Goal: Task Accomplishment & Management: Manage account settings

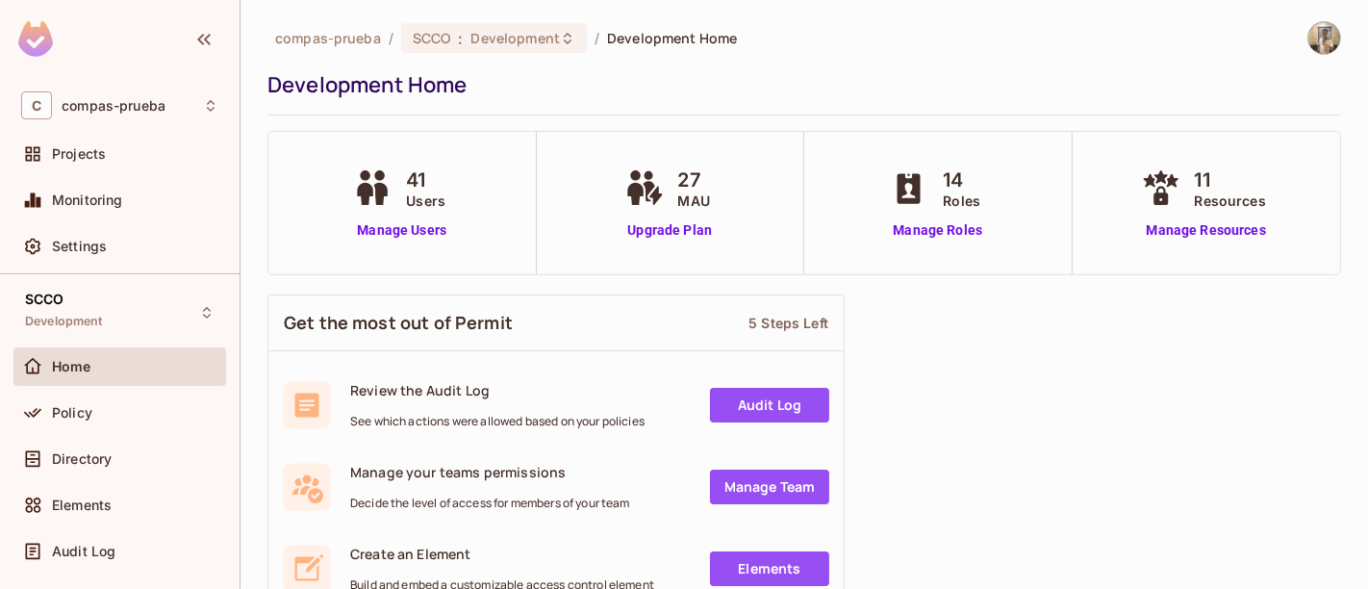
drag, startPoint x: 278, startPoint y: 232, endPoint x: 321, endPoint y: 232, distance: 43.3
click at [279, 232] on div "41 Users Manage Users" at bounding box center [402, 203] width 268 height 142
click at [388, 230] on link "Manage Users" at bounding box center [401, 230] width 107 height 20
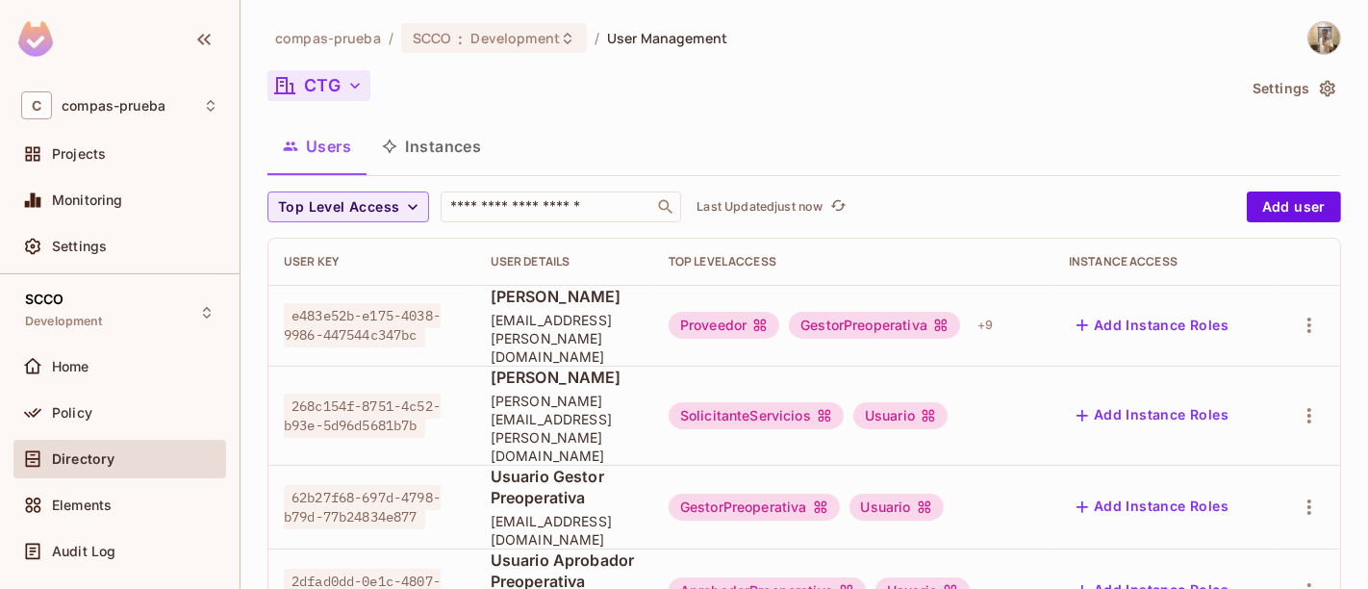
drag, startPoint x: 361, startPoint y: 65, endPoint x: 346, endPoint y: 81, distance: 21.1
click at [346, 81] on icon "button" at bounding box center [354, 85] width 19 height 19
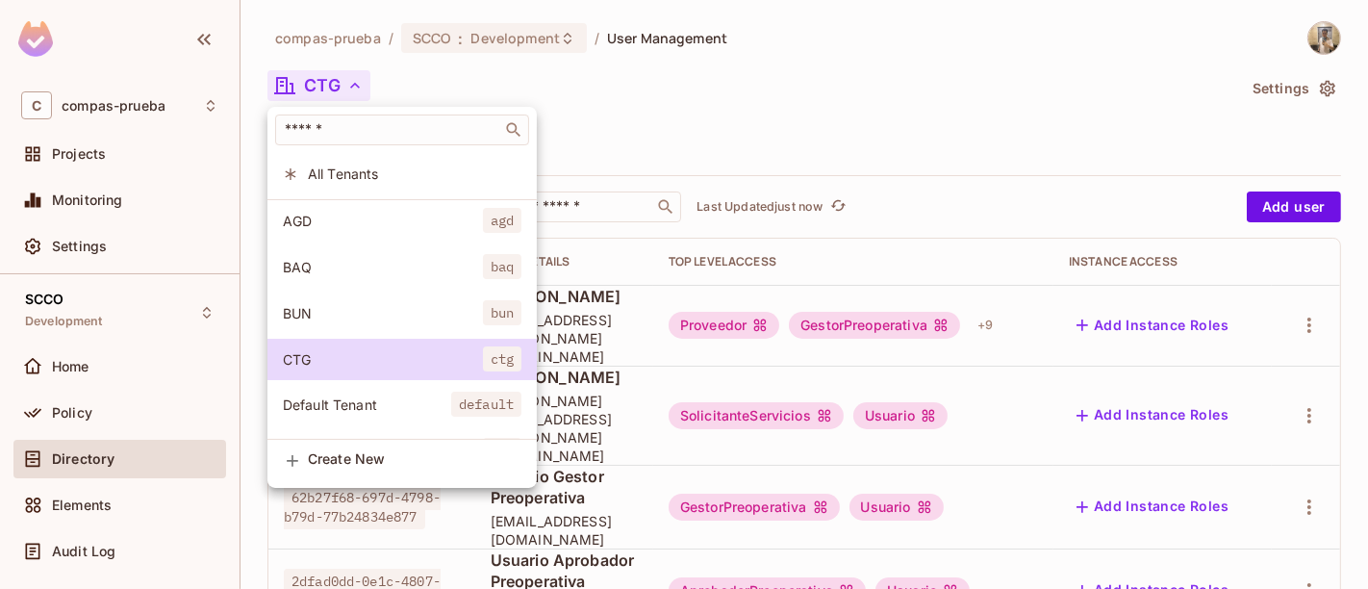
click at [671, 102] on div at bounding box center [684, 294] width 1368 height 589
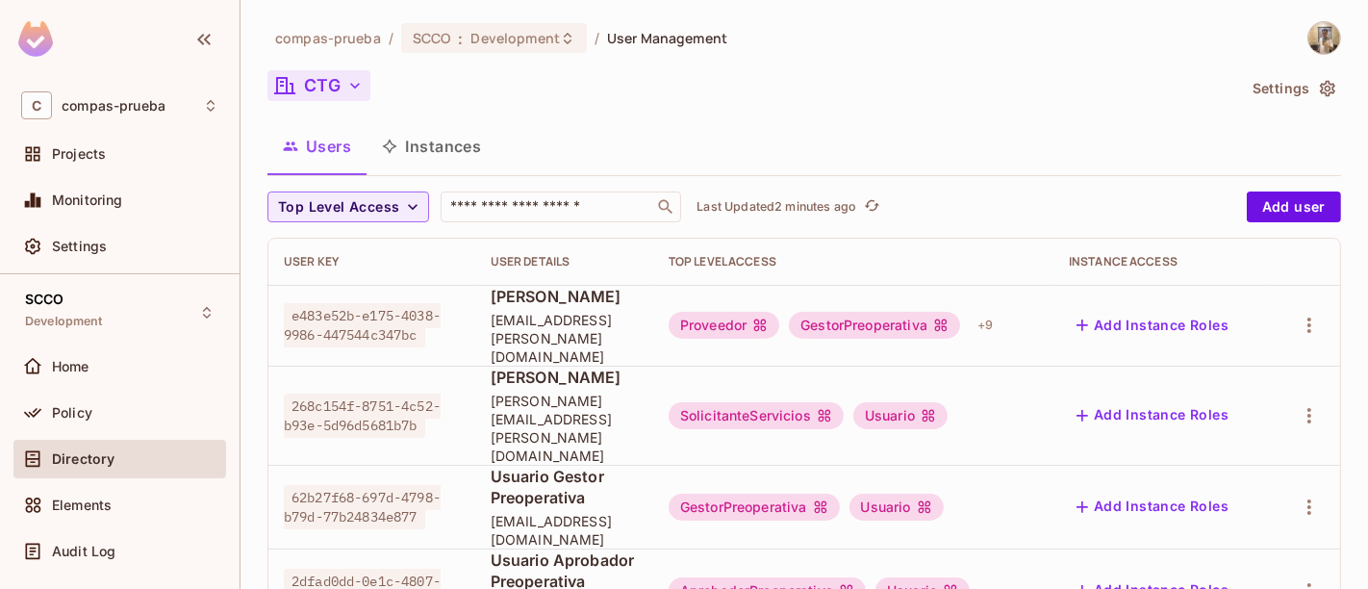
click at [470, 84] on div "CTG" at bounding box center [752, 88] width 968 height 37
click at [745, 196] on div "Last Updated 2 minutes ago" at bounding box center [790, 206] width 187 height 23
click at [766, 213] on p "Last Updated 2 minutes ago" at bounding box center [777, 206] width 160 height 15
click at [448, 150] on button "Instances" at bounding box center [432, 146] width 130 height 48
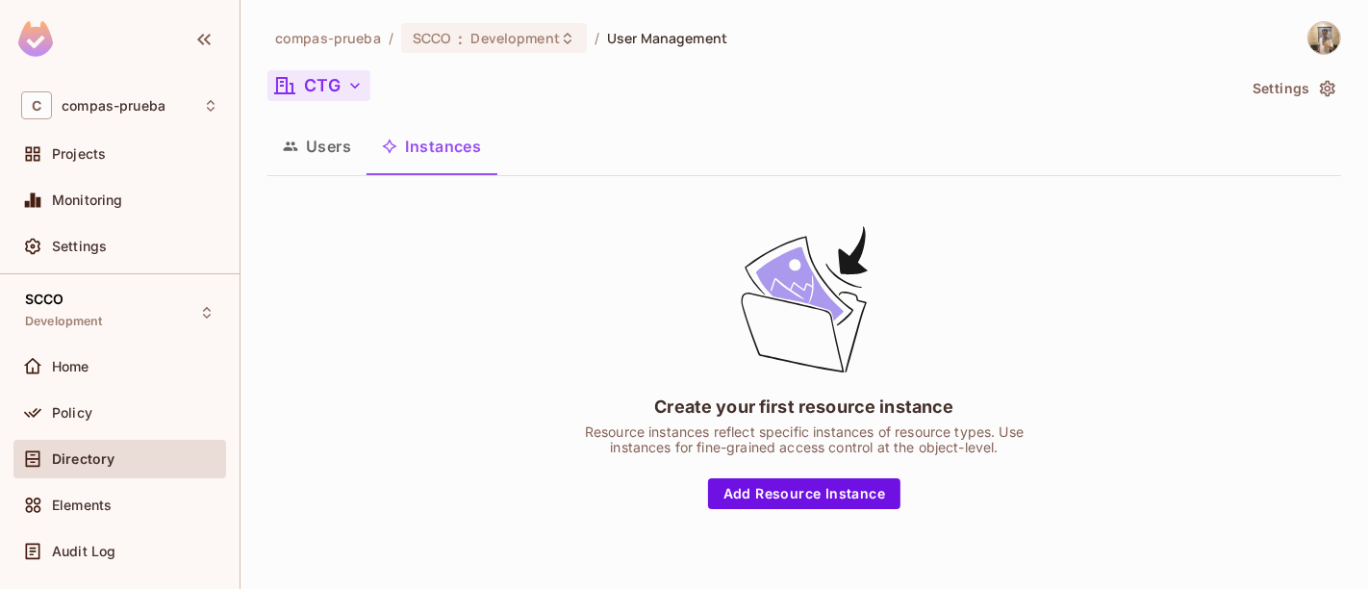
click at [314, 153] on button "Users" at bounding box center [317, 146] width 99 height 48
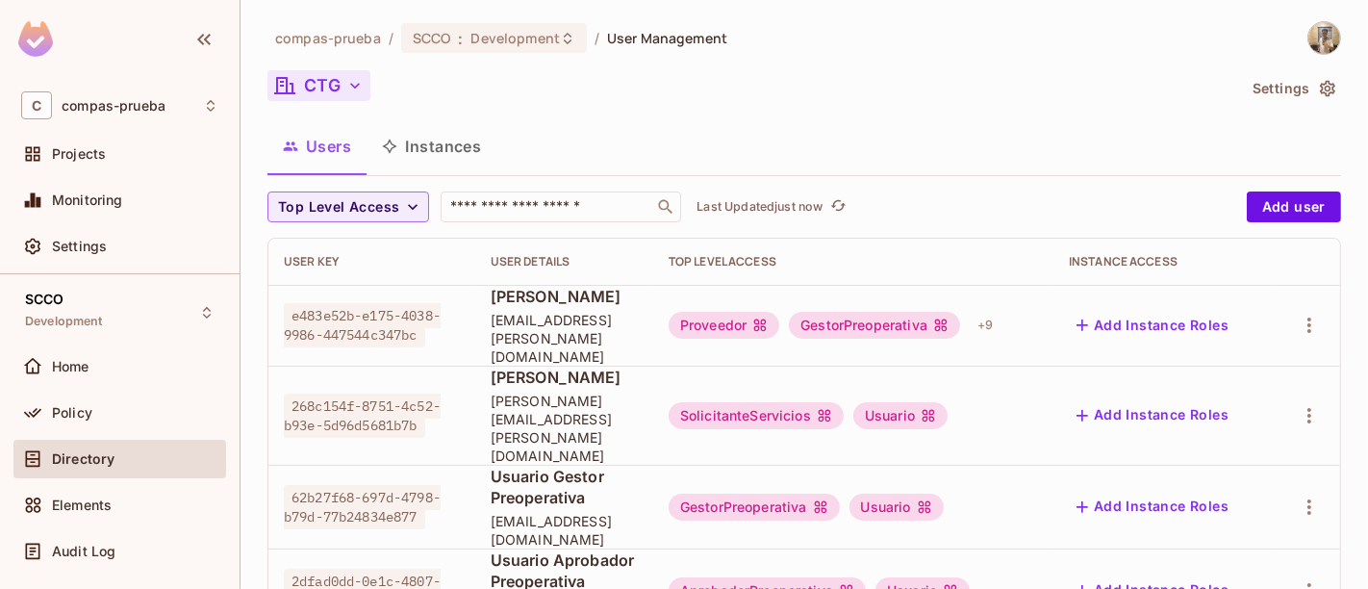
click at [320, 97] on button "CTG" at bounding box center [319, 85] width 103 height 31
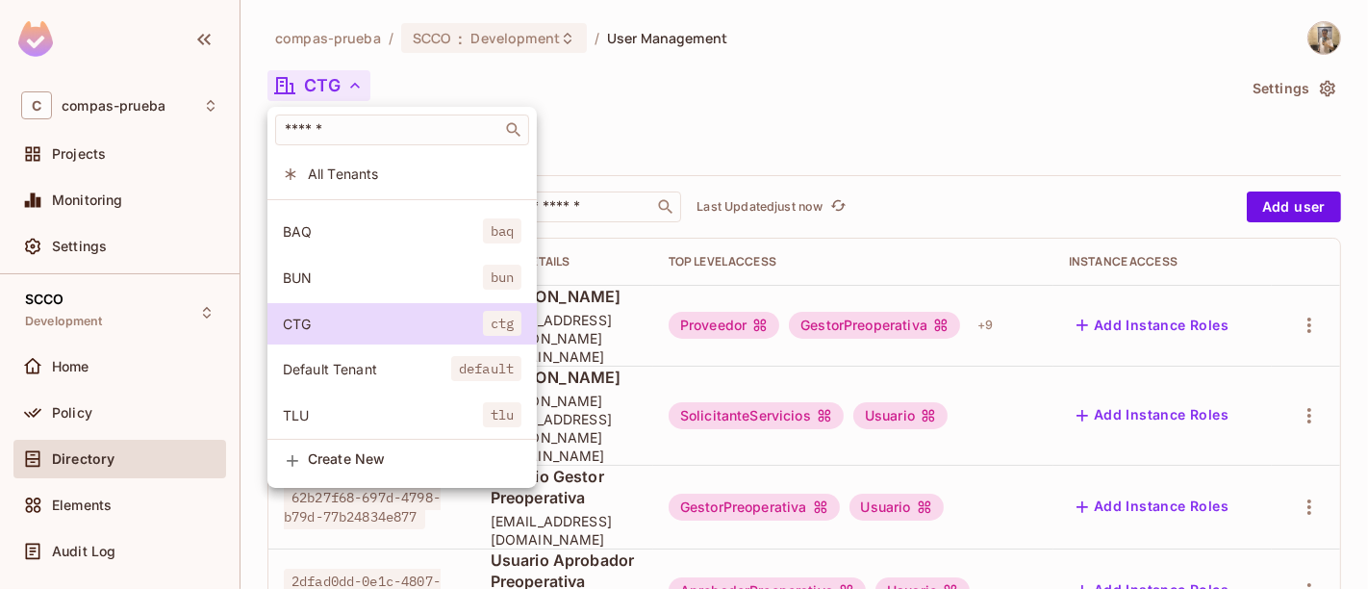
scroll to position [53, 0]
click at [387, 444] on li "Create New" at bounding box center [402, 461] width 269 height 43
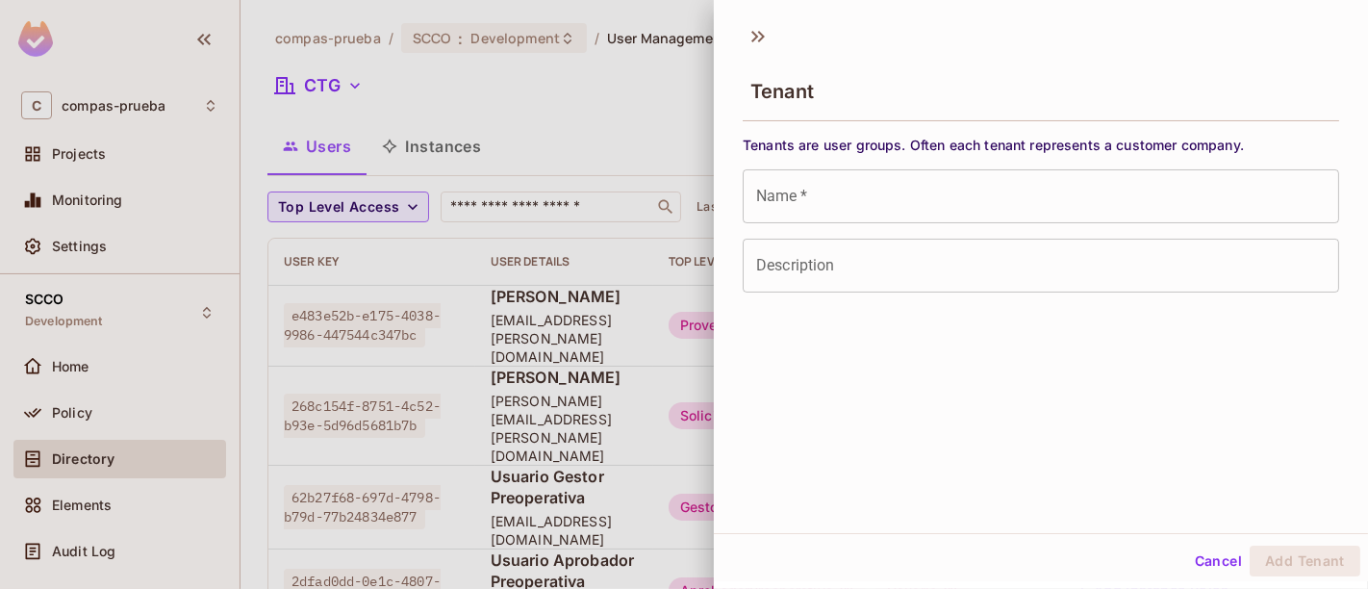
click at [819, 212] on input "Name   *" at bounding box center [1041, 196] width 597 height 54
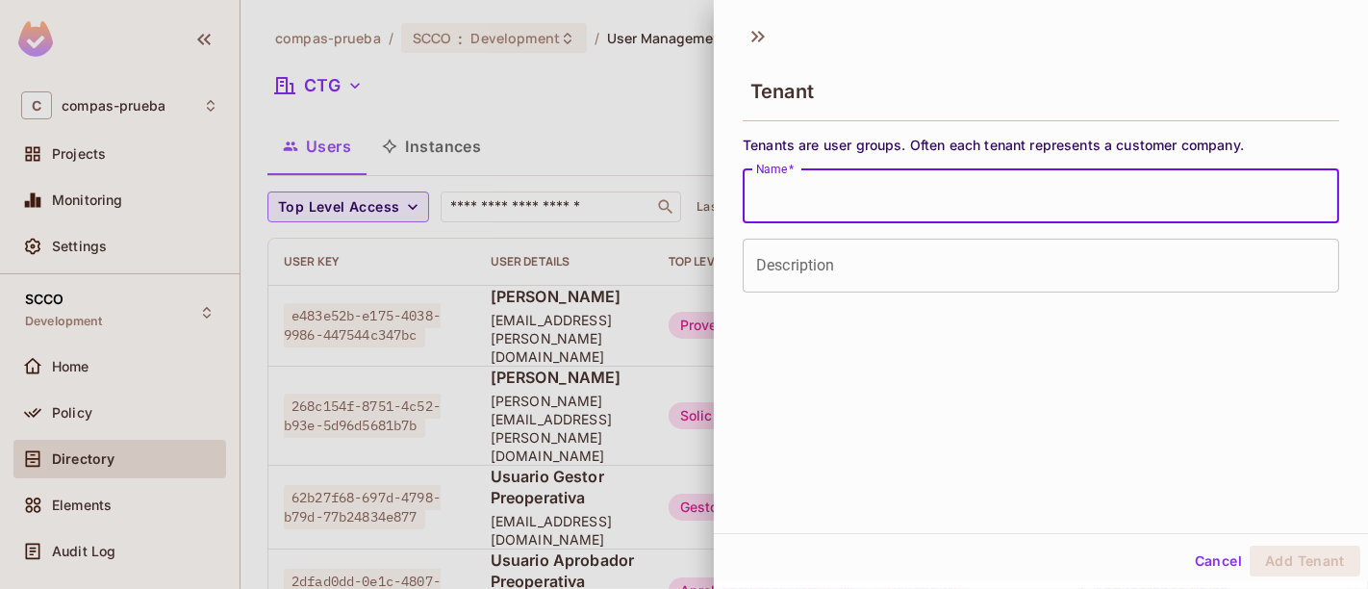
paste input "**********"
type input "**********"
click at [966, 274] on input "Description" at bounding box center [1041, 266] width 597 height 54
paste input "**********"
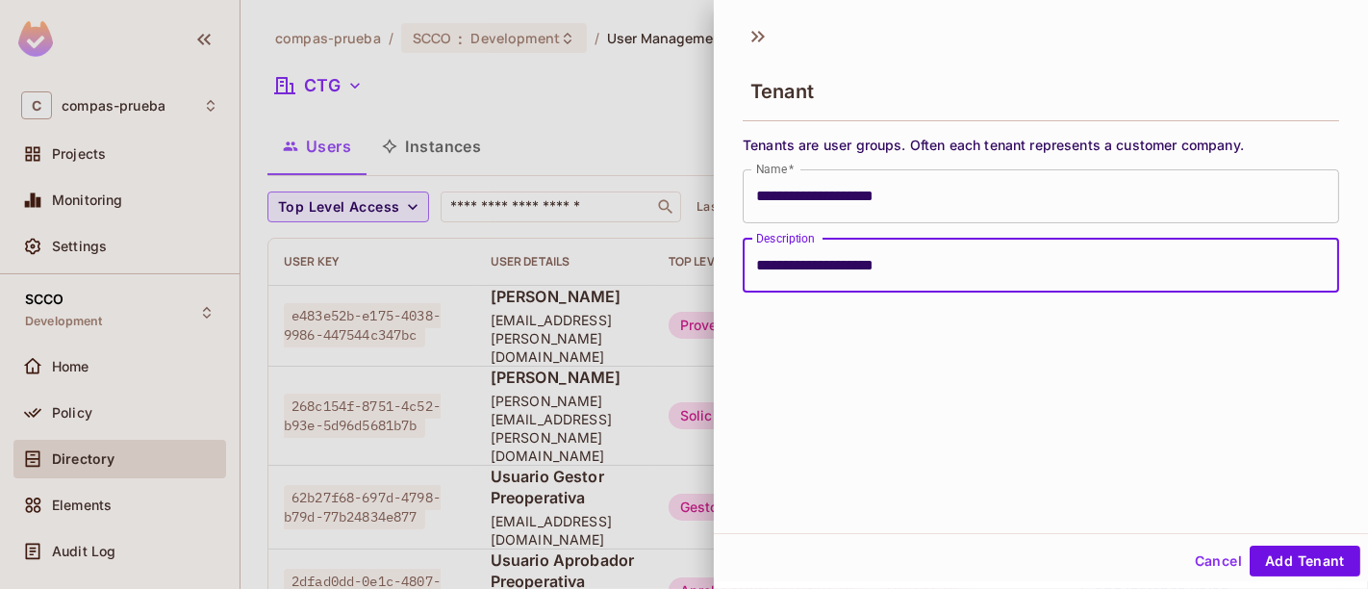
type input "**********"
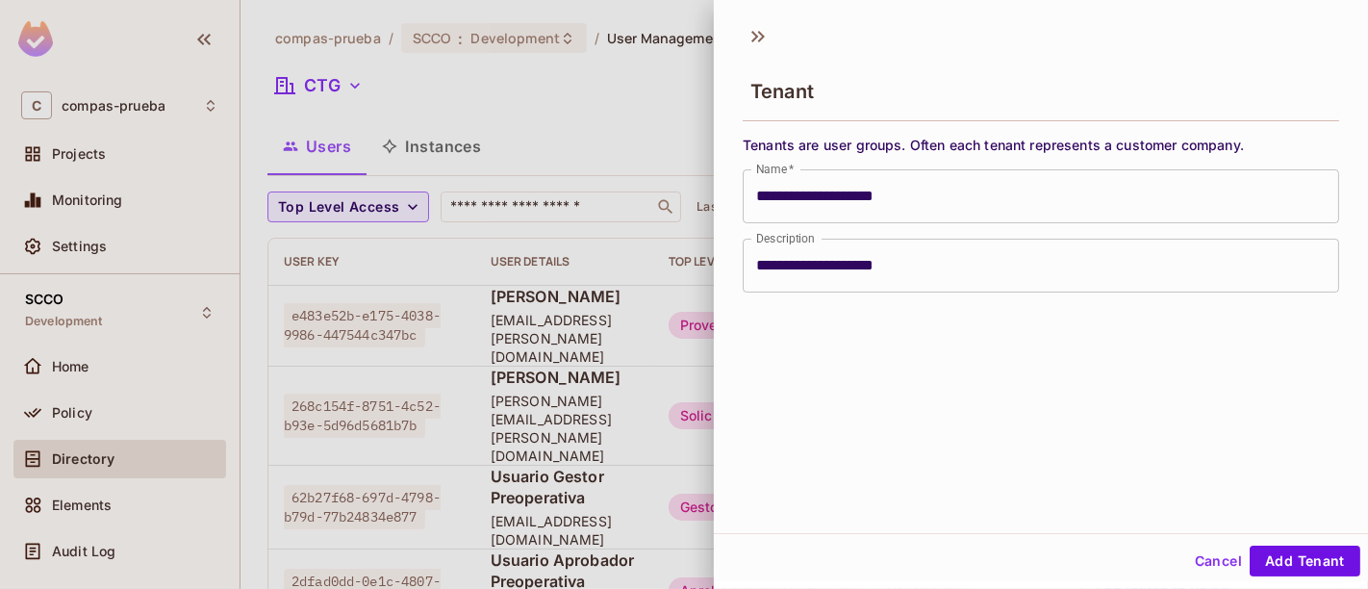
click at [937, 344] on div "**********" at bounding box center [1041, 273] width 654 height 520
click at [1311, 557] on button "Add Tenant" at bounding box center [1305, 561] width 111 height 31
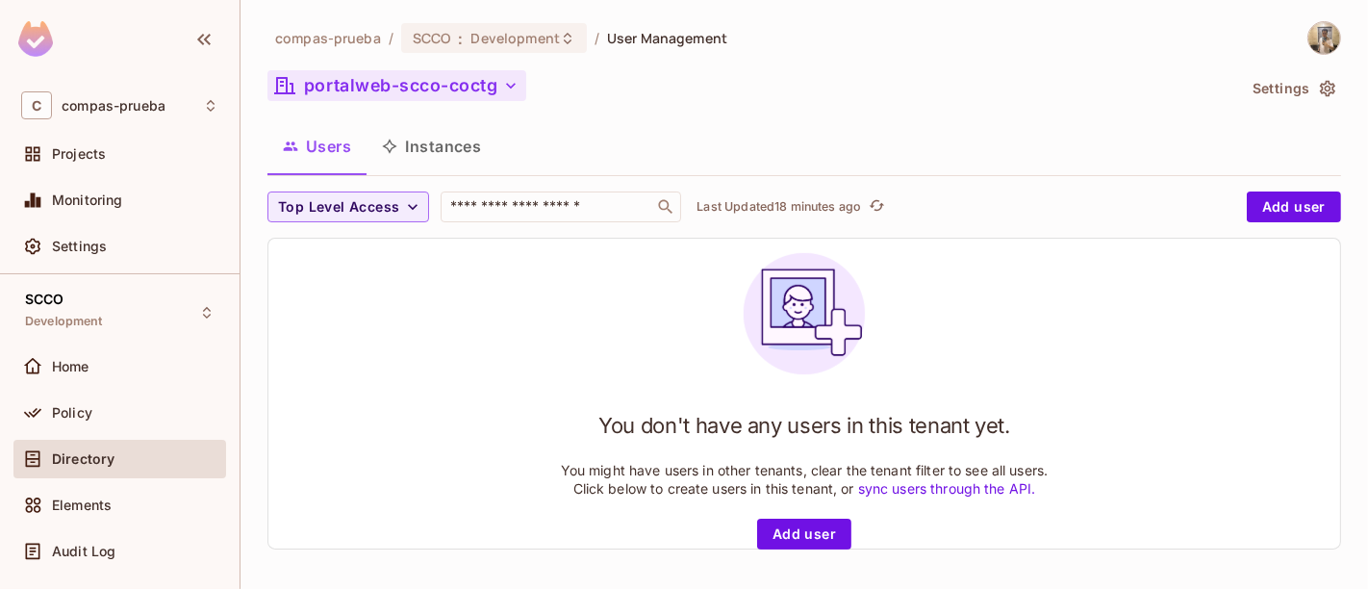
click at [404, 97] on button "portalweb-scco-coctg" at bounding box center [397, 85] width 259 height 31
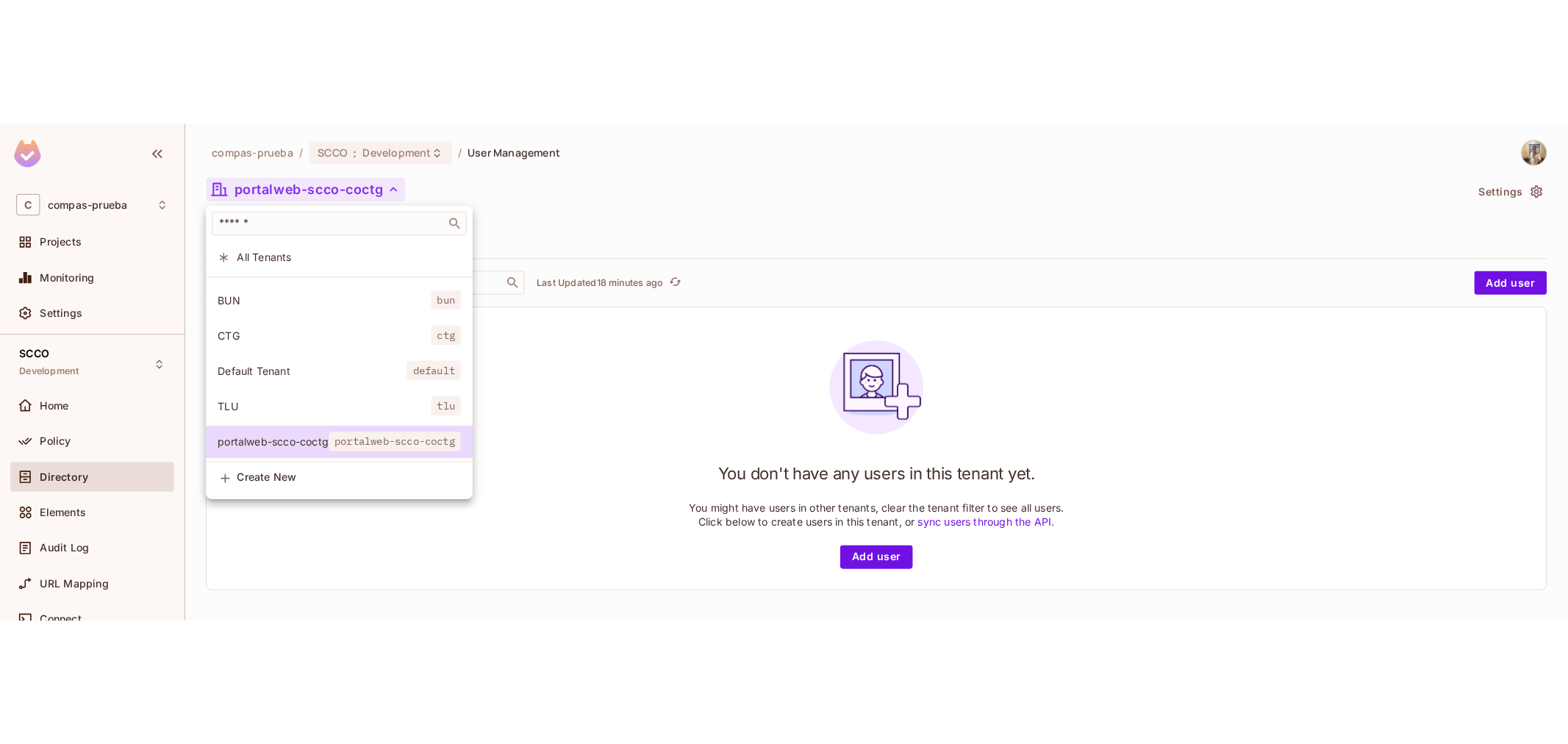
scroll to position [76, 0]
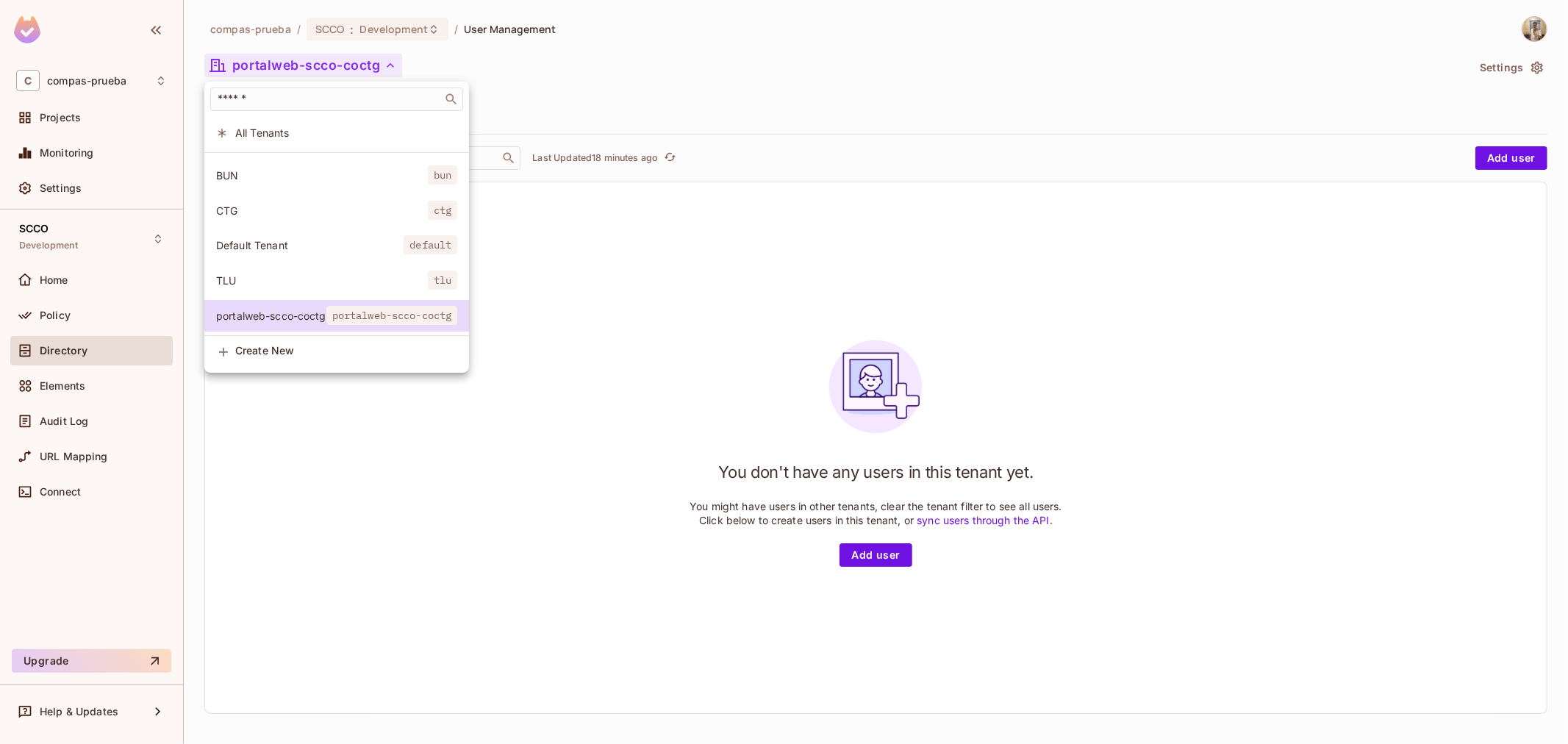
click at [331, 204] on span "CTG" at bounding box center [322, 211] width 212 height 14
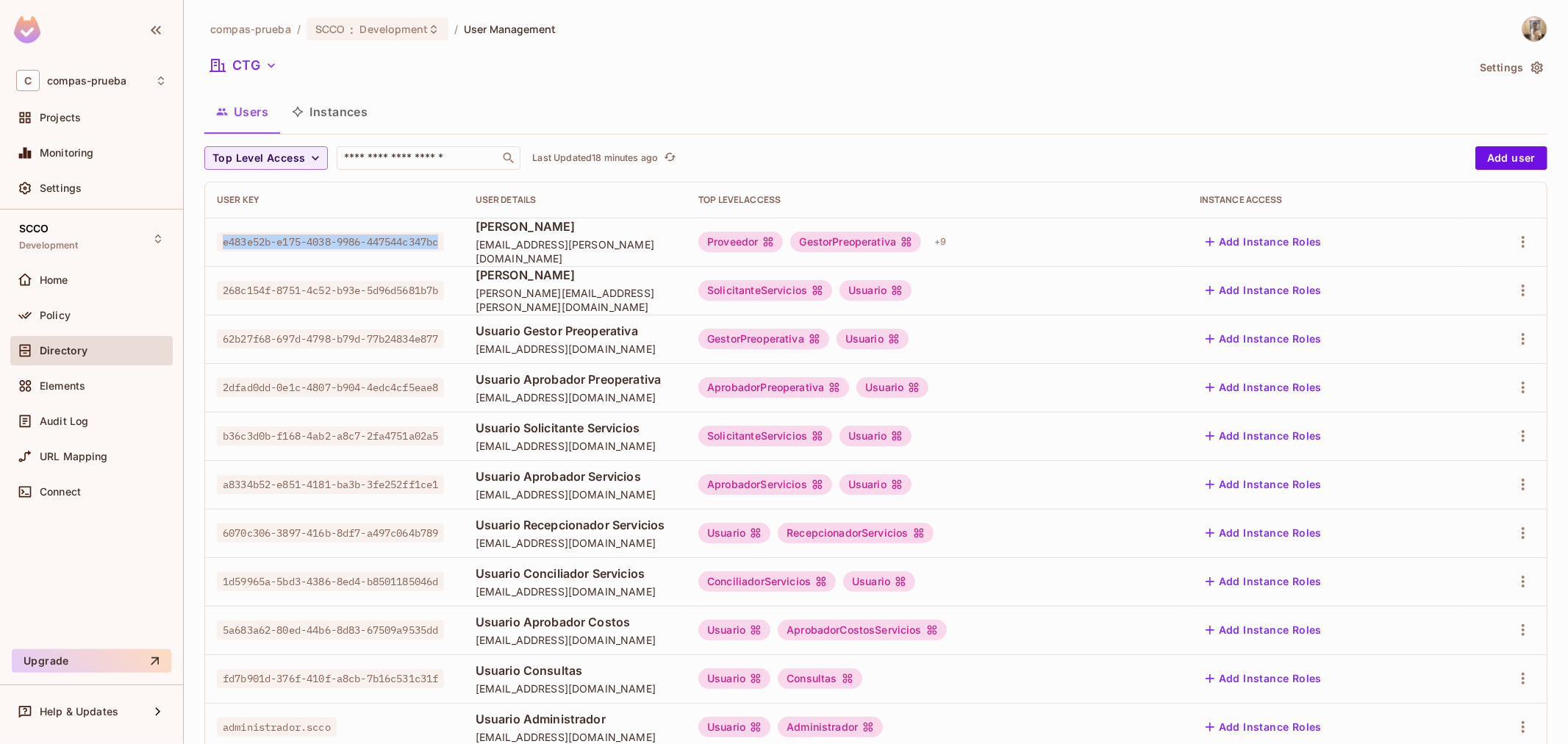
drag, startPoint x: 219, startPoint y: 231, endPoint x: 294, endPoint y: 247, distance: 76.7
click at [294, 247] on span "e483e52b-e175-4038-9986-447544c347bc" at bounding box center [330, 241] width 227 height 19
copy span "e483e52b-e175-4038-9986-447544c347bc"
drag, startPoint x: 443, startPoint y: 233, endPoint x: 645, endPoint y: 235, distance: 202.0
click at [645, 235] on span "[PERSON_NAME]" at bounding box center [575, 226] width 199 height 16
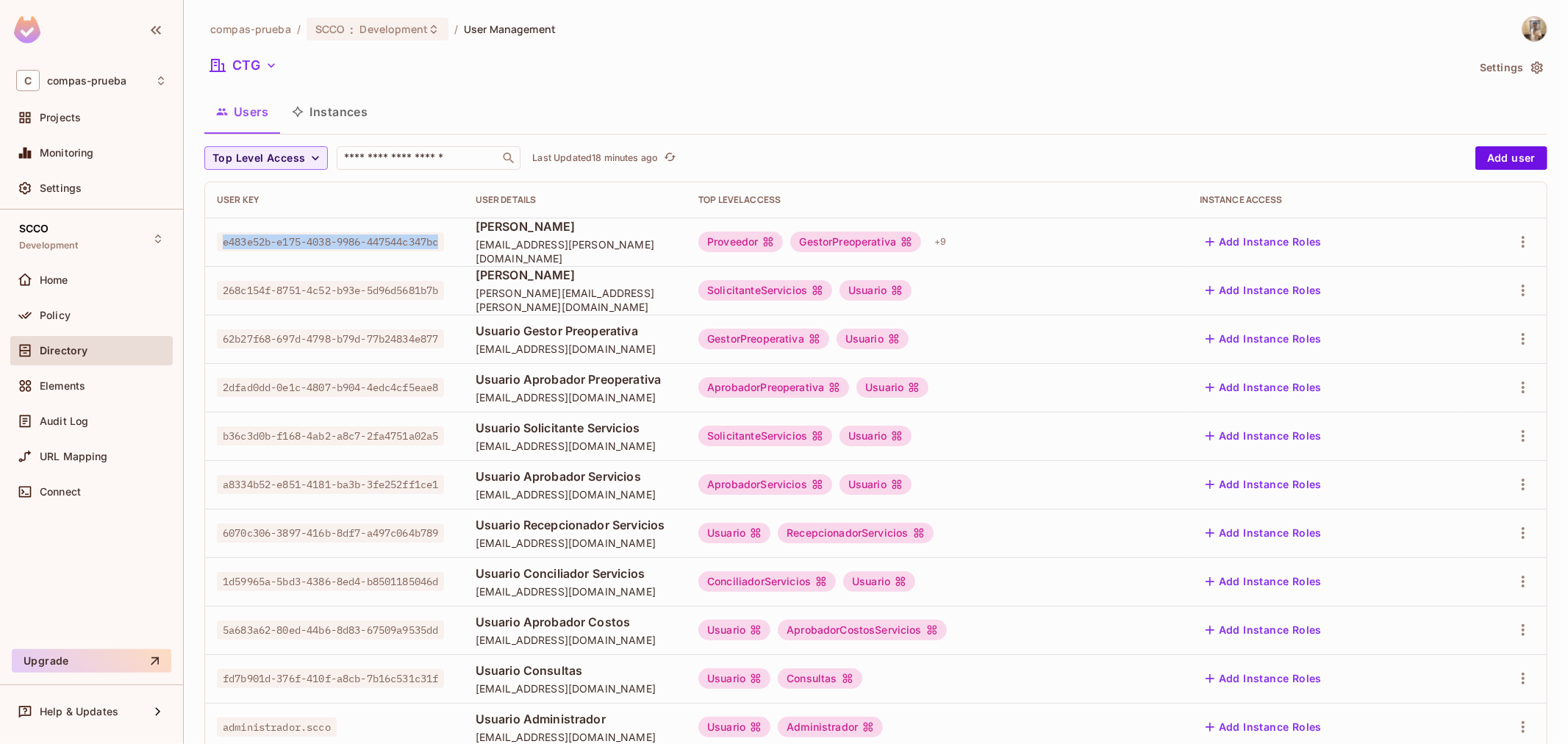
click at [645, 235] on span "[PERSON_NAME]" at bounding box center [575, 226] width 199 height 16
drag, startPoint x: 292, startPoint y: 343, endPoint x: 205, endPoint y: 333, distance: 87.6
click at [205, 333] on td "62b27f68-697d-4798-b79d-77b24834e877" at bounding box center [334, 339] width 259 height 49
copy span "62b27f68-697d-4798-b79d-77b24834e877"
drag, startPoint x: 437, startPoint y: 328, endPoint x: 617, endPoint y: 328, distance: 180.0
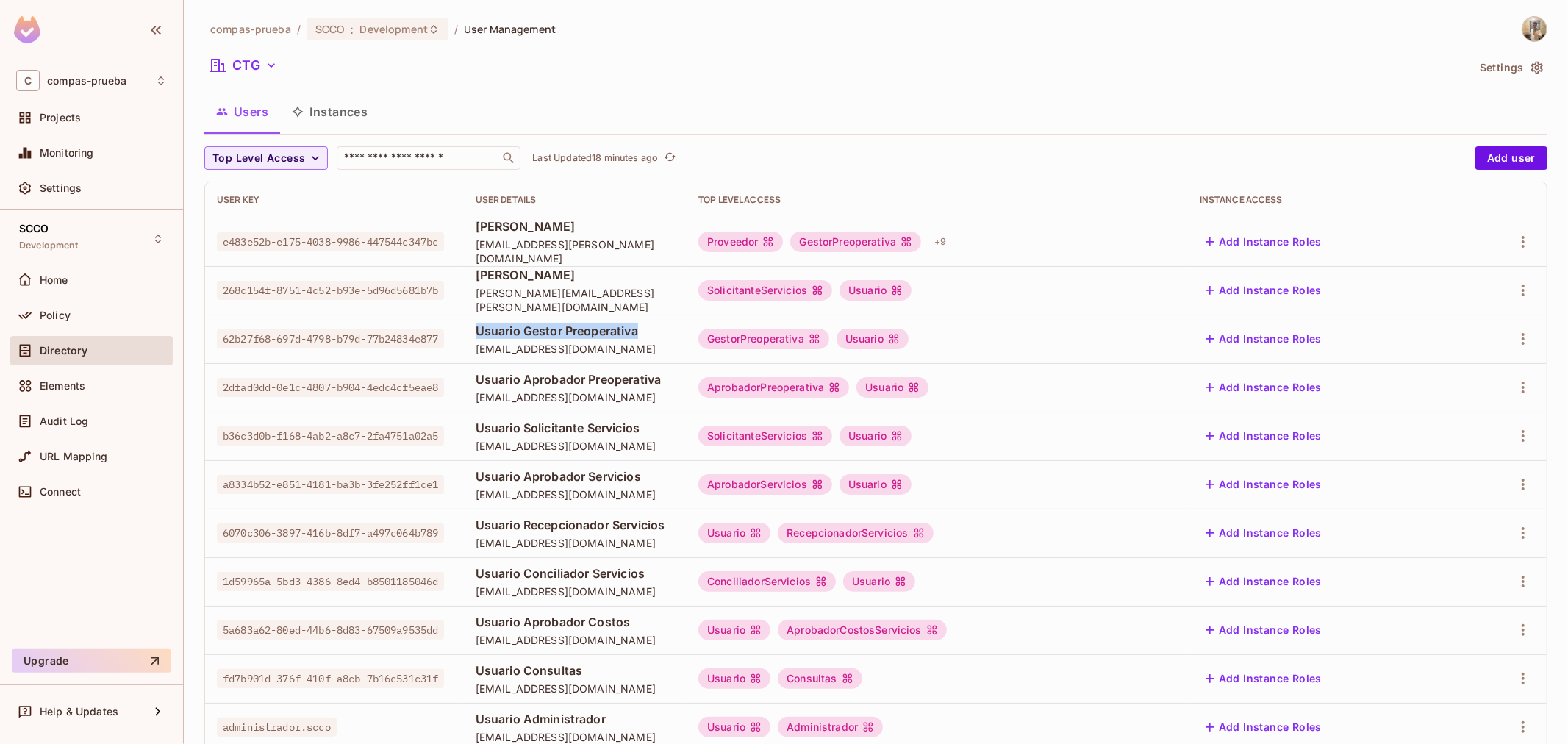
click at [617, 328] on td "Usuario Gestor Preoperativa gestor.preoperativa.scco@yopmail.com" at bounding box center [575, 339] width 223 height 49
copy span "Usuario Gestor Preoperativa"
drag, startPoint x: 641, startPoint y: 348, endPoint x: 437, endPoint y: 357, distance: 204.2
click at [464, 357] on td "Usuario Gestor Preoperativa gestor.preoperativa.scco@yopmail.com" at bounding box center [575, 339] width 223 height 49
copy span "[EMAIL_ADDRESS][DOMAIN_NAME]"
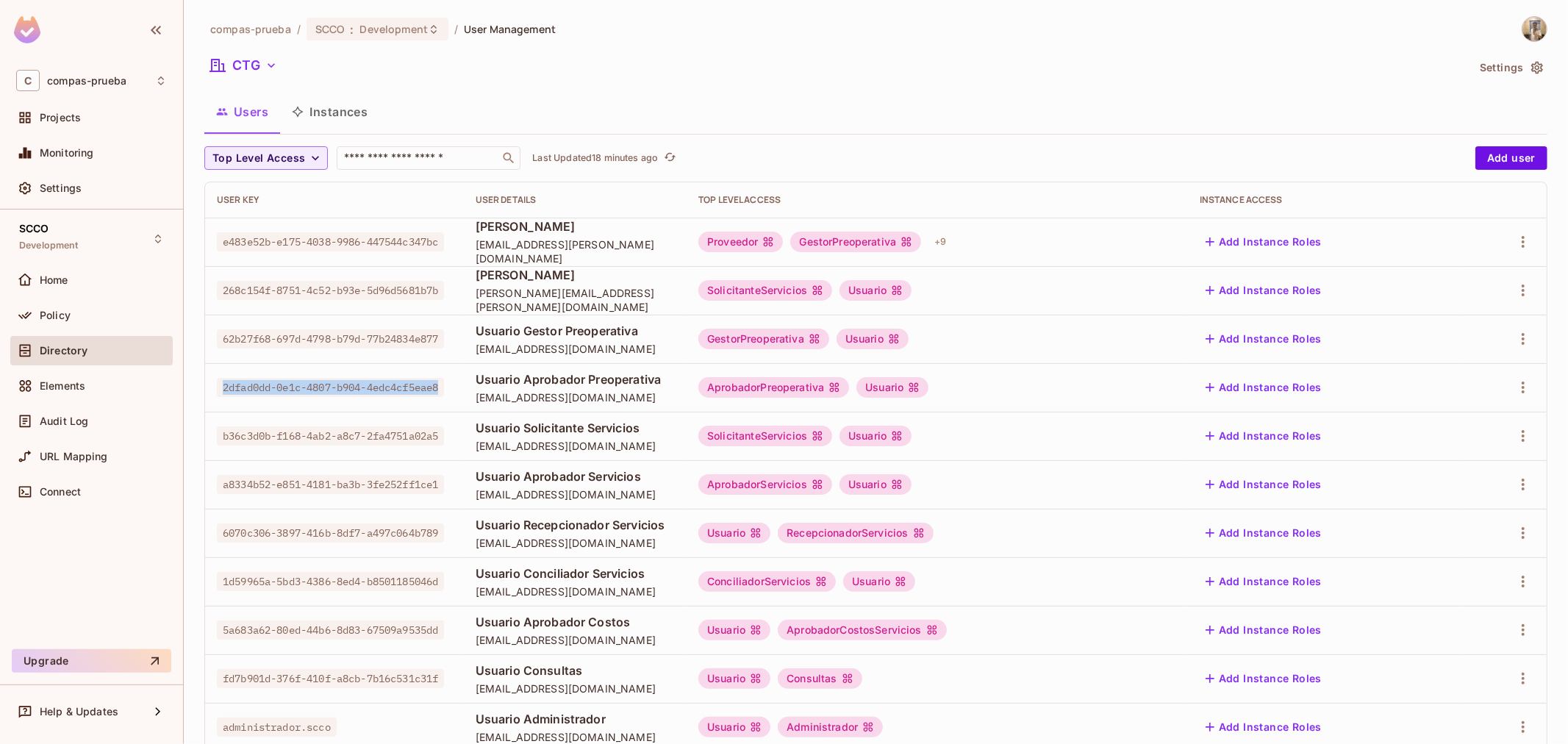
drag, startPoint x: 296, startPoint y: 397, endPoint x: 221, endPoint y: 384, distance: 76.1
click at [221, 384] on span "2dfad0dd-0e1c-4807-b904-4edc4cf5eae8" at bounding box center [330, 387] width 227 height 19
copy span "2dfad0dd-0e1c-4807-b904-4edc4cf5eae8"
drag, startPoint x: 441, startPoint y: 377, endPoint x: 636, endPoint y: 382, distance: 195.1
click at [636, 382] on td "Usuario Aprobador Preoperativa aprobador.preoperativa.scco@yopmail.com" at bounding box center [575, 387] width 223 height 49
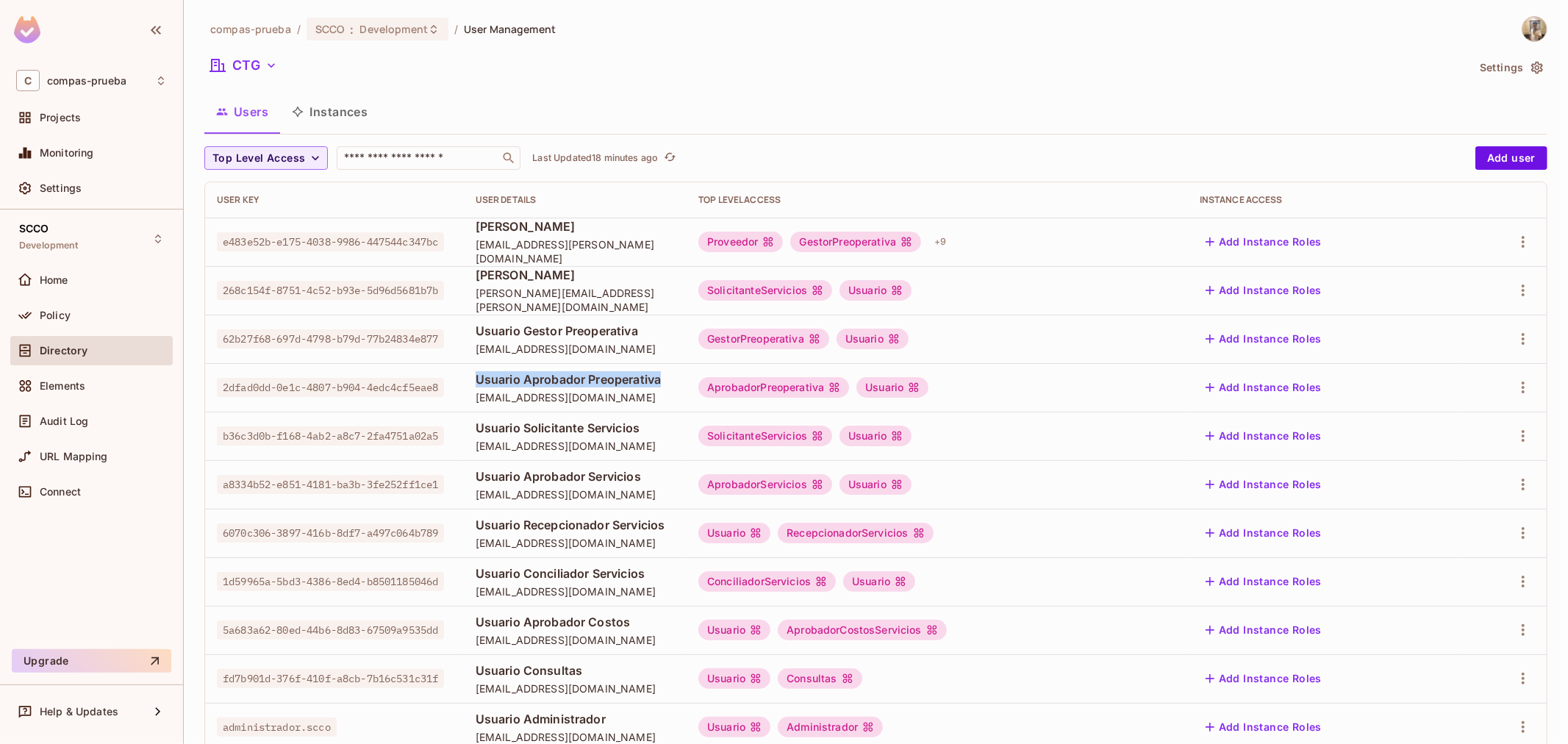
copy span "Usuario Aprobador Preoperativa"
drag, startPoint x: 445, startPoint y: 399, endPoint x: 694, endPoint y: 400, distance: 249.0
click at [687, 400] on td "Usuario Aprobador Preoperativa aprobador.preoperativa.scco@yopmail.com" at bounding box center [575, 387] width 223 height 49
copy span "[EMAIL_ADDRESS][DOMAIN_NAME]"
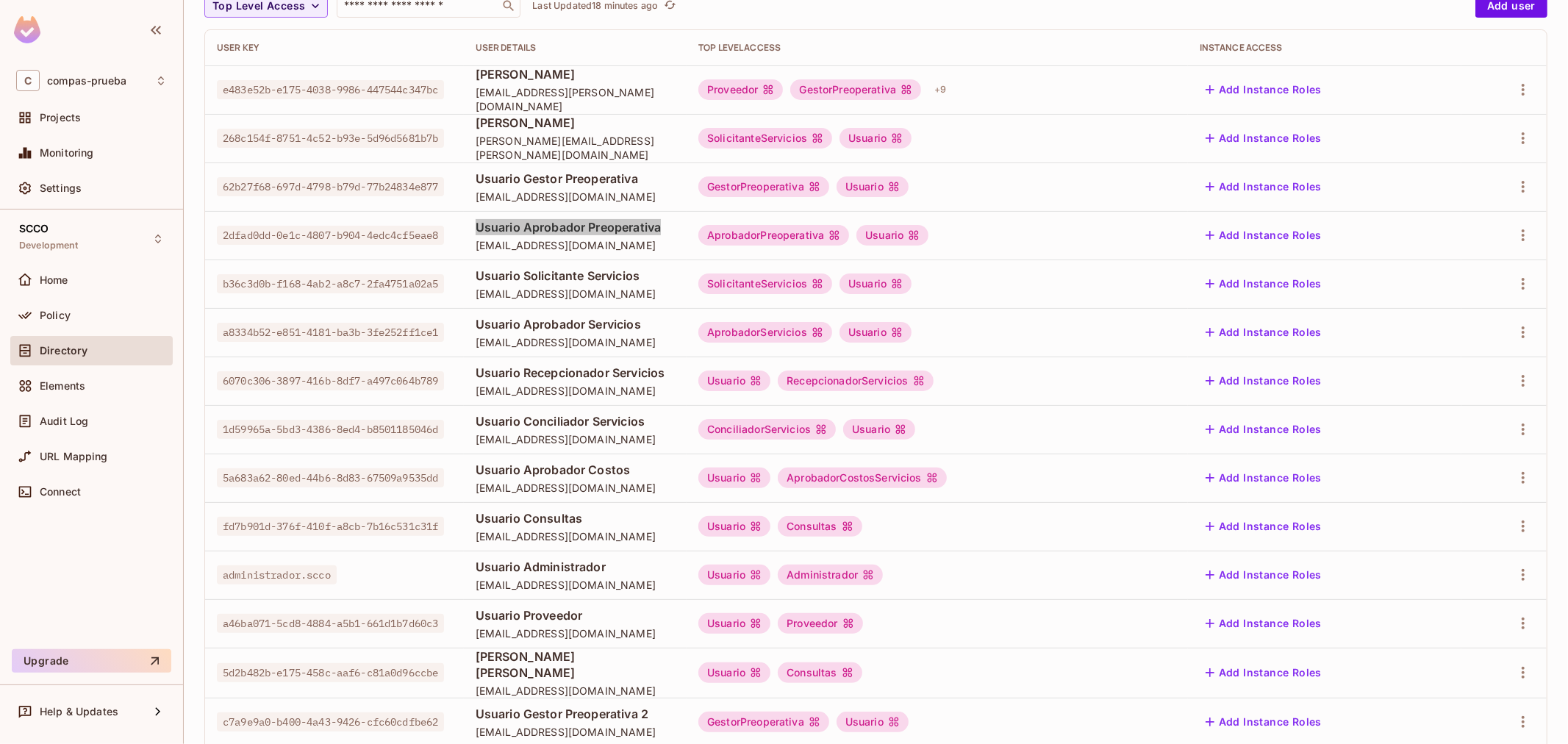
scroll to position [163, 0]
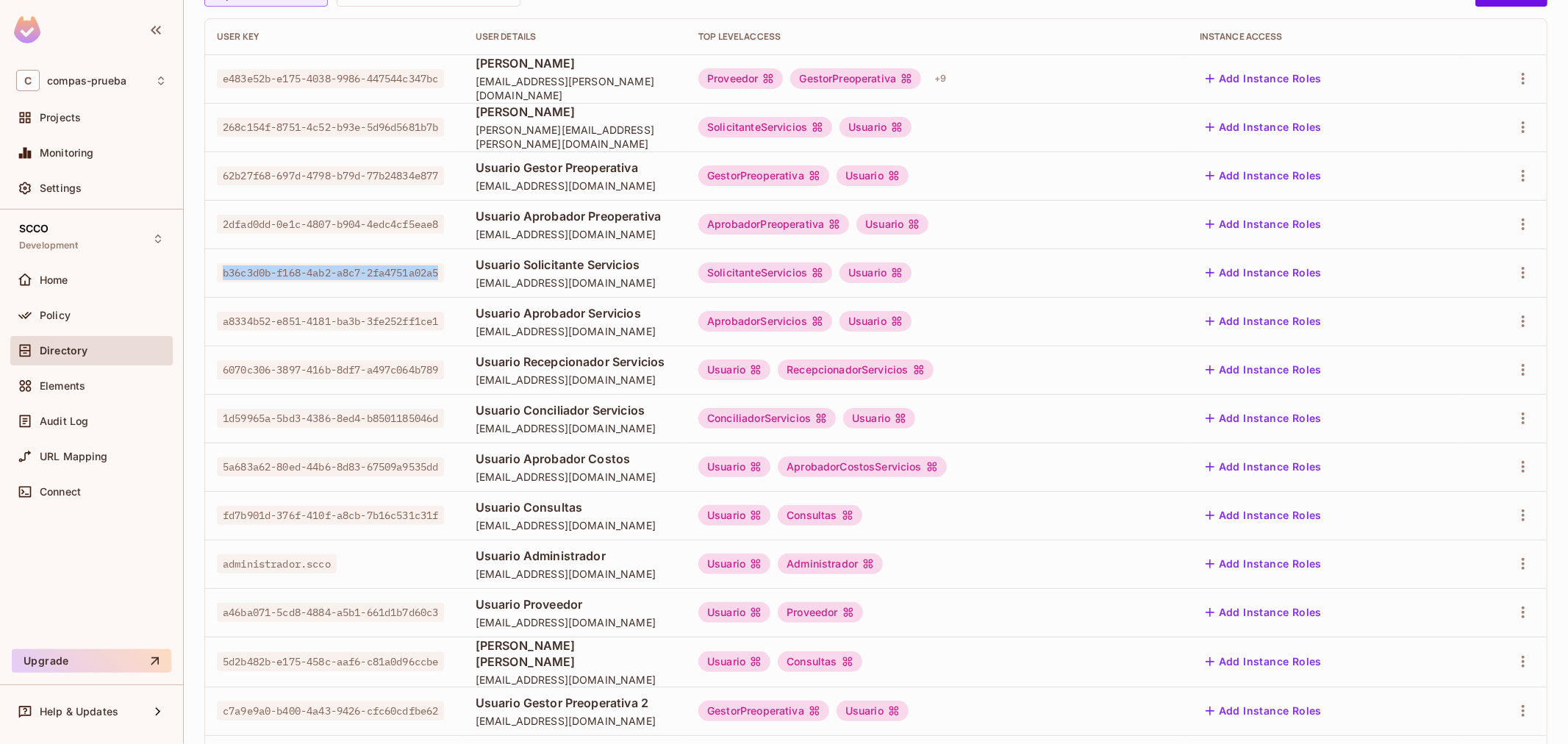
drag, startPoint x: 221, startPoint y: 260, endPoint x: 300, endPoint y: 277, distance: 80.8
click at [300, 277] on div "b36c3d0b-f168-4ab2-a8c7-2fa4751a02a5" at bounding box center [335, 272] width 235 height 15
copy span "b36c3d0b-f168-4ab2-a8c7-2fa4751a02a5"
drag, startPoint x: 438, startPoint y: 261, endPoint x: 674, endPoint y: 255, distance: 236.1
click at [673, 255] on td "Usuario Solicitante Servicios solicitante.servicios.scco@yopmail.com" at bounding box center [575, 273] width 223 height 49
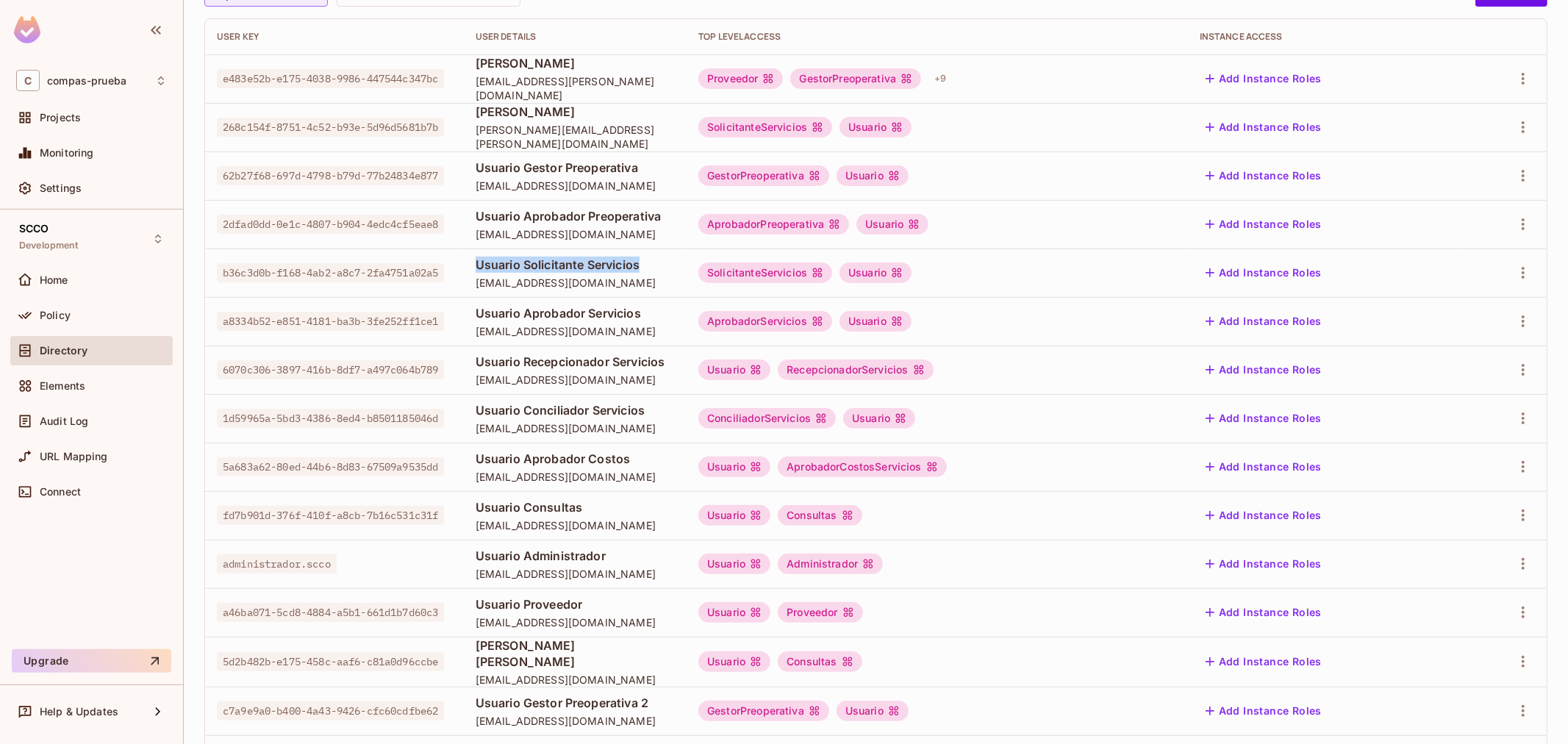
copy span "Usuario Solicitante Servicios"
drag, startPoint x: 508, startPoint y: 302, endPoint x: 476, endPoint y: 283, distance: 37.2
click at [504, 300] on td "Usuario Aprobador Servicios aprobador.servicios.scco@yopmail.com" at bounding box center [575, 322] width 223 height 49
click at [464, 277] on td "Usuario Solicitante Servicios solicitante.servicios.scco@yopmail.com" at bounding box center [575, 273] width 223 height 49
click at [464, 280] on td "Usuario Solicitante Servicios solicitante.servicios.scco@yopmail.com" at bounding box center [575, 273] width 223 height 49
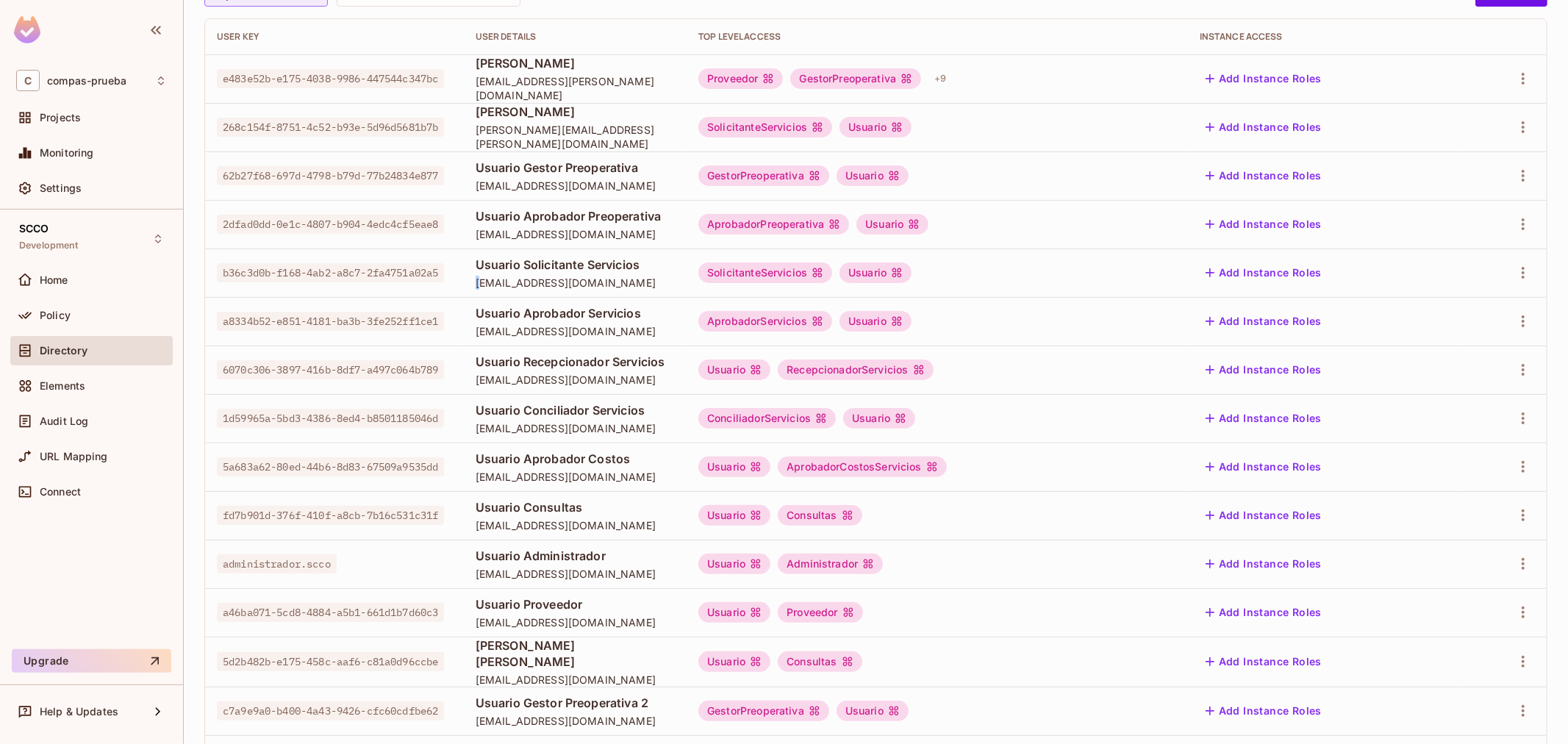
click at [464, 280] on td "Usuario Solicitante Servicios solicitante.servicios.scco@yopmail.com" at bounding box center [575, 273] width 223 height 49
drag, startPoint x: 441, startPoint y: 281, endPoint x: 634, endPoint y: 278, distance: 193.0
click at [634, 278] on td "Usuario Solicitante Servicios solicitante.servicios.scco@yopmail.com" at bounding box center [575, 273] width 223 height 49
drag, startPoint x: 289, startPoint y: 331, endPoint x: 226, endPoint y: 311, distance: 66.1
click at [226, 312] on span "a8334b52-e851-4181-ba3b-3fe252ff1ce1" at bounding box center [330, 321] width 227 height 19
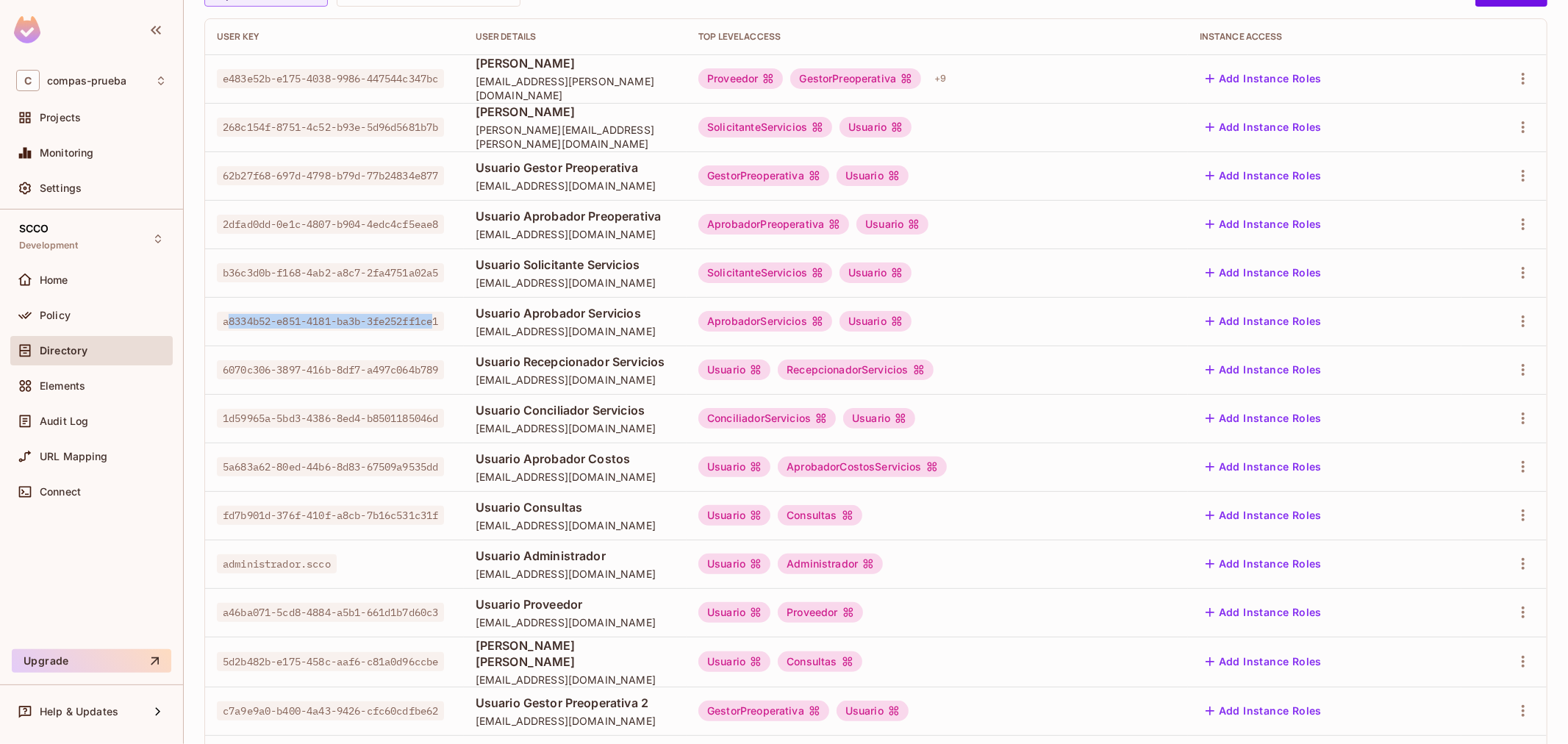
click at [295, 317] on span "a8334b52-e851-4181-ba3b-3fe252ff1ce1" at bounding box center [330, 321] width 227 height 19
drag, startPoint x: 292, startPoint y: 328, endPoint x: 217, endPoint y: 310, distance: 77.1
click at [217, 312] on span "a8334b52-e851-4181-ba3b-3fe252ff1ce1" at bounding box center [330, 321] width 227 height 19
copy span "a8334b52-e851-4181-ba3b-3fe252ff1ce1"
drag, startPoint x: 459, startPoint y: 317, endPoint x: 443, endPoint y: 310, distance: 17.5
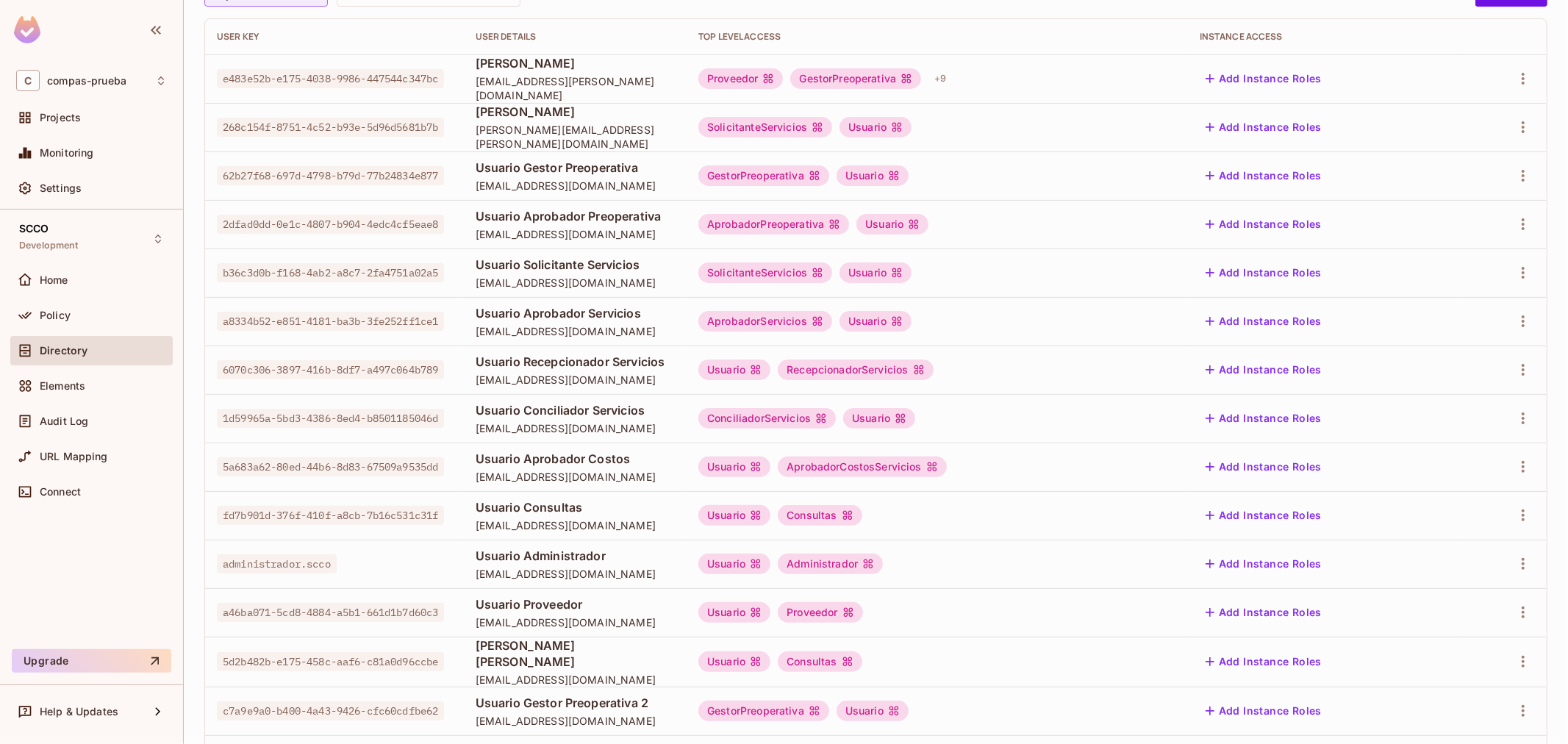
click at [476, 317] on span "Usuario Aprobador Servicios" at bounding box center [575, 312] width 199 height 16
drag, startPoint x: 493, startPoint y: 311, endPoint x: 673, endPoint y: 311, distance: 180.0
click at [673, 311] on td "Usuario Aprobador Servicios aprobador.servicios.scco@yopmail.com" at bounding box center [575, 322] width 223 height 49
click at [644, 341] on td "Usuario Aprobador Servicios aprobador.servicios.scco@yopmail.com" at bounding box center [575, 322] width 223 height 49
drag, startPoint x: 437, startPoint y: 328, endPoint x: 667, endPoint y: 333, distance: 230.1
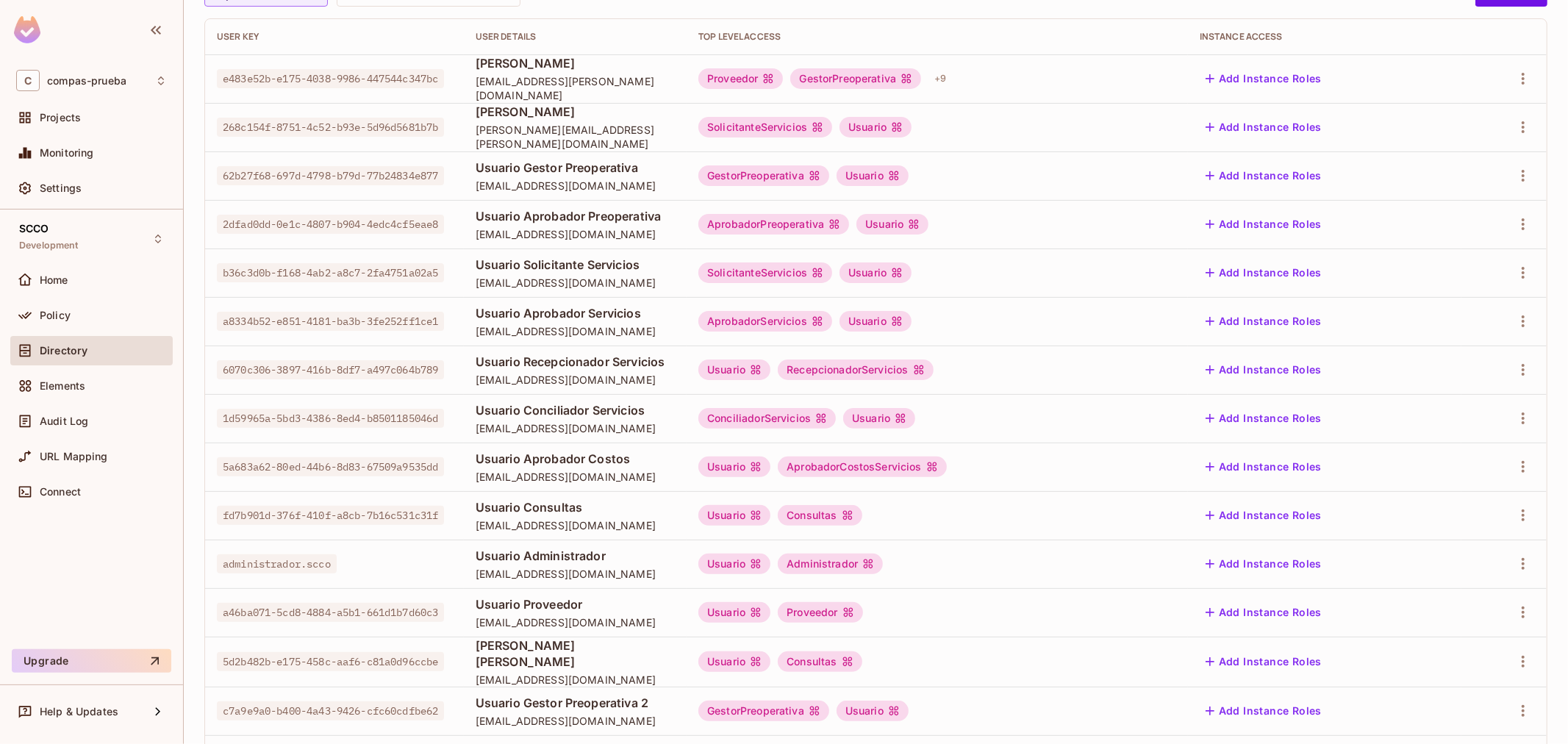
click at [667, 333] on td "Usuario Aprobador Servicios aprobador.servicios.scco@yopmail.com" at bounding box center [575, 322] width 223 height 49
drag, startPoint x: 293, startPoint y: 375, endPoint x: 209, endPoint y: 364, distance: 84.7
click at [209, 364] on td "6070c306-3897-416b-8df7-a497c064b789" at bounding box center [334, 370] width 259 height 49
click at [476, 356] on span "Usuario Recepcionador Servicios" at bounding box center [575, 361] width 199 height 16
drag, startPoint x: 441, startPoint y: 356, endPoint x: 746, endPoint y: 357, distance: 305.0
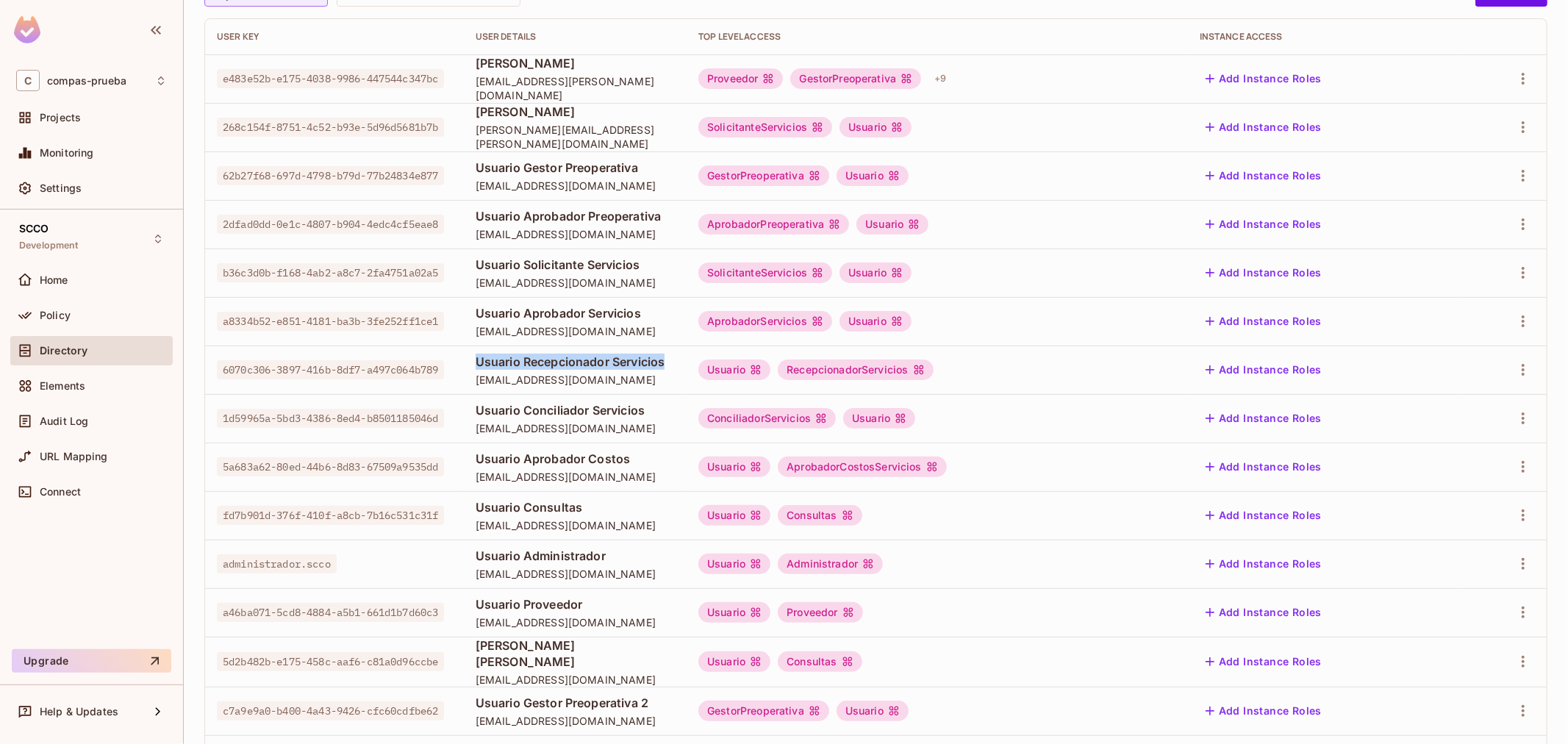
click at [687, 357] on td "Usuario Recepcionador Servicios recepcionador.servicios.scco@yopmail.com" at bounding box center [575, 370] width 223 height 49
drag, startPoint x: 406, startPoint y: 358, endPoint x: 463, endPoint y: 375, distance: 59.5
click at [409, 362] on div "6070c306-3897-416b-8df7-a497c064b789" at bounding box center [335, 369] width 235 height 15
drag, startPoint x: 441, startPoint y: 377, endPoint x: 667, endPoint y: 380, distance: 226.0
click at [667, 380] on td "Usuario Recepcionador Servicios recepcionador.servicios.scco@yopmail.com" at bounding box center [575, 370] width 223 height 49
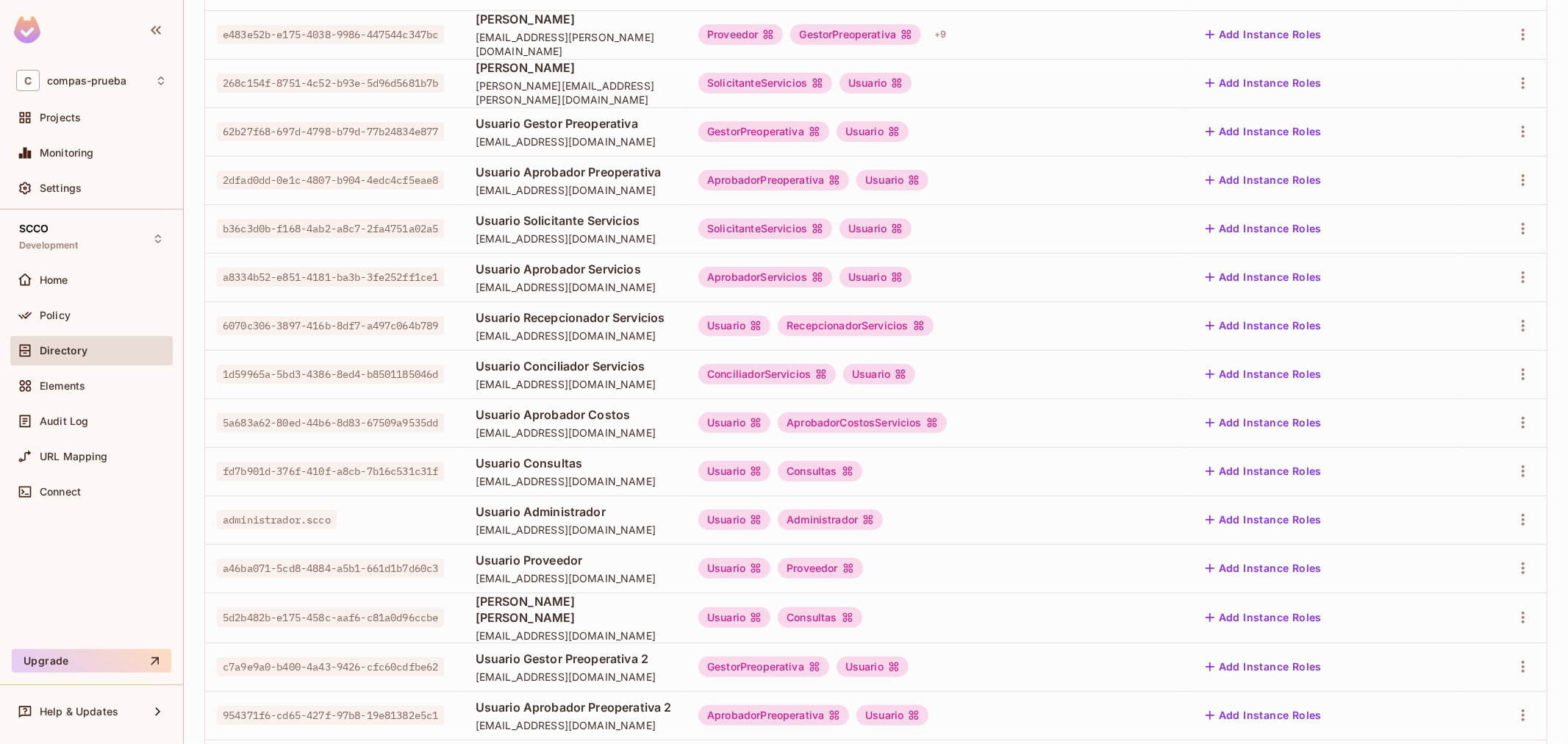
scroll to position [244, 0]
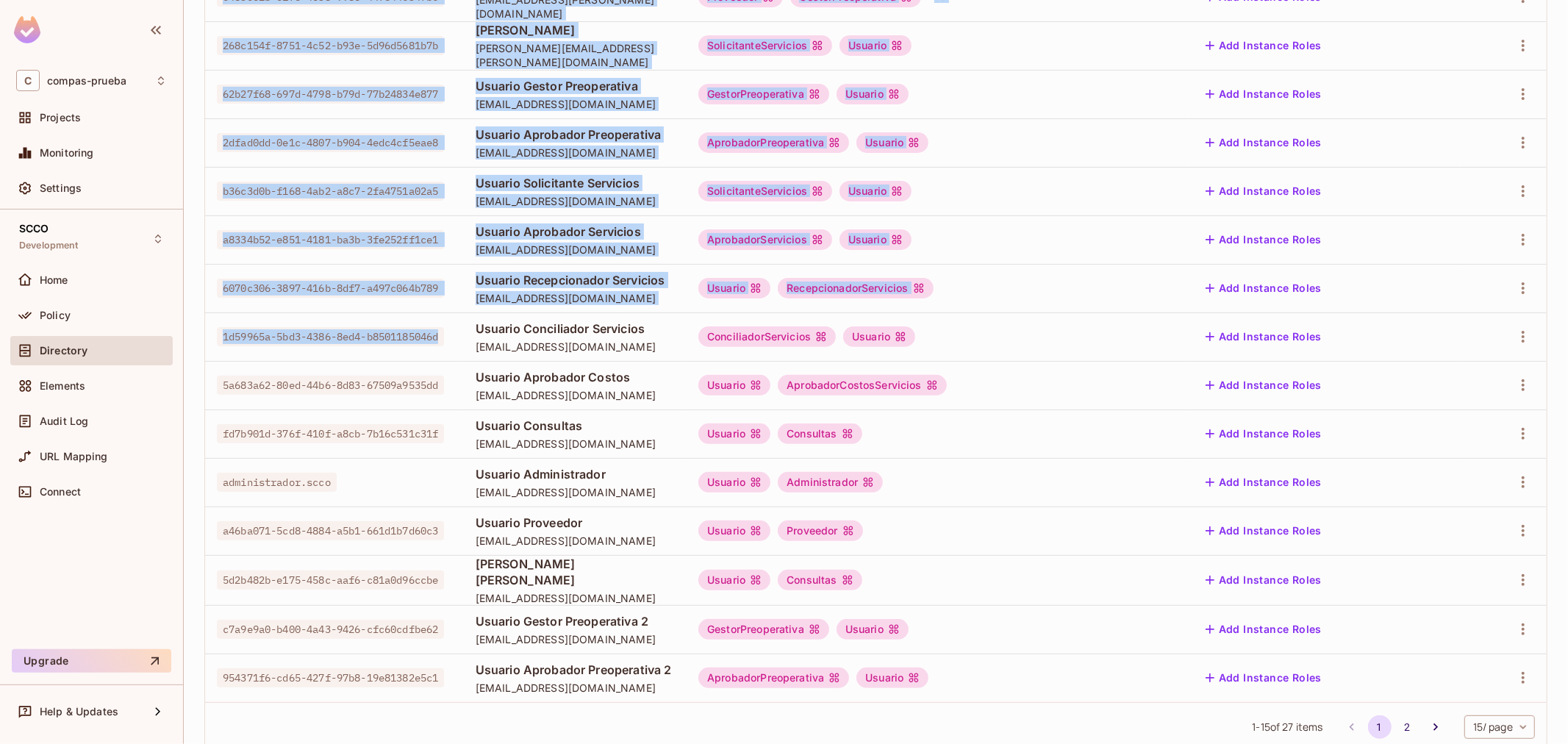
drag, startPoint x: 290, startPoint y: 342, endPoint x: 192, endPoint y: 327, distance: 99.1
click at [192, 327] on div "compas-prueba / SCCO : Development / User Management CTG Settings Users Instanc…" at bounding box center [876, 372] width 1384 height 744
click at [284, 343] on span "1d59965a-5bd3-4386-8ed4-b8501185046d" at bounding box center [330, 336] width 227 height 19
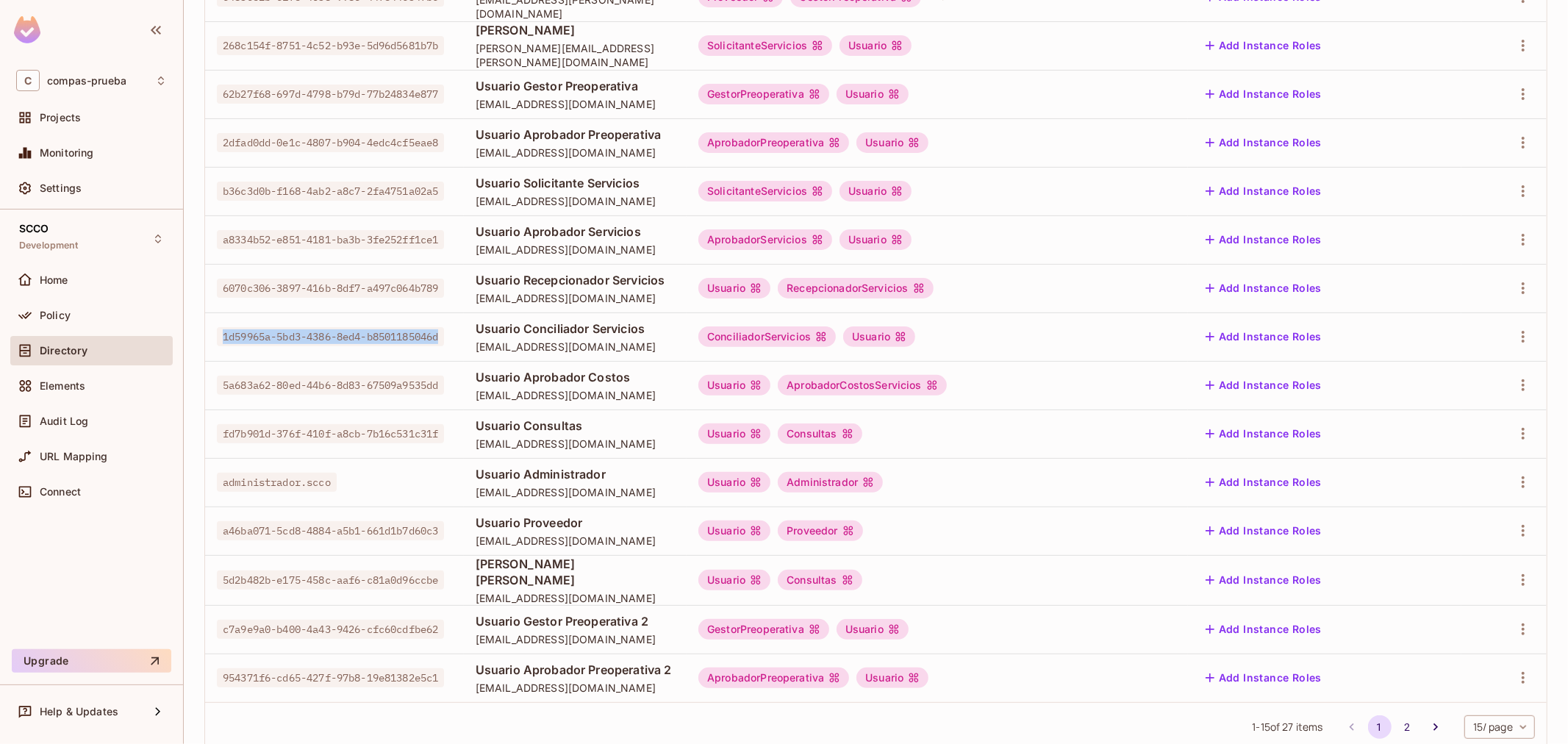
drag, startPoint x: 291, startPoint y: 341, endPoint x: 222, endPoint y: 328, distance: 70.2
click at [222, 328] on span "1d59965a-5bd3-4386-8ed4-b8501185046d" at bounding box center [330, 336] width 227 height 19
click at [606, 328] on span "Usuario Conciliador Servicios" at bounding box center [575, 328] width 199 height 16
drag, startPoint x: 618, startPoint y: 329, endPoint x: 398, endPoint y: 332, distance: 220.0
click at [398, 332] on tr "1d59965a-5bd3-4386-8ed4-b8501185046d Usuario Conciliador Servicios conciliador.…" at bounding box center [875, 337] width 1341 height 49
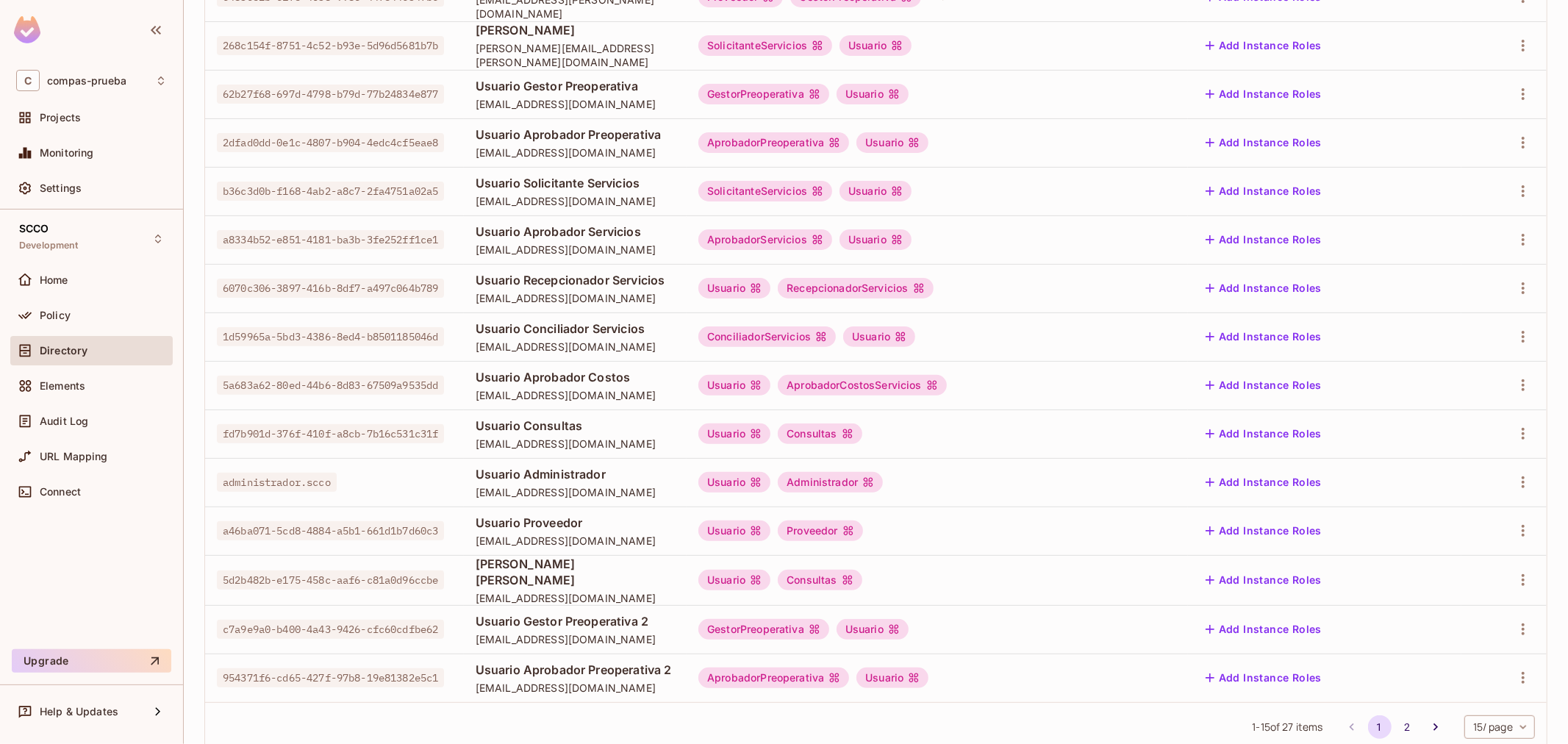
click at [1044, 354] on td "ConciliadorServicios Usuario" at bounding box center [937, 337] width 501 height 49
drag, startPoint x: 438, startPoint y: 325, endPoint x: 613, endPoint y: 324, distance: 175.0
click at [613, 324] on td "Usuario Conciliador Servicios conciliador.servicios.scco@yopmail.com" at bounding box center [575, 337] width 223 height 49
drag, startPoint x: 441, startPoint y: 346, endPoint x: 679, endPoint y: 349, distance: 238.0
click at [679, 349] on td "Usuario Conciliador Servicios conciliador.servicios.scco@yopmail.com" at bounding box center [575, 337] width 223 height 49
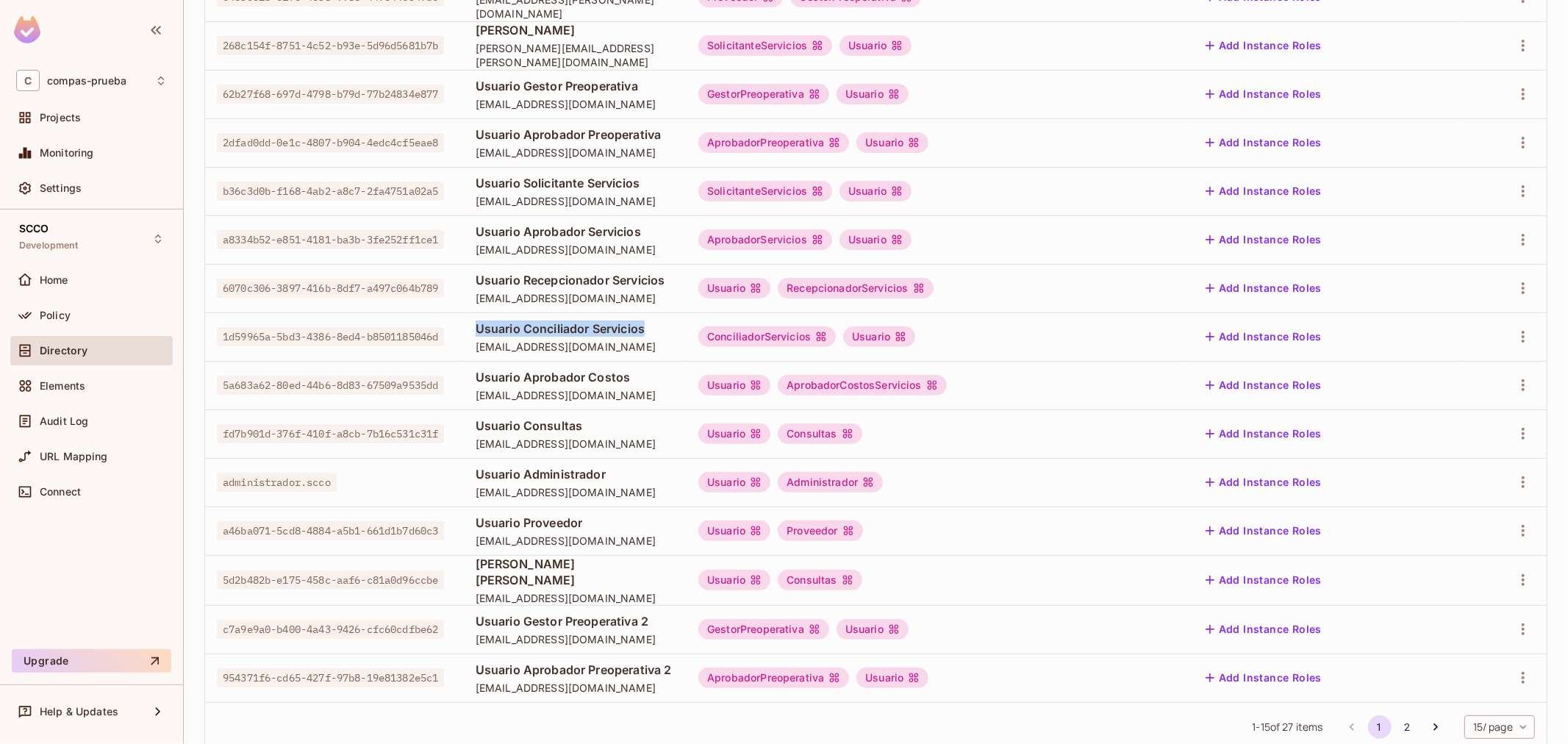
click at [525, 393] on span "[EMAIL_ADDRESS][DOMAIN_NAME]" at bounding box center [575, 395] width 199 height 14
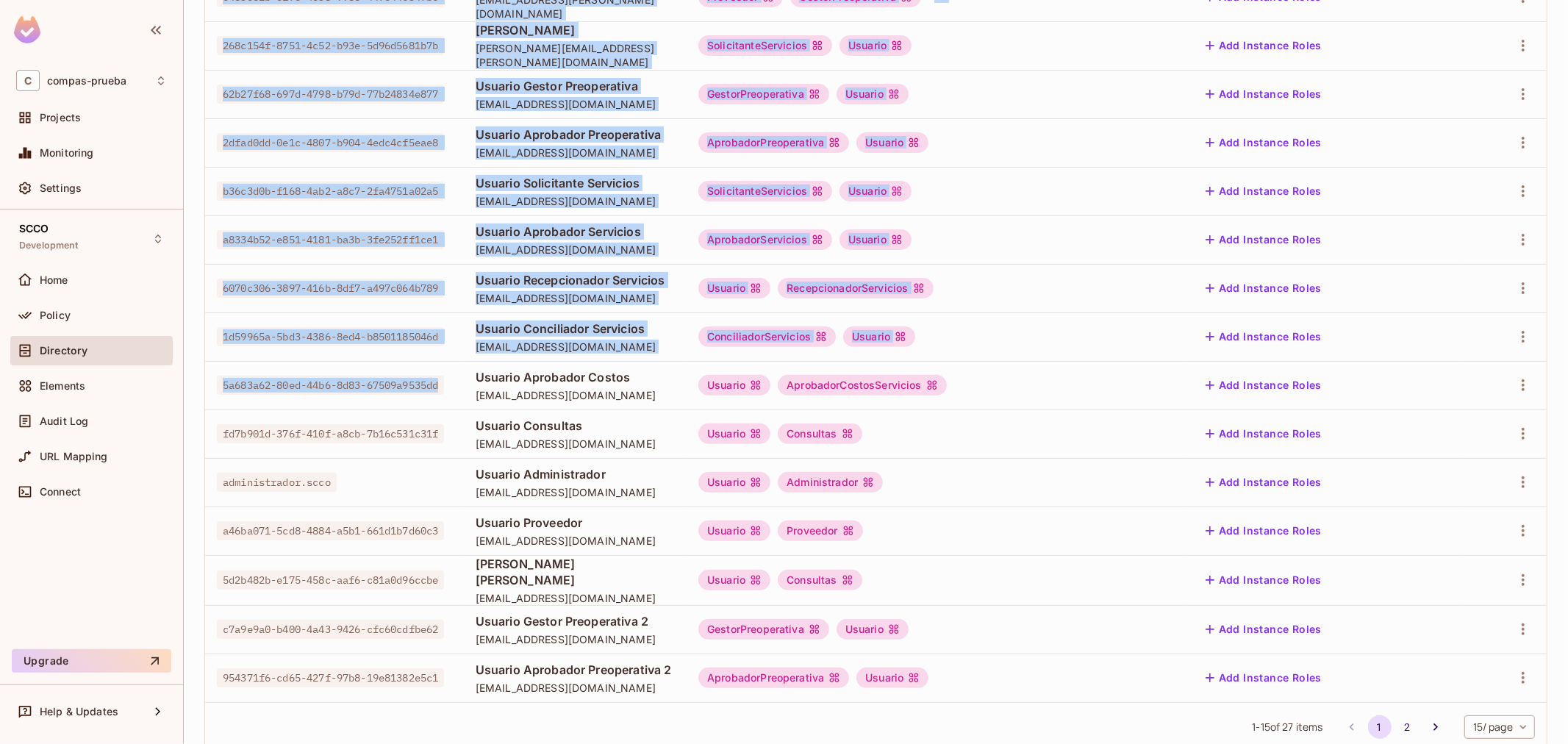
drag, startPoint x: 290, startPoint y: 393, endPoint x: 201, endPoint y: 380, distance: 89.9
click at [201, 380] on div "compas-prueba / SCCO : Development / User Management CTG Settings Users Instanc…" at bounding box center [876, 372] width 1384 height 744
drag, startPoint x: 312, startPoint y: 380, endPoint x: 302, endPoint y: 380, distance: 10.0
click at [312, 380] on span "5a683a62-80ed-44b6-8d83-67509a9535dd" at bounding box center [330, 385] width 227 height 19
click at [253, 380] on span "5a683a62-80ed-44b6-8d83-67509a9535dd" at bounding box center [330, 385] width 227 height 19
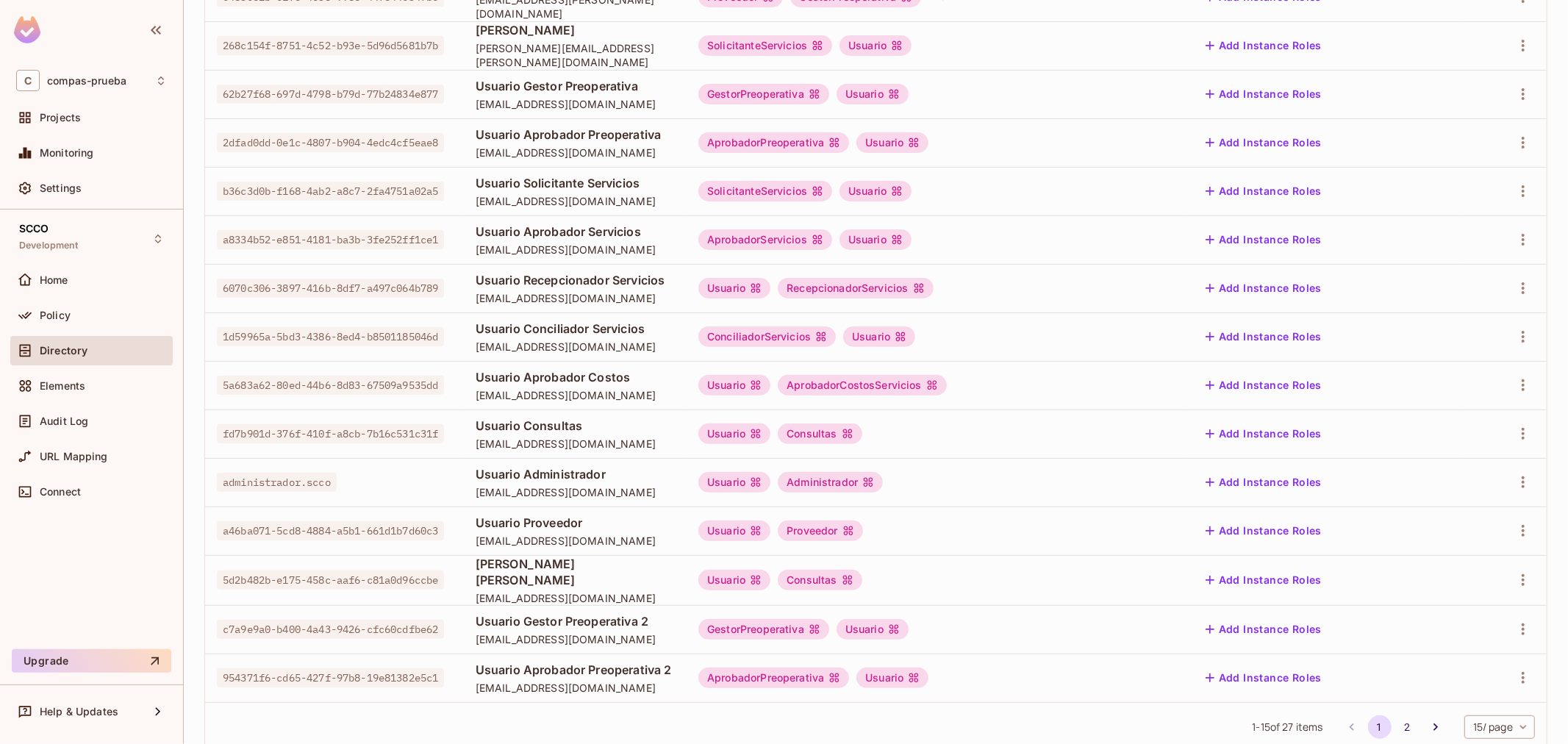
drag, startPoint x: 283, startPoint y: 384, endPoint x: 290, endPoint y: 387, distance: 7.6
click at [283, 384] on span "5a683a62-80ed-44b6-8d83-67509a9535dd" at bounding box center [330, 385] width 227 height 19
drag, startPoint x: 291, startPoint y: 387, endPoint x: 216, endPoint y: 373, distance: 76.3
click at [217, 378] on div "5a683a62-80ed-44b6-8d83-67509a9535dd" at bounding box center [335, 385] width 235 height 15
drag, startPoint x: 596, startPoint y: 376, endPoint x: 436, endPoint y: 377, distance: 160.0
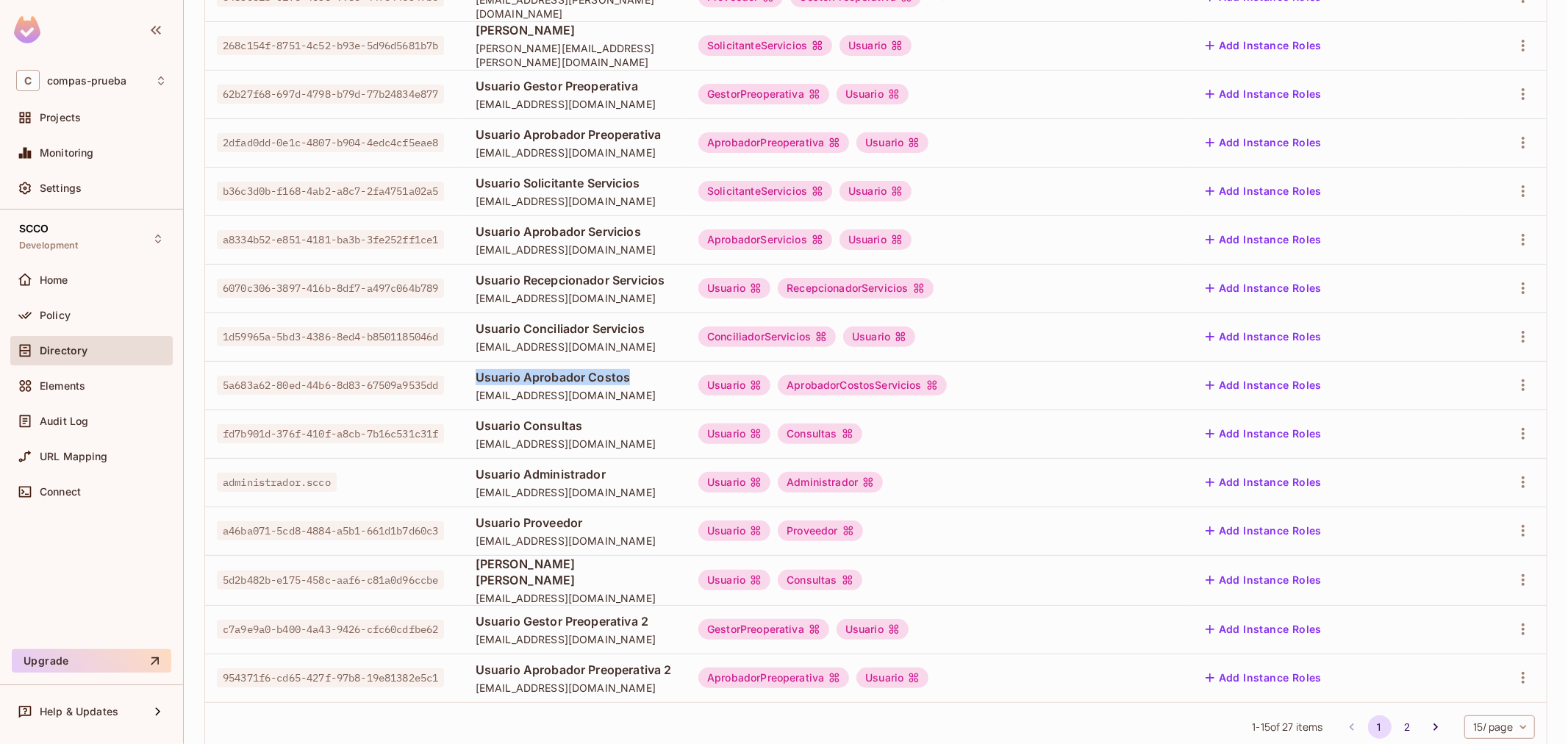
click at [464, 377] on td "Usuario Aprobador Costos aprobador.costos.scco@yopmail.com" at bounding box center [575, 385] width 223 height 49
click at [628, 394] on span "[EMAIL_ADDRESS][DOMAIN_NAME]" at bounding box center [575, 395] width 199 height 14
drag, startPoint x: 631, startPoint y: 394, endPoint x: 443, endPoint y: 406, distance: 188.4
click at [464, 406] on td "Usuario Aprobador Costos aprobador.costos.scco@yopmail.com" at bounding box center [575, 385] width 223 height 49
click at [512, 442] on span "[EMAIL_ADDRESS][DOMAIN_NAME]" at bounding box center [575, 444] width 199 height 14
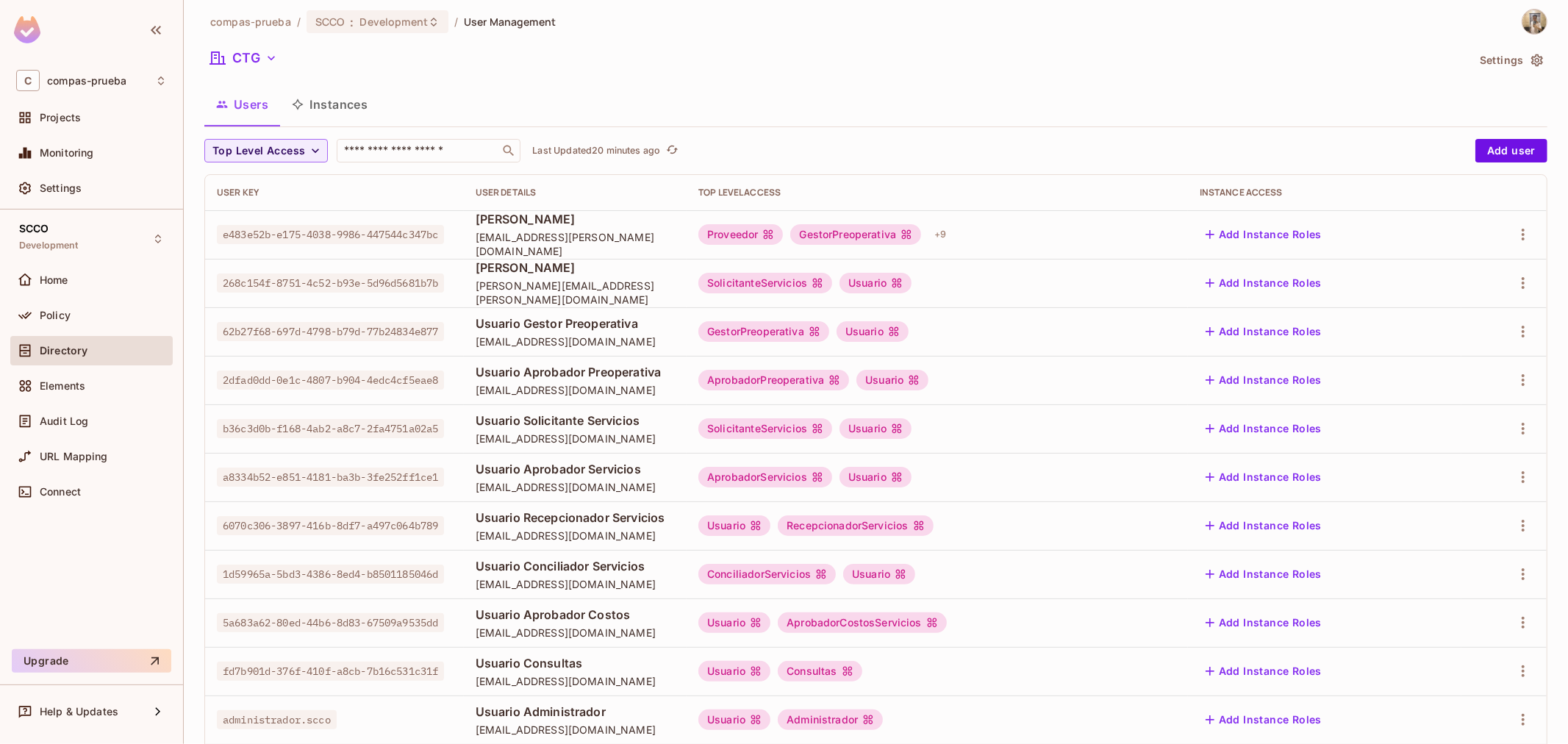
scroll to position [0, 0]
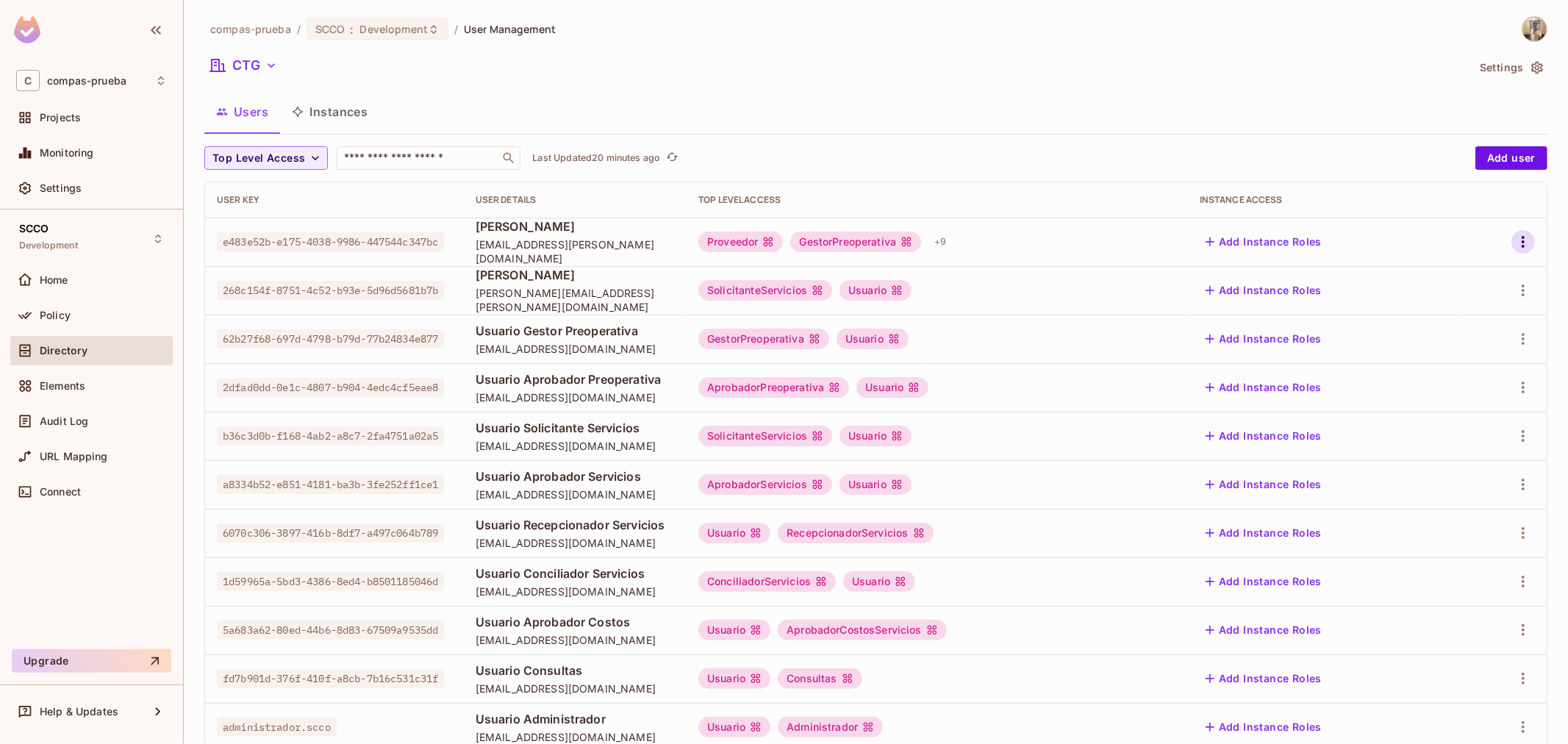
click at [1044, 246] on button "button" at bounding box center [1522, 241] width 24 height 24
click at [1044, 285] on li "Edit" at bounding box center [1447, 276] width 130 height 32
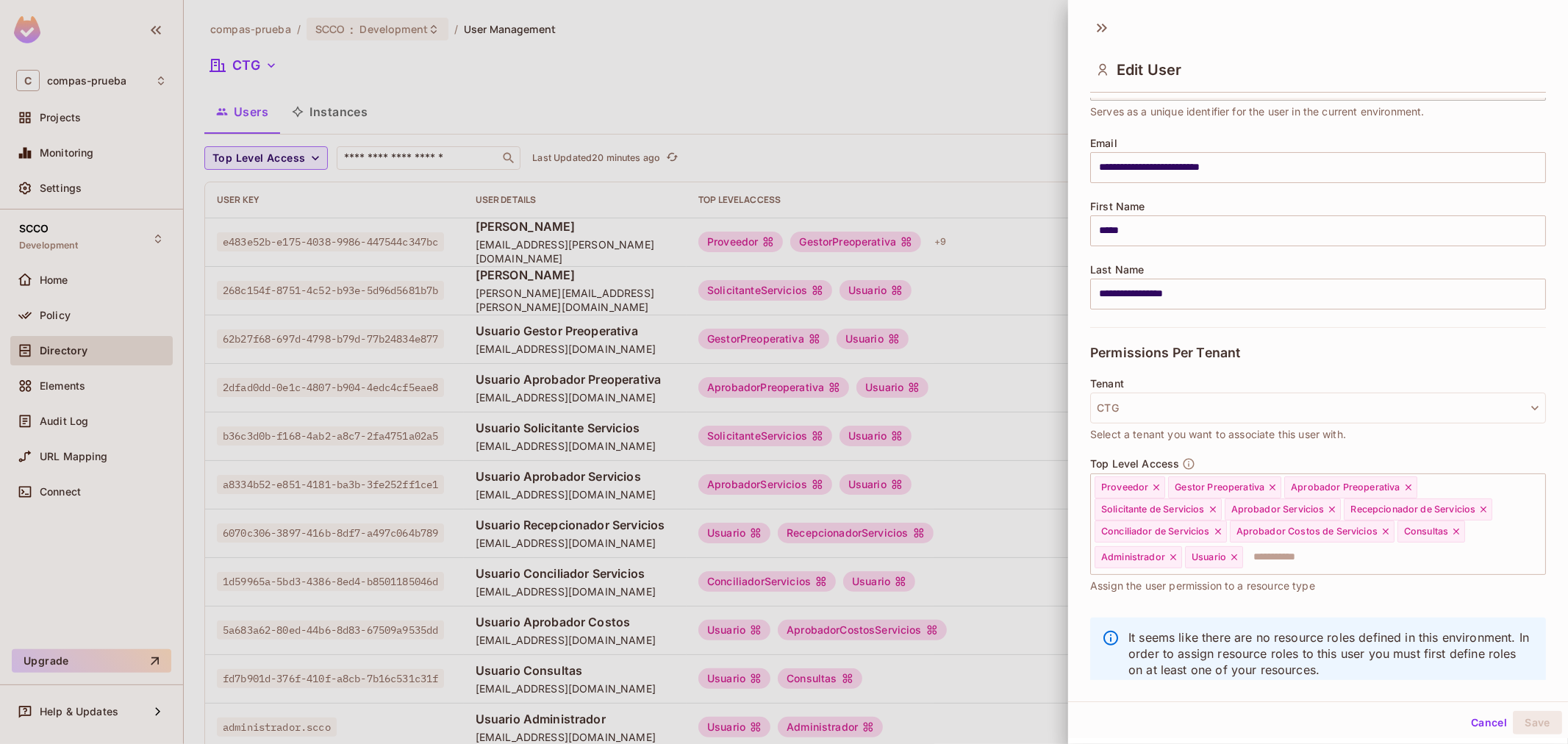
scroll to position [138, 0]
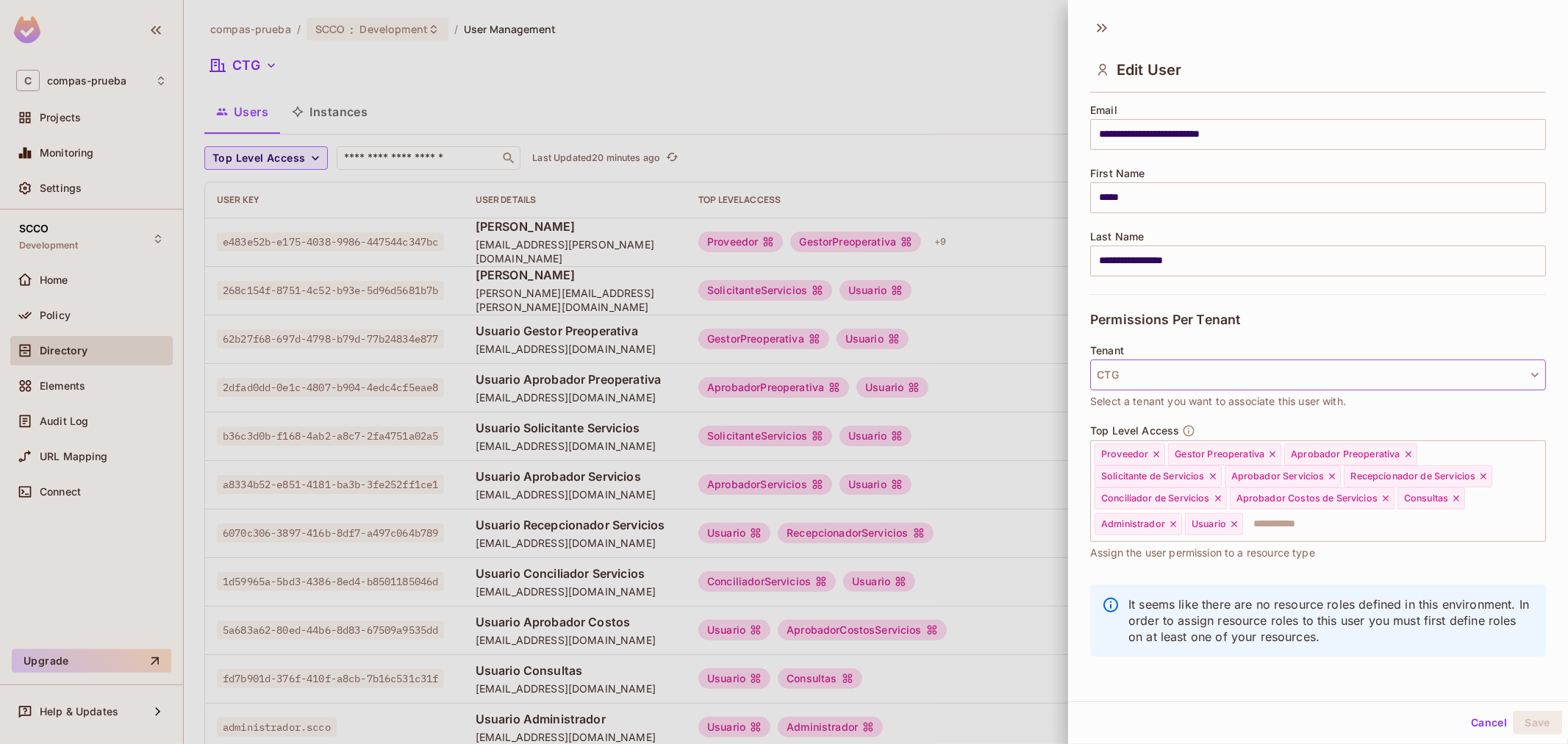
click at [1044, 360] on button "CTG" at bounding box center [1317, 375] width 456 height 31
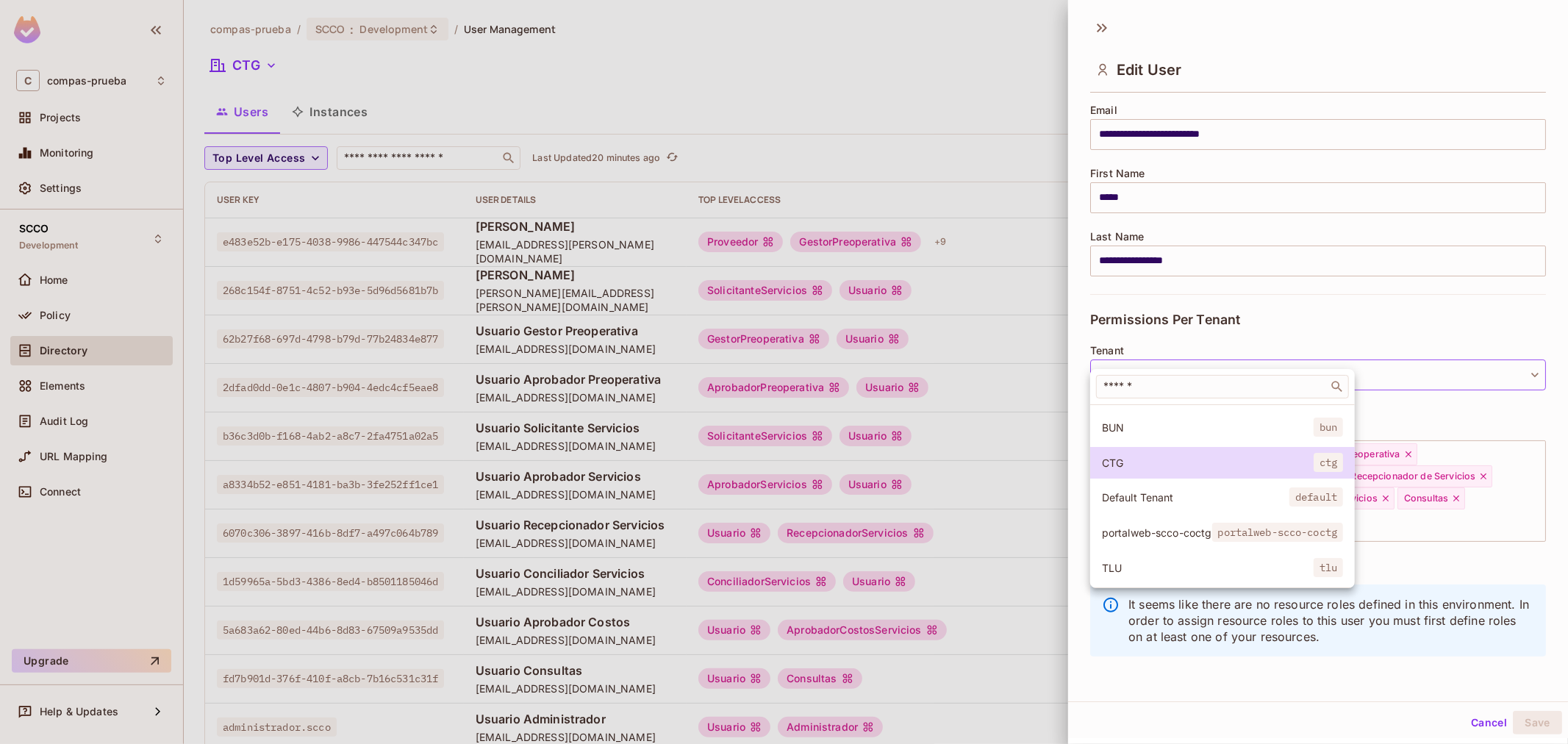
scroll to position [112, 0]
click at [1044, 449] on span "portalweb-scco-coctg" at bounding box center [1156, 532] width 110 height 14
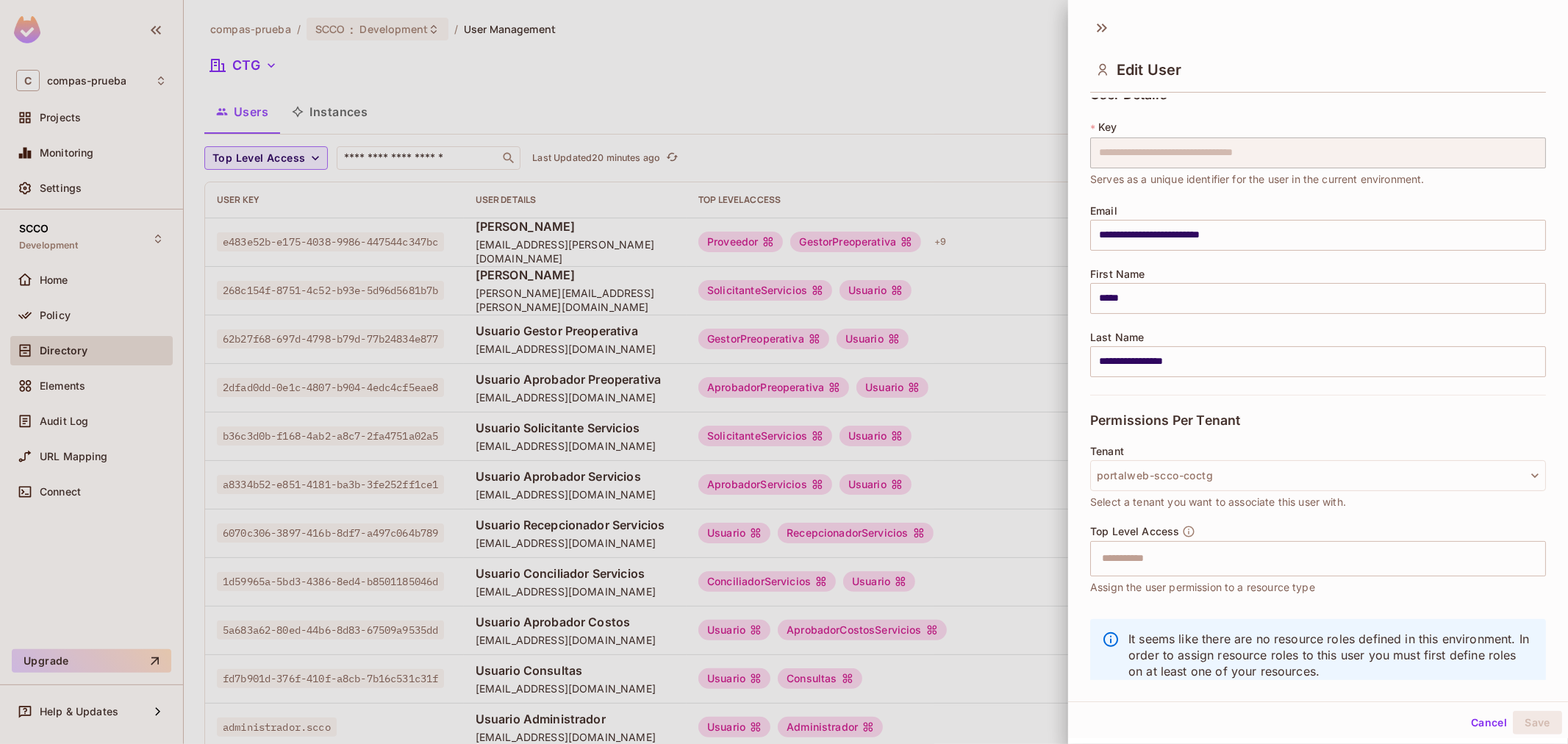
scroll to position [0, 0]
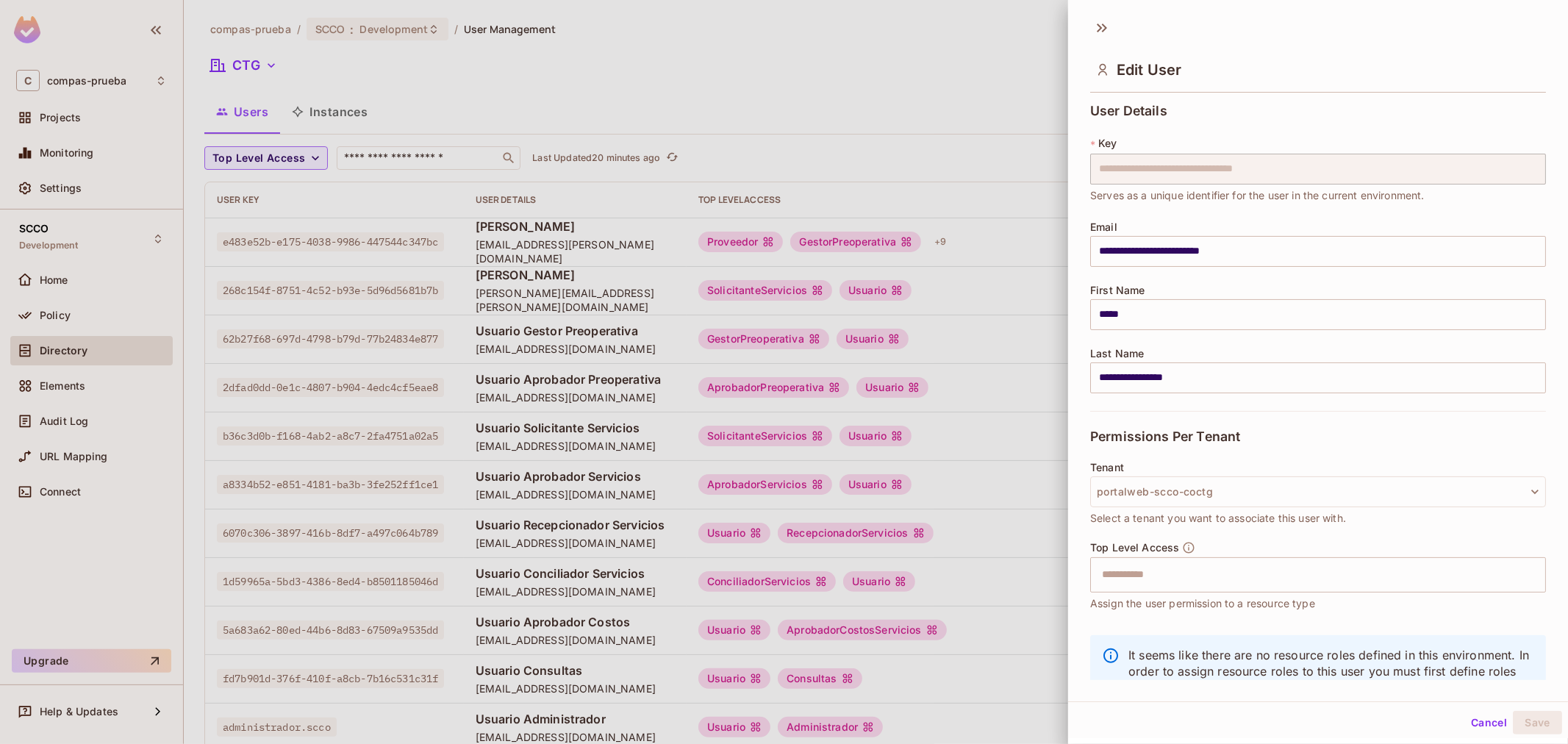
click at [944, 121] on div at bounding box center [784, 372] width 1568 height 744
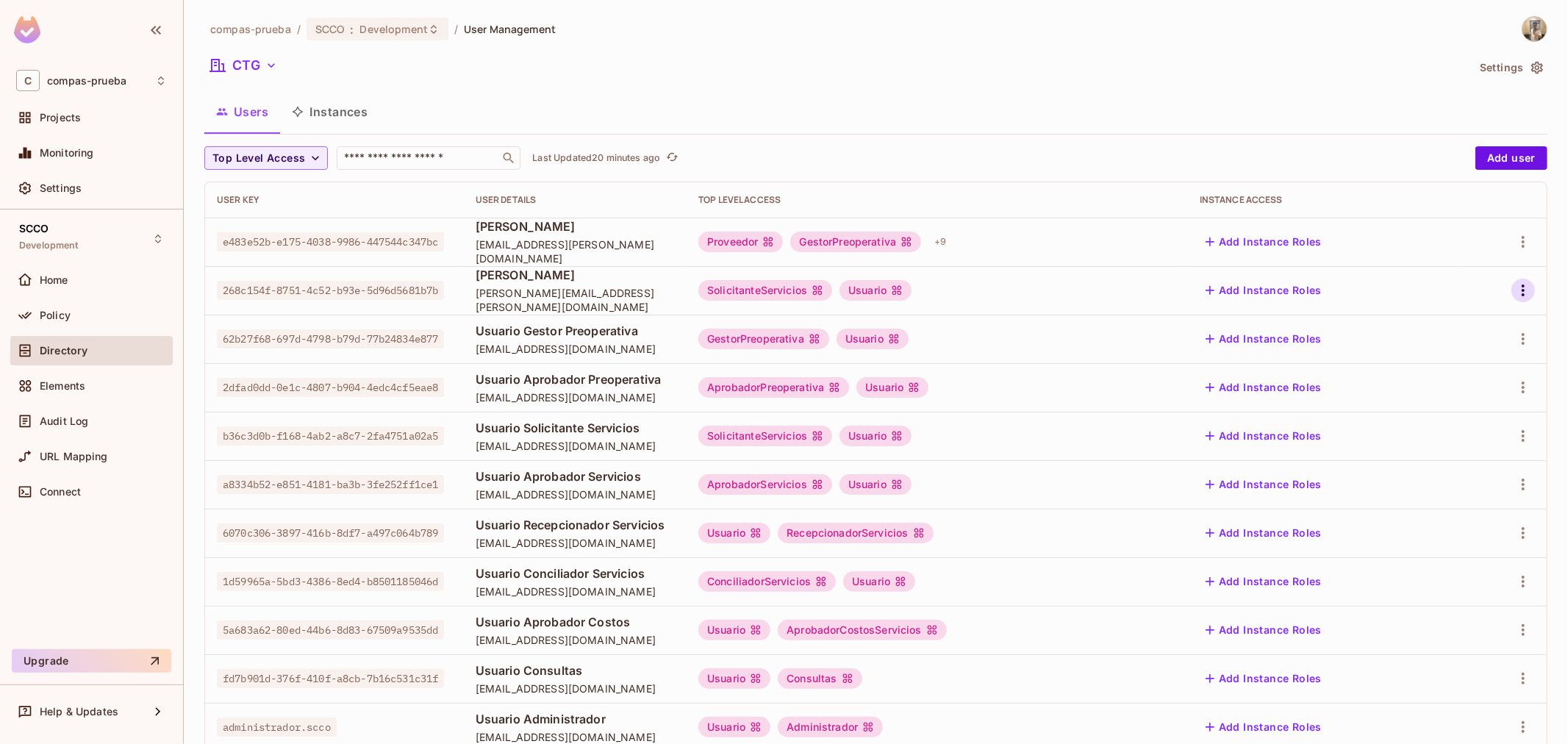
click at [1044, 291] on icon "button" at bounding box center [1522, 290] width 18 height 18
click at [1044, 332] on li "Edit" at bounding box center [1447, 324] width 130 height 32
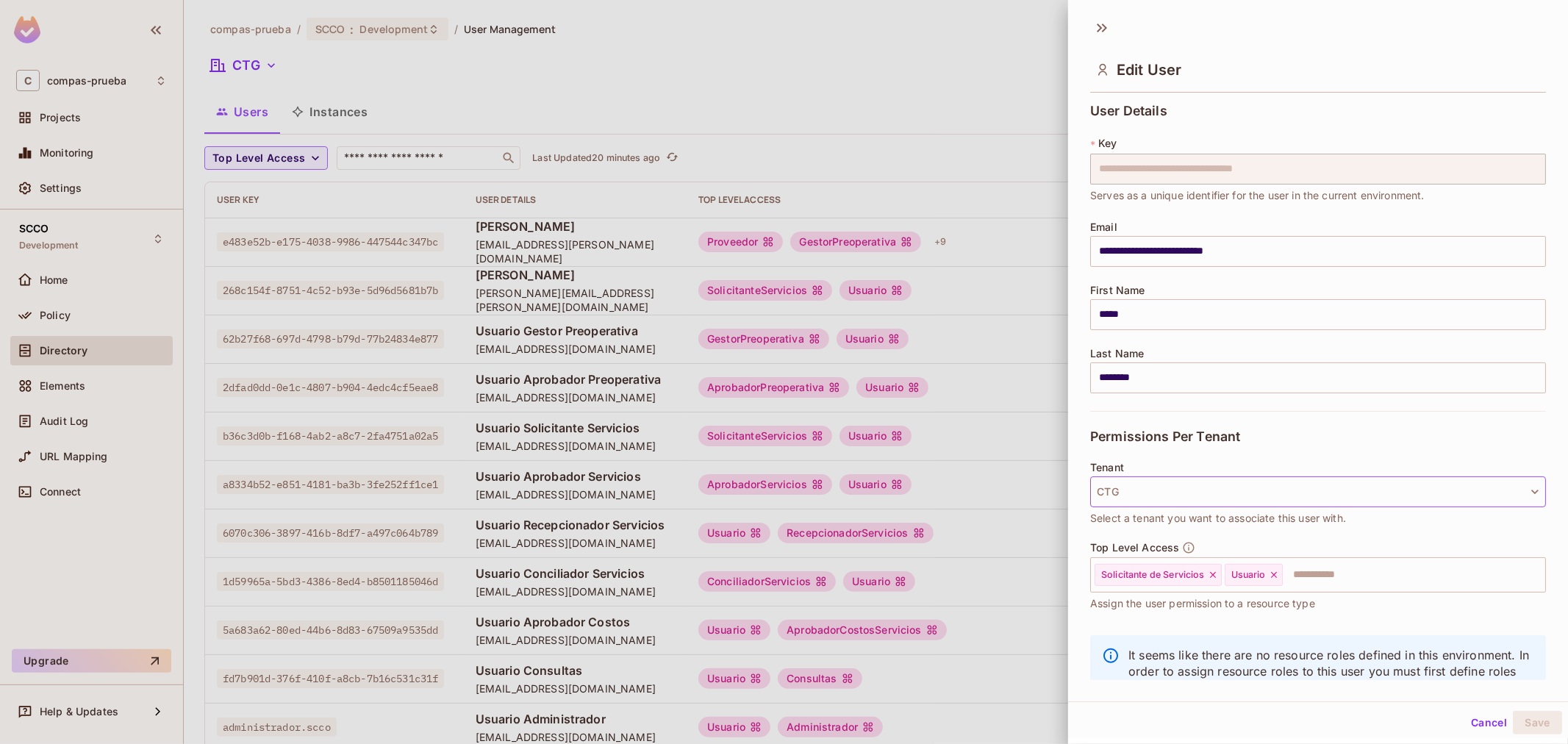
click at [1044, 449] on button "CTG" at bounding box center [1317, 492] width 456 height 31
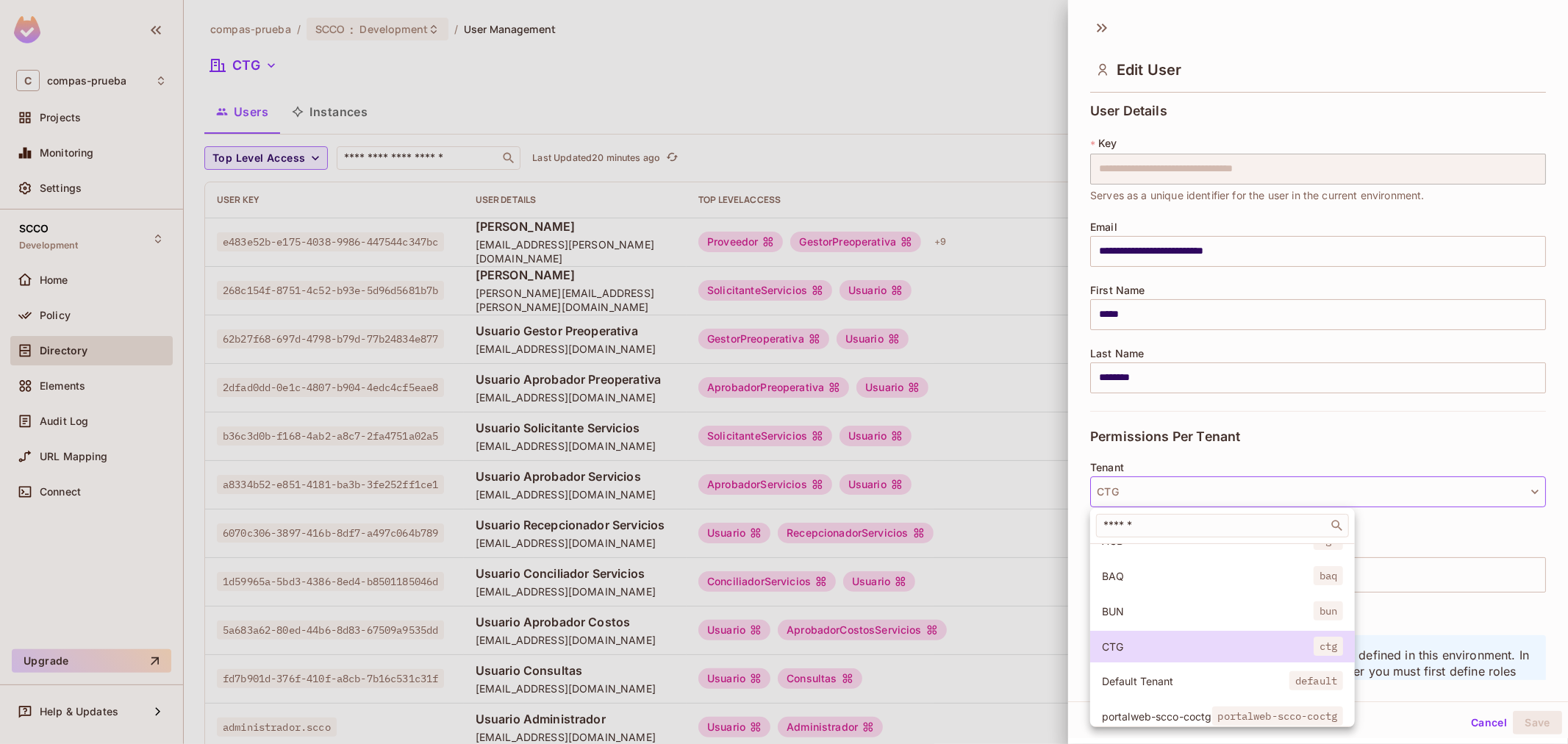
scroll to position [112, 0]
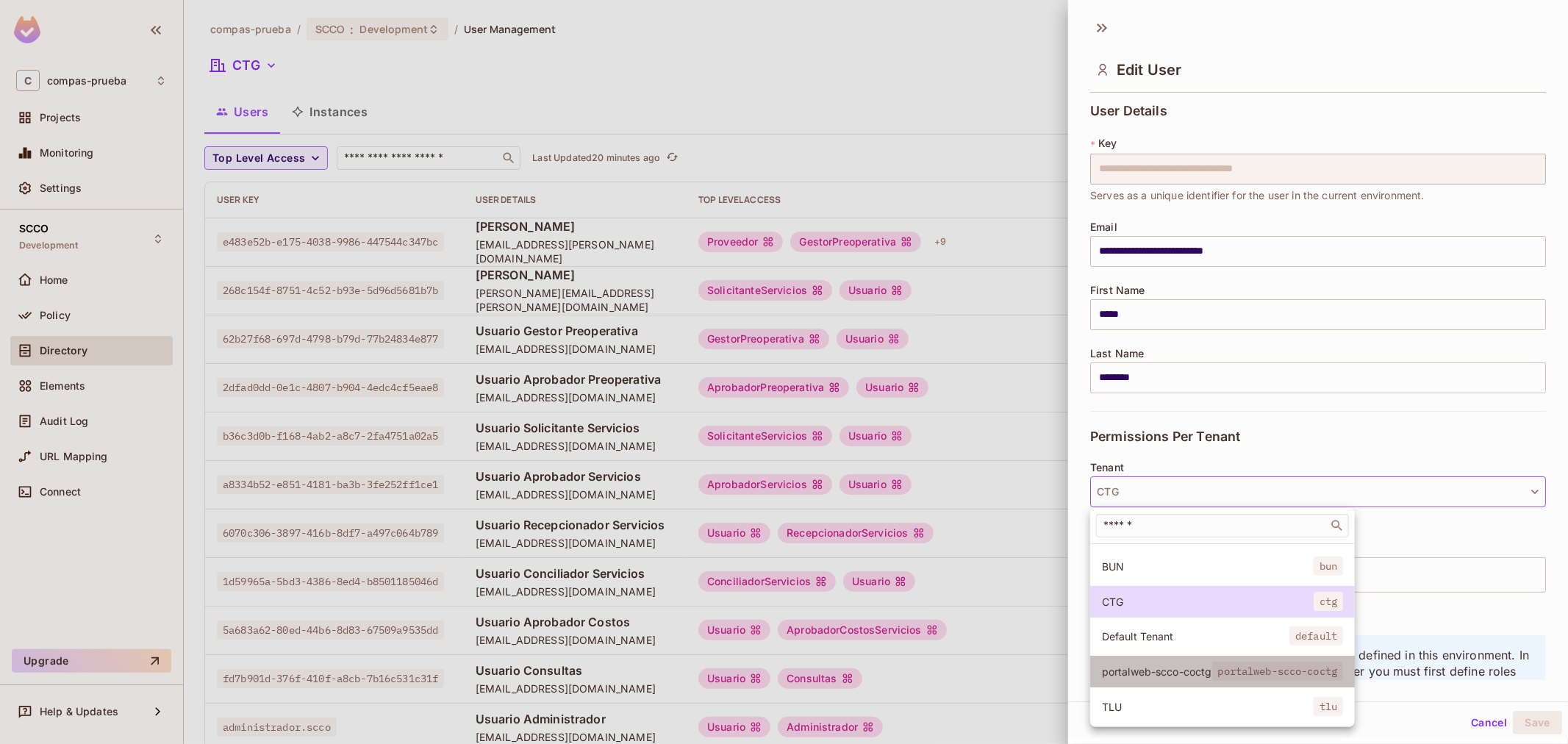
click at [1044, 449] on span "portalweb-scco-coctg" at bounding box center [1156, 671] width 110 height 14
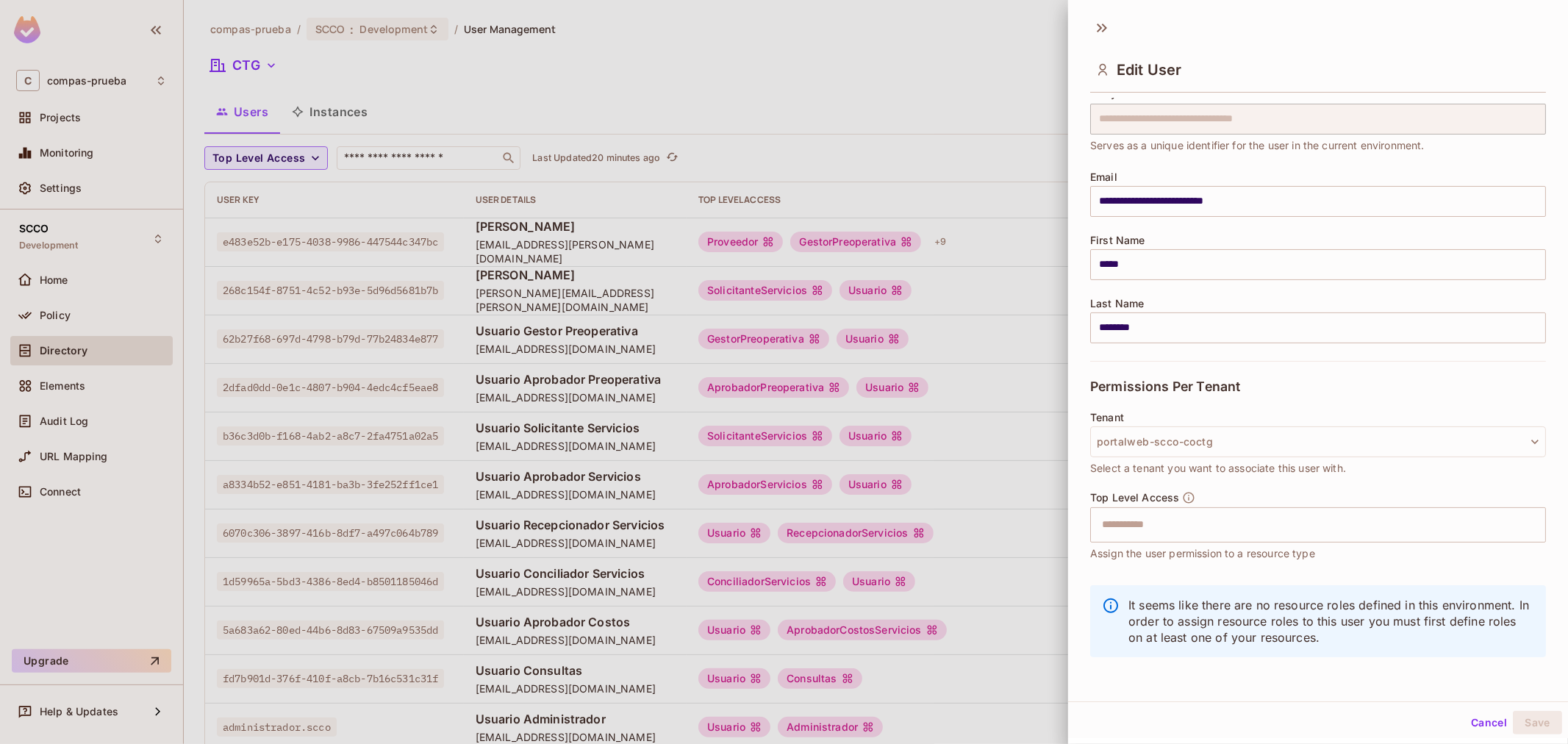
scroll to position [2, 0]
click at [1044, 449] on p "It seems like there are no resource roles defined in this environment. In order…" at bounding box center [1330, 619] width 406 height 49
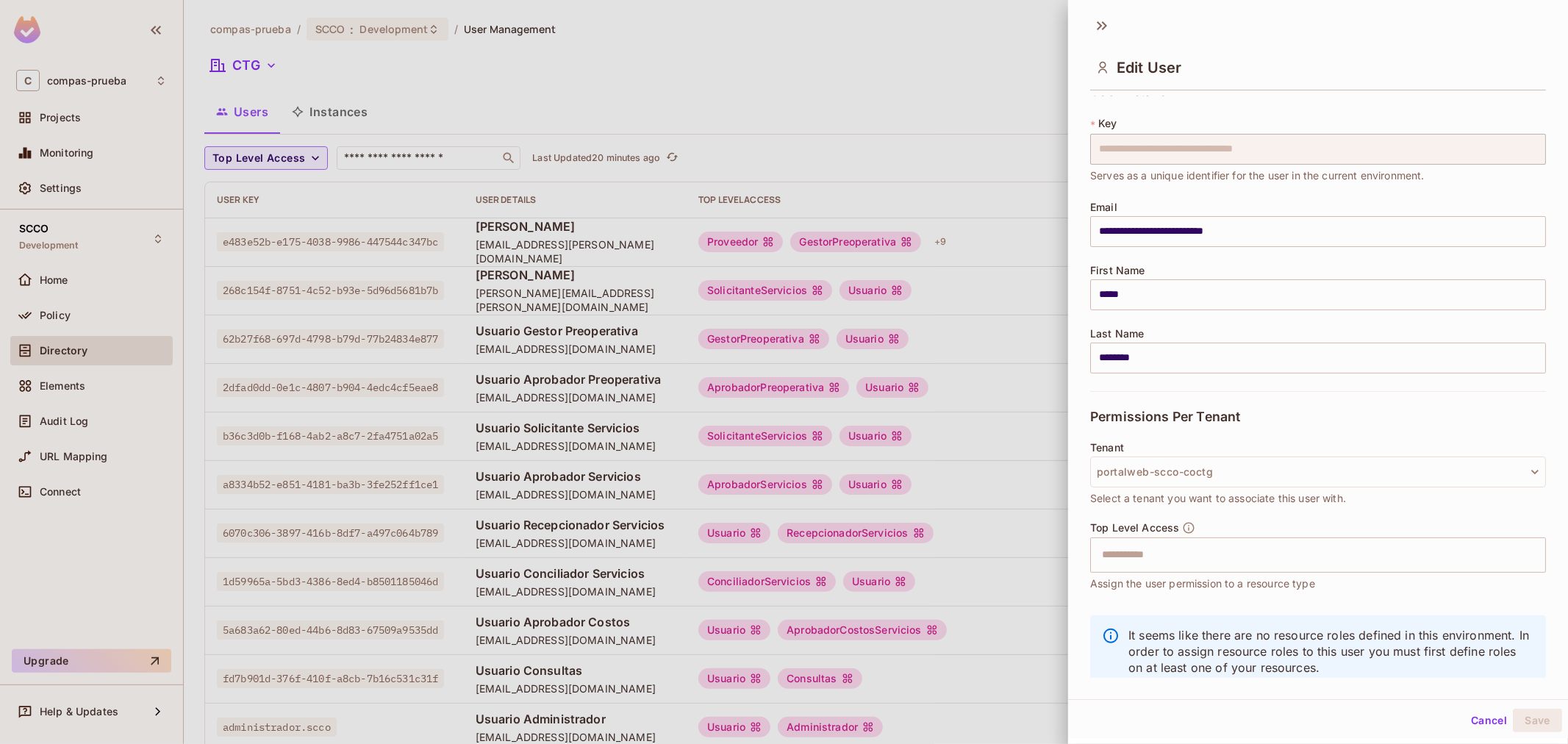
scroll to position [0, 0]
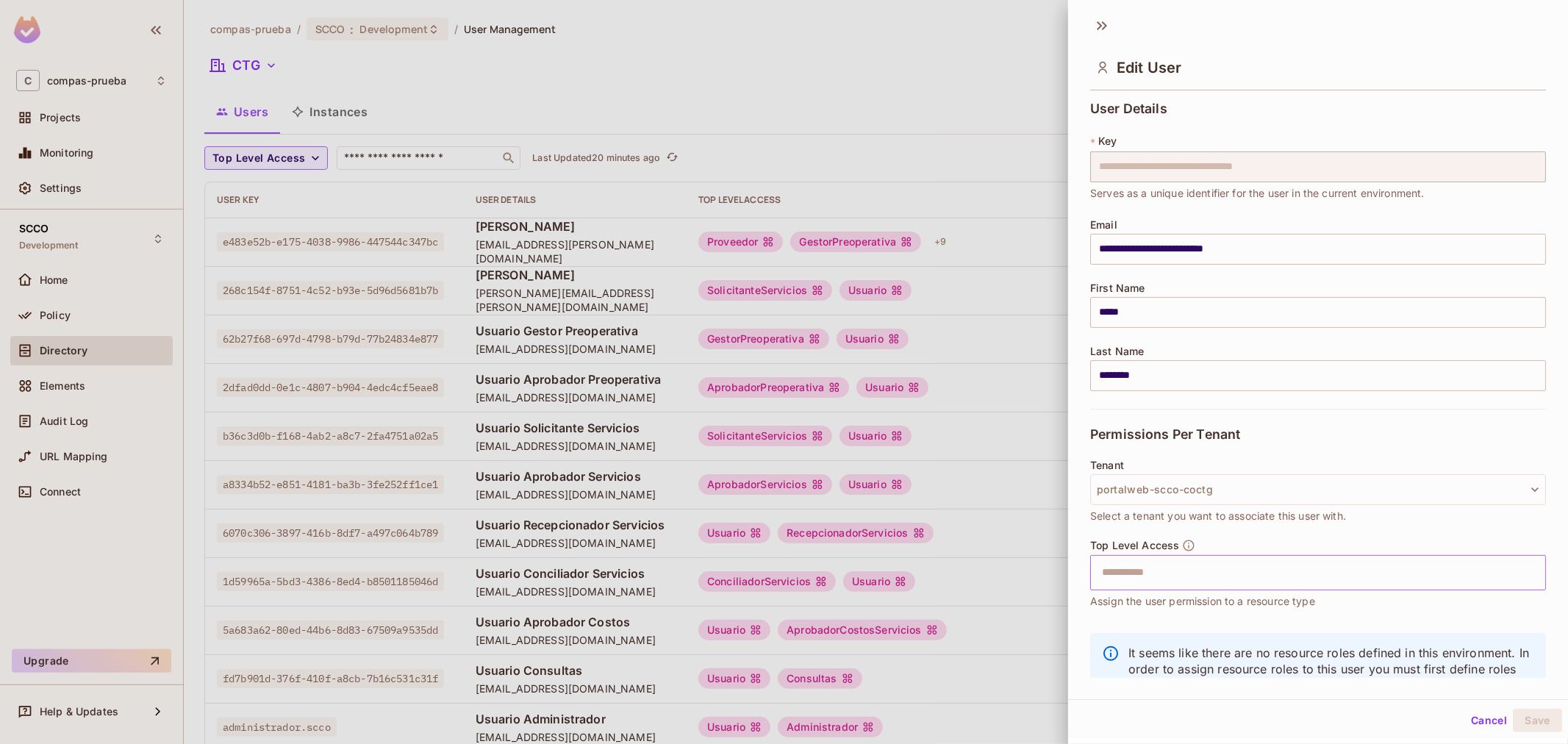
click at [1044, 449] on input "text" at bounding box center [1305, 572] width 424 height 29
click at [1044, 449] on div "Top Level Access ​ Assign the user permission to a resource type" at bounding box center [1317, 581] width 456 height 86
click at [1044, 91] on div "Edit User" at bounding box center [1317, 57] width 499 height 82
click at [1042, 98] on div at bounding box center [784, 372] width 1568 height 744
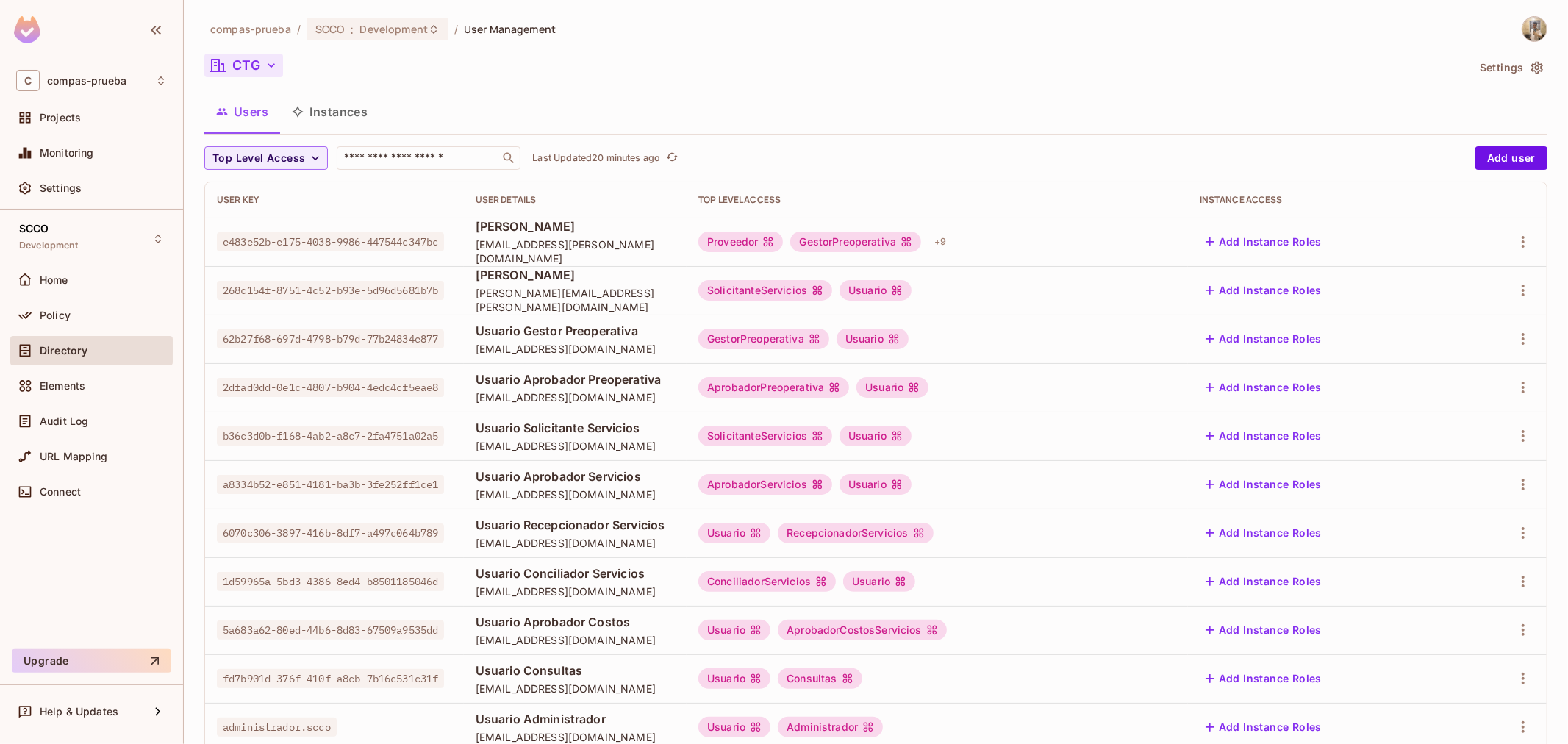
click at [282, 68] on button "CTG" at bounding box center [244, 65] width 79 height 24
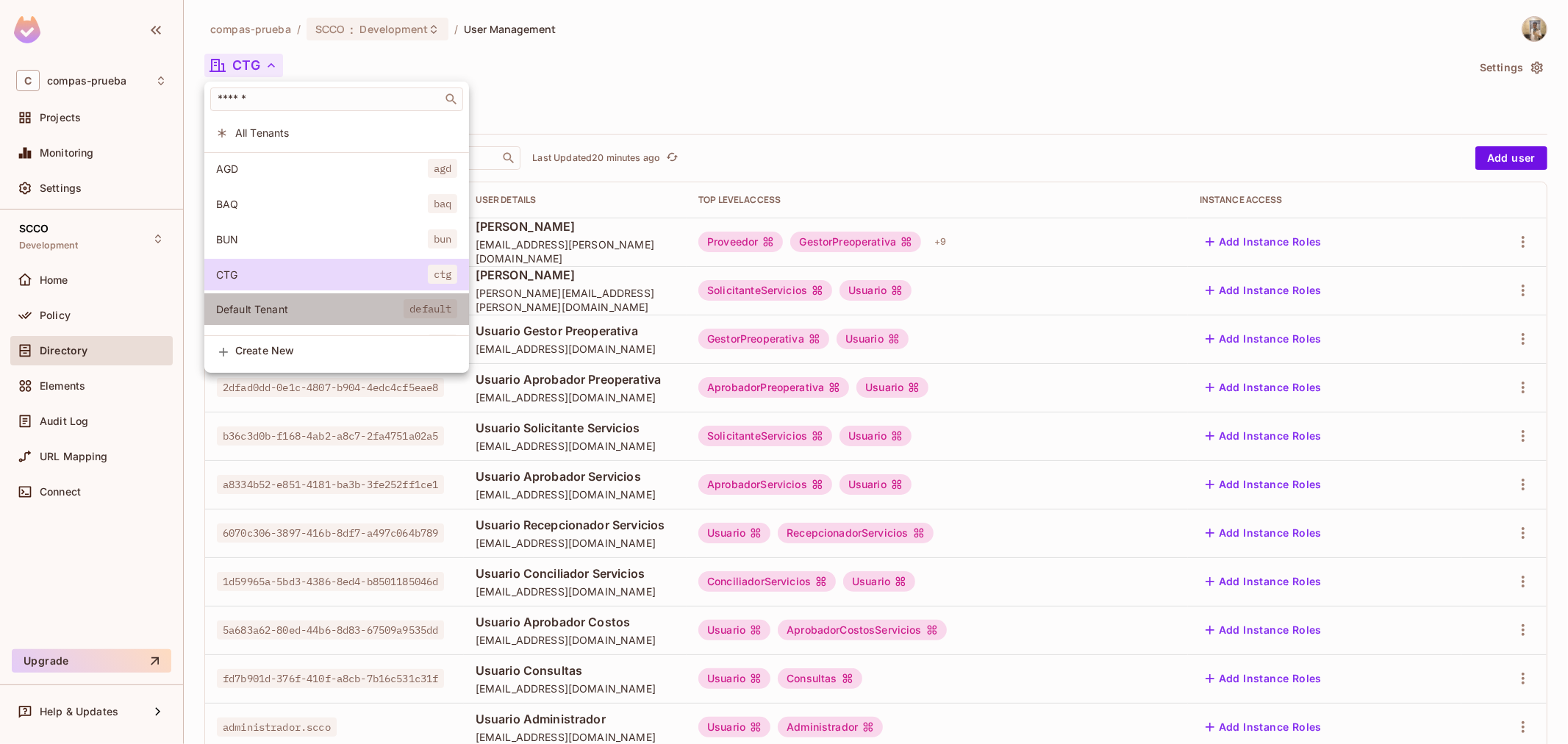
click at [341, 307] on span "Default Tenant" at bounding box center [309, 309] width 187 height 14
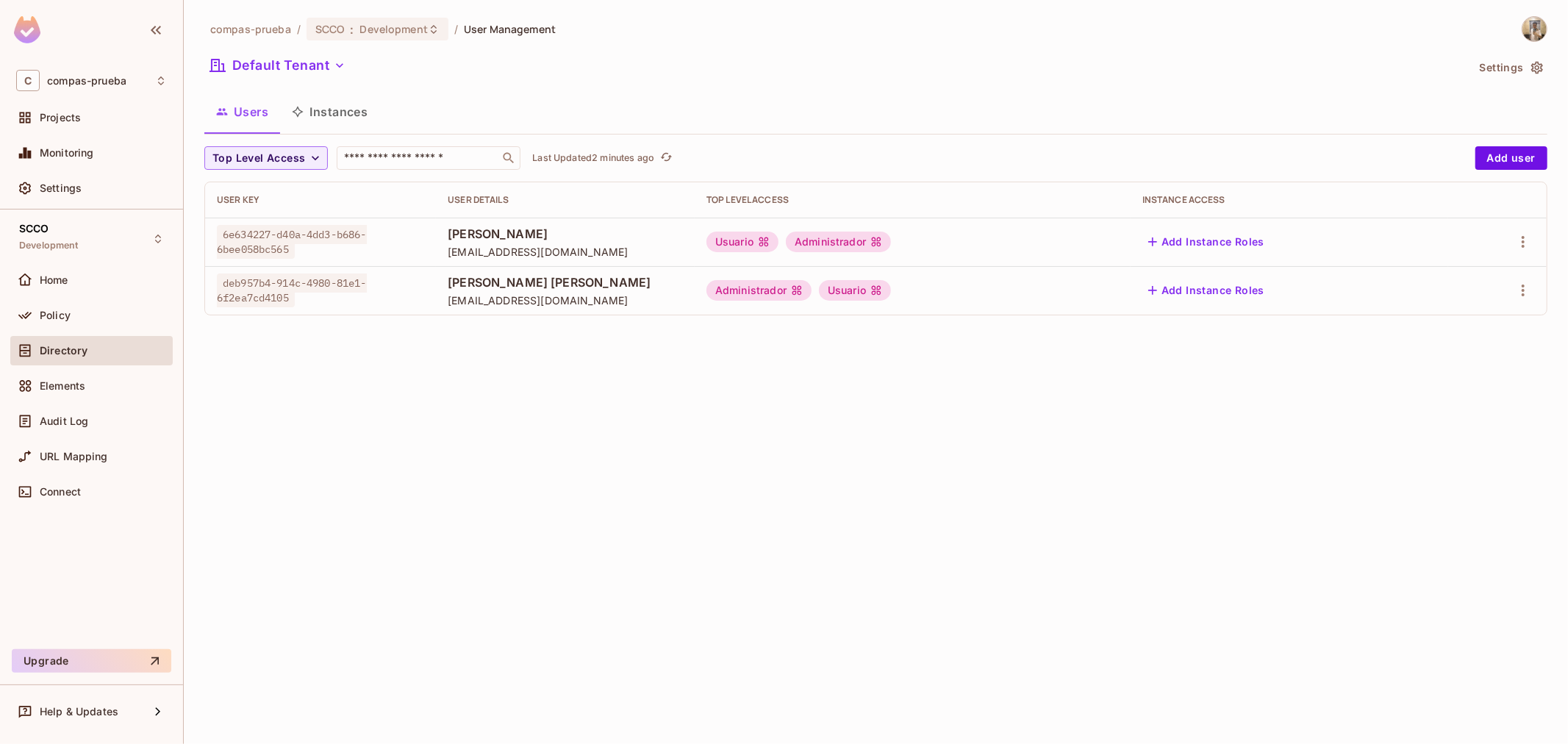
click at [313, 77] on div "Default Tenant" at bounding box center [836, 67] width 1262 height 28
click at [312, 74] on button "Default Tenant" at bounding box center [278, 65] width 147 height 24
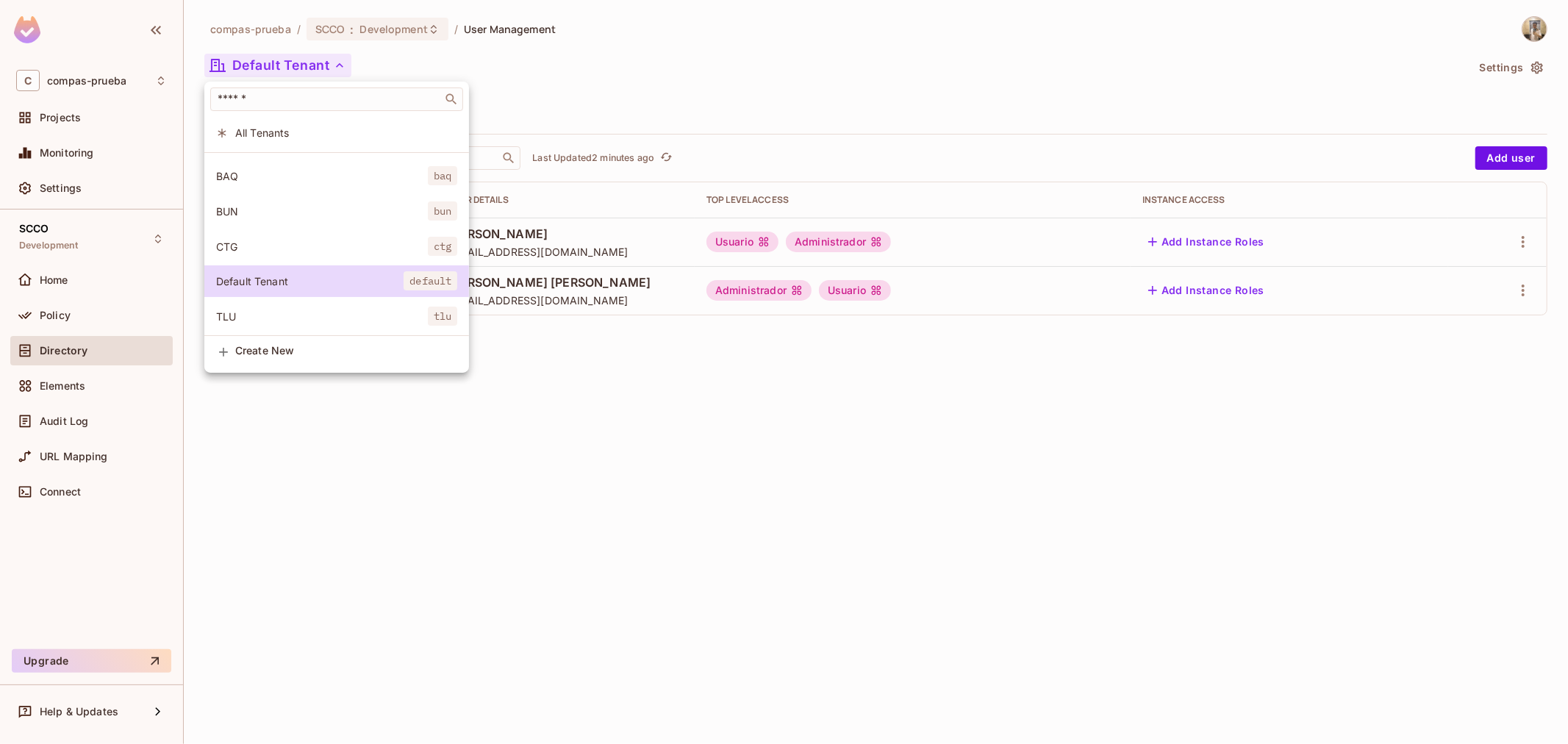
scroll to position [76, 0]
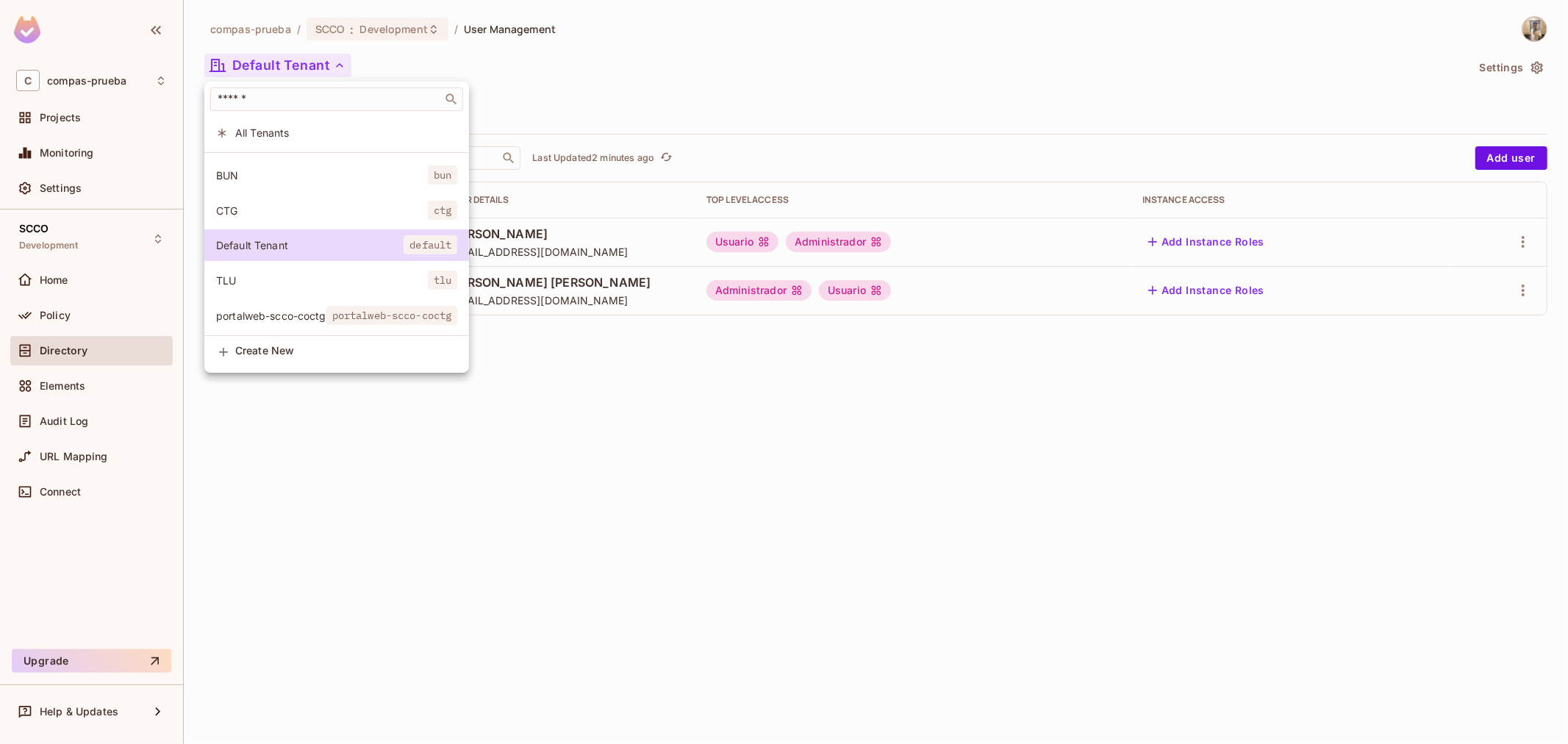
click at [312, 309] on span "portalweb-scco-coctg" at bounding box center [271, 315] width 110 height 14
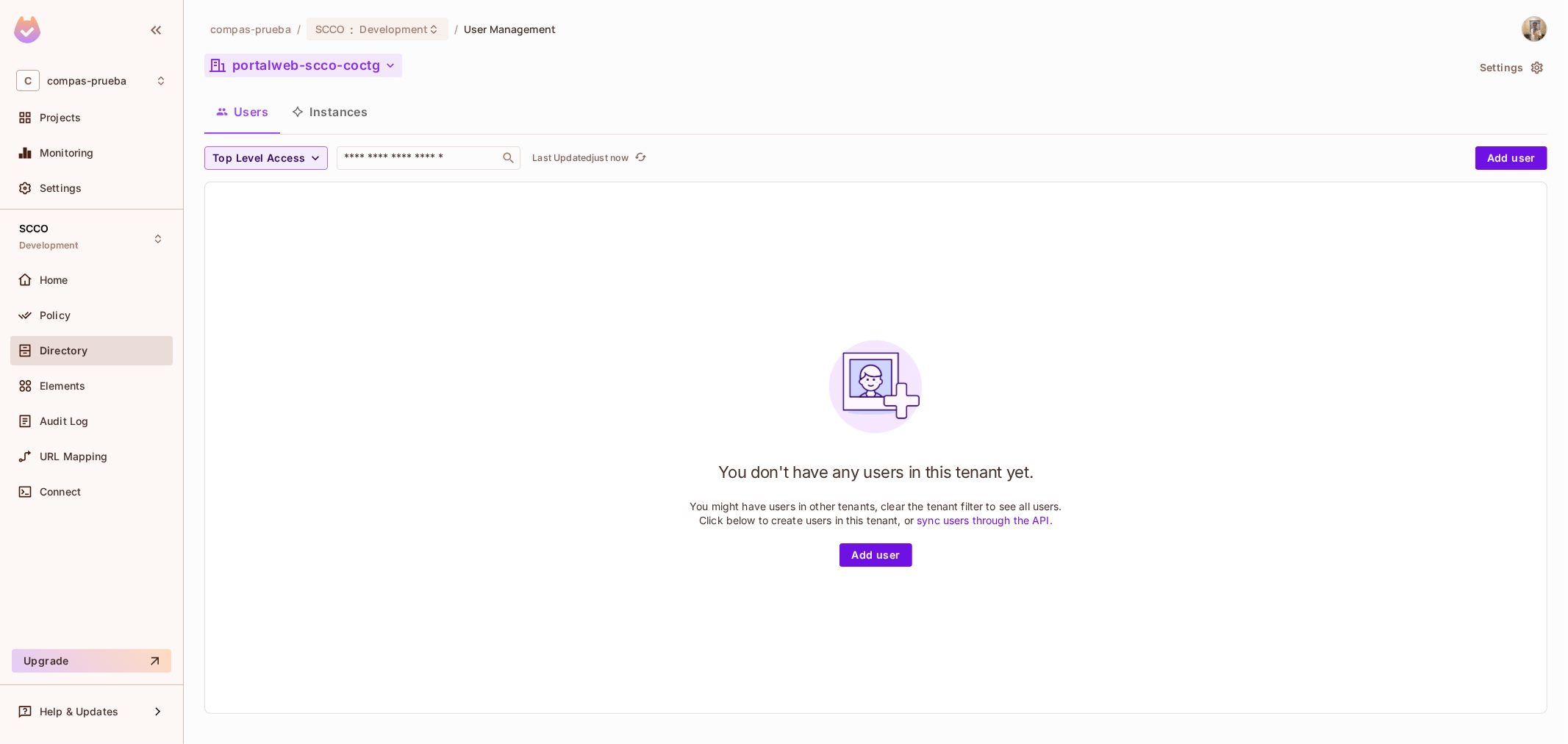
click at [302, 68] on button "portalweb-scco-coctg" at bounding box center [303, 65] width 198 height 24
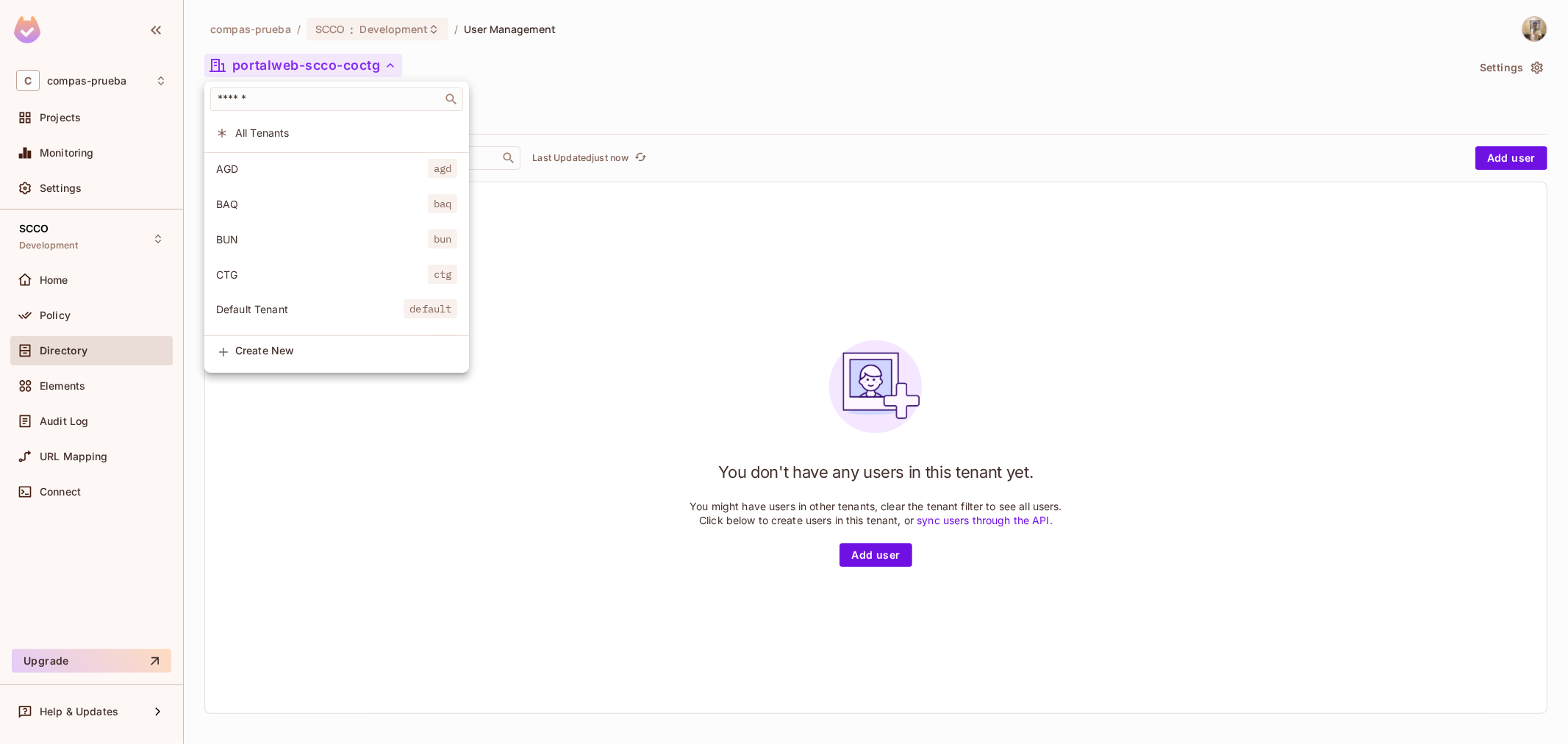
click at [276, 270] on span "CTG" at bounding box center [322, 274] width 212 height 14
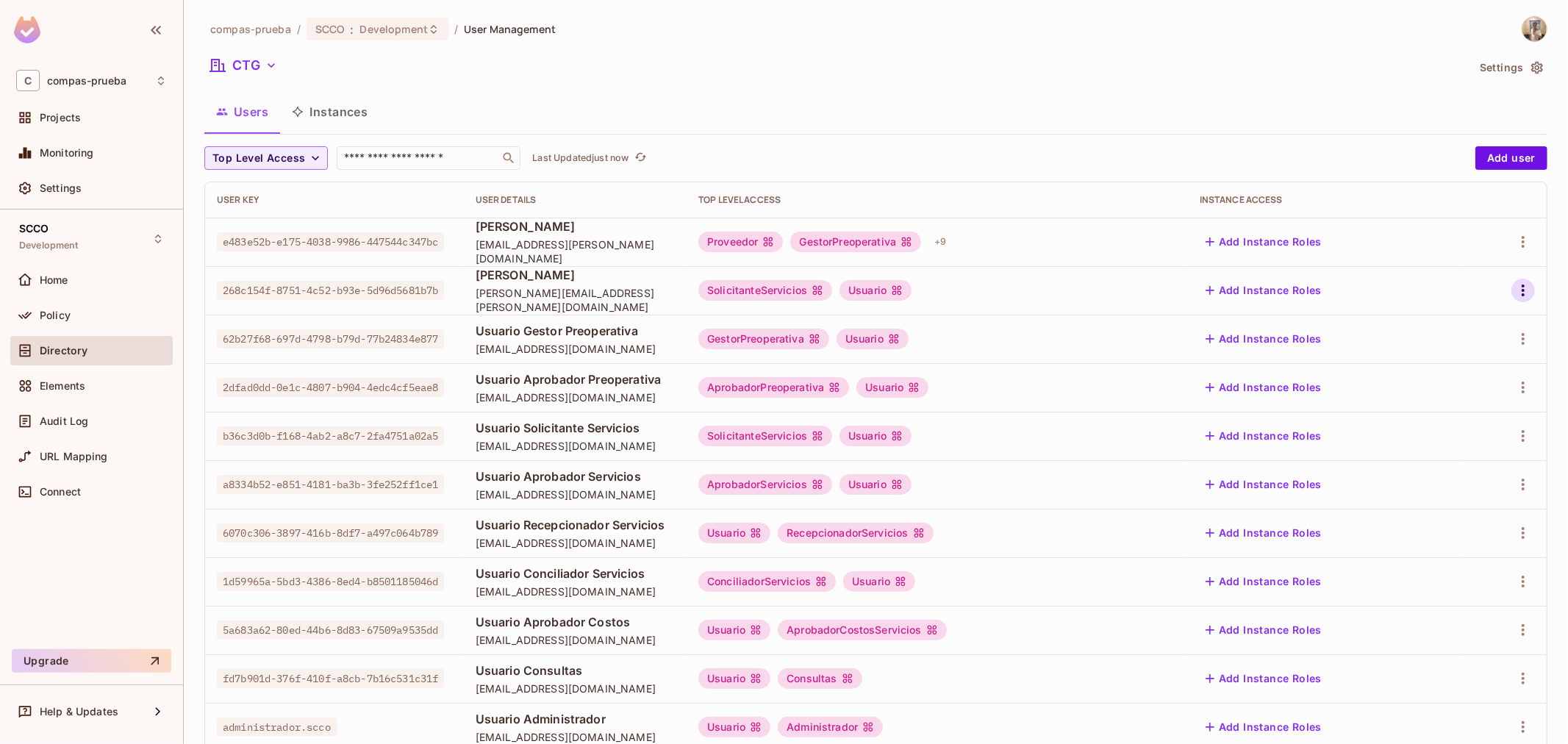
click at [1044, 294] on icon "button" at bounding box center [1523, 290] width 3 height 11
click at [1044, 322] on li "Edit" at bounding box center [1447, 324] width 130 height 32
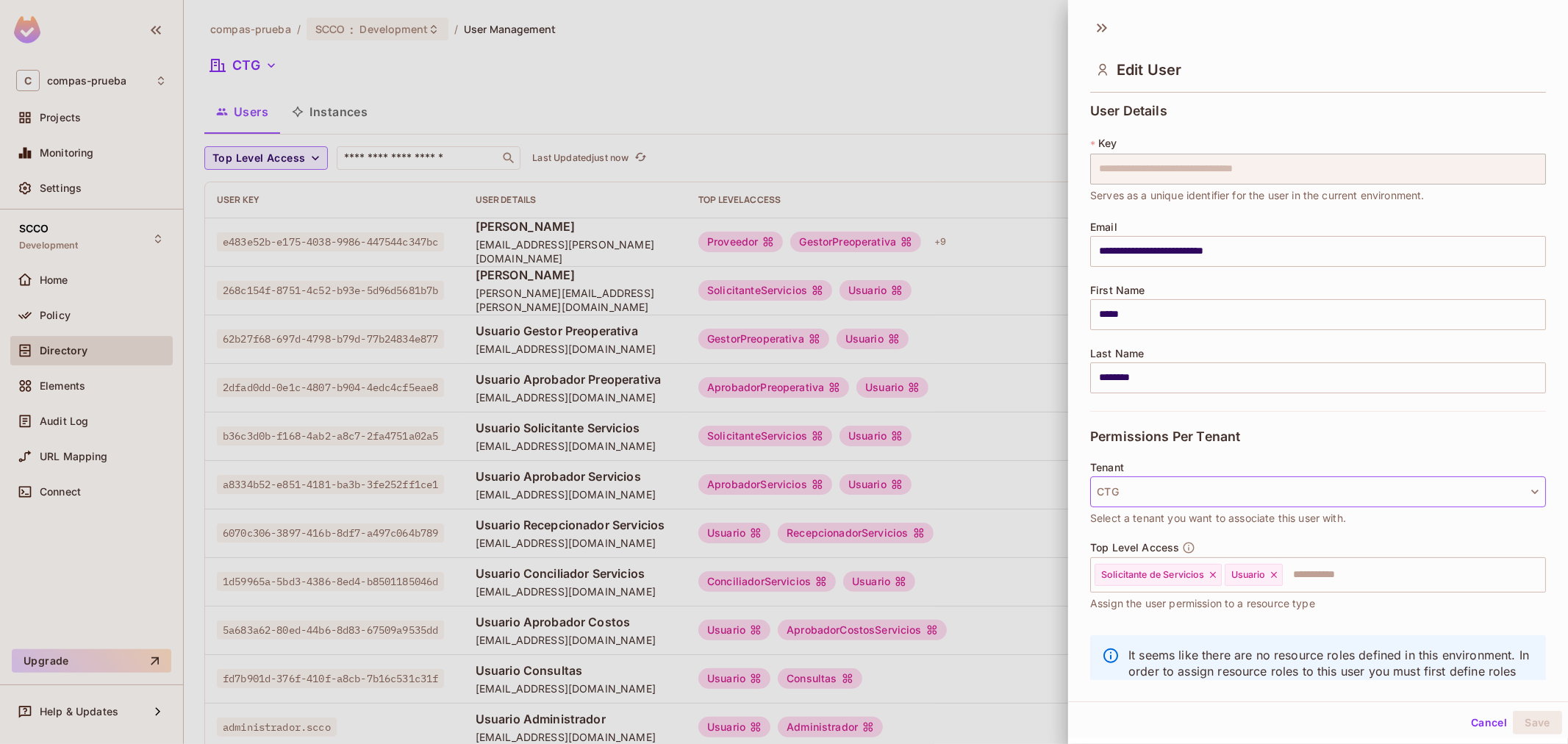
click at [1044, 449] on button "CTG" at bounding box center [1317, 492] width 456 height 31
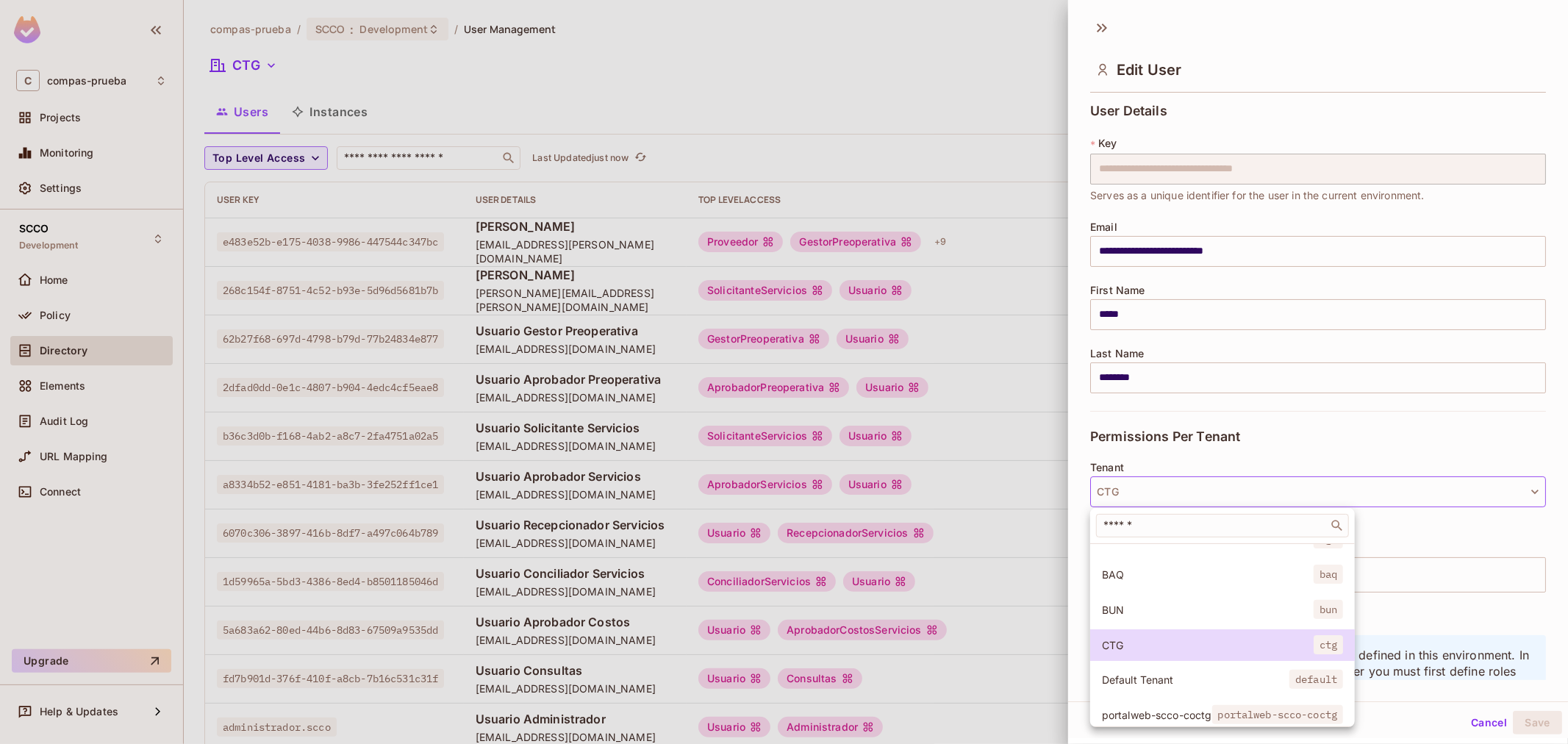
scroll to position [112, 0]
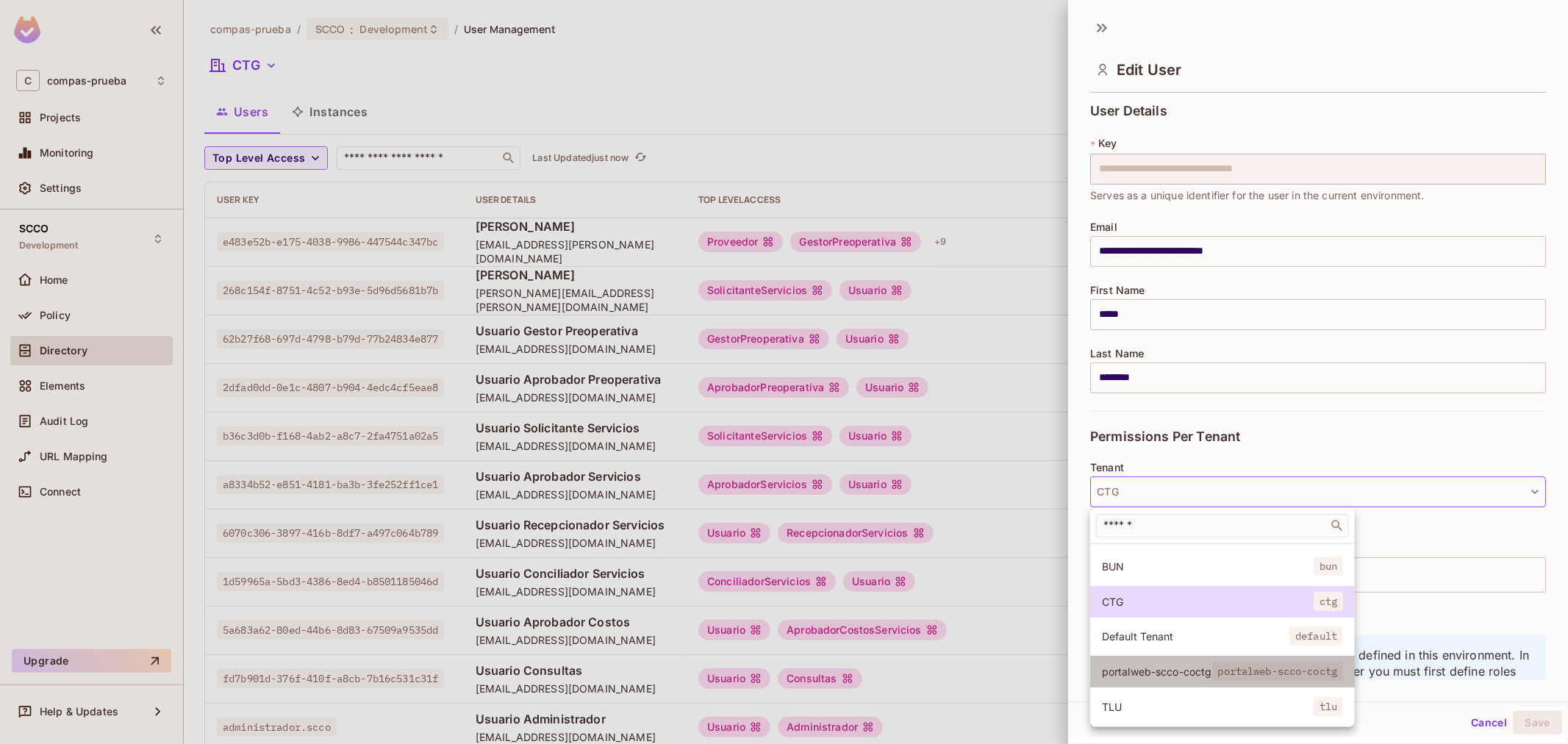
click at [1044, 449] on li "portalweb-scco-coctg portalweb-scco-coctg" at bounding box center [1222, 671] width 264 height 31
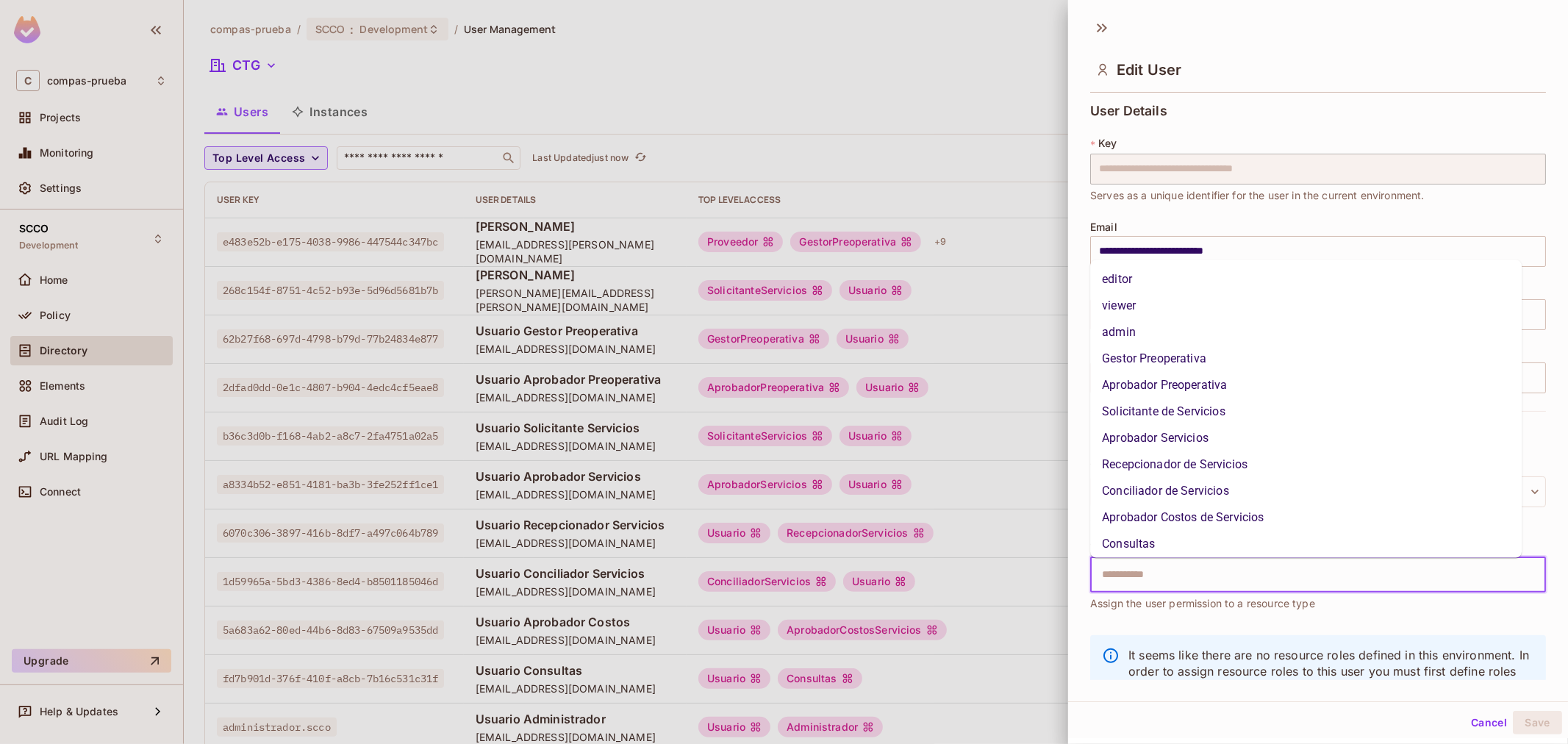
click at [1044, 449] on input "text" at bounding box center [1305, 574] width 424 height 29
click at [1044, 419] on li "Solicitante de Servicios" at bounding box center [1305, 412] width 432 height 27
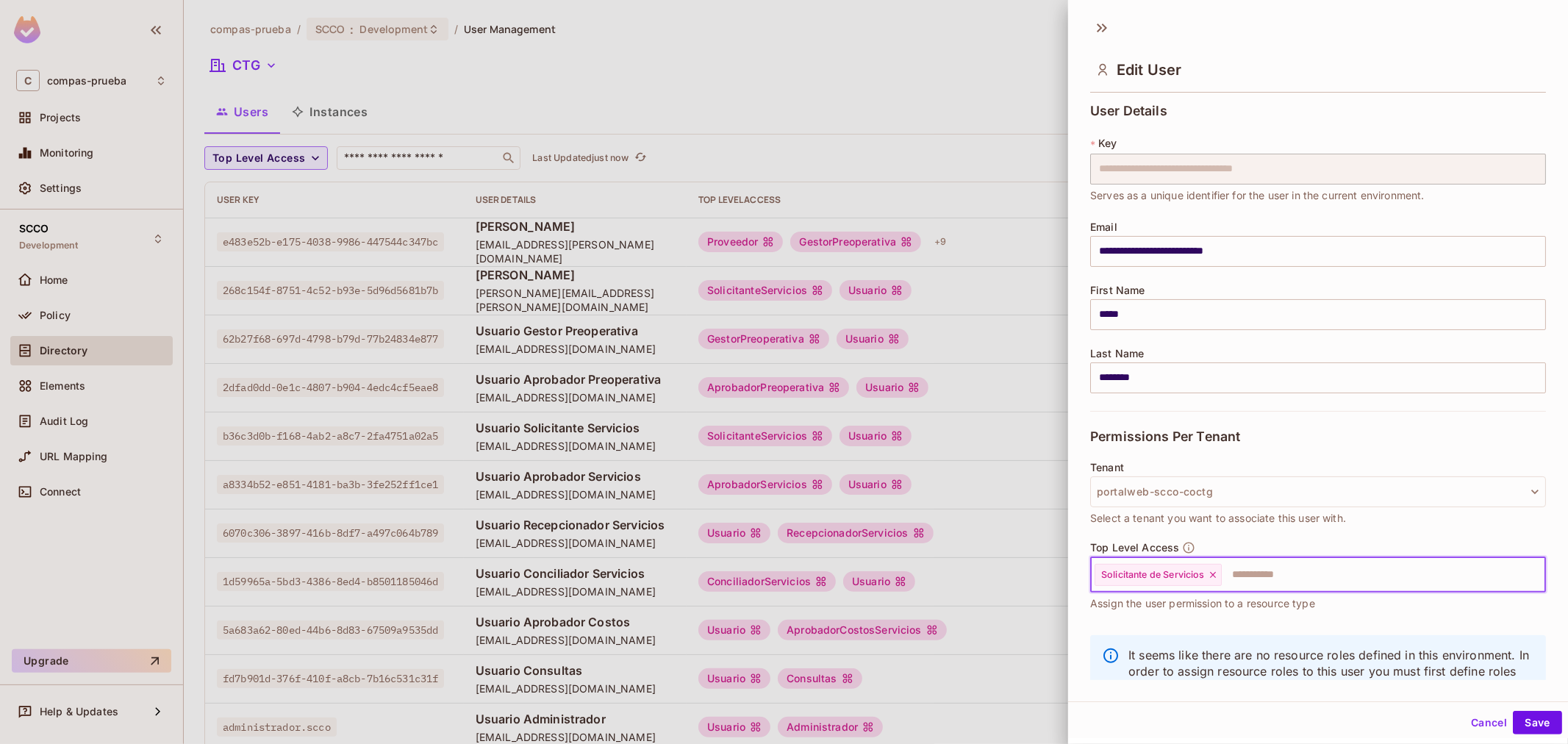
click at [1044, 449] on input "text" at bounding box center [1369, 574] width 294 height 29
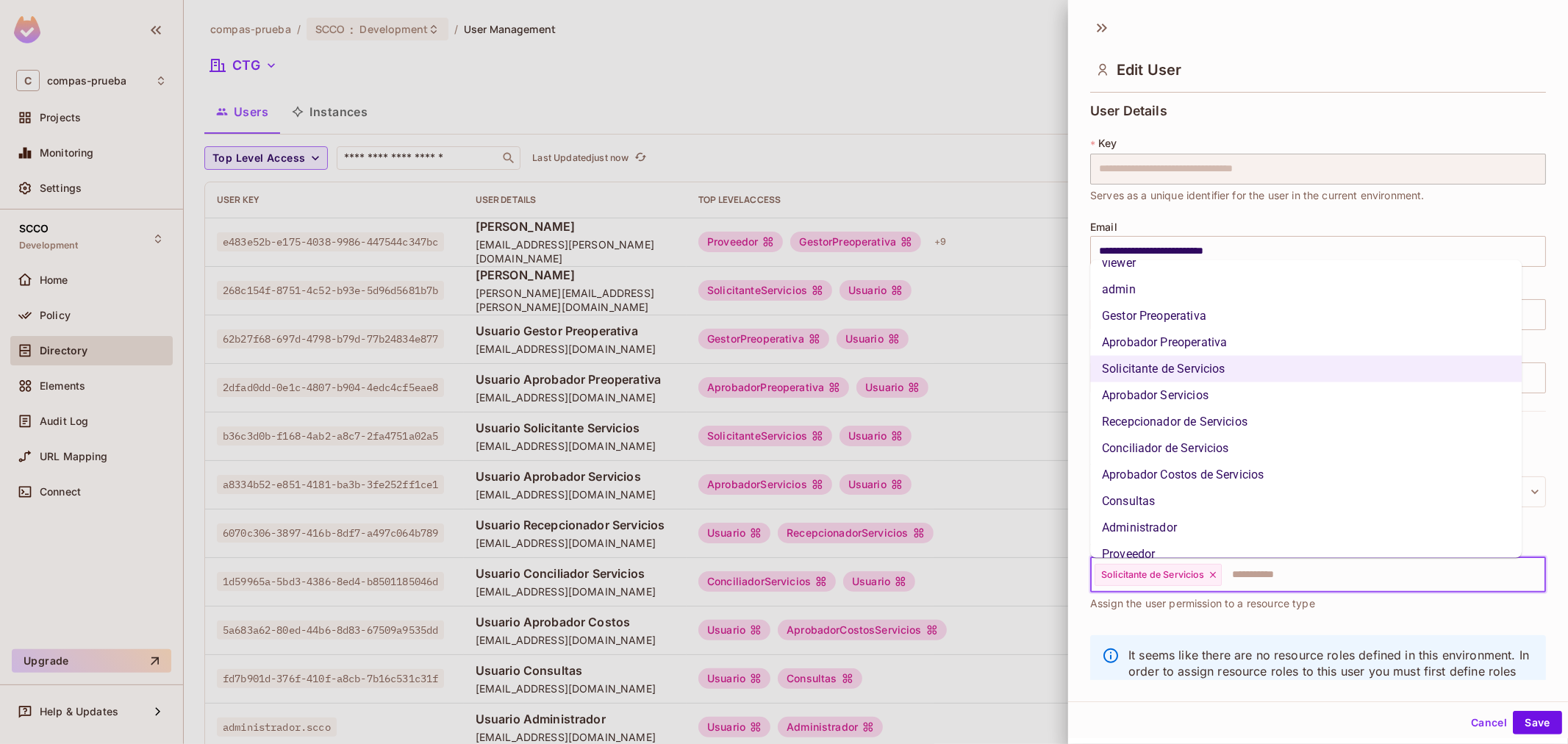
scroll to position [84, 0]
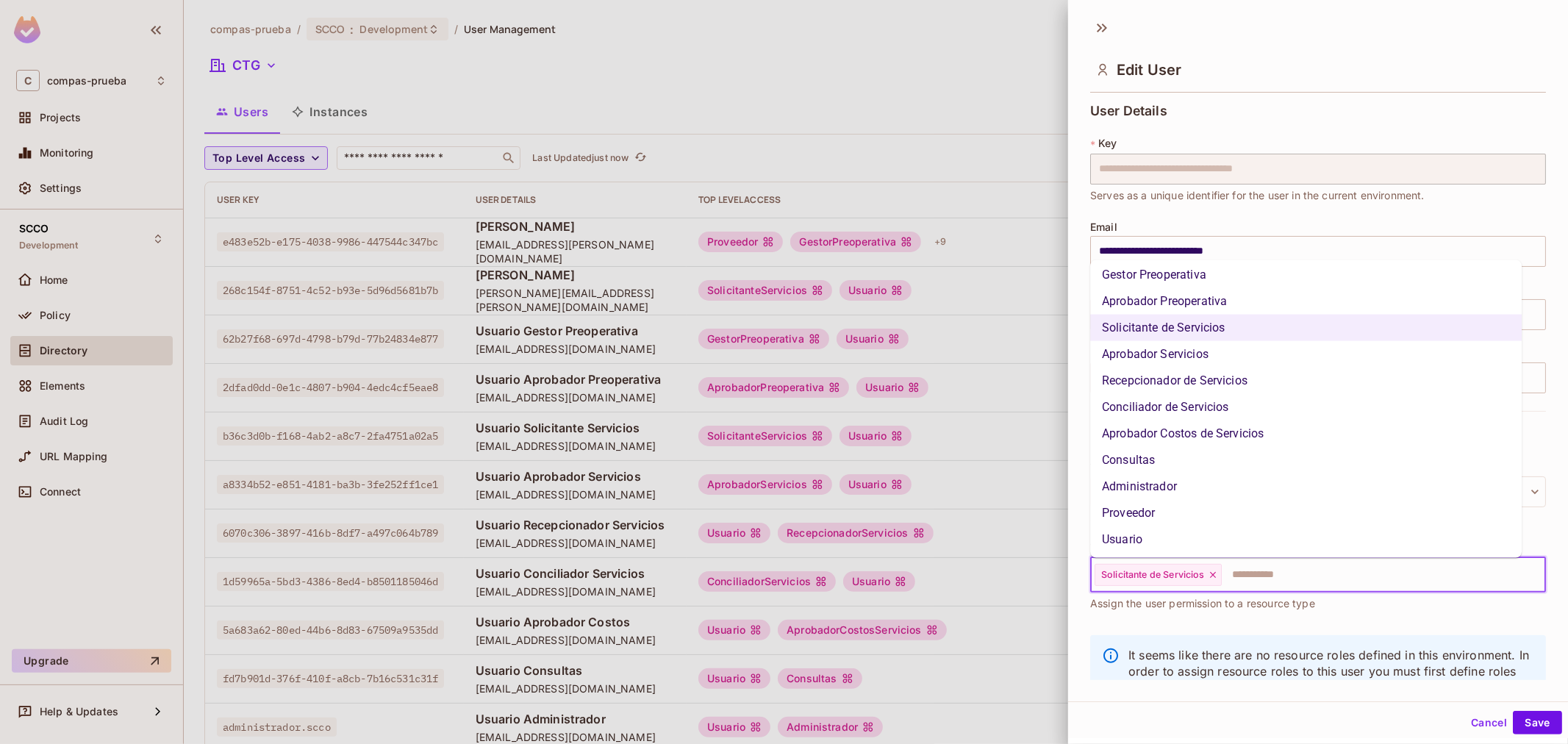
click at [1044, 449] on li "Usuario" at bounding box center [1305, 539] width 432 height 27
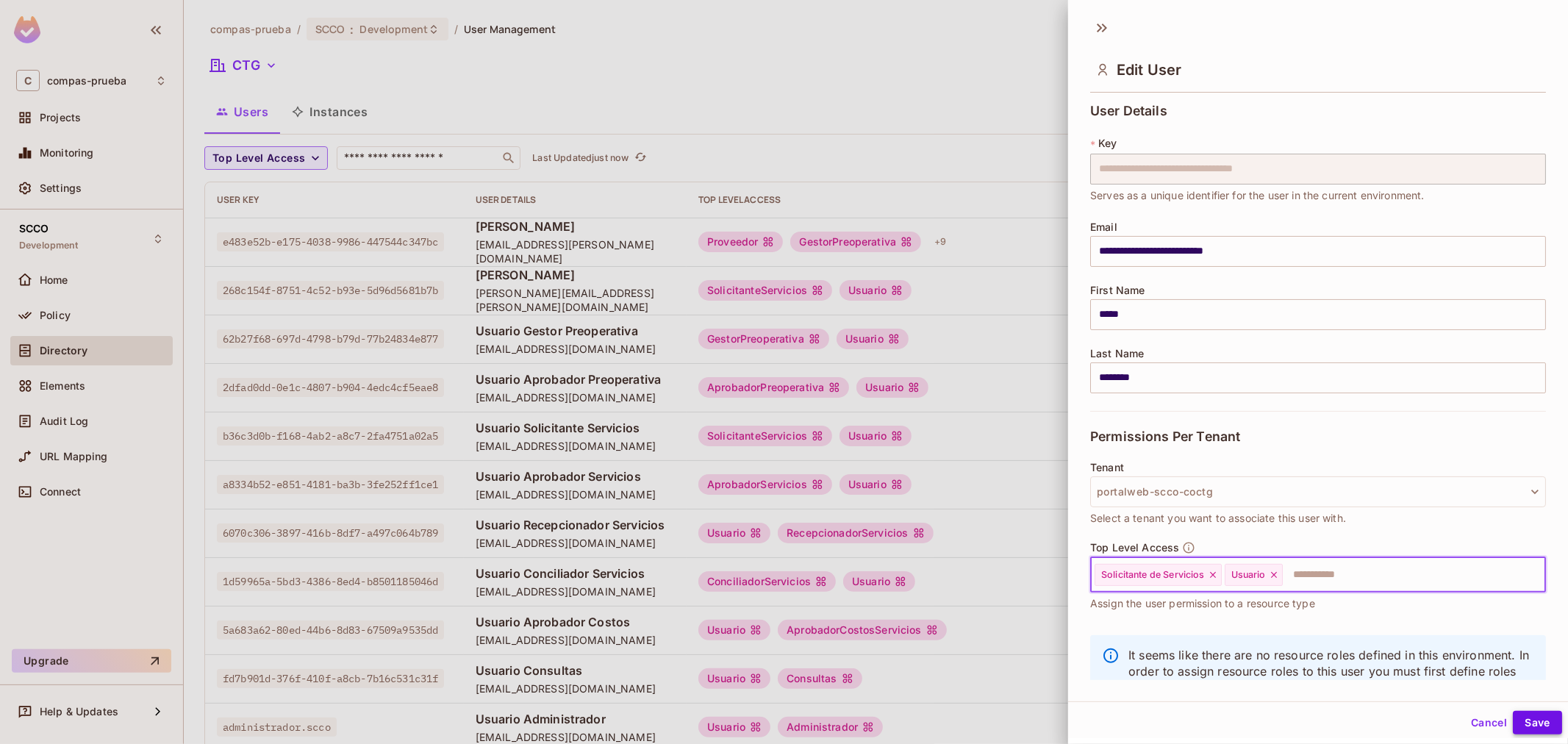
click at [1044, 449] on button "Save" at bounding box center [1537, 723] width 49 height 24
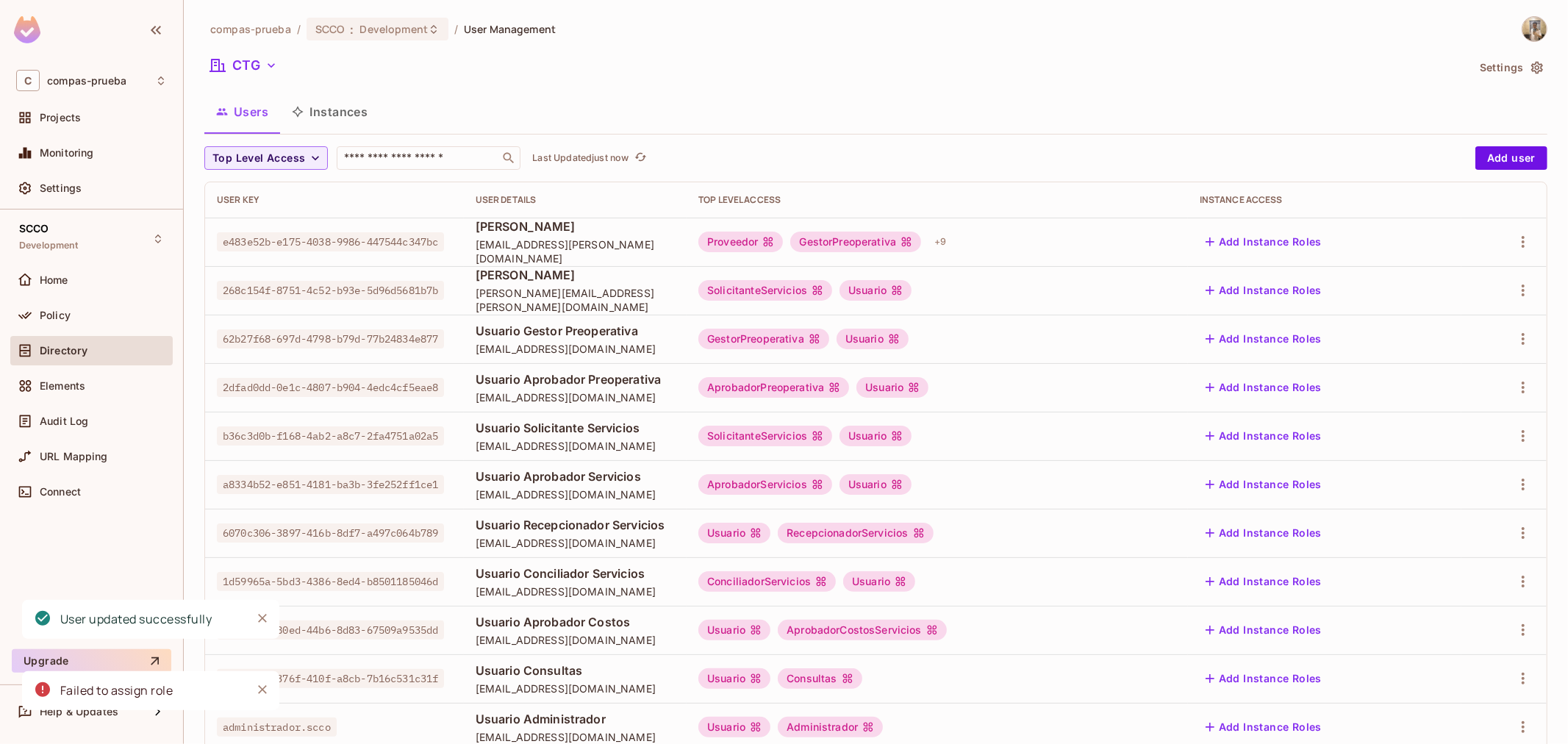
click at [0, 449] on nordpass-portal at bounding box center [0, 744] width 0 height 0
click at [255, 66] on button "CTG" at bounding box center [244, 65] width 79 height 24
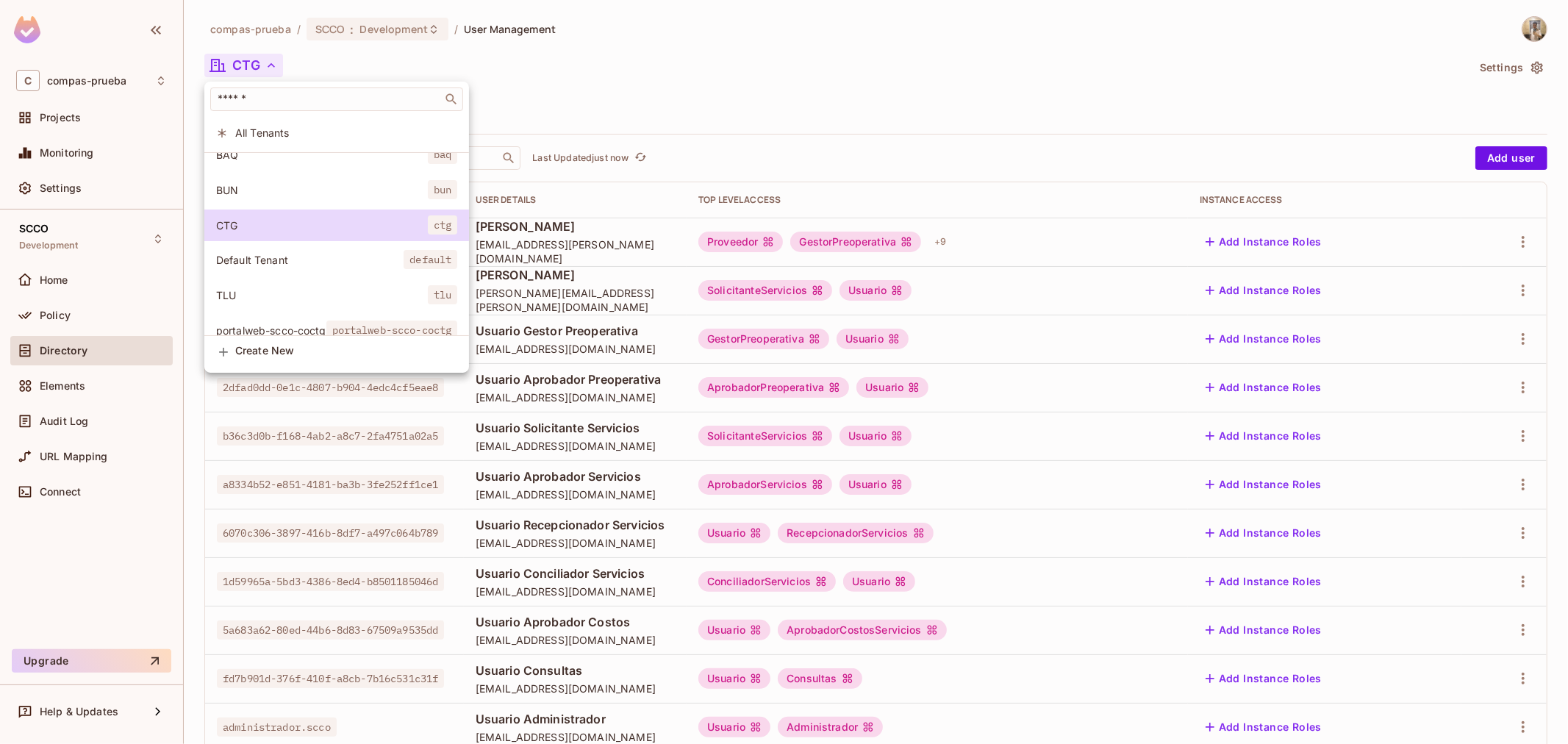
scroll to position [76, 0]
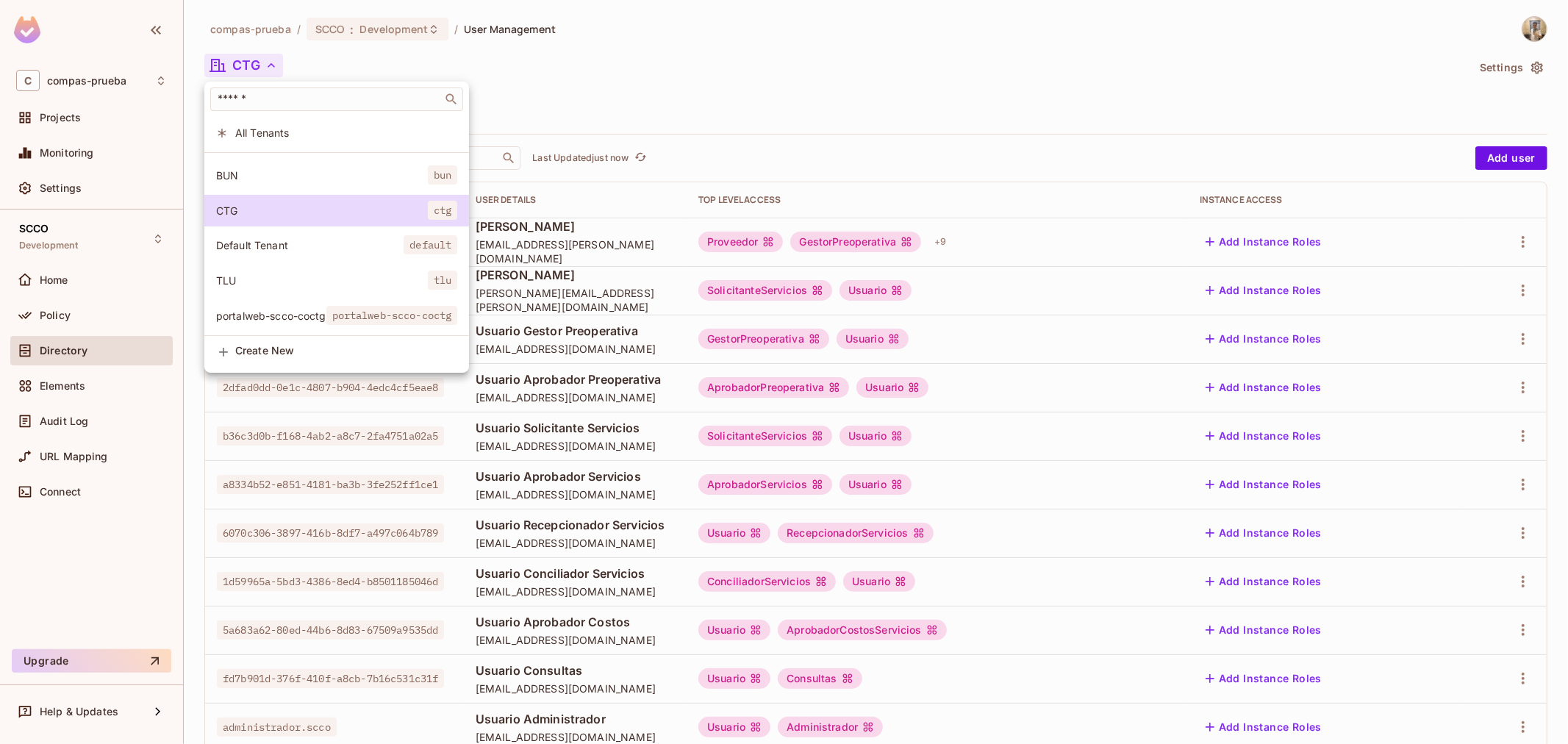
click at [311, 309] on span "portalweb-scco-coctg" at bounding box center [271, 315] width 110 height 14
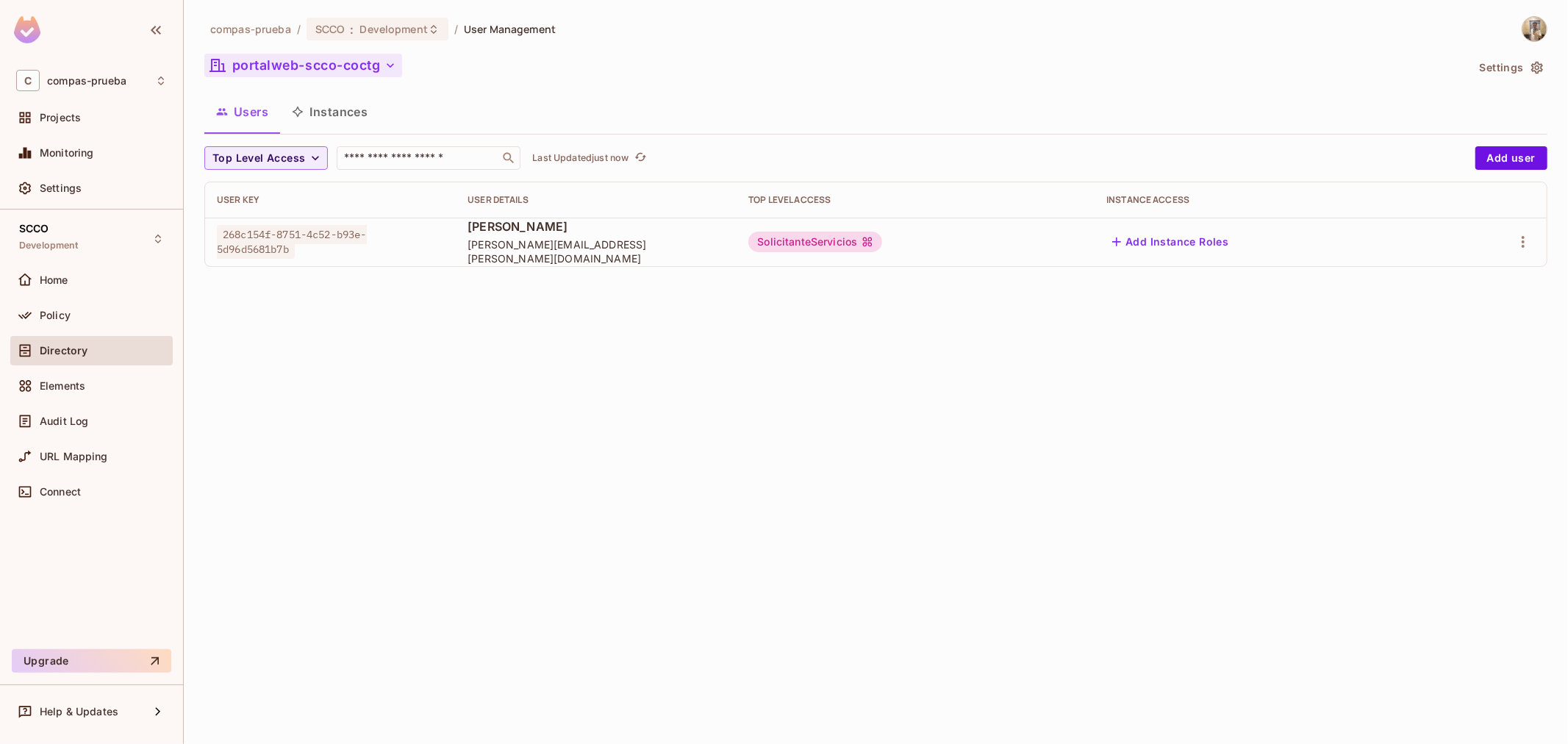
click at [329, 71] on button "portalweb-scco-coctg" at bounding box center [303, 65] width 198 height 24
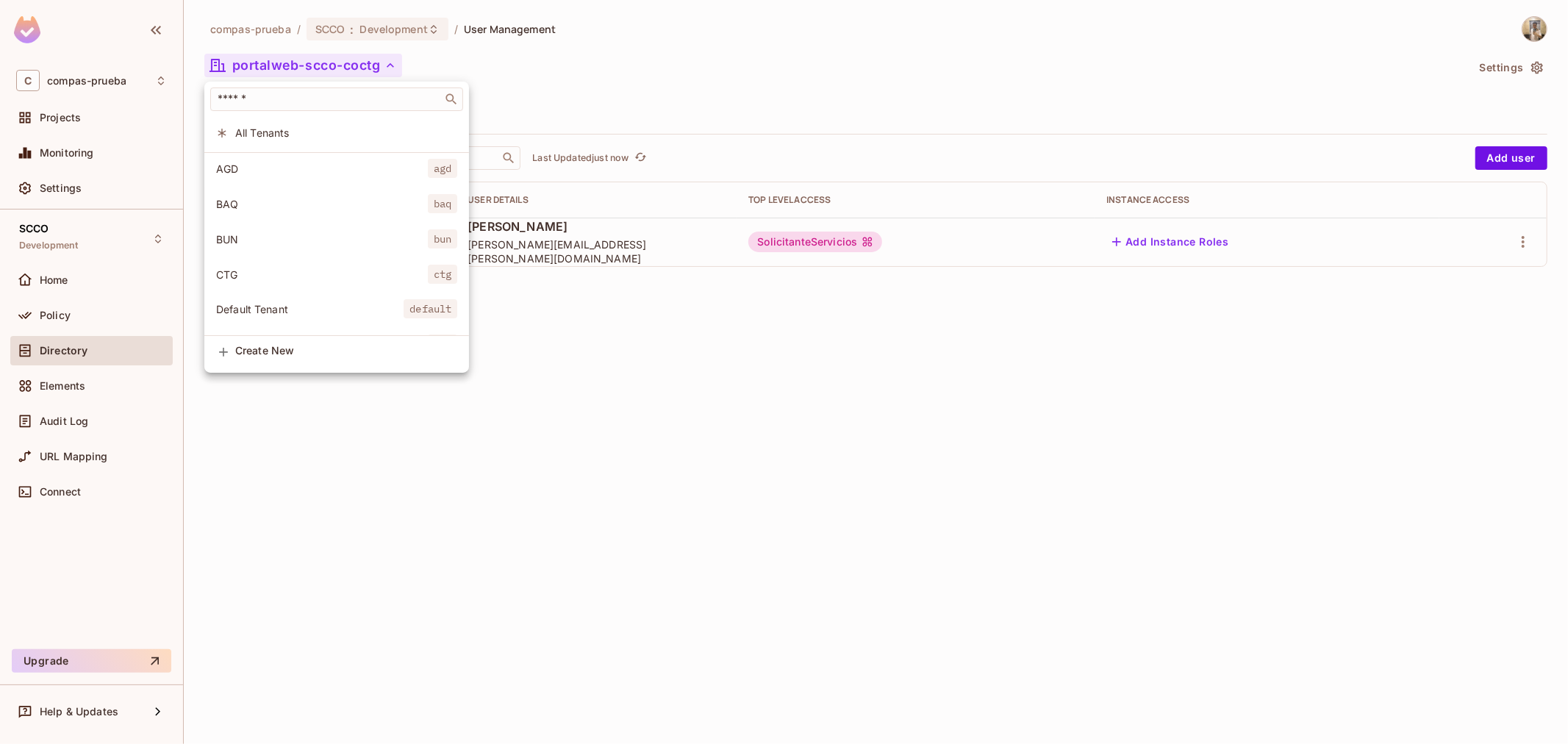
click at [326, 268] on span "CTG" at bounding box center [322, 274] width 212 height 14
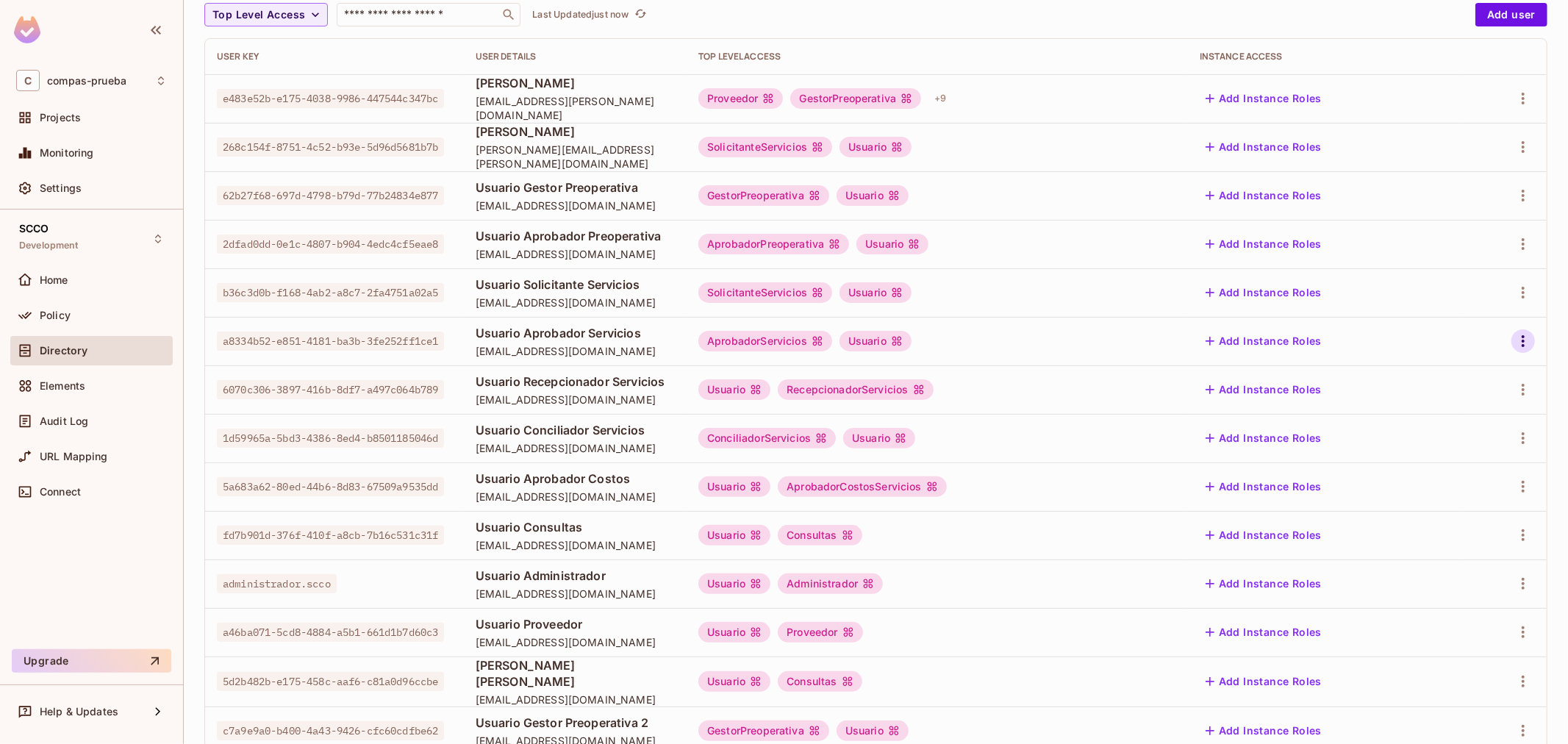
scroll to position [163, 0]
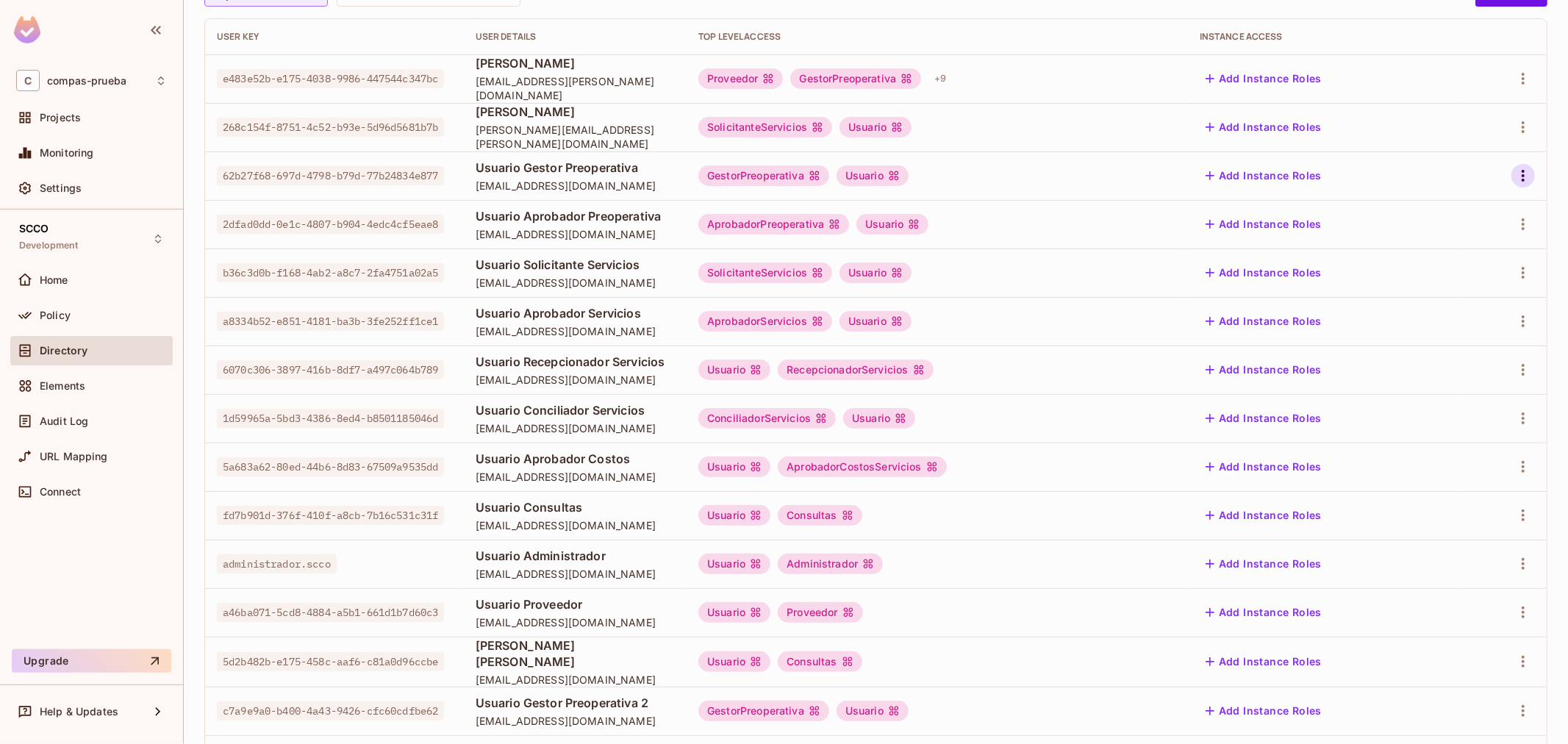
click at [1515, 185] on button "button" at bounding box center [1522, 176] width 24 height 24
click at [1456, 212] on li "Edit" at bounding box center [1447, 209] width 130 height 32
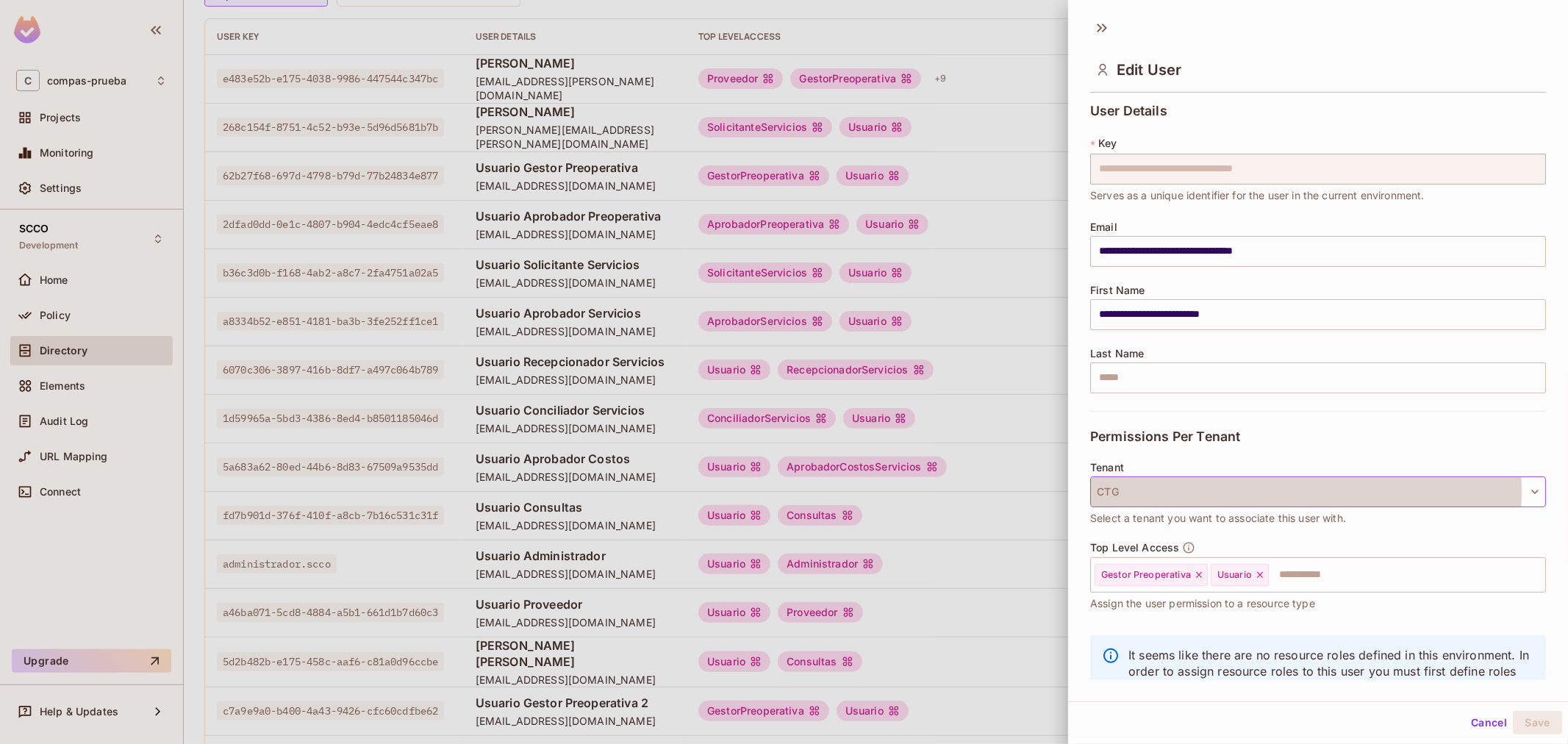
click at [1188, 488] on button "CTG" at bounding box center [1317, 492] width 456 height 31
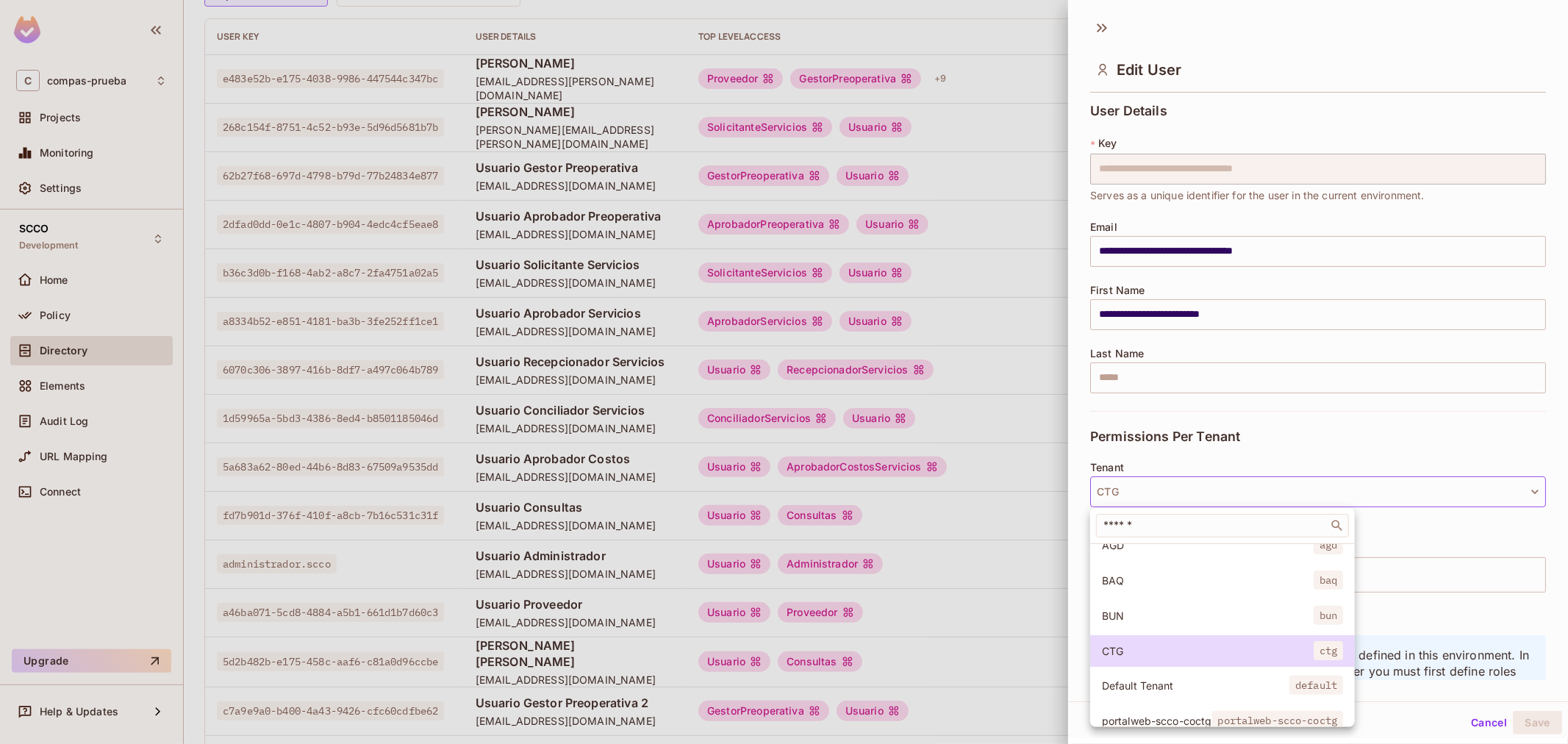
scroll to position [112, 0]
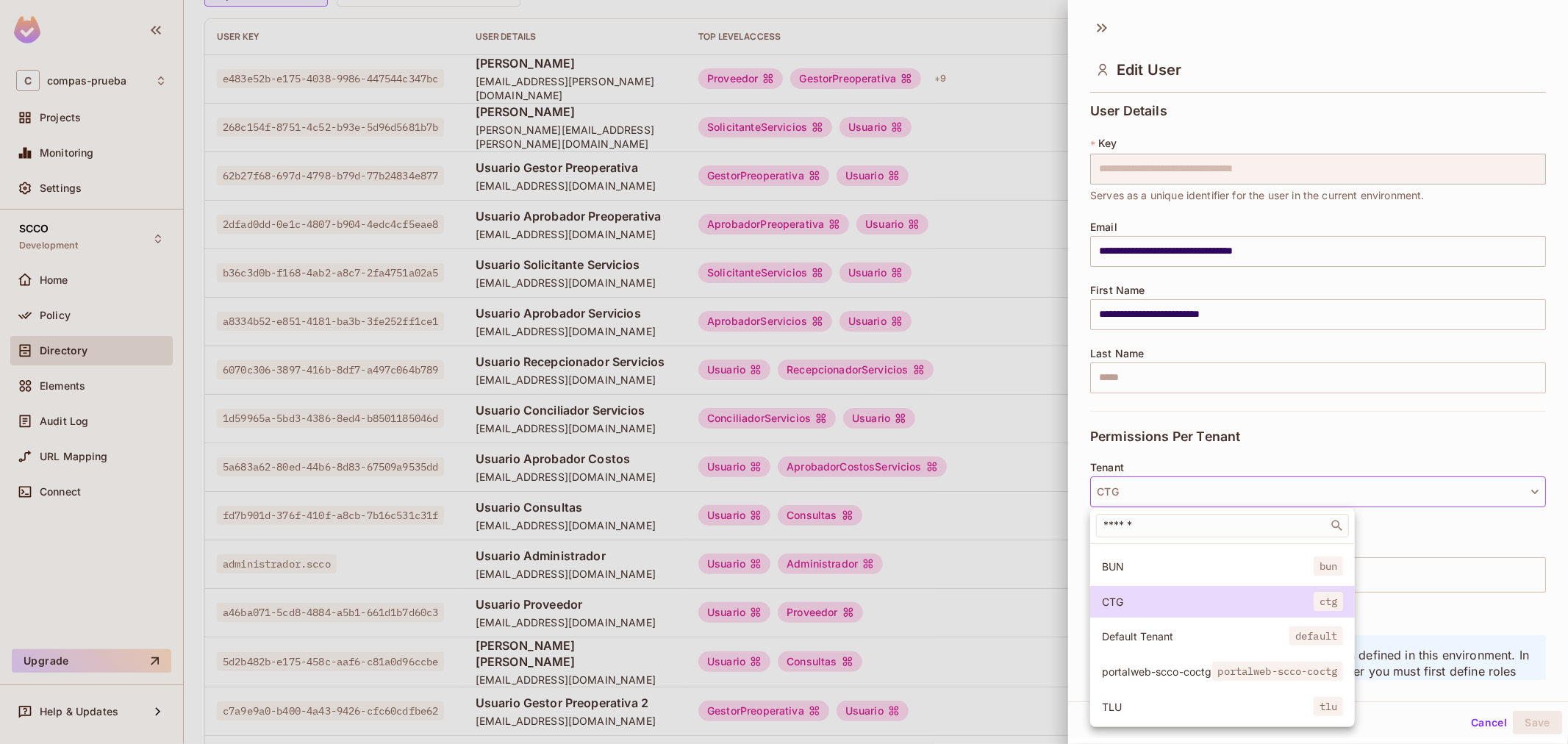
click at [1156, 665] on span "portalweb-scco-coctg" at bounding box center [1156, 671] width 110 height 14
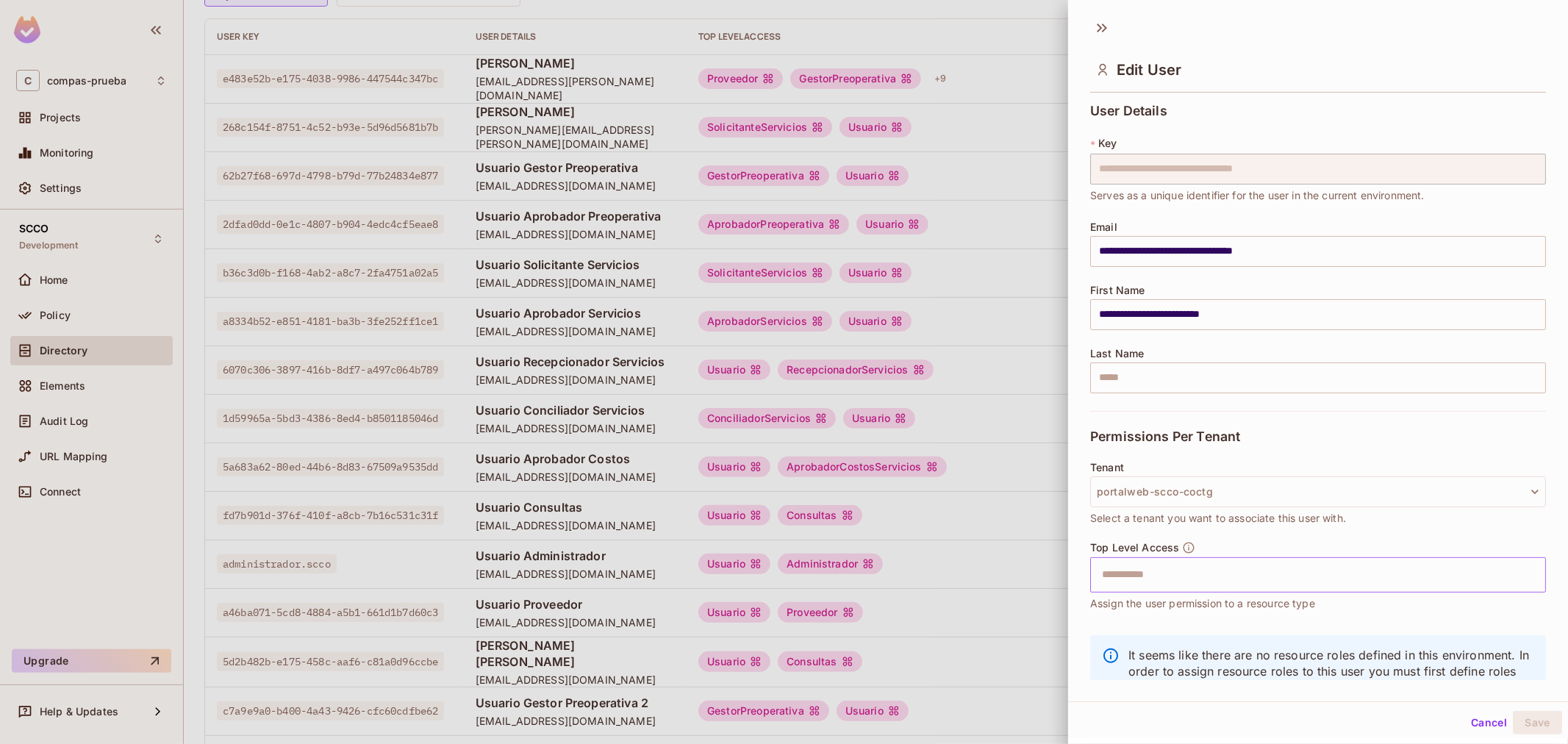
click at [1214, 577] on input "text" at bounding box center [1305, 574] width 424 height 29
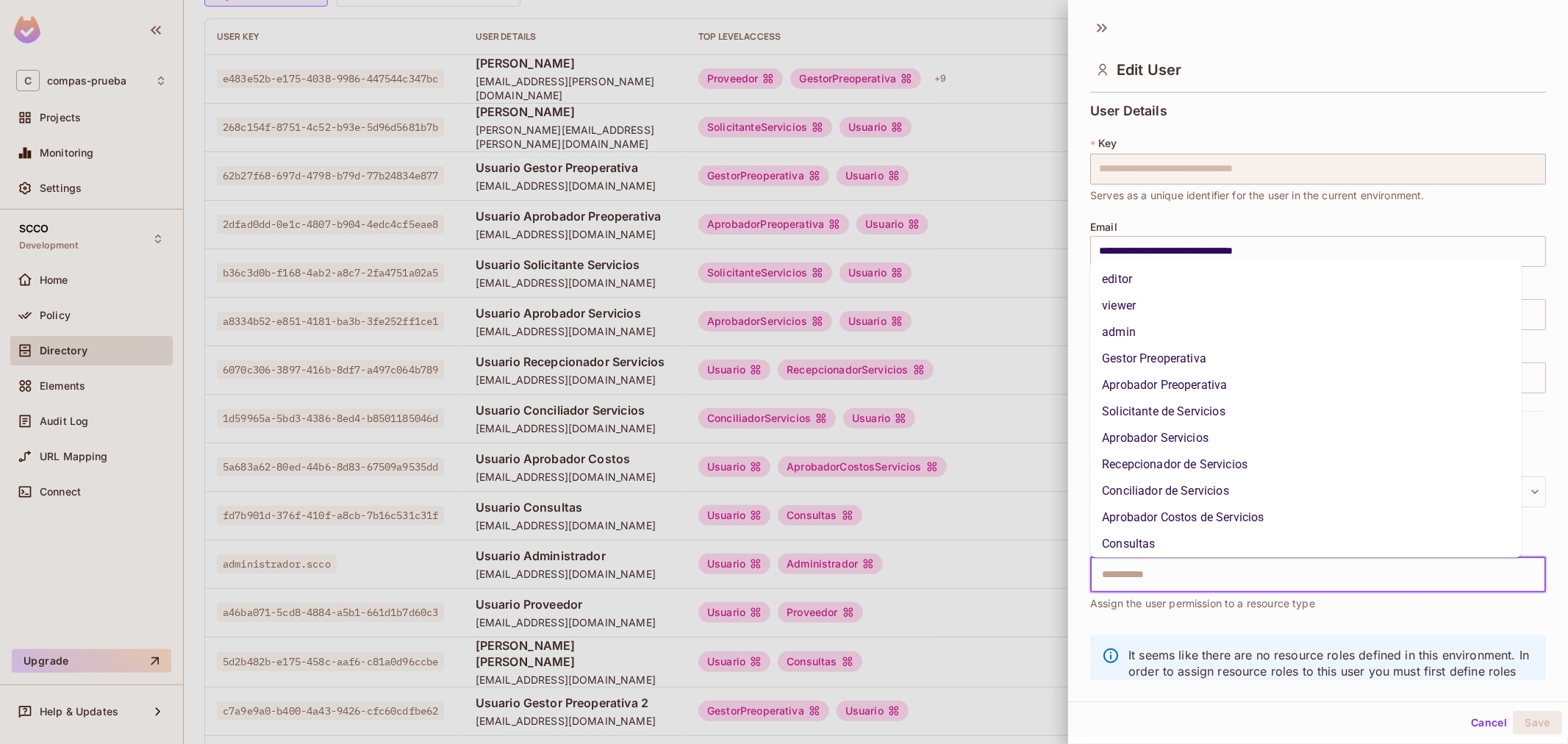
click at [1164, 364] on li "Gestor Preoperativa" at bounding box center [1305, 358] width 432 height 27
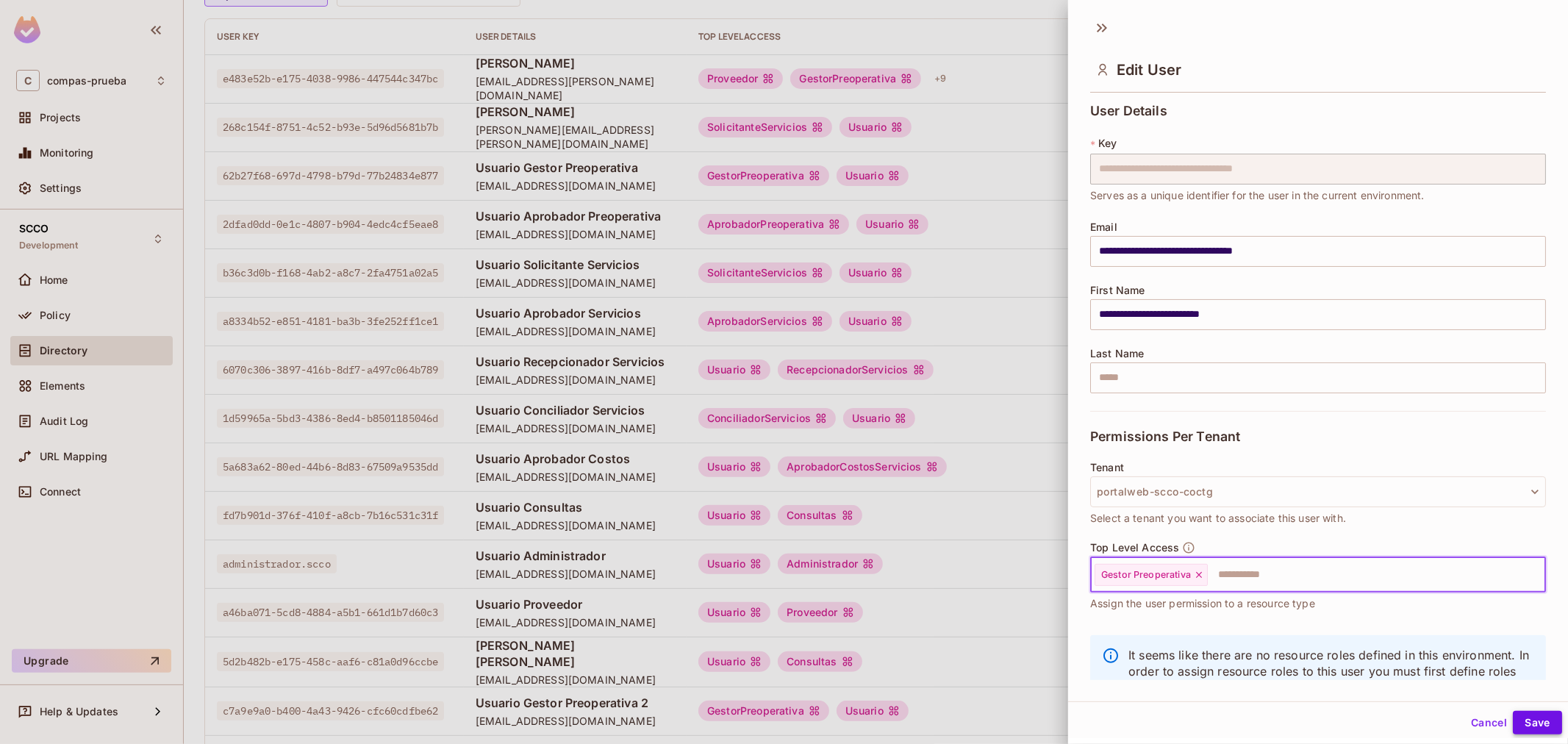
click at [1515, 711] on button "Save" at bounding box center [1537, 723] width 49 height 24
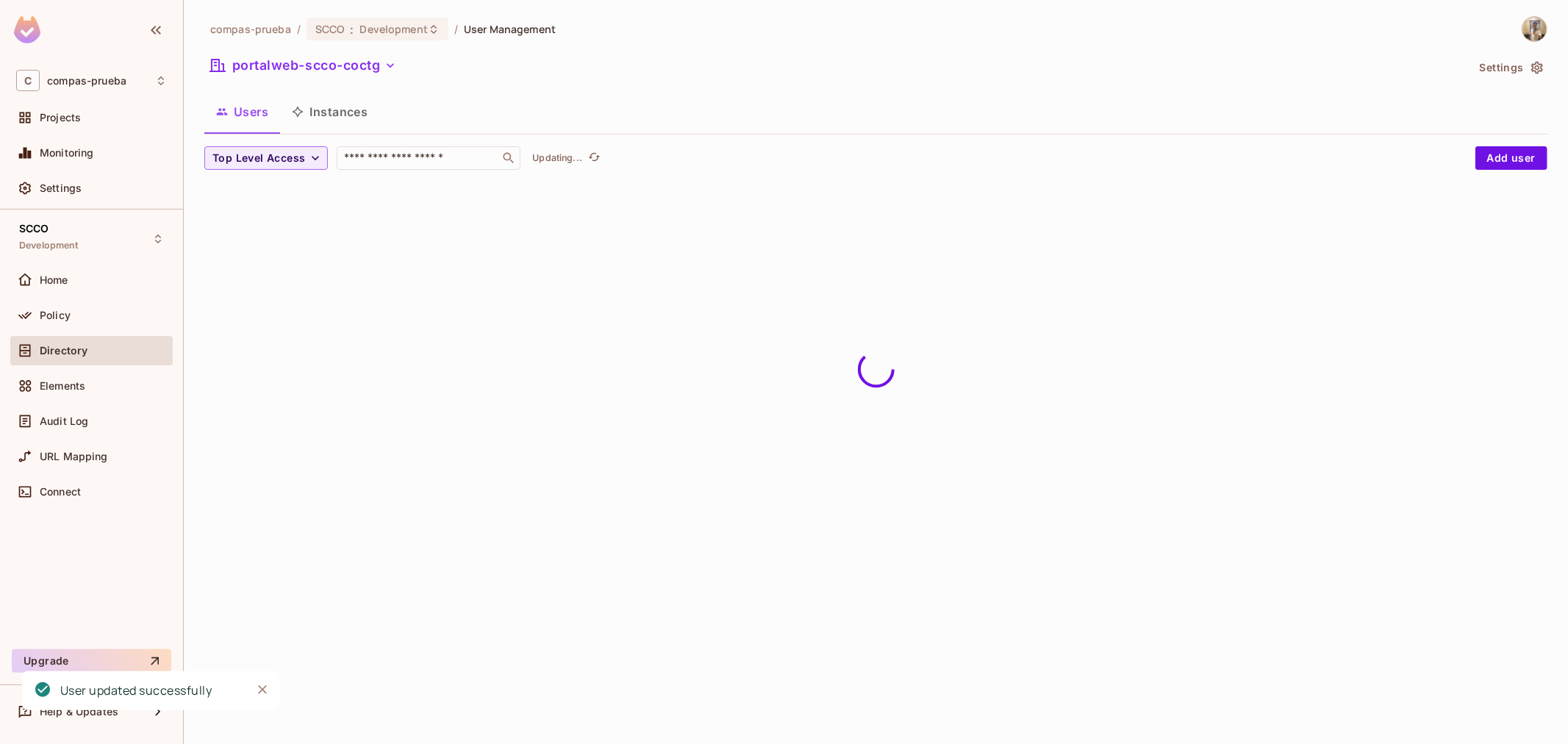
scroll to position [0, 0]
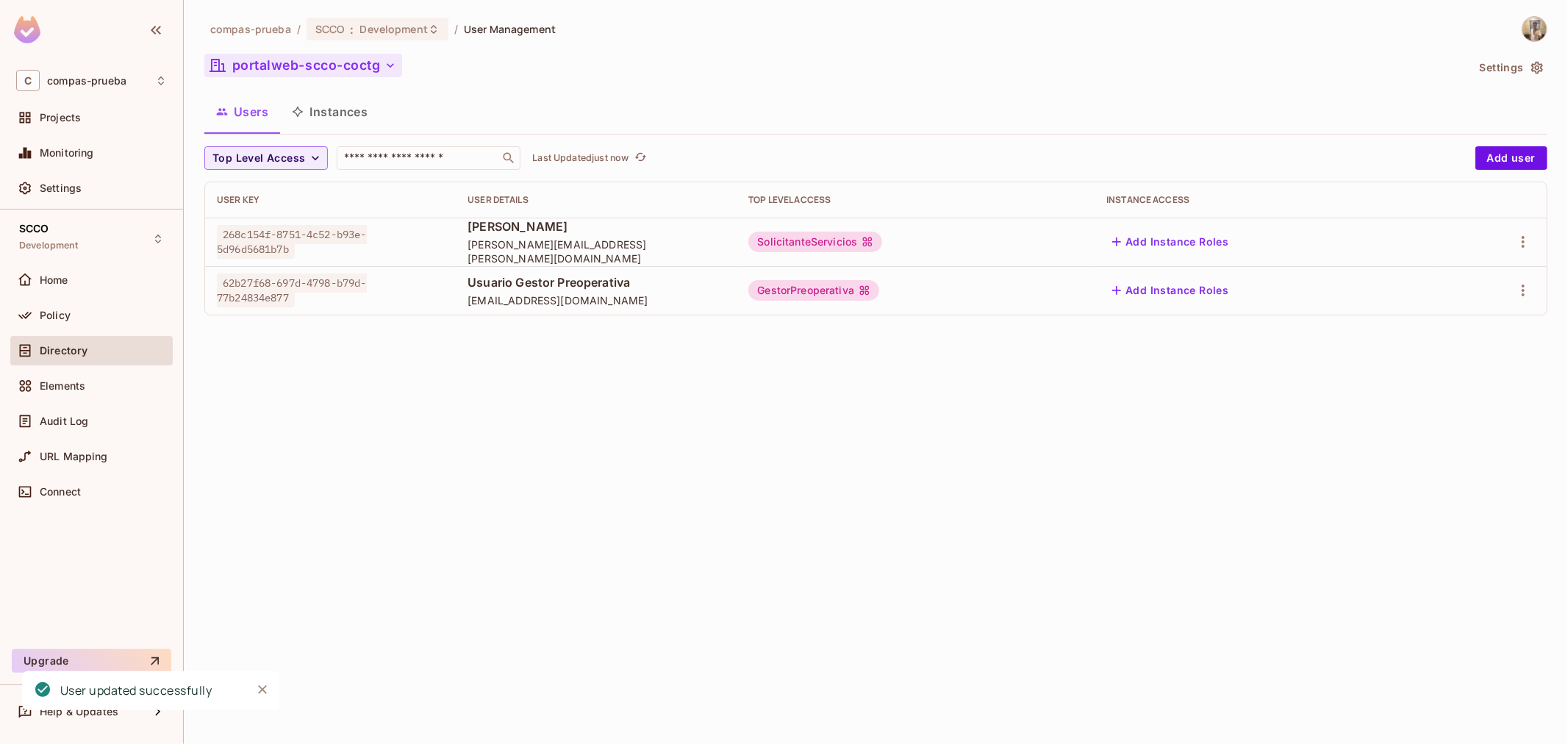
click at [312, 61] on button "portalweb-scco-coctg" at bounding box center [303, 65] width 198 height 24
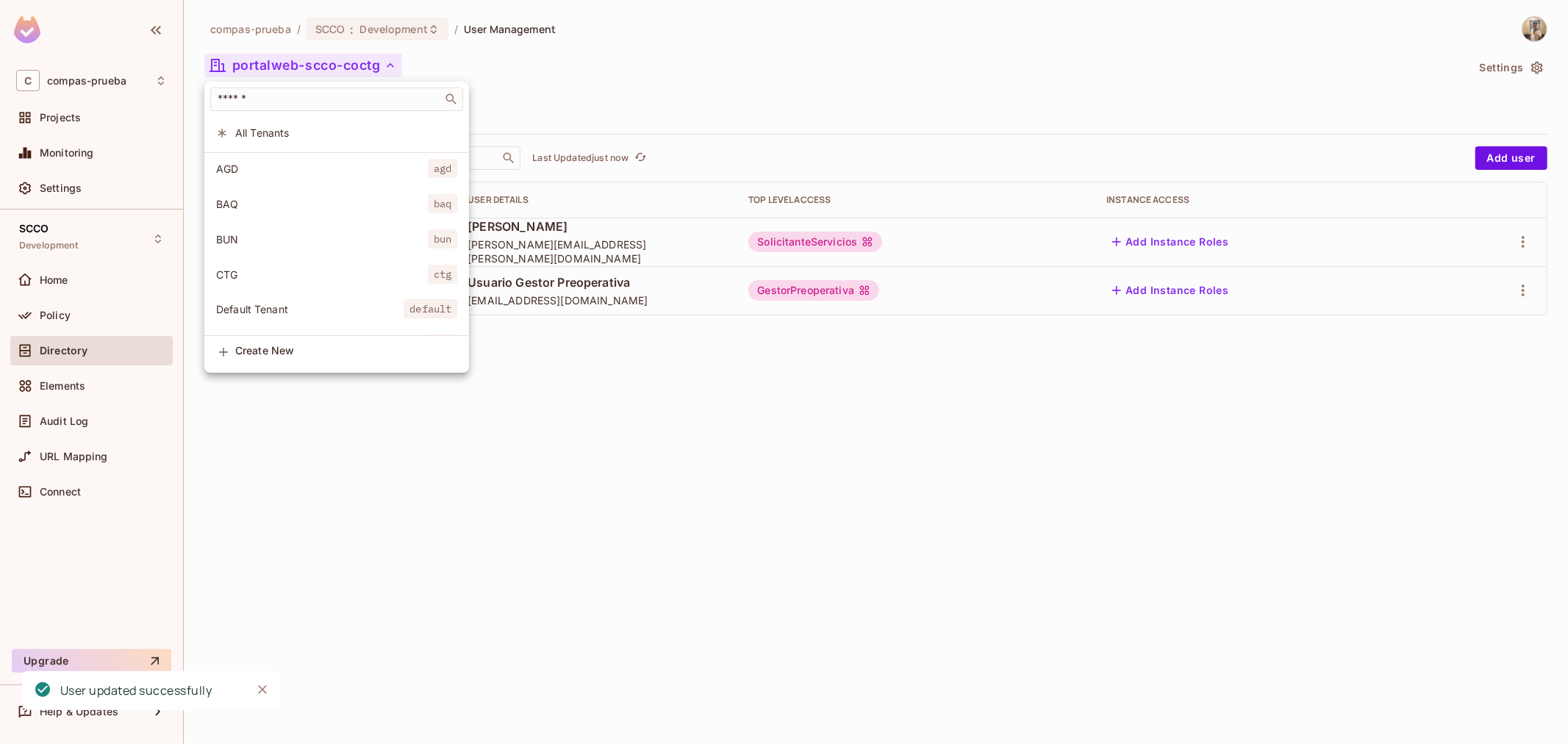
click at [328, 277] on span "CTG" at bounding box center [322, 274] width 212 height 14
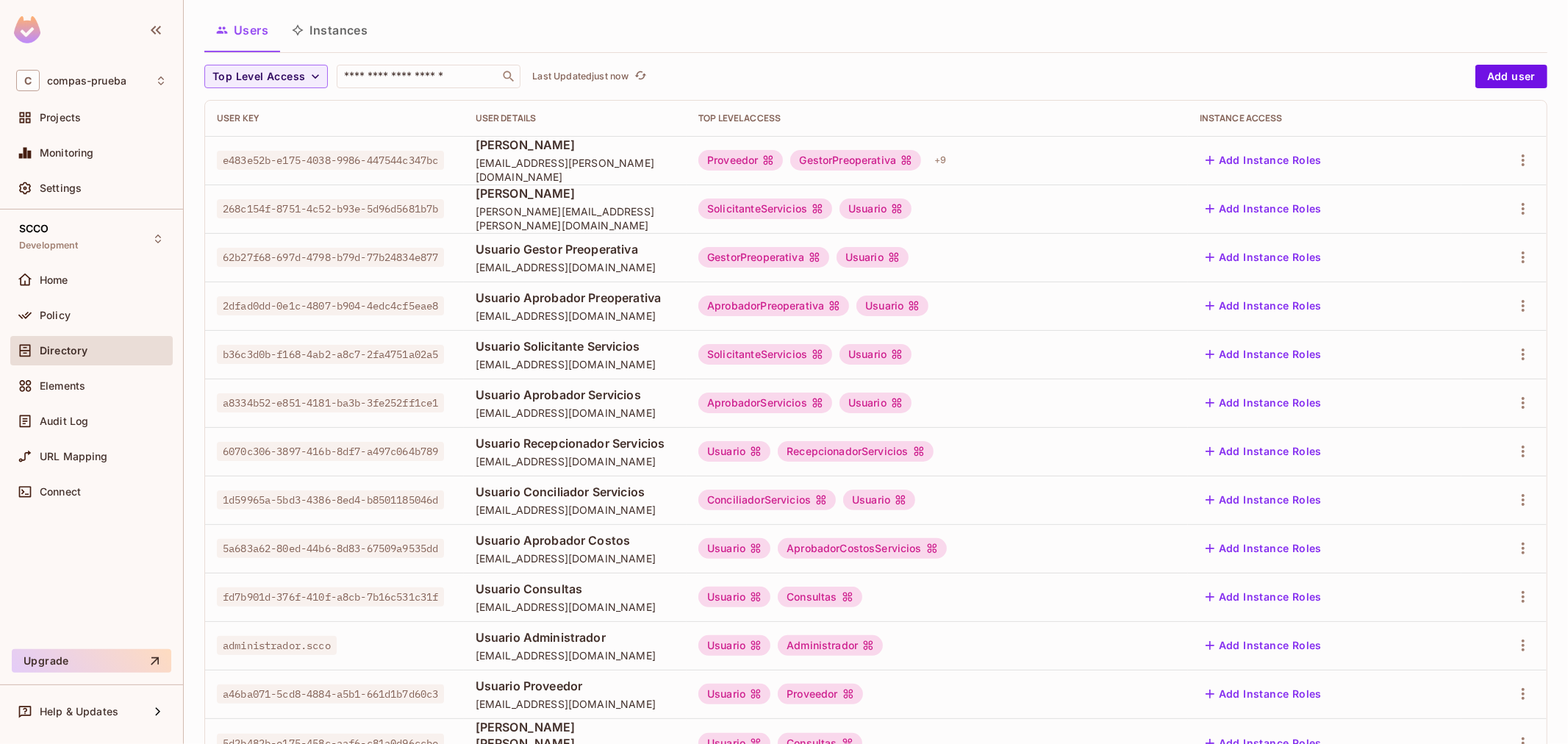
scroll to position [163, 0]
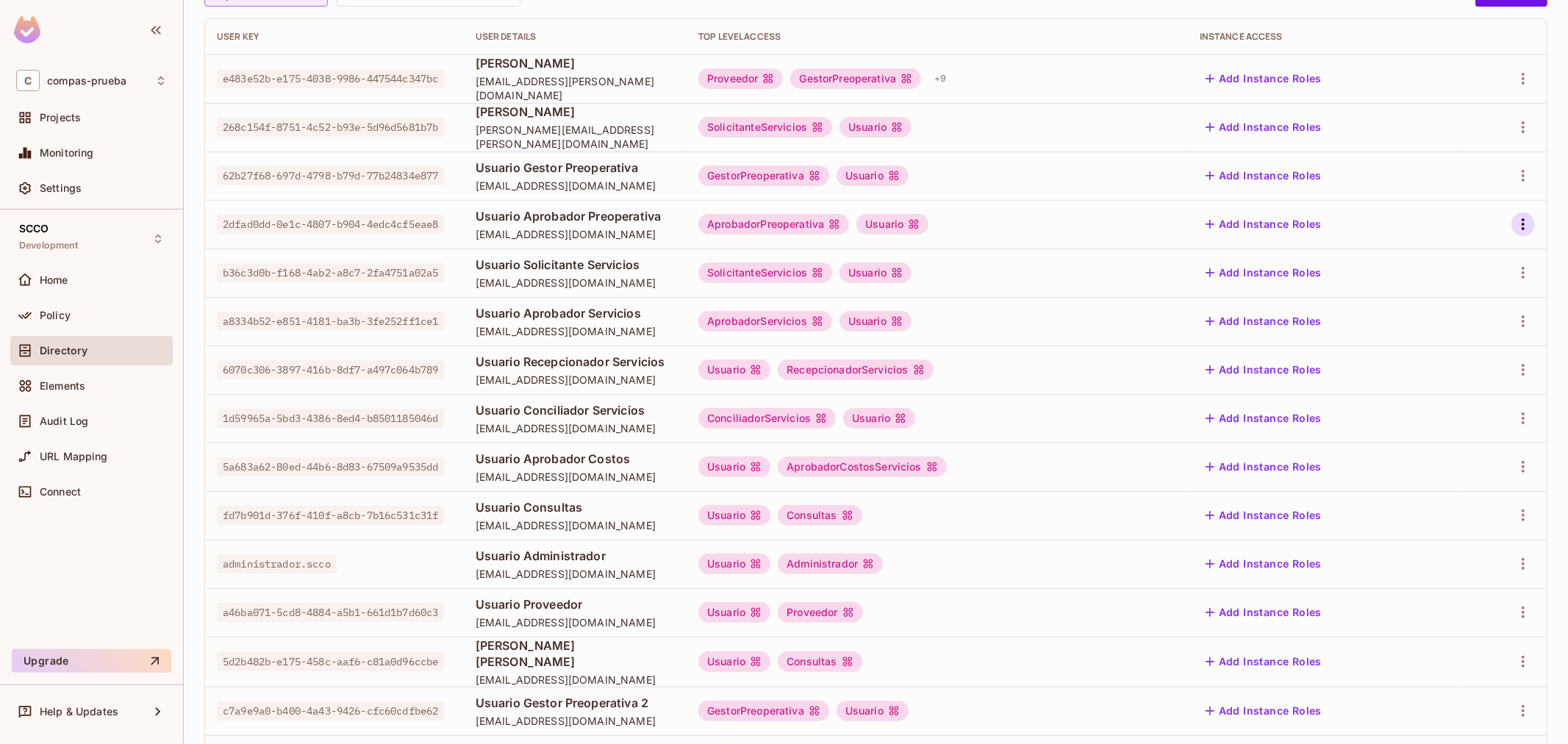
click at [1514, 226] on icon "button" at bounding box center [1522, 224] width 18 height 18
click at [1461, 264] on li "Edit" at bounding box center [1447, 258] width 130 height 32
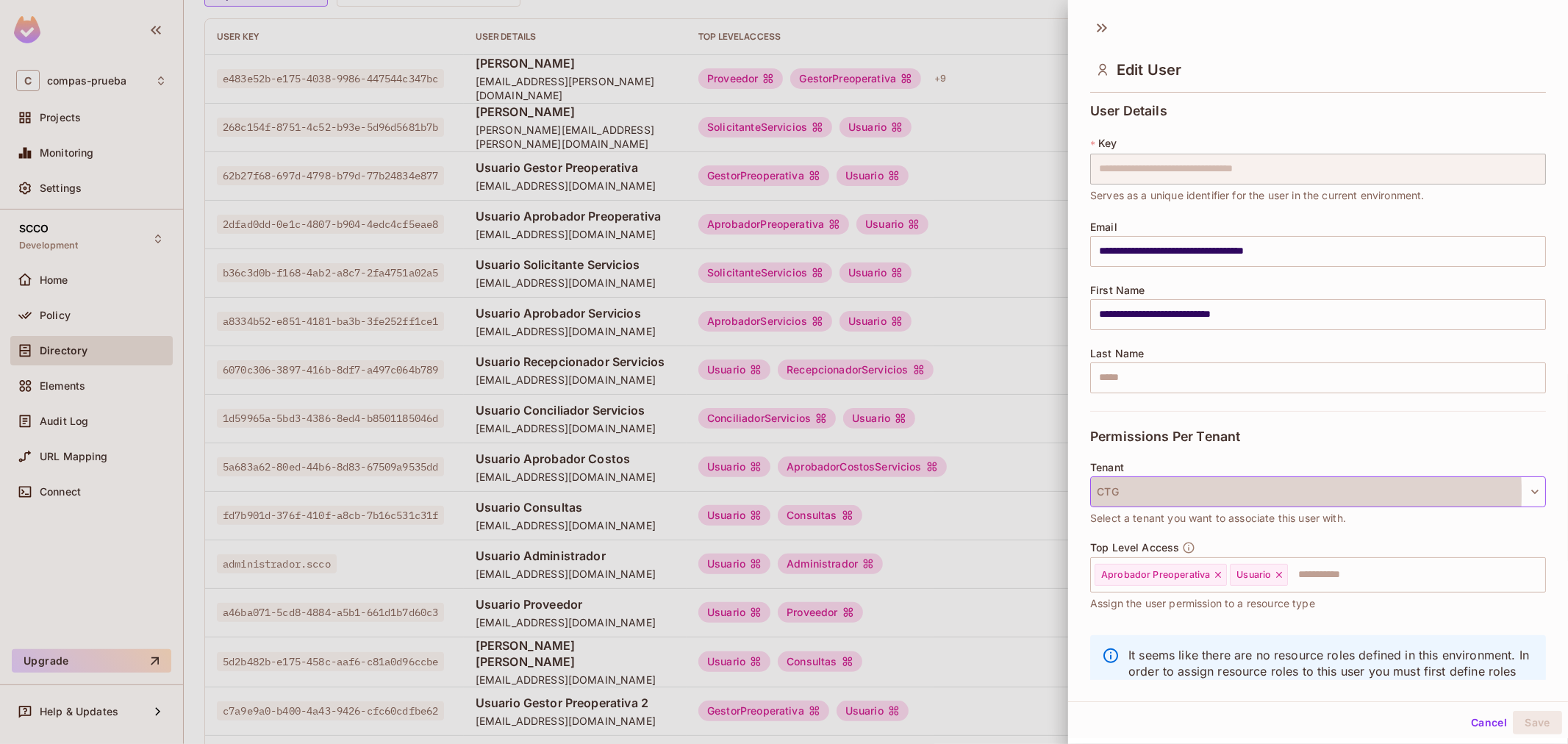
click at [1178, 493] on button "CTG" at bounding box center [1317, 492] width 456 height 31
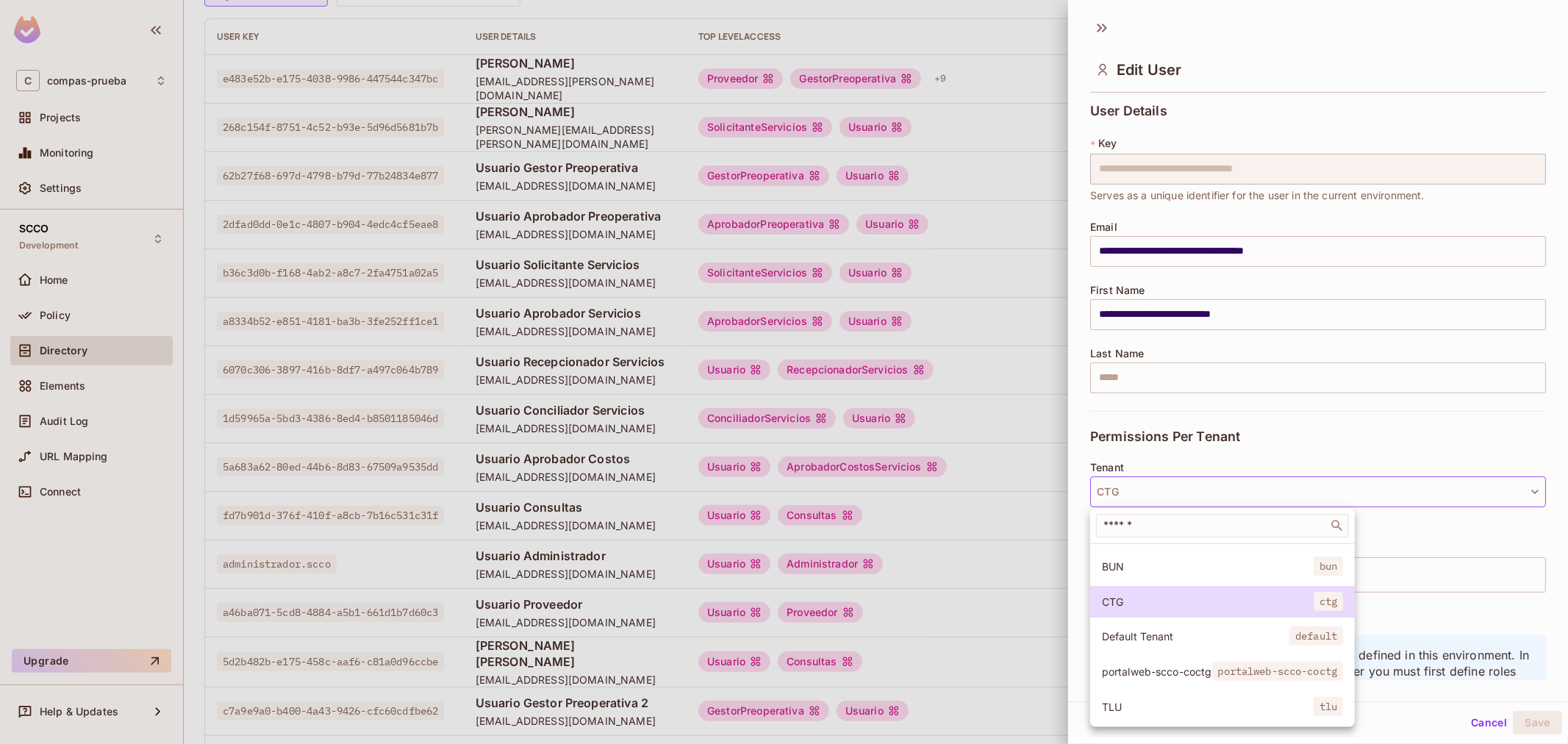
scroll to position [112, 0]
click at [1174, 665] on span "portalweb-scco-coctg" at bounding box center [1156, 671] width 110 height 14
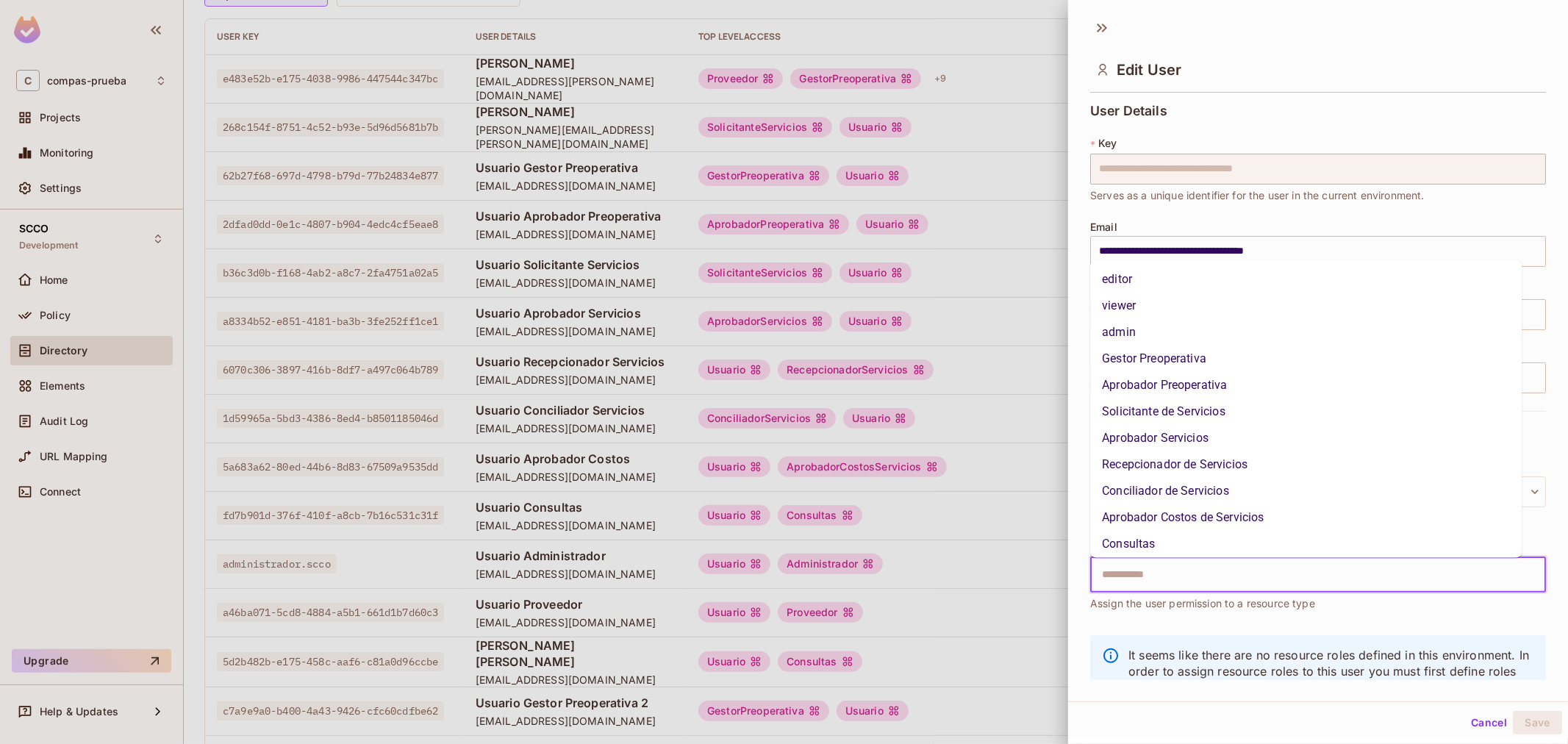
click at [1177, 567] on input "text" at bounding box center [1305, 574] width 424 height 29
click at [1188, 386] on li "Aprobador Preoperativa" at bounding box center [1305, 385] width 432 height 27
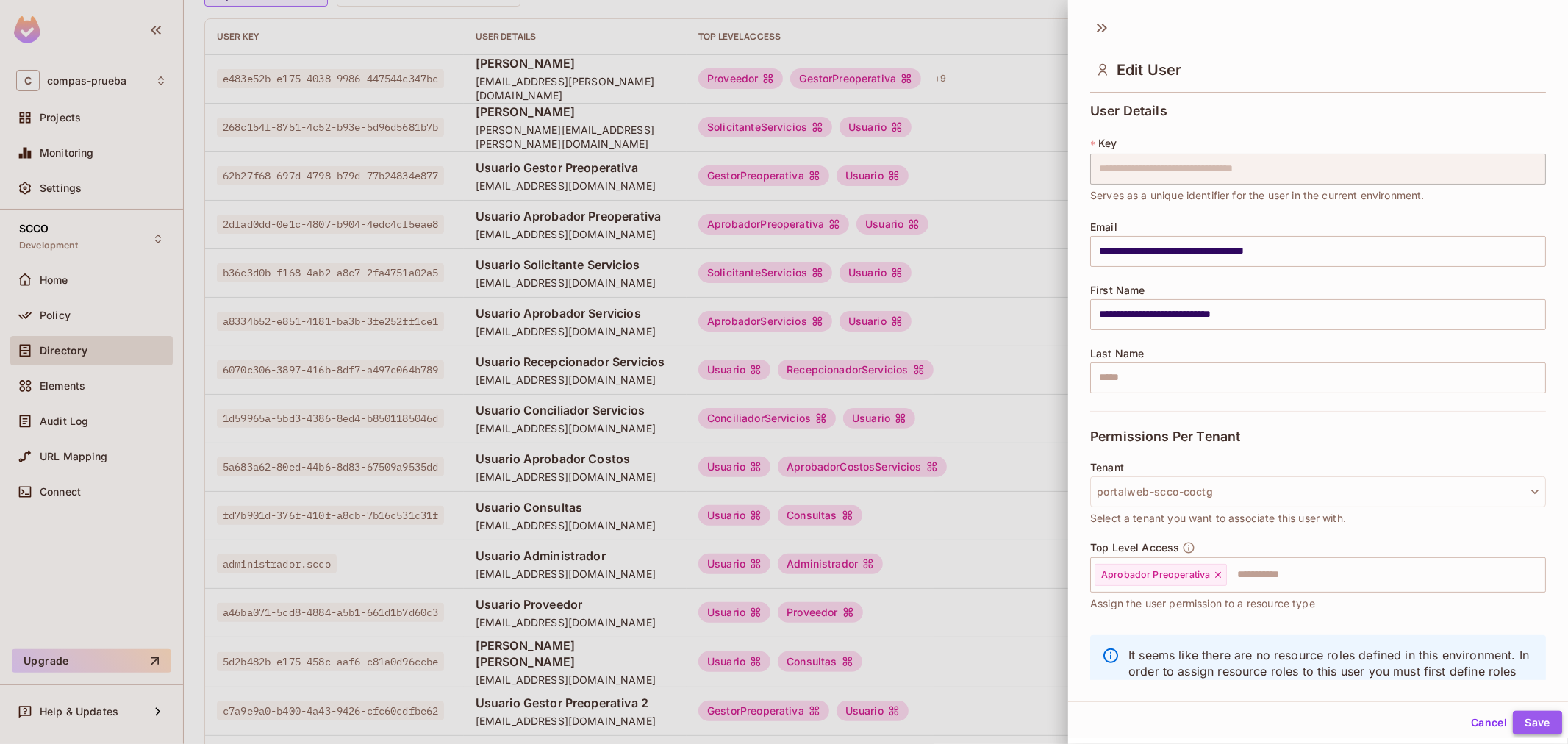
click at [1512, 719] on button "Save" at bounding box center [1537, 723] width 49 height 24
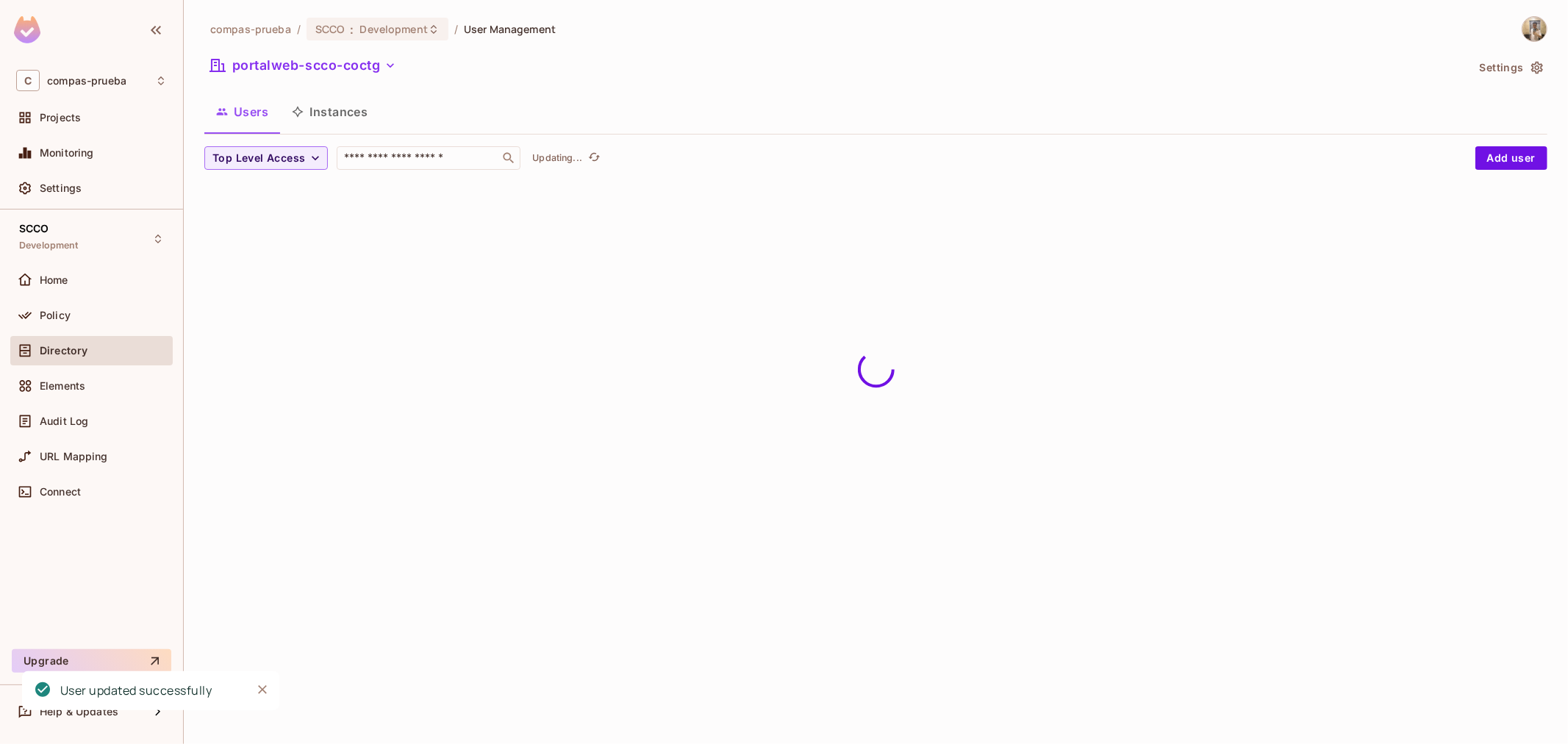
scroll to position [0, 0]
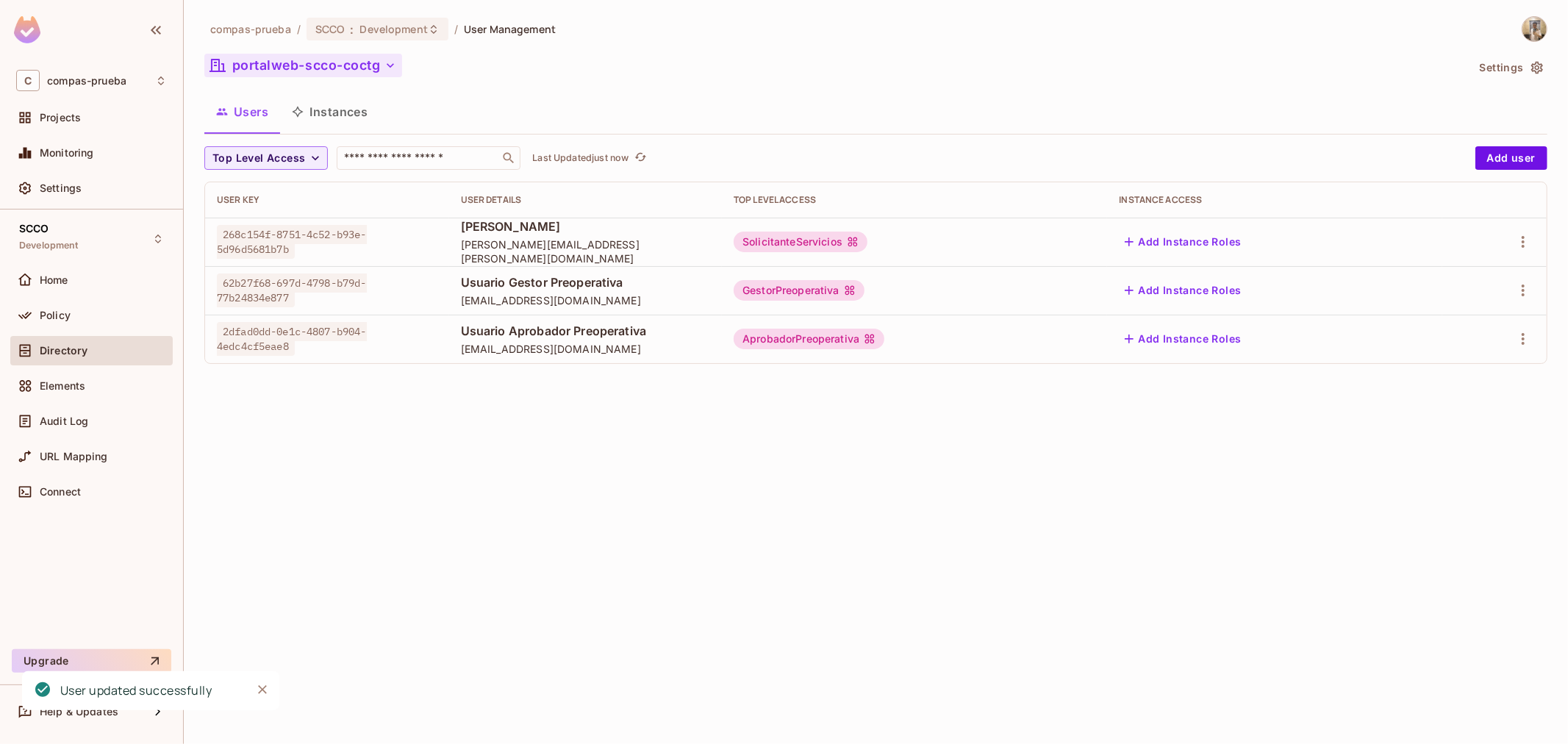
click at [281, 76] on button "portalweb-scco-coctg" at bounding box center [303, 65] width 198 height 24
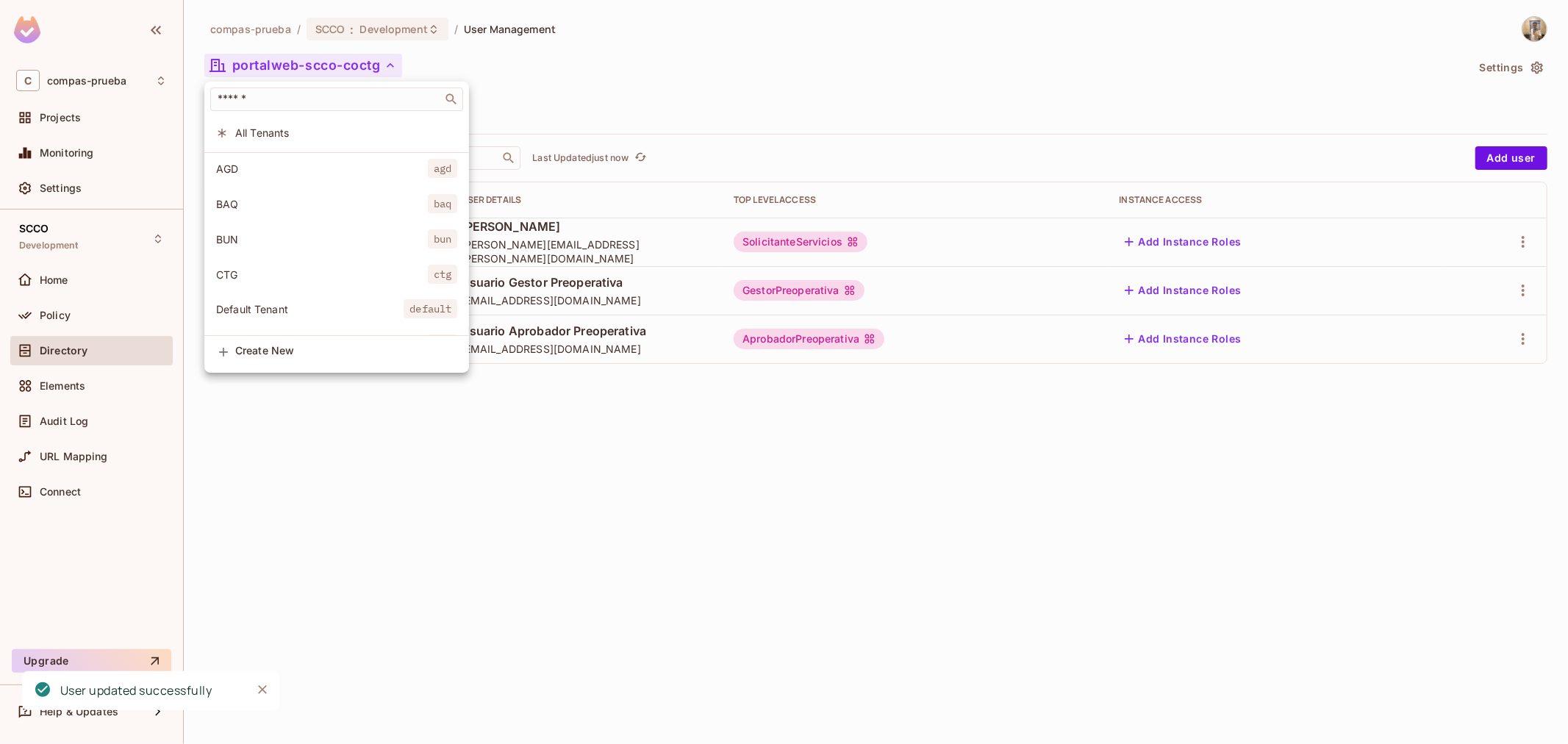
click at [325, 280] on span "CTG" at bounding box center [322, 274] width 212 height 14
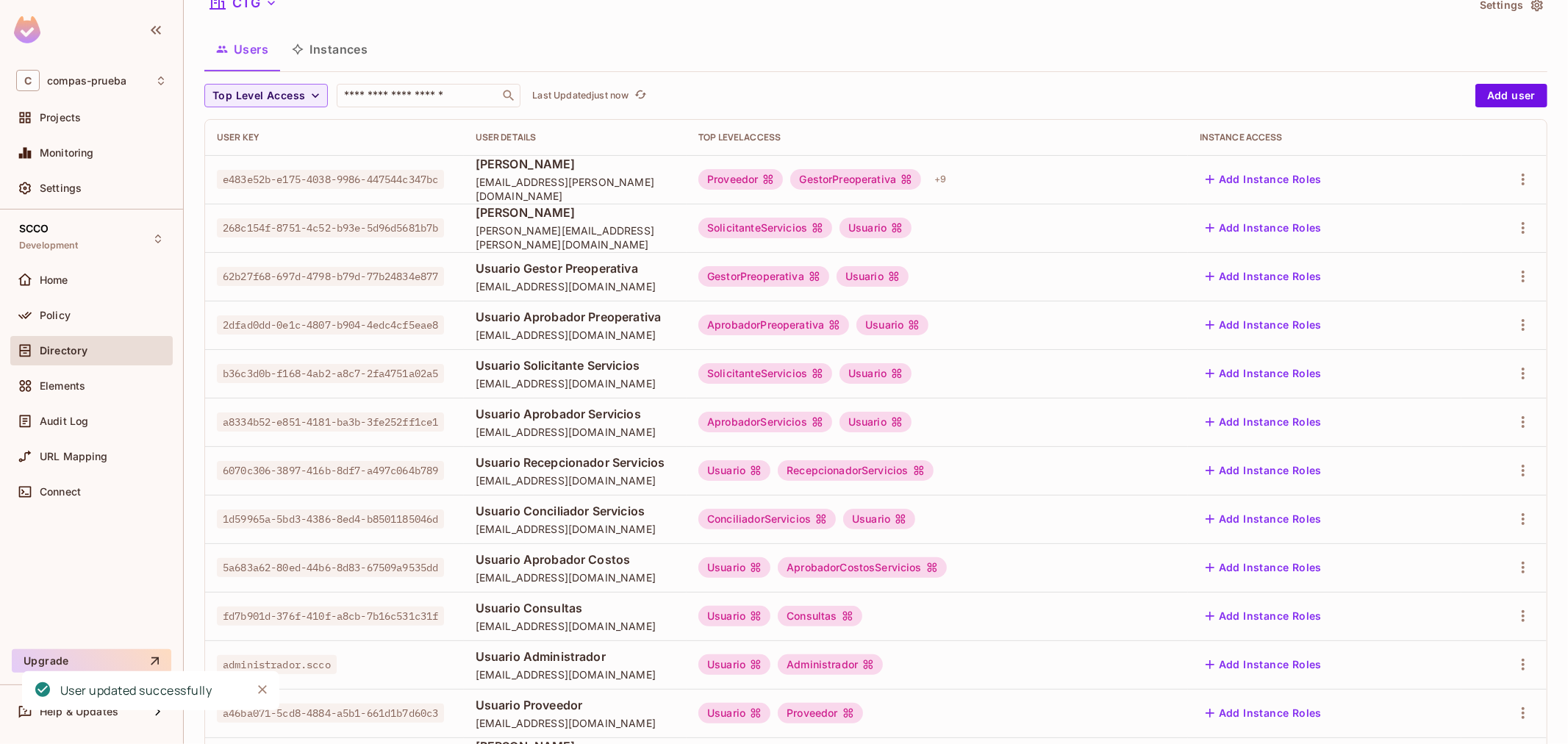
scroll to position [82, 0]
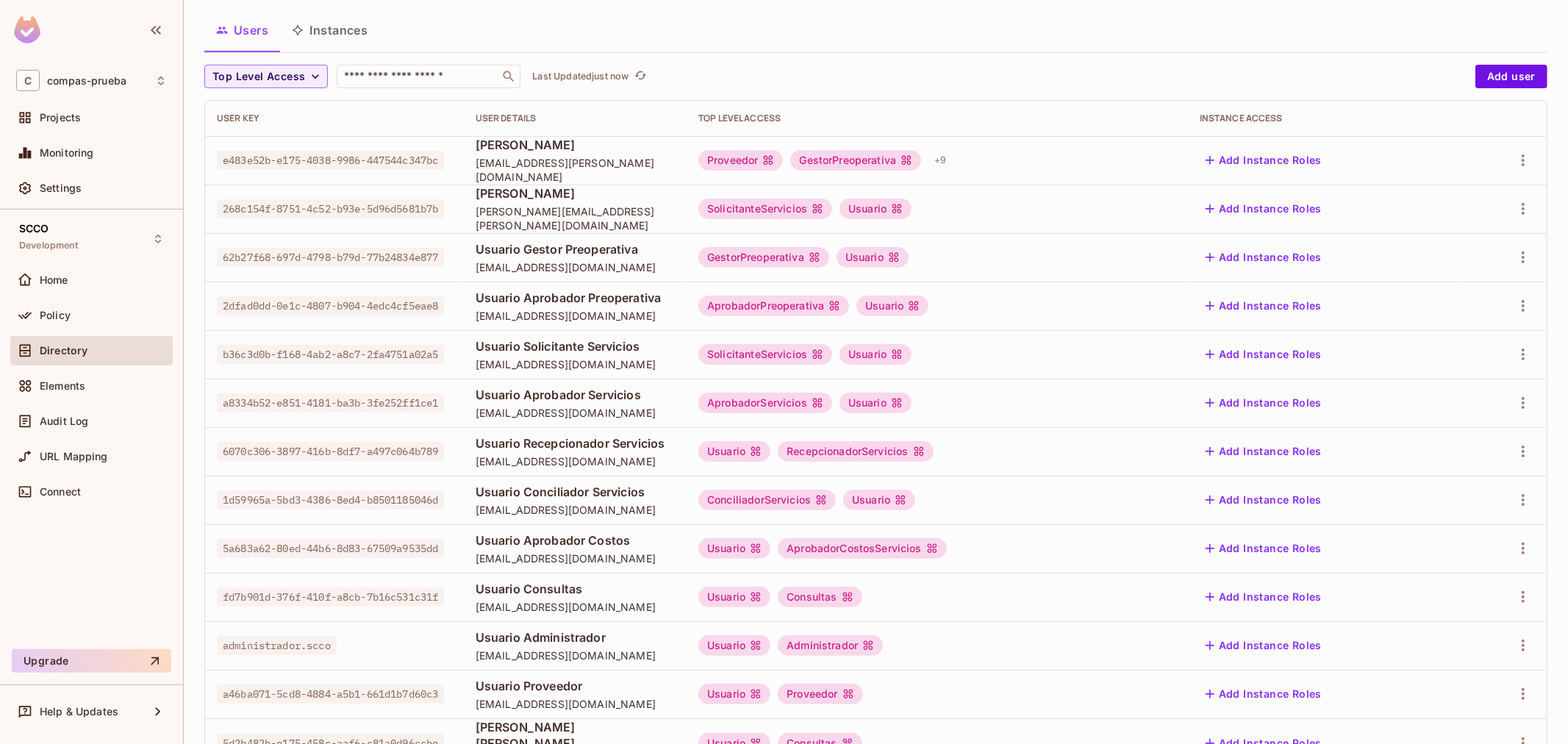
click at [1495, 362] on div at bounding box center [1503, 354] width 62 height 24
click at [1515, 357] on icon "button" at bounding box center [1522, 354] width 18 height 18
click at [1463, 393] on li "Edit" at bounding box center [1447, 388] width 130 height 32
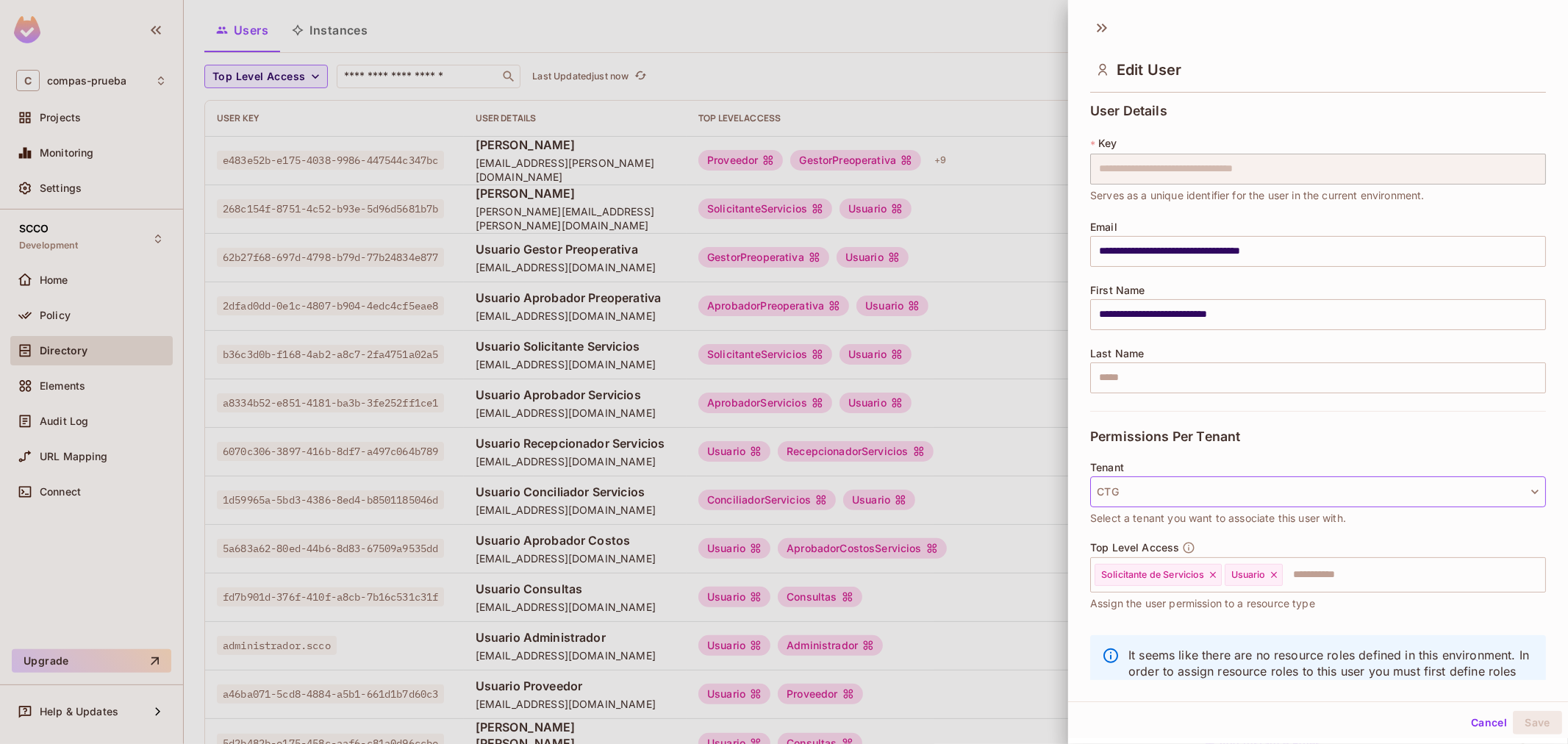
drag, startPoint x: 1270, startPoint y: 480, endPoint x: 1264, endPoint y: 493, distance: 14.3
click at [1264, 493] on button "CTG" at bounding box center [1317, 492] width 456 height 31
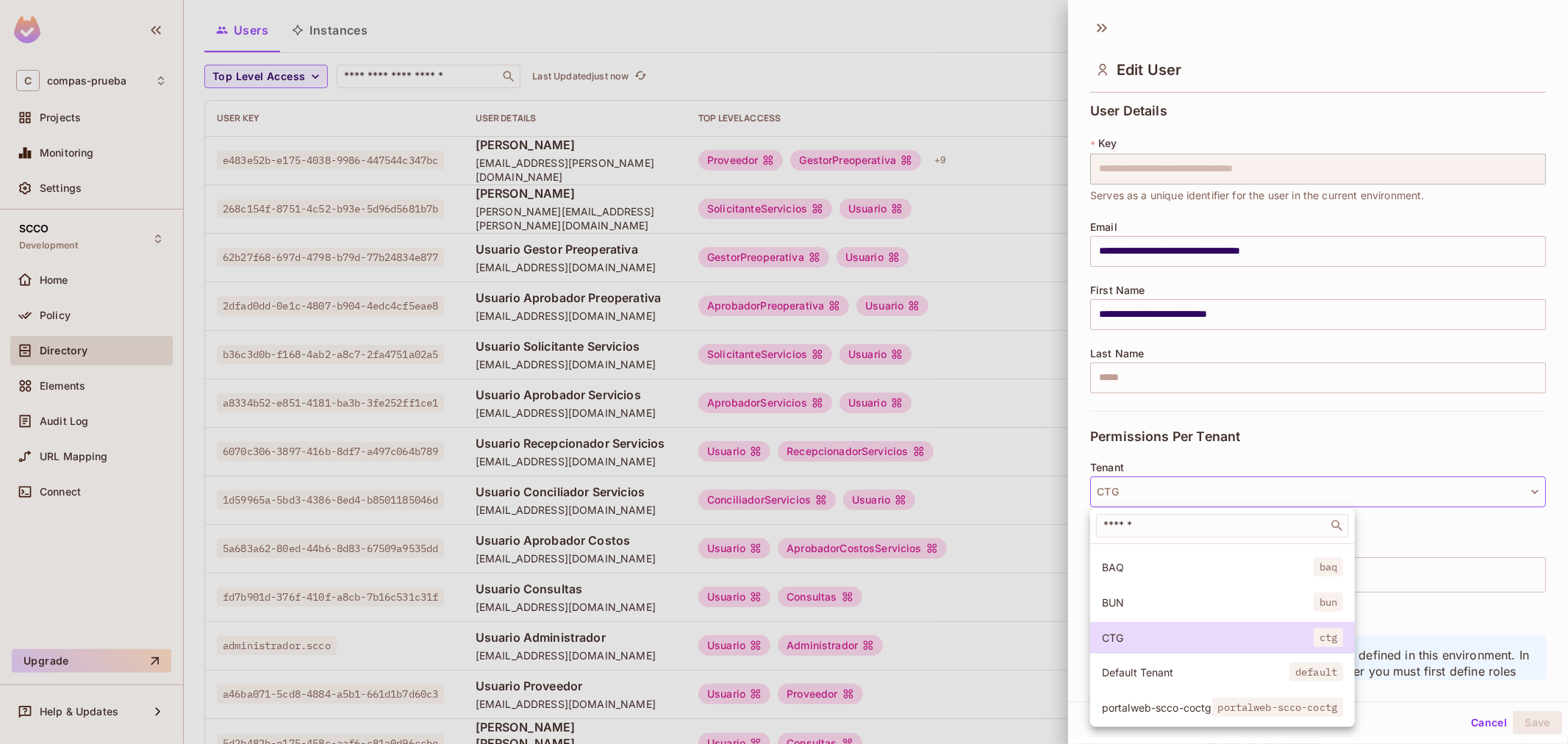
scroll to position [112, 0]
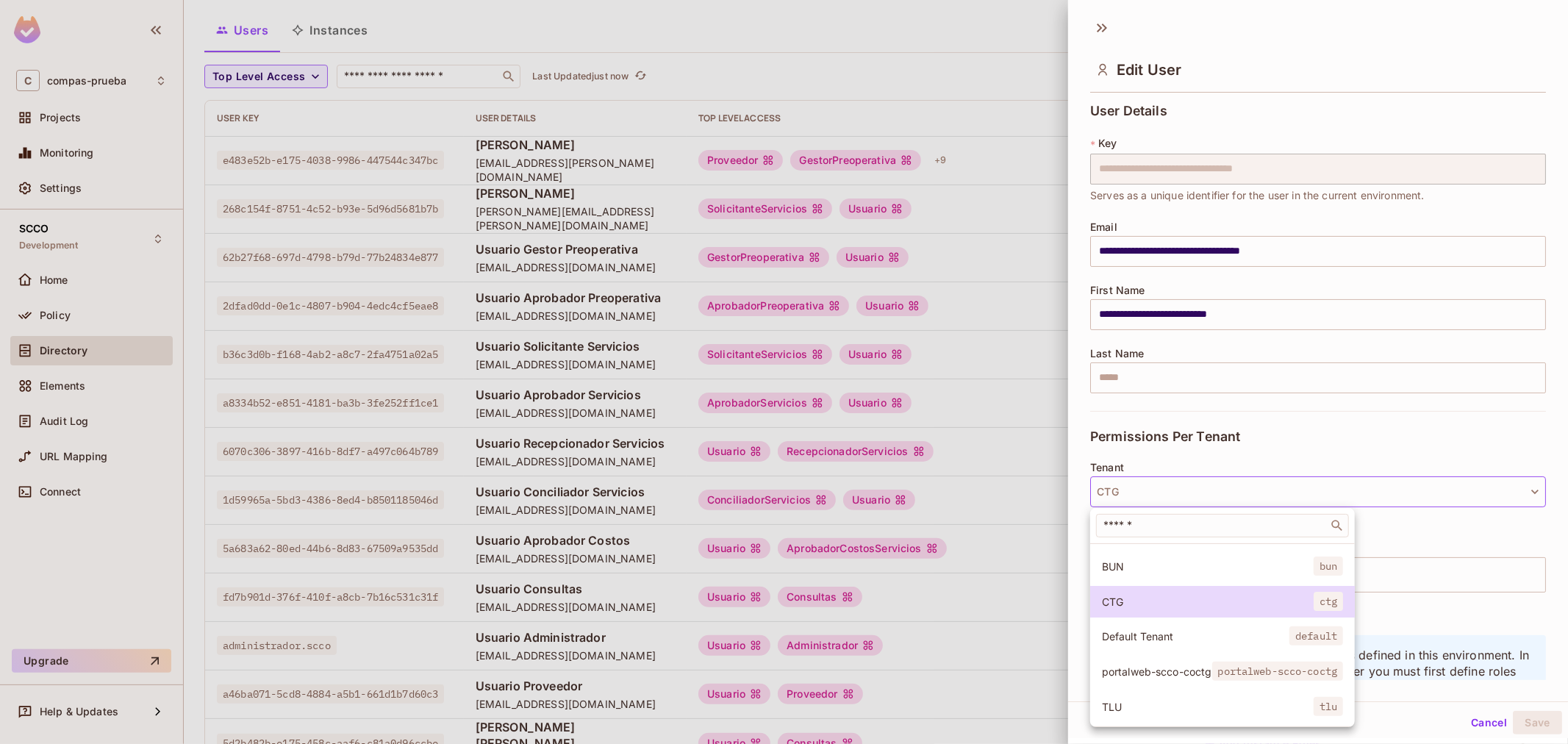
click at [1135, 665] on span "portalweb-scco-coctg" at bounding box center [1156, 671] width 110 height 14
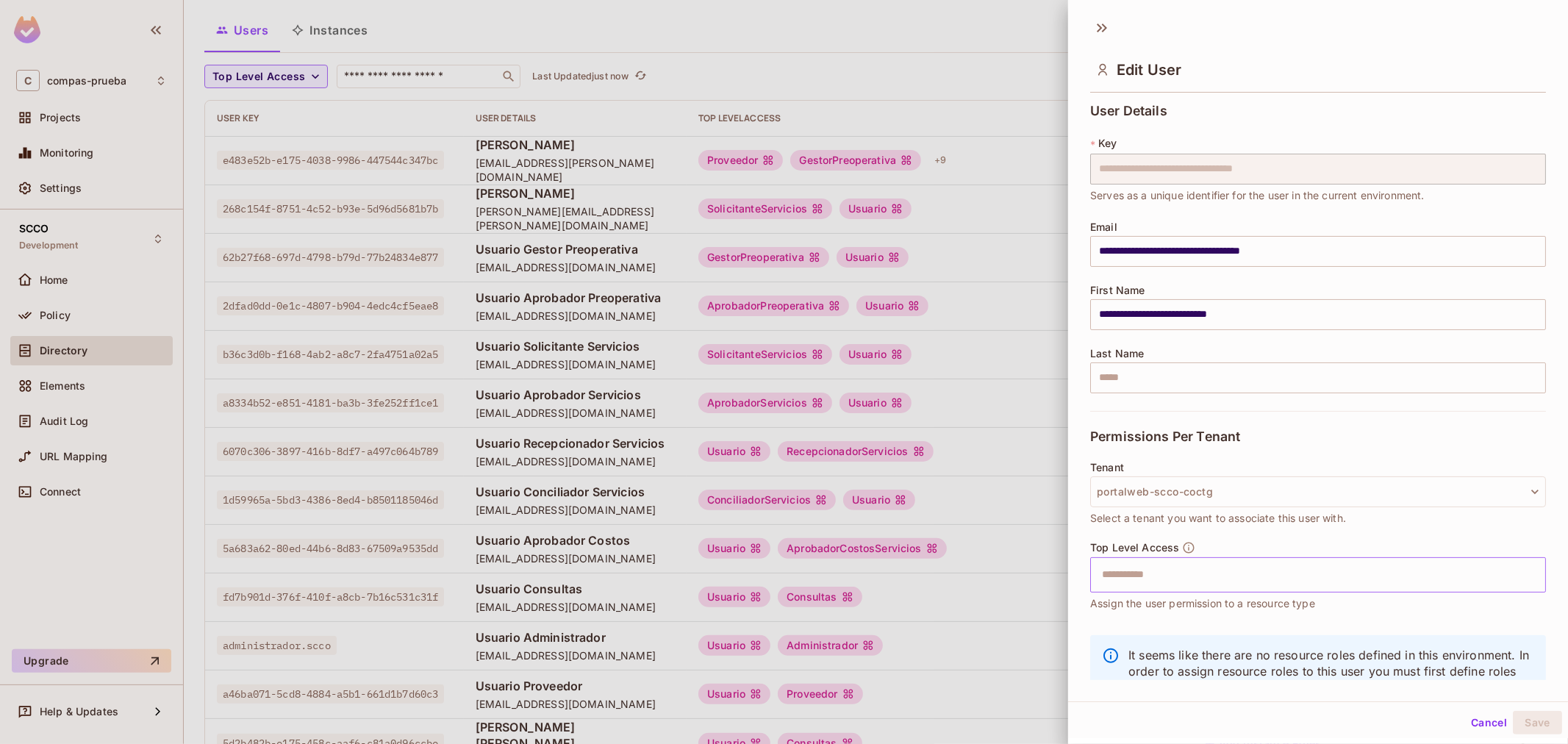
click at [1175, 563] on input "text" at bounding box center [1305, 574] width 424 height 29
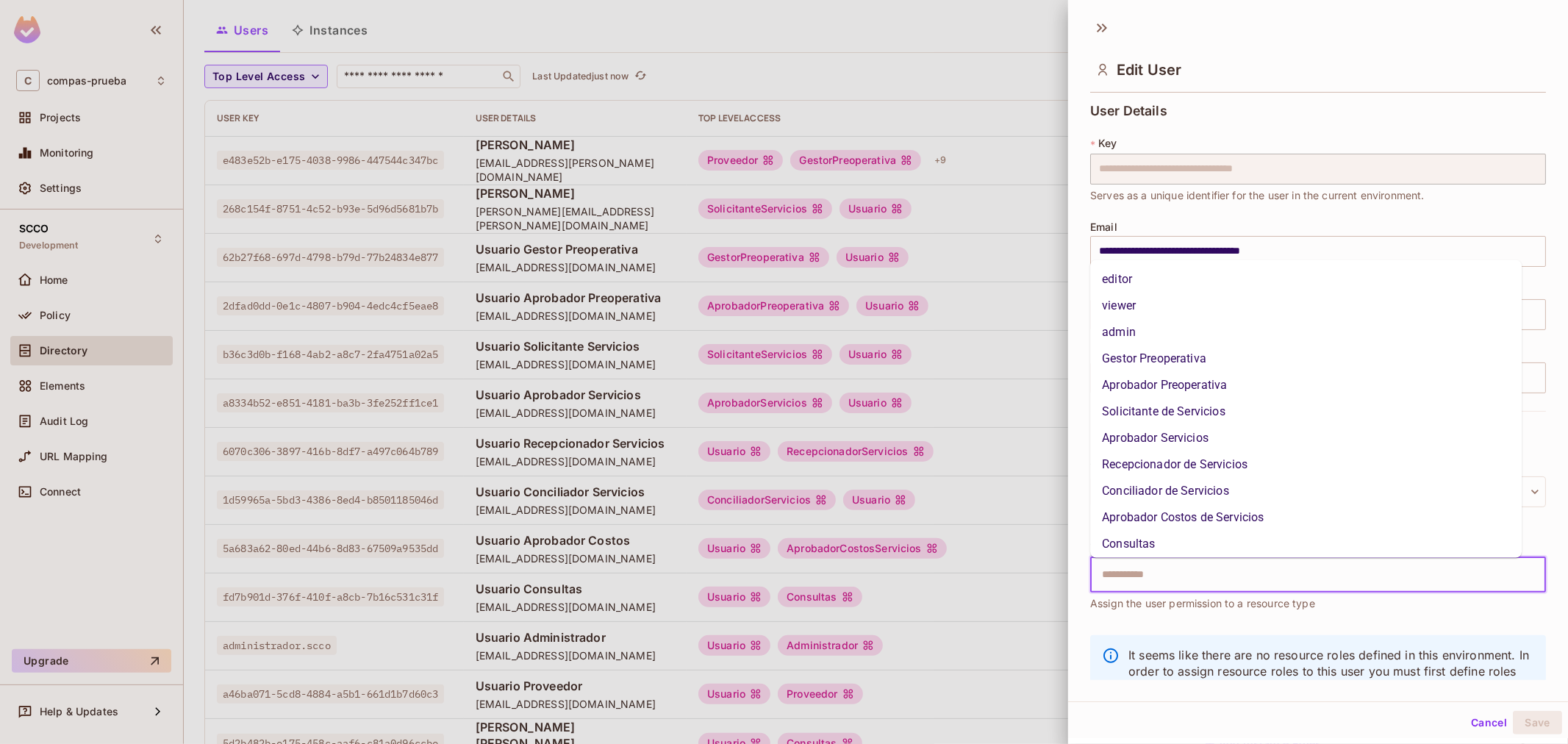
click at [1159, 414] on li "Solicitante de Servicios" at bounding box center [1305, 412] width 432 height 27
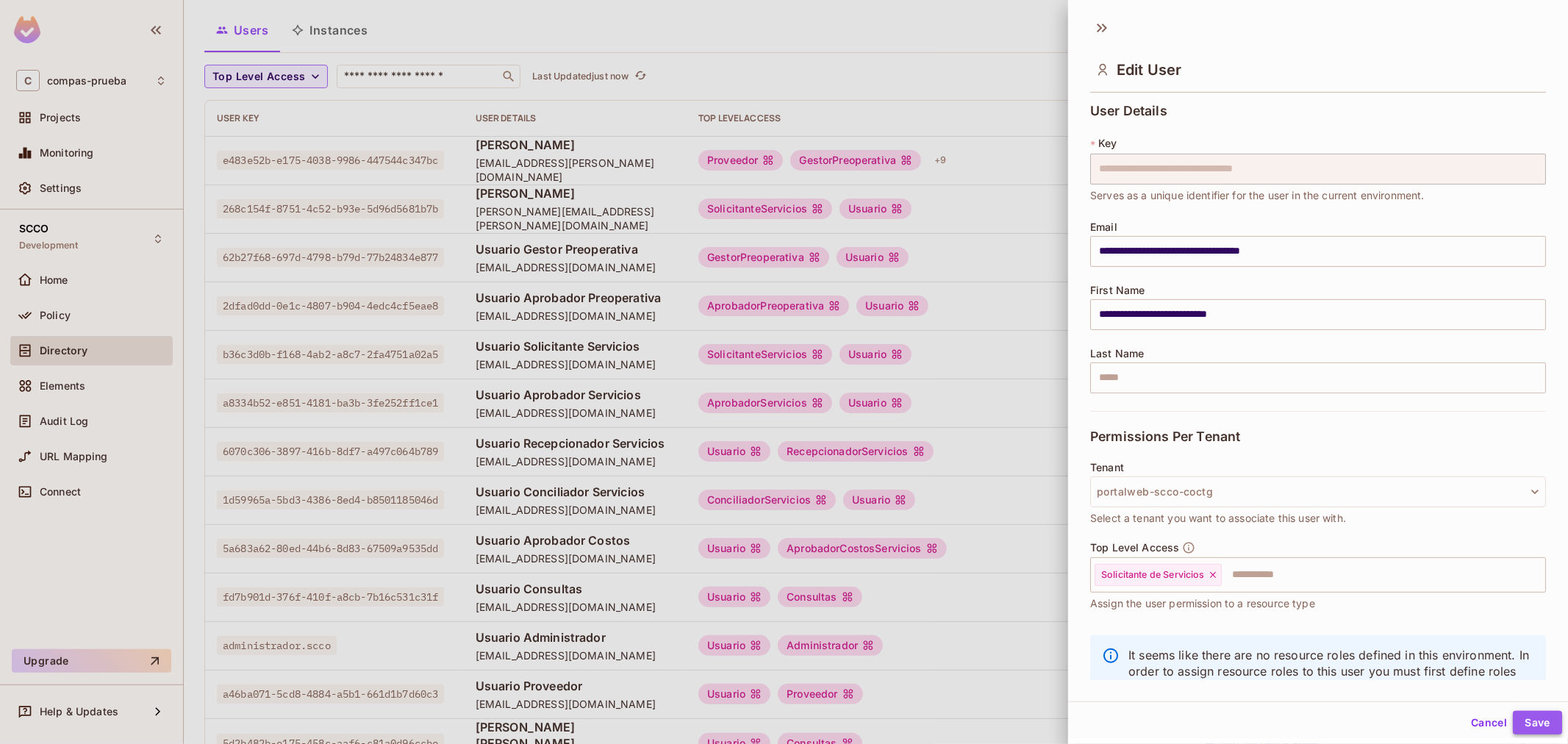
click at [1522, 720] on button "Save" at bounding box center [1537, 723] width 49 height 24
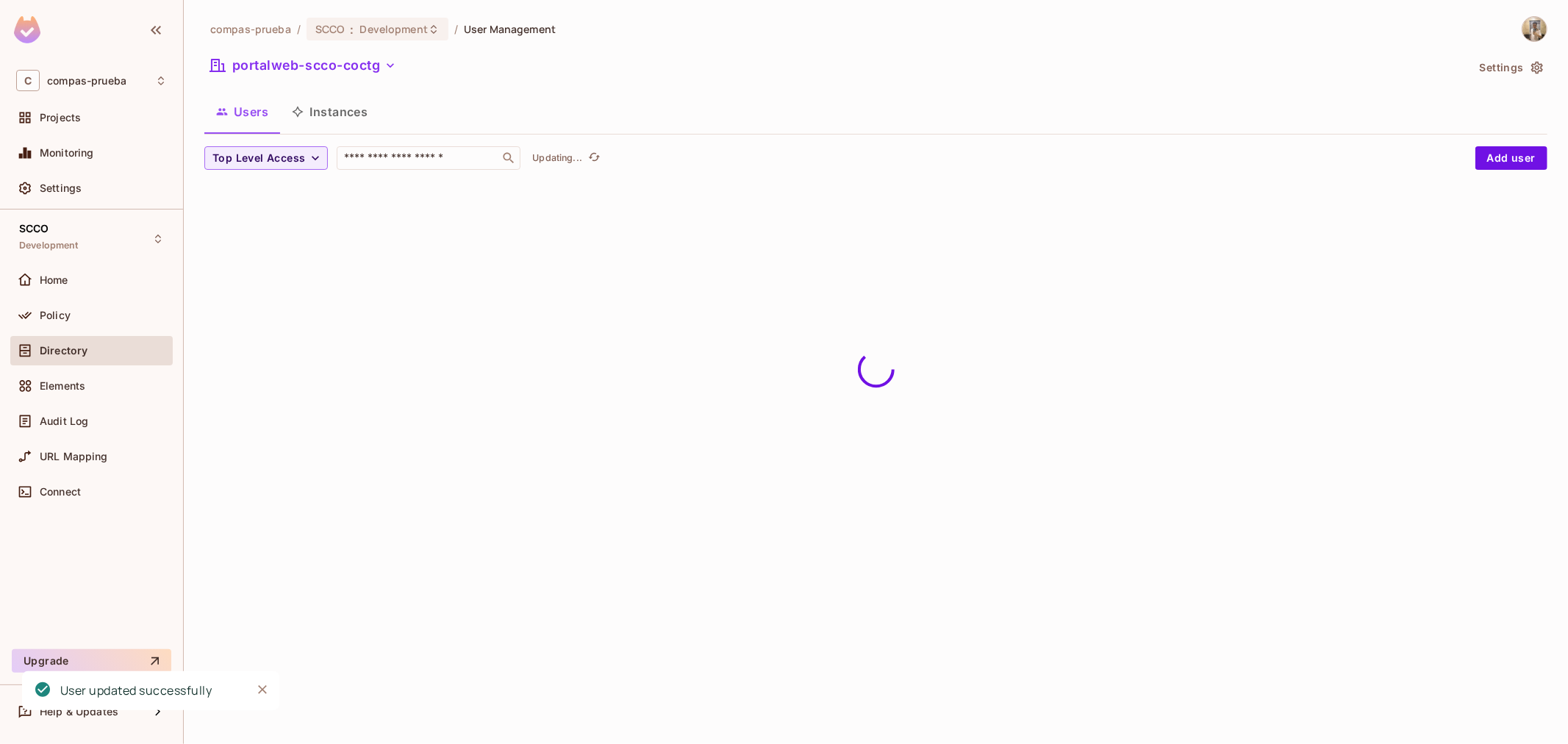
scroll to position [0, 0]
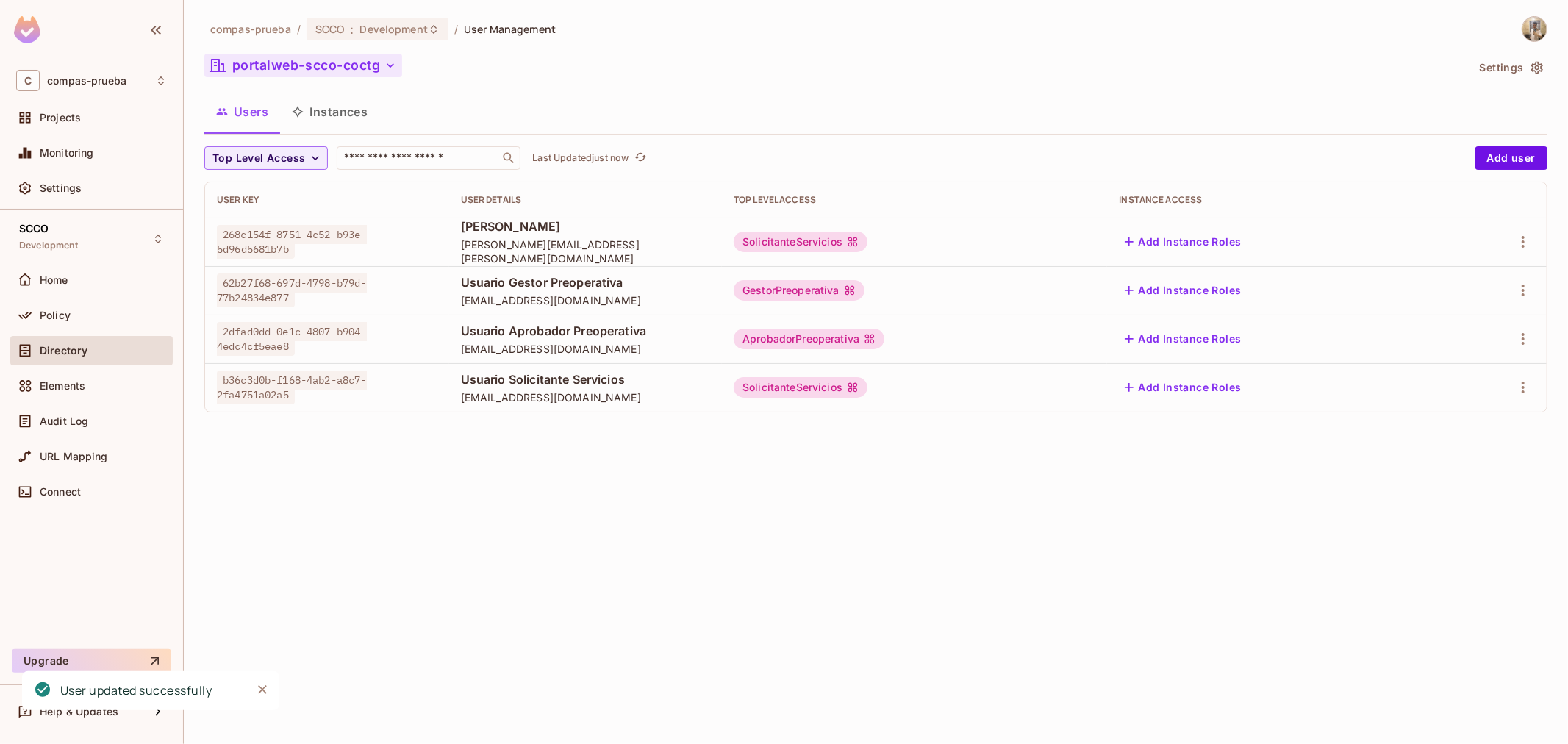
click at [299, 66] on button "portalweb-scco-coctg" at bounding box center [303, 65] width 198 height 24
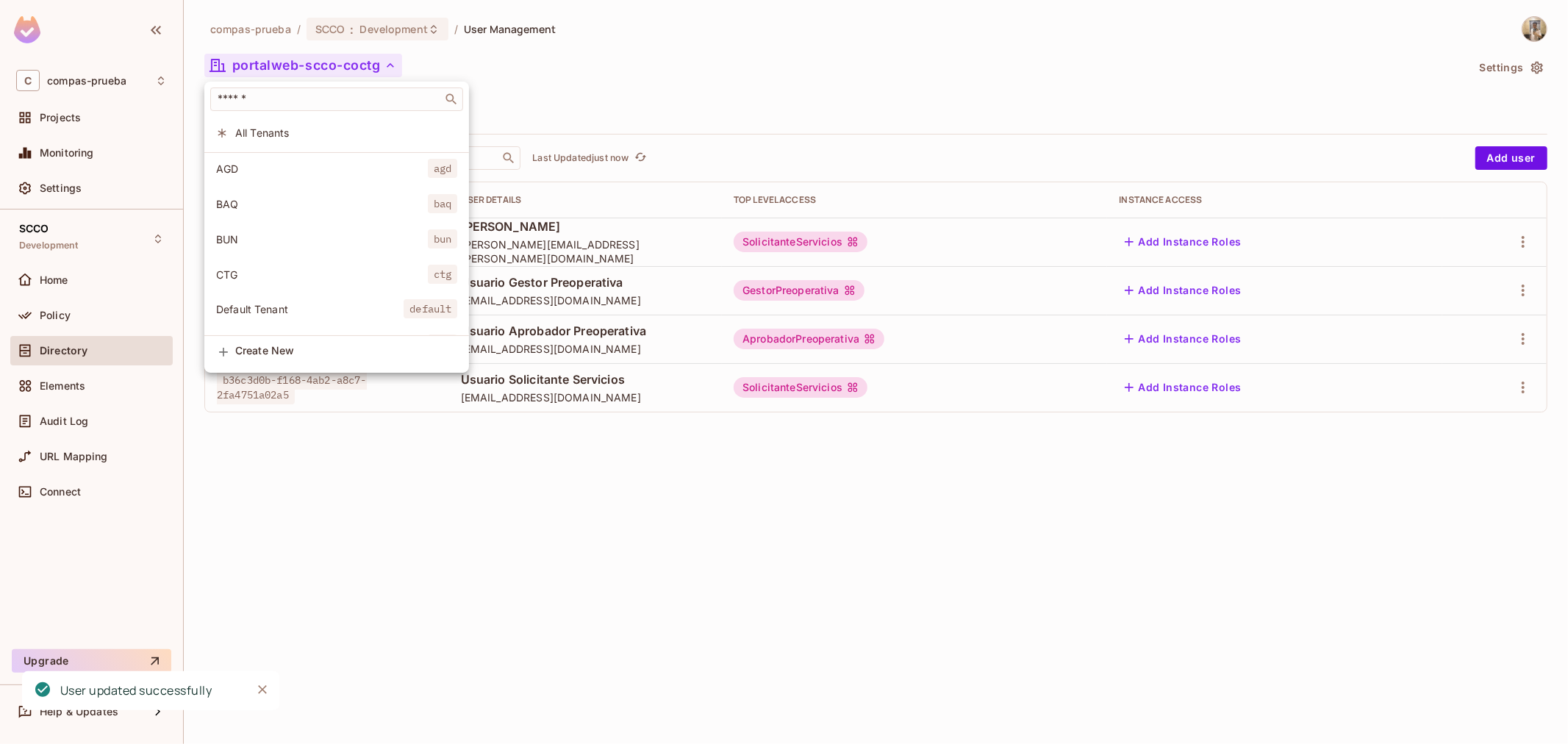
click at [295, 266] on li "CTG ctg" at bounding box center [337, 274] width 264 height 31
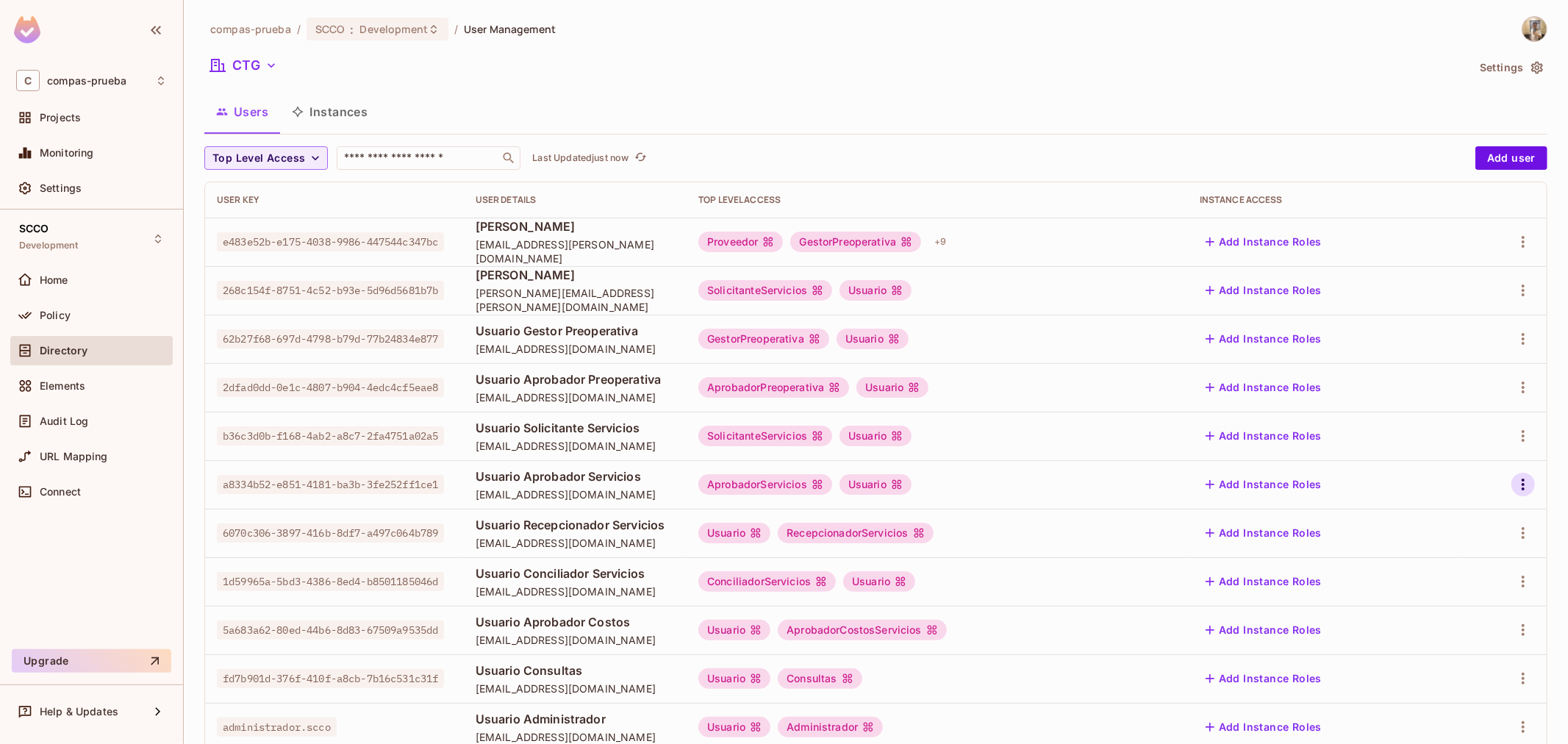
click at [1514, 490] on icon "button" at bounding box center [1522, 484] width 18 height 18
click at [1461, 516] on li "Edit" at bounding box center [1447, 518] width 130 height 32
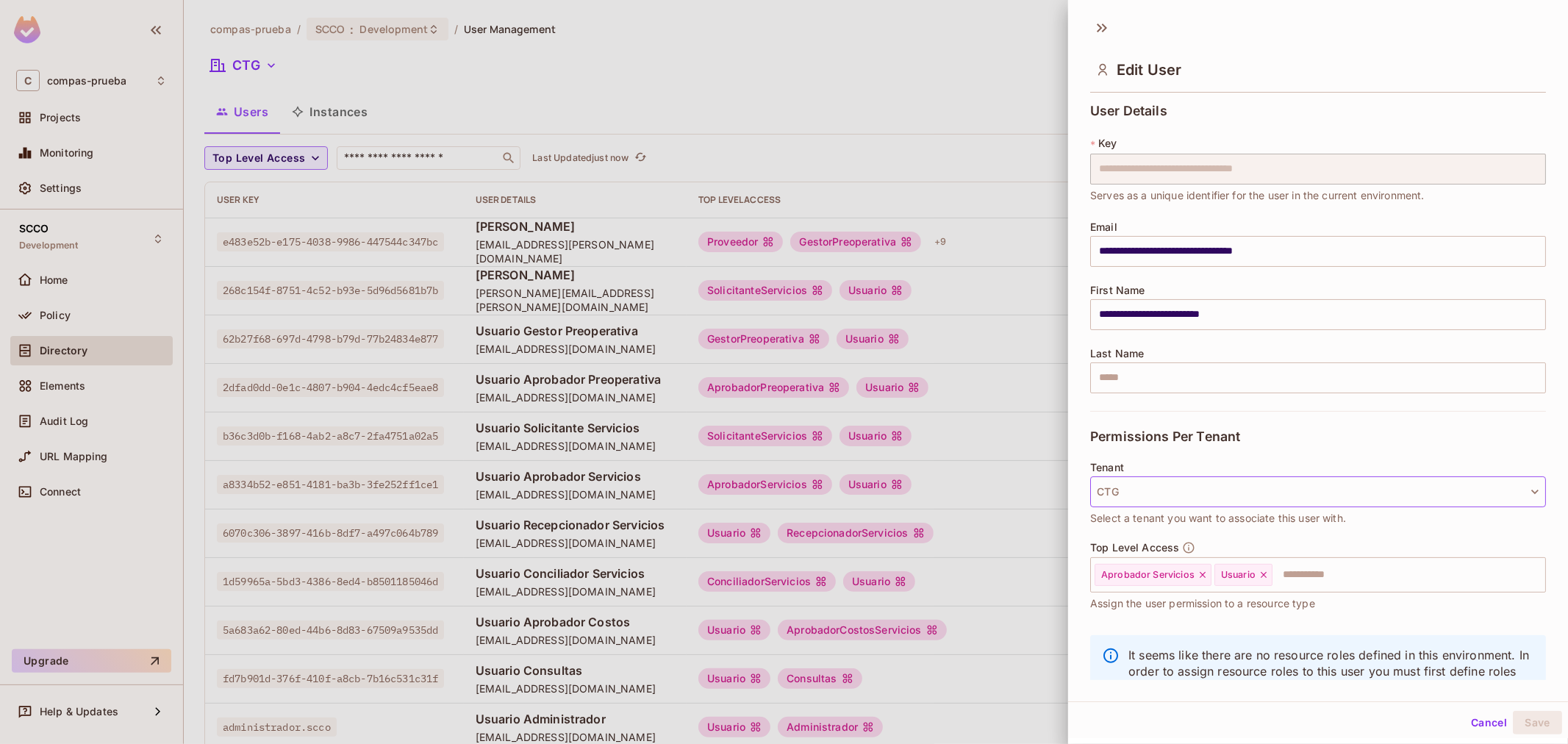
click at [1252, 504] on button "CTG" at bounding box center [1317, 492] width 456 height 31
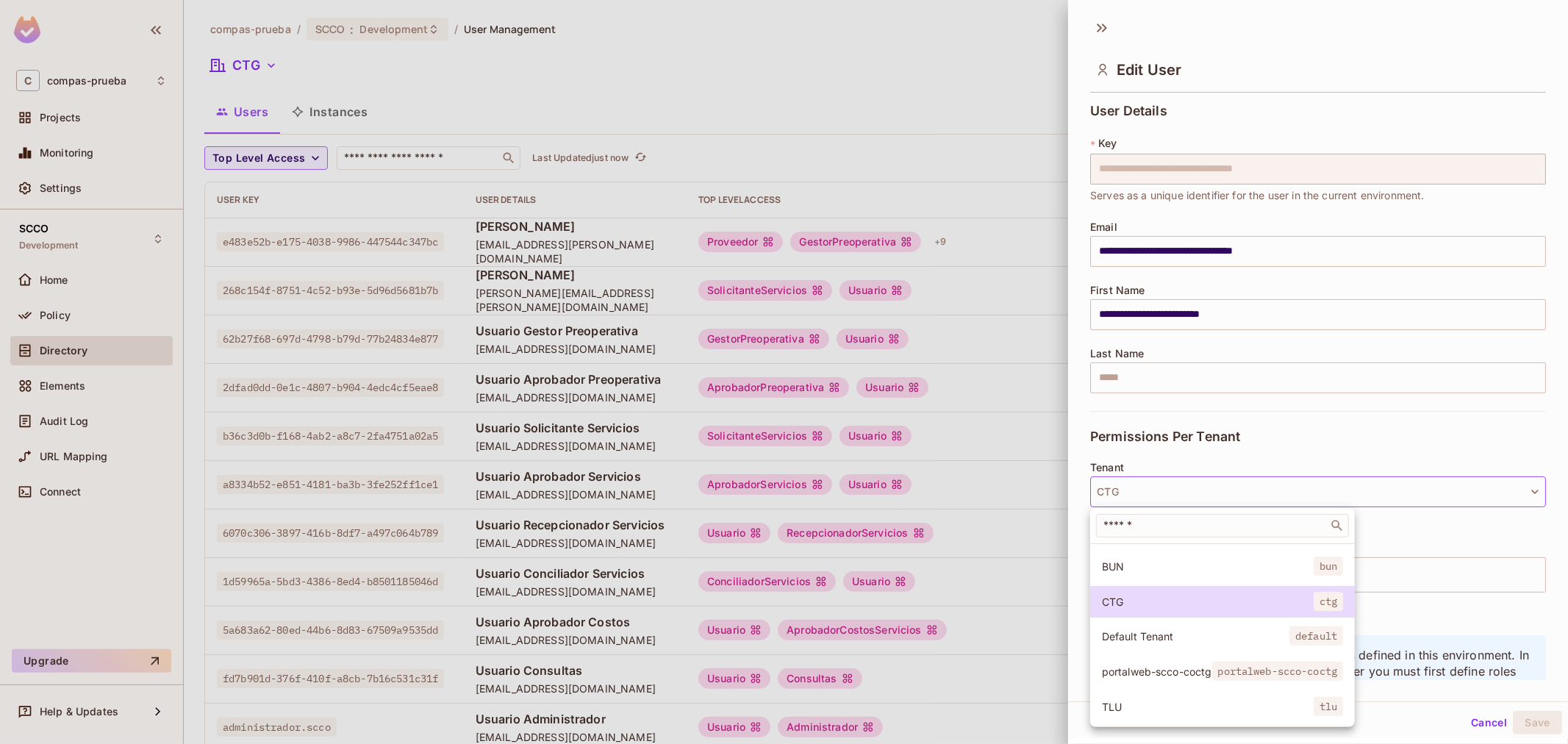
scroll to position [112, 0]
click at [1253, 662] on span "portalweb-scco-coctg" at bounding box center [1278, 671] width 131 height 19
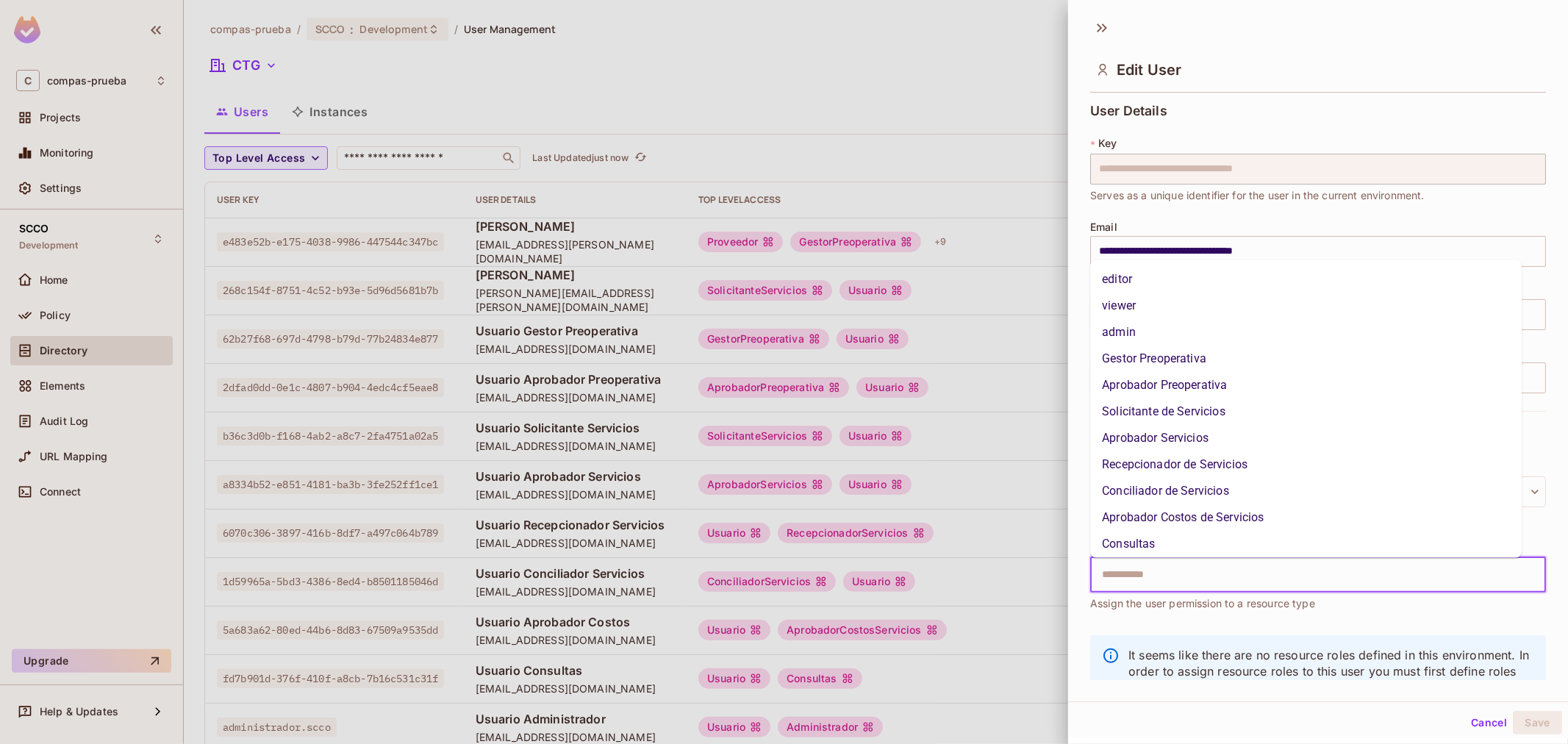
click at [1273, 589] on input "text" at bounding box center [1305, 574] width 424 height 29
click at [1191, 439] on li "Aprobador Servicios" at bounding box center [1305, 438] width 432 height 27
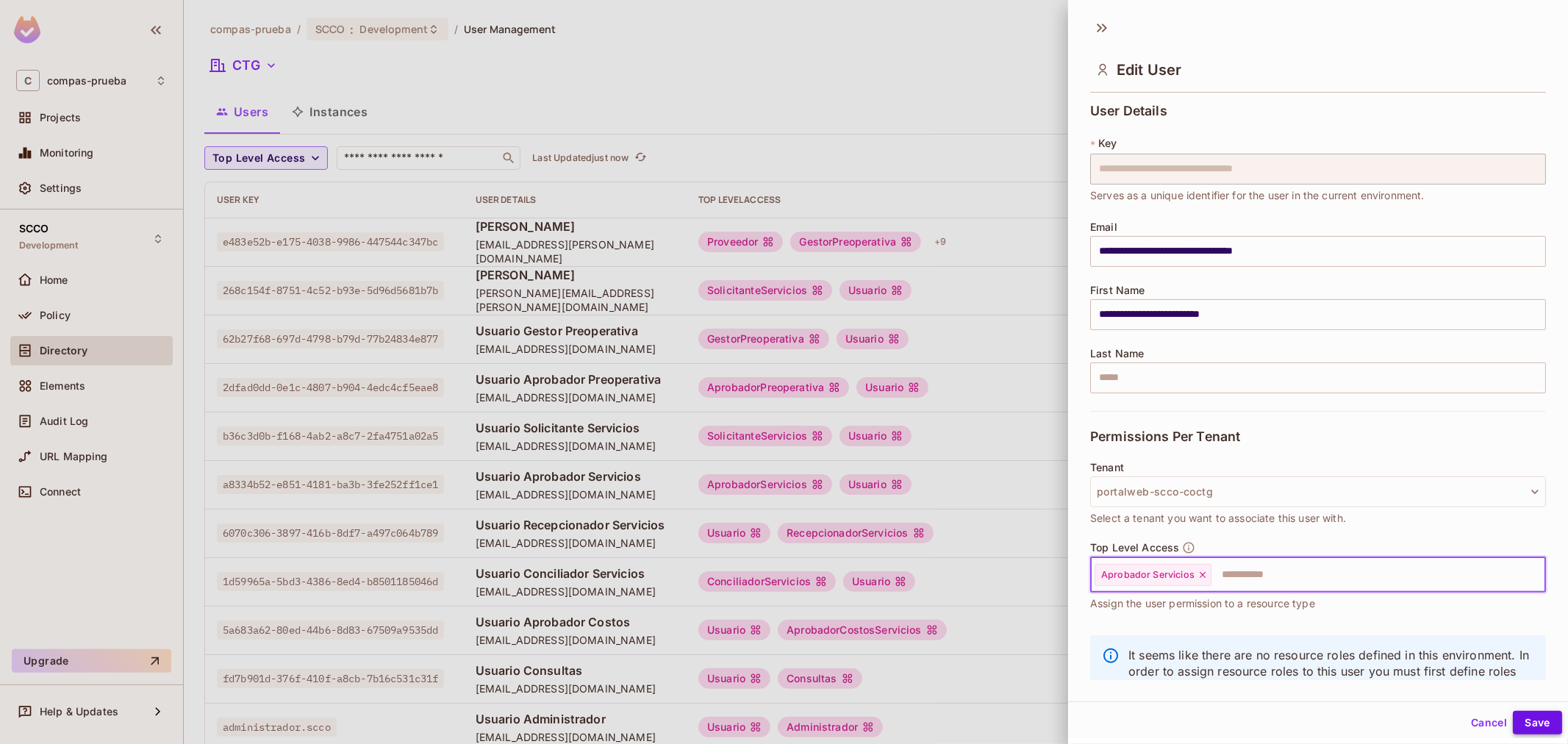
click at [1519, 718] on button "Save" at bounding box center [1537, 723] width 49 height 24
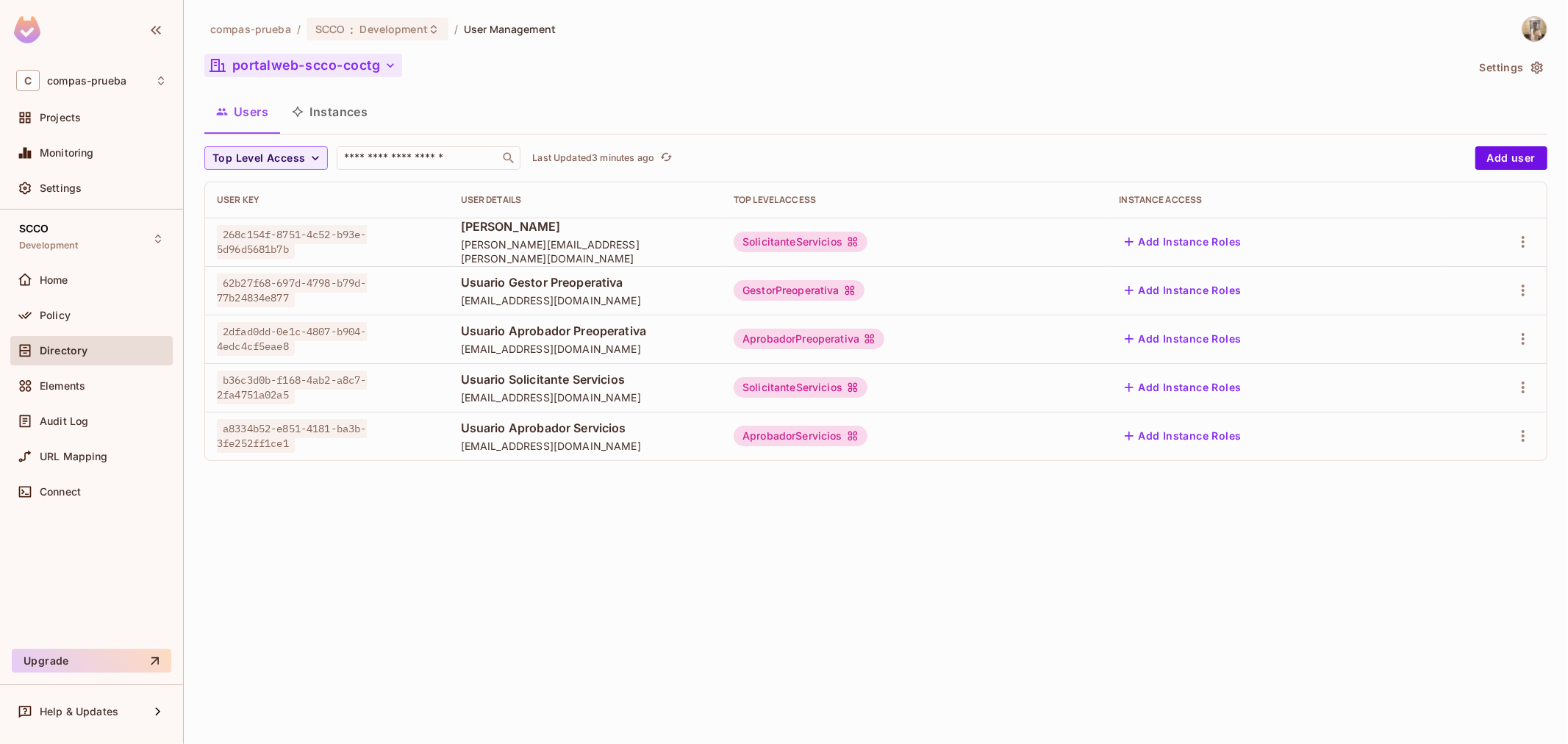
click at [309, 68] on button "portalweb-scco-coctg" at bounding box center [303, 65] width 198 height 24
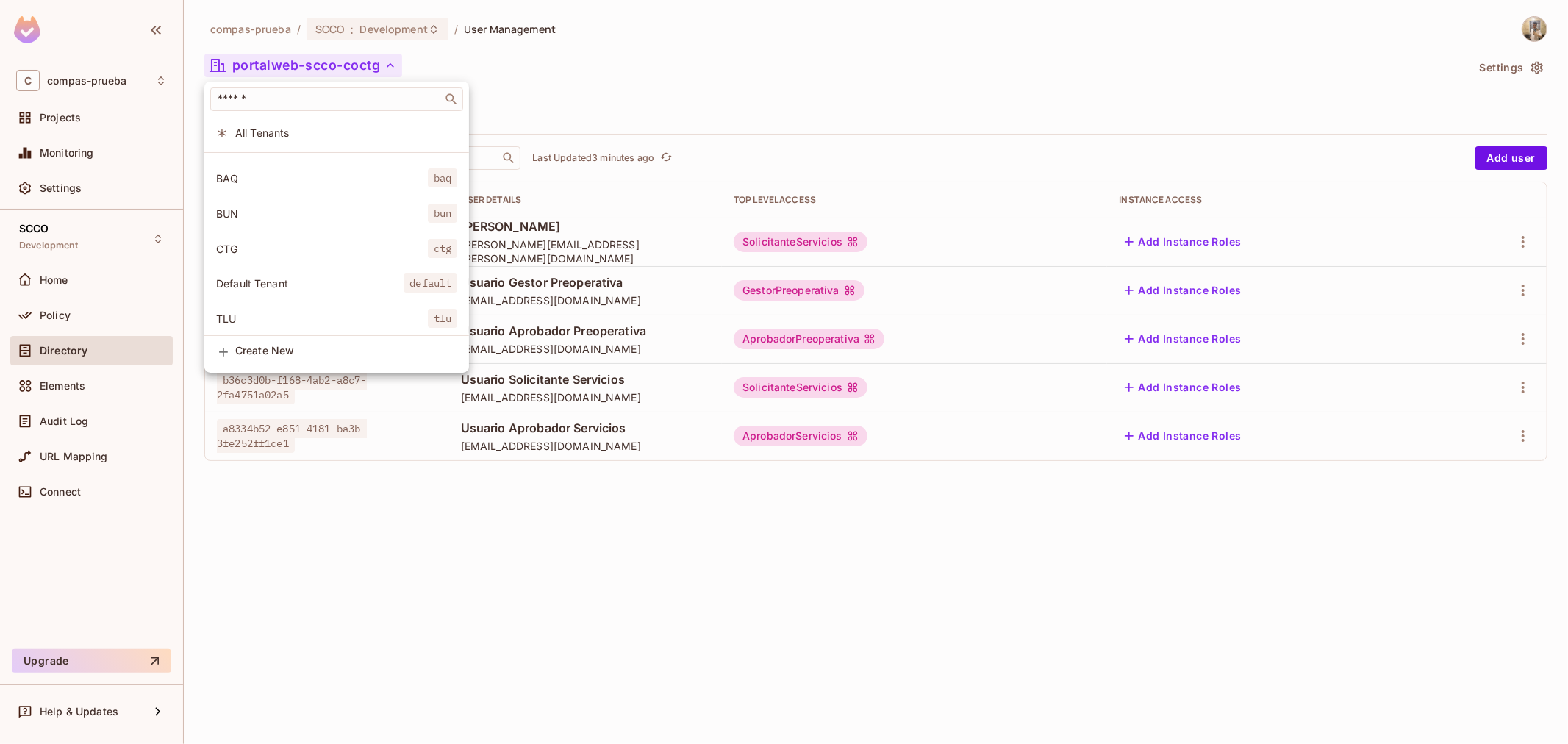
scroll to position [0, 0]
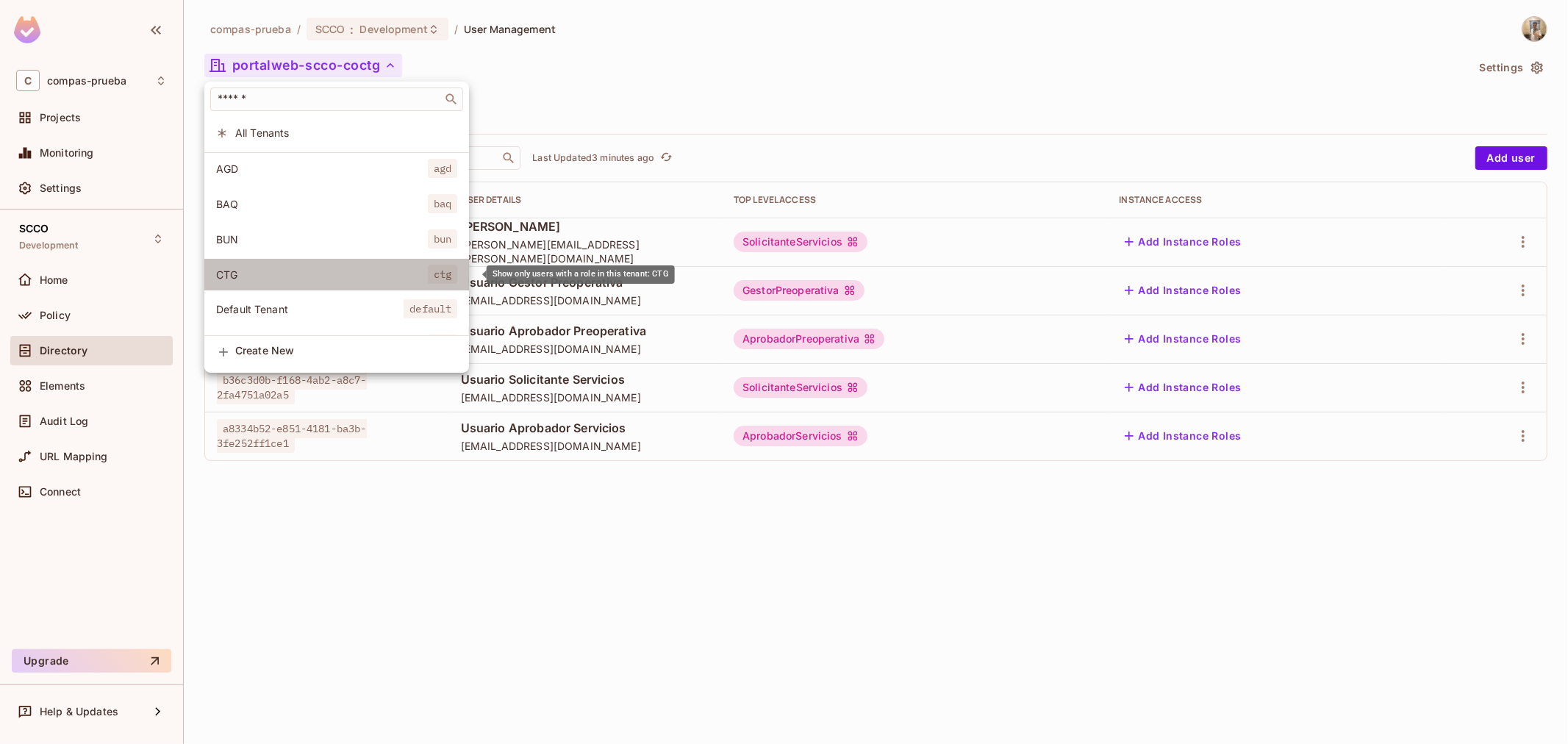
click at [332, 261] on li "CTG ctg" at bounding box center [337, 274] width 264 height 31
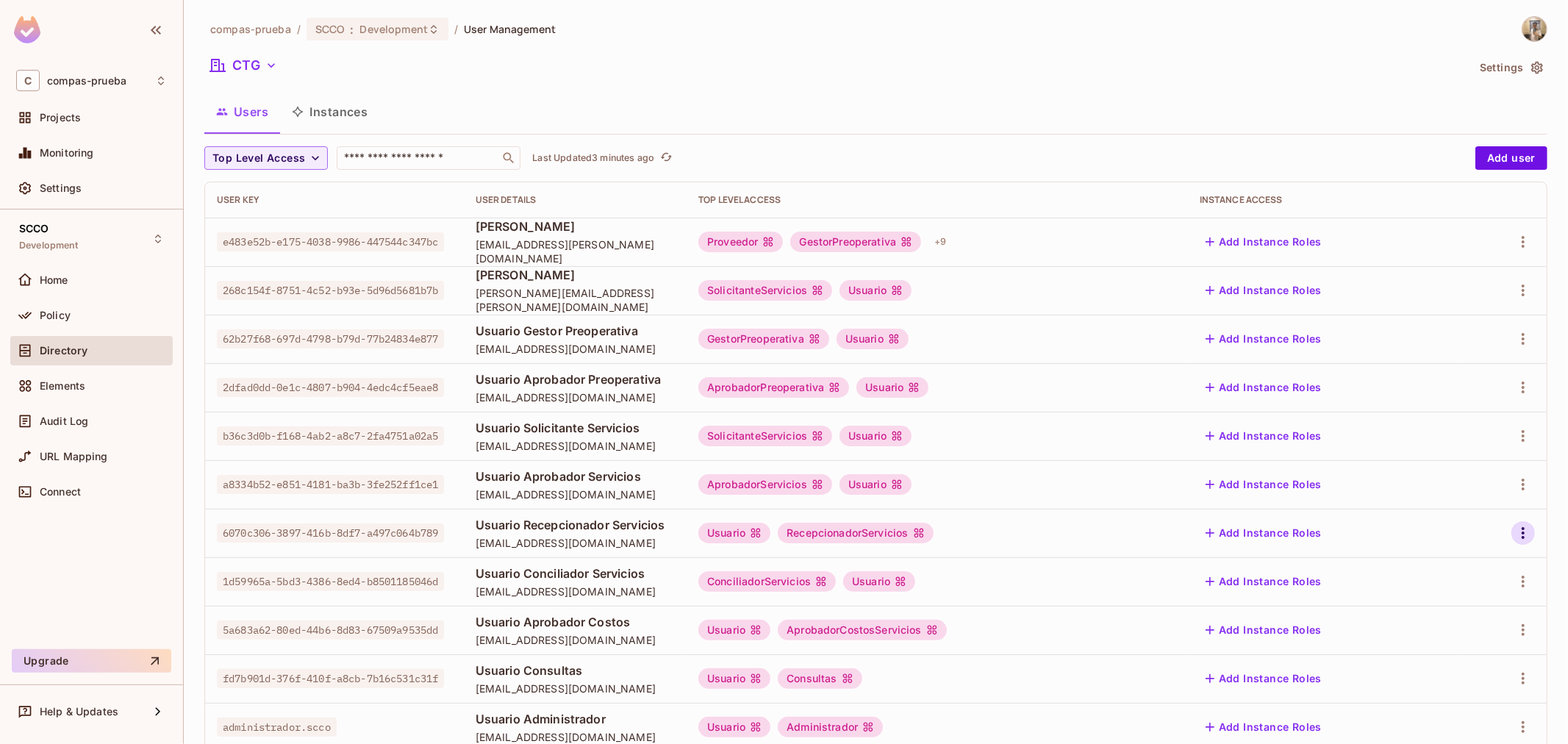
click at [1514, 536] on icon "button" at bounding box center [1522, 532] width 18 height 18
click at [1411, 564] on div "Edit" at bounding box center [1420, 567] width 53 height 24
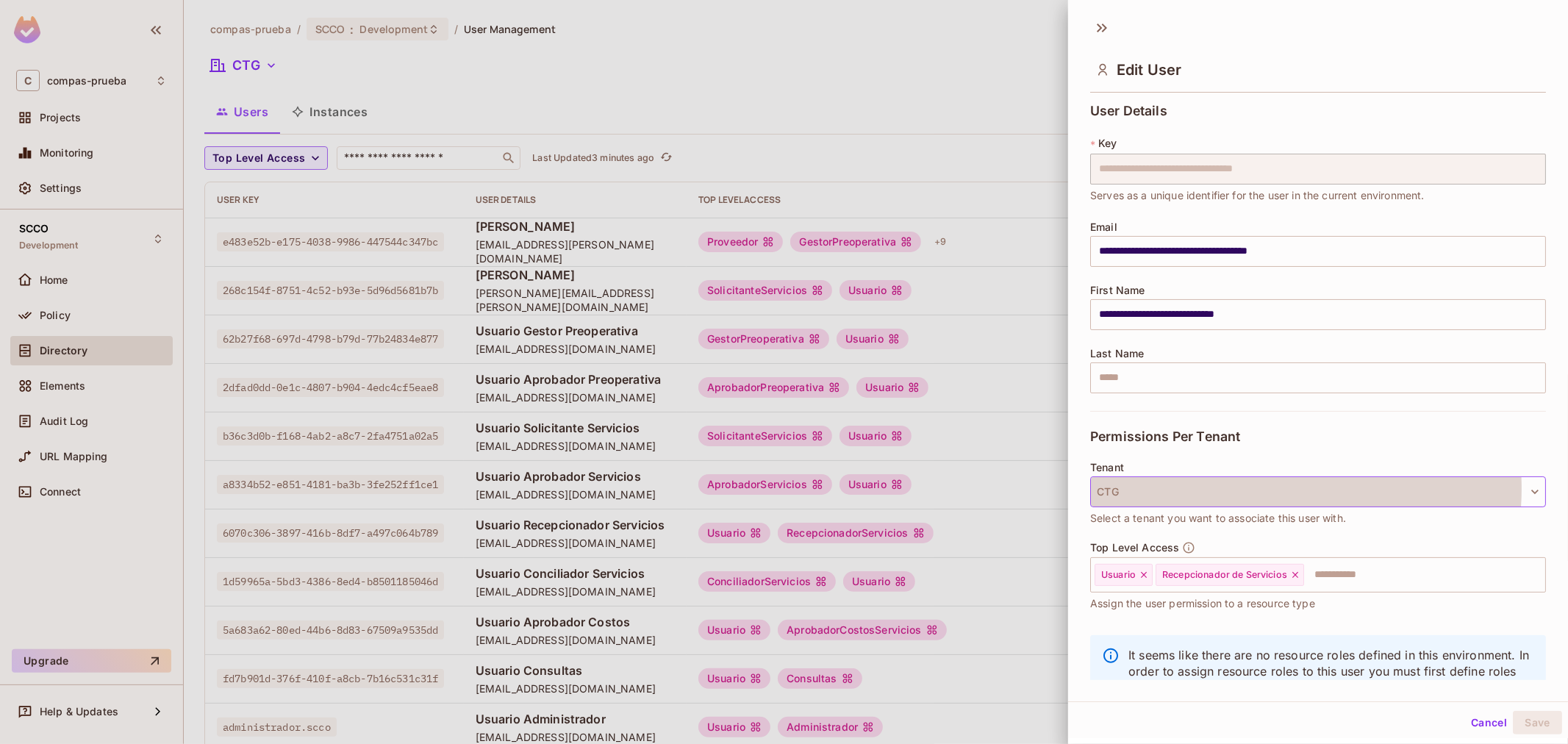
click at [1265, 493] on button "CTG" at bounding box center [1317, 492] width 456 height 31
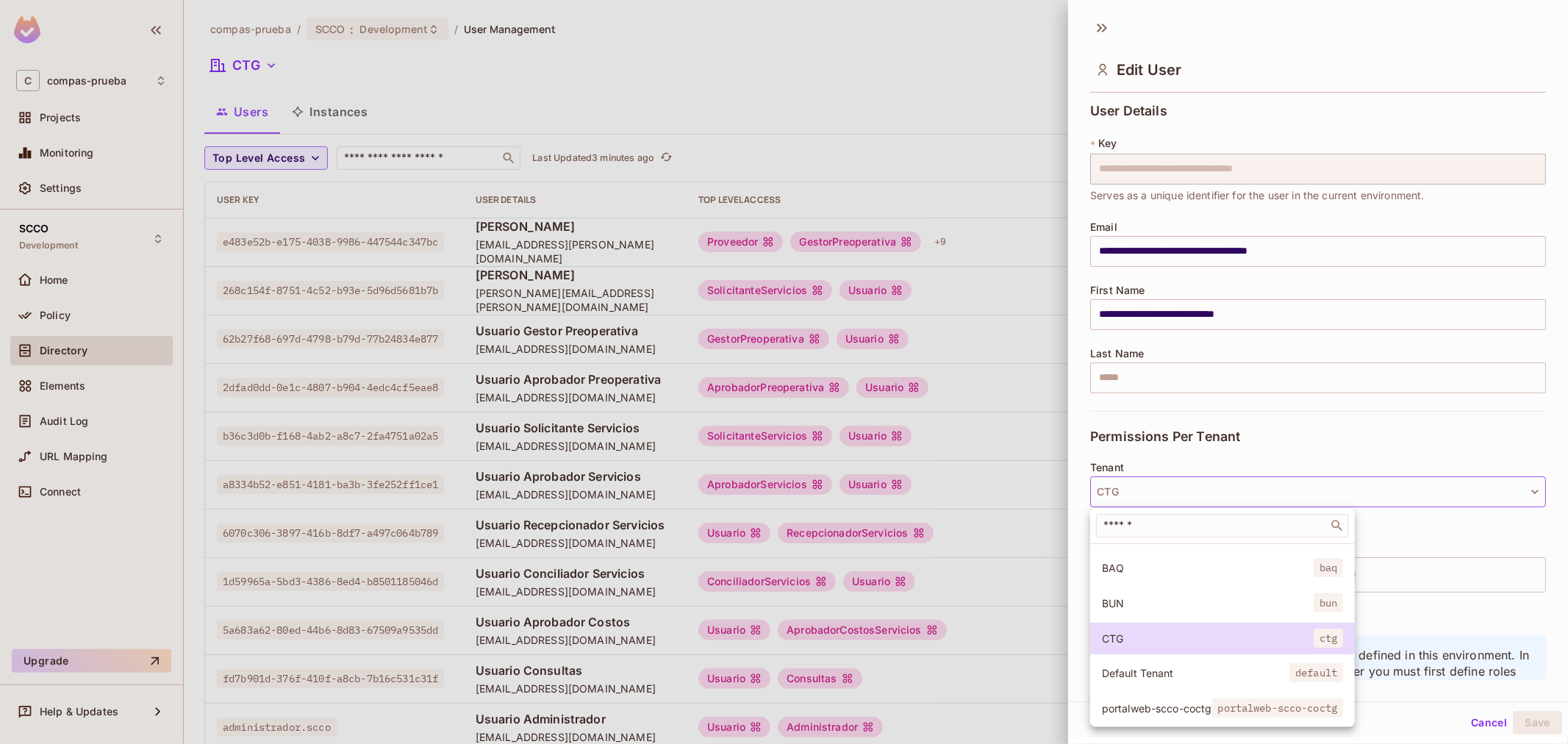
scroll to position [112, 0]
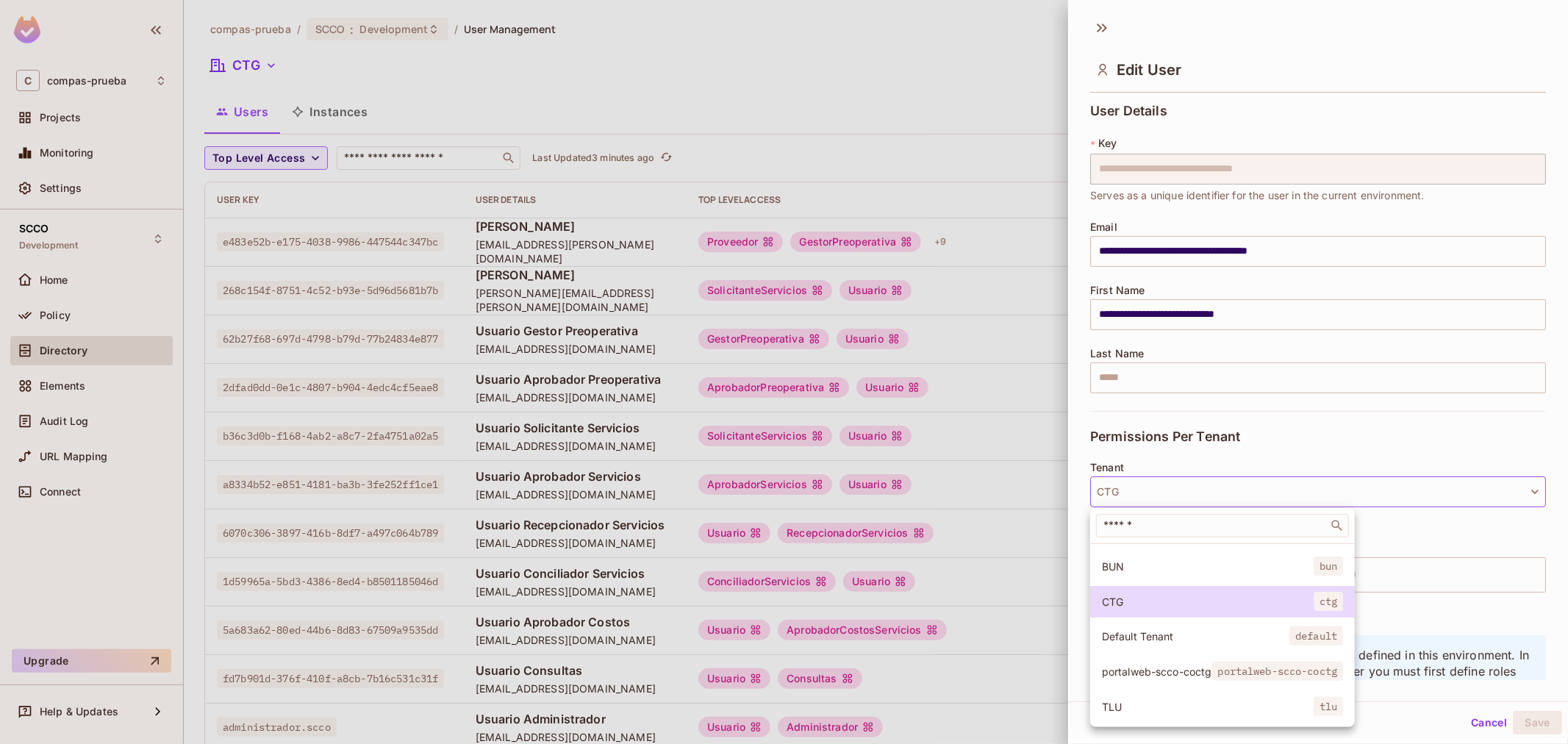
click at [1196, 665] on span "portalweb-scco-coctg" at bounding box center [1156, 671] width 110 height 14
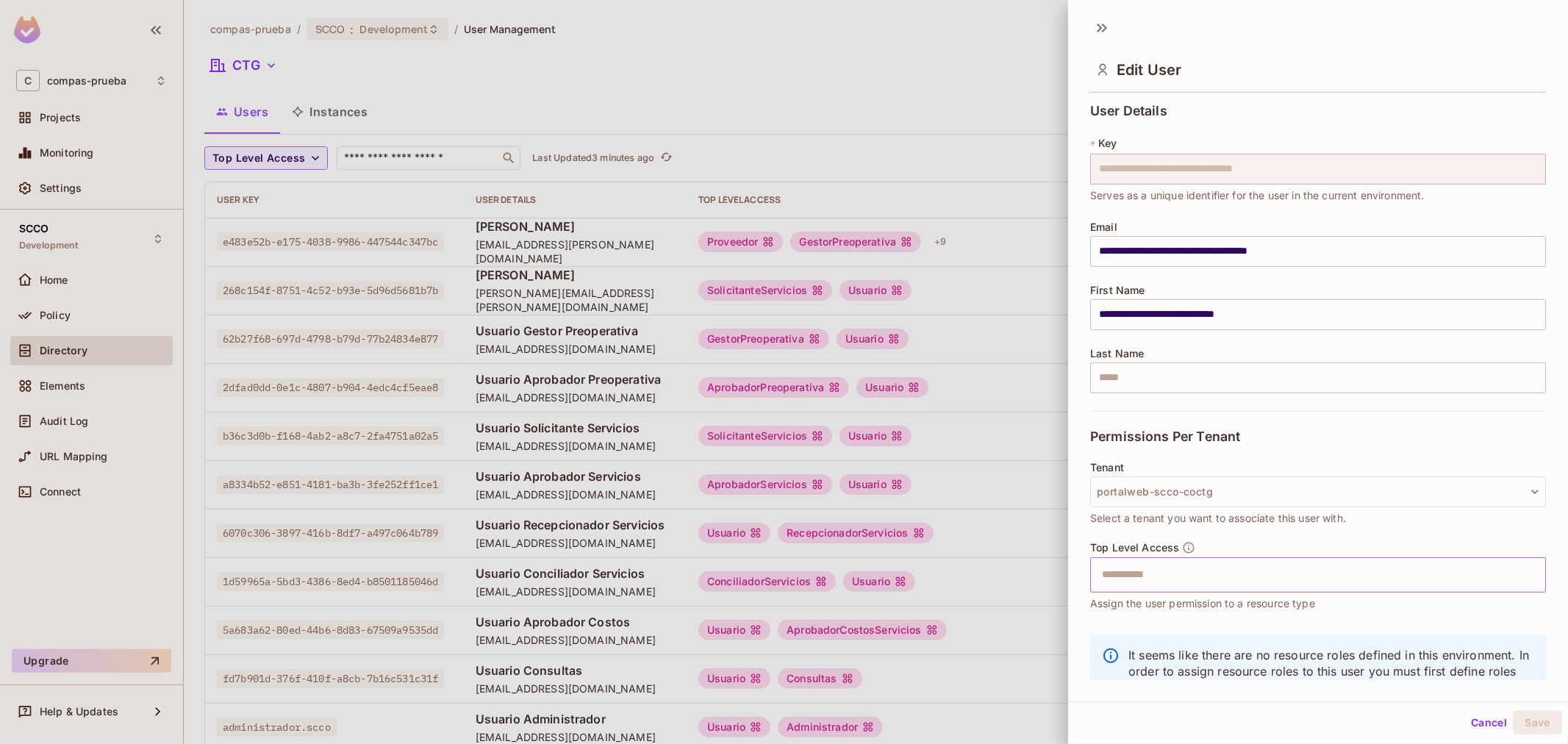
click at [1317, 572] on input "text" at bounding box center [1305, 574] width 424 height 29
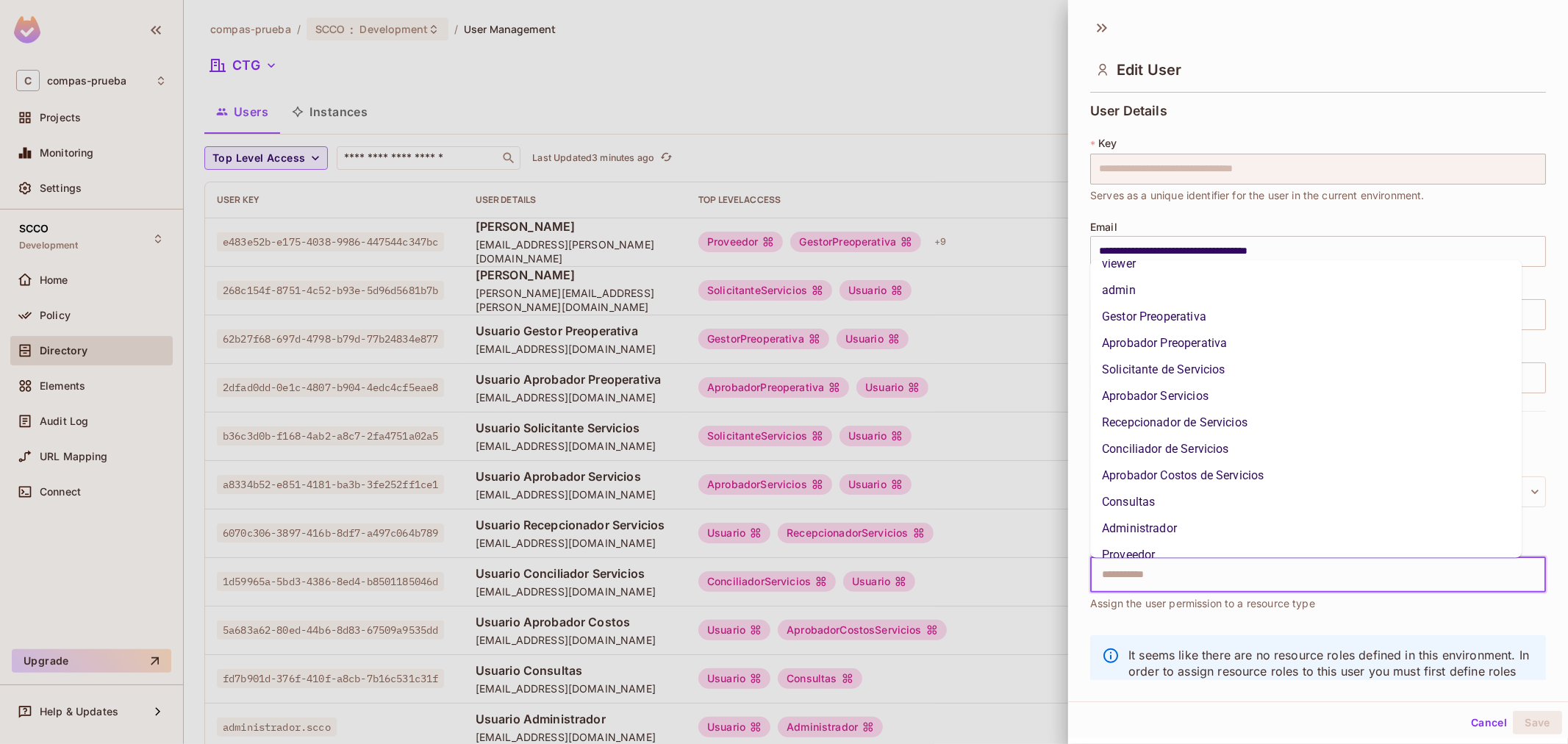
scroll to position [82, 0]
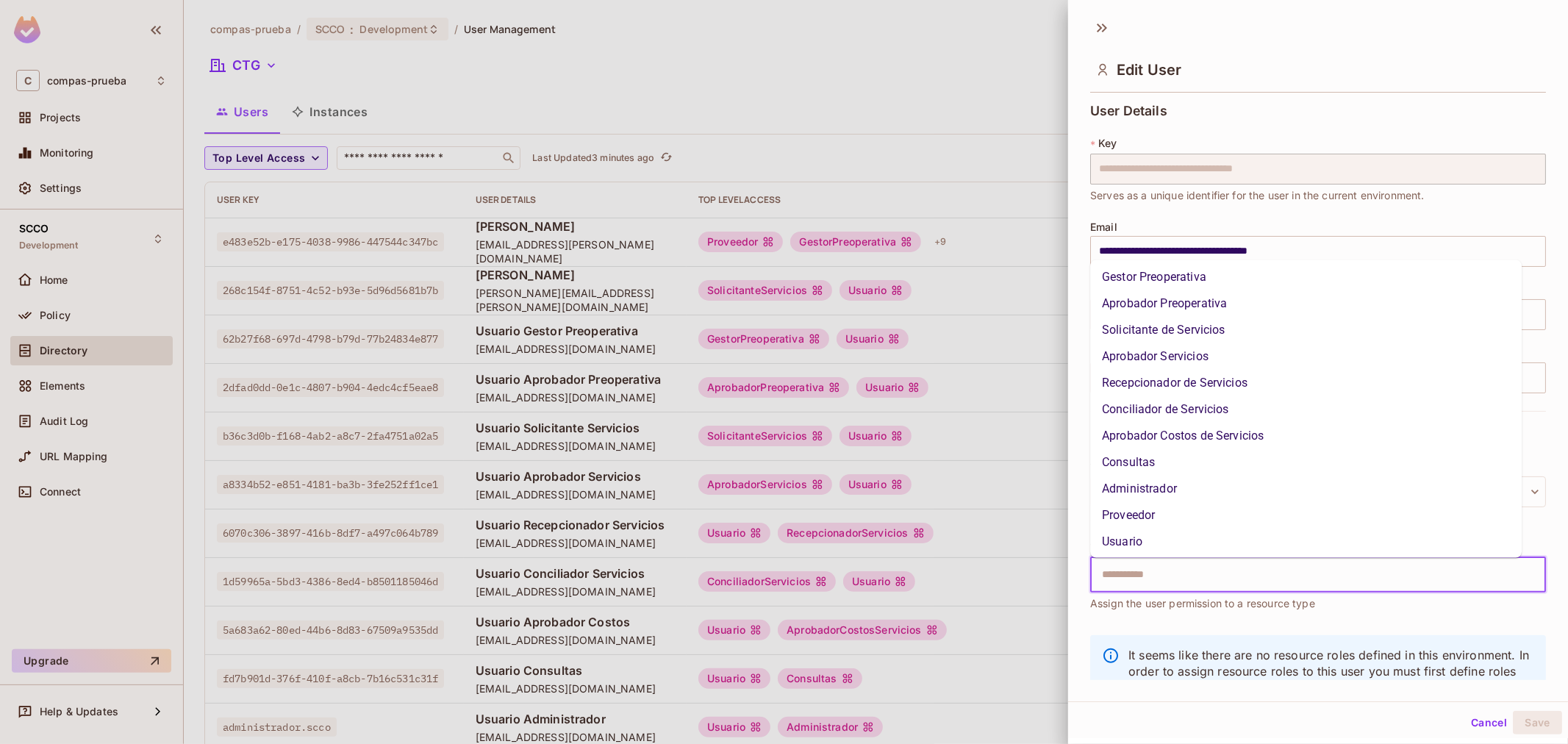
click at [1198, 394] on li "Recepcionador de Servicios" at bounding box center [1305, 383] width 432 height 27
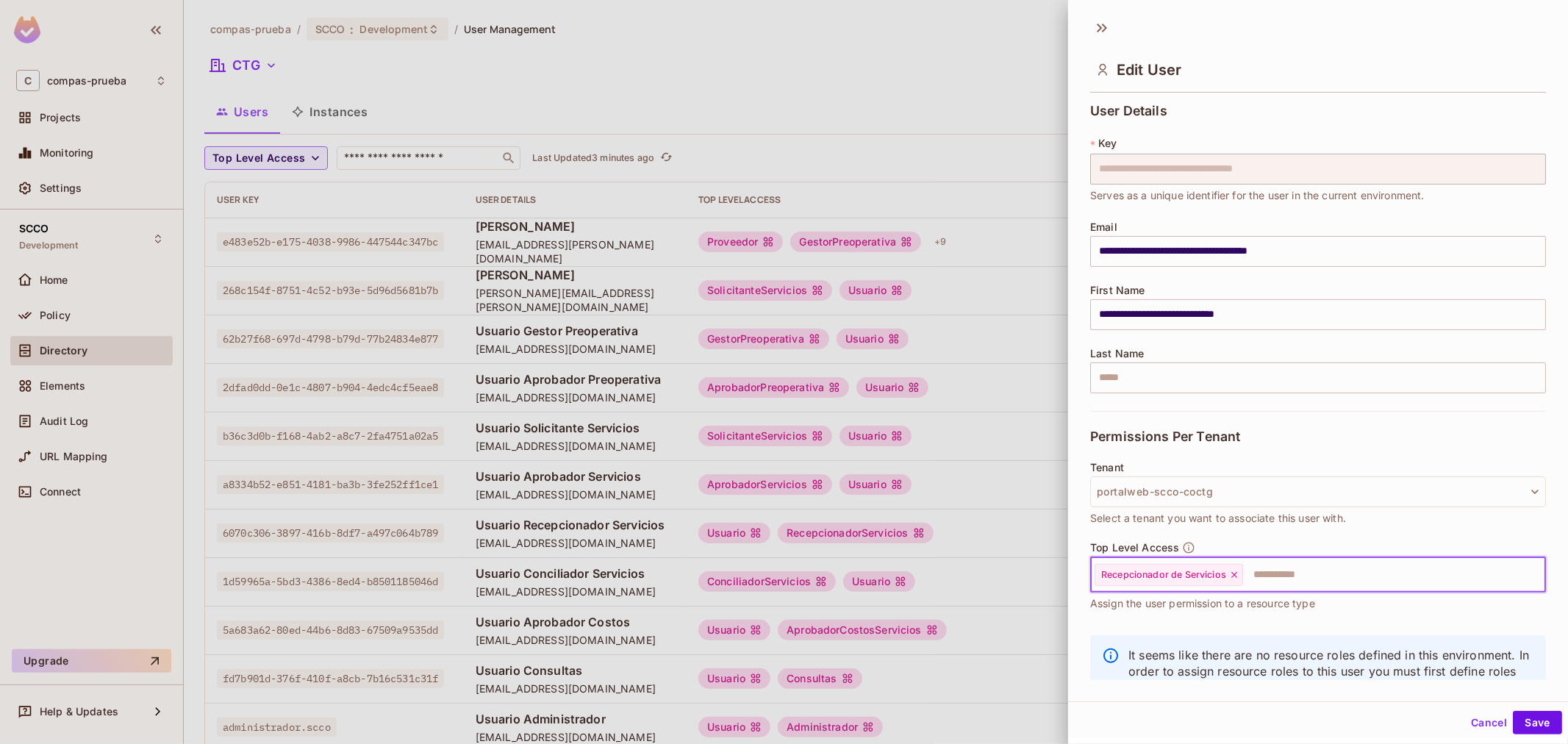
scroll to position [50, 0]
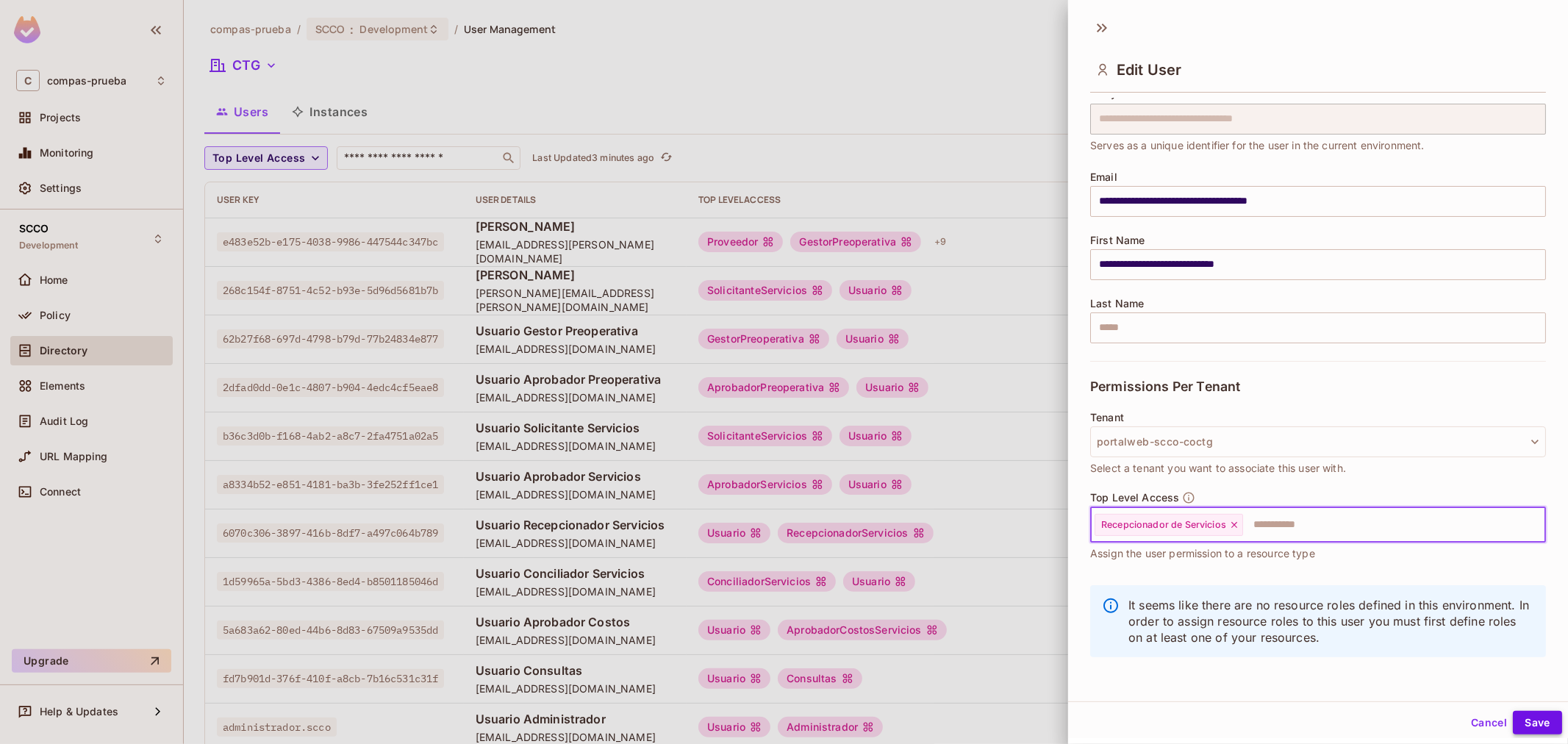
click at [1531, 720] on button "Save" at bounding box center [1537, 723] width 49 height 24
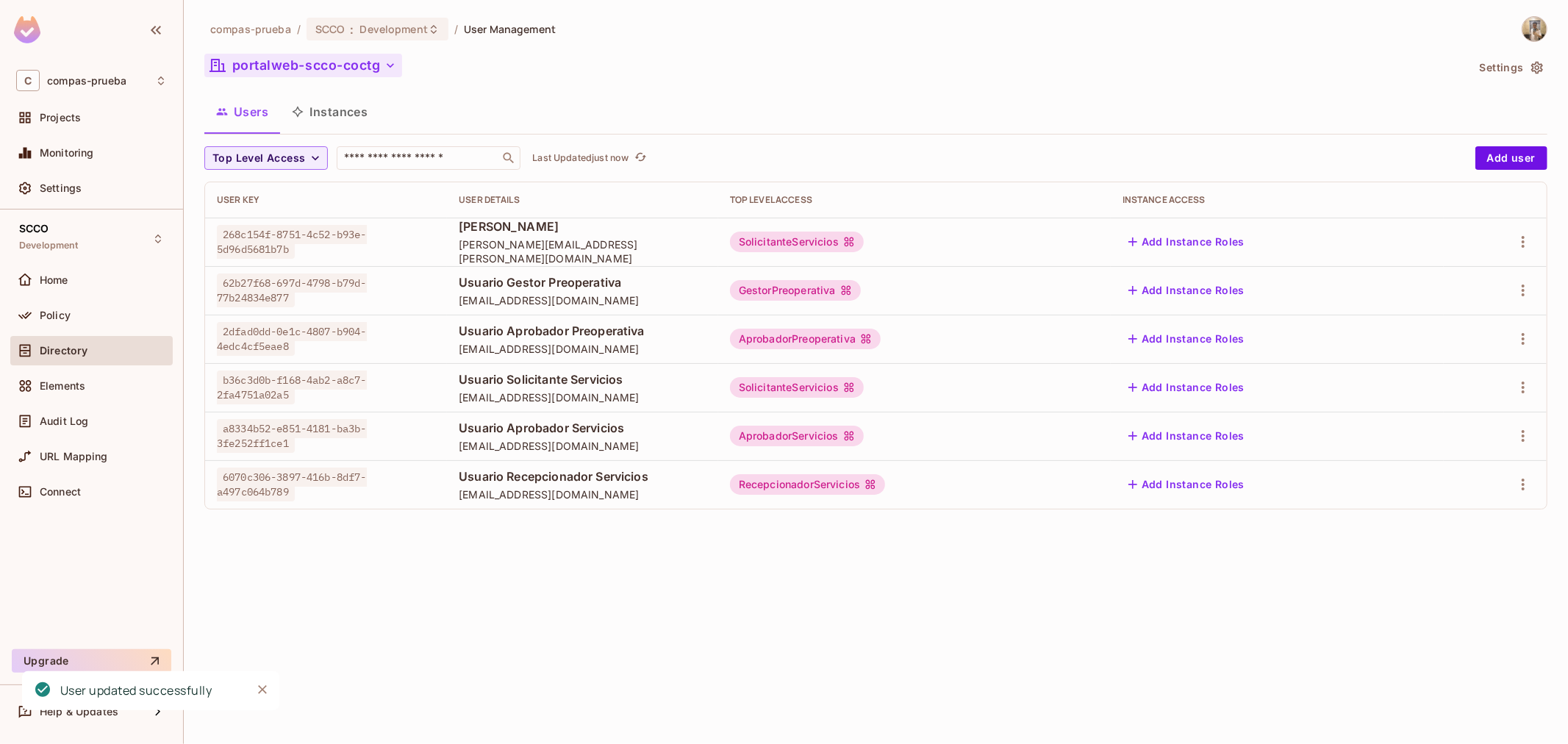
click at [306, 72] on button "portalweb-scco-coctg" at bounding box center [303, 65] width 198 height 24
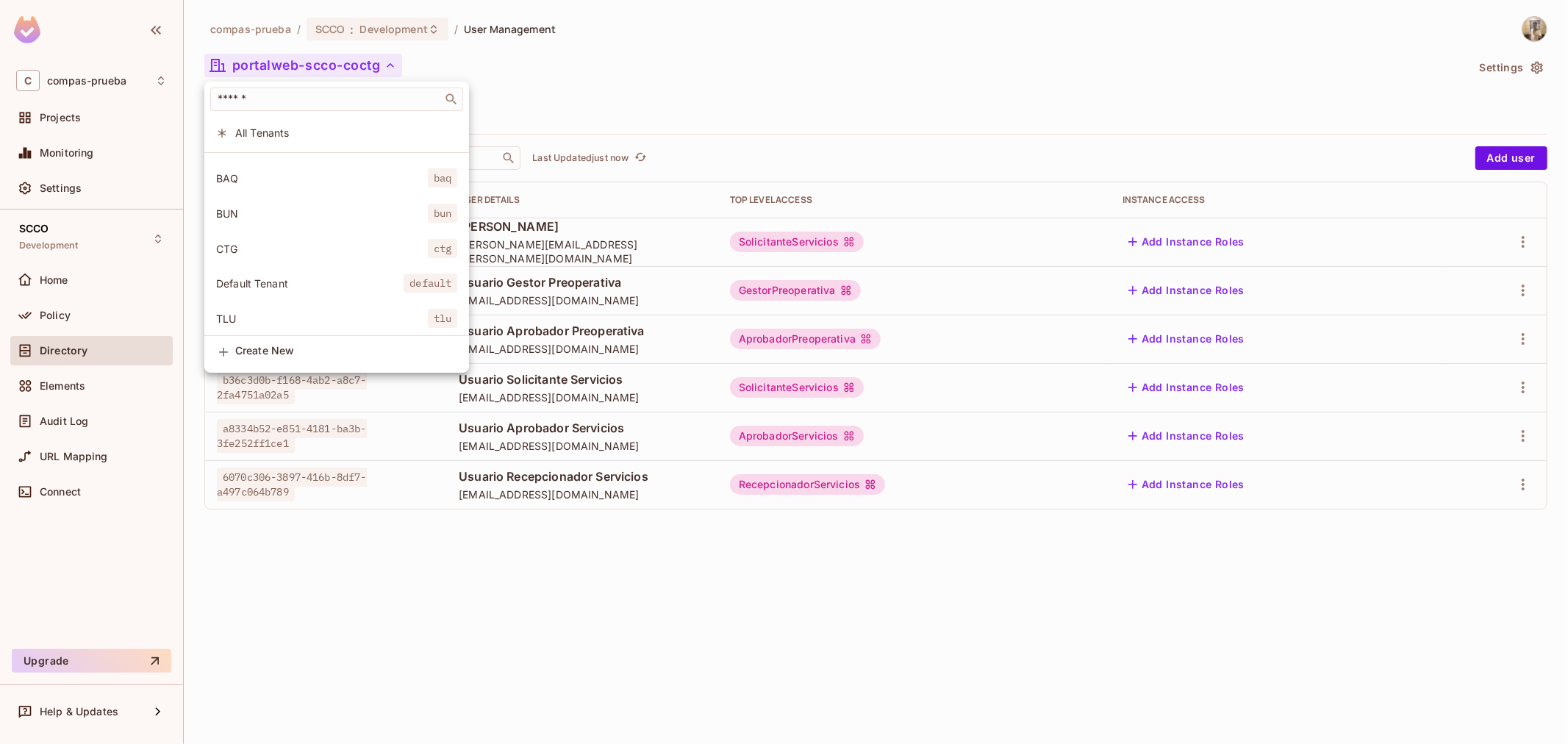
scroll to position [0, 0]
click at [424, 277] on span "CTG" at bounding box center [322, 274] width 212 height 14
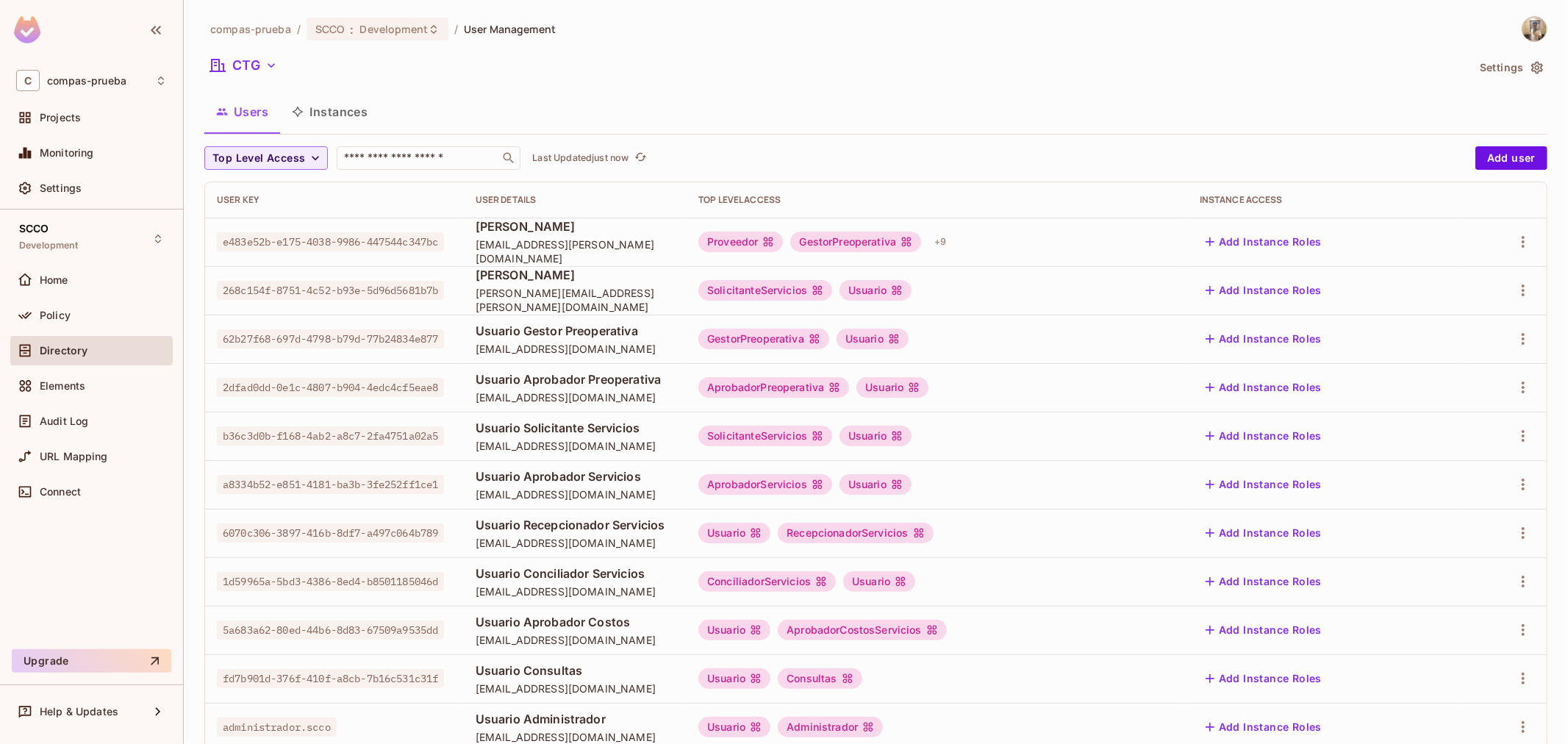
scroll to position [283, 0]
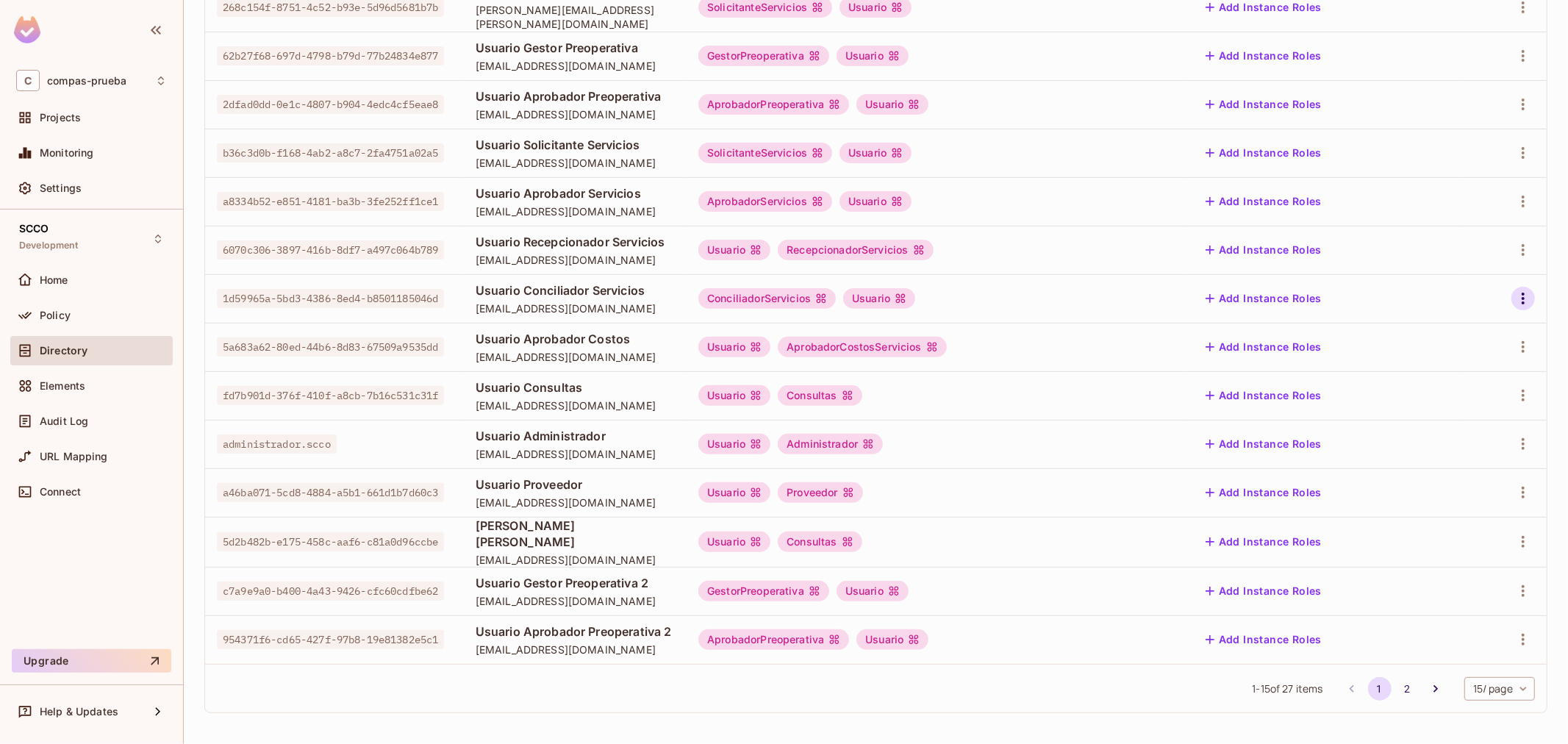
click at [1516, 303] on icon "button" at bounding box center [1522, 298] width 18 height 18
click at [1447, 339] on li "Edit" at bounding box center [1447, 332] width 130 height 32
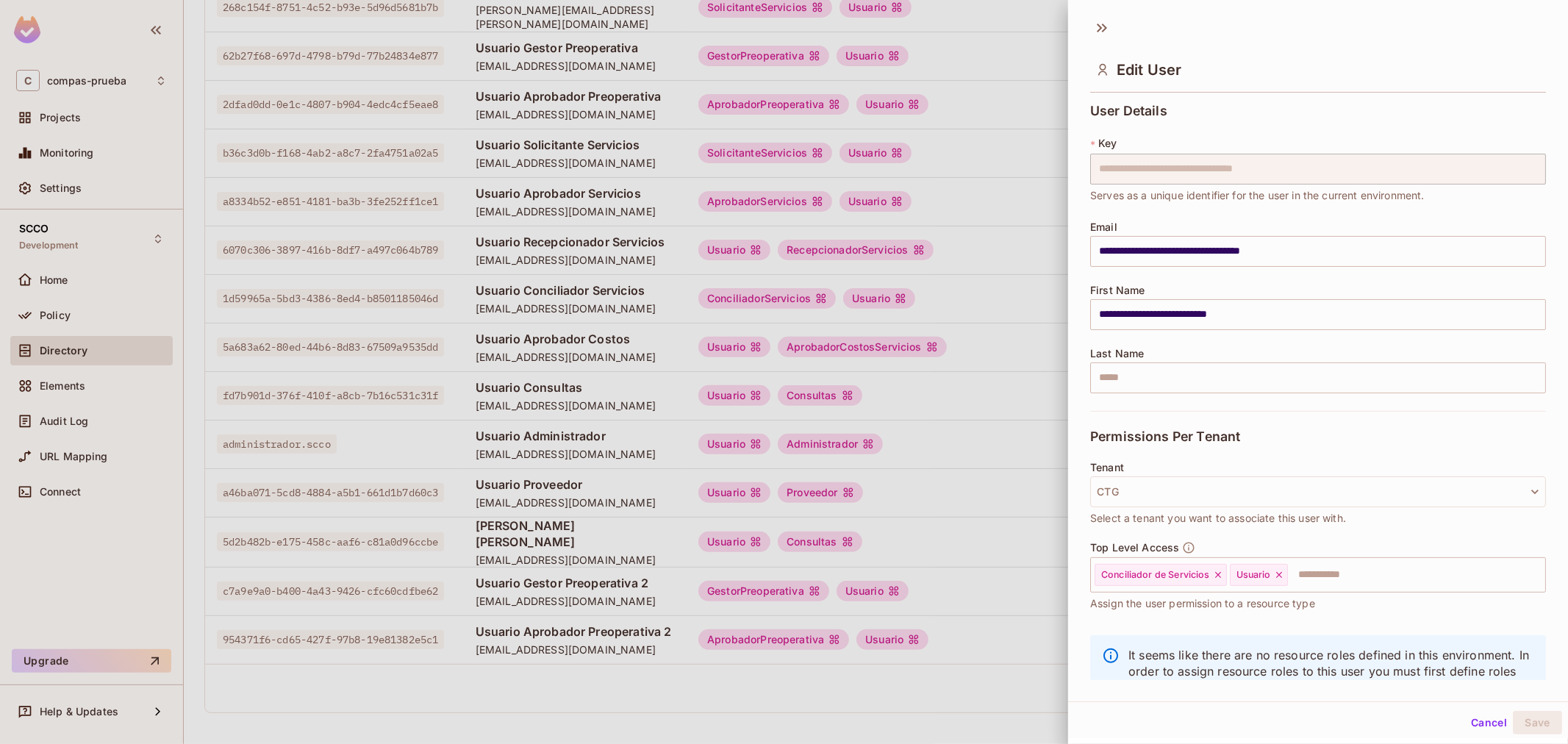
click at [1257, 510] on span "Select a tenant you want to associate this user with." at bounding box center [1217, 518] width 256 height 16
click at [1205, 503] on button "CTG" at bounding box center [1317, 492] width 456 height 31
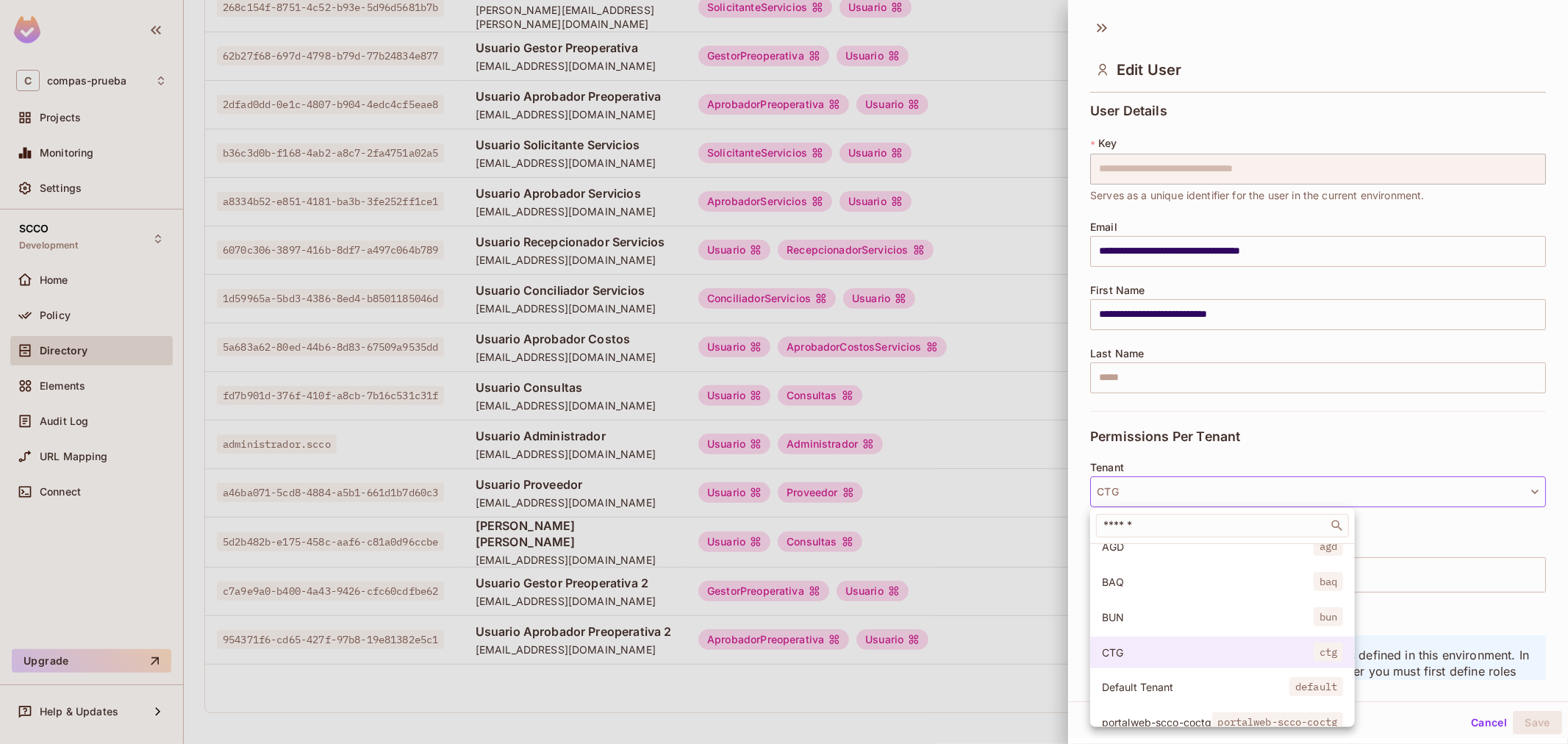
scroll to position [112, 0]
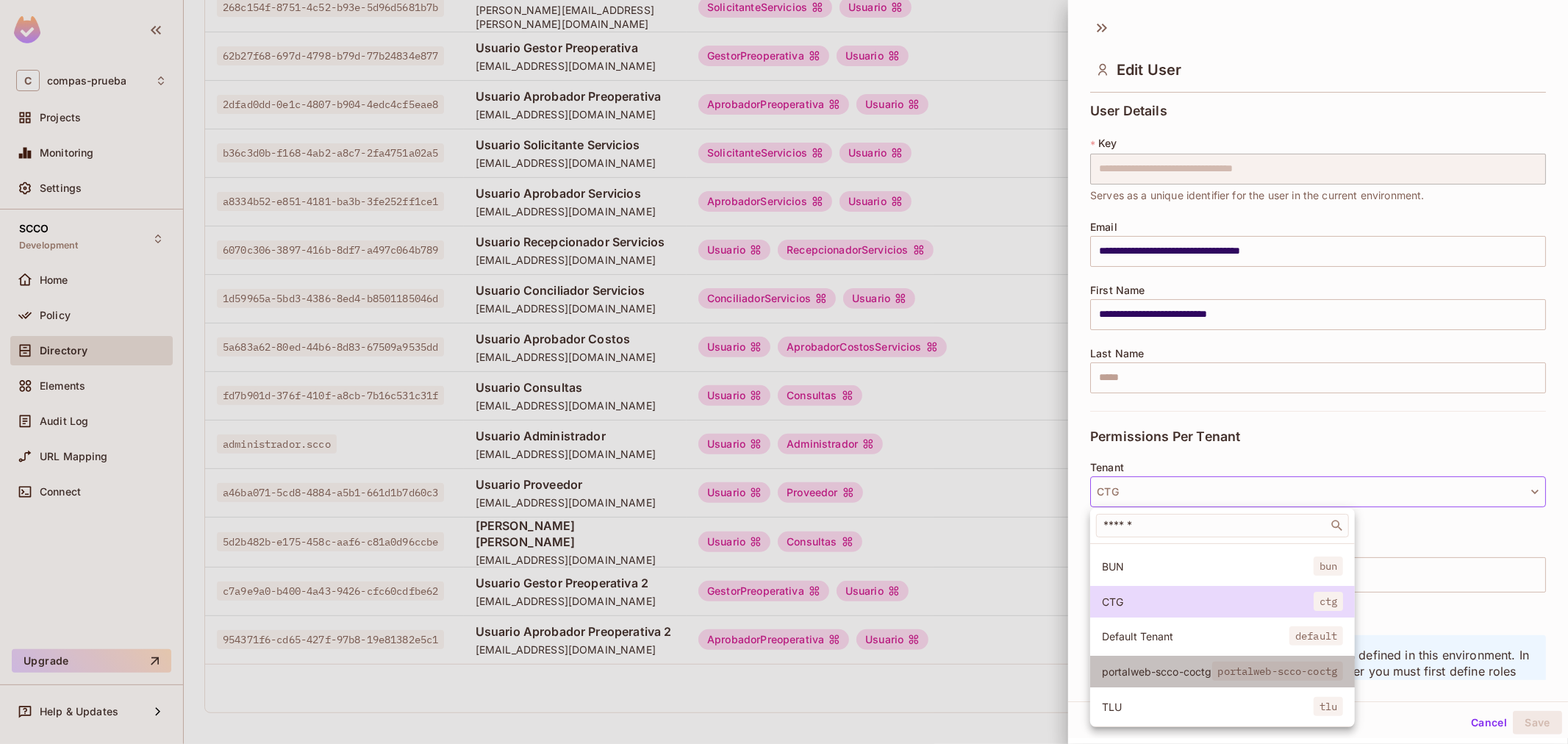
click at [1184, 665] on span "portalweb-scco-coctg" at bounding box center [1156, 671] width 110 height 14
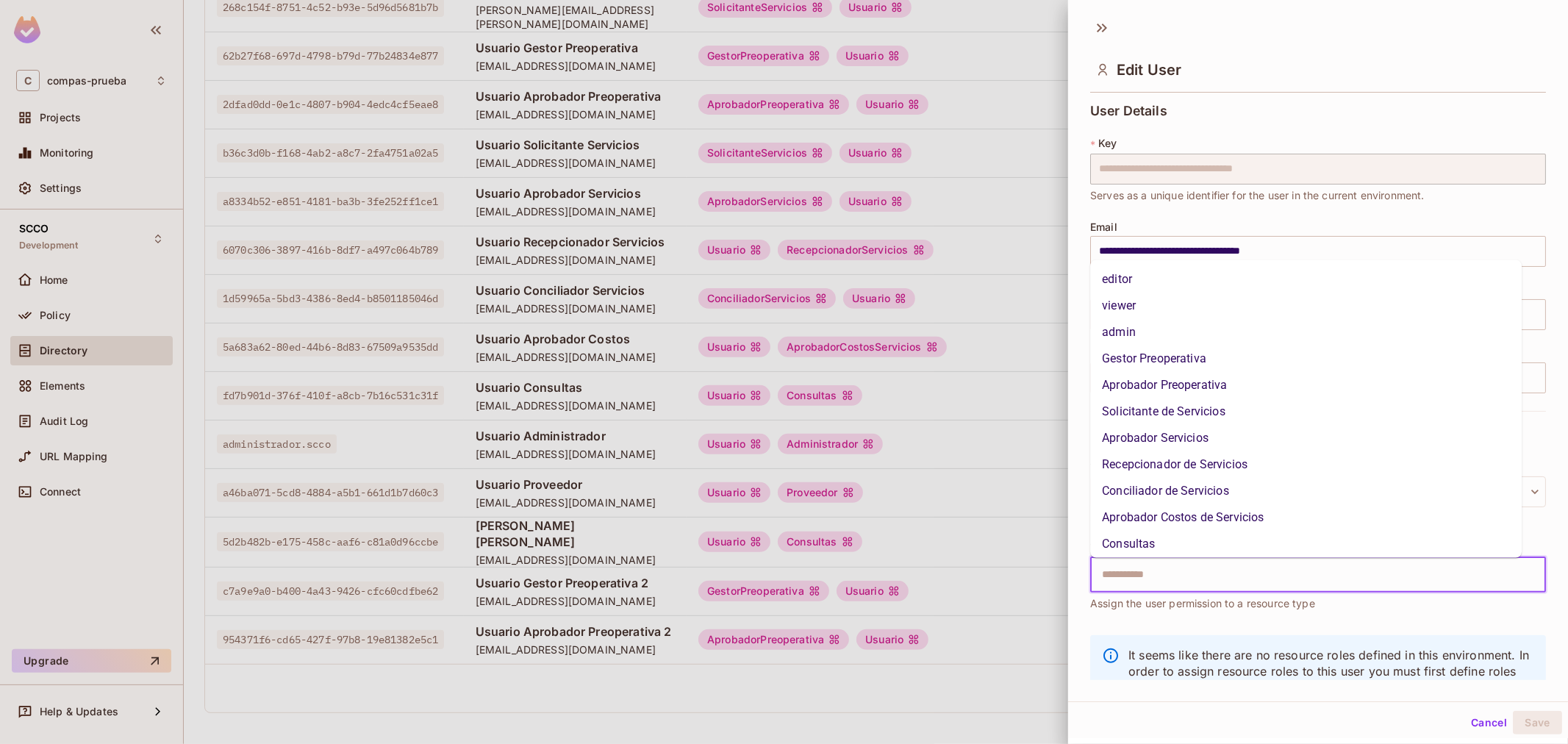
click at [1203, 561] on input "text" at bounding box center [1305, 574] width 424 height 29
click at [1169, 500] on li "Conciliador de Servicios" at bounding box center [1305, 490] width 432 height 27
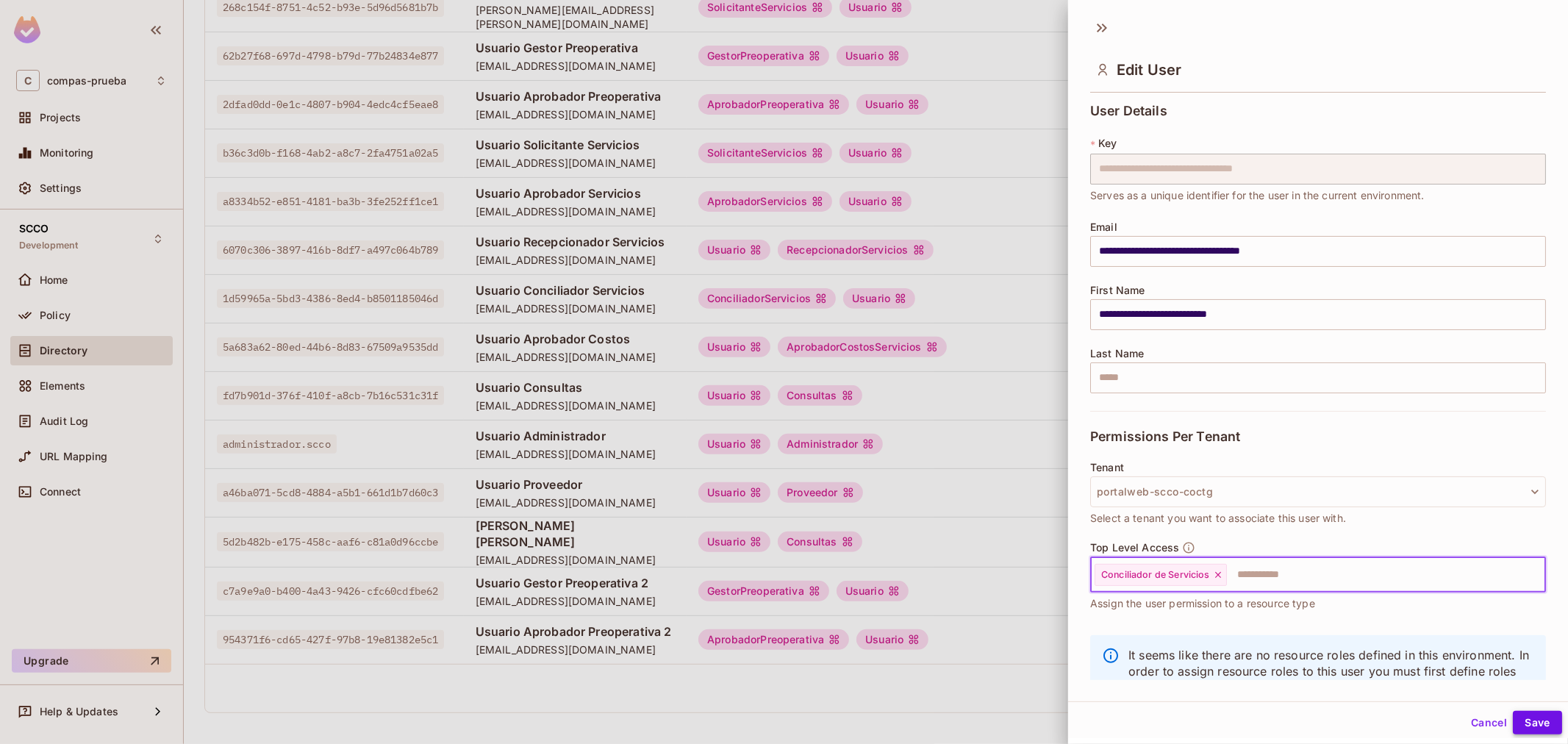
click at [1529, 717] on button "Save" at bounding box center [1537, 723] width 49 height 24
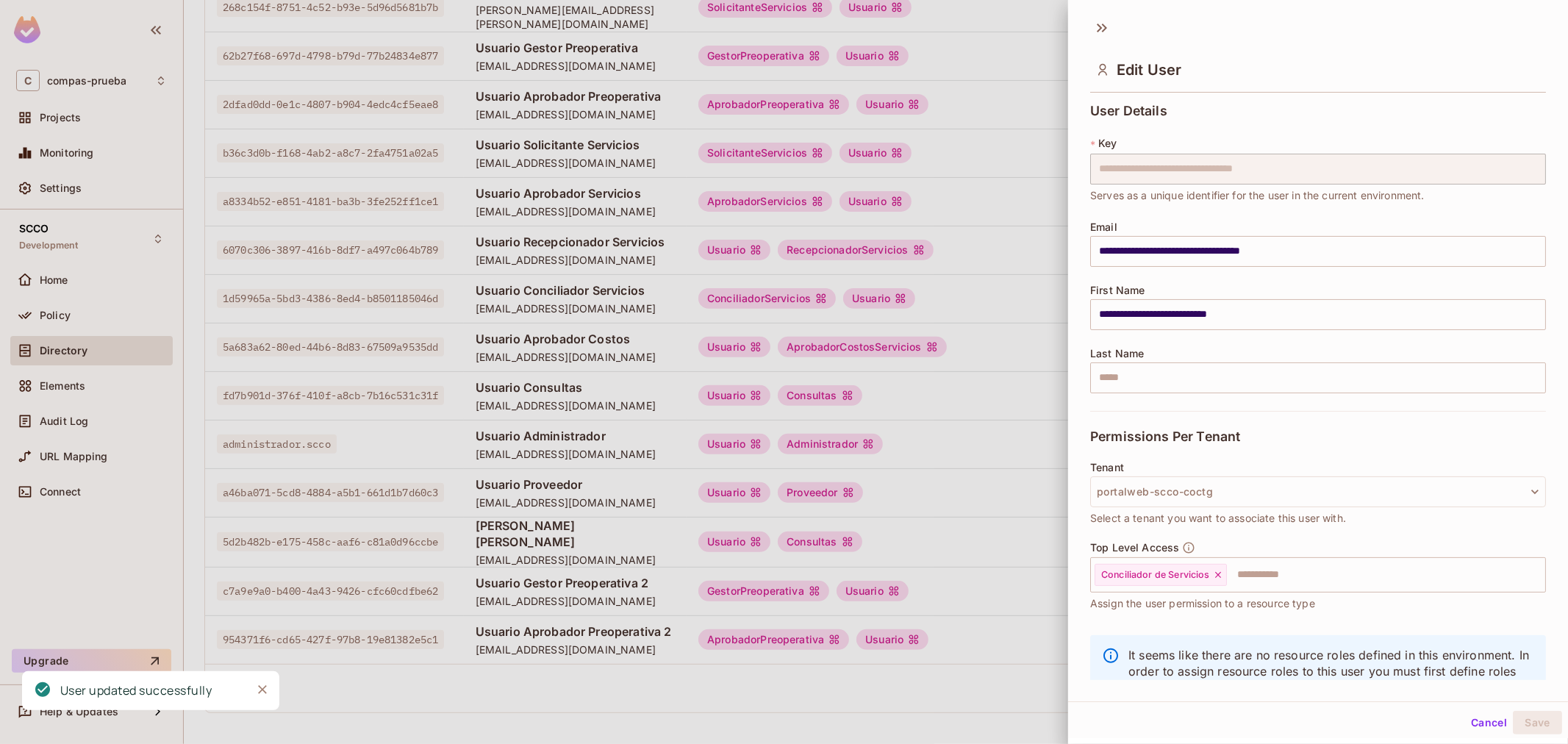
scroll to position [0, 0]
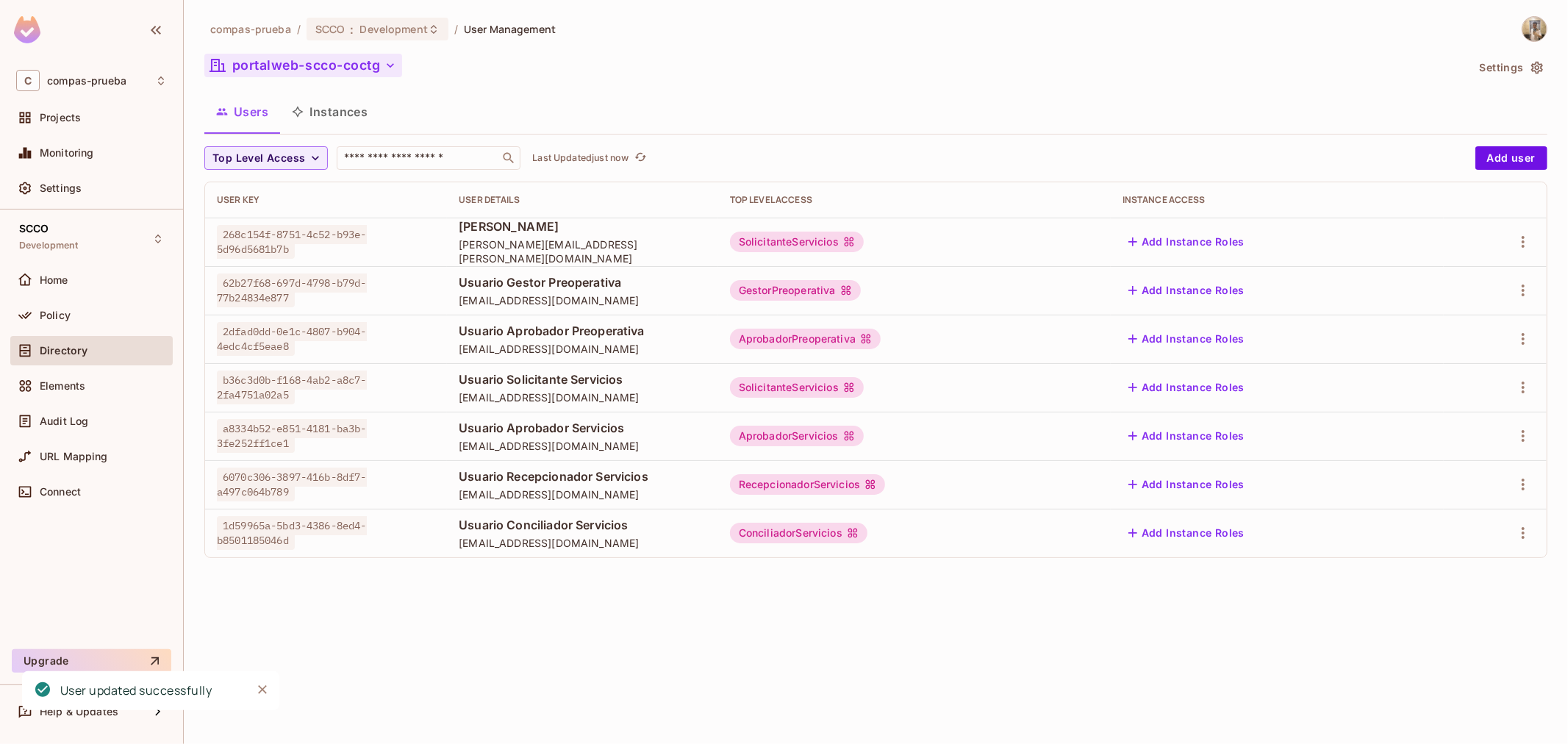
click at [280, 67] on button "portalweb-scco-coctg" at bounding box center [303, 65] width 198 height 24
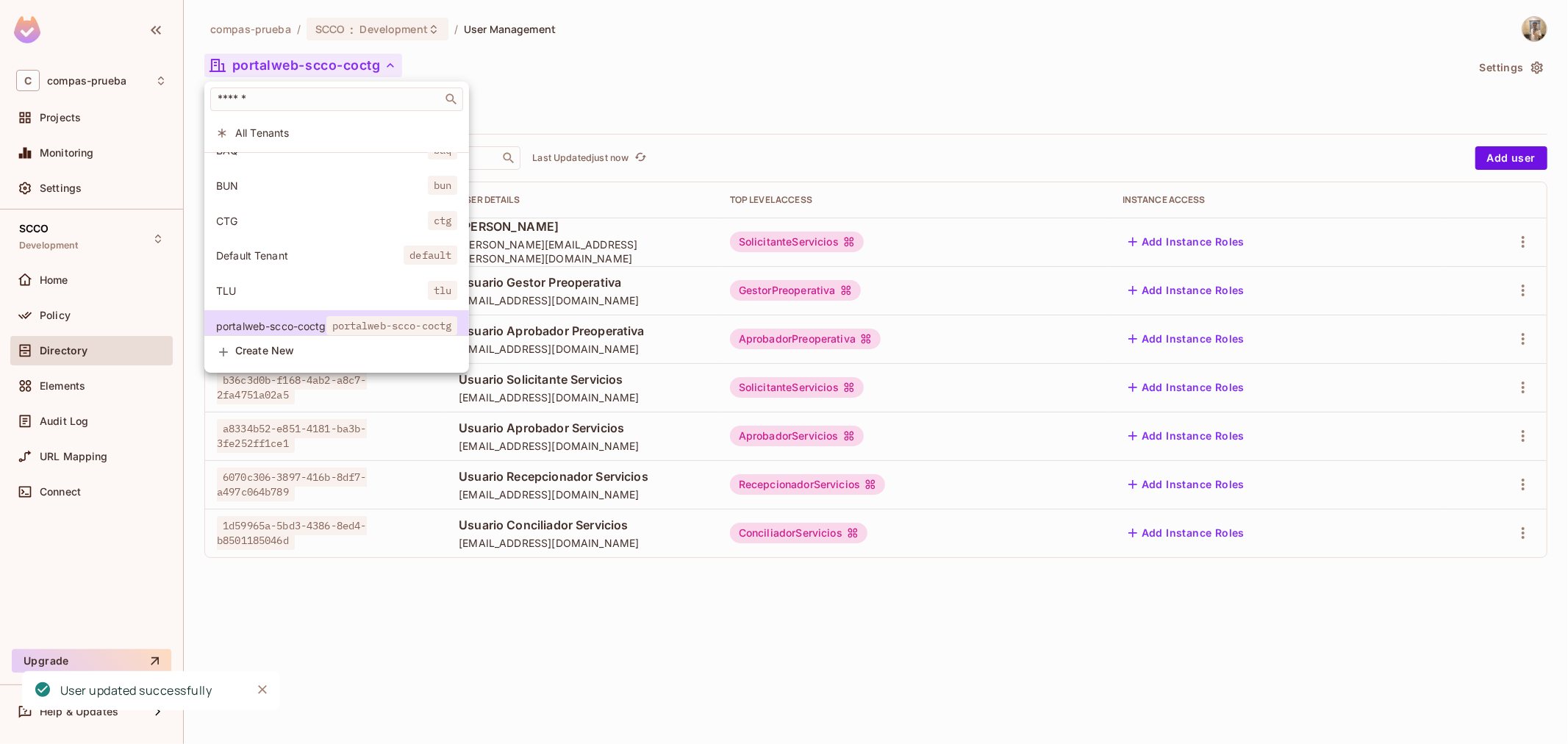
scroll to position [76, 0]
click at [262, 204] on span "CTG" at bounding box center [322, 211] width 212 height 14
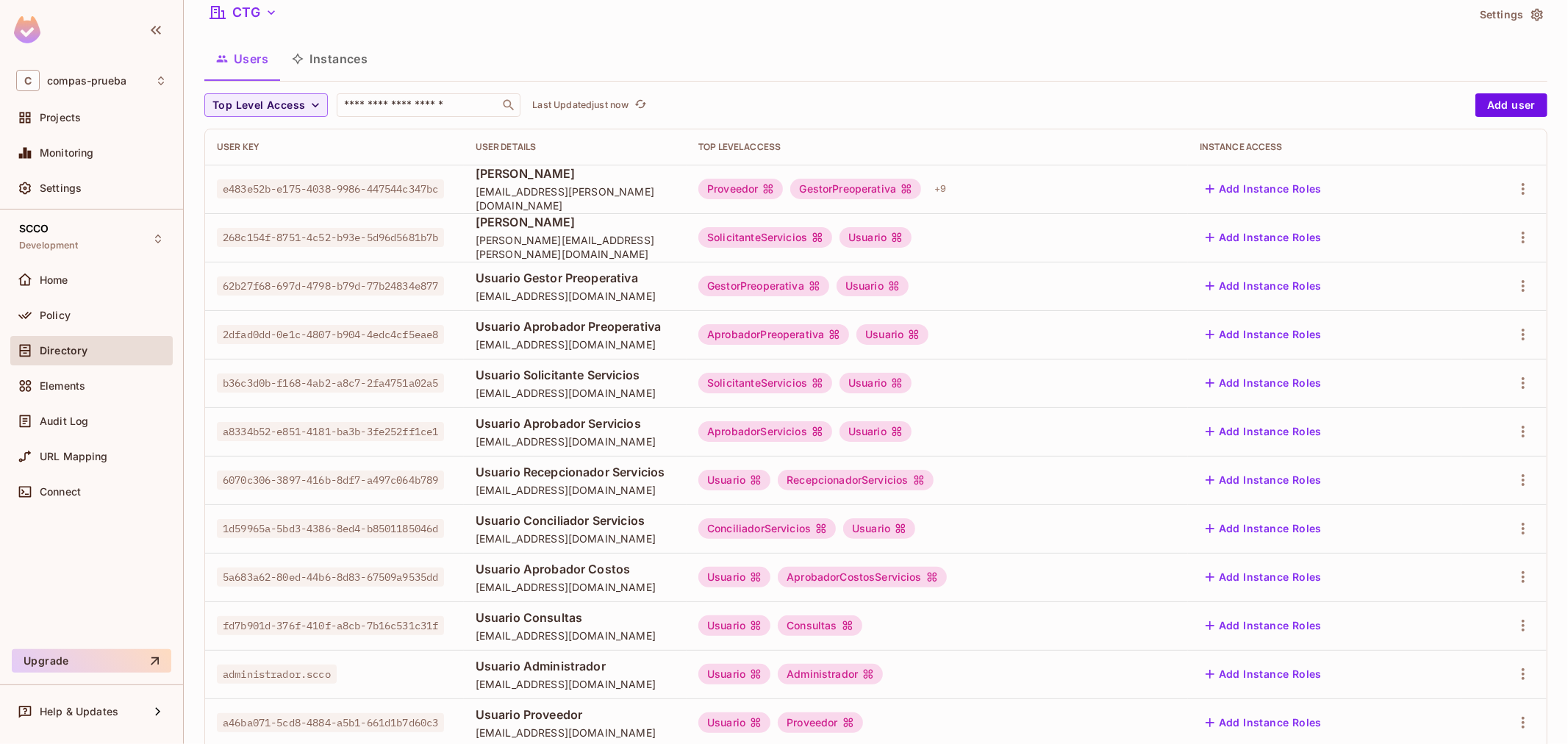
scroll to position [82, 0]
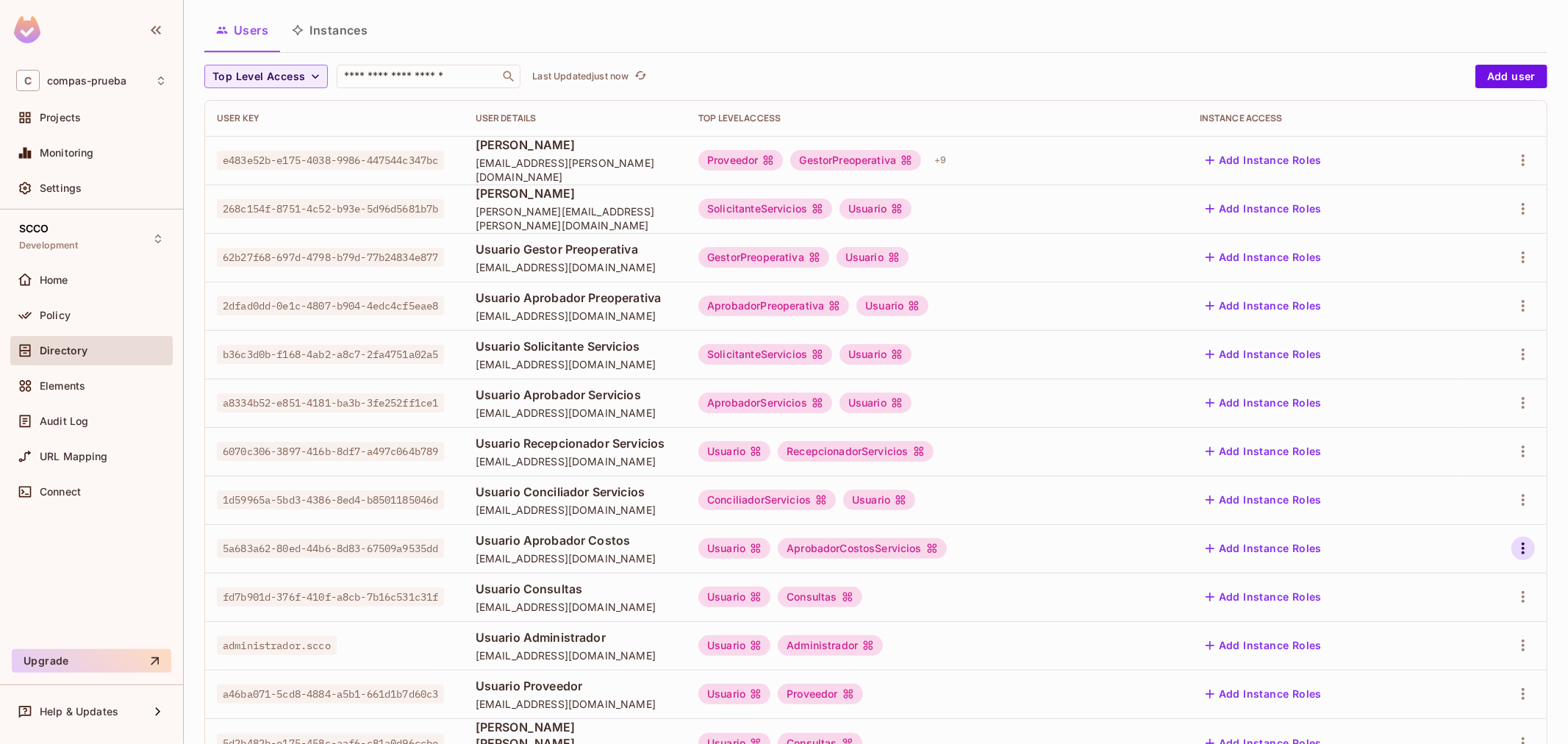
click at [1514, 553] on icon "button" at bounding box center [1522, 548] width 18 height 18
click at [1473, 575] on li "Edit" at bounding box center [1447, 582] width 130 height 32
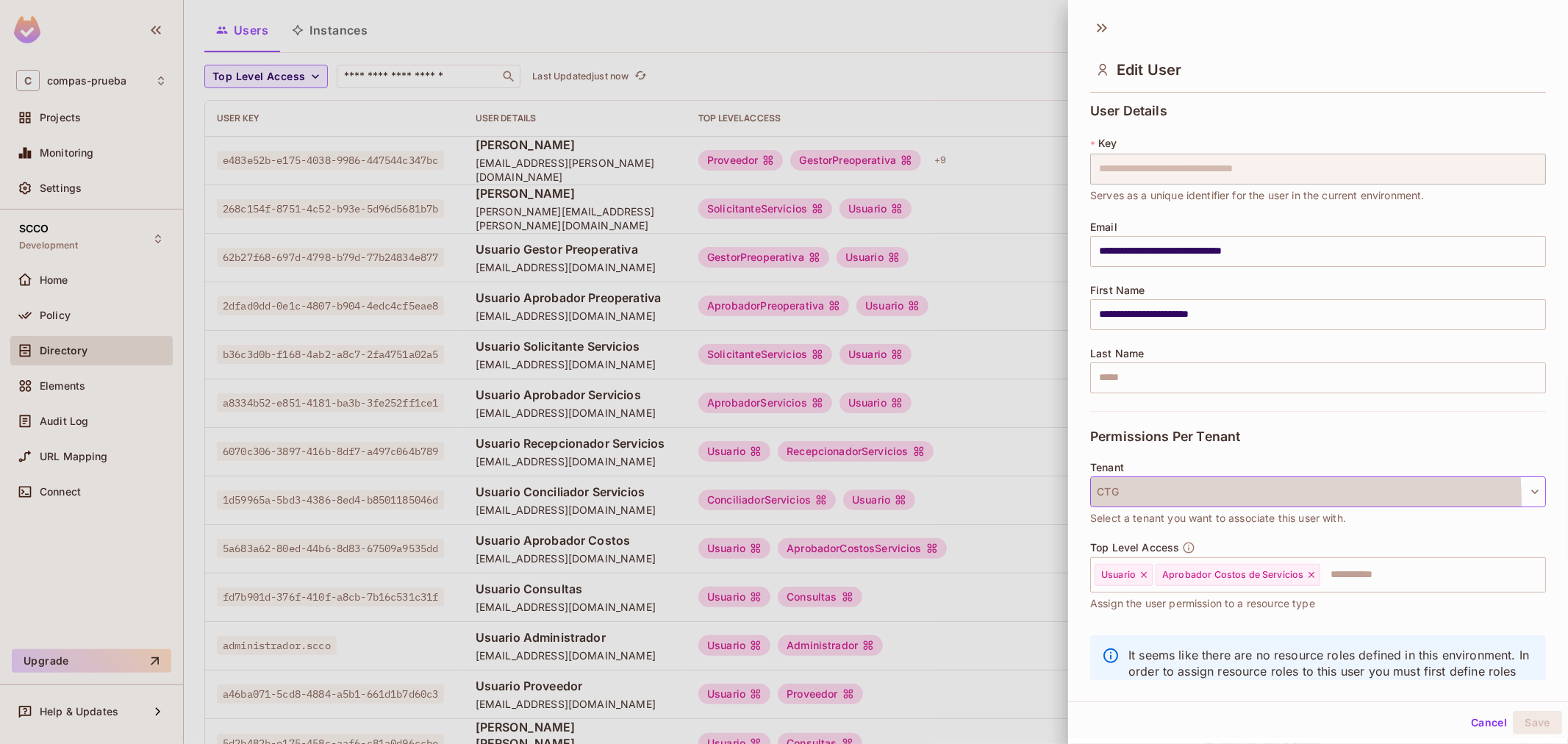
click at [1146, 503] on button "CTG" at bounding box center [1317, 492] width 456 height 31
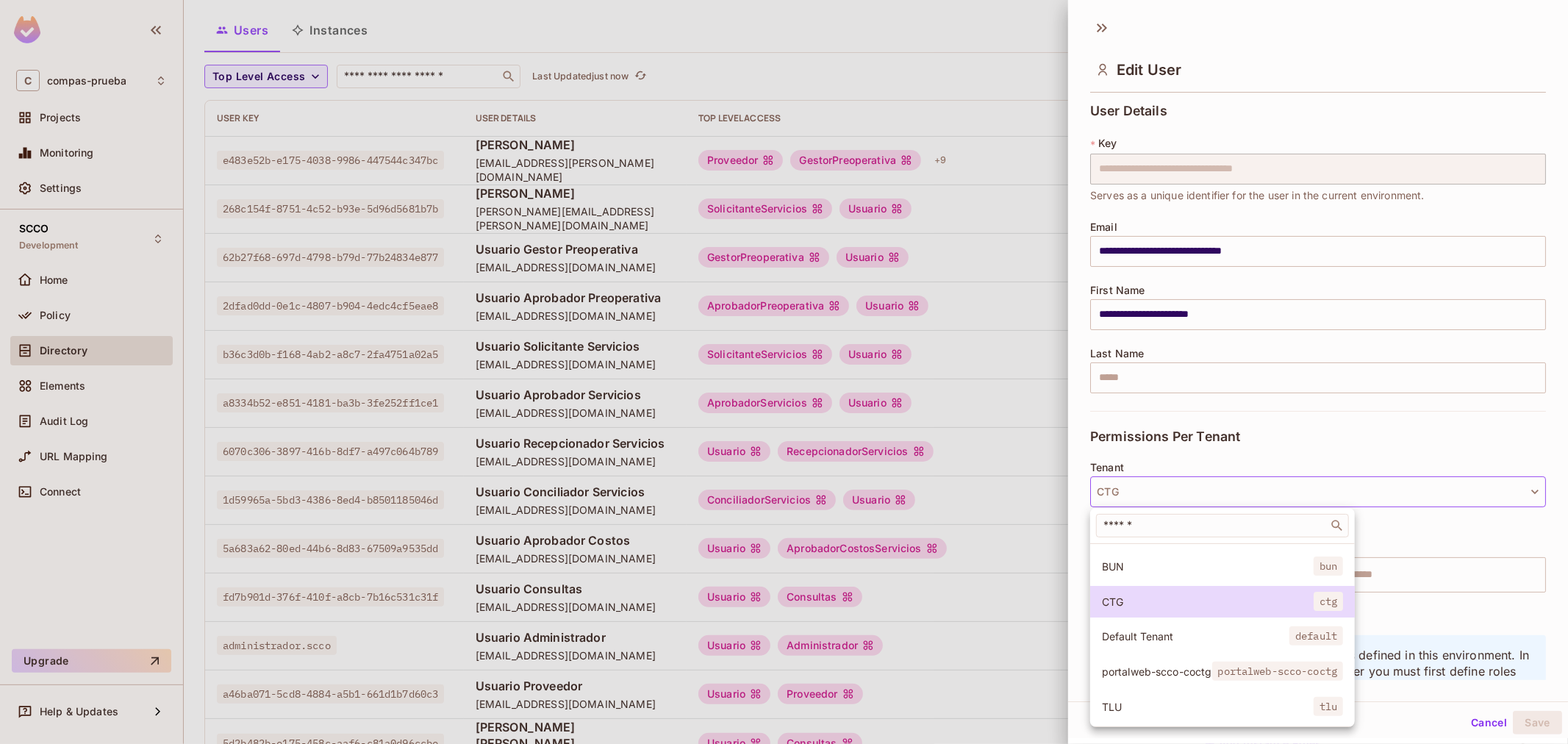
scroll to position [112, 0]
click at [1156, 665] on span "portalweb-scco-coctg" at bounding box center [1156, 671] width 110 height 14
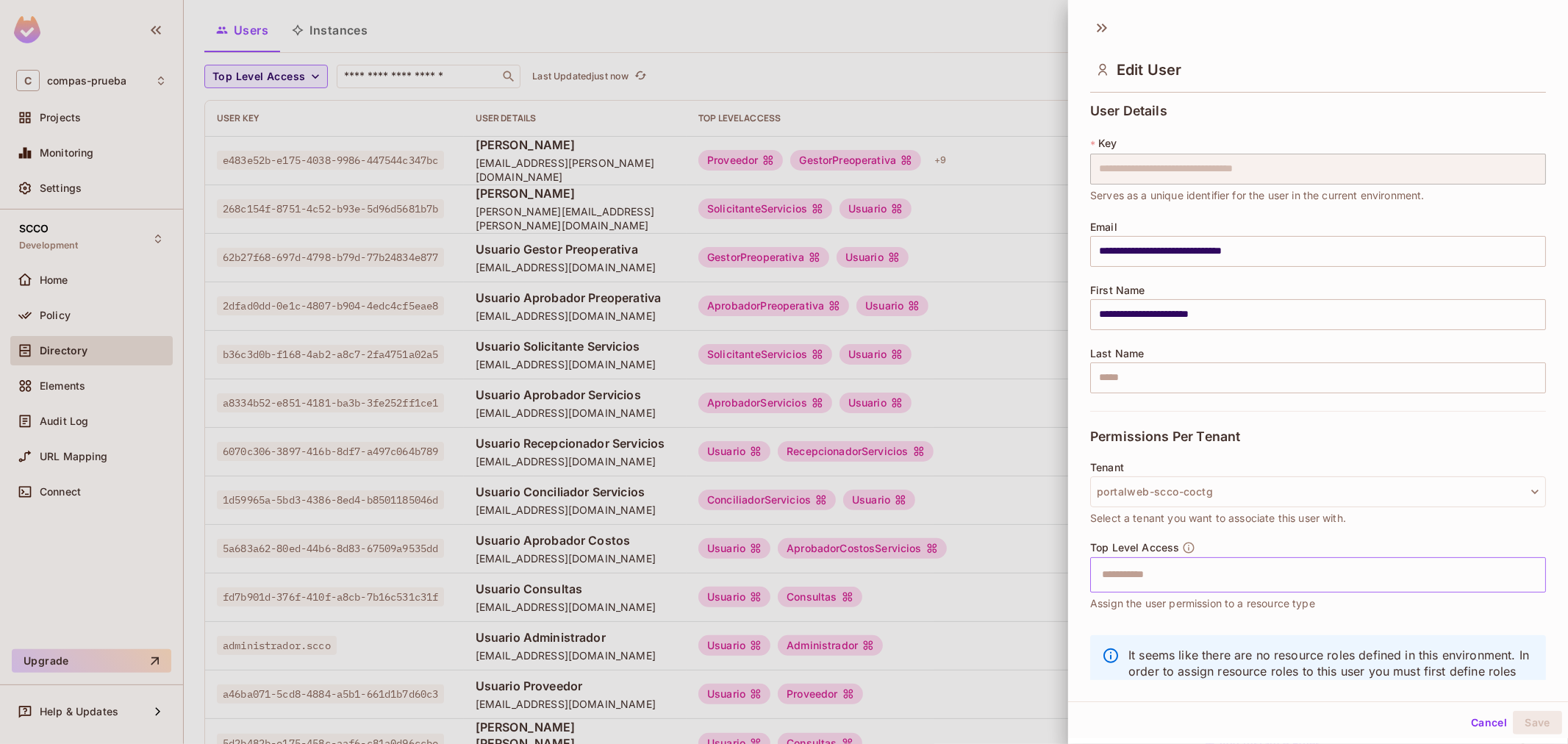
click at [1167, 589] on input "text" at bounding box center [1305, 574] width 424 height 29
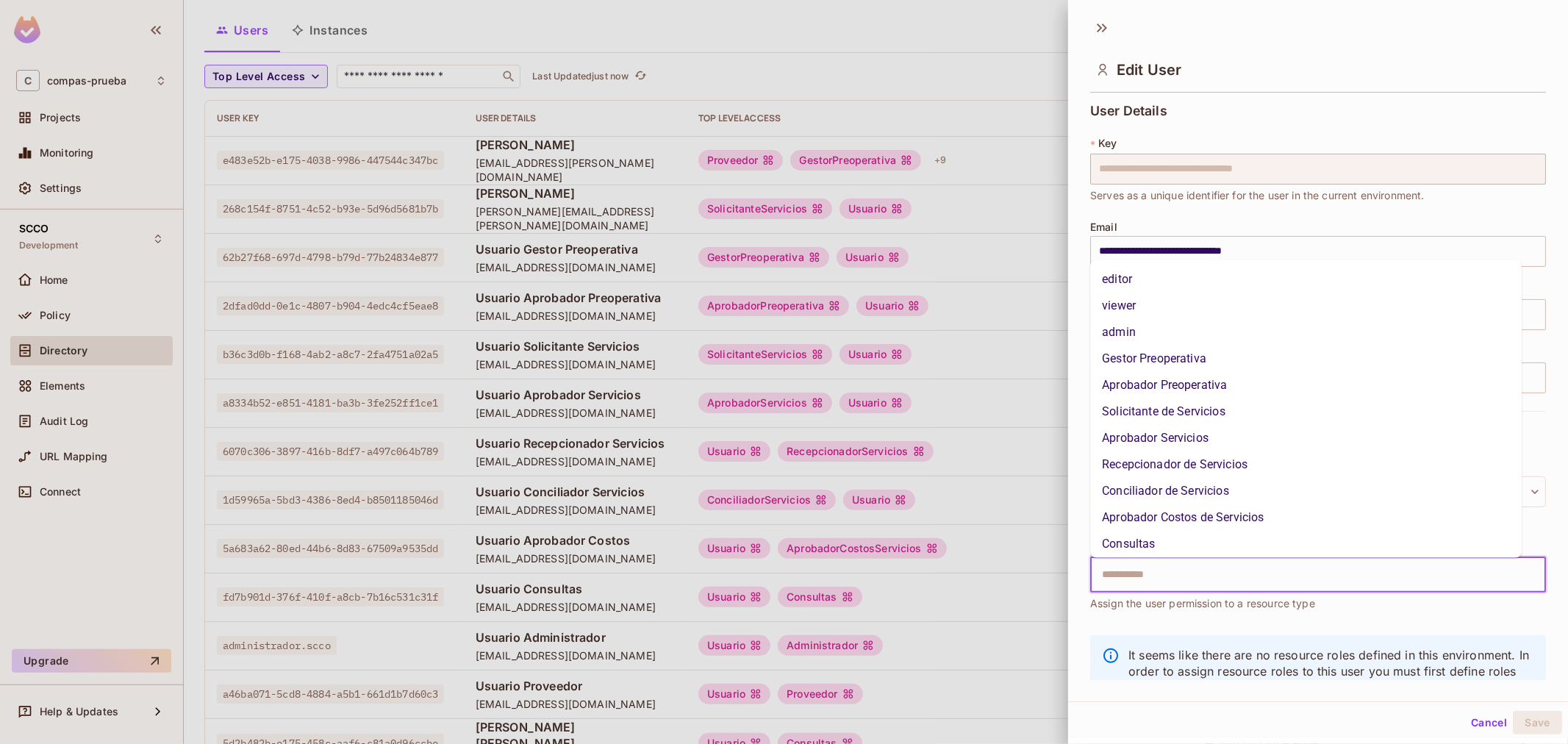
click at [1183, 522] on li "Aprobador Costos de Servicios" at bounding box center [1305, 517] width 432 height 27
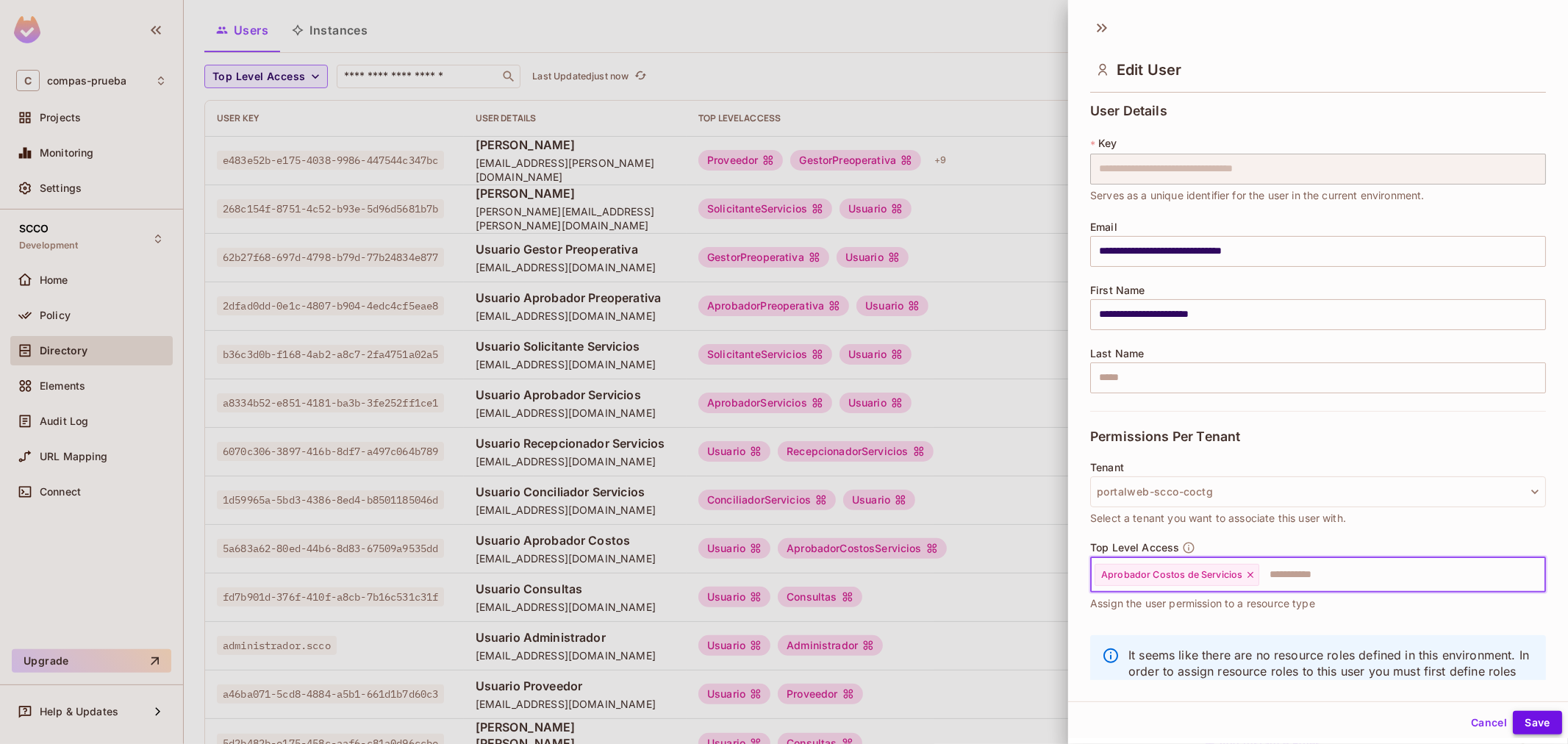
click at [1512, 720] on button "Save" at bounding box center [1537, 723] width 49 height 24
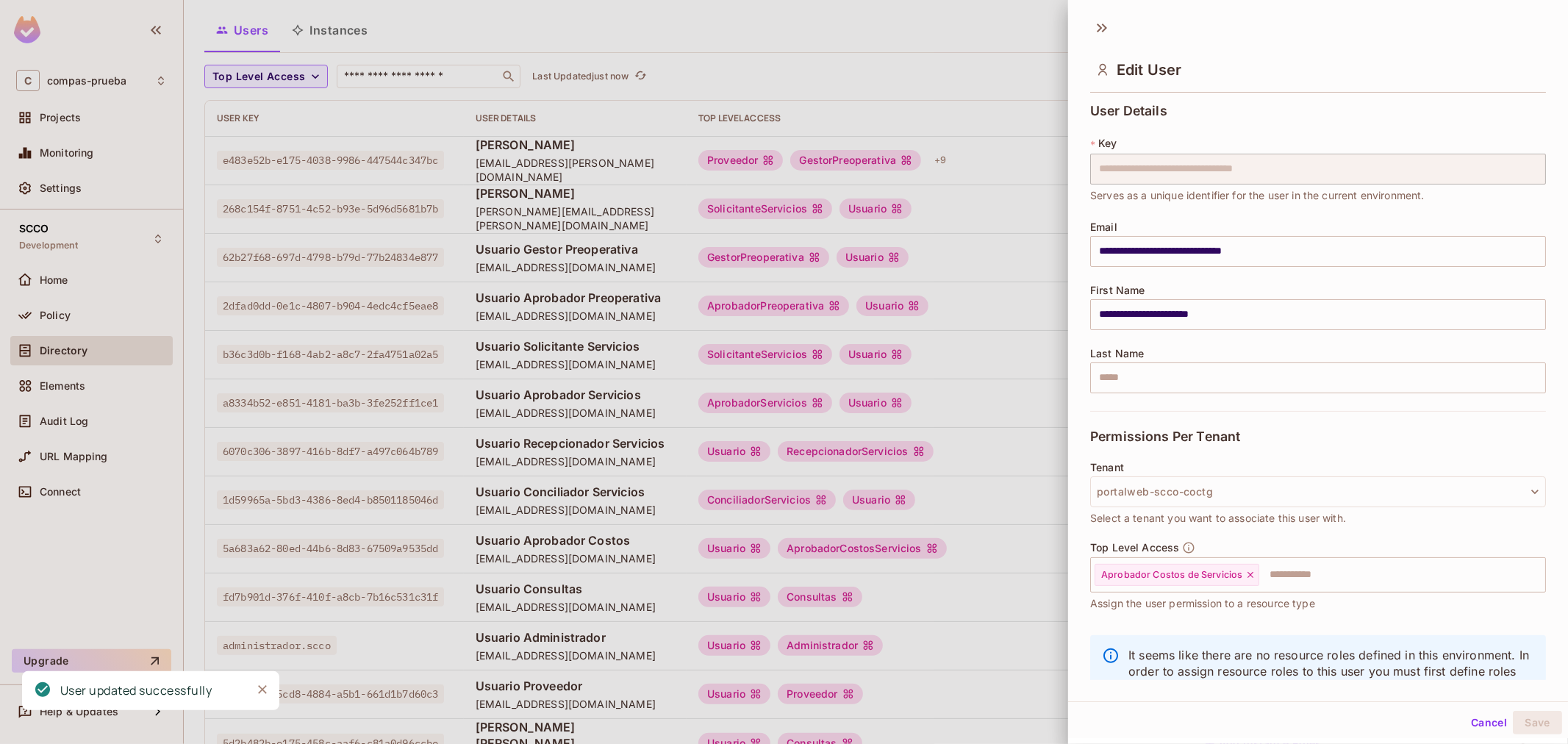
scroll to position [0, 0]
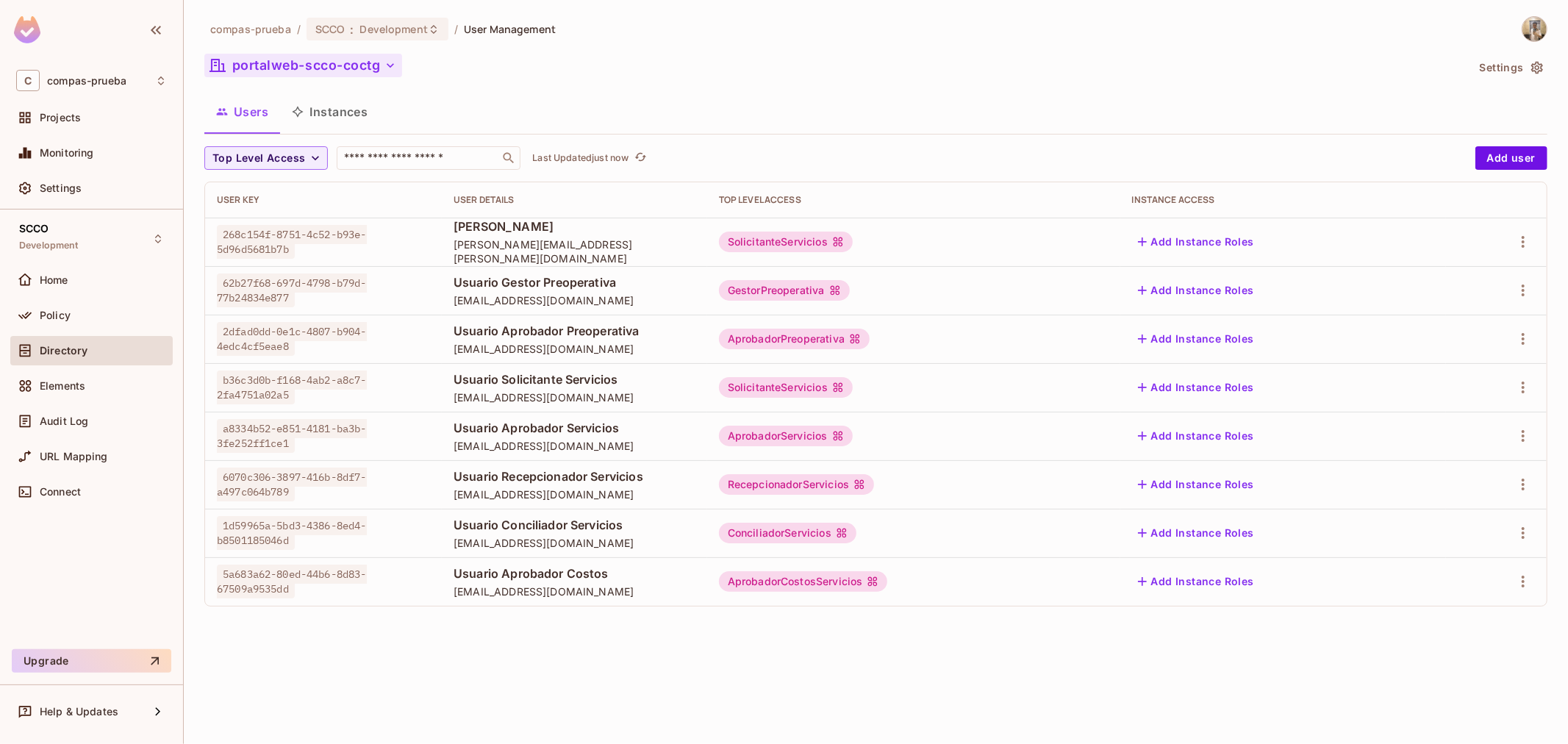
click at [354, 71] on button "portalweb-scco-coctg" at bounding box center [303, 65] width 198 height 24
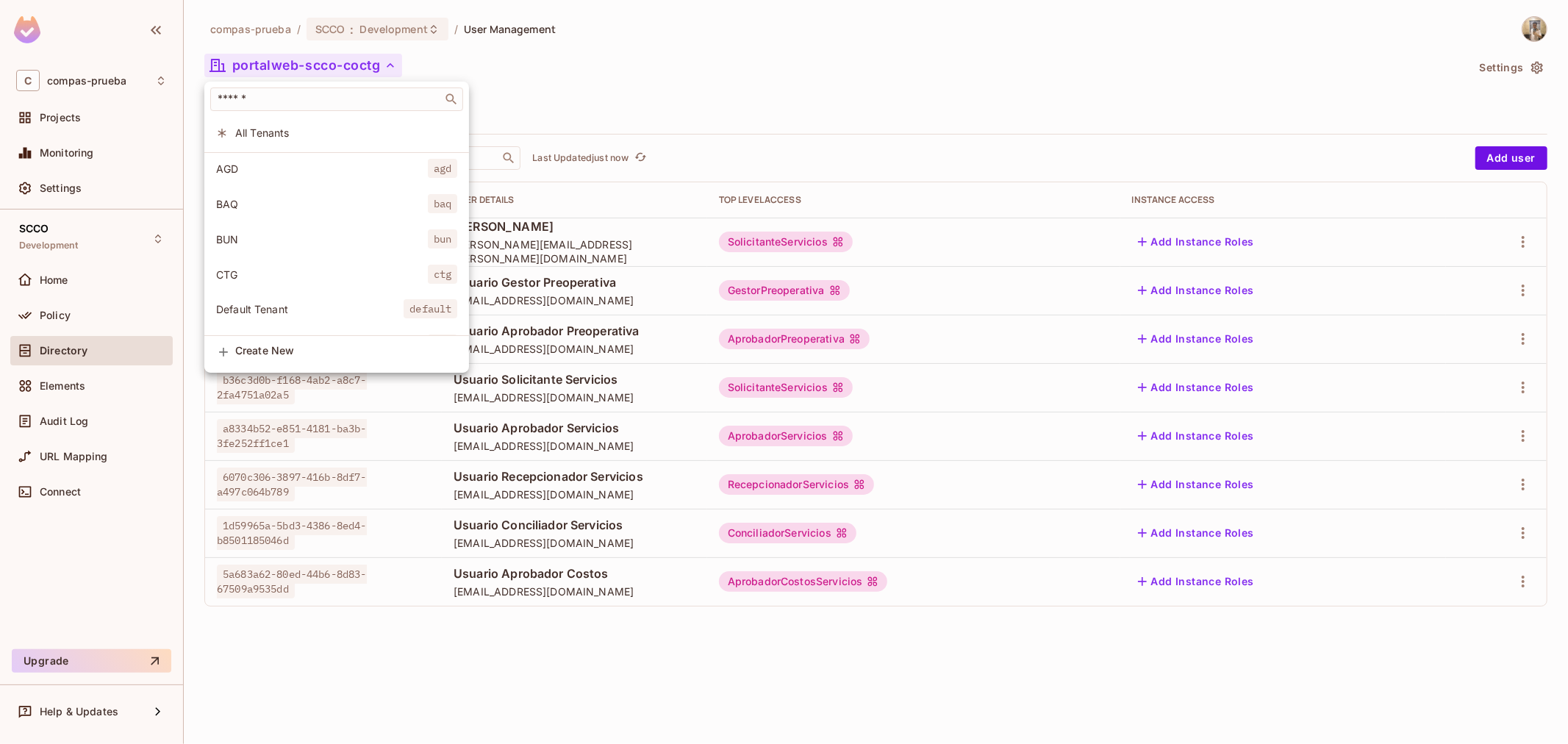
click at [275, 278] on span "CTG" at bounding box center [322, 274] width 212 height 14
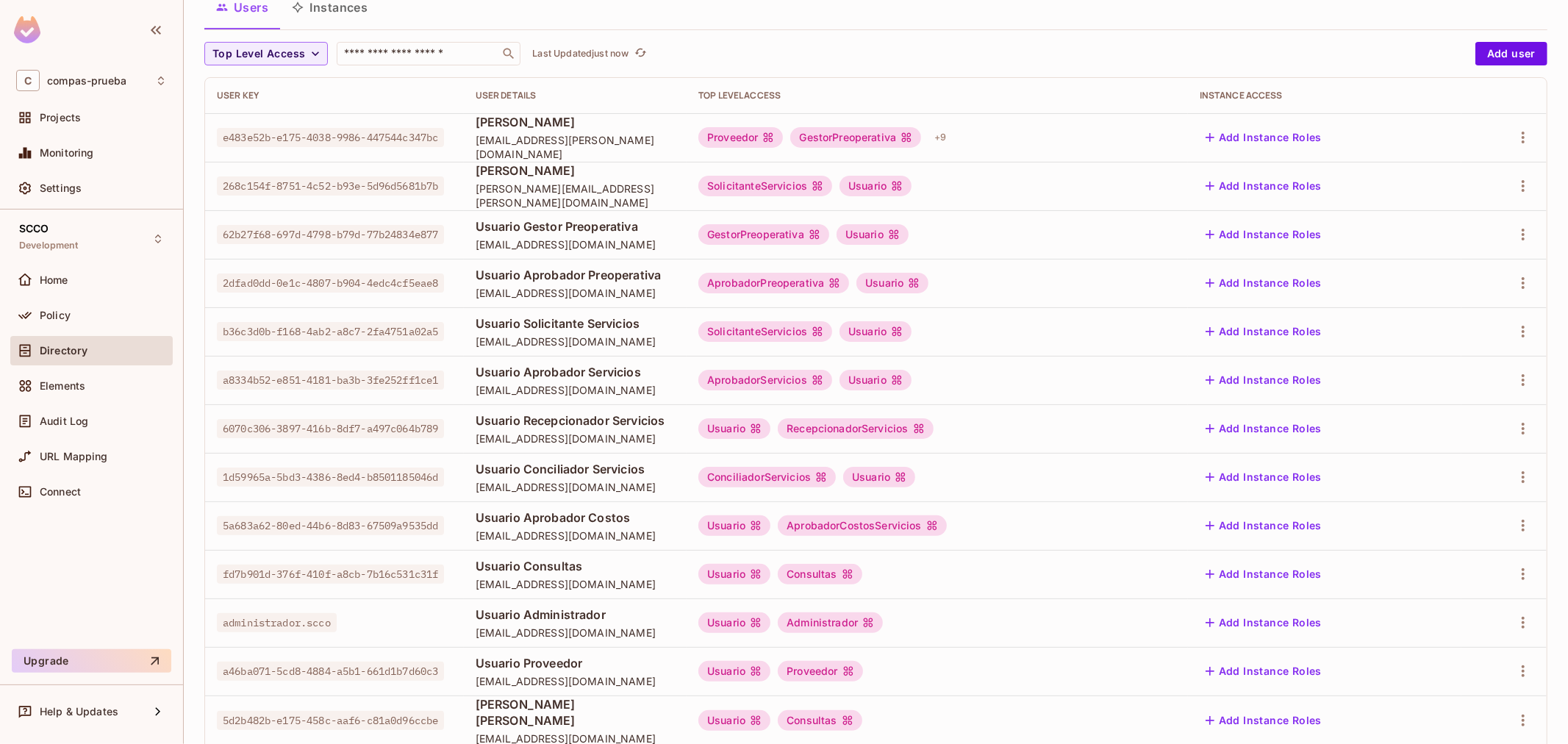
scroll to position [163, 0]
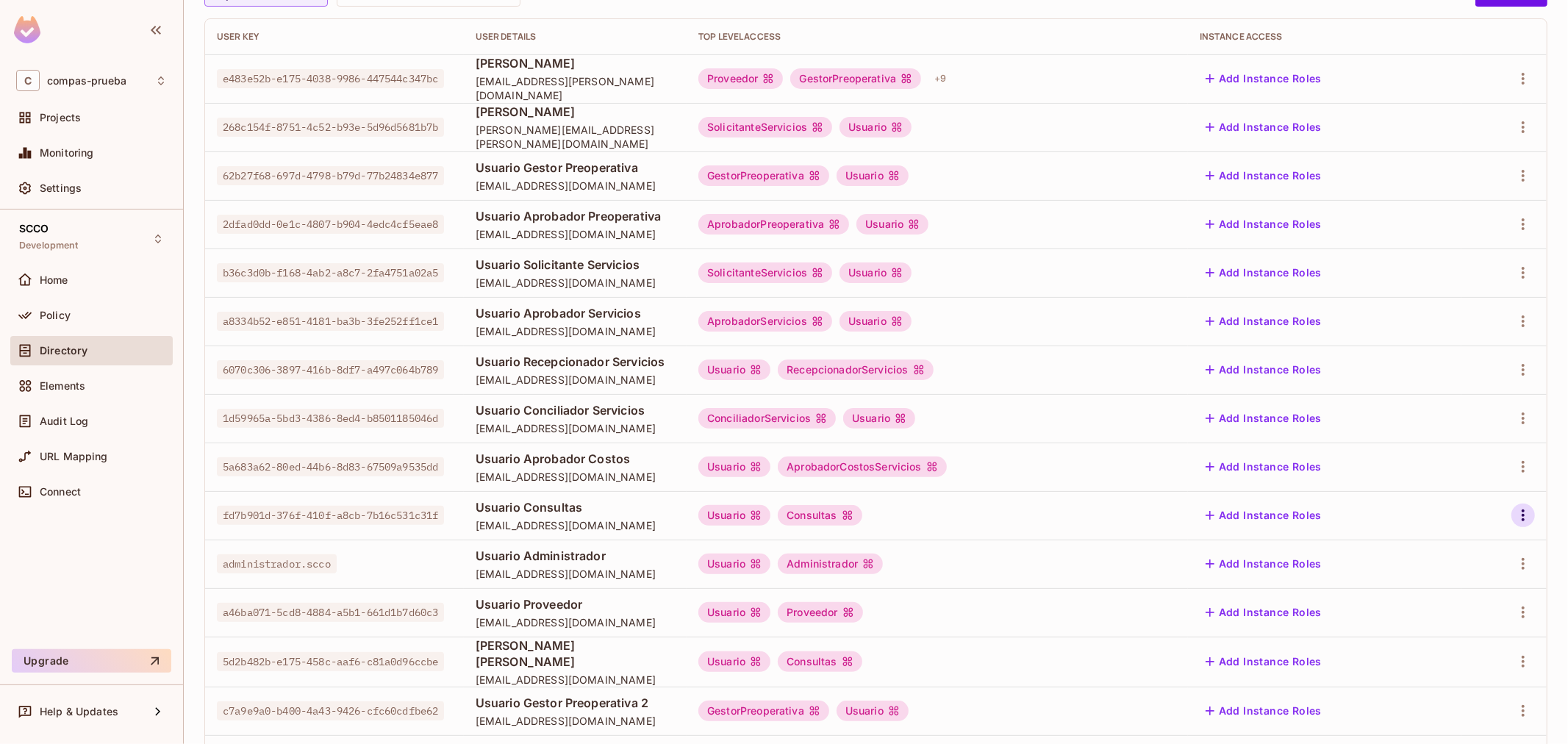
click at [1514, 520] on icon "button" at bounding box center [1522, 515] width 18 height 18
click at [1419, 552] on span "Edit" at bounding box center [1433, 548] width 29 height 24
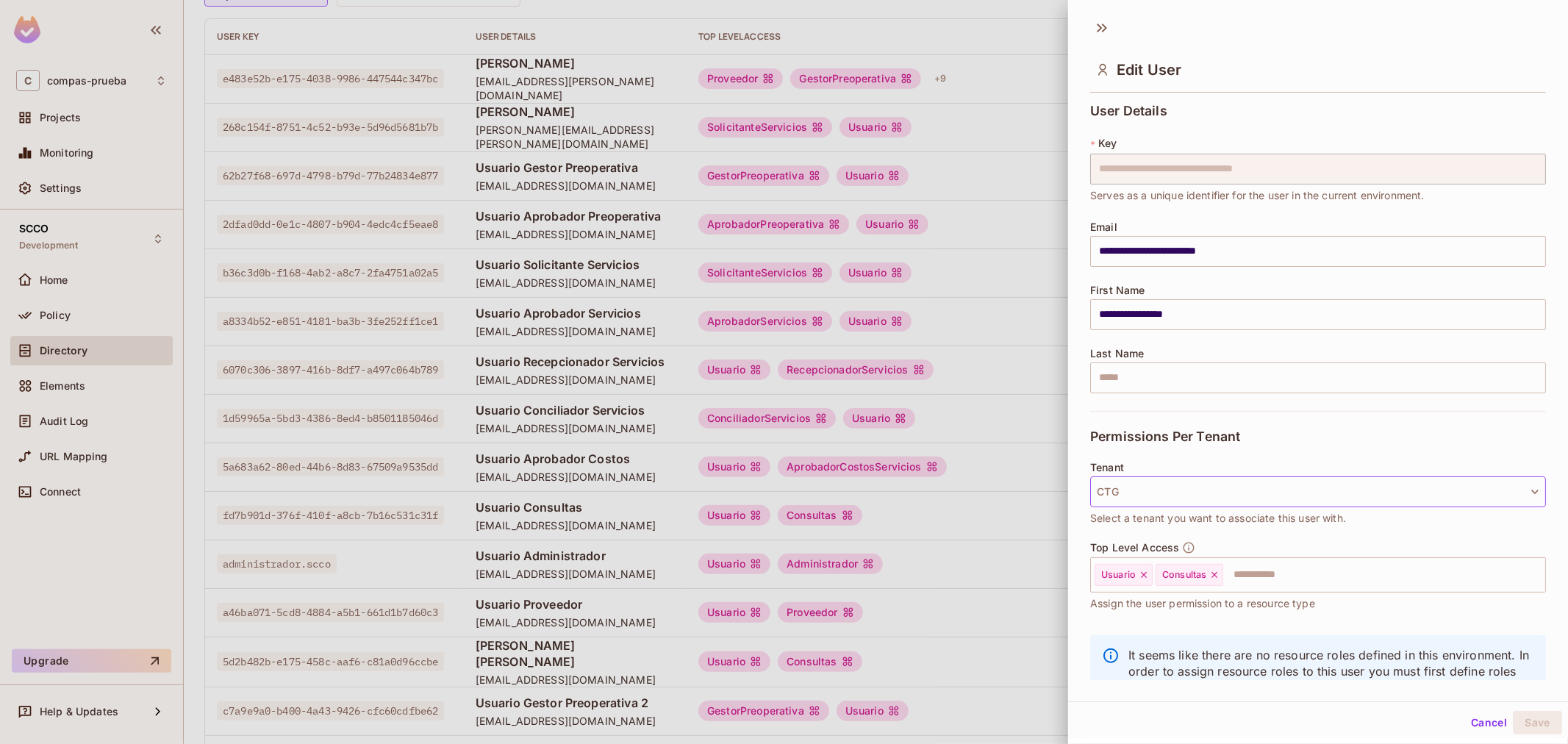
click at [1176, 500] on button "CTG" at bounding box center [1317, 492] width 456 height 31
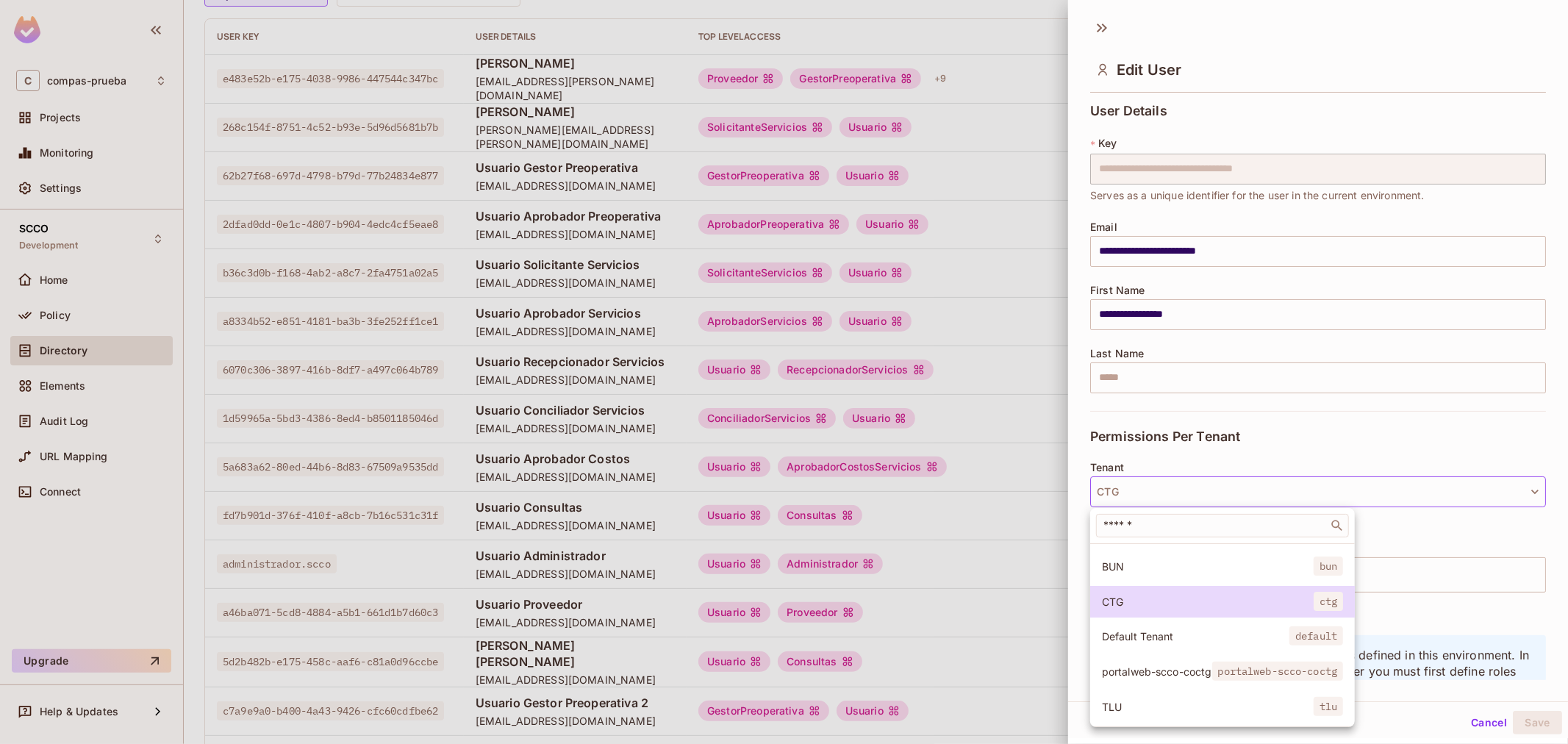
scroll to position [112, 0]
click at [1192, 655] on li "portalweb-scco-coctg portalweb-scco-coctg" at bounding box center [1222, 671] width 264 height 31
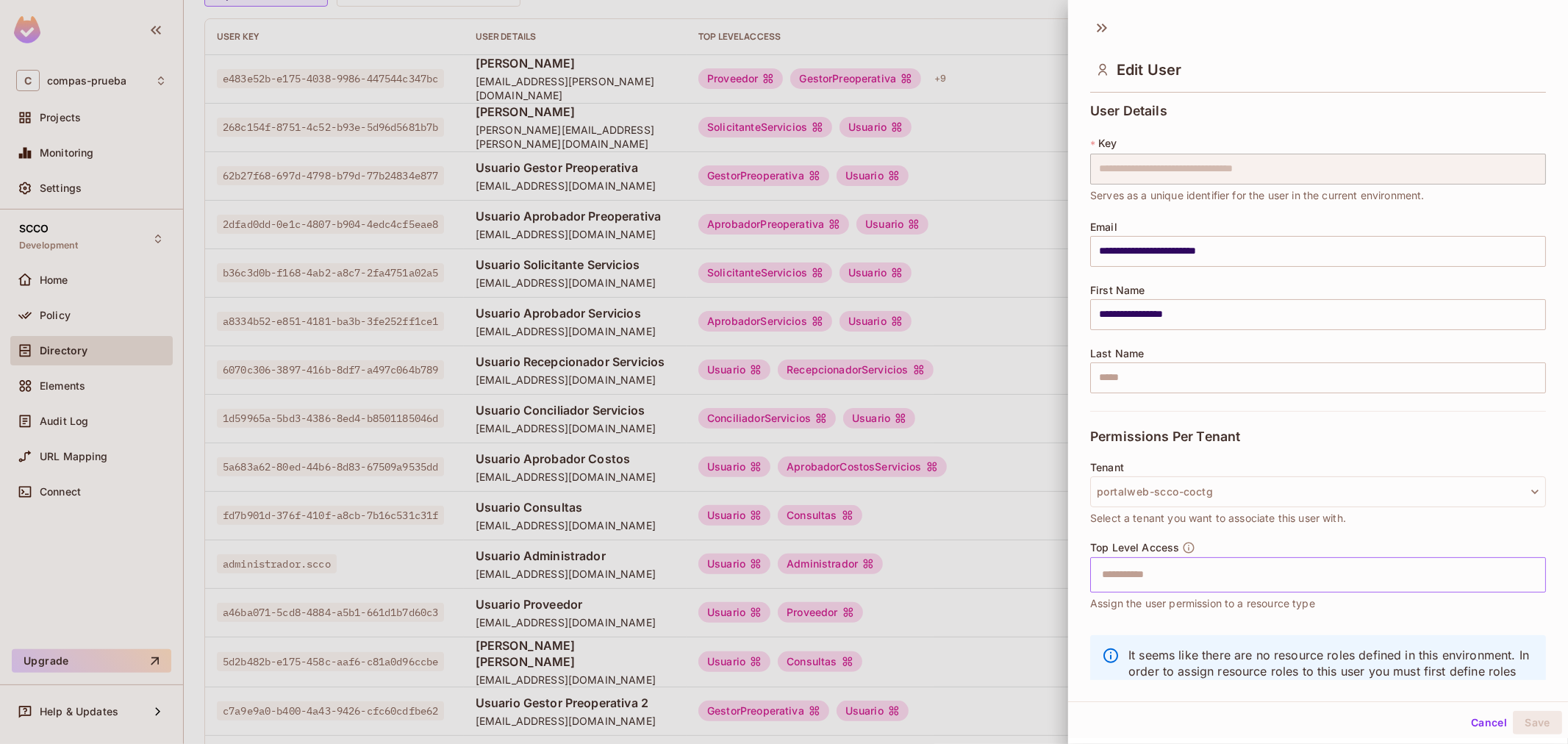
click at [1169, 564] on input "text" at bounding box center [1305, 574] width 424 height 29
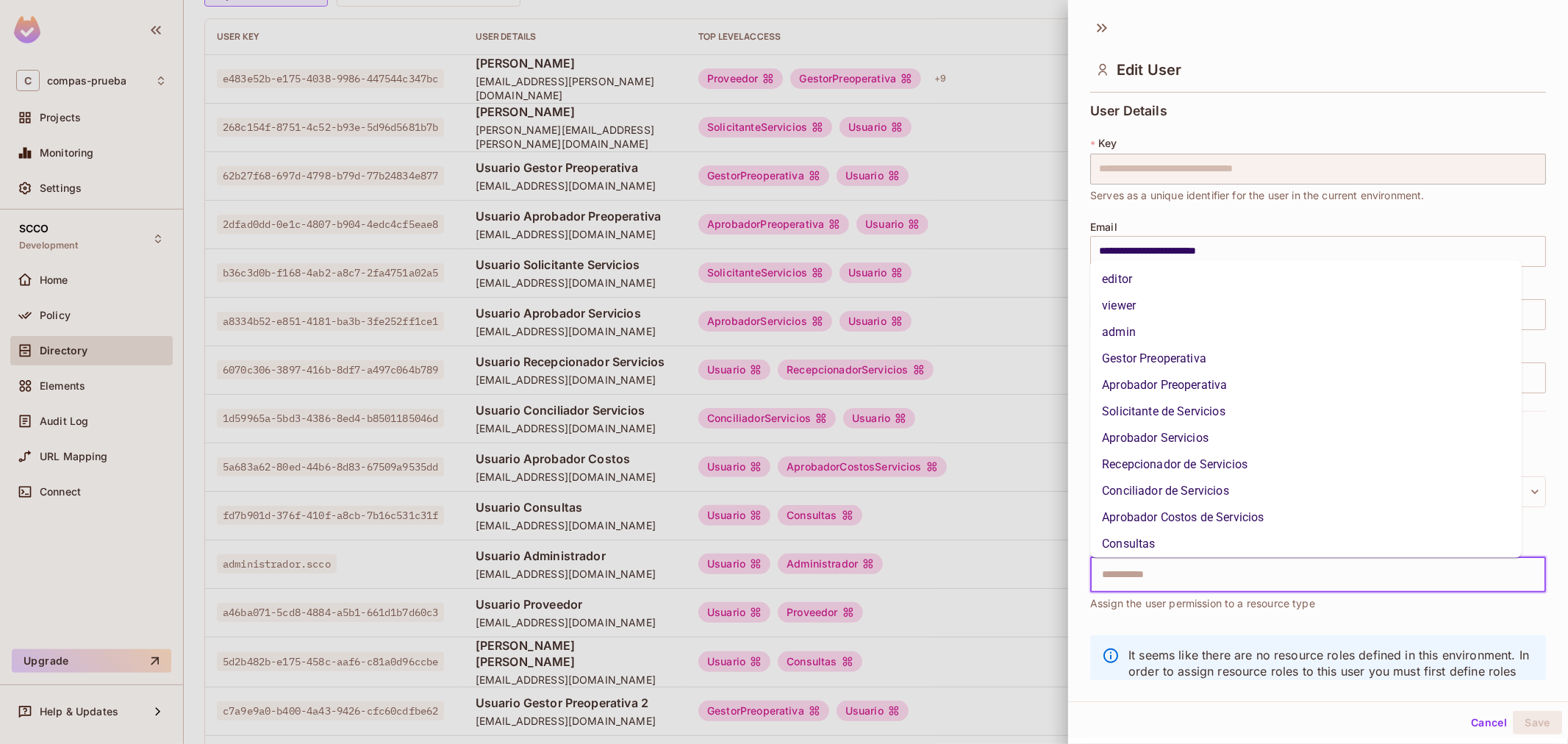
click at [1149, 547] on li "Consultas" at bounding box center [1305, 544] width 432 height 27
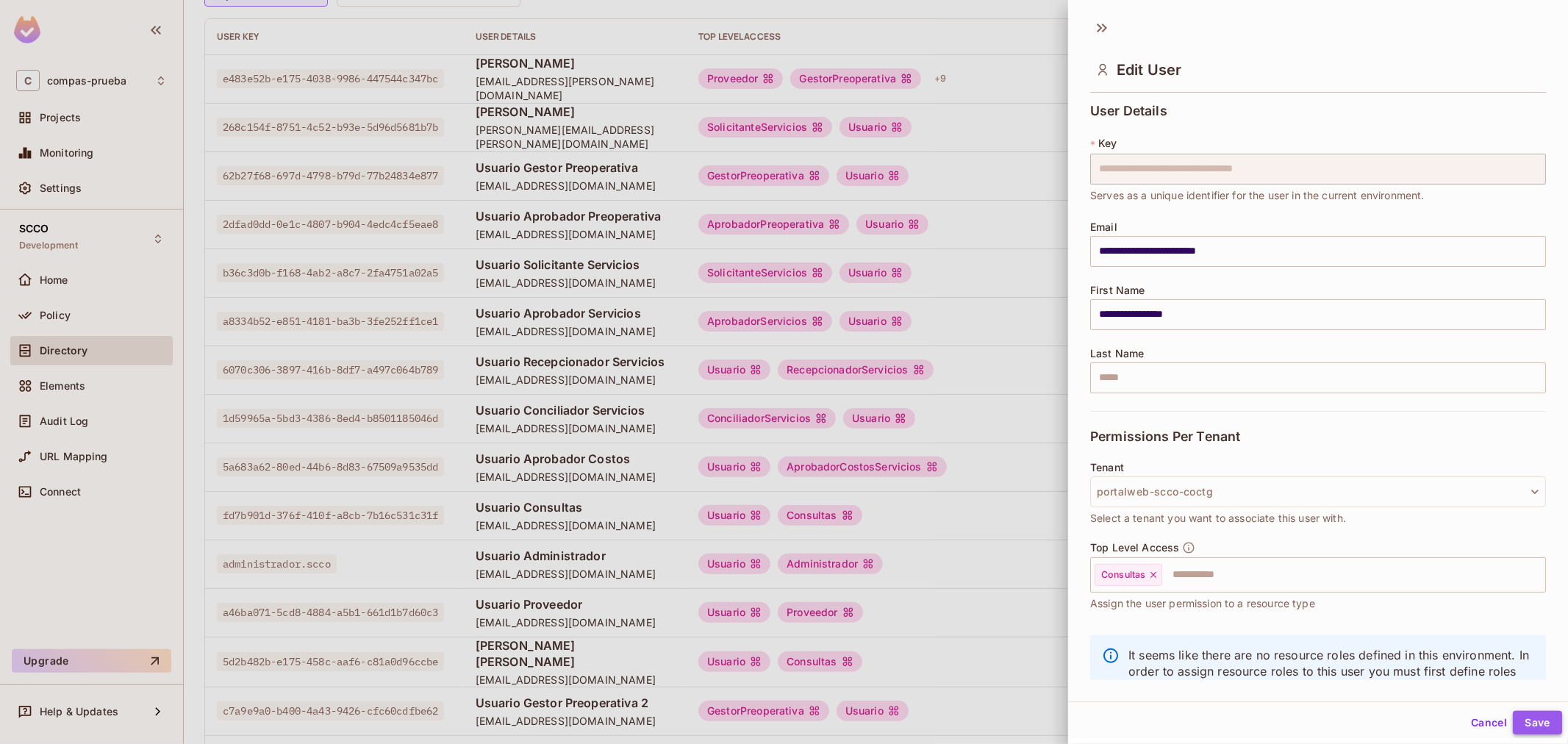
click at [1524, 726] on button "Save" at bounding box center [1537, 723] width 49 height 24
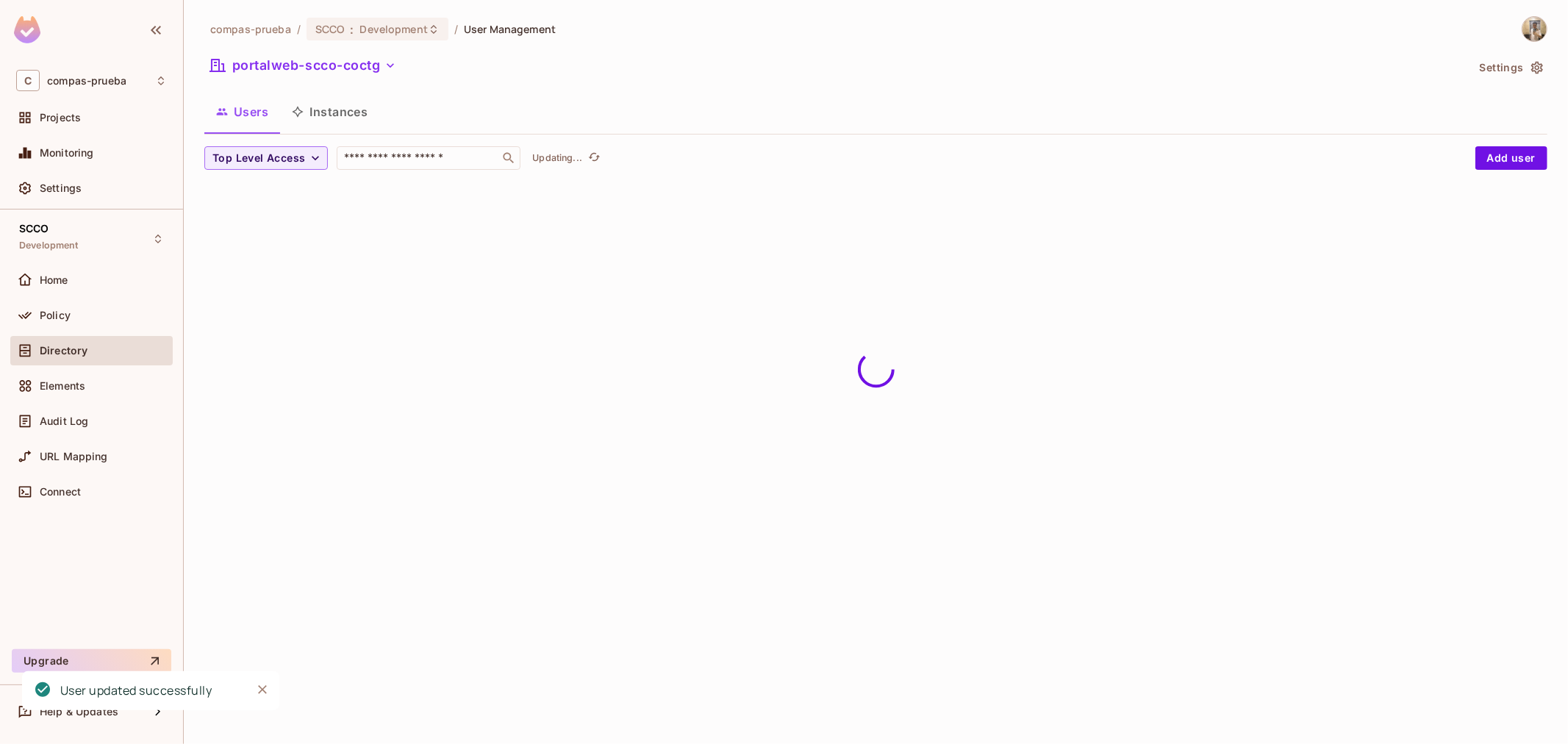
scroll to position [0, 0]
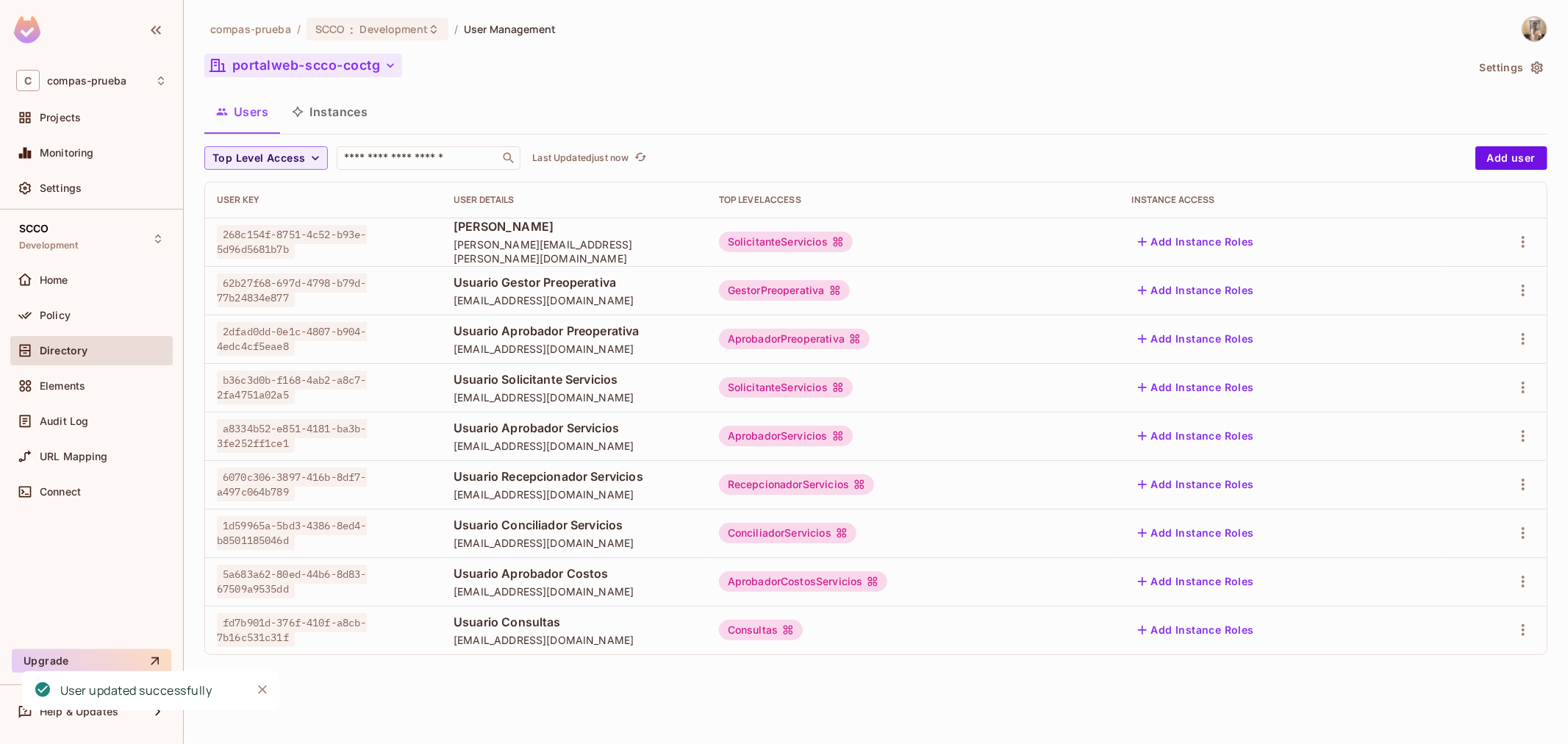
click at [335, 70] on button "portalweb-scco-coctg" at bounding box center [303, 65] width 198 height 24
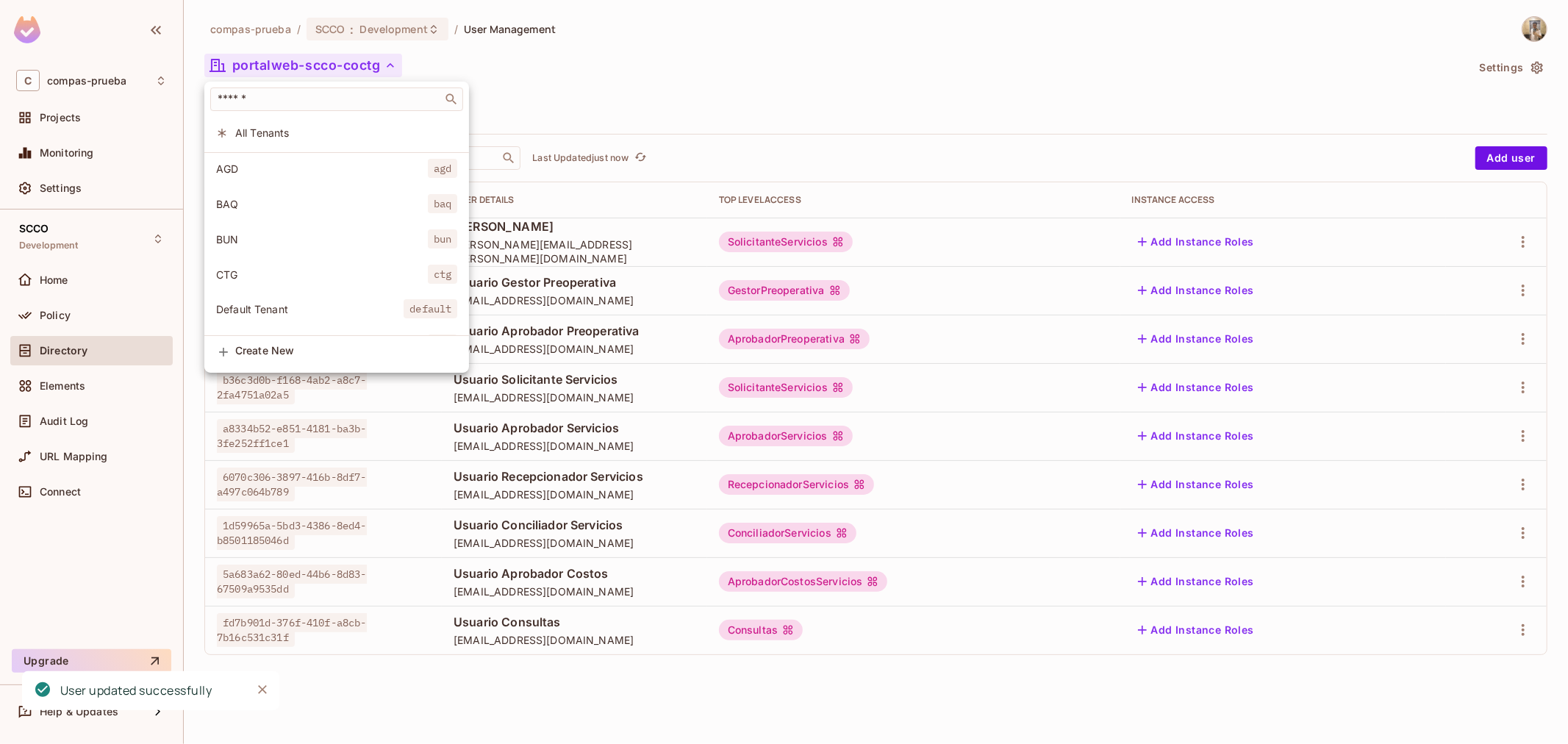
click at [282, 268] on span "CTG" at bounding box center [322, 274] width 212 height 14
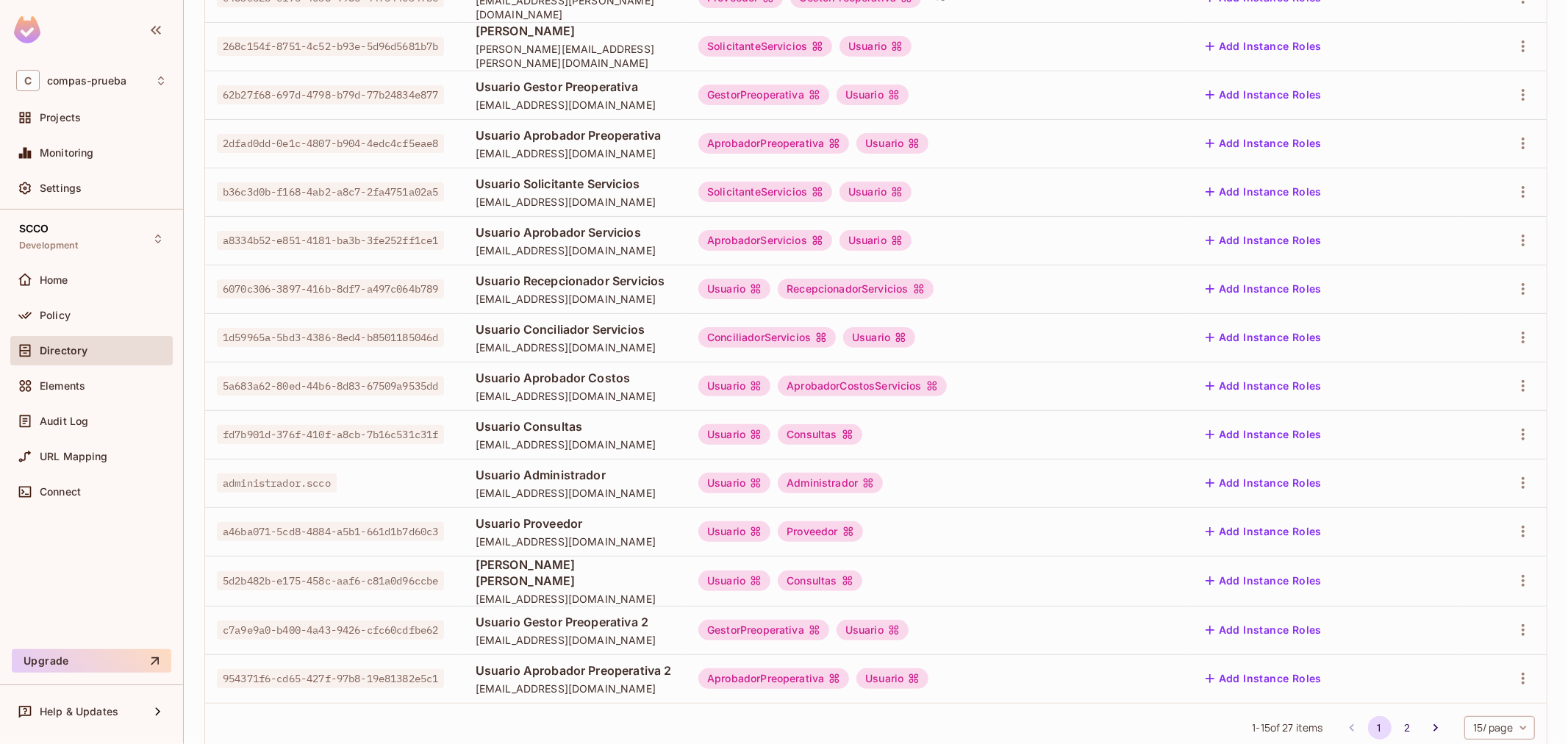
scroll to position [244, 0]
click at [1515, 541] on div at bounding box center [1503, 530] width 62 height 24
click at [1515, 541] on button "button" at bounding box center [1522, 530] width 24 height 24
click at [1449, 560] on li "Edit" at bounding box center [1447, 564] width 130 height 32
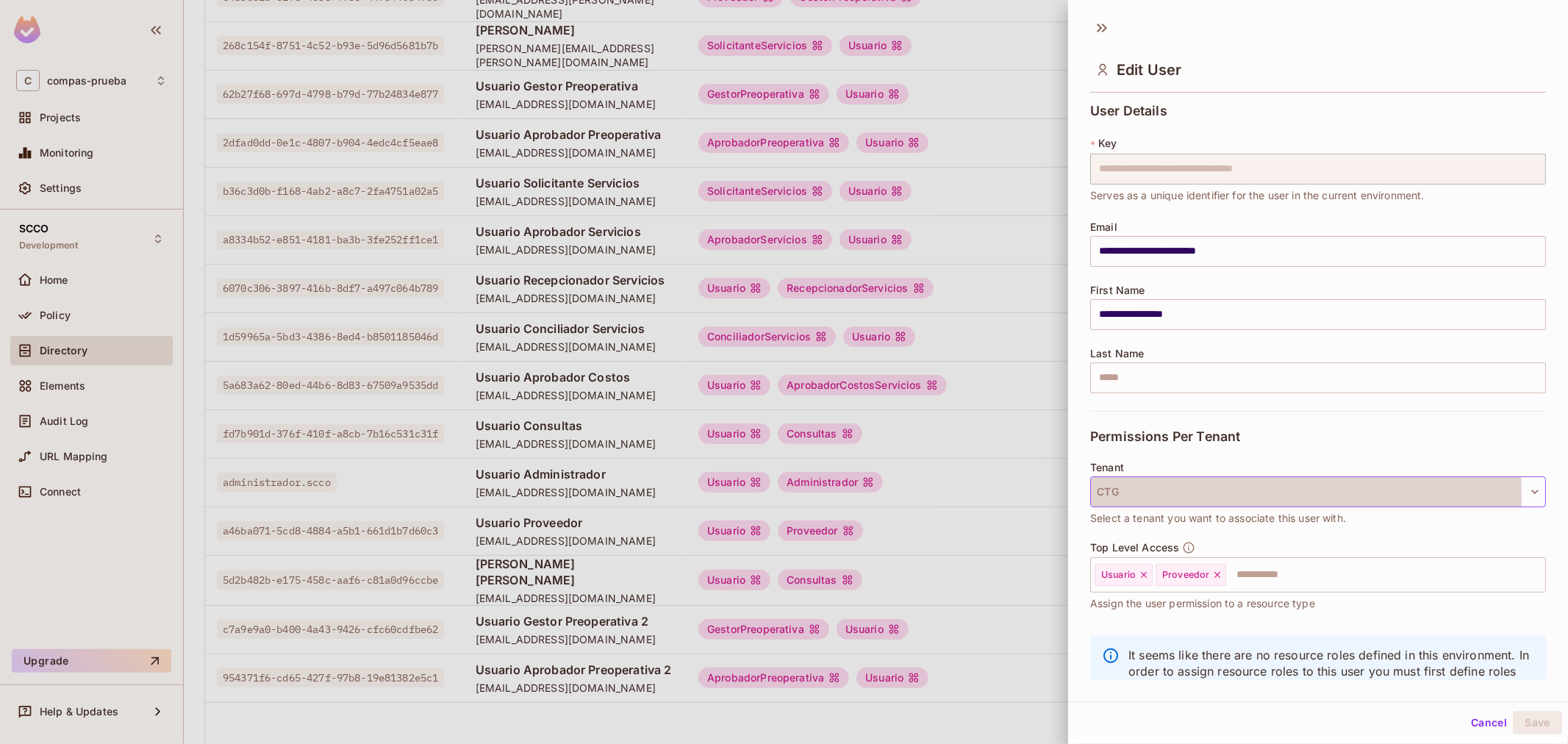
click at [1122, 498] on button "CTG" at bounding box center [1317, 492] width 456 height 31
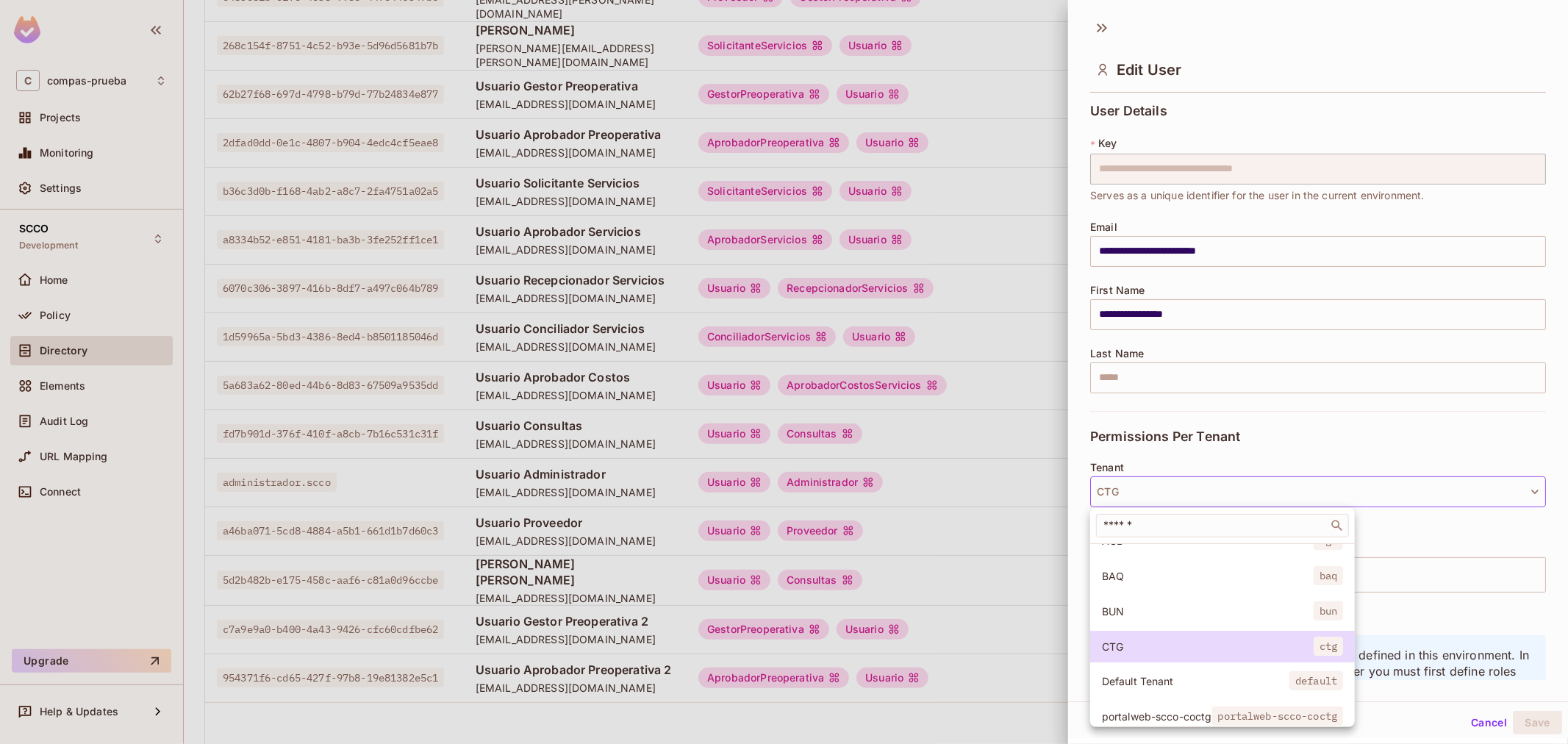
scroll to position [112, 0]
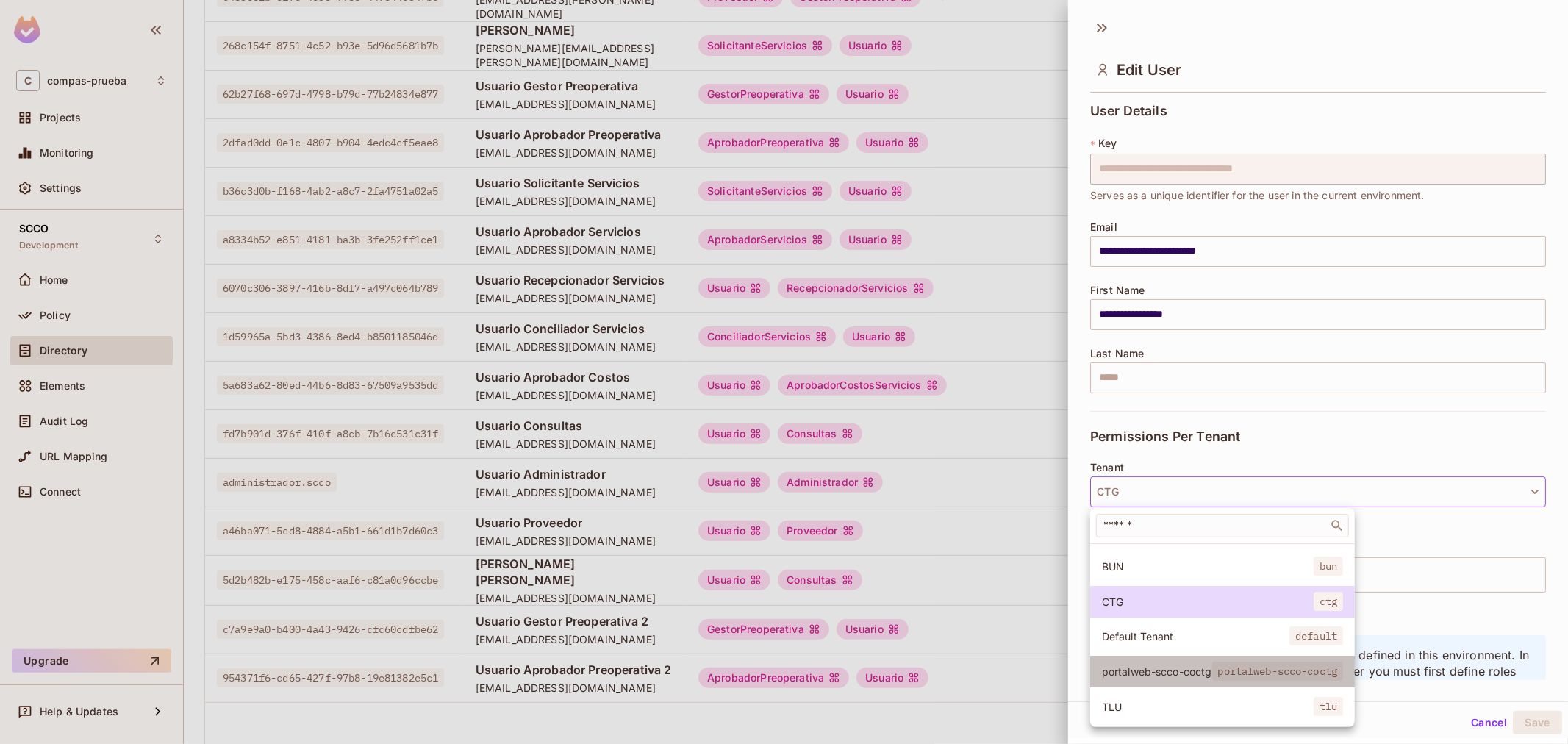
click at [1172, 665] on span "portalweb-scco-coctg" at bounding box center [1156, 671] width 110 height 14
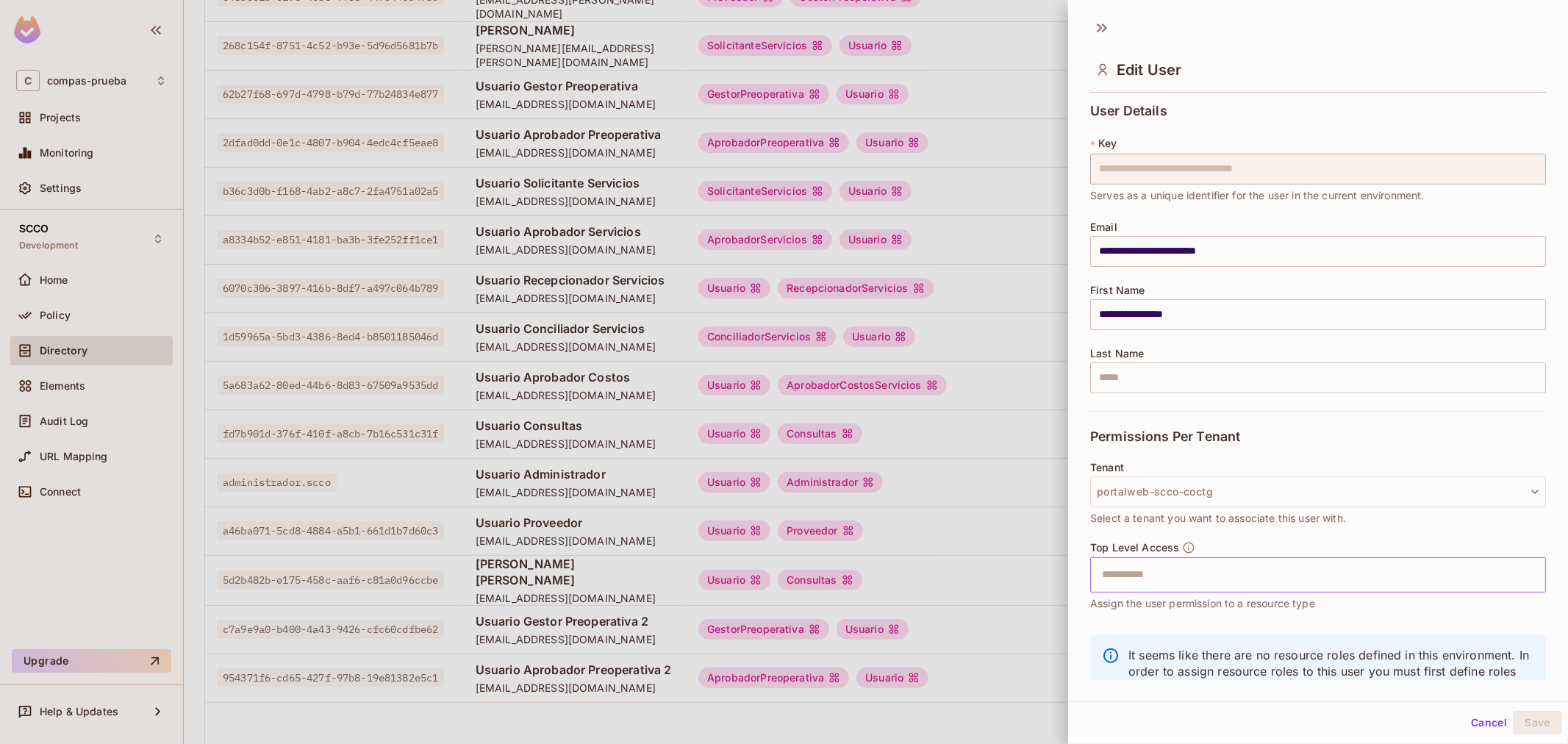
click at [1179, 570] on input "text" at bounding box center [1305, 574] width 424 height 29
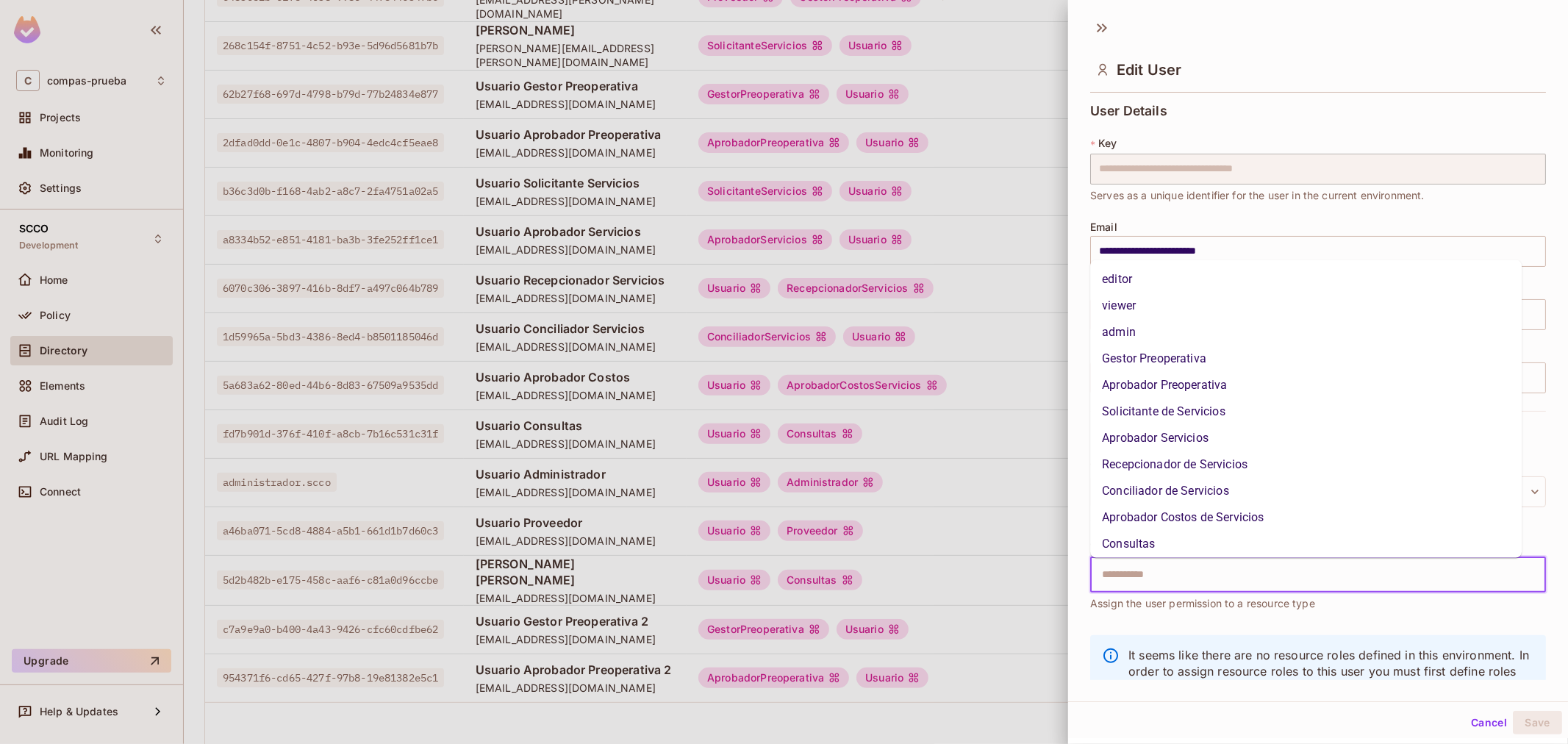
scroll to position [82, 0]
click at [1181, 516] on li "Proveedor" at bounding box center [1305, 515] width 432 height 27
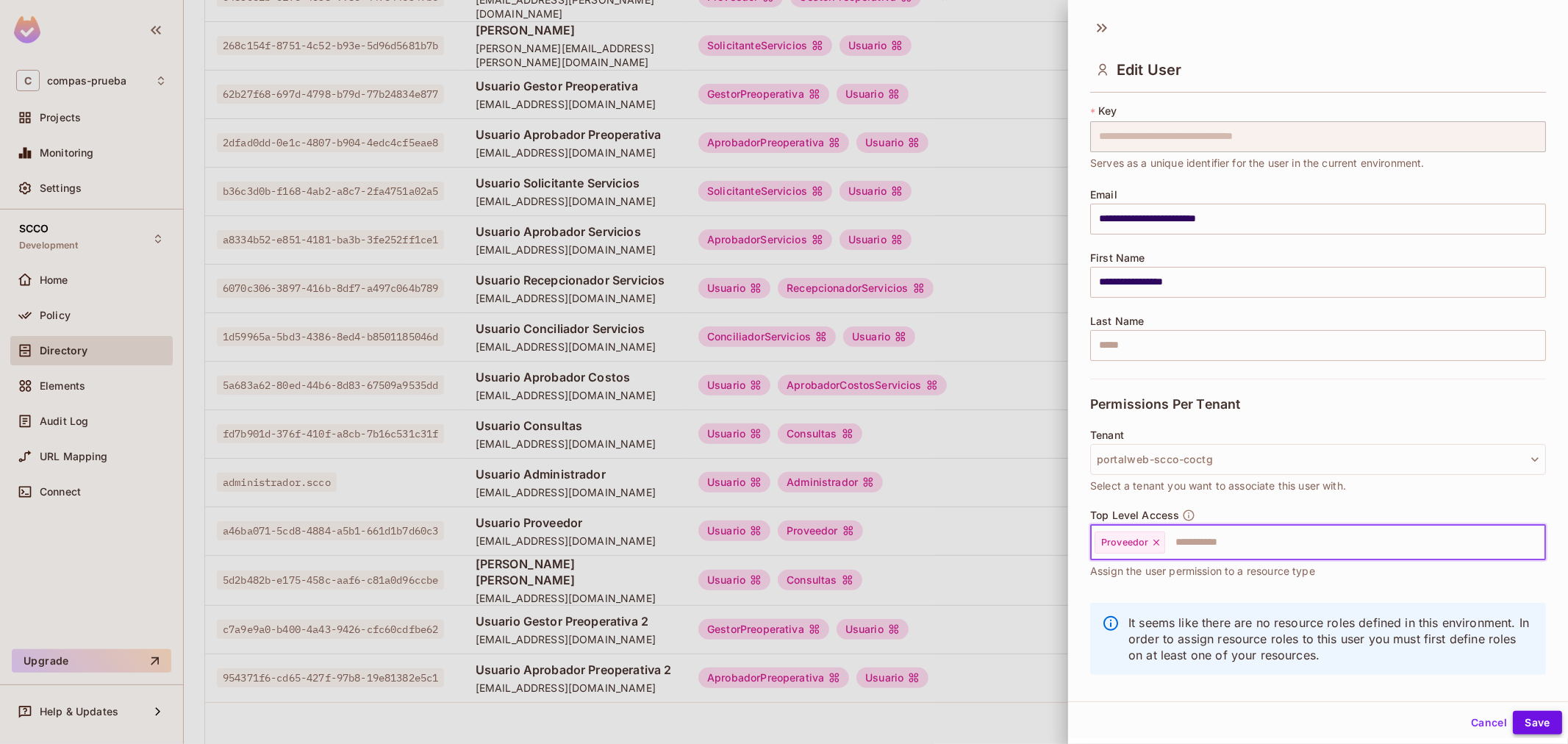
scroll to position [50, 0]
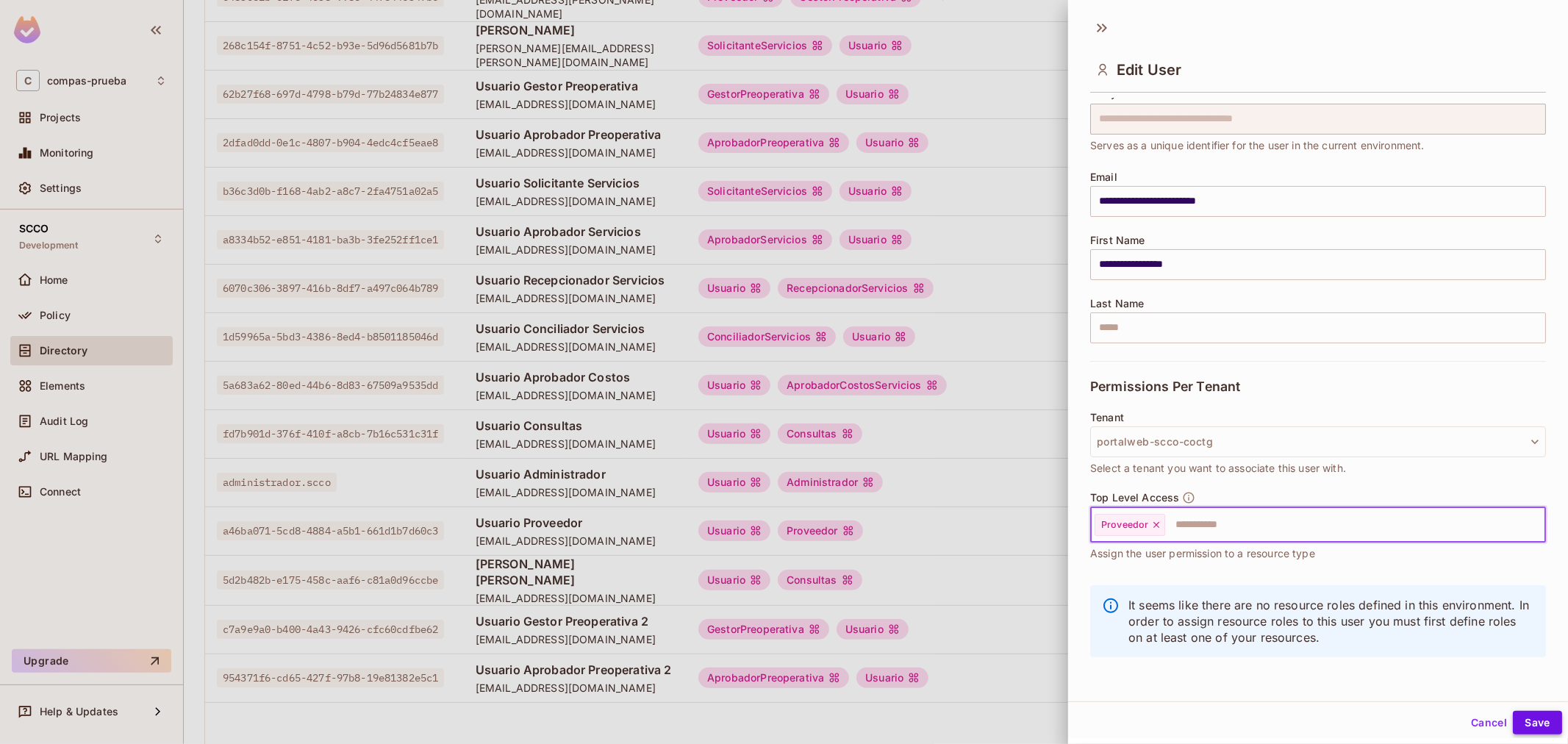
click at [1538, 723] on button "Save" at bounding box center [1537, 723] width 49 height 24
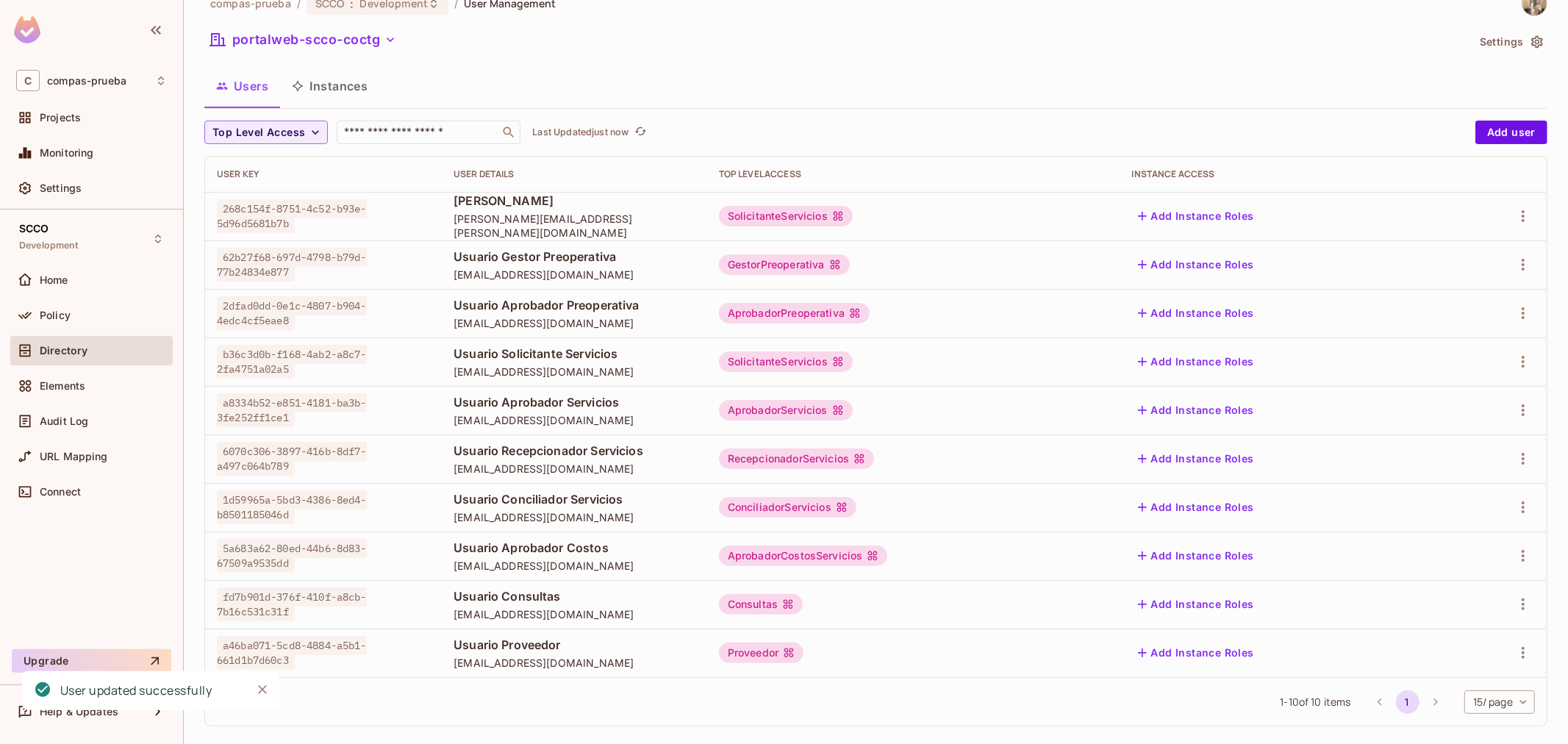
scroll to position [40, 0]
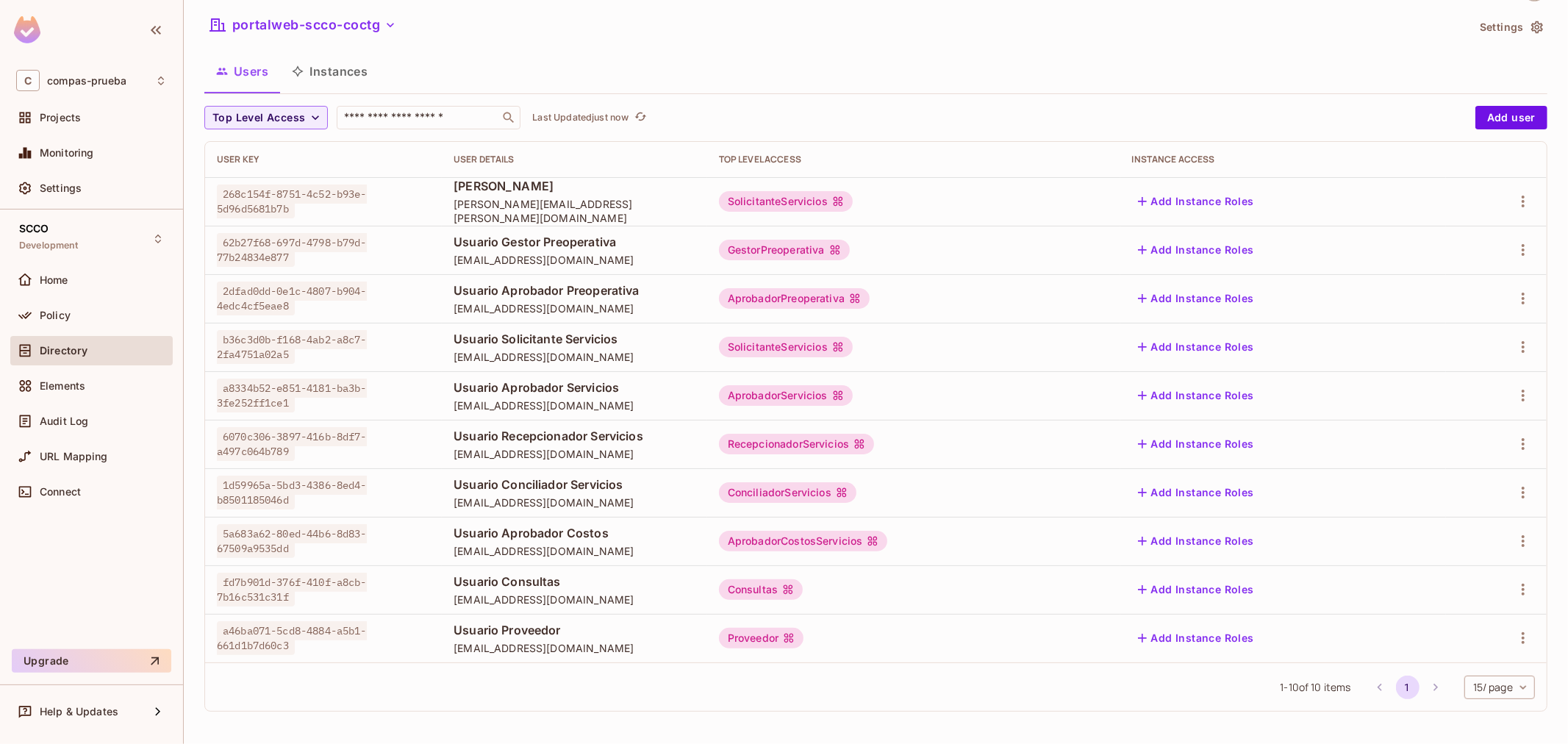
click at [476, 261] on span "[EMAIL_ADDRESS][DOMAIN_NAME]" at bounding box center [574, 260] width 242 height 14
click at [457, 283] on span "Usuario Aprobador Preoperativa" at bounding box center [574, 290] width 242 height 16
click at [454, 335] on span "Usuario Solicitante Servicios" at bounding box center [574, 338] width 242 height 16
click at [454, 370] on td "Usuario Solicitante Servicios solicitante.servicios.scco@yopmail.com" at bounding box center [574, 347] width 265 height 49
click at [454, 429] on span "Usuario Recepcionador Servicios" at bounding box center [574, 435] width 242 height 16
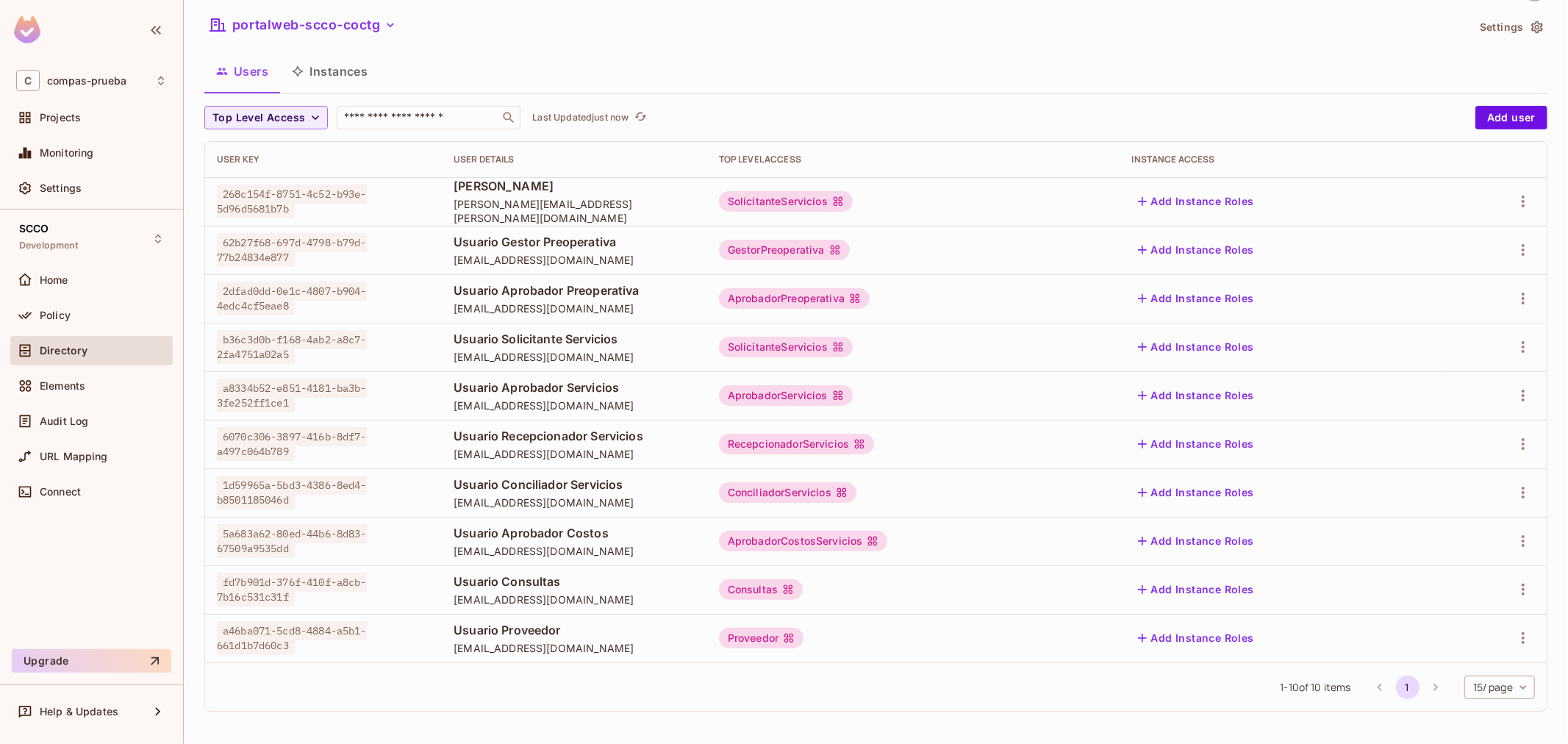
click at [461, 489] on span "Usuario Conciliador Servicios" at bounding box center [574, 484] width 242 height 16
click at [461, 544] on span "[EMAIL_ADDRESS][DOMAIN_NAME]" at bounding box center [574, 551] width 242 height 14
click at [464, 581] on span "Usuario Consultas" at bounding box center [574, 581] width 242 height 16
click at [469, 629] on span "Usuario Proveedor" at bounding box center [574, 629] width 242 height 16
click at [312, 29] on button "portalweb-scco-coctg" at bounding box center [303, 24] width 198 height 24
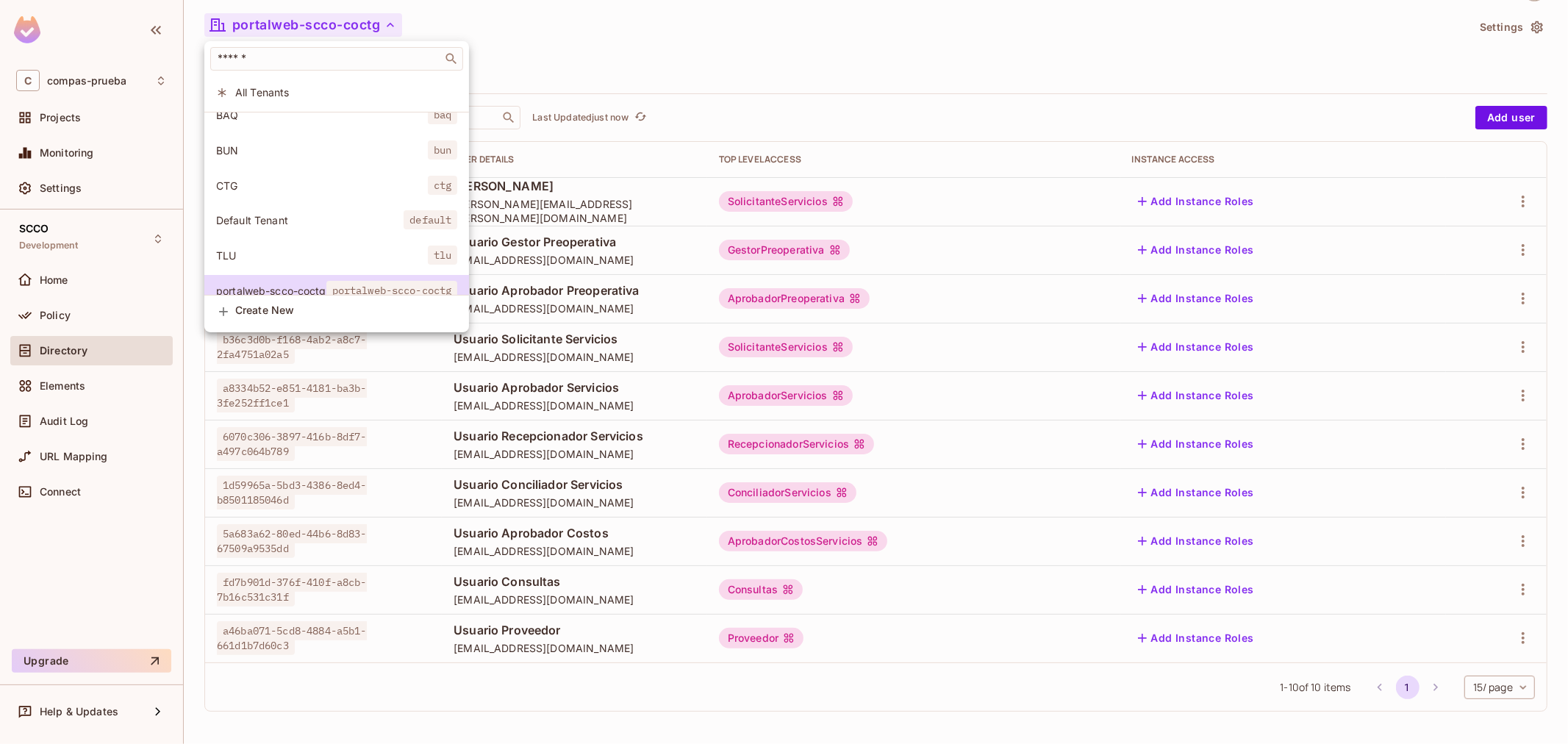
scroll to position [76, 0]
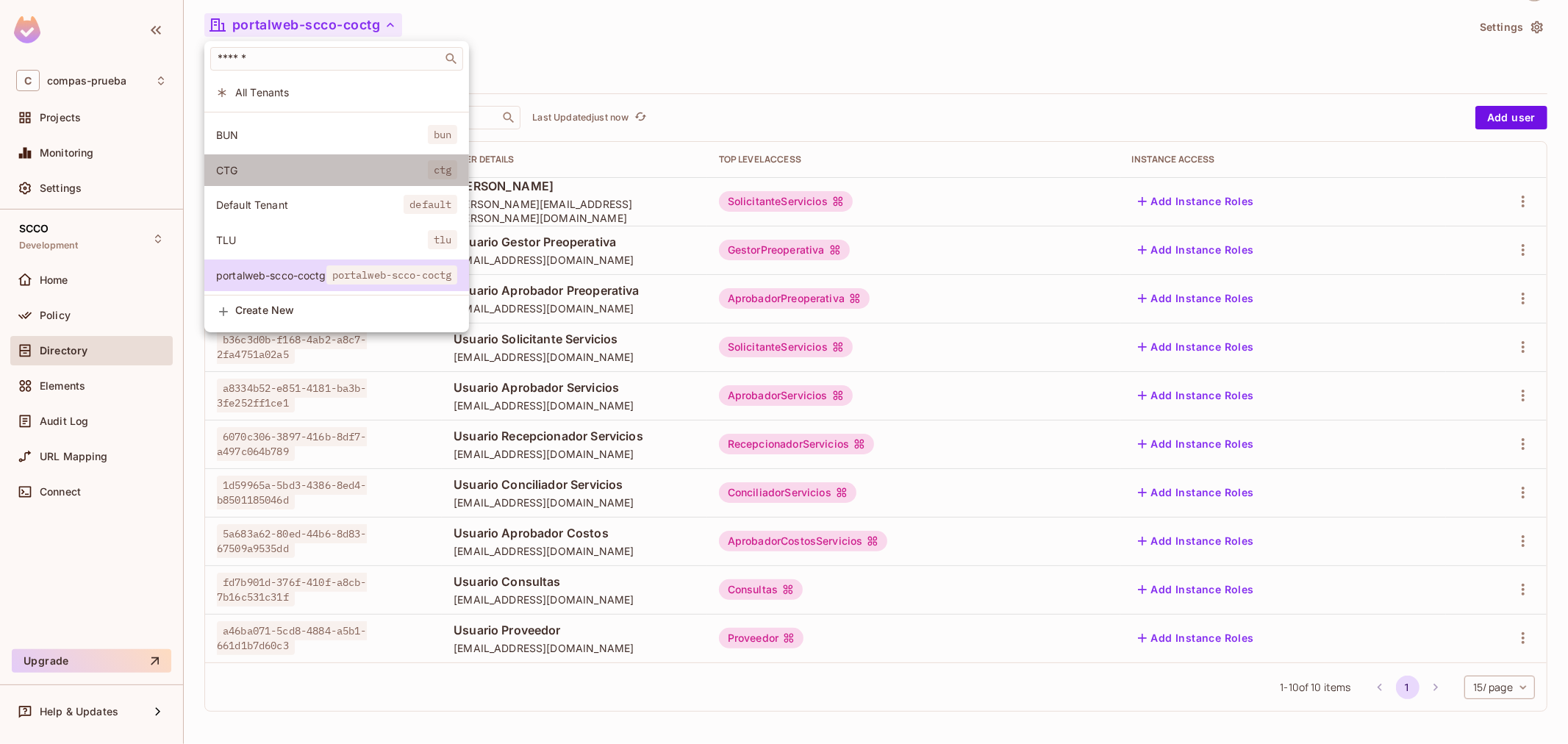
click at [312, 163] on span "CTG" at bounding box center [322, 170] width 212 height 14
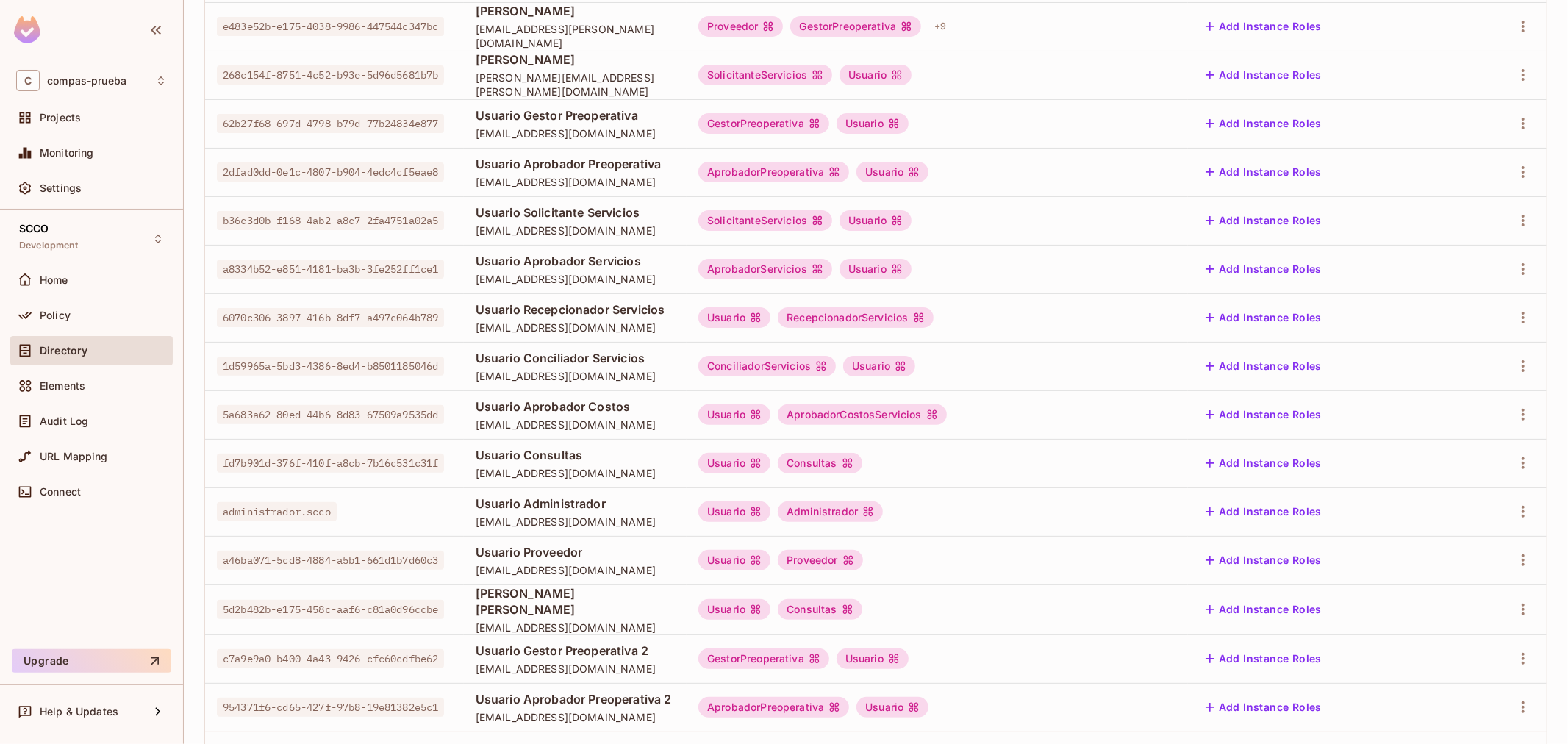
scroll to position [283, 0]
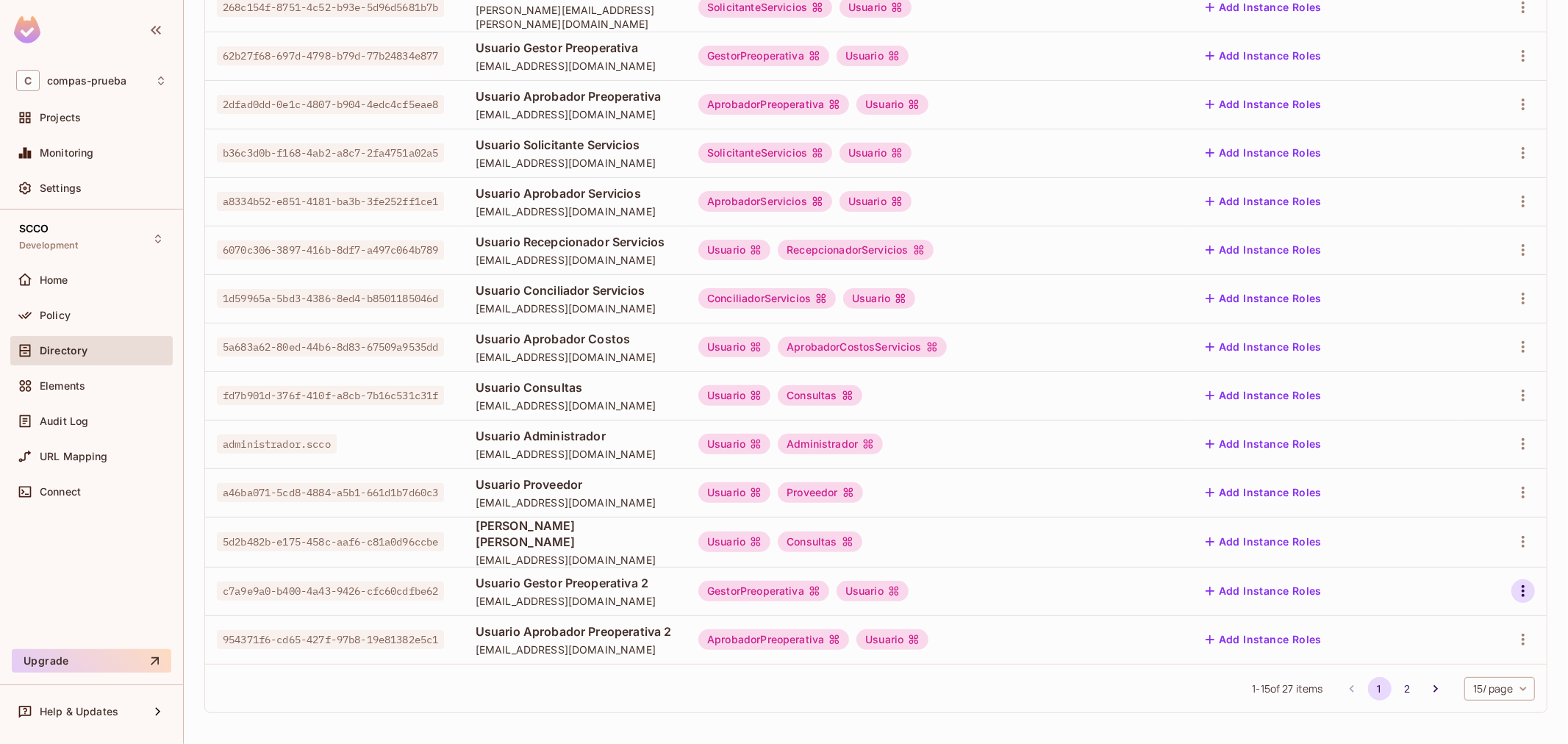
click at [1521, 590] on icon "button" at bounding box center [1523, 590] width 3 height 11
click at [1406, 629] on icon at bounding box center [1402, 623] width 18 height 18
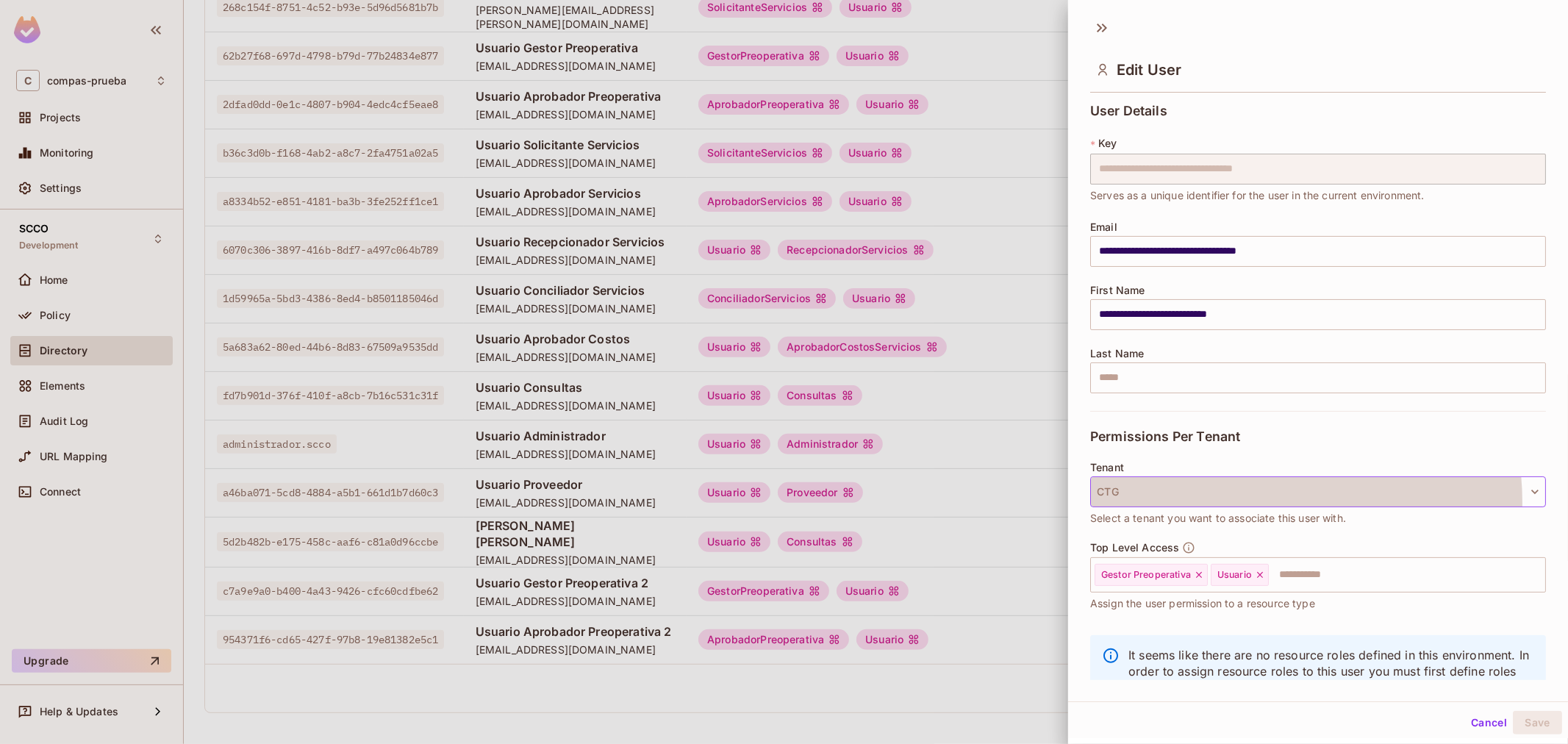
click at [1233, 502] on button "CTG" at bounding box center [1317, 492] width 456 height 31
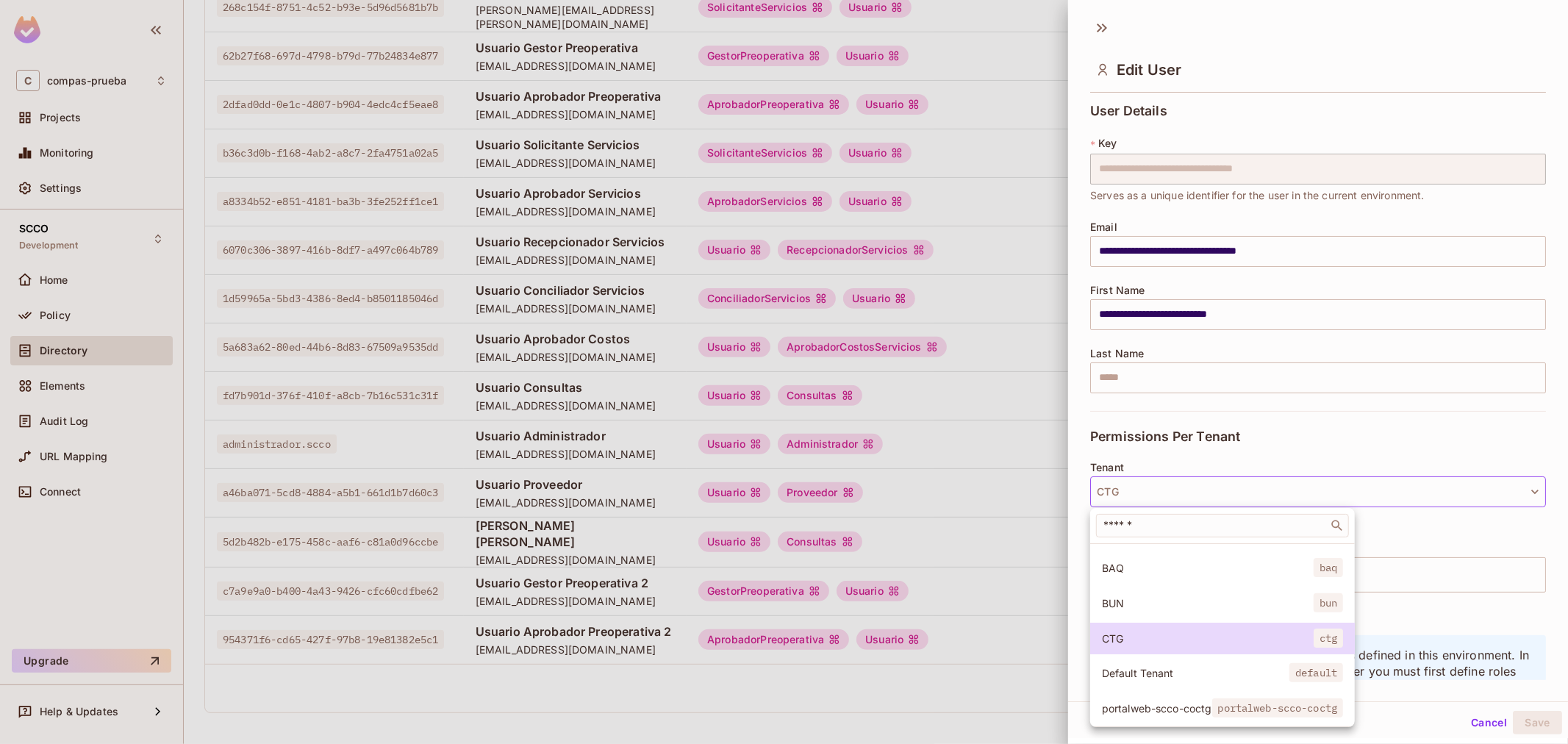
scroll to position [112, 0]
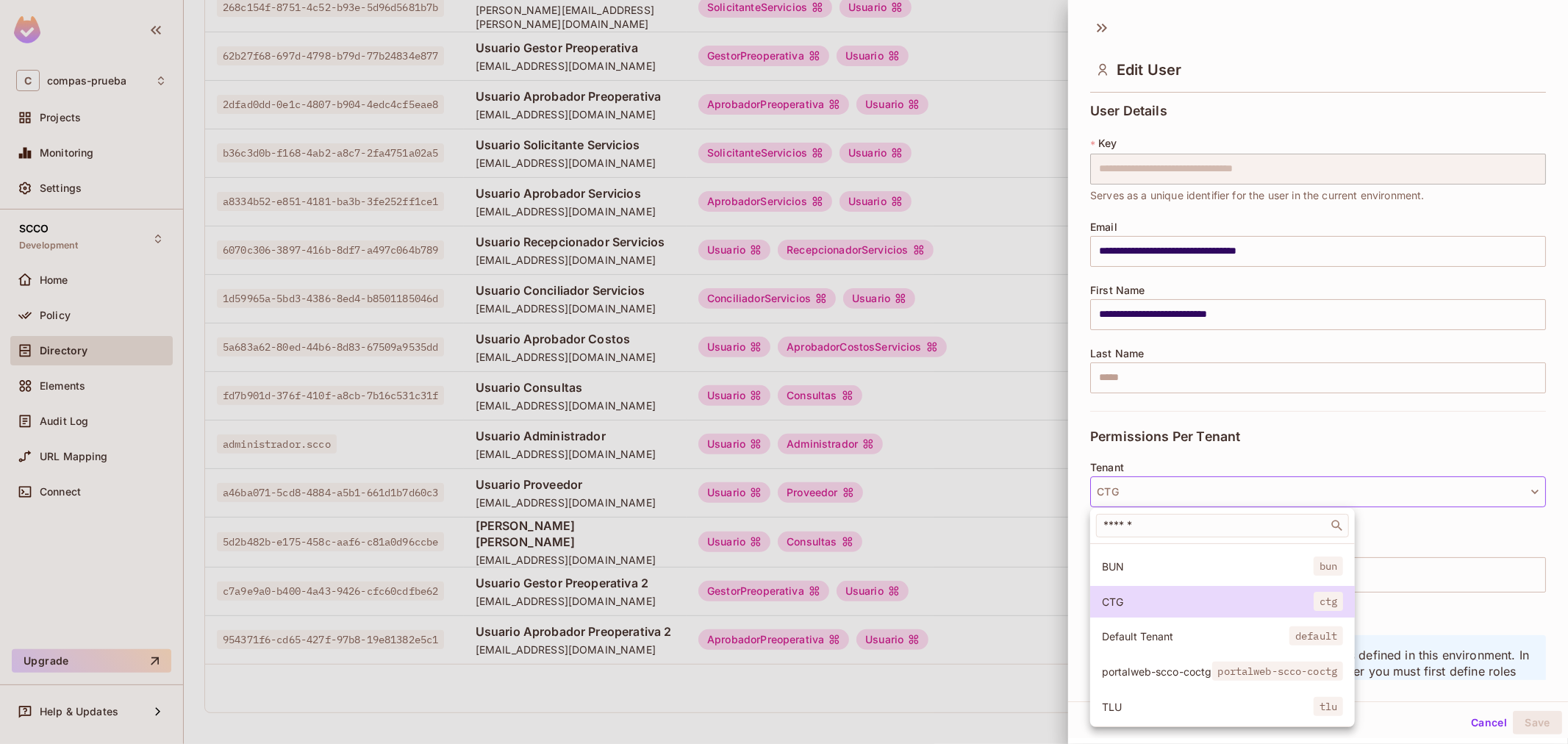
click at [1205, 665] on span "portalweb-scco-coctg" at bounding box center [1156, 671] width 110 height 14
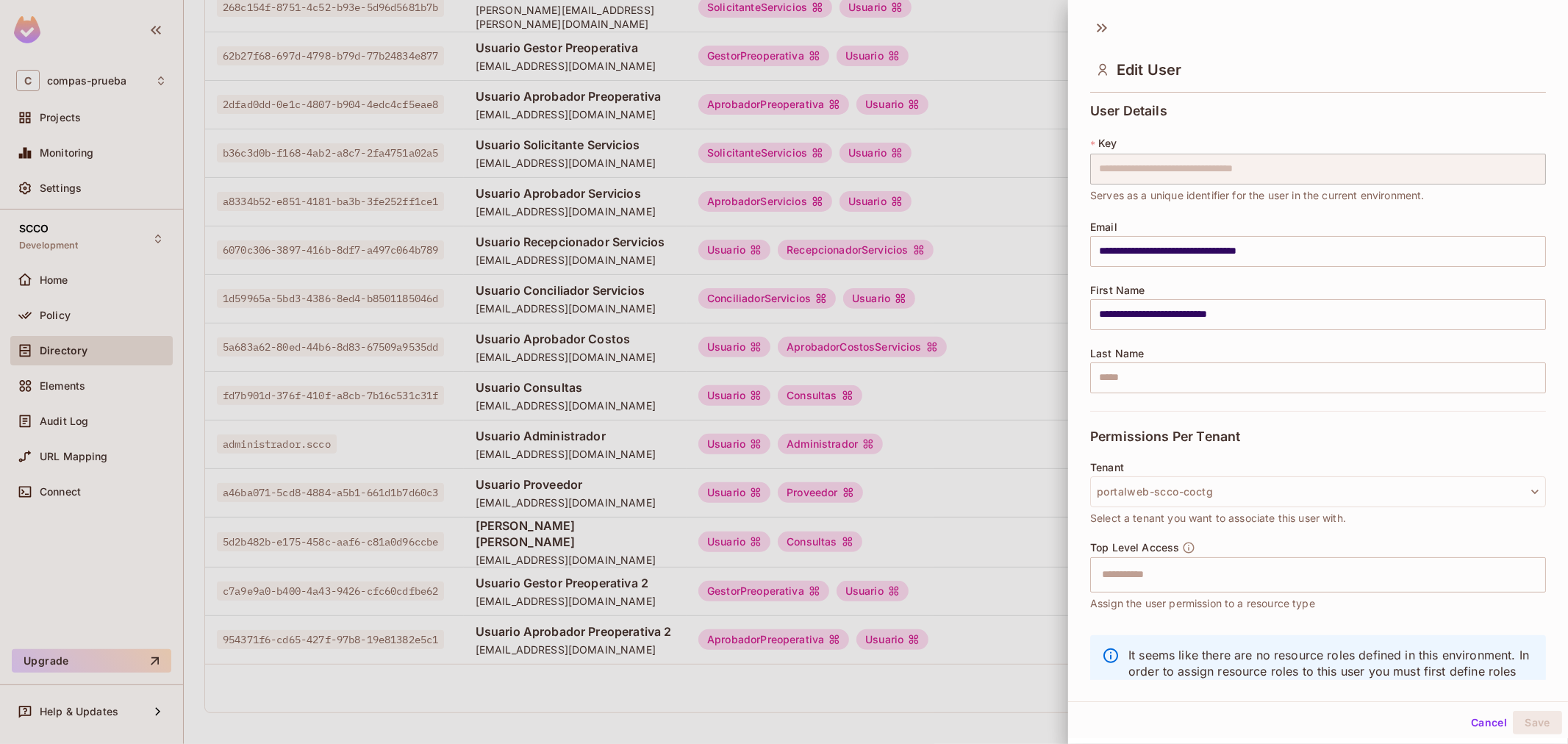
click at [1196, 548] on div "Top Level Access ​ Assign the user permission to a resource type" at bounding box center [1317, 576] width 456 height 70
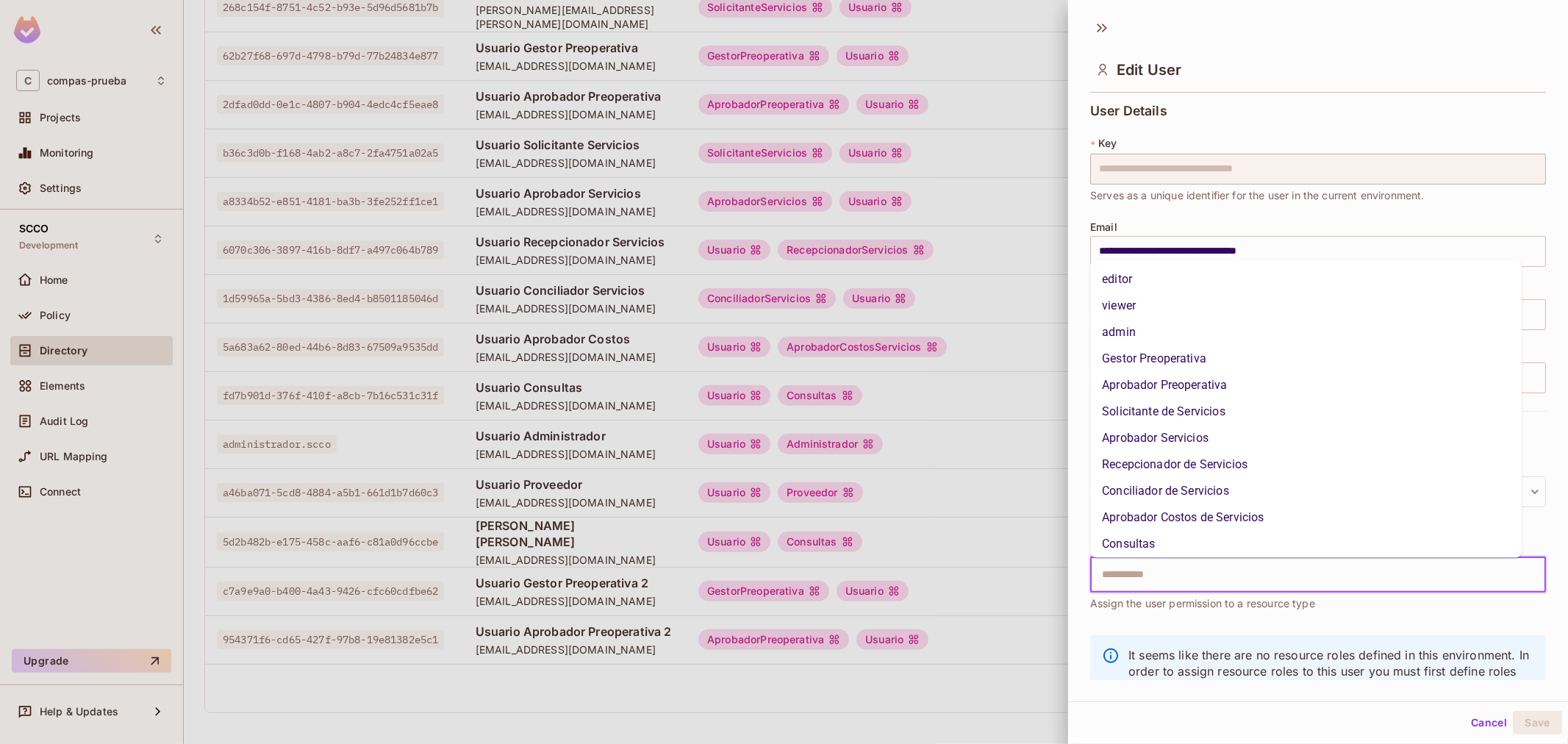
click at [1188, 564] on input "text" at bounding box center [1305, 574] width 424 height 29
click at [1197, 361] on li "Gestor Preoperativa" at bounding box center [1305, 358] width 432 height 27
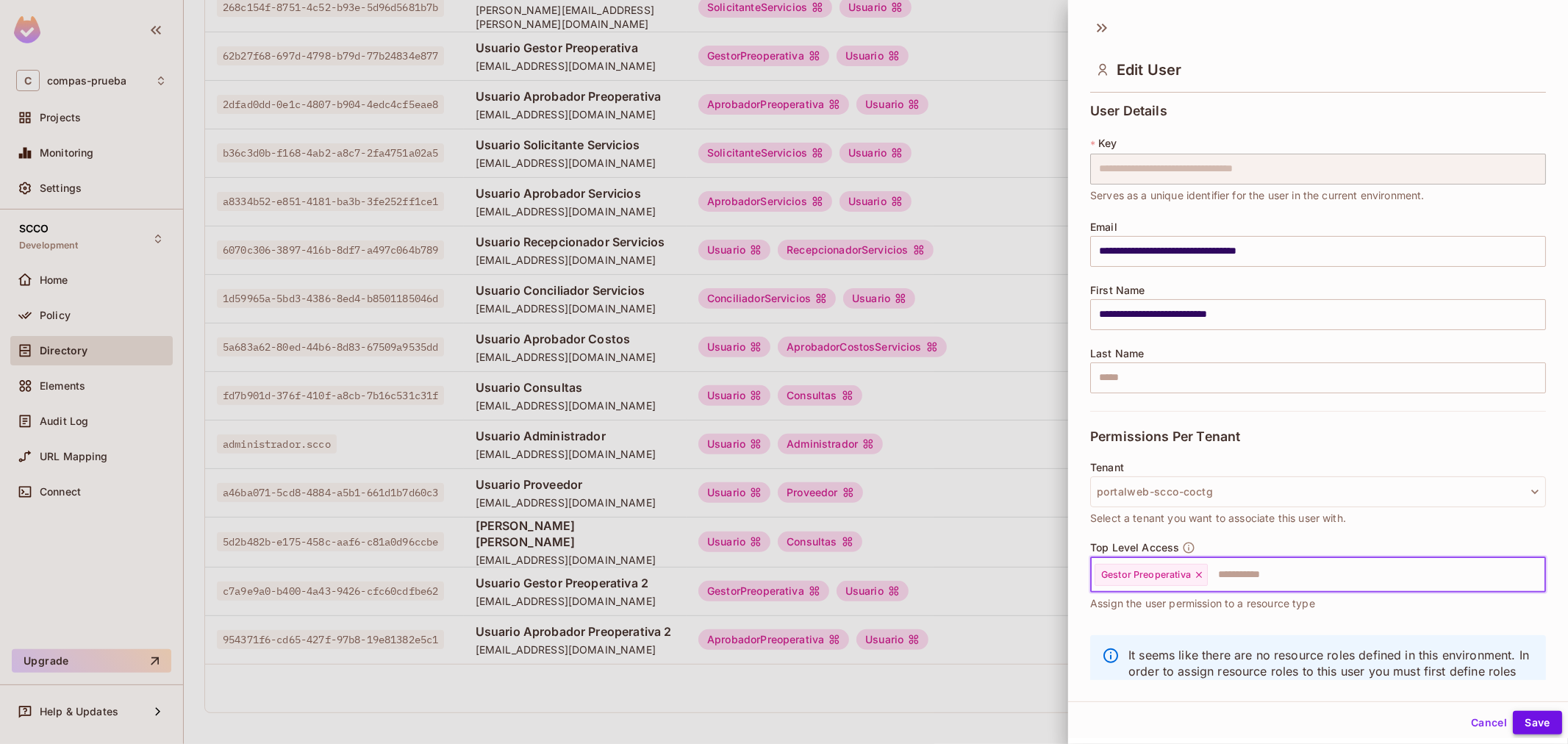
click at [1512, 717] on button "Save" at bounding box center [1537, 723] width 49 height 24
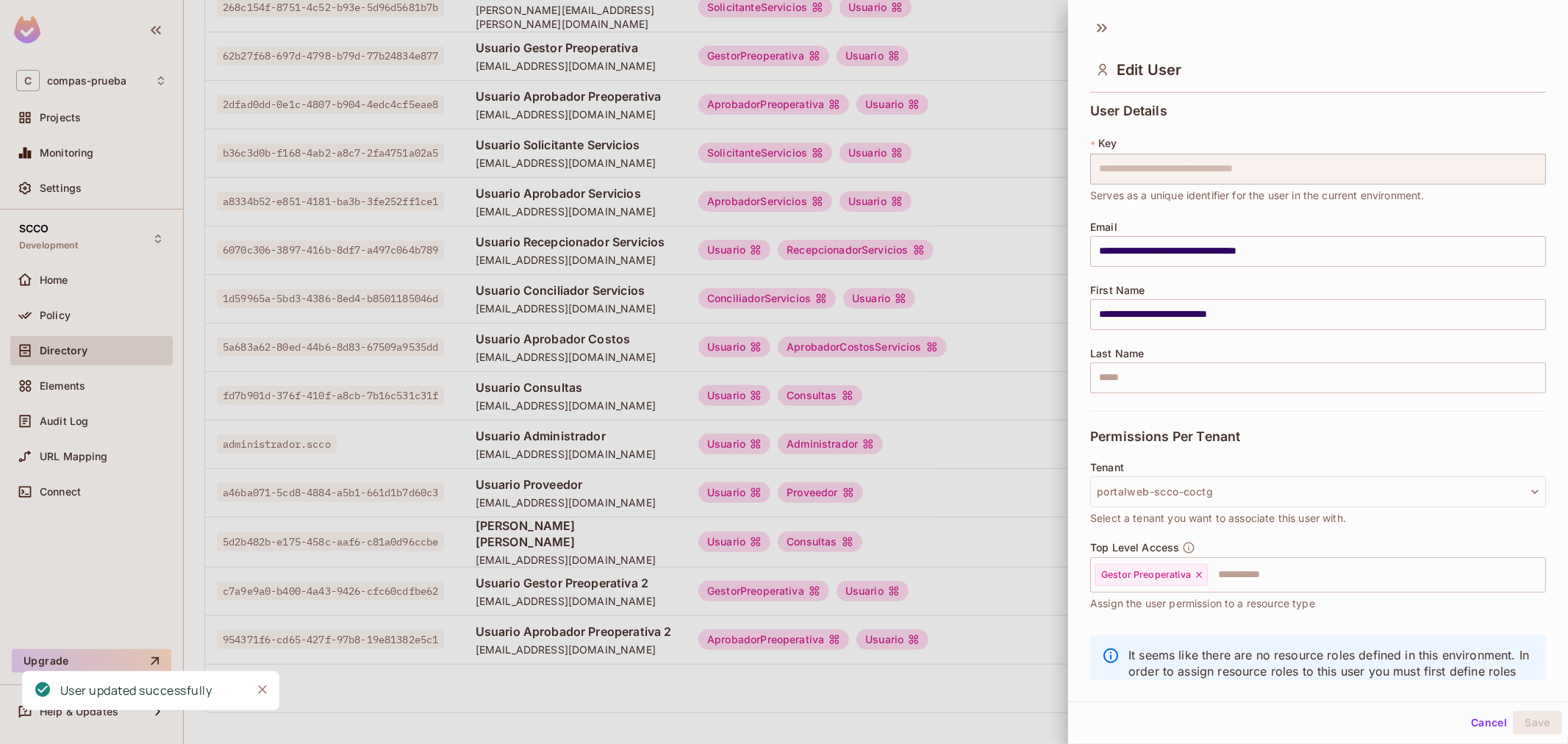
scroll to position [0, 0]
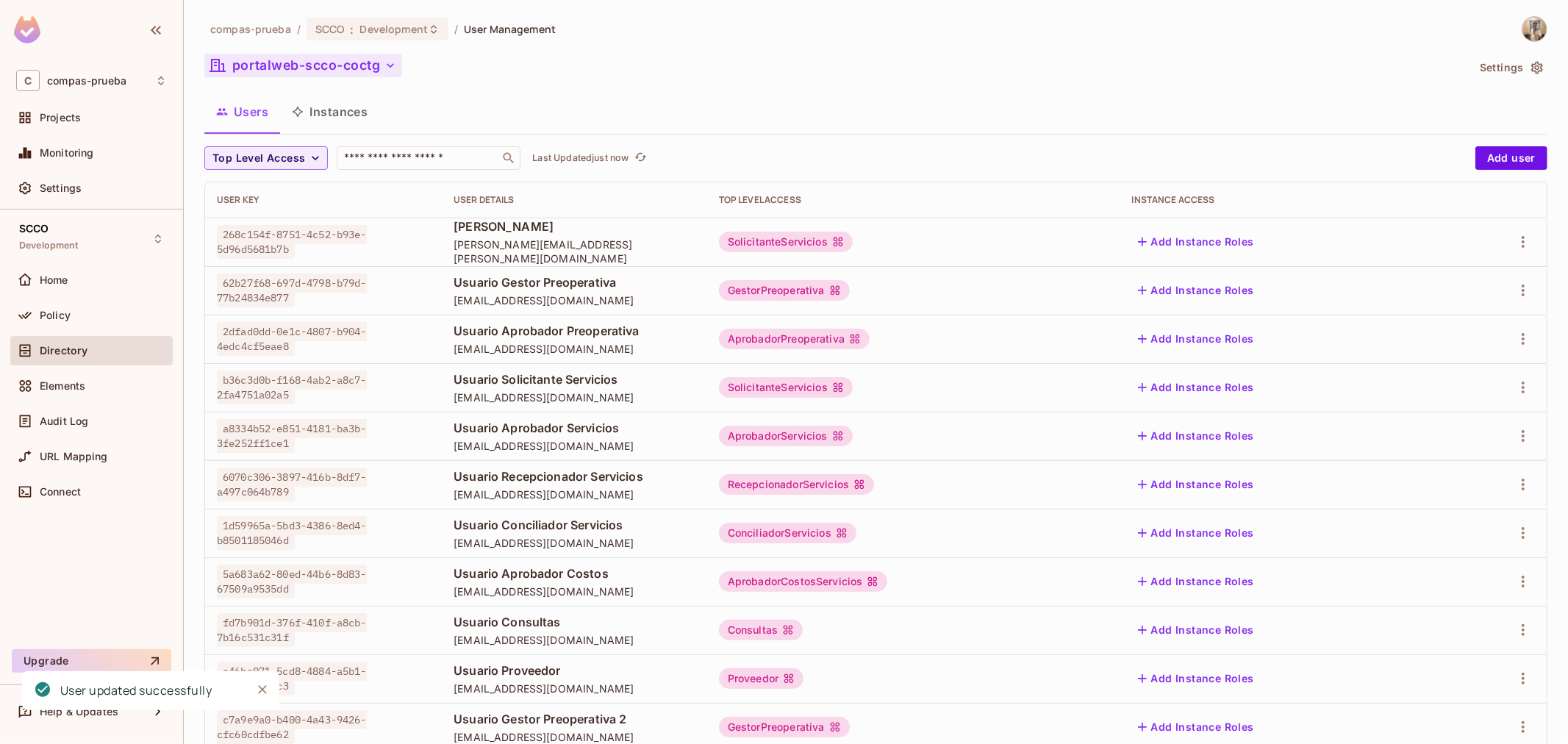
click at [341, 56] on button "portalweb-scco-coctg" at bounding box center [303, 65] width 198 height 24
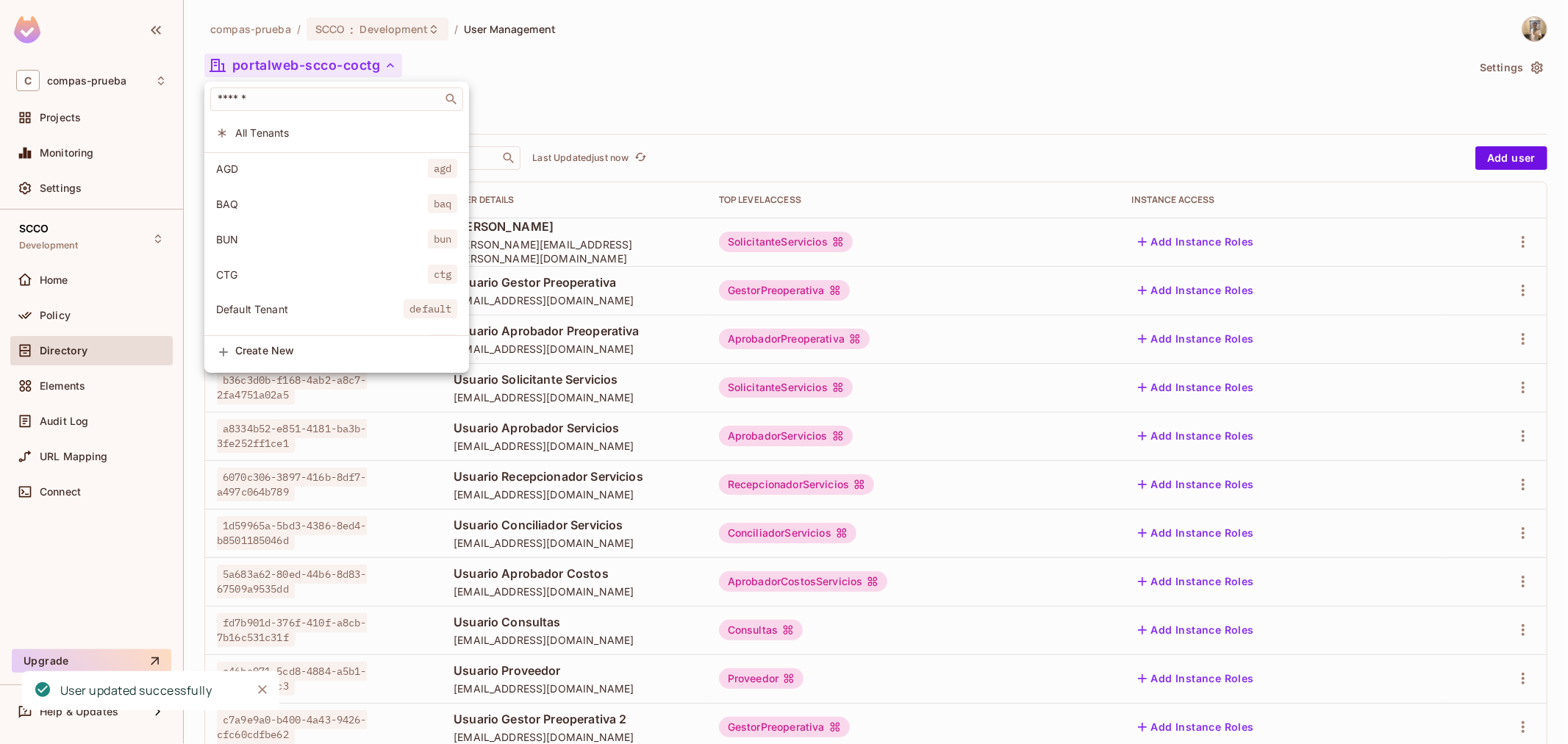
click at [312, 277] on span "CTG" at bounding box center [322, 274] width 212 height 14
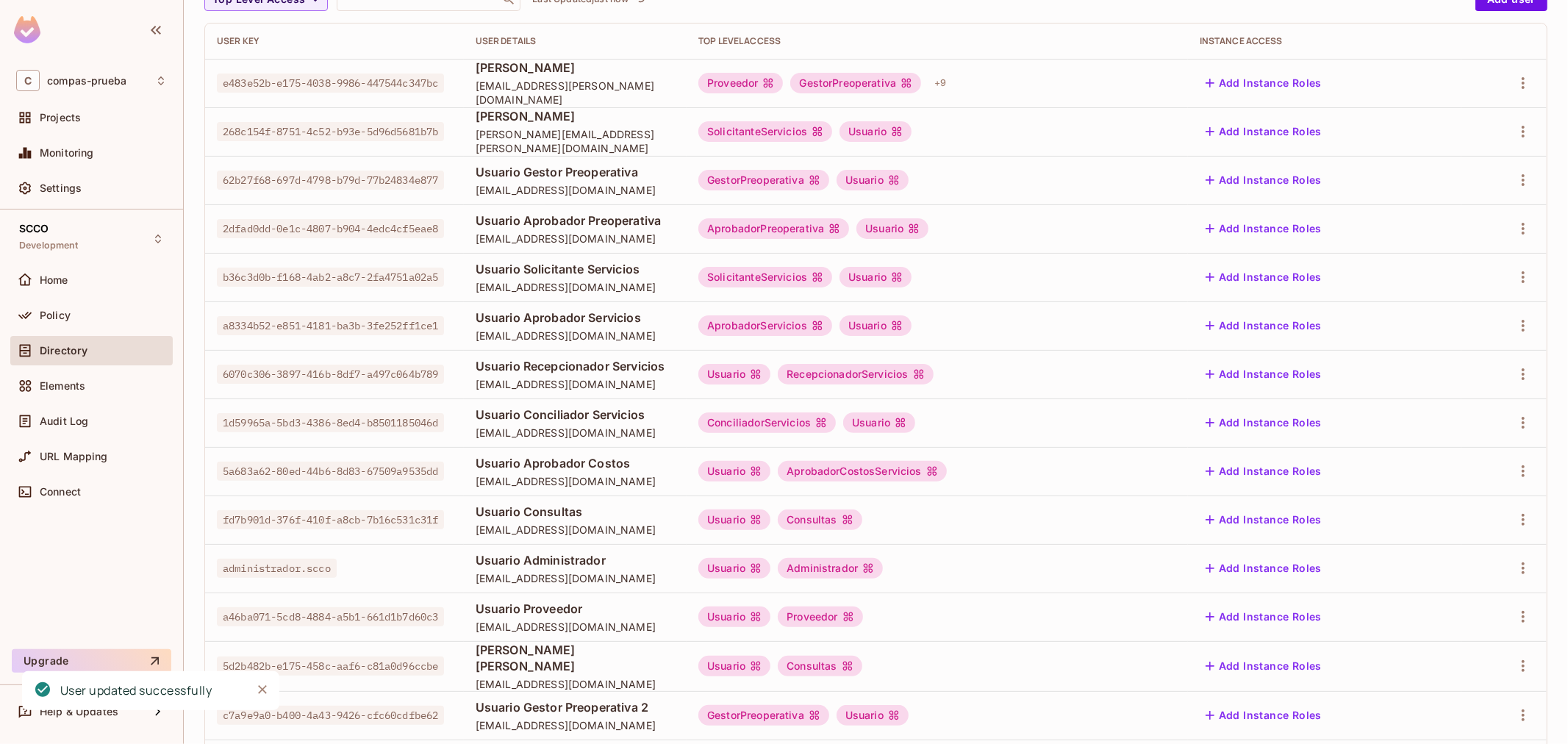
scroll to position [283, 0]
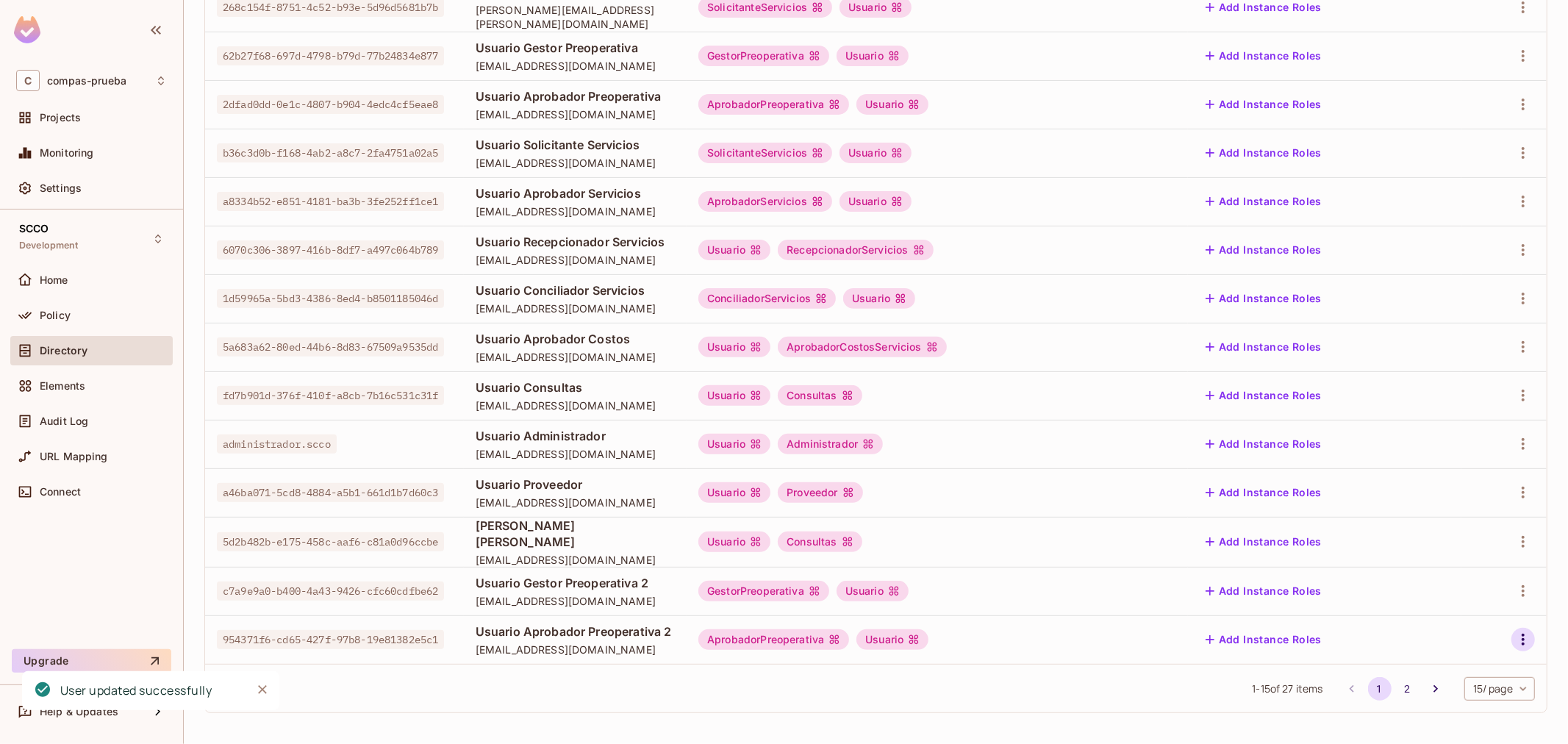
click at [1512, 649] on button "button" at bounding box center [1522, 639] width 24 height 24
click at [1471, 644] on li "Edit" at bounding box center [1447, 645] width 130 height 32
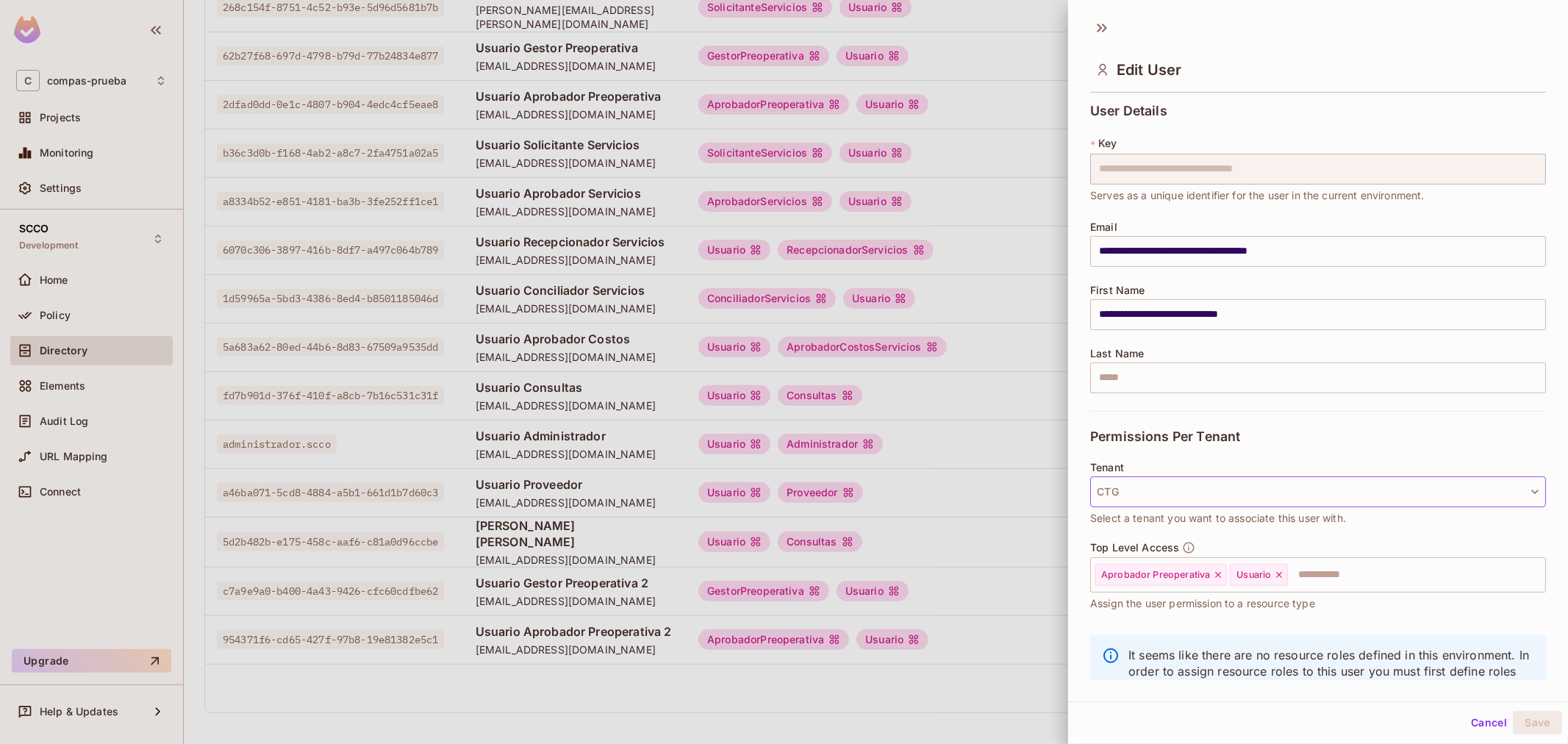
click at [1156, 497] on button "CTG" at bounding box center [1317, 492] width 456 height 31
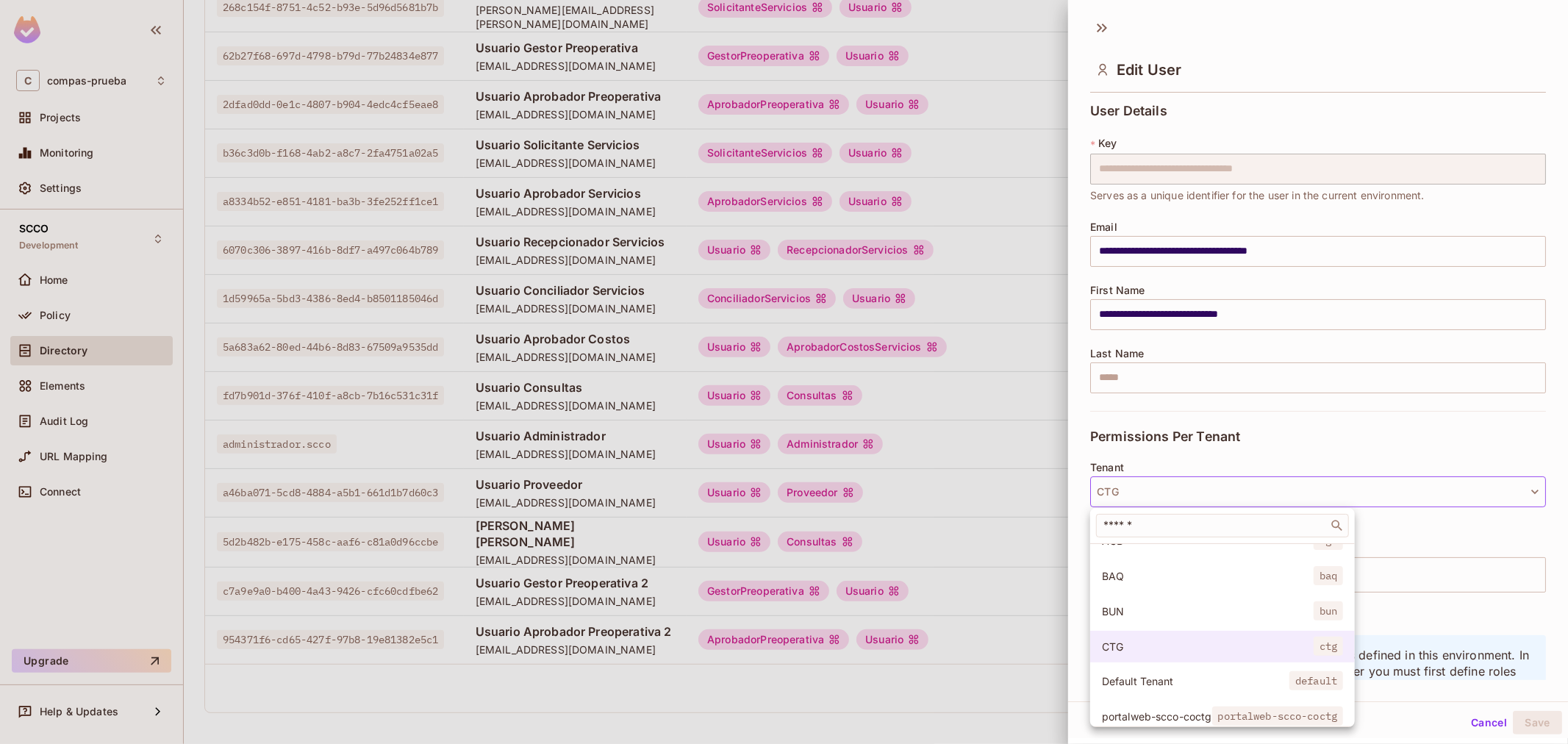
scroll to position [112, 0]
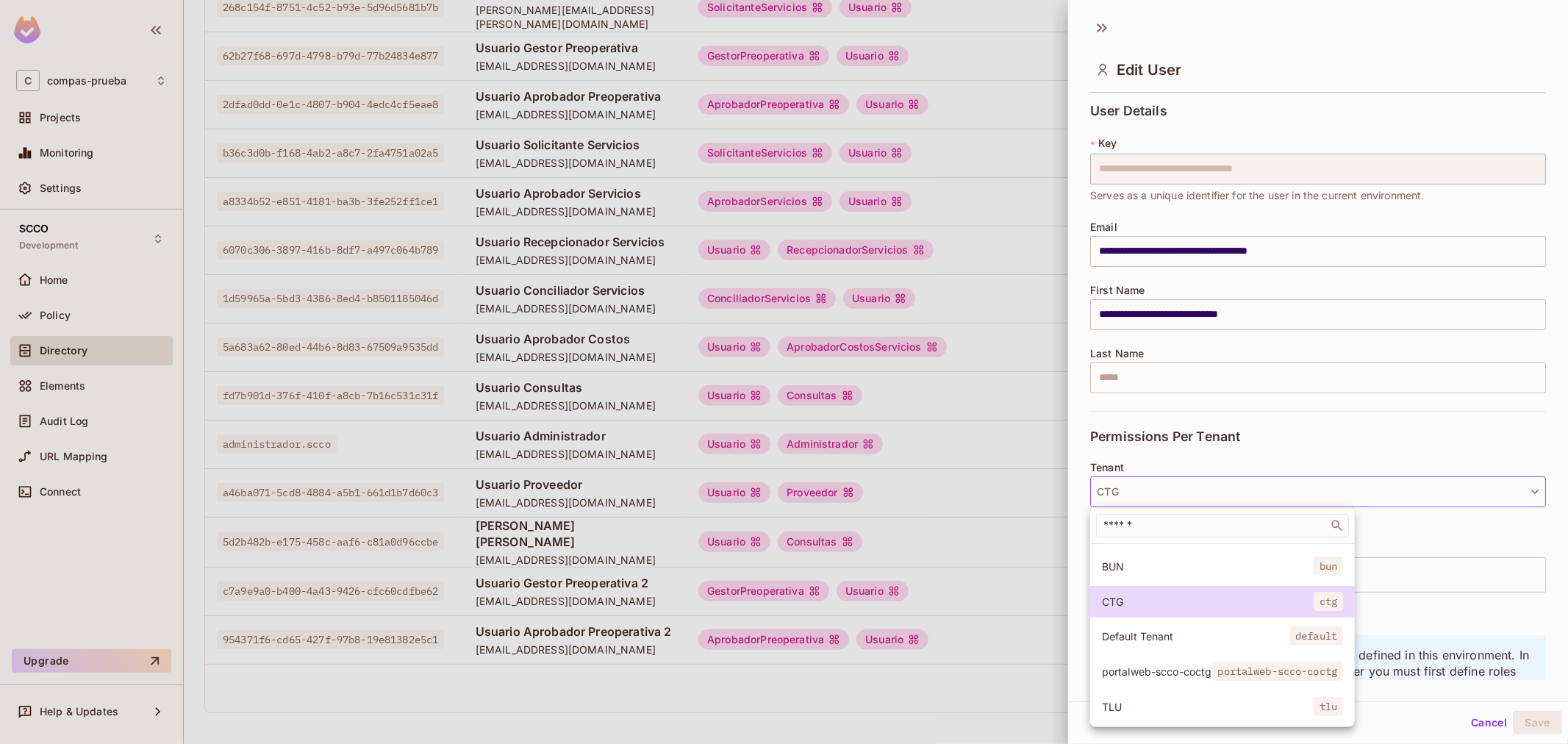
click at [1166, 665] on span "portalweb-scco-coctg" at bounding box center [1156, 671] width 110 height 14
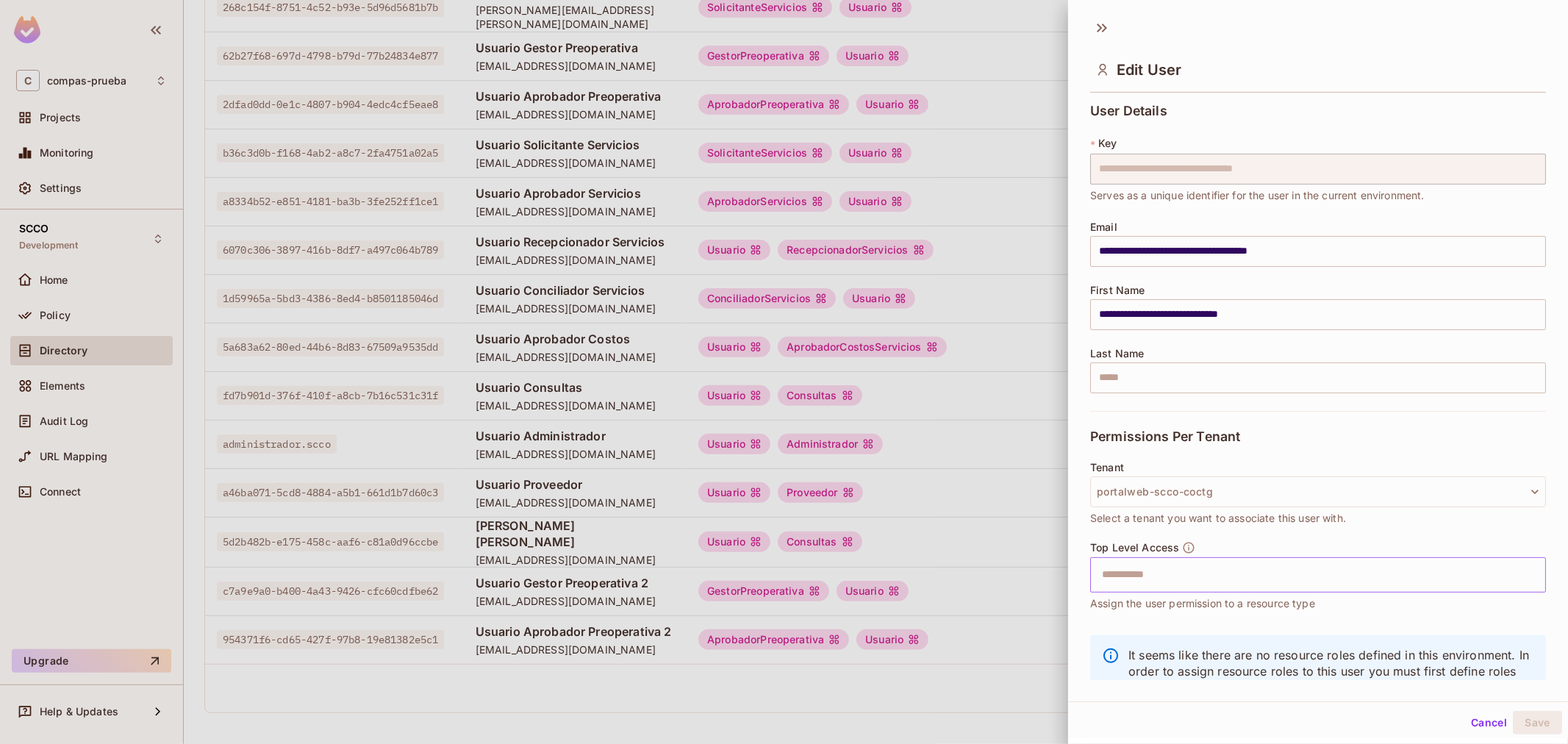
click at [1156, 574] on input "text" at bounding box center [1305, 574] width 424 height 29
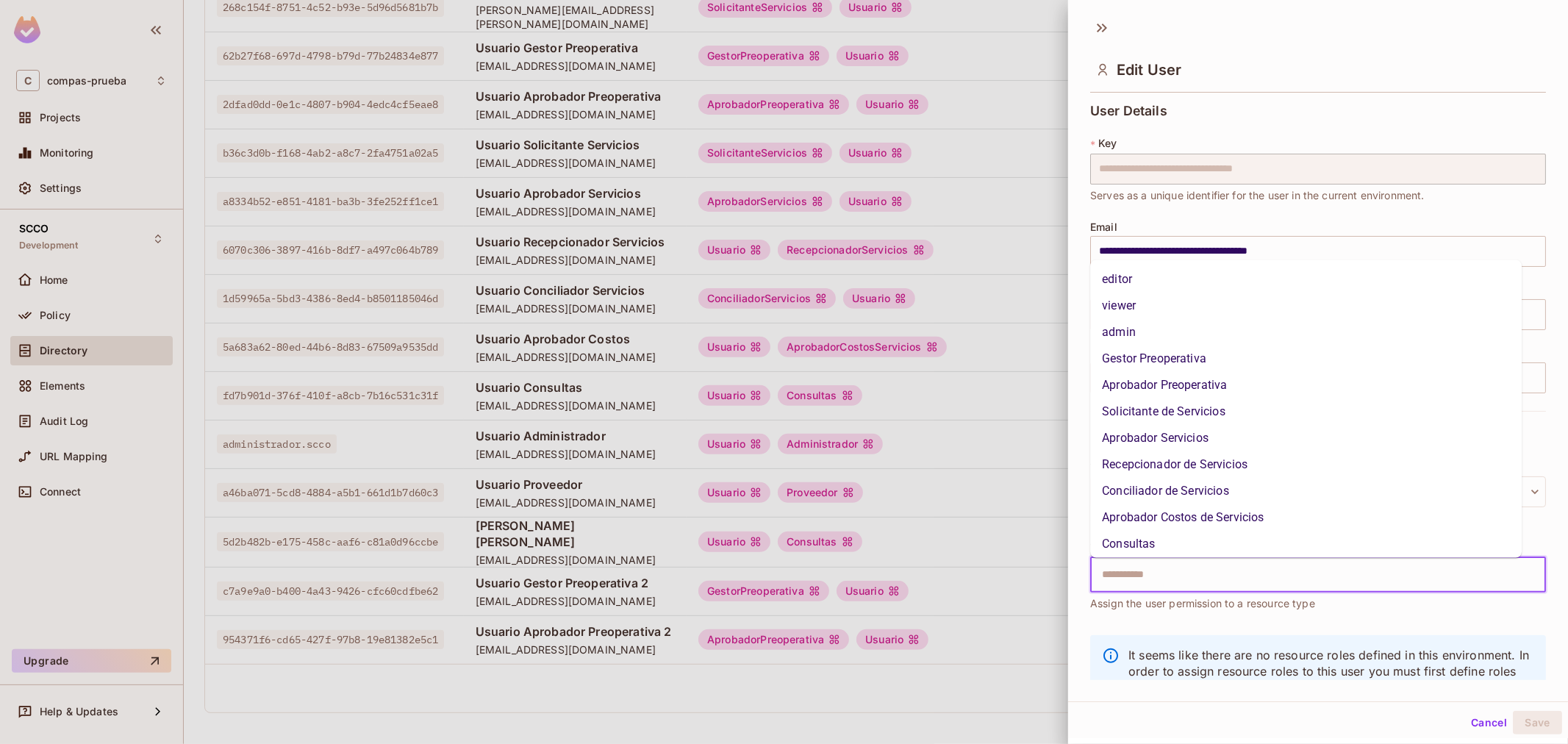
click at [1178, 379] on li "Aprobador Preoperativa" at bounding box center [1305, 385] width 432 height 27
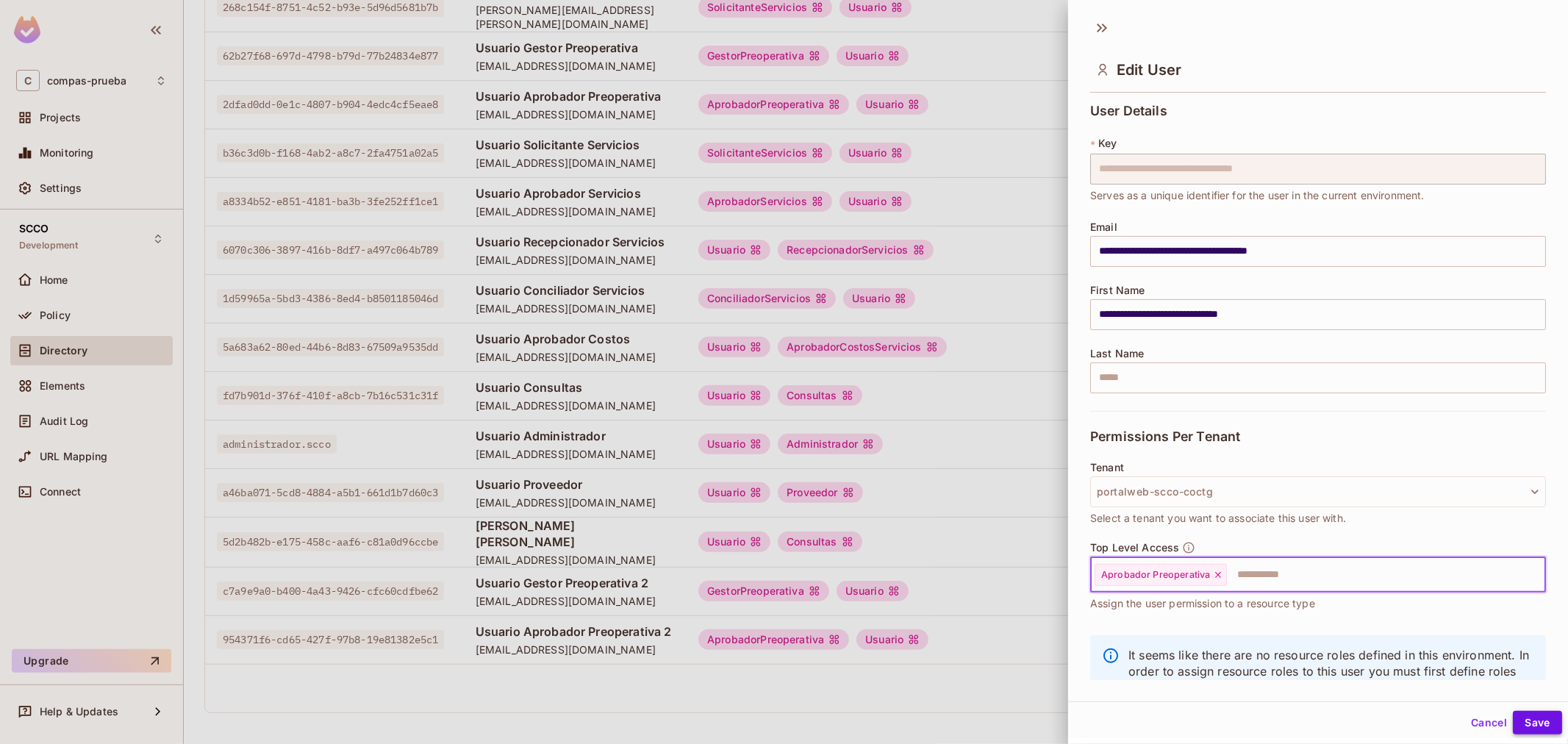
click at [1529, 729] on button "Save" at bounding box center [1537, 723] width 49 height 24
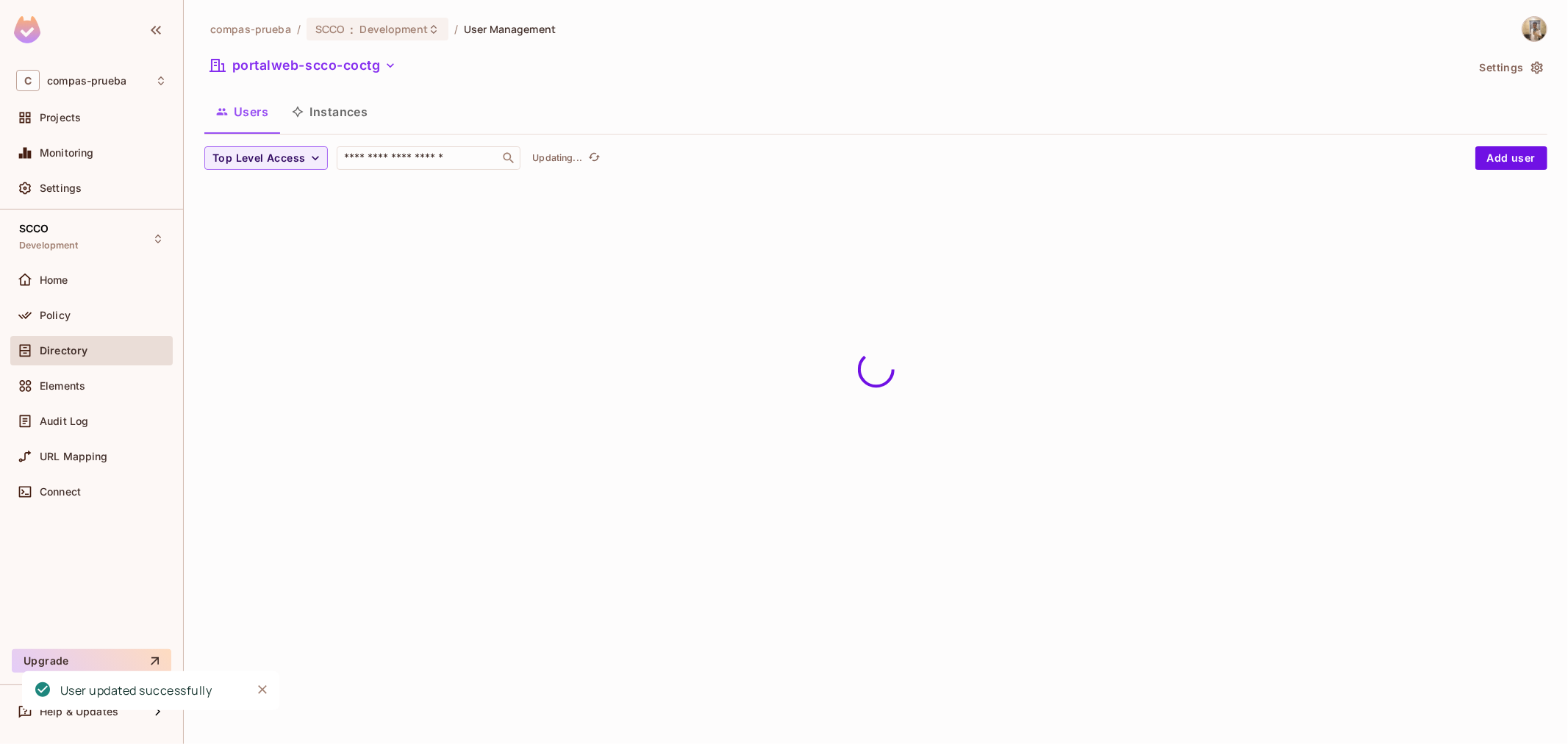
scroll to position [0, 0]
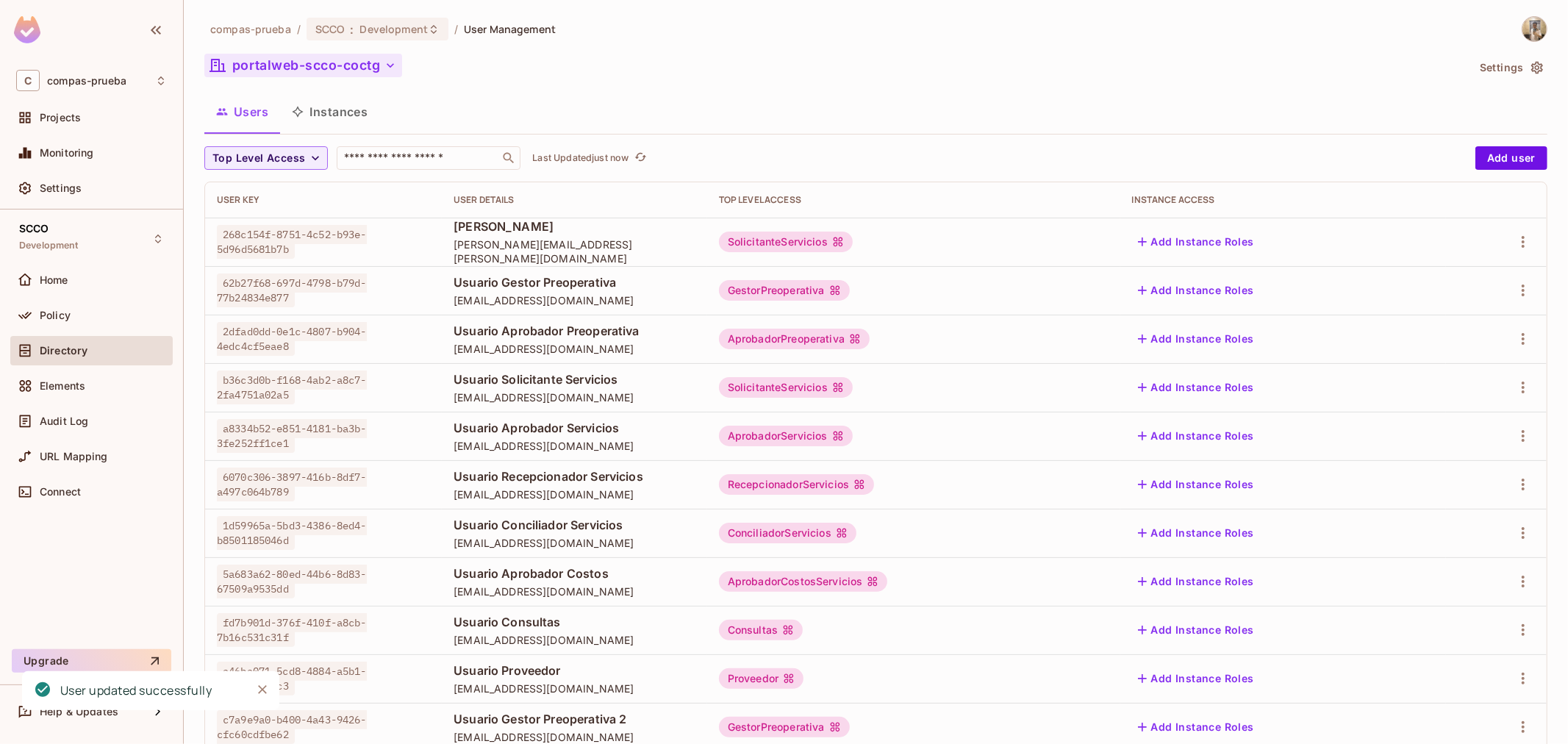
click at [328, 74] on button "portalweb-scco-coctg" at bounding box center [303, 65] width 198 height 24
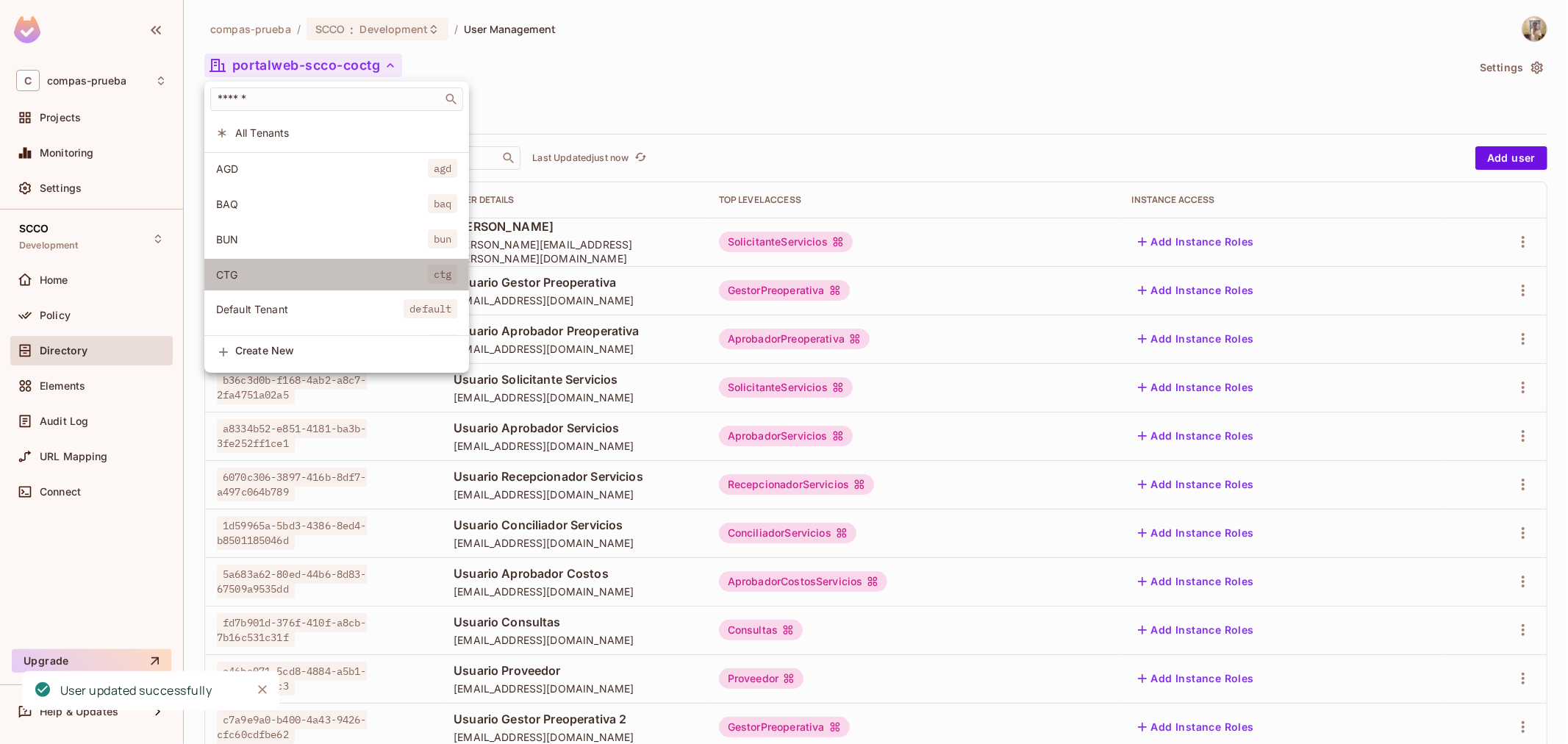
click at [253, 259] on li "CTG ctg" at bounding box center [337, 274] width 264 height 31
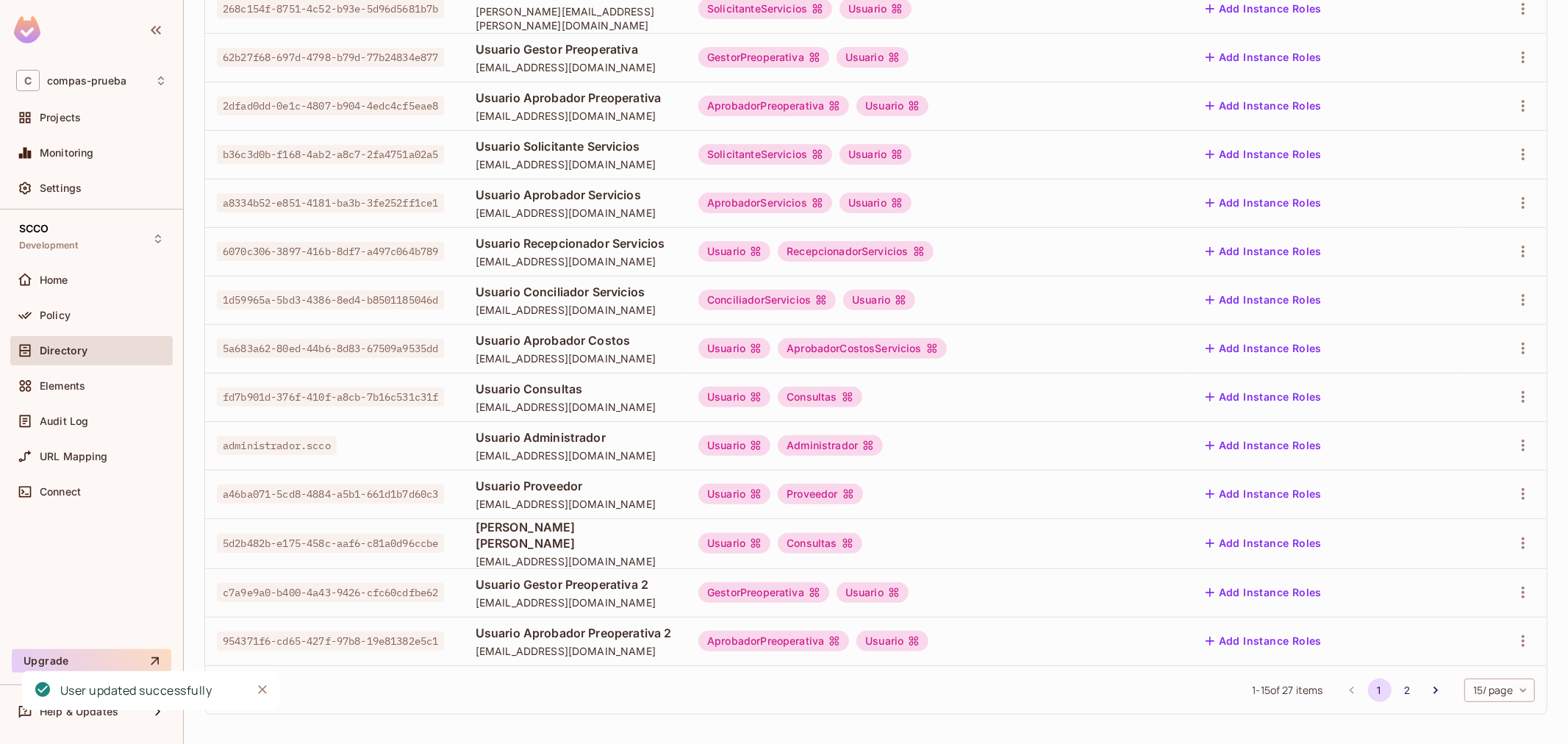
scroll to position [283, 0]
click at [1428, 686] on icon "Go to next page" at bounding box center [1435, 688] width 15 height 15
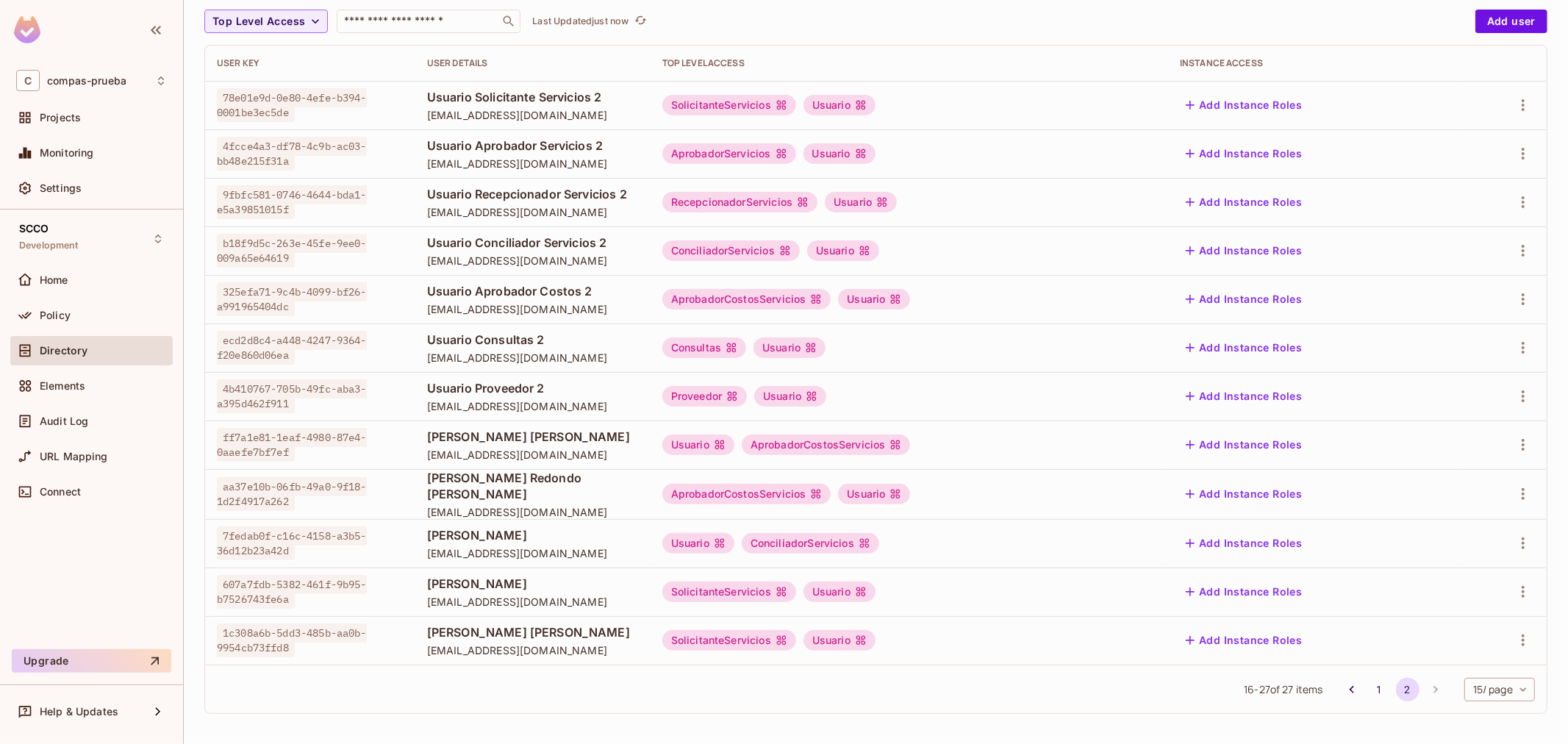
scroll to position [55, 0]
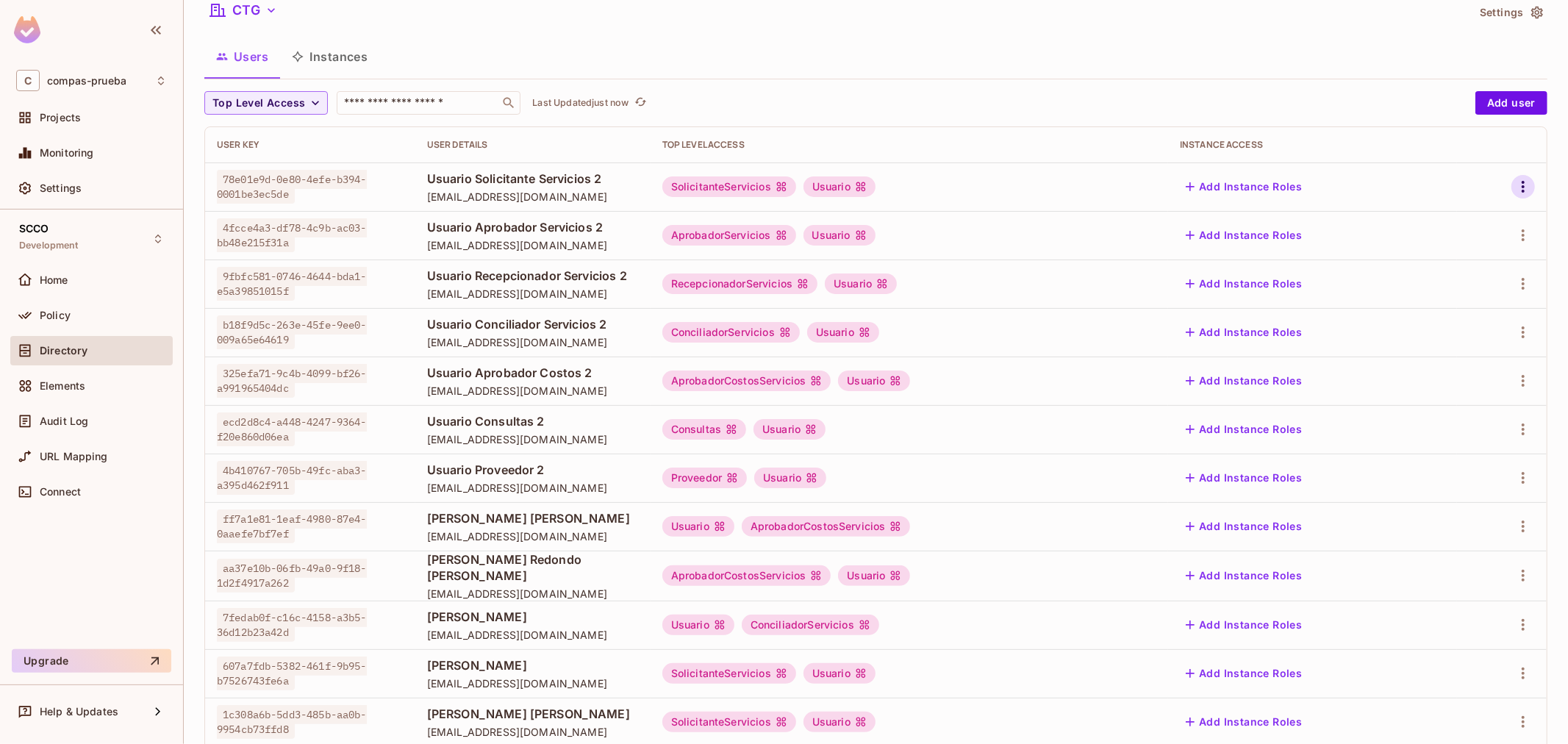
click at [1514, 191] on icon "button" at bounding box center [1522, 186] width 18 height 18
click at [1468, 216] on li "Edit" at bounding box center [1447, 221] width 130 height 32
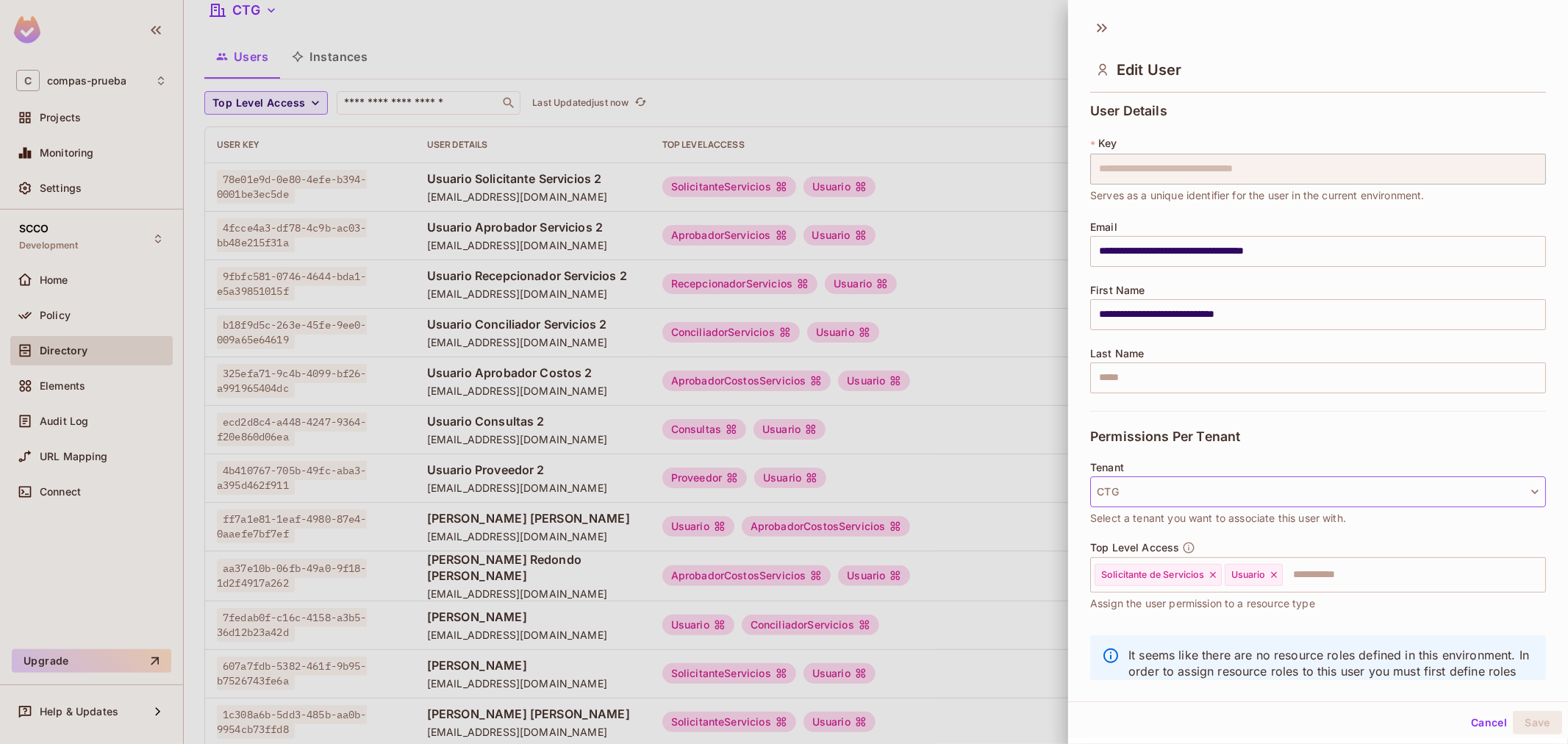
click at [1200, 498] on button "CTG" at bounding box center [1317, 492] width 456 height 31
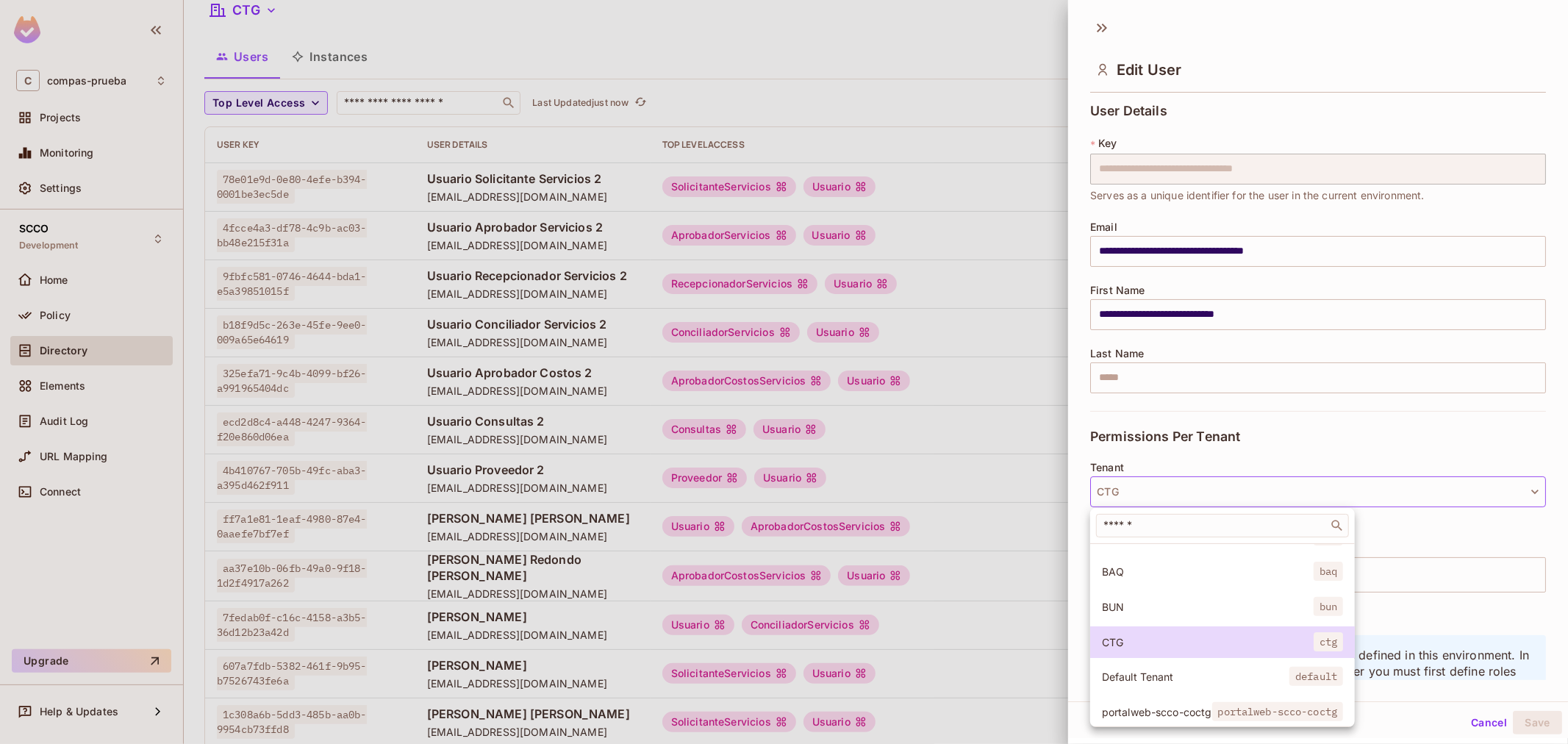
scroll to position [112, 0]
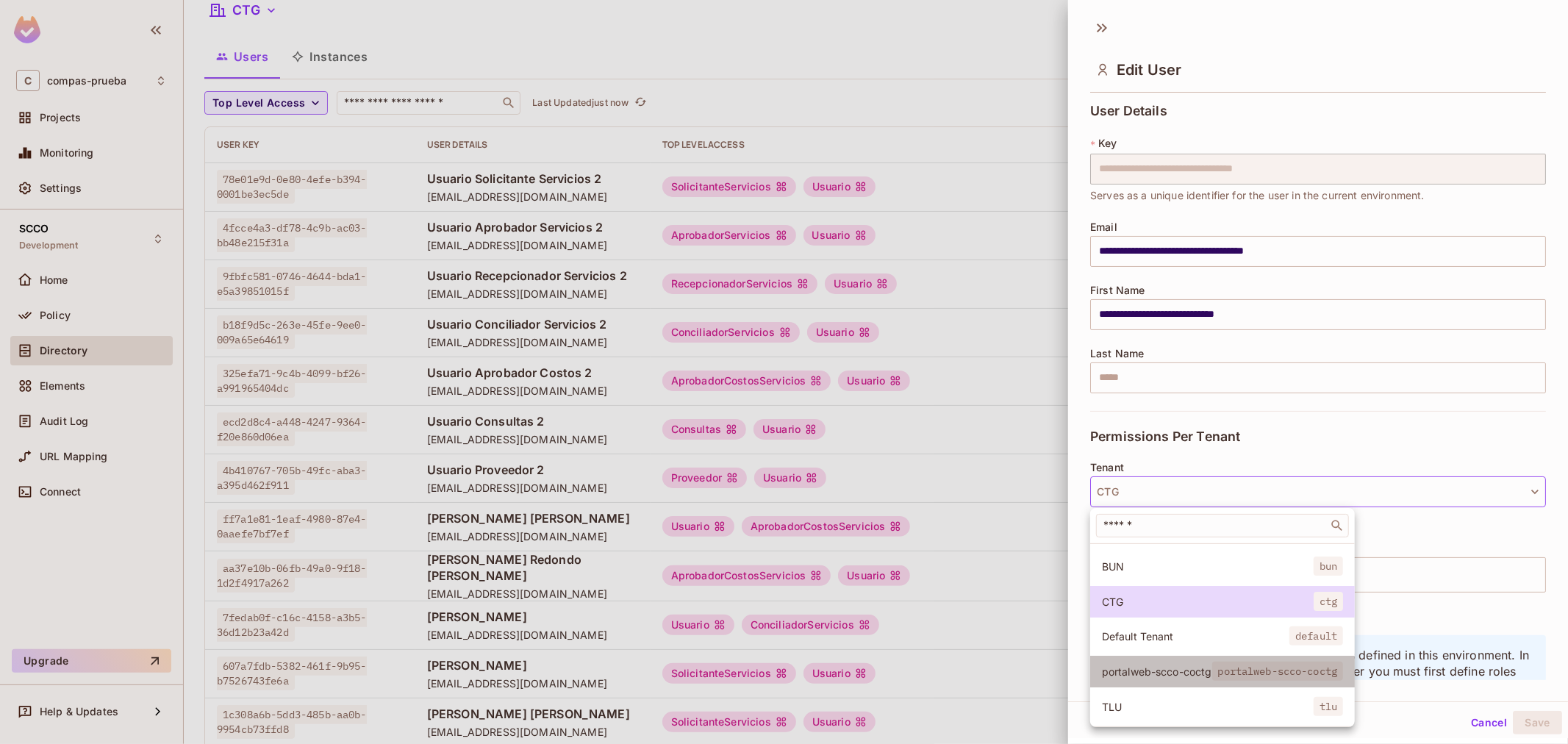
click at [1208, 665] on span "portalweb-scco-coctg" at bounding box center [1156, 671] width 110 height 14
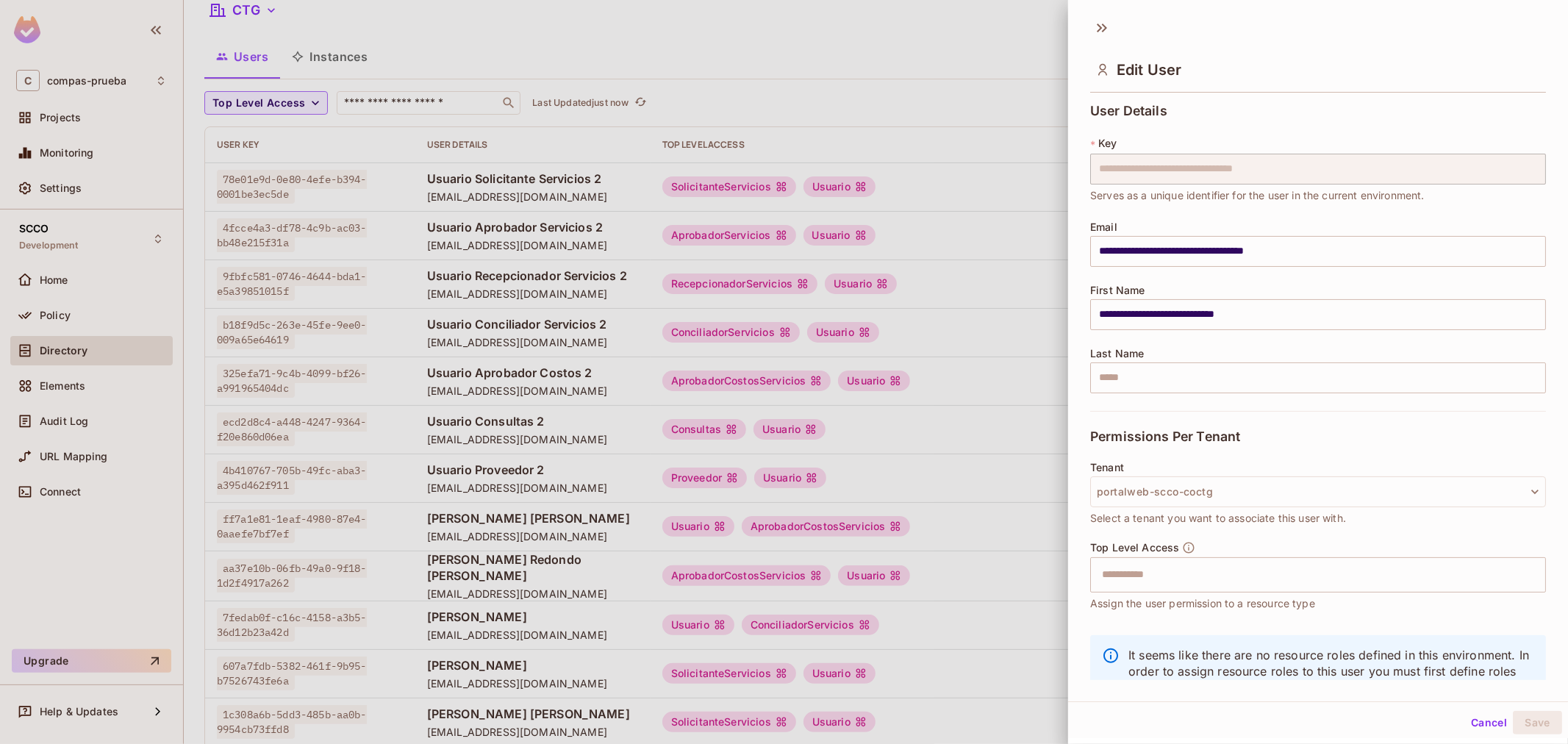
click at [1215, 576] on input "text" at bounding box center [1305, 574] width 424 height 29
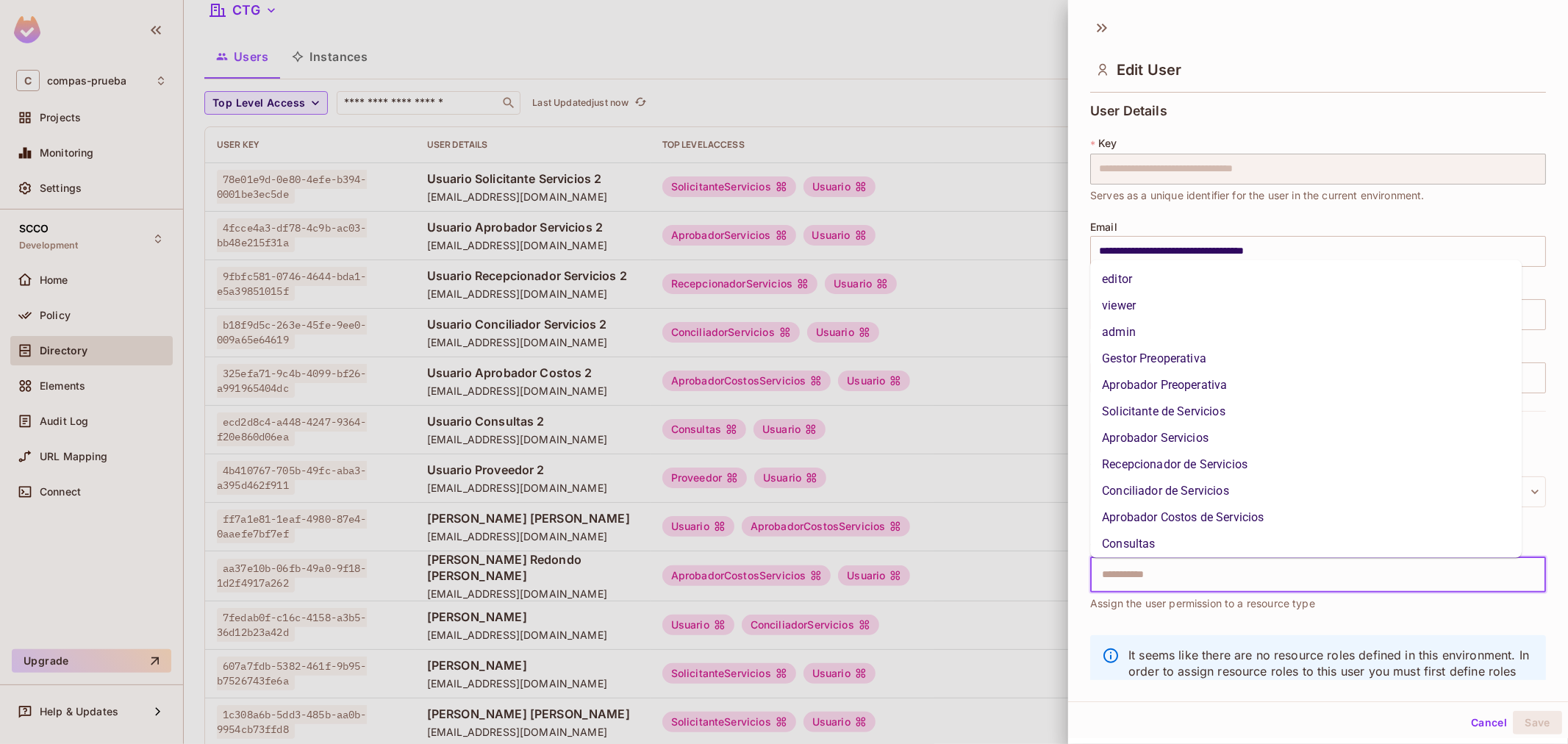
click at [1207, 409] on li "Solicitante de Servicios" at bounding box center [1305, 412] width 432 height 27
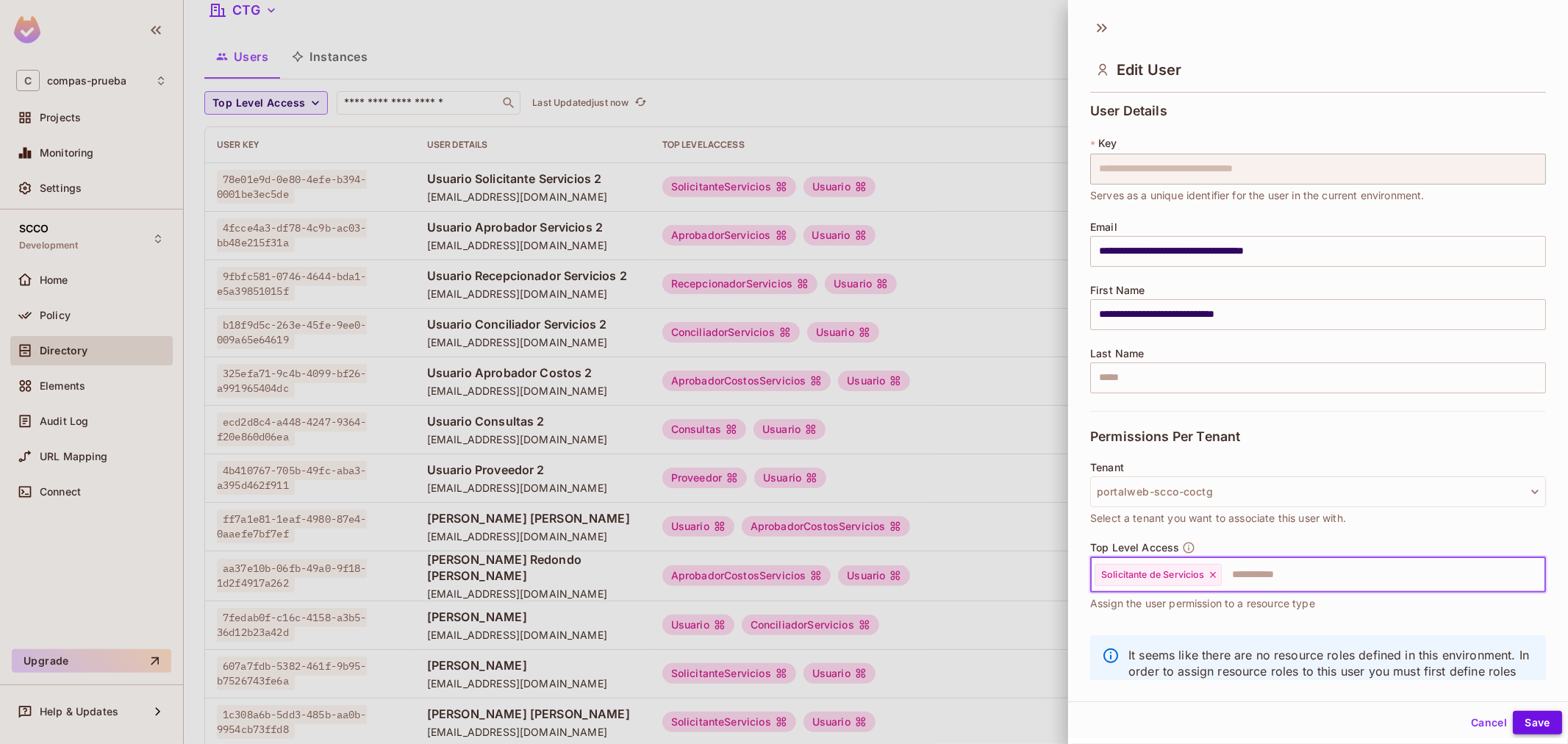
click at [1523, 717] on button "Save" at bounding box center [1537, 723] width 49 height 24
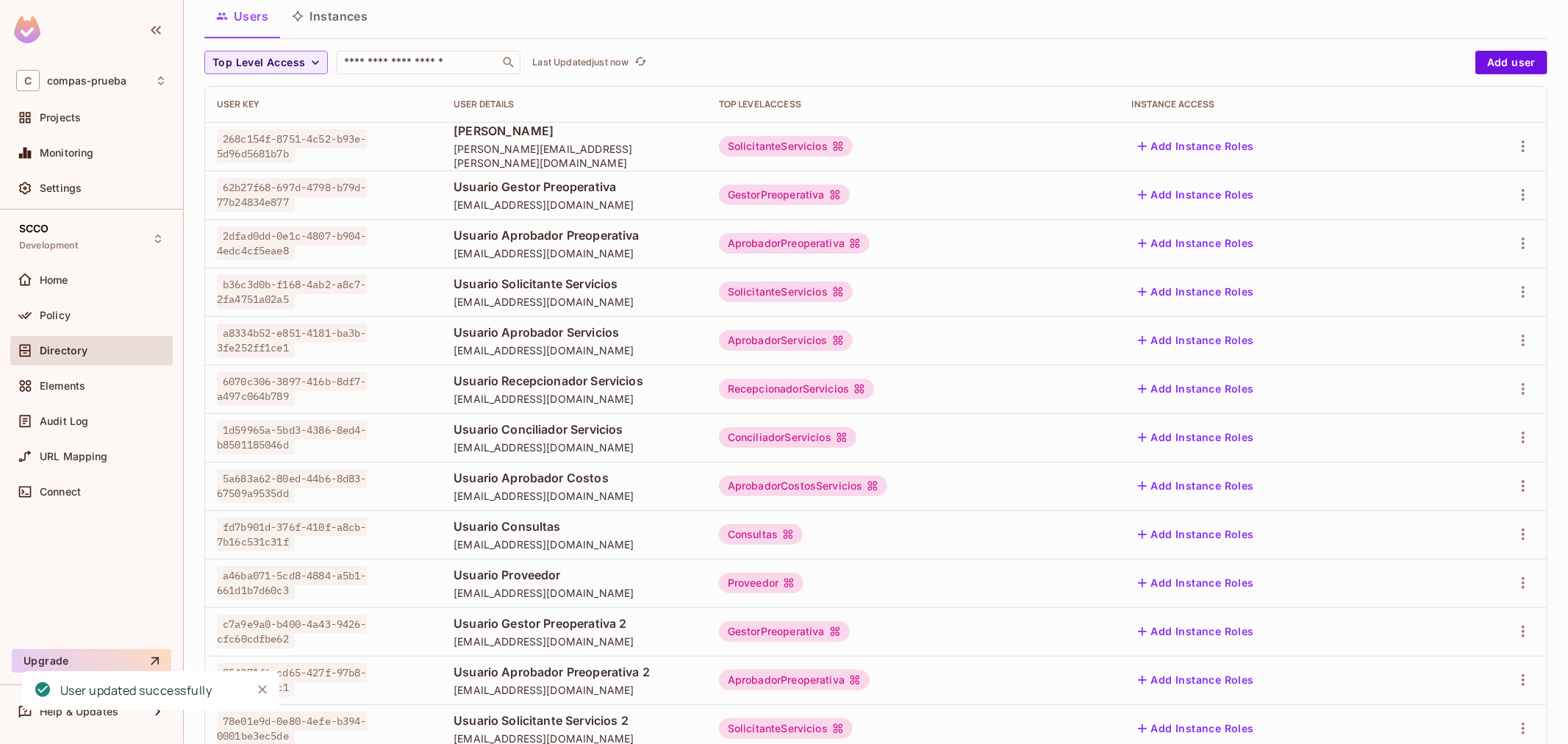
scroll to position [0, 0]
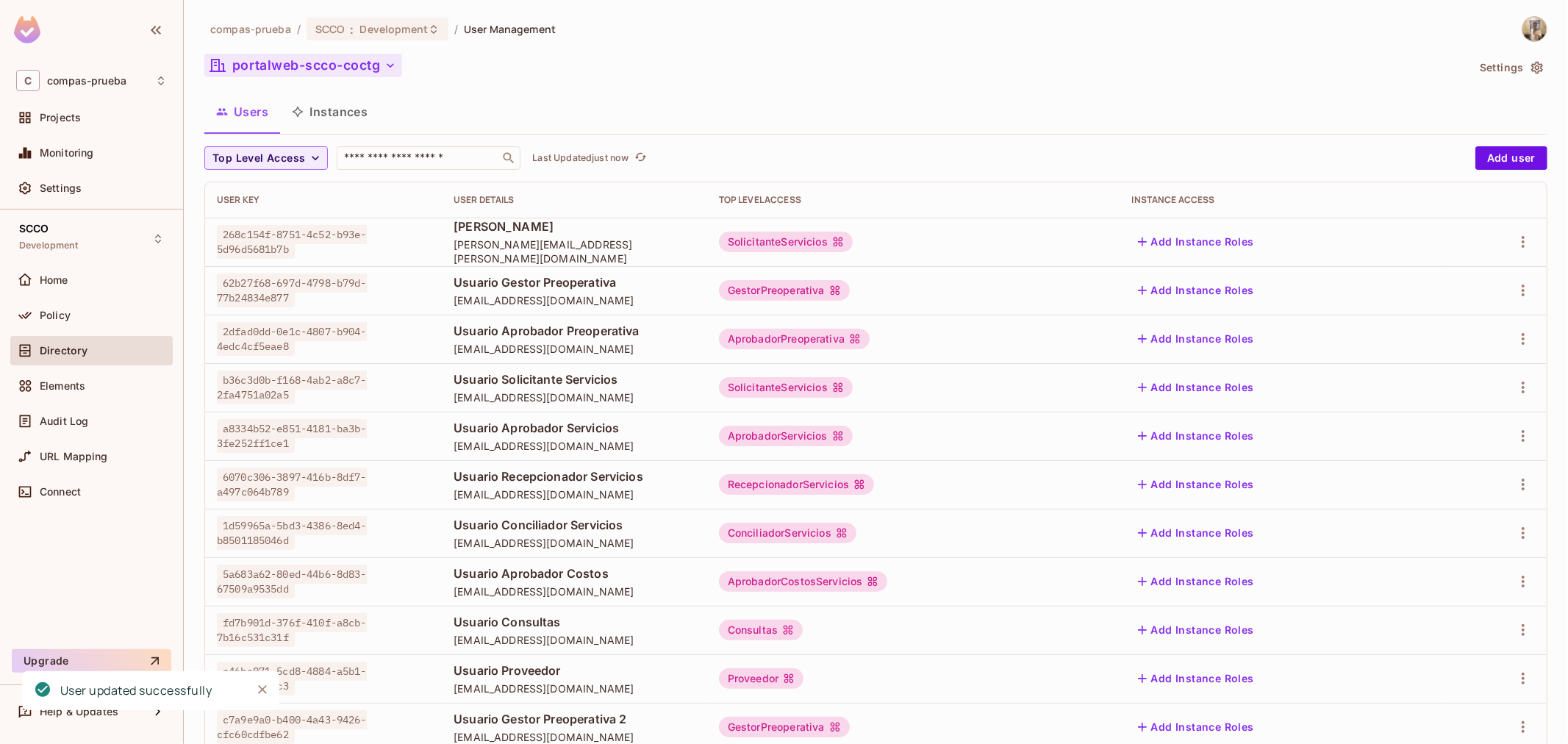
click at [291, 59] on button "portalweb-scco-coctg" at bounding box center [303, 65] width 198 height 24
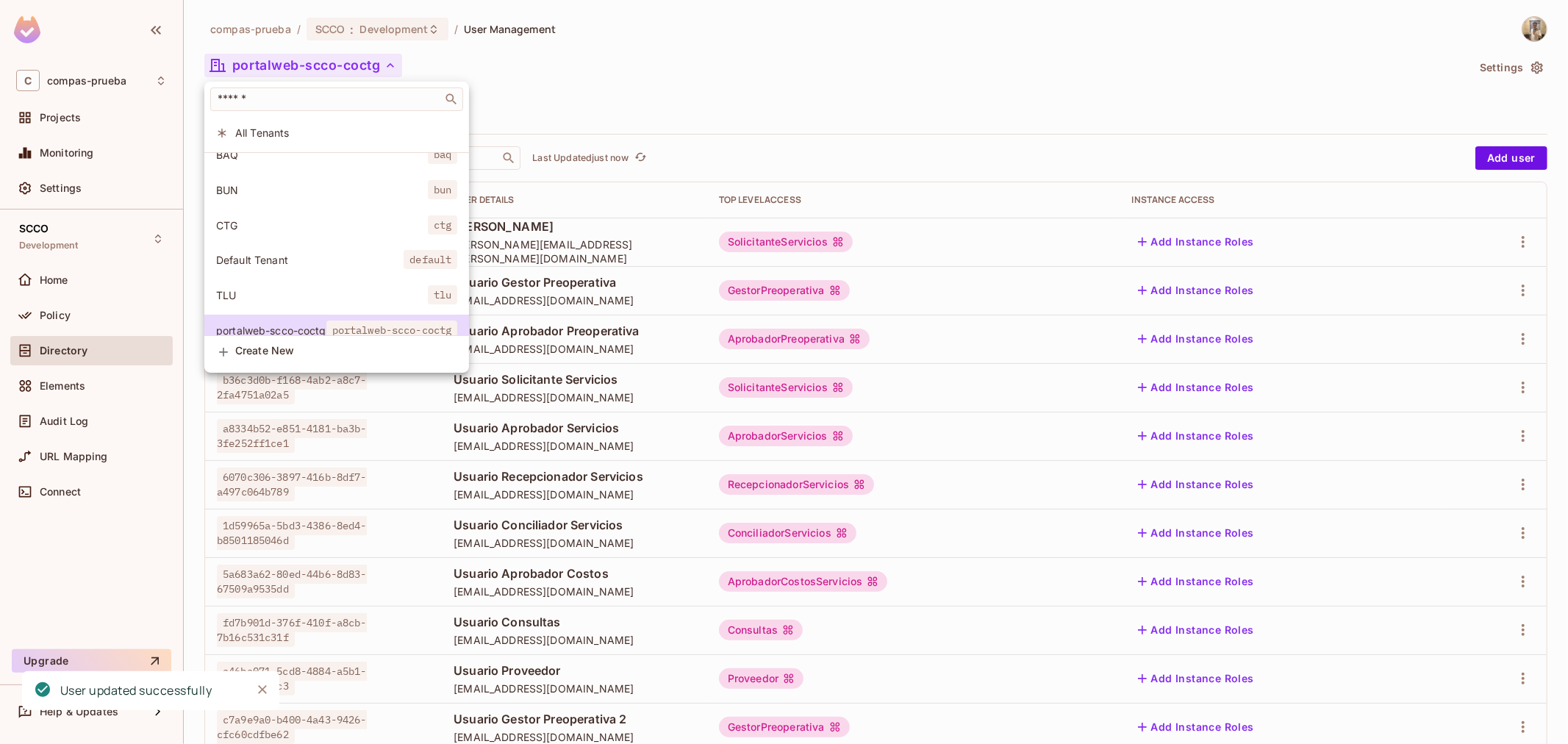
scroll to position [76, 0]
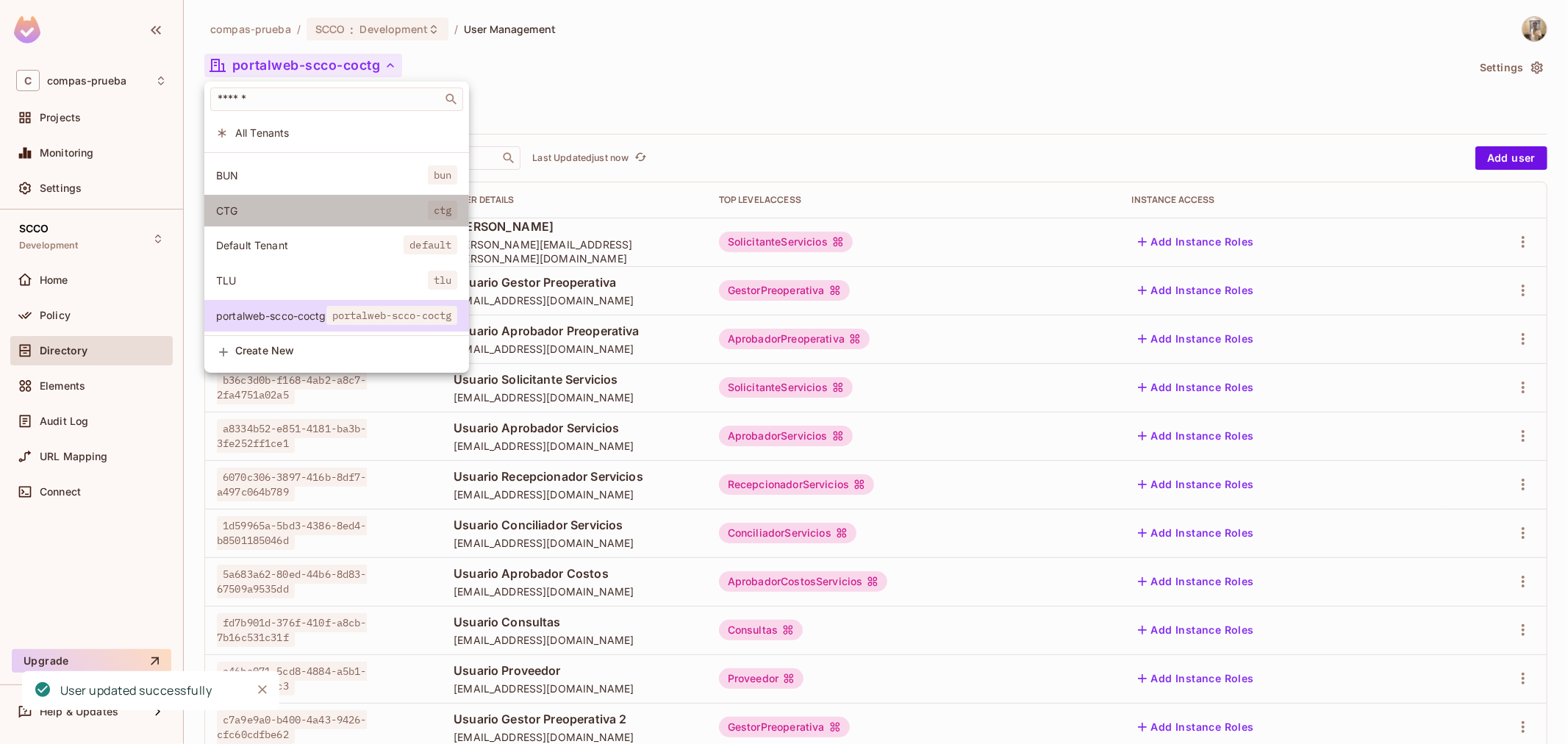
click at [282, 204] on span "CTG" at bounding box center [322, 211] width 212 height 14
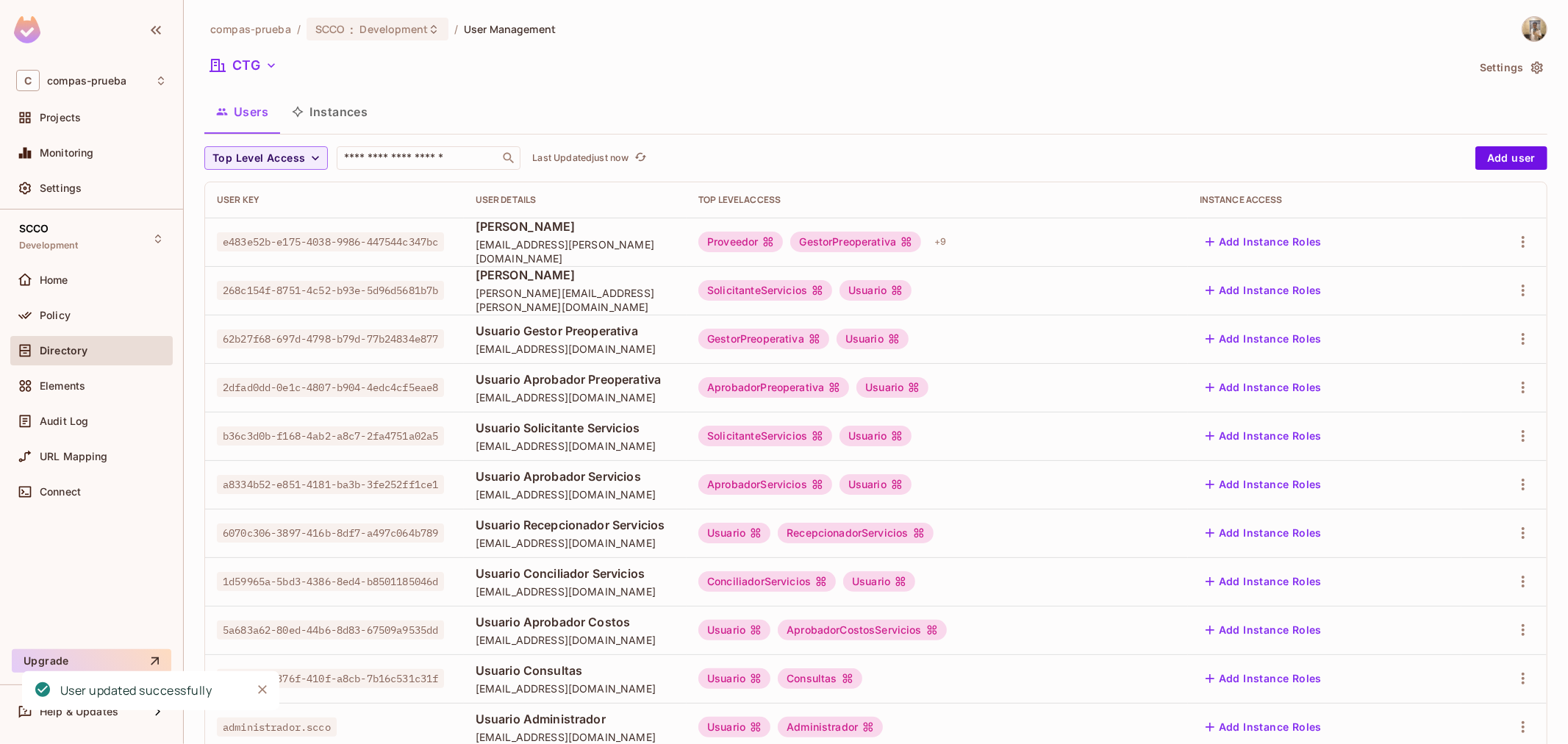
scroll to position [283, 0]
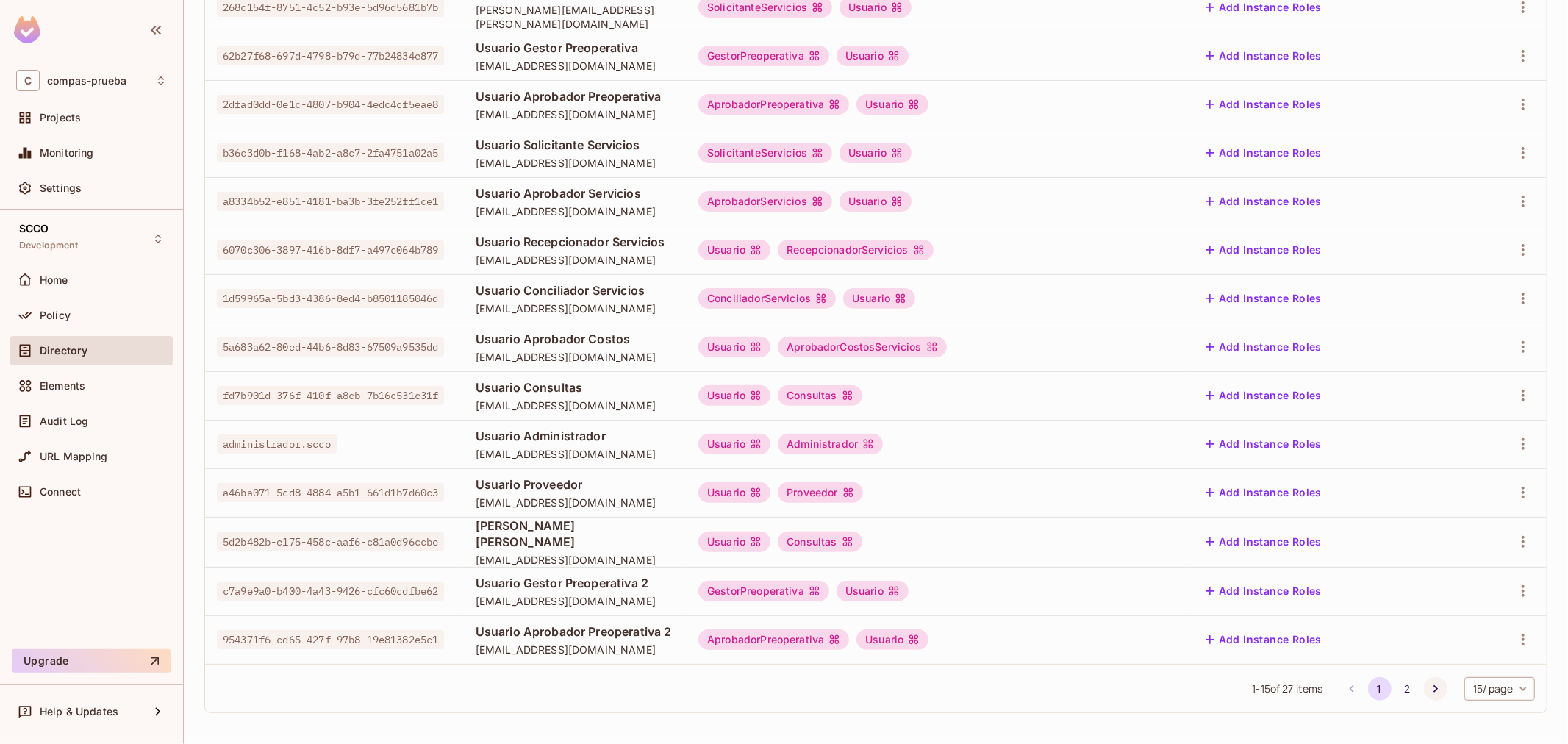
click at [1424, 697] on button "Go to next page" at bounding box center [1435, 688] width 24 height 24
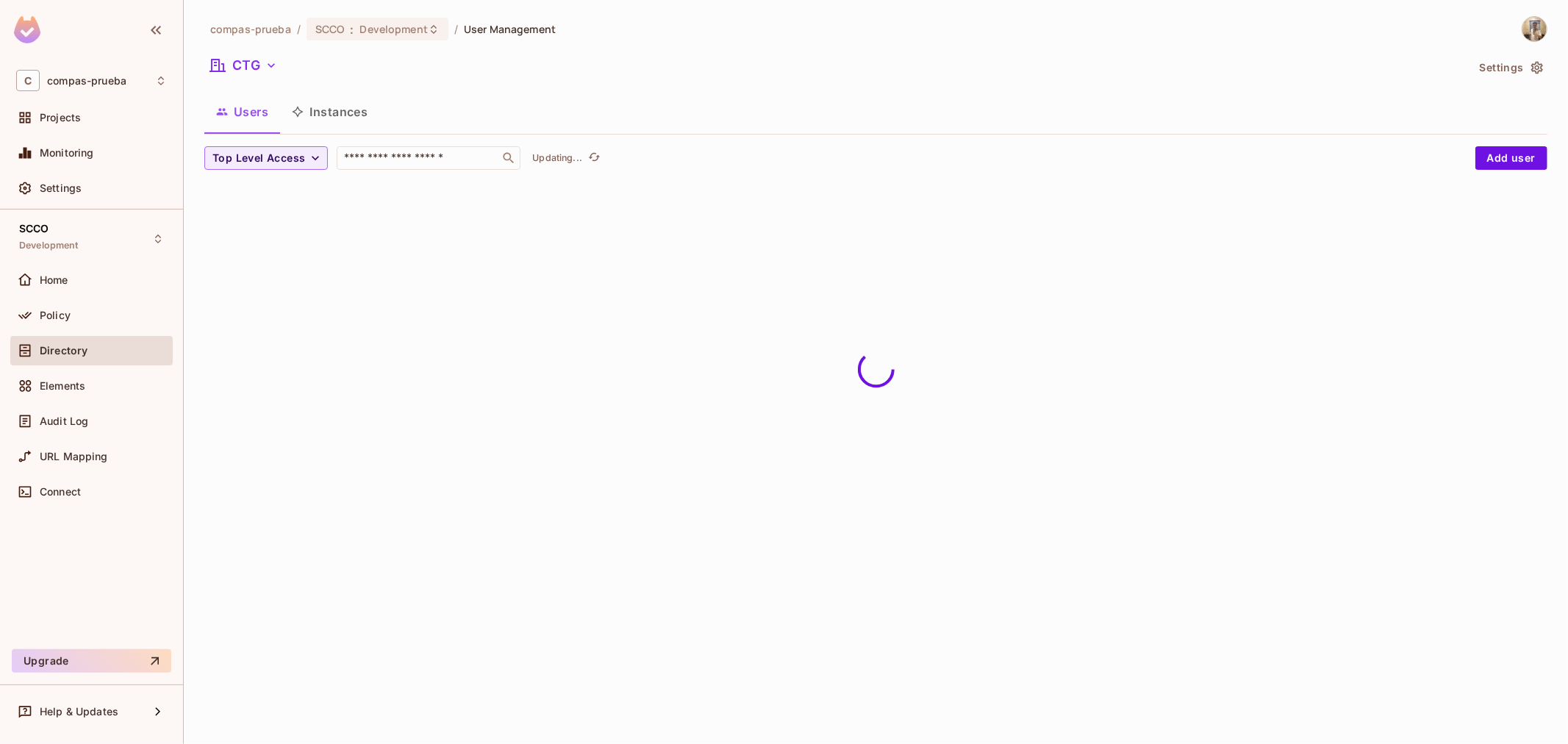
scroll to position [0, 0]
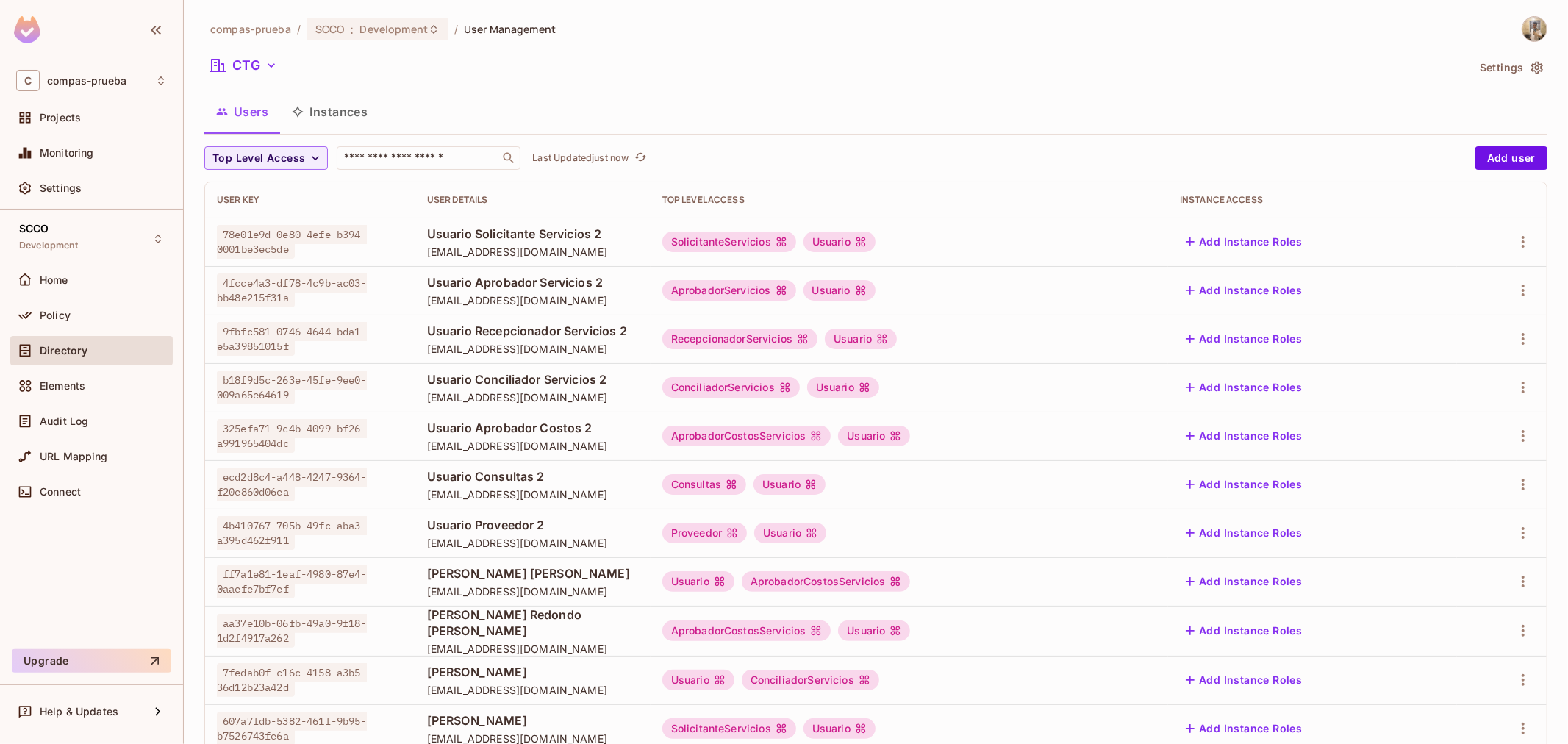
click at [1526, 299] on td at bounding box center [1501, 290] width 89 height 49
click at [1514, 297] on icon "button" at bounding box center [1522, 290] width 18 height 18
click at [1479, 327] on li "Edit" at bounding box center [1447, 324] width 130 height 32
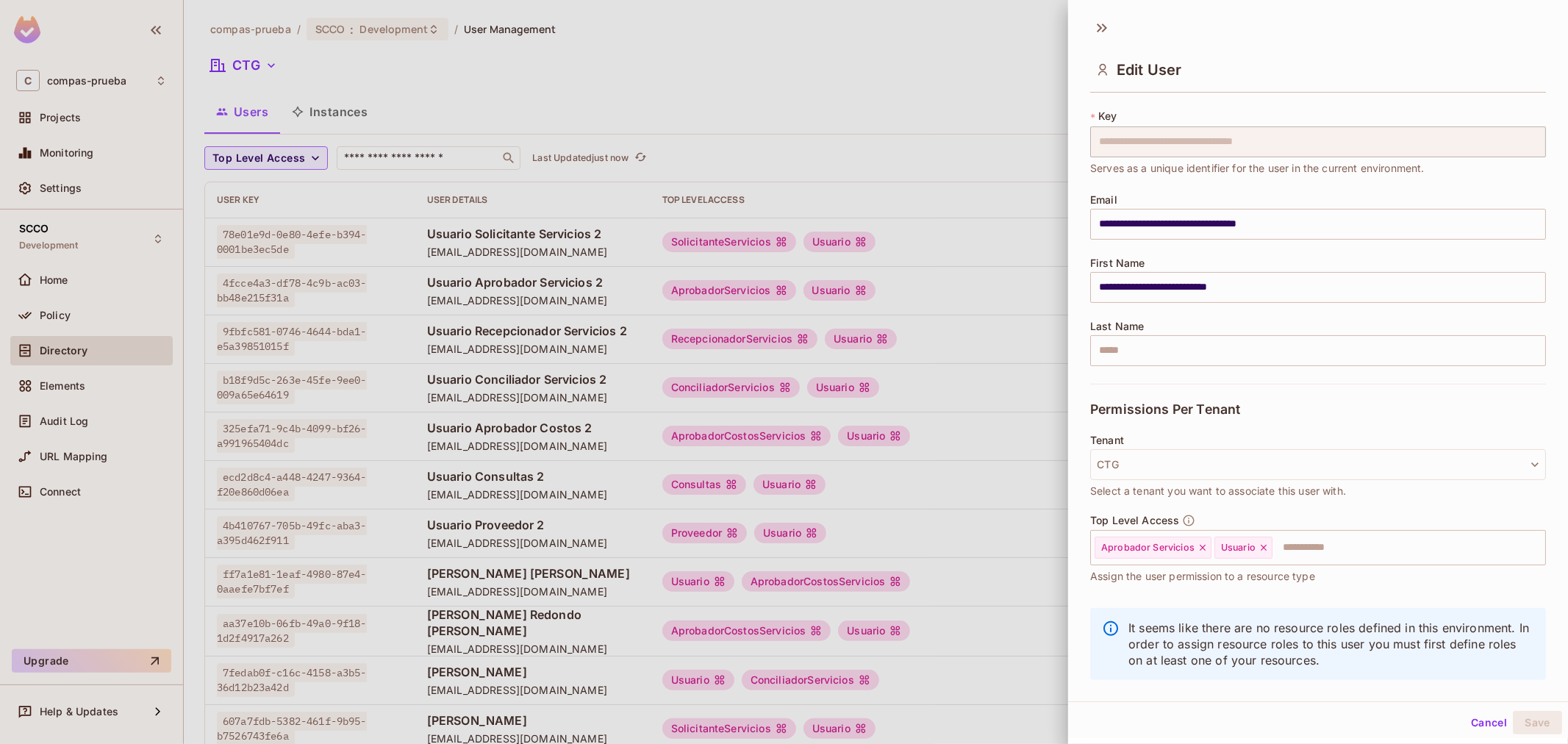
scroll to position [50, 0]
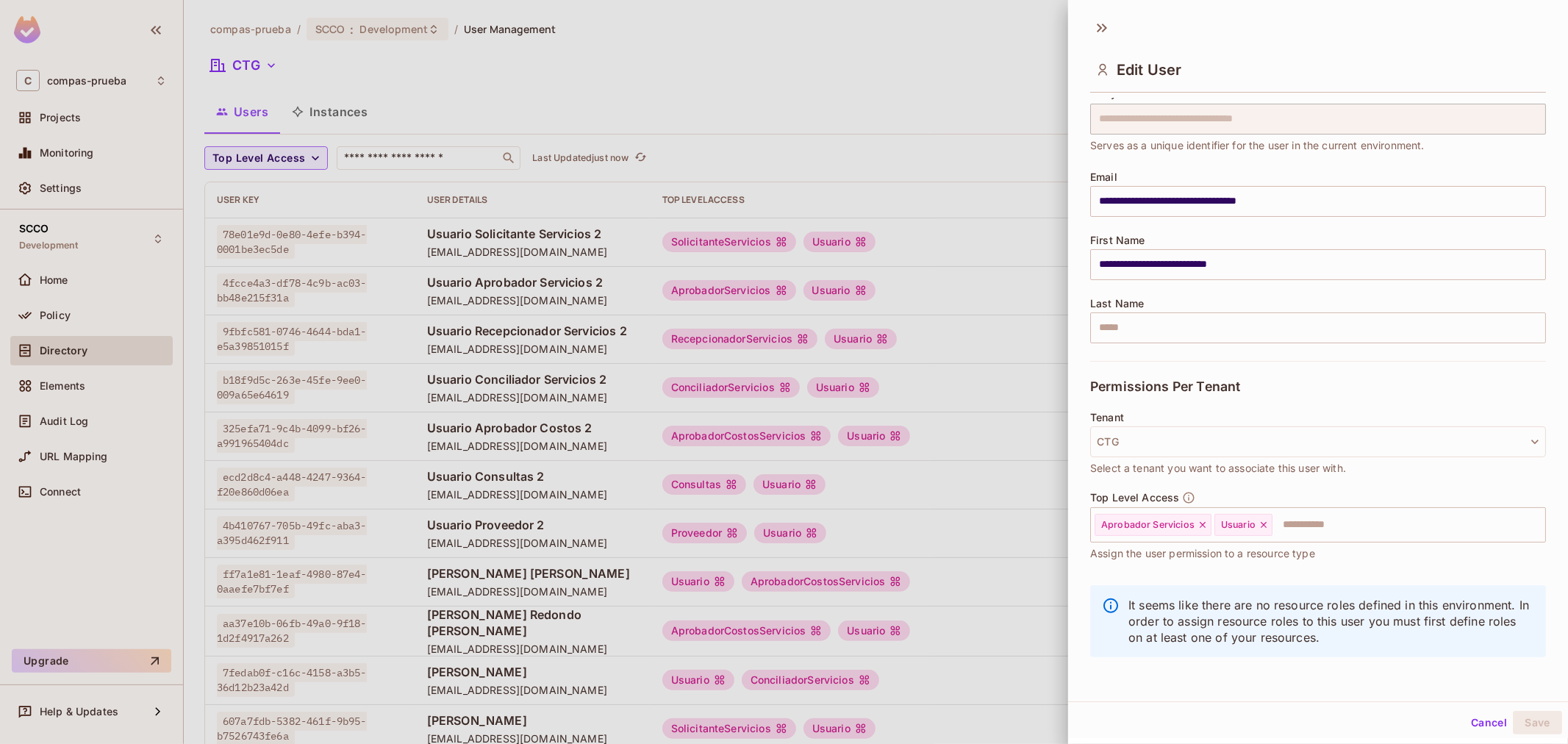
click at [1201, 420] on div "Tenant CTG Select a tenant you want to associate this user with." at bounding box center [1317, 444] width 456 height 65
click at [1195, 438] on button "CTG" at bounding box center [1317, 442] width 456 height 31
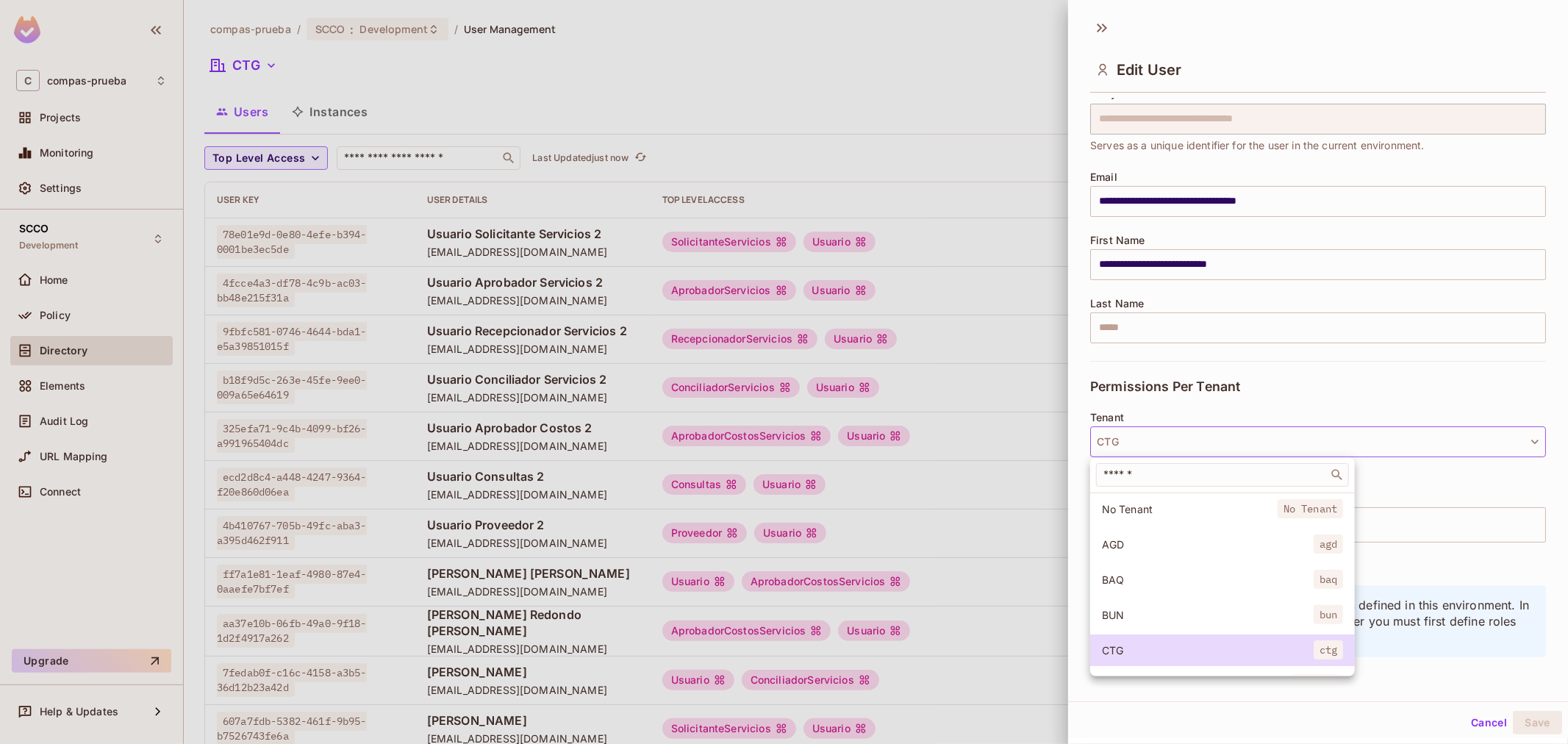
scroll to position [112, 0]
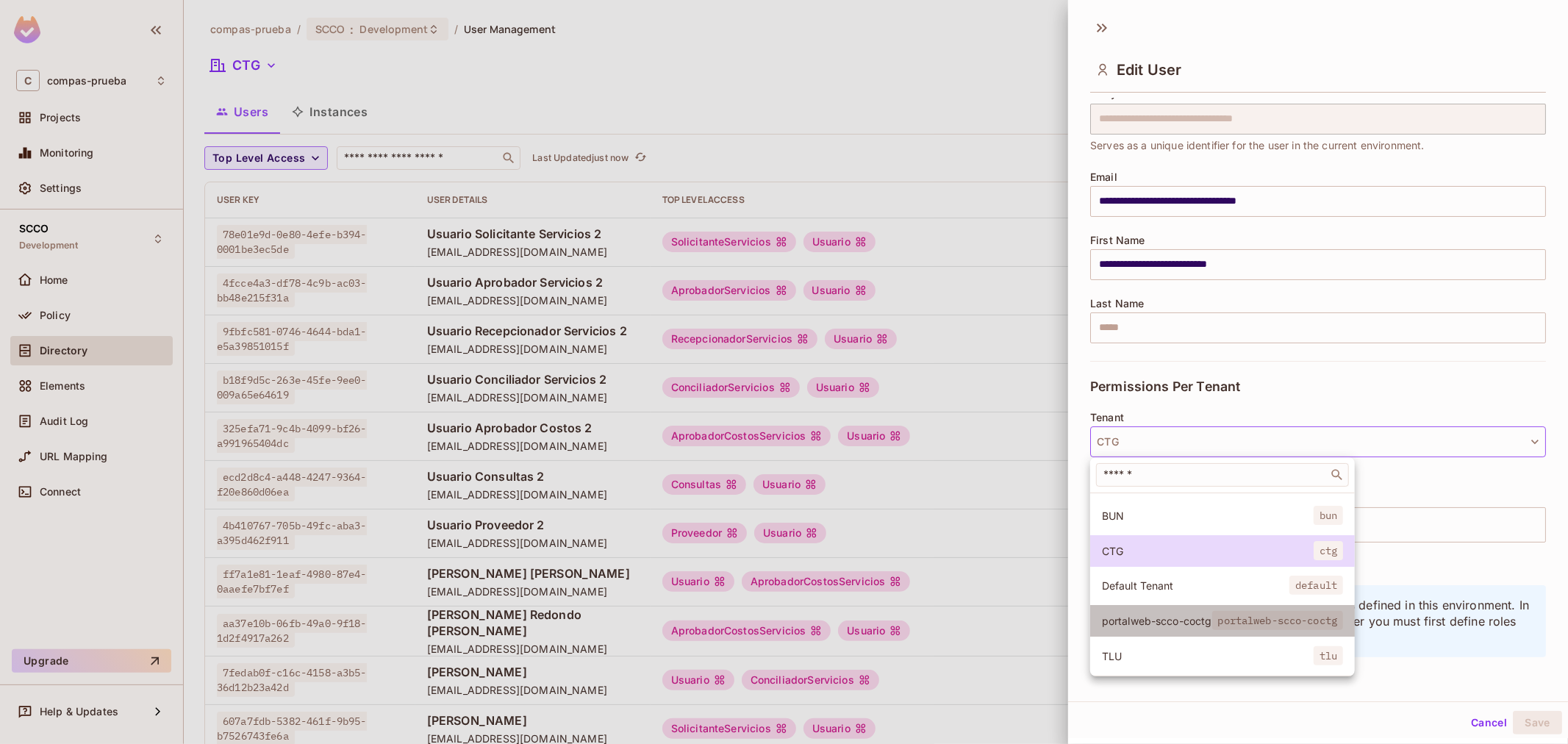
click at [1208, 614] on span "portalweb-scco-coctg" at bounding box center [1156, 621] width 110 height 14
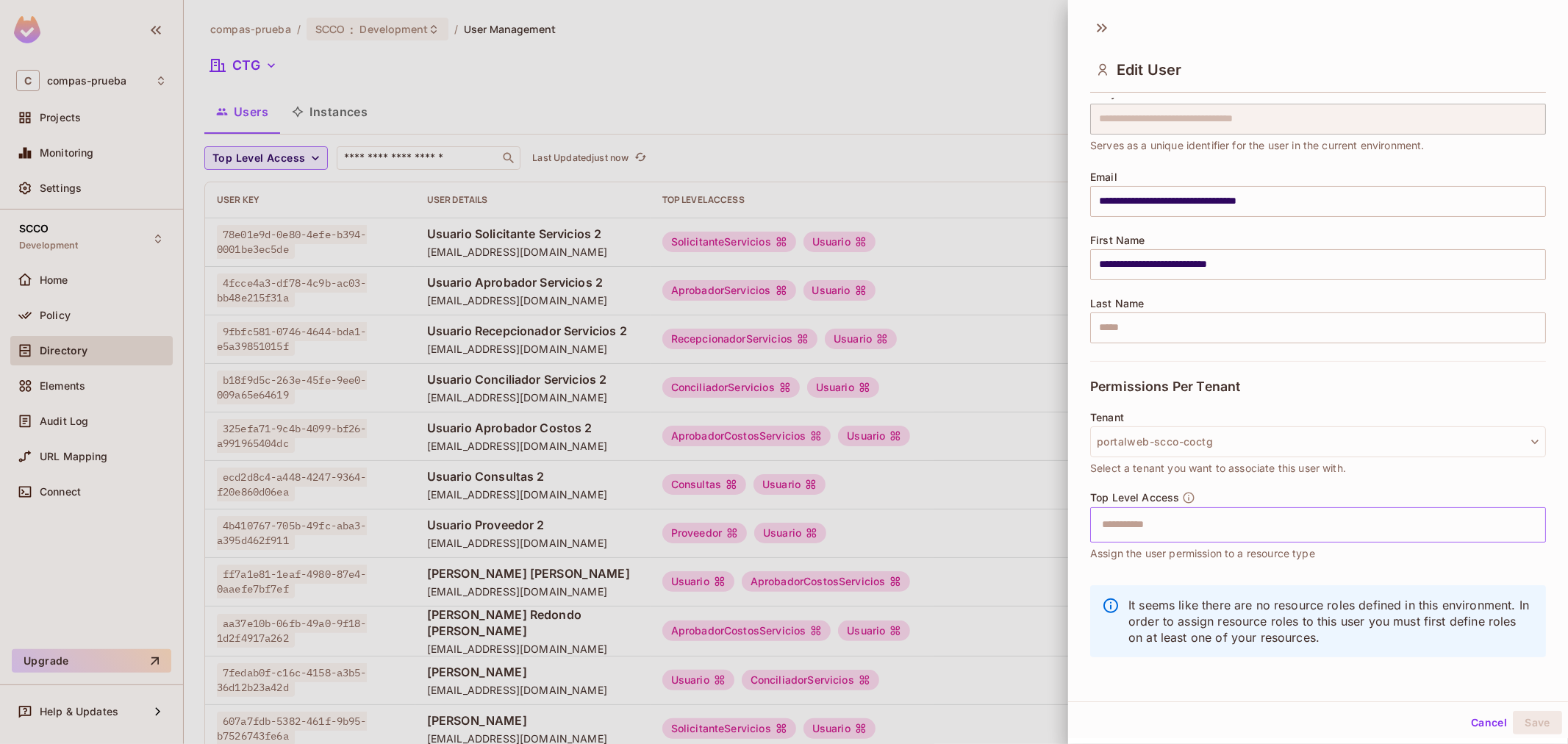
click at [1237, 523] on input "text" at bounding box center [1305, 525] width 424 height 29
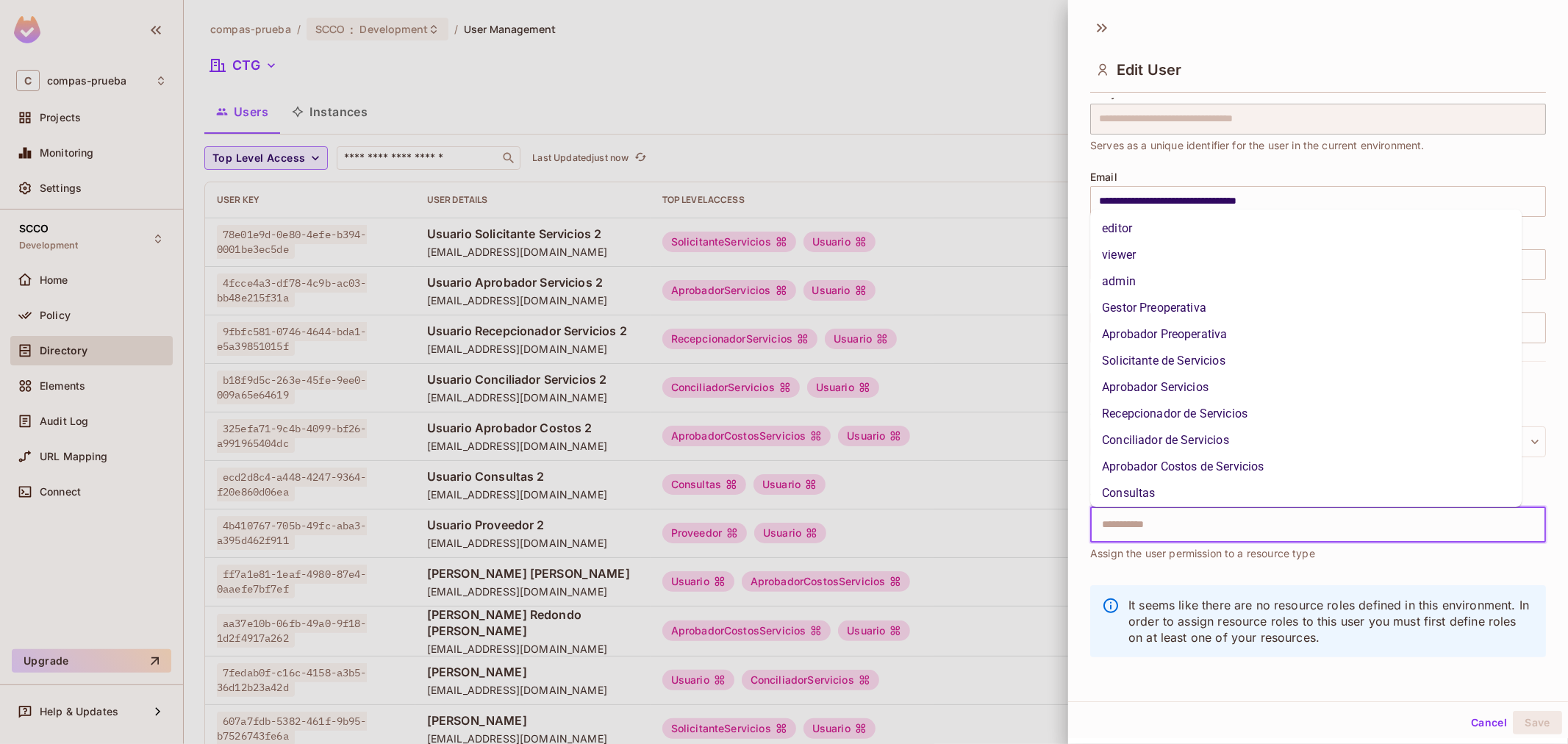
click at [1182, 390] on li "Aprobador Servicios" at bounding box center [1305, 387] width 432 height 27
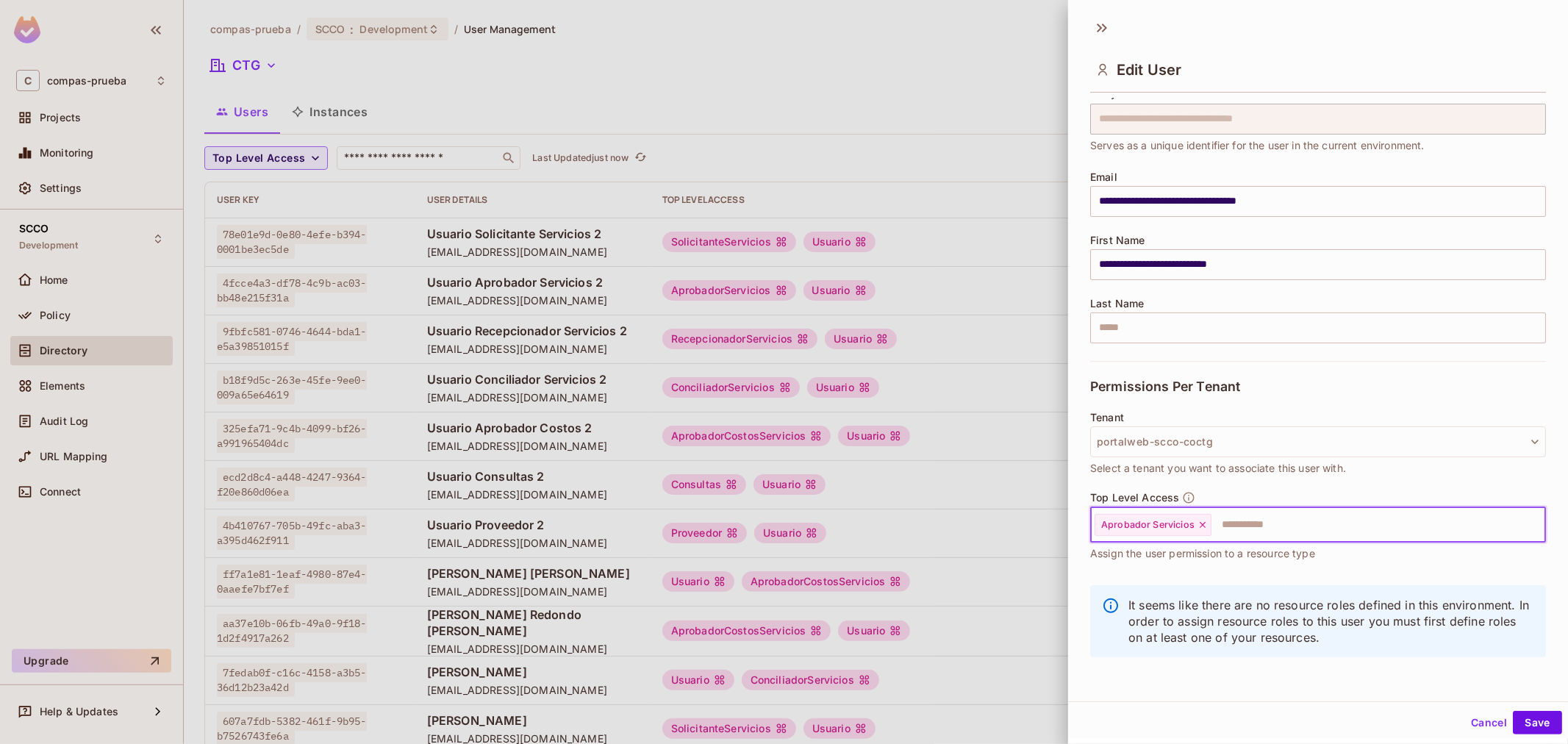
scroll to position [2, 0]
click at [1532, 719] on button "Save" at bounding box center [1537, 720] width 49 height 24
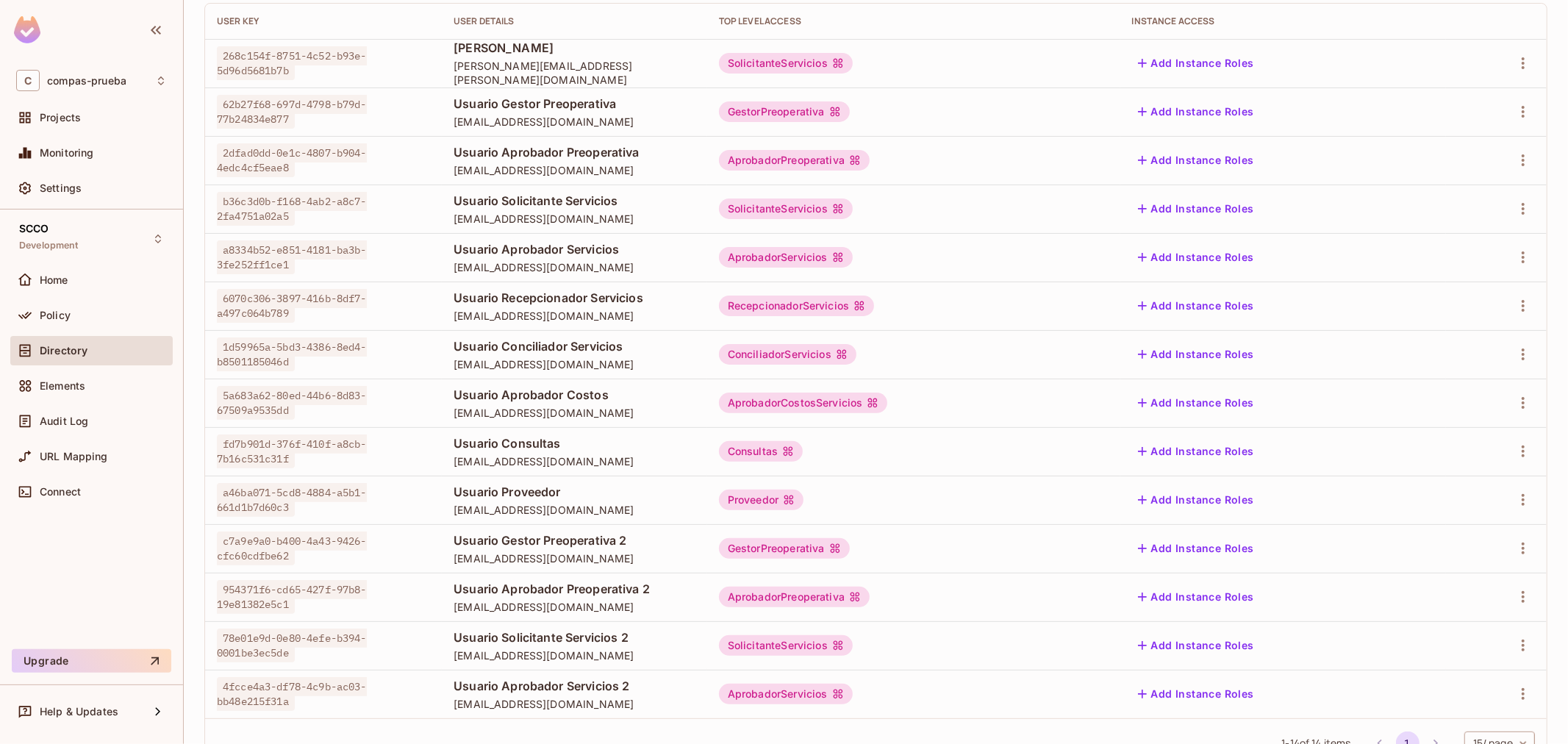
scroll to position [234, 0]
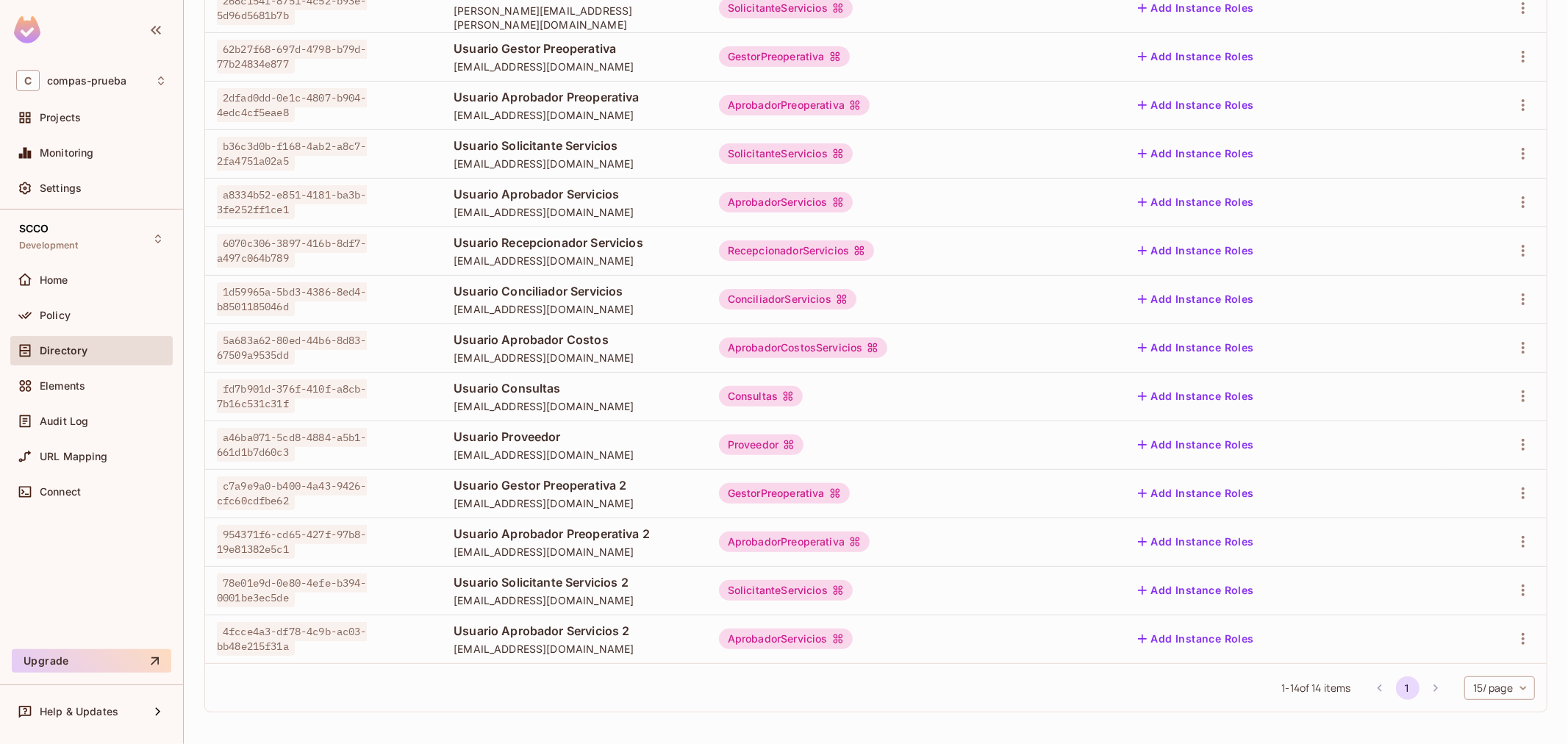
click at [1427, 687] on li "pagination navigation" at bounding box center [1435, 687] width 28 height 24
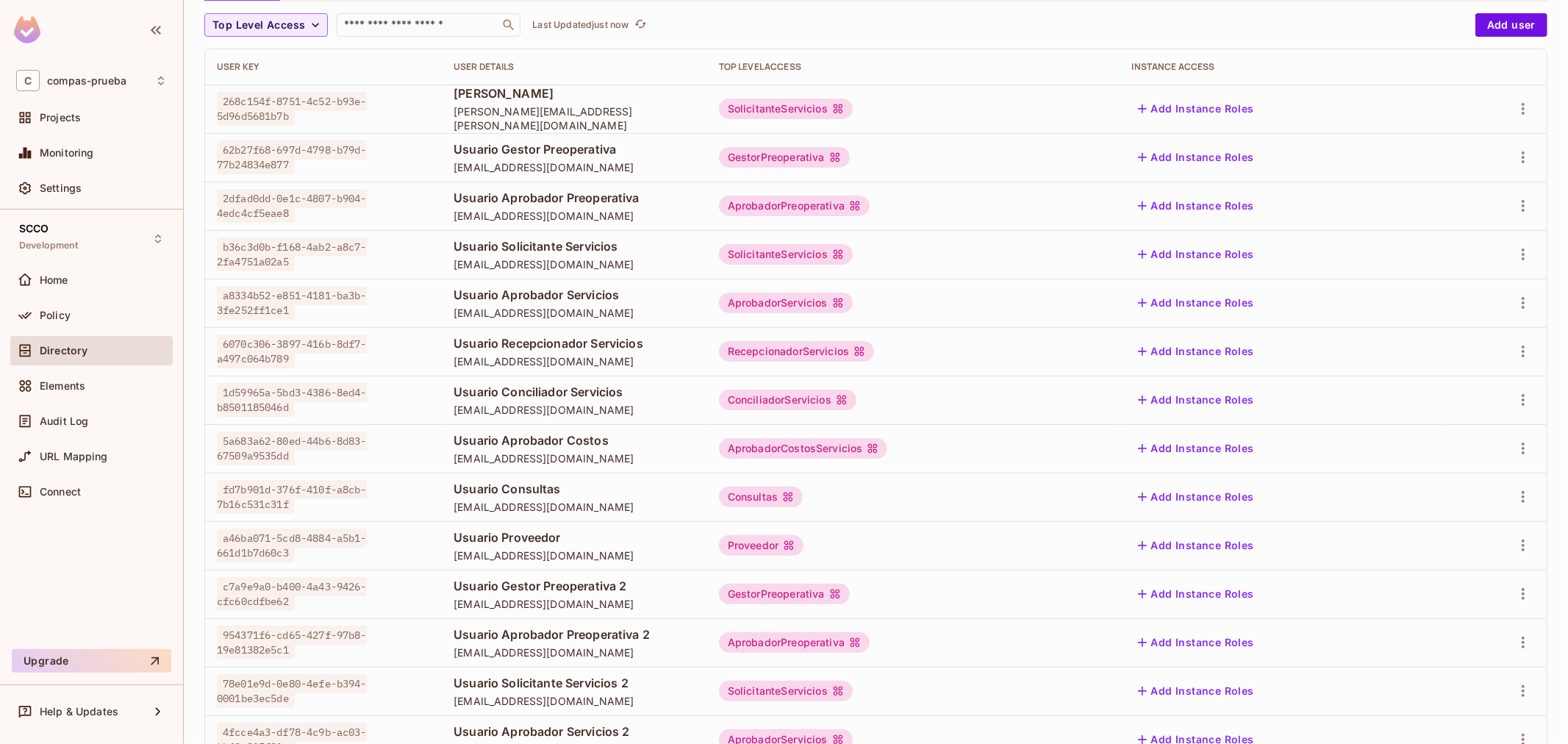
scroll to position [0, 0]
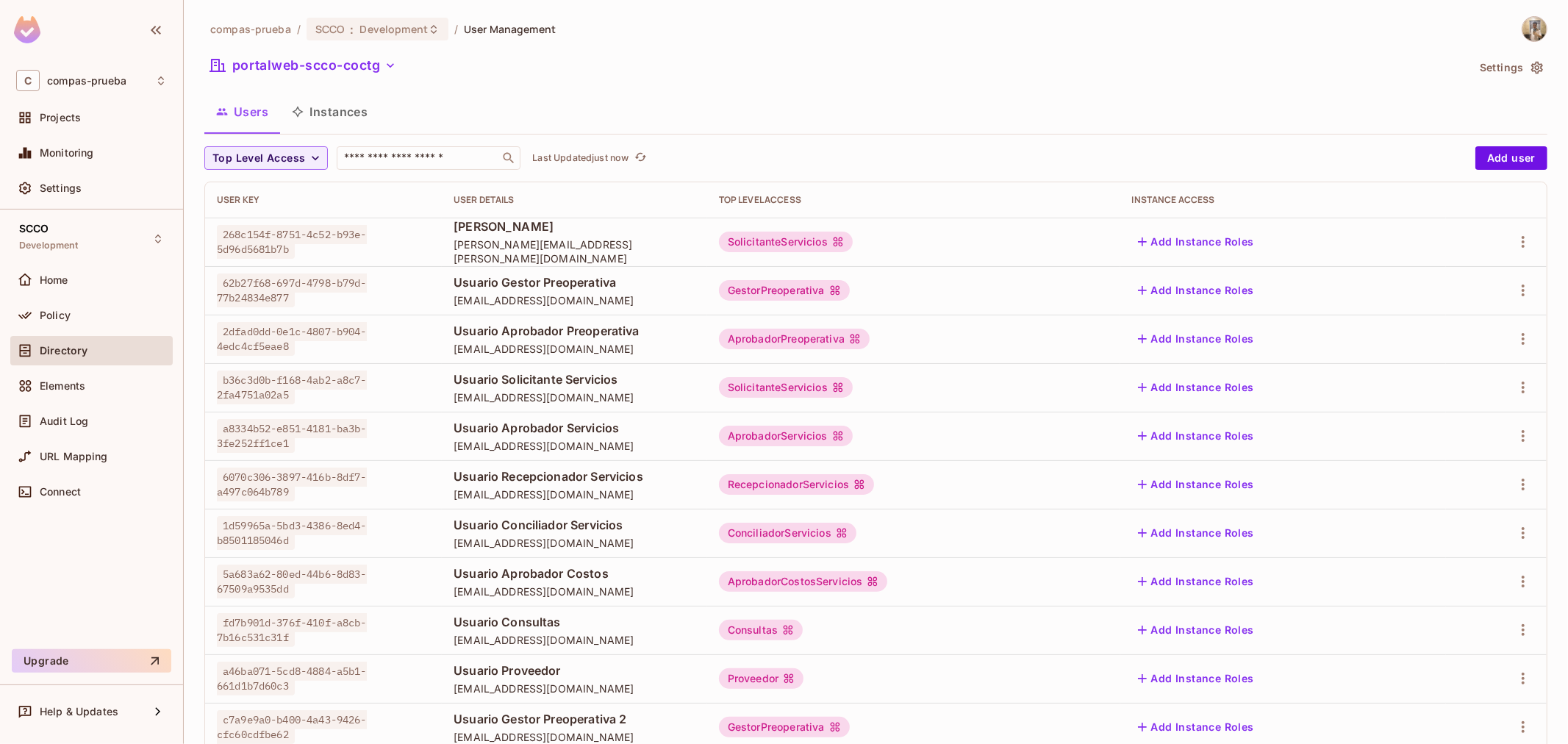
click at [357, 49] on div "compas-prueba / SCCO : Development / User Management portalweb-scco-coctg Setti…" at bounding box center [876, 487] width 1343 height 942
click at [355, 65] on button "portalweb-scco-coctg" at bounding box center [303, 65] width 198 height 24
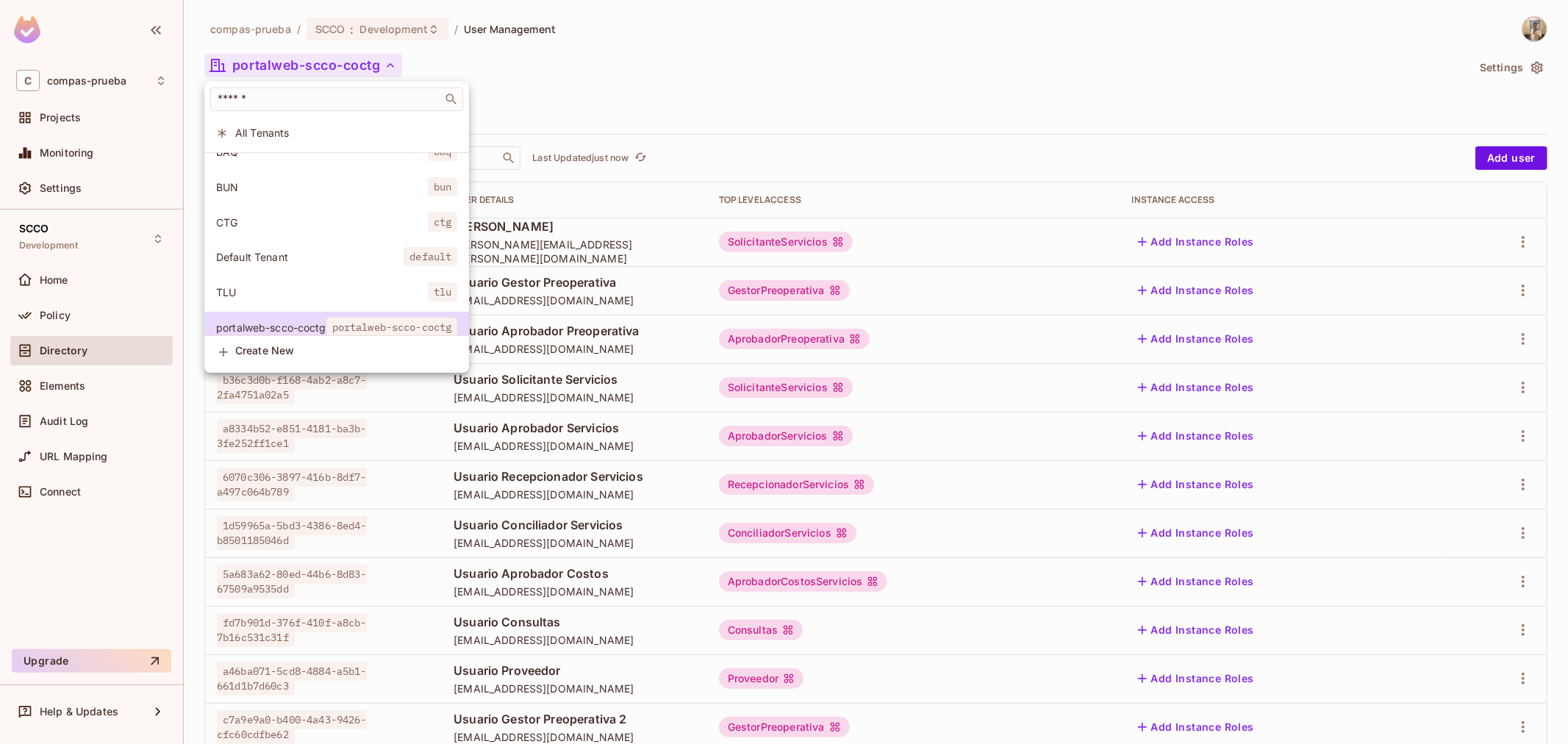
scroll to position [76, 0]
click at [280, 204] on span "CTG" at bounding box center [322, 211] width 212 height 14
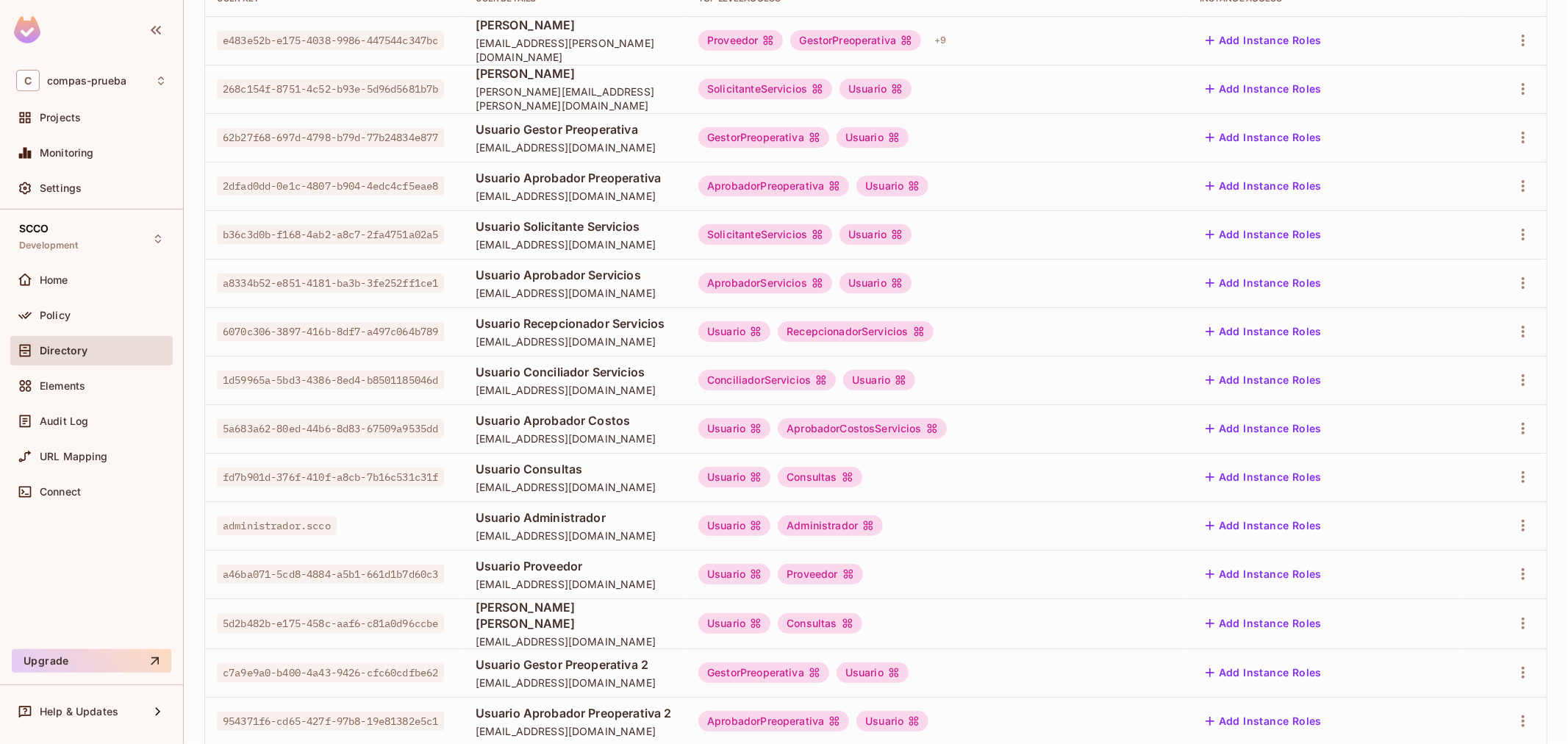
scroll to position [283, 0]
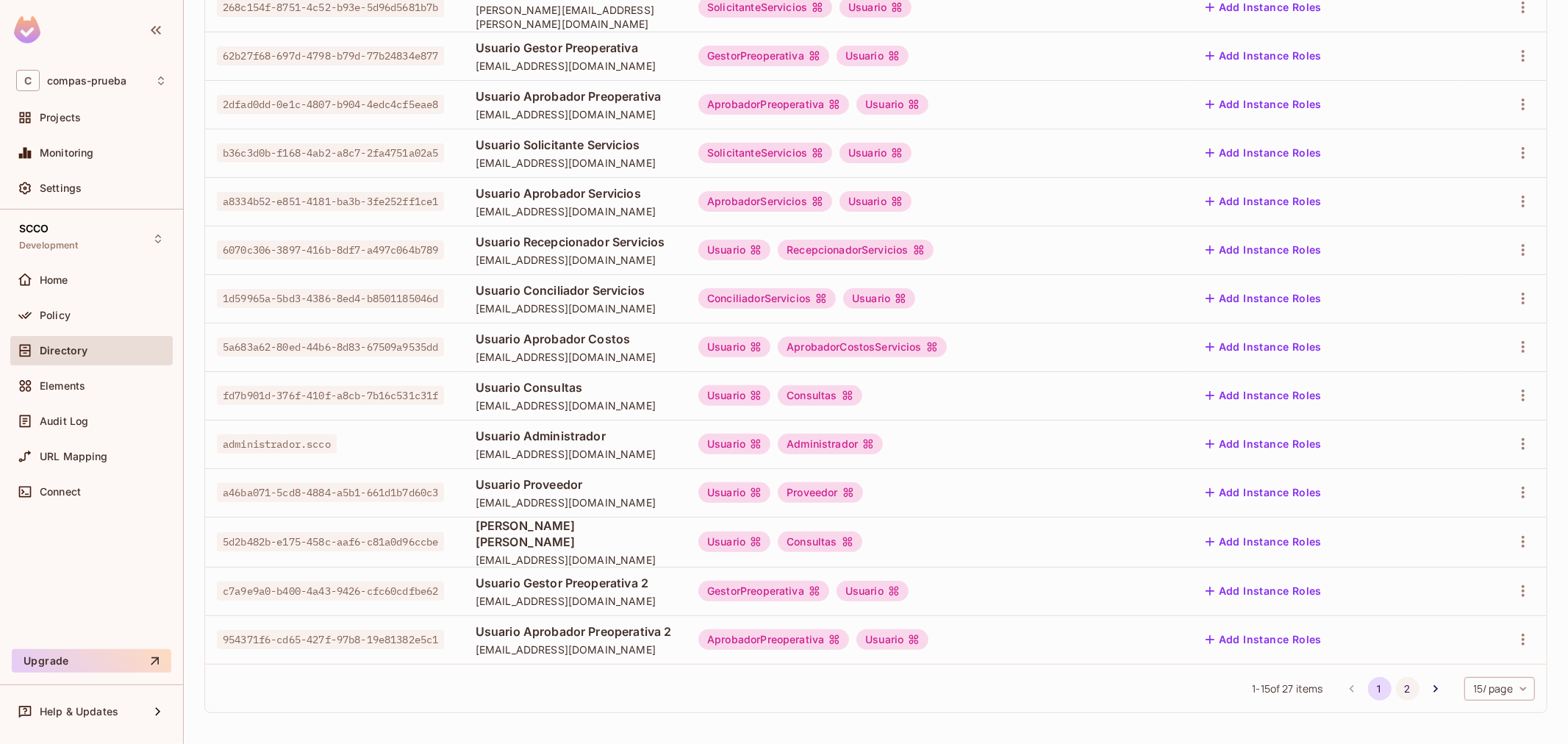
click at [1397, 678] on button "2" at bounding box center [1407, 688] width 24 height 24
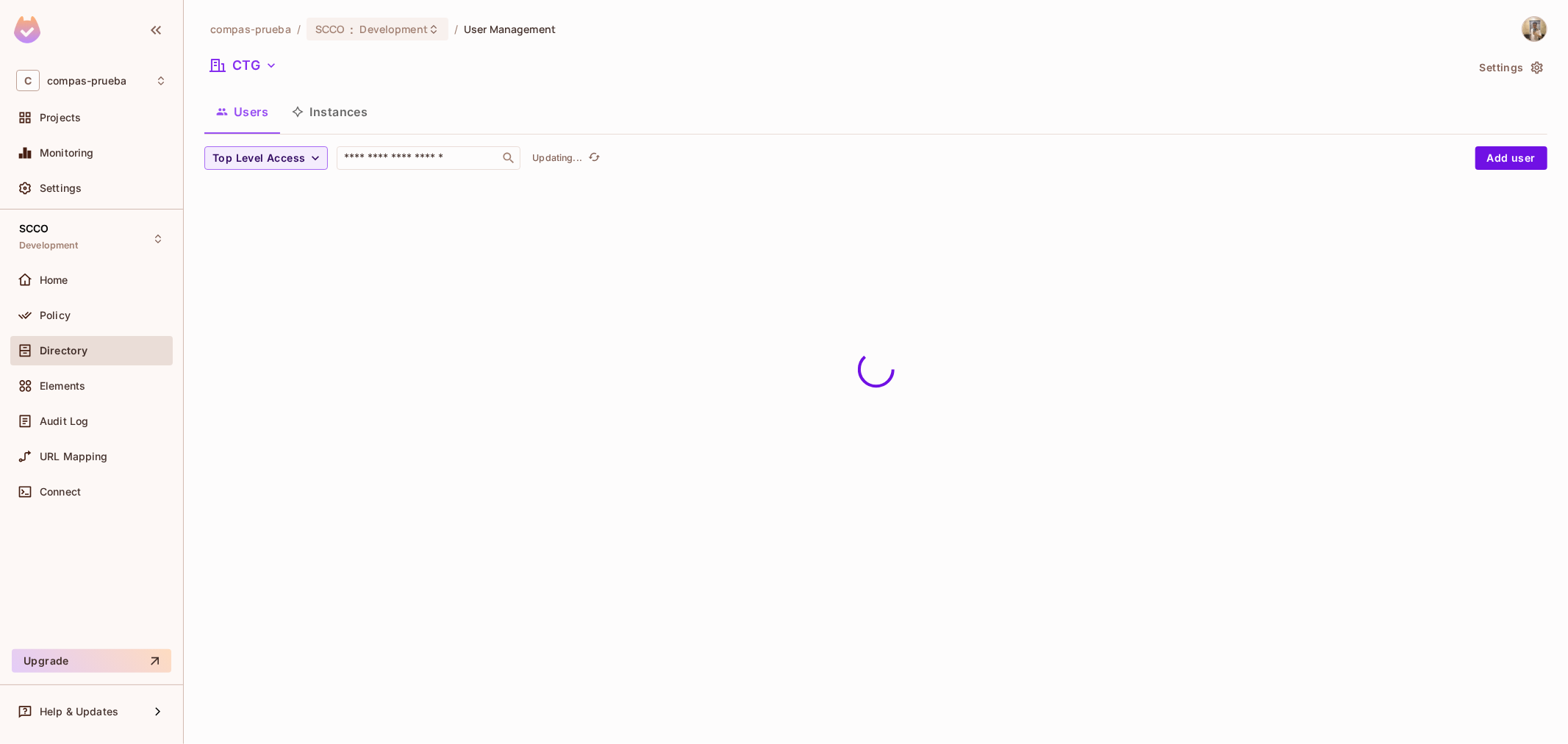
scroll to position [0, 0]
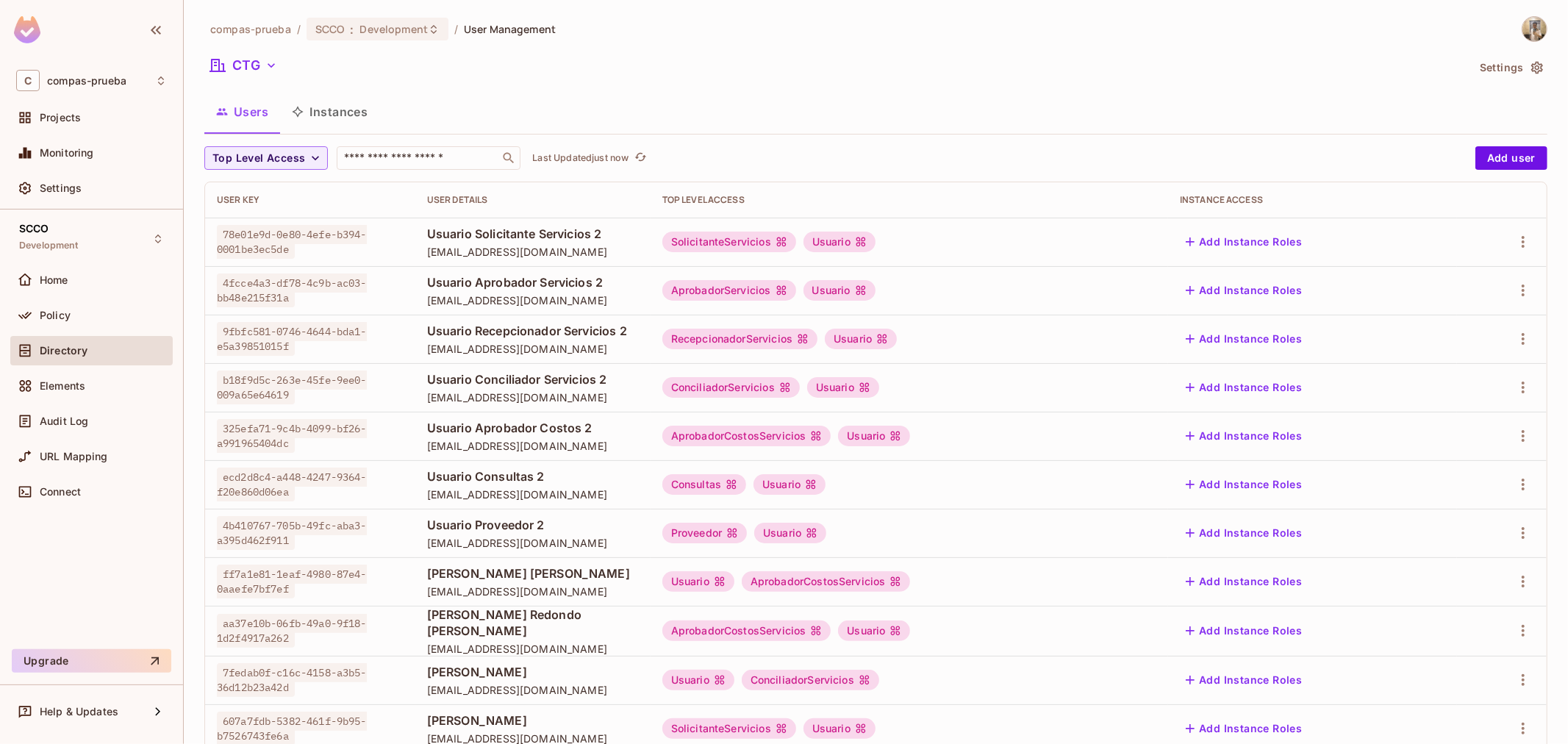
click at [506, 348] on span "[EMAIL_ADDRESS][DOMAIN_NAME]" at bounding box center [532, 348] width 212 height 14
click at [1516, 337] on icon "button" at bounding box center [1522, 338] width 18 height 18
click at [1441, 363] on span "Edit" at bounding box center [1434, 372] width 29 height 24
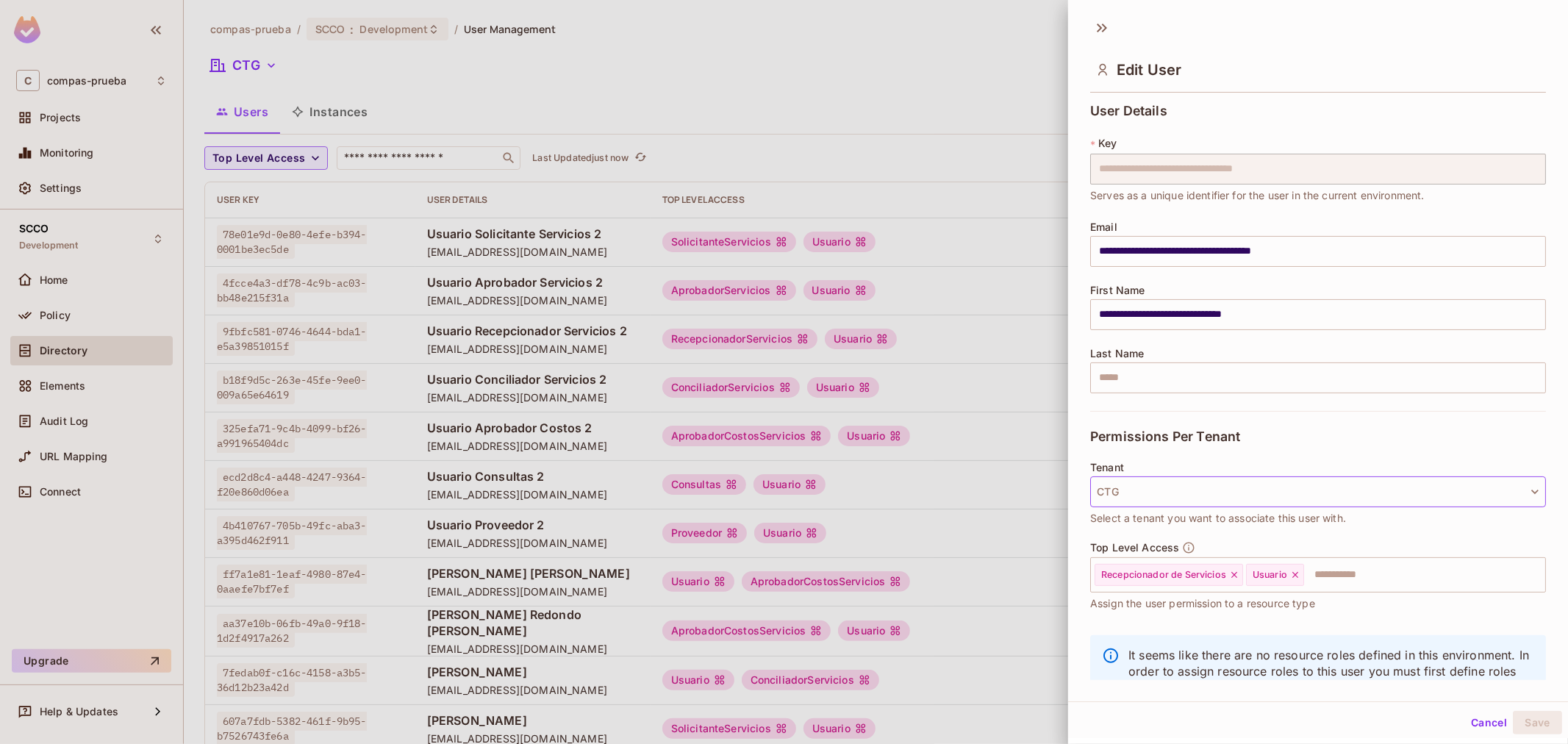
click at [1174, 490] on button "CTG" at bounding box center [1317, 492] width 456 height 31
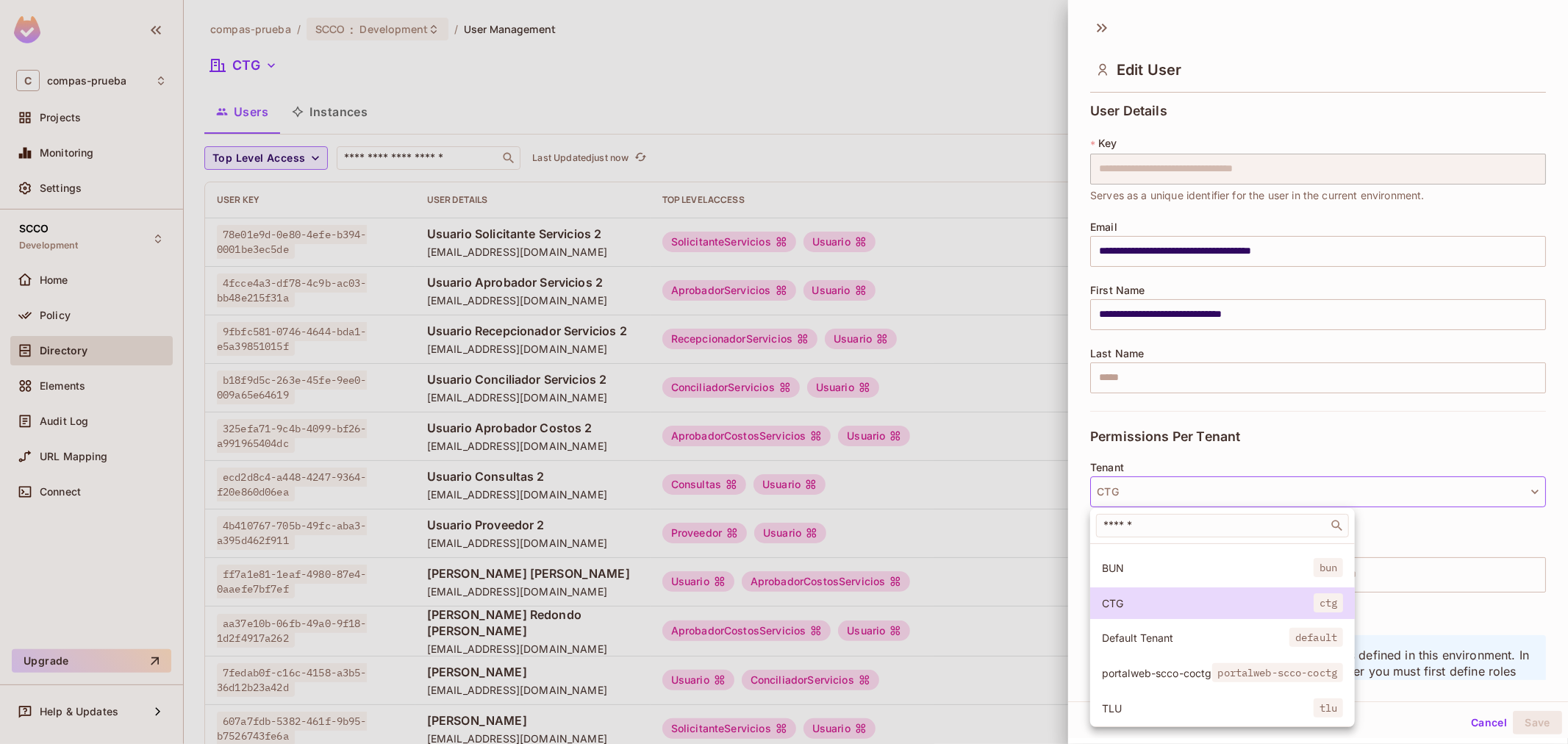
scroll to position [112, 0]
click at [1184, 665] on span "portalweb-scco-coctg" at bounding box center [1156, 671] width 110 height 14
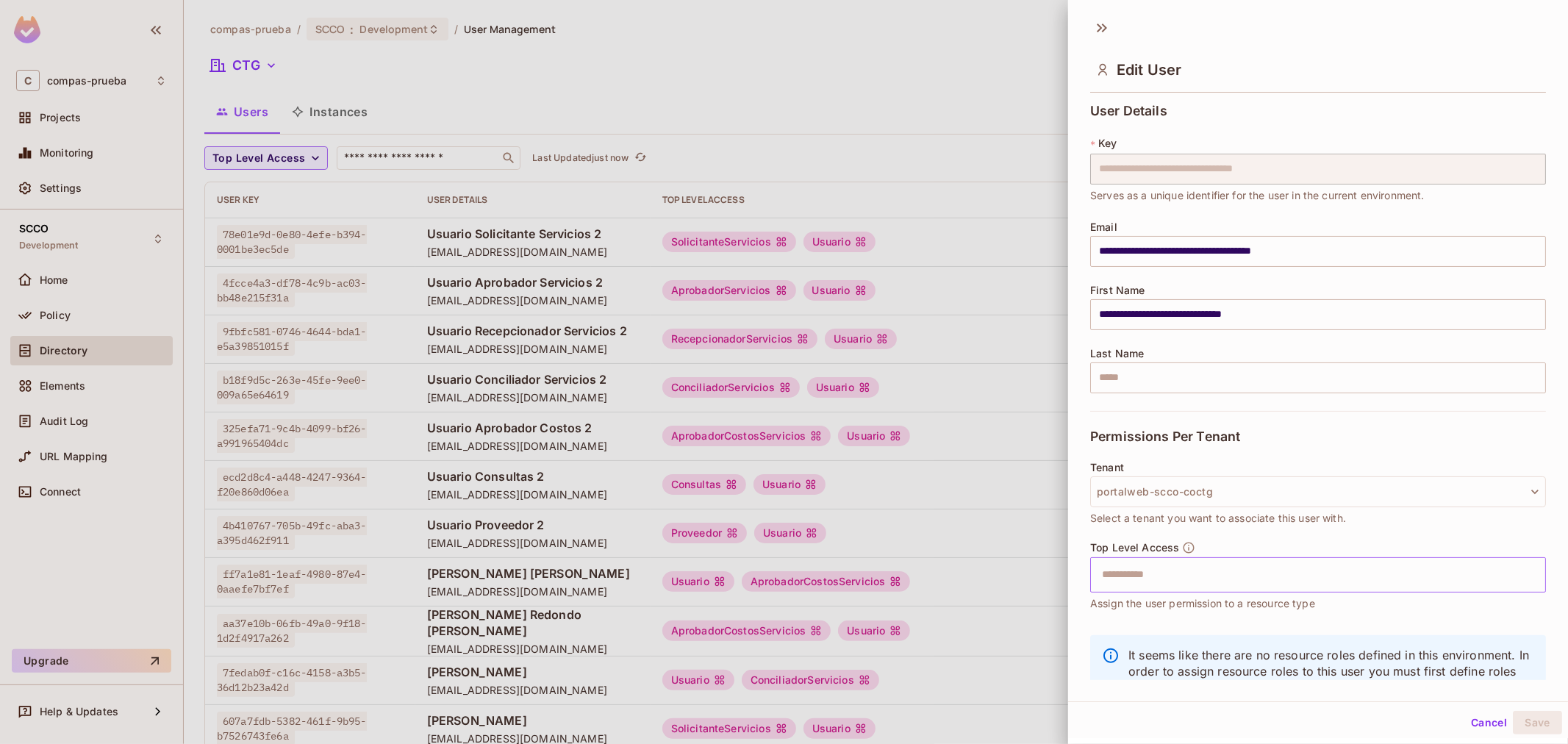
click at [1185, 583] on input "text" at bounding box center [1305, 574] width 424 height 29
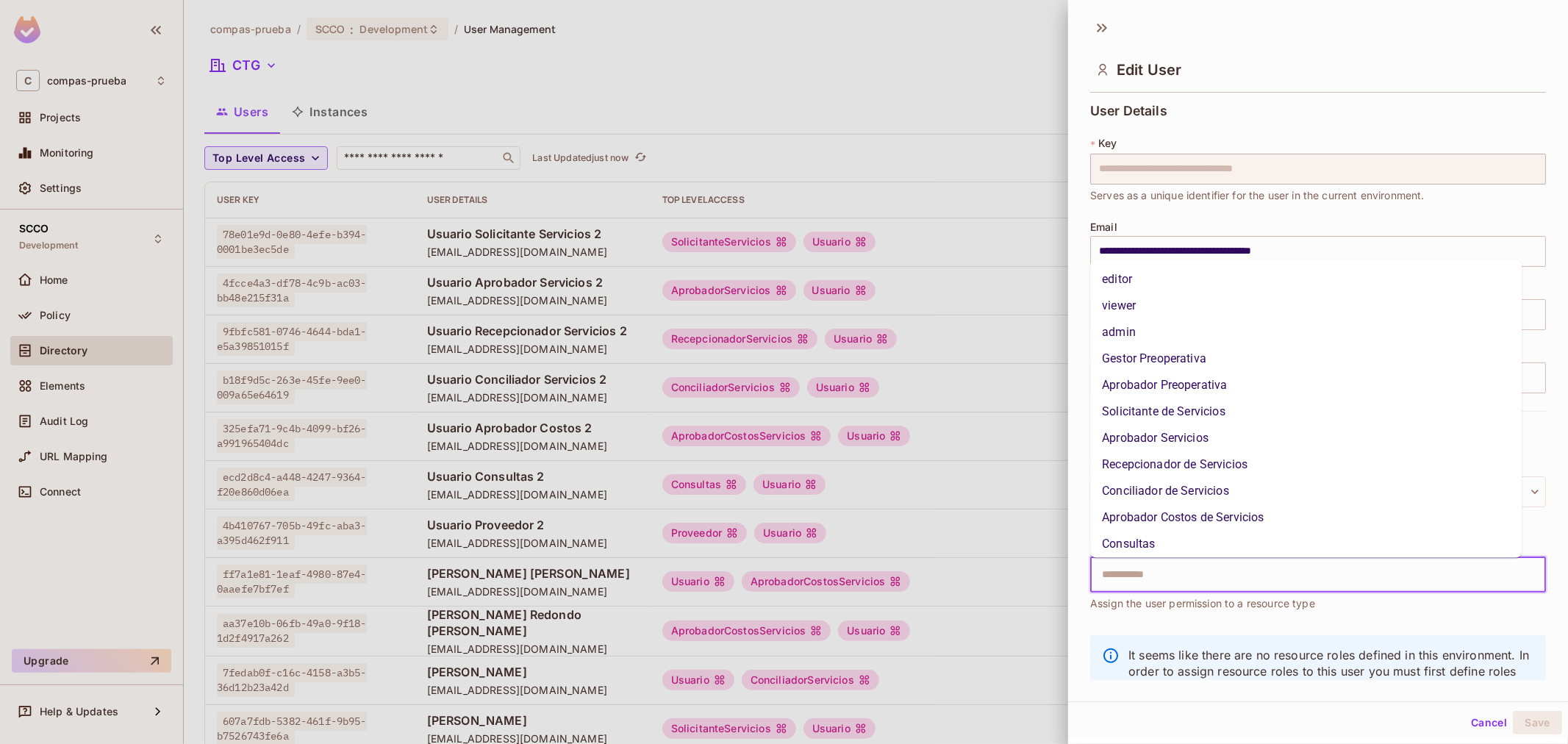
click at [1192, 472] on li "Recepcionador de Servicios" at bounding box center [1305, 464] width 432 height 27
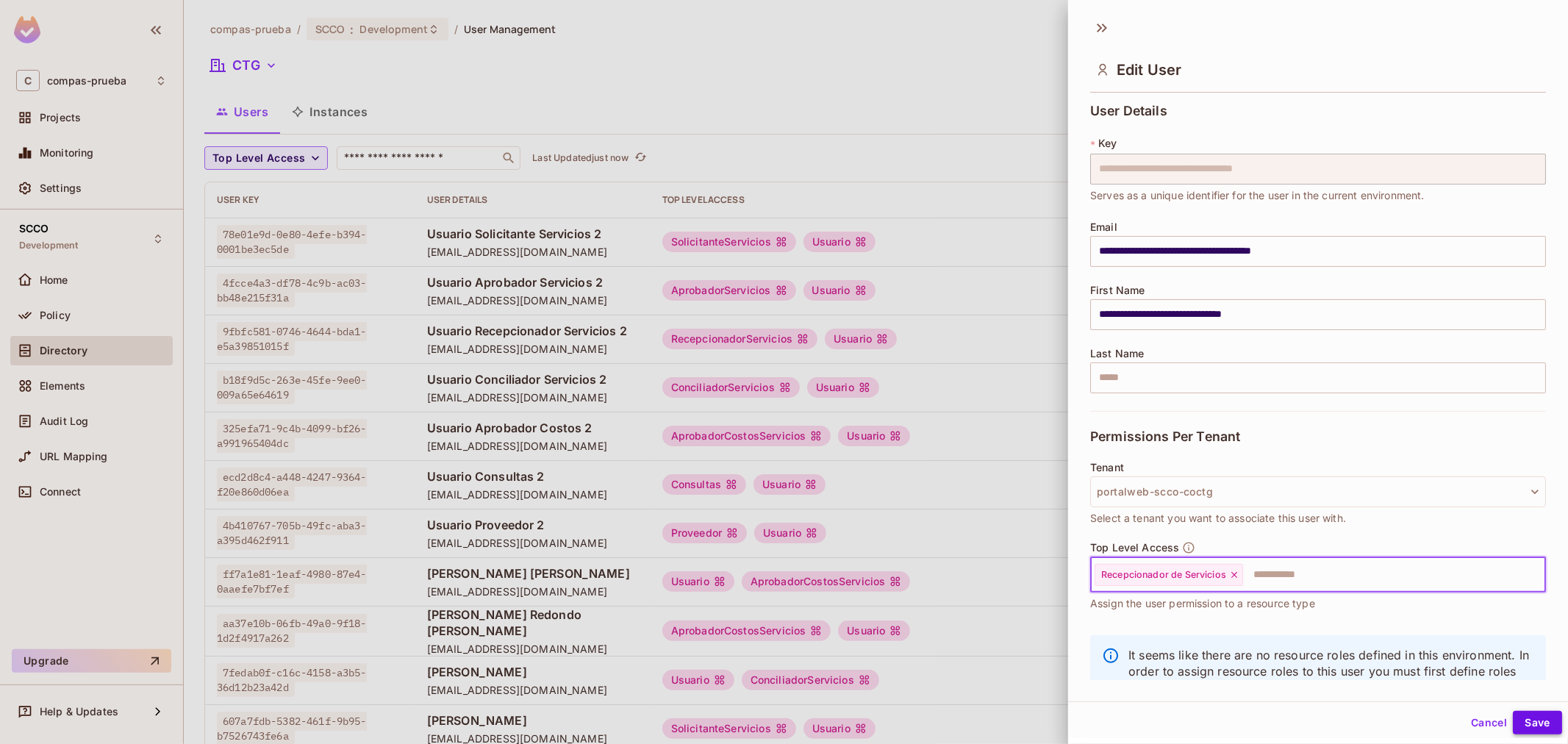
click at [1522, 724] on button "Save" at bounding box center [1537, 723] width 49 height 24
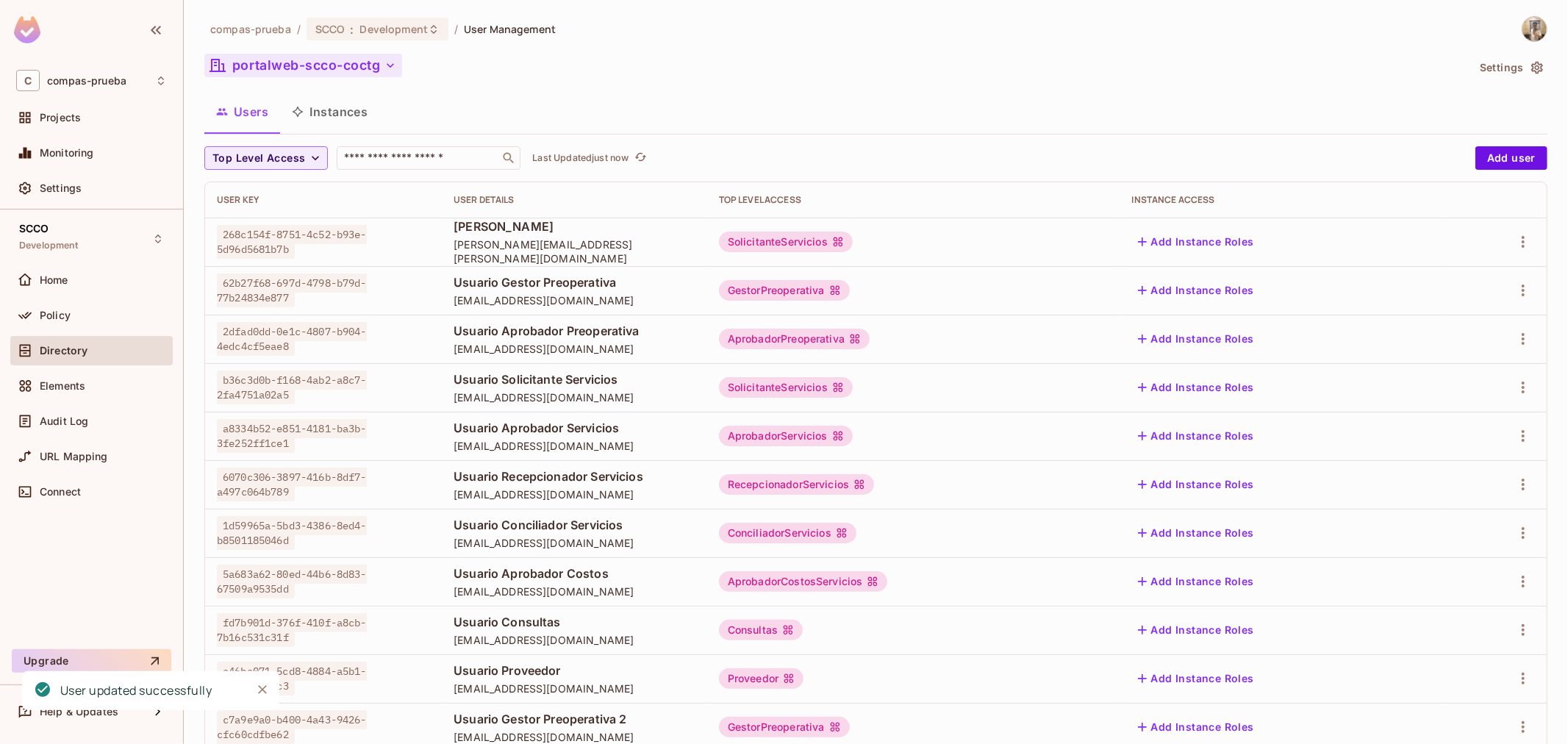
click at [346, 67] on button "portalweb-scco-coctg" at bounding box center [303, 65] width 198 height 24
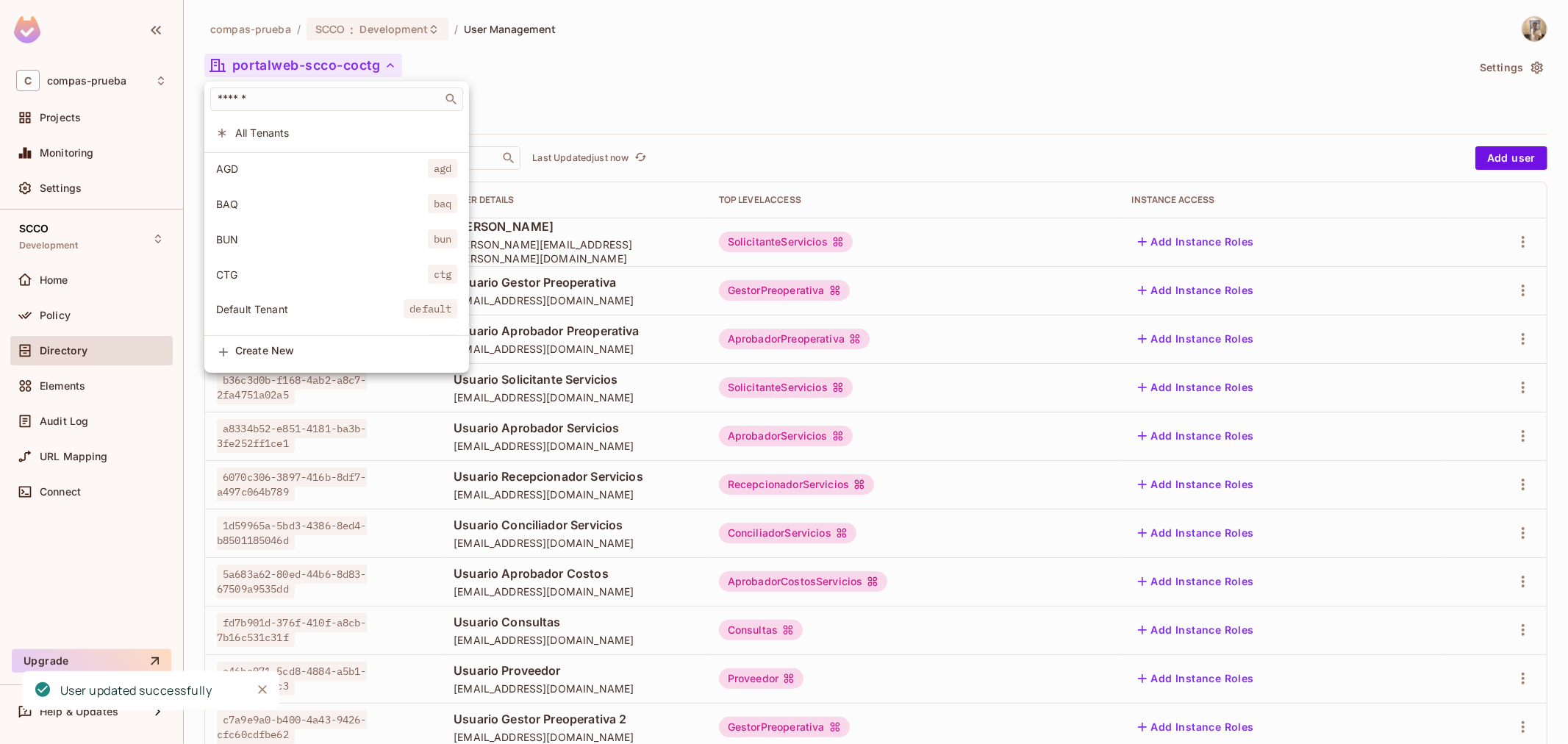
click at [300, 275] on span "CTG" at bounding box center [322, 274] width 212 height 14
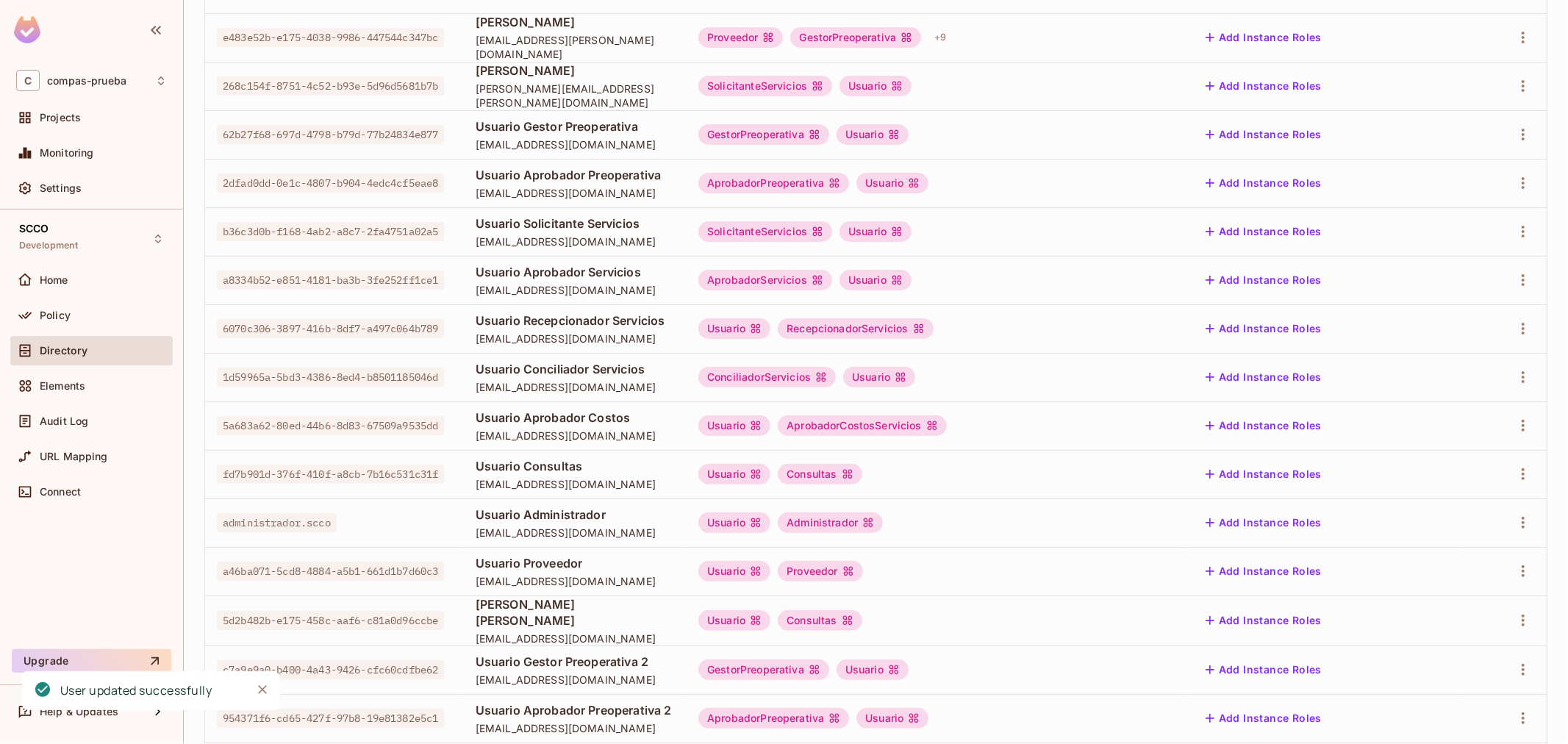
scroll to position [283, 0]
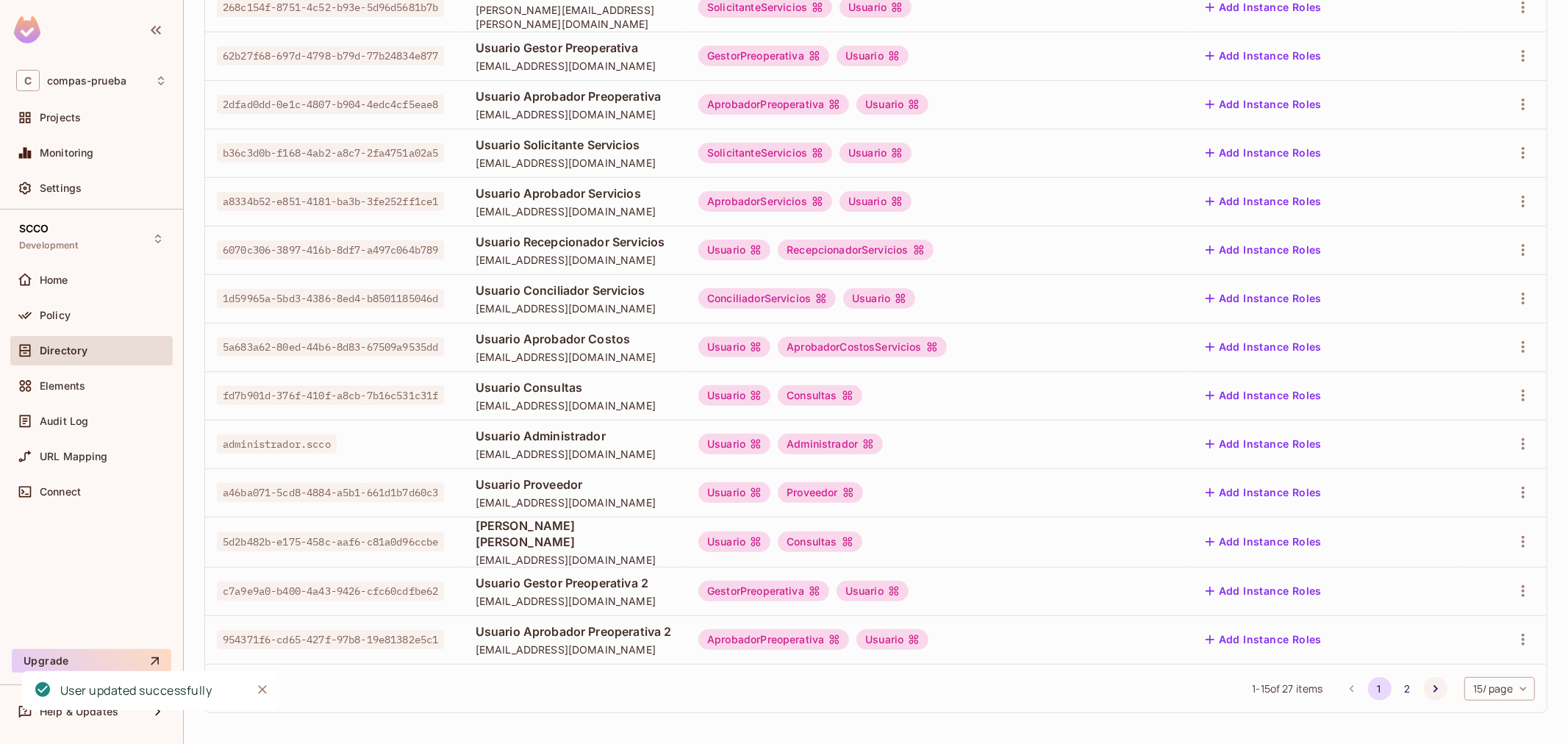
click at [1428, 692] on icon "Go to next page" at bounding box center [1435, 688] width 15 height 15
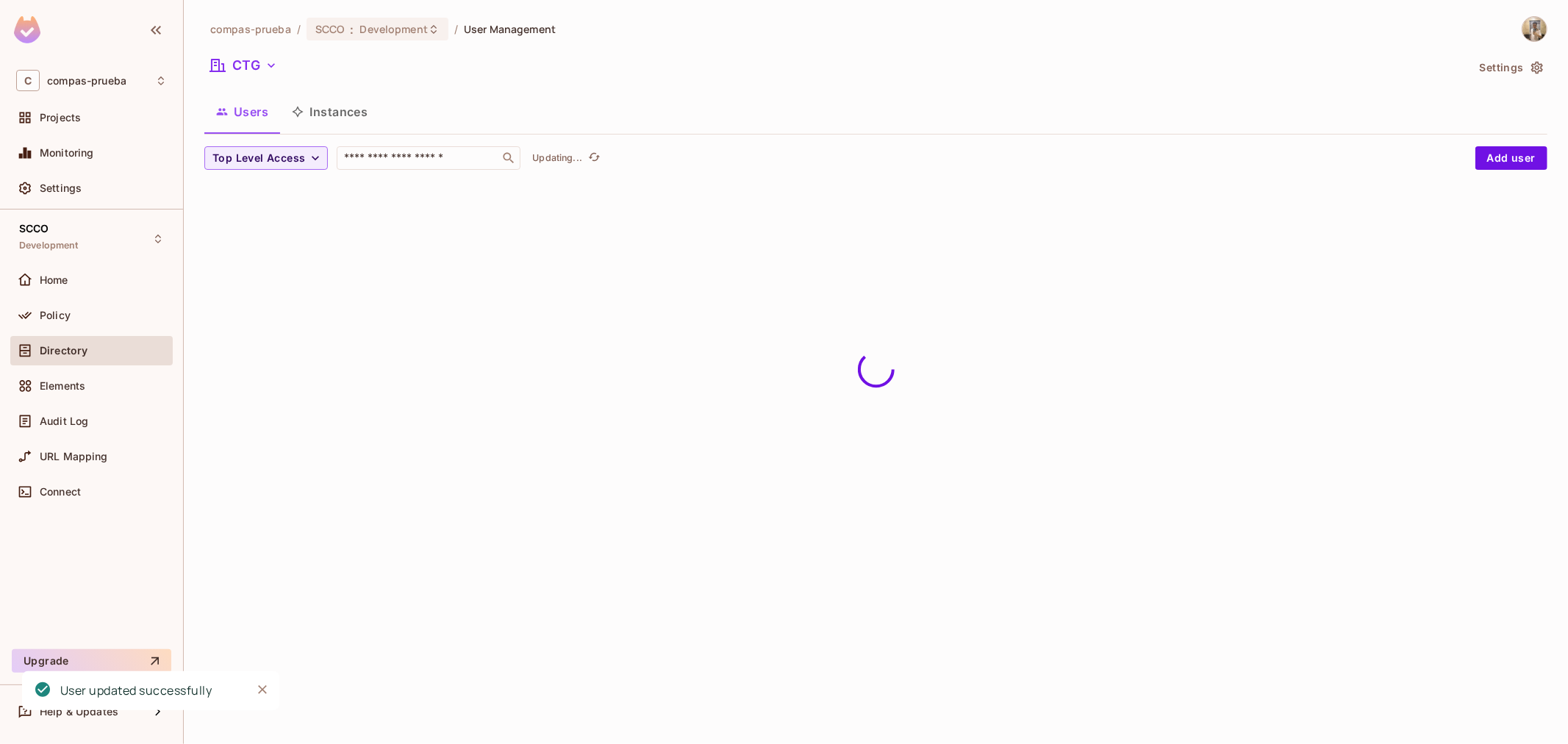
scroll to position [0, 0]
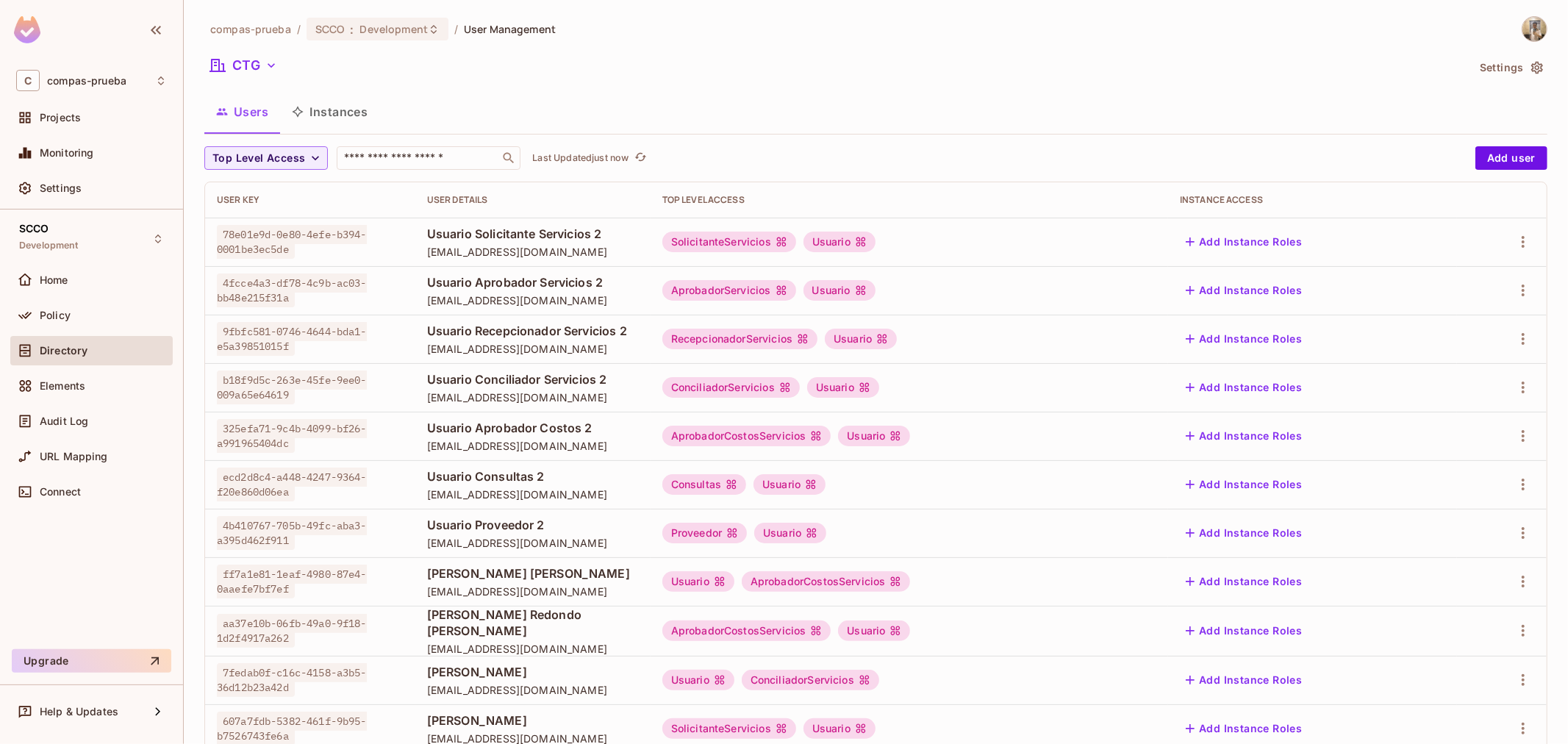
click at [1510, 403] on td at bounding box center [1501, 387] width 89 height 49
click at [1514, 392] on icon "button" at bounding box center [1522, 387] width 18 height 18
click at [1467, 414] on li "Edit" at bounding box center [1447, 421] width 130 height 32
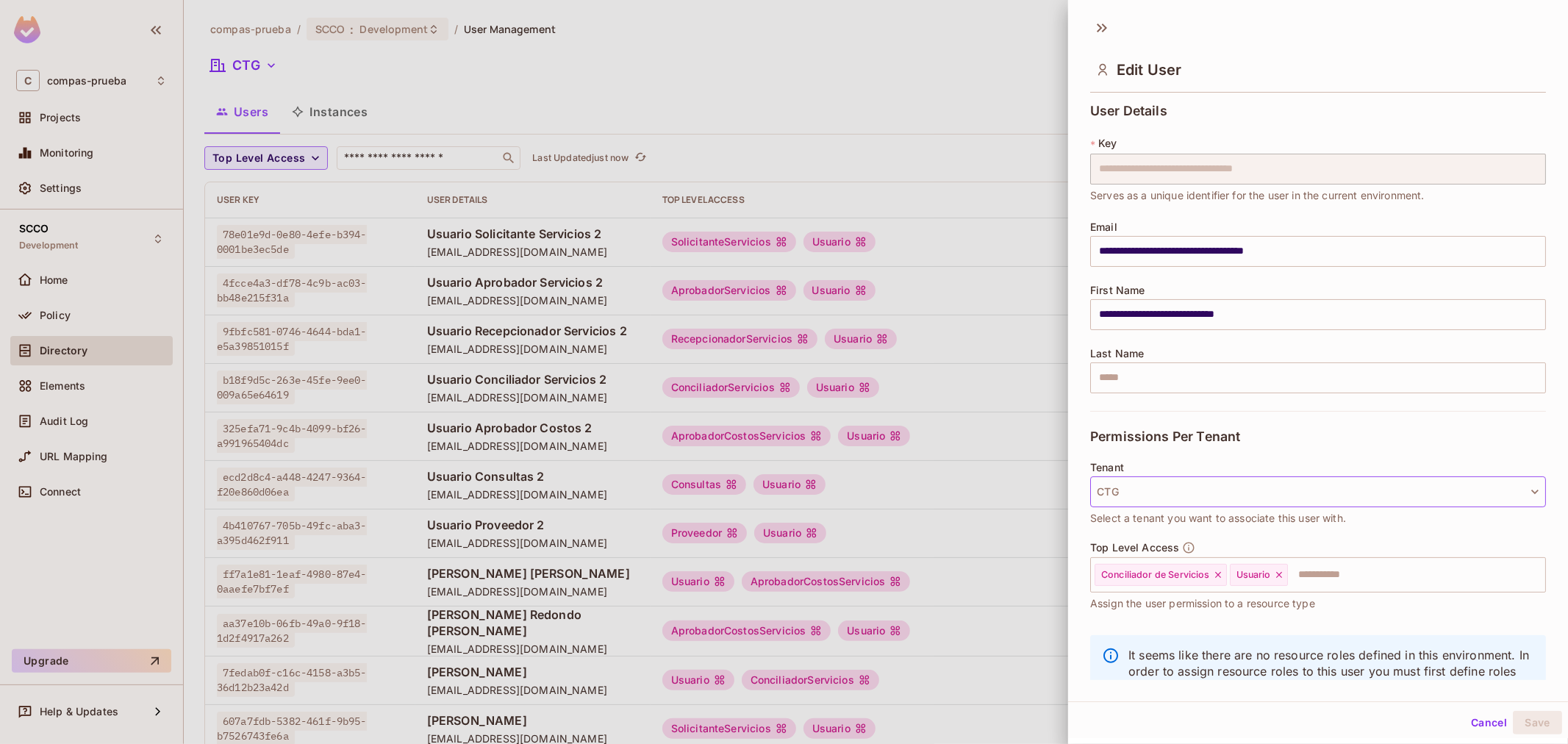
click at [1178, 500] on button "CTG" at bounding box center [1317, 492] width 456 height 31
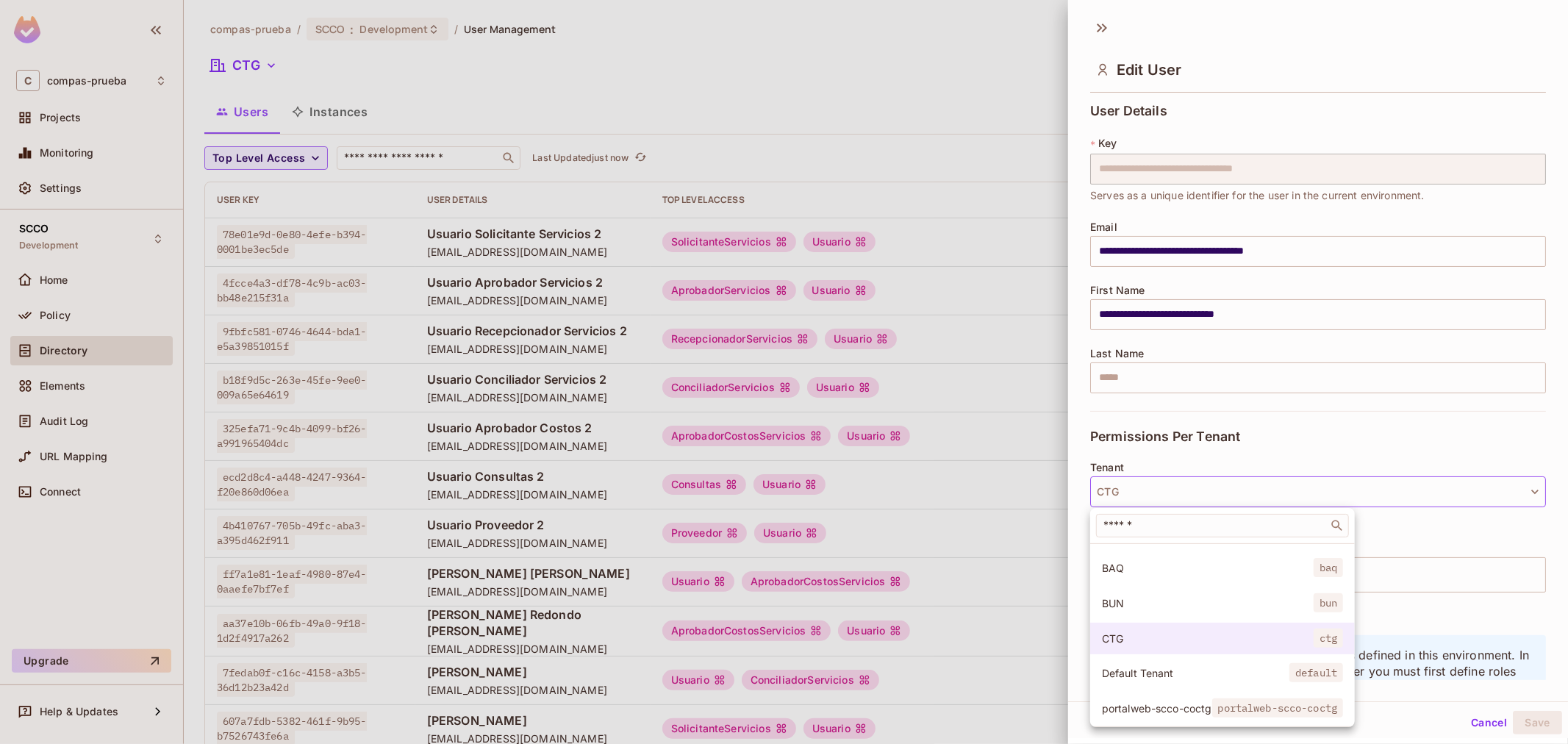
scroll to position [112, 0]
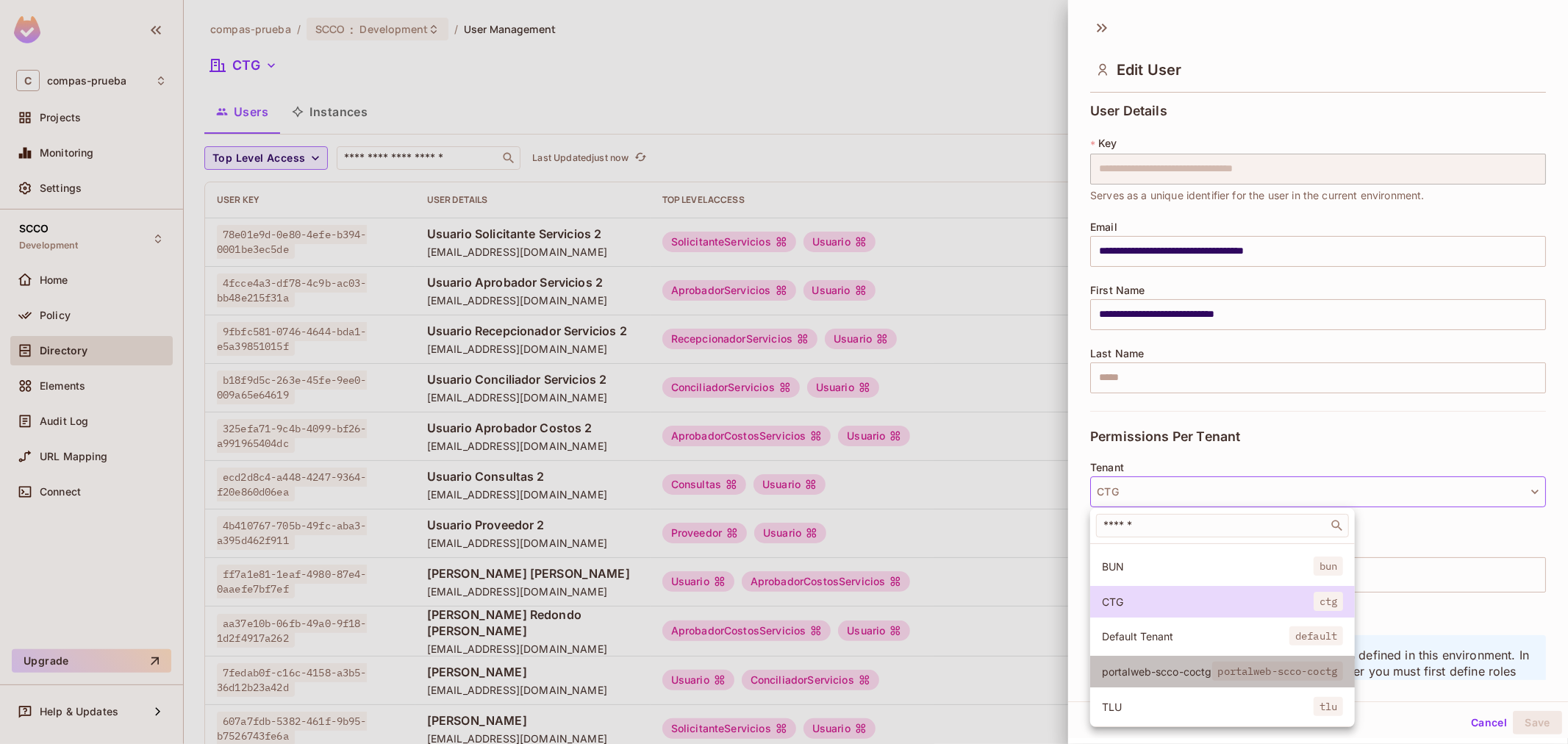
click at [1155, 668] on li "portalweb-scco-coctg portalweb-scco-coctg" at bounding box center [1222, 671] width 264 height 31
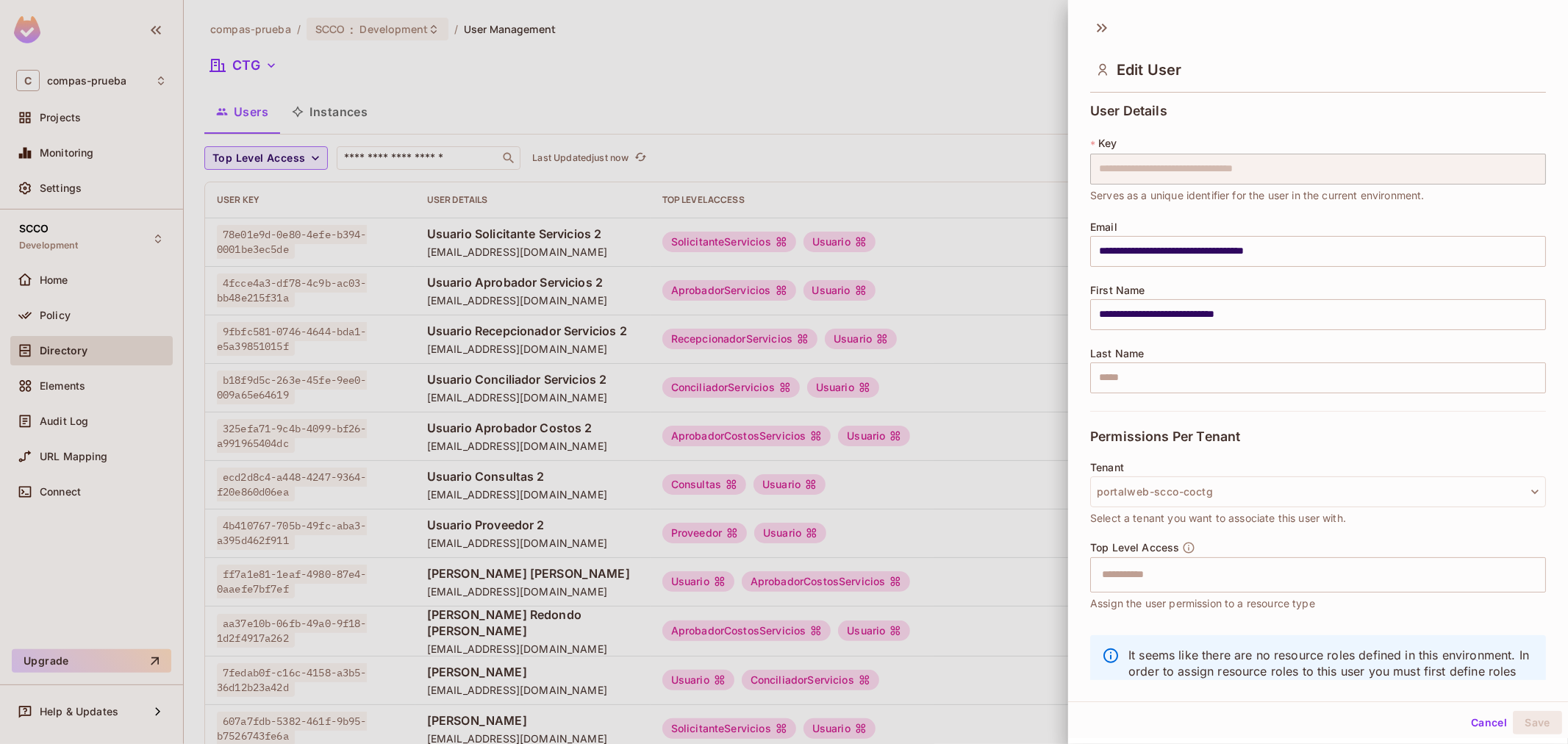
click at [1159, 583] on input "text" at bounding box center [1305, 574] width 424 height 29
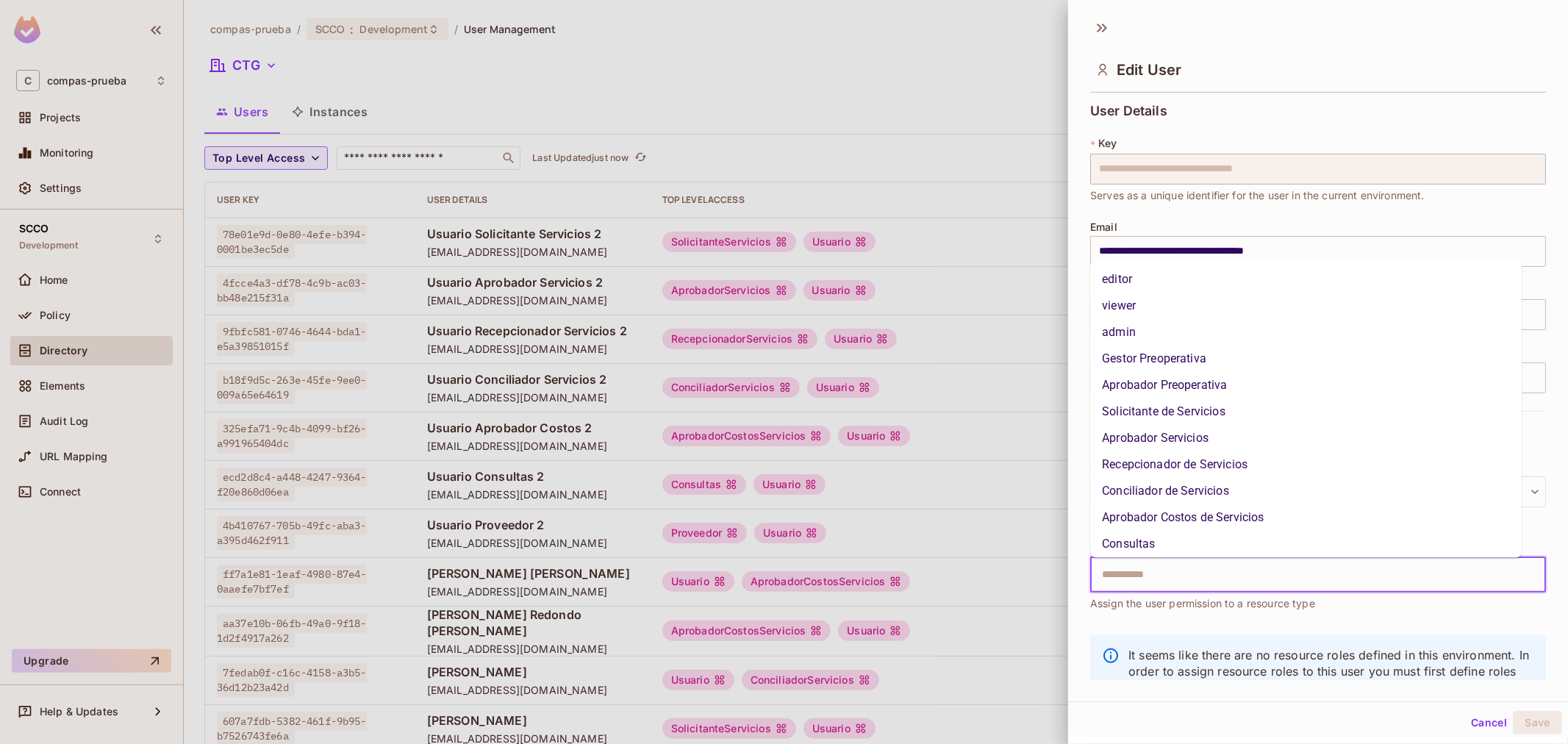
click at [1173, 497] on li "Conciliador de Servicios" at bounding box center [1305, 490] width 432 height 27
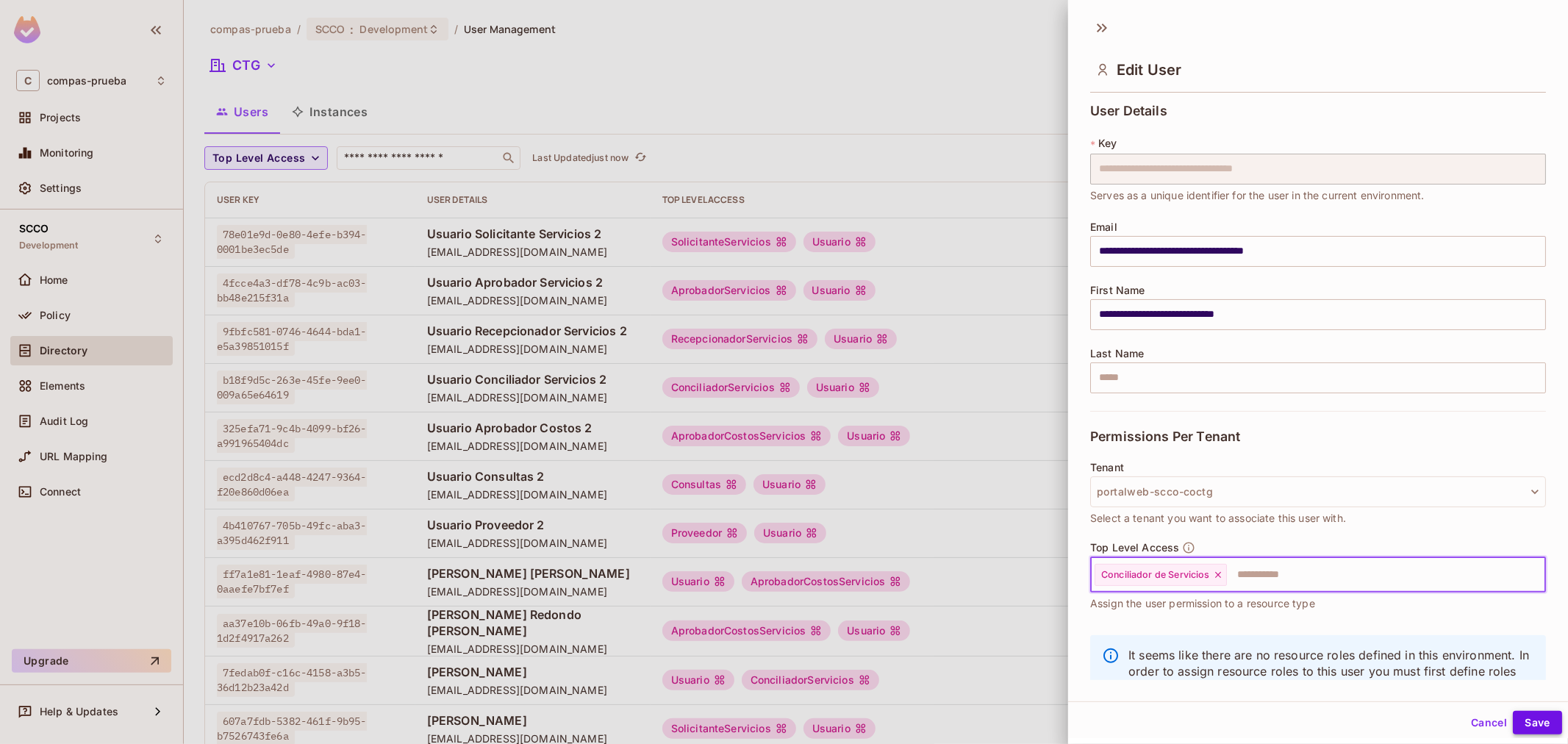
click at [1542, 722] on button "Save" at bounding box center [1537, 723] width 49 height 24
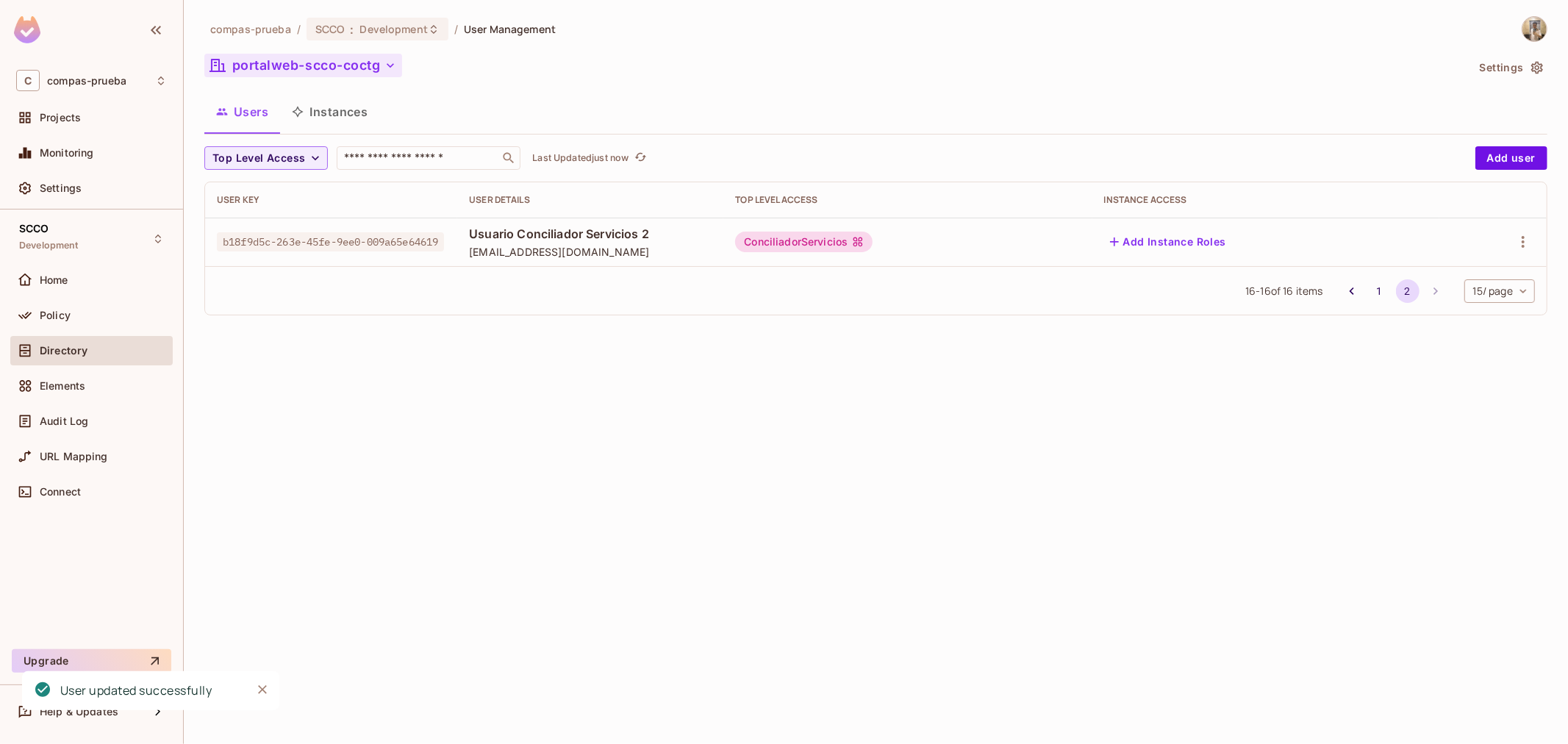
click at [324, 76] on button "portalweb-scco-coctg" at bounding box center [303, 65] width 198 height 24
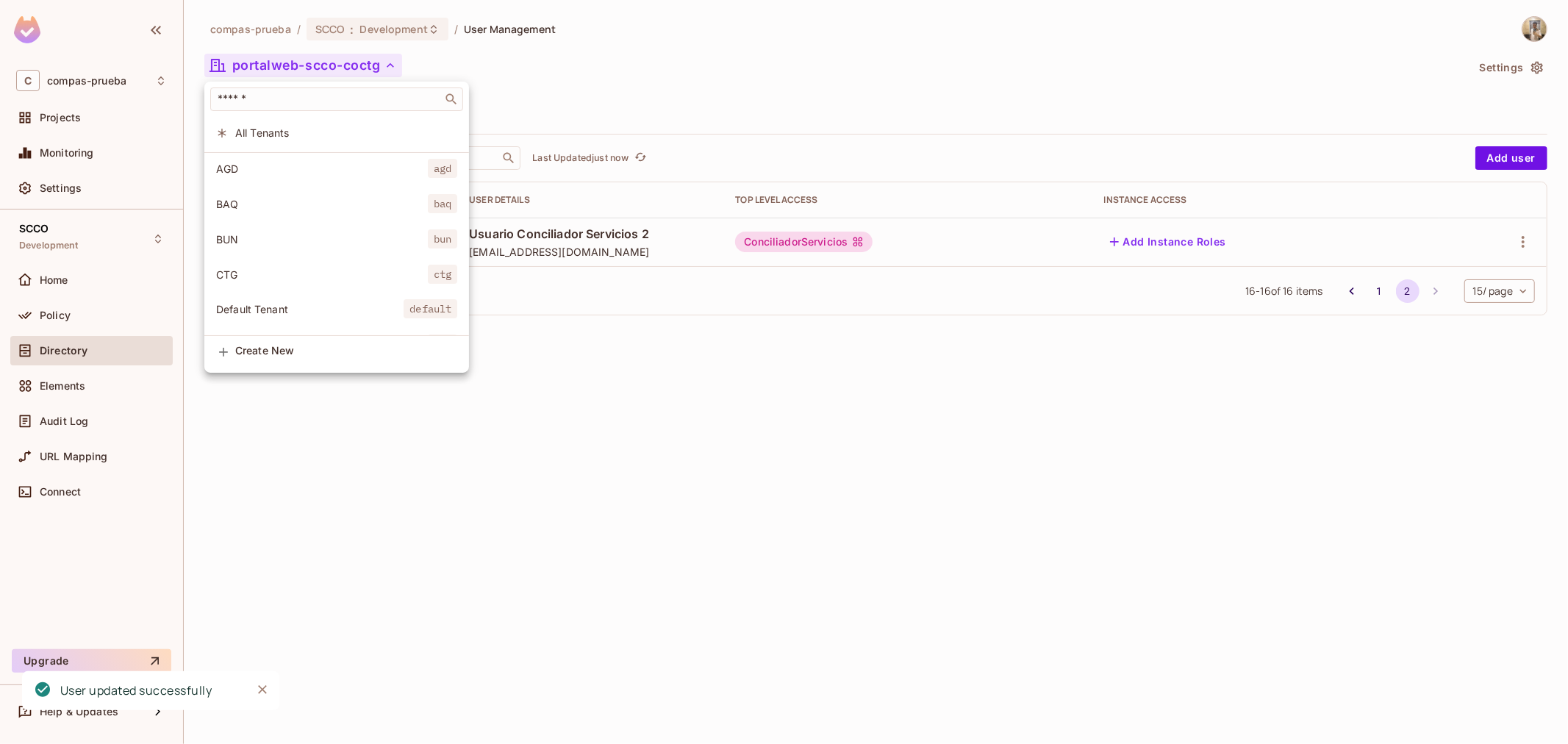
click at [324, 70] on div at bounding box center [784, 372] width 1568 height 744
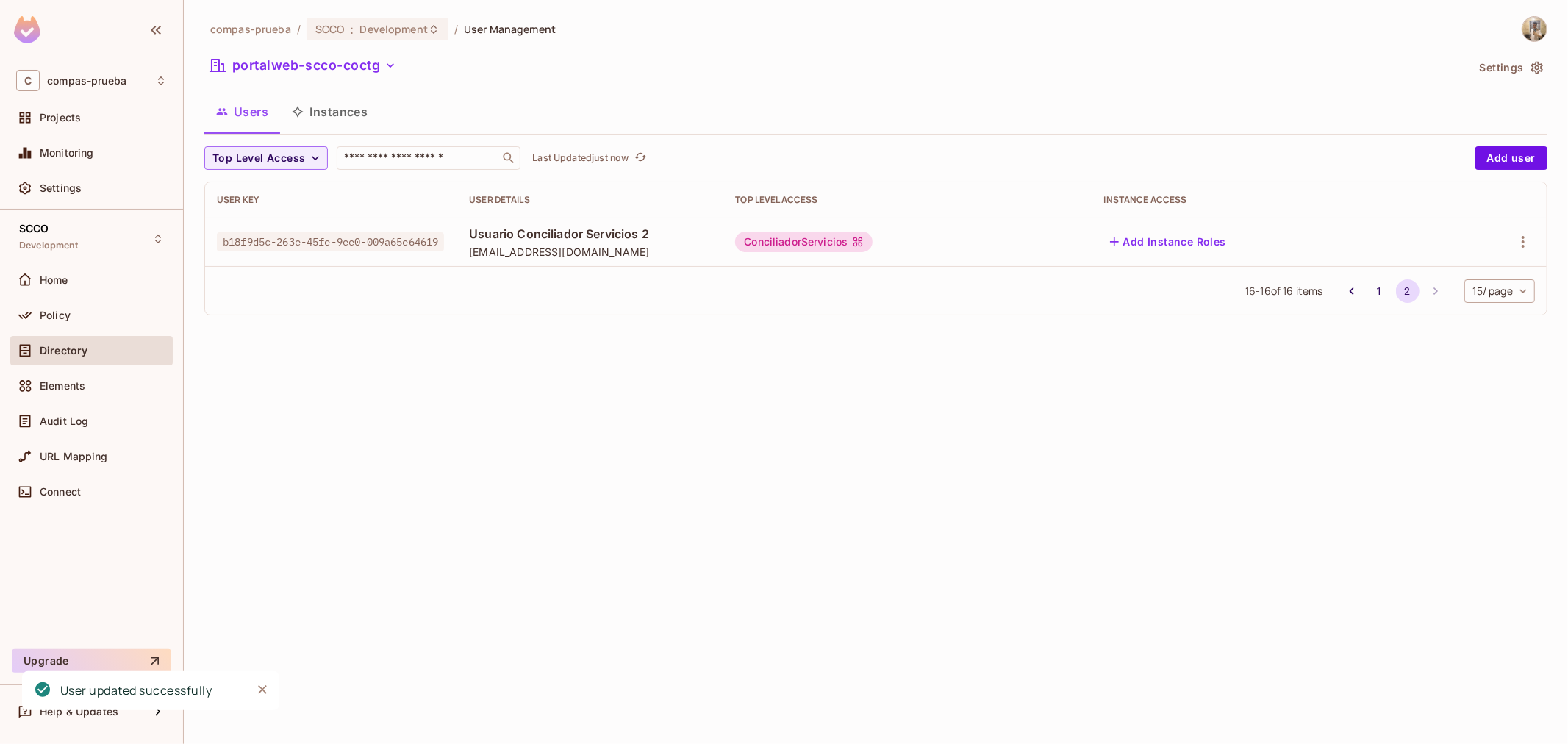
click at [324, 70] on button "portalweb-scco-coctg" at bounding box center [303, 65] width 198 height 24
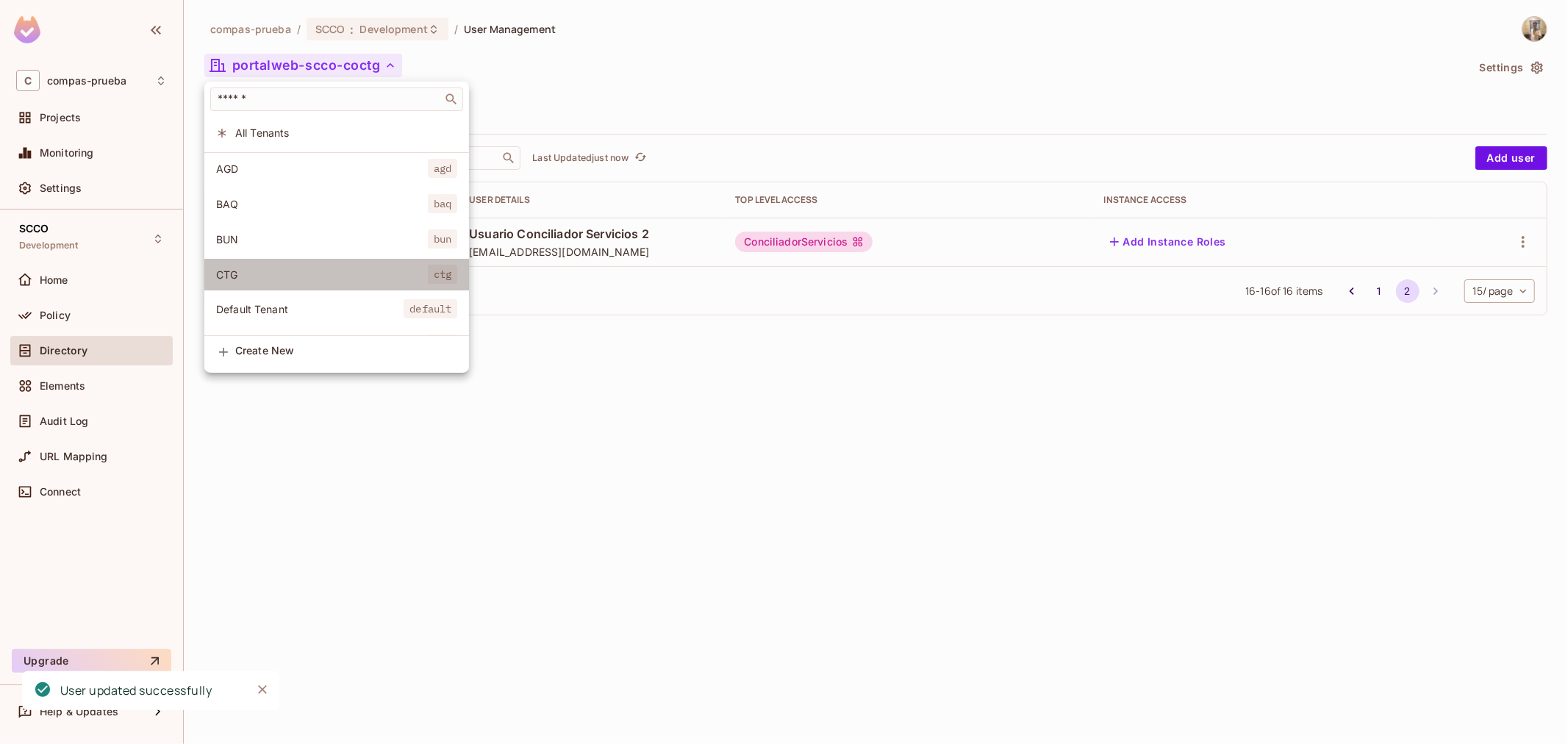
click at [345, 277] on span "CTG" at bounding box center [322, 274] width 212 height 14
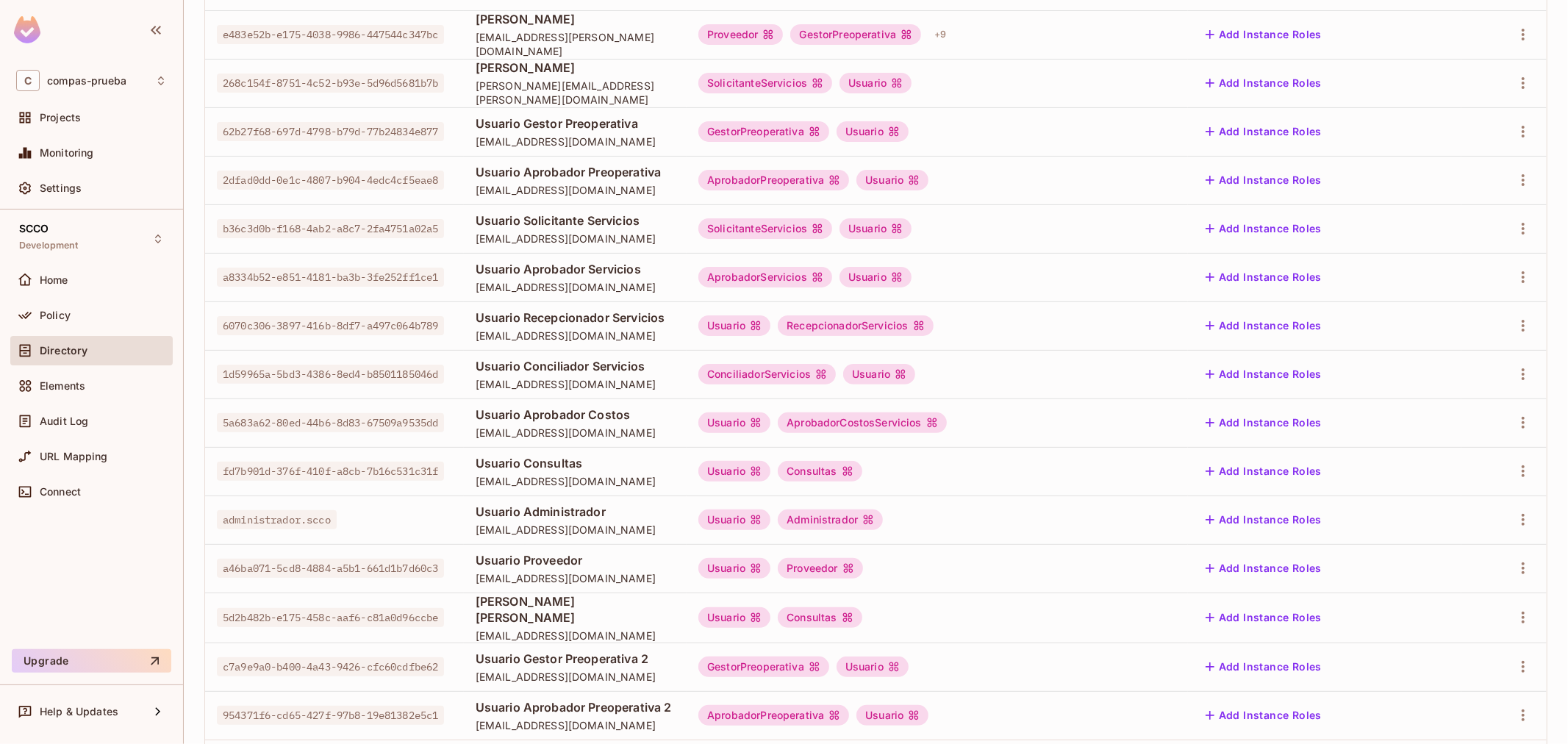
scroll to position [283, 0]
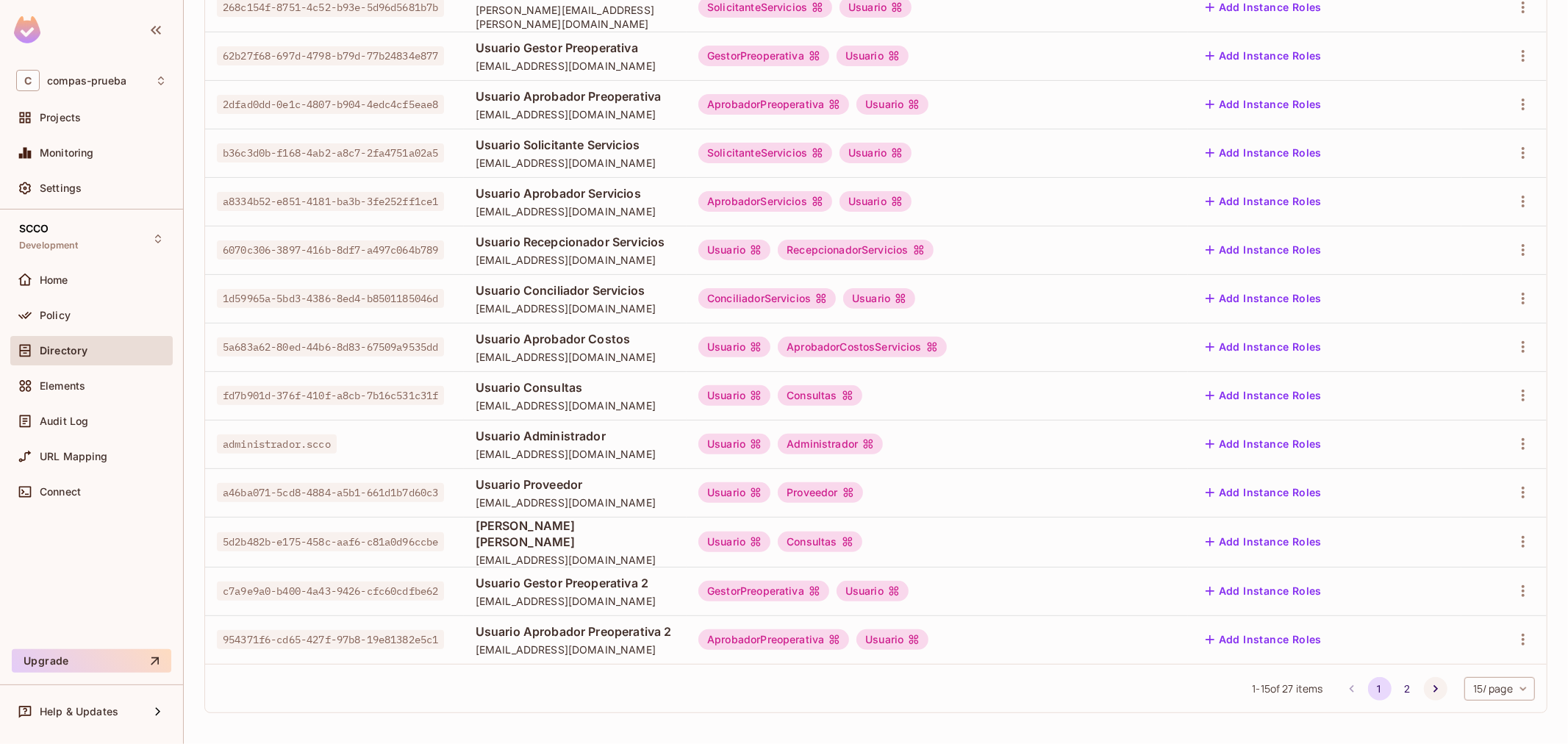
click at [1428, 684] on icon "Go to next page" at bounding box center [1435, 688] width 15 height 15
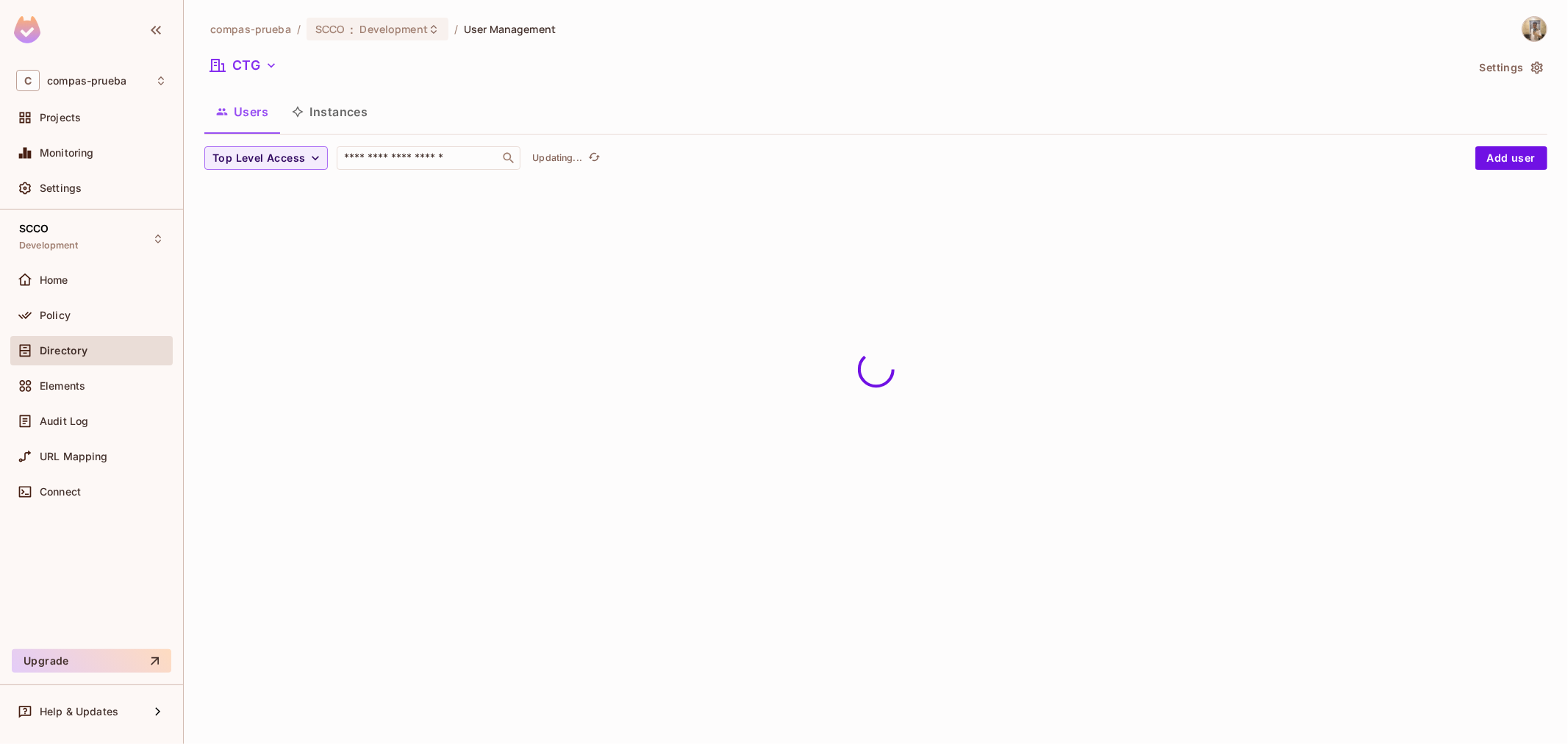
scroll to position [0, 0]
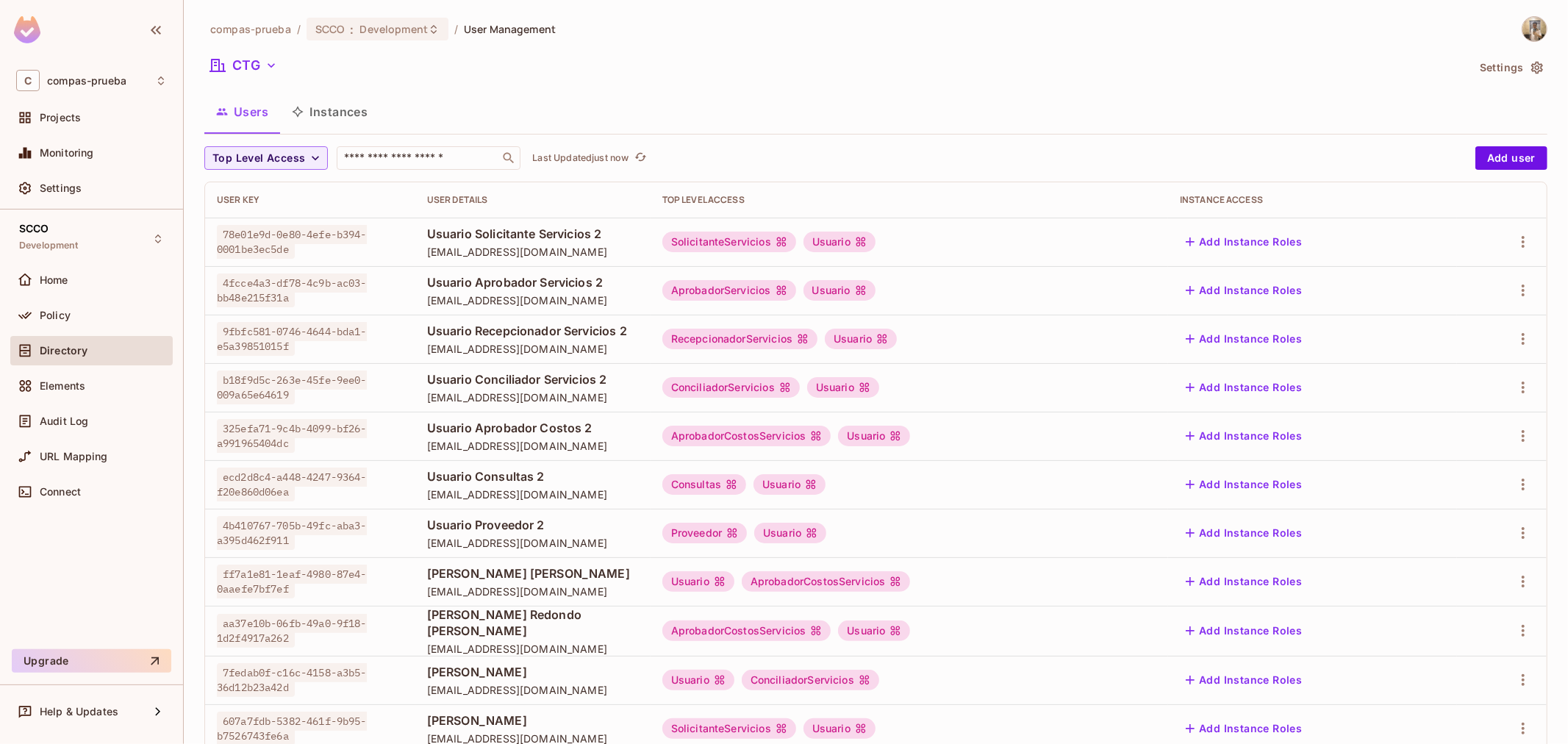
click at [1503, 446] on div at bounding box center [1502, 435] width 66 height 24
click at [1514, 444] on icon "button" at bounding box center [1522, 435] width 18 height 18
click at [1456, 464] on li "Edit" at bounding box center [1447, 470] width 130 height 32
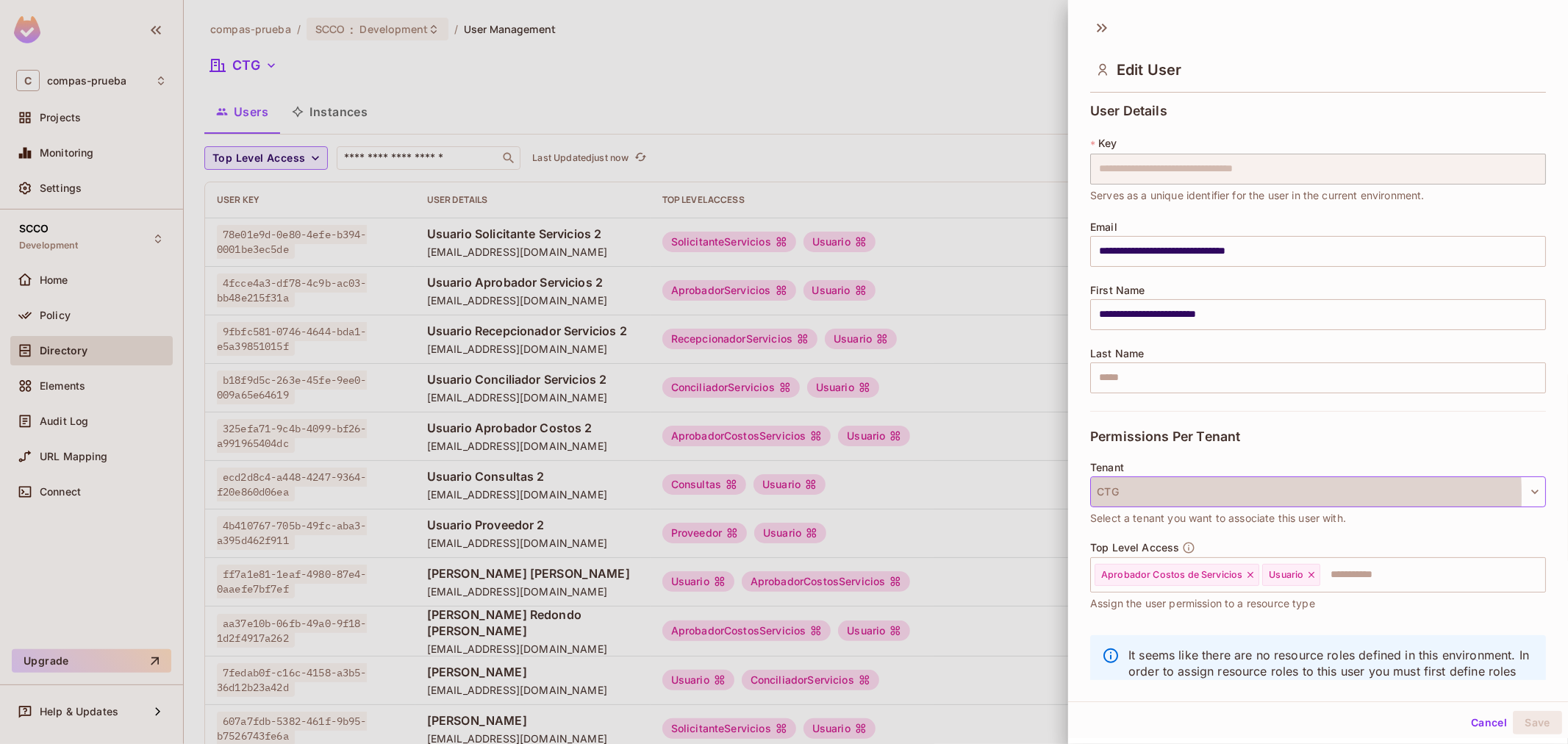
click at [1156, 496] on button "CTG" at bounding box center [1317, 492] width 456 height 31
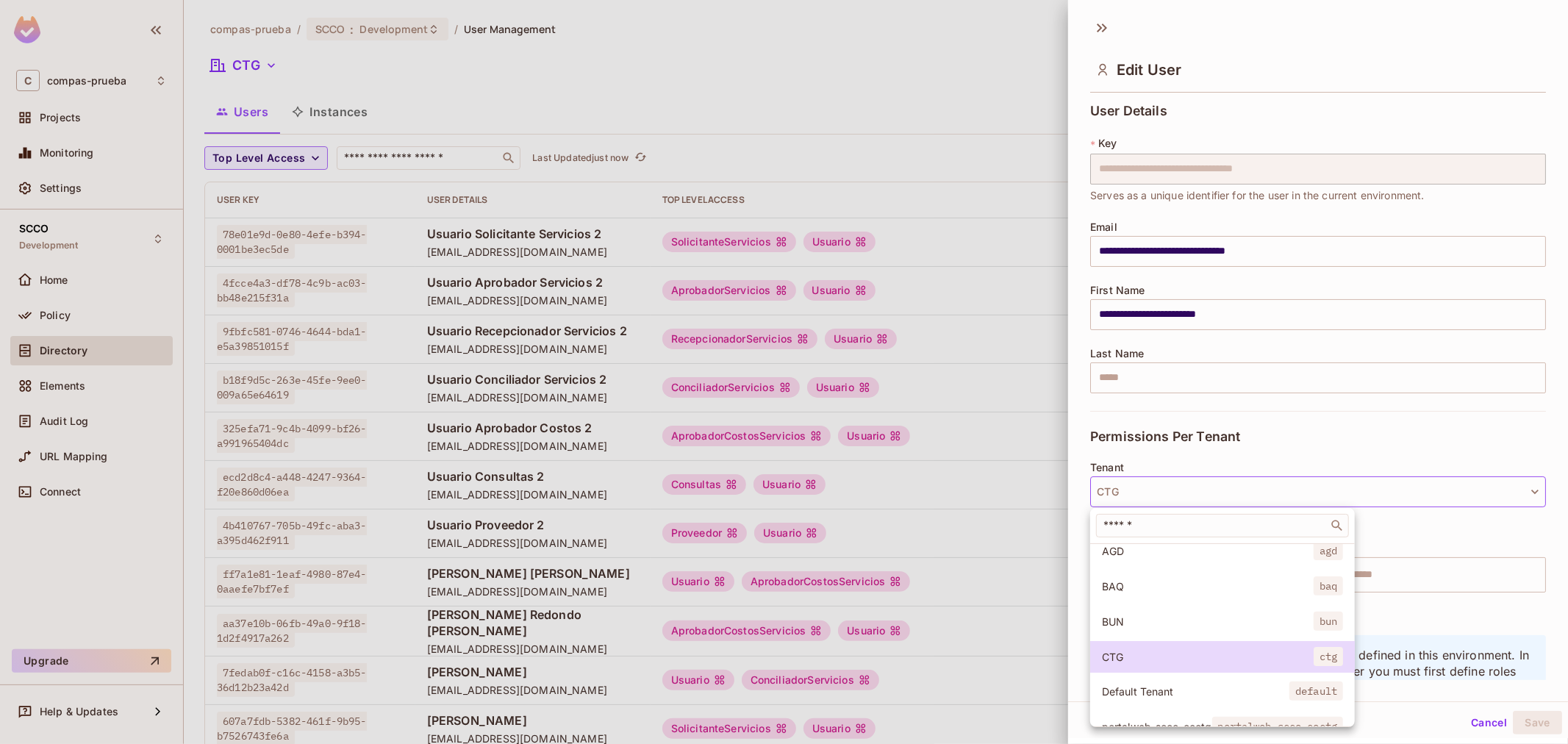
scroll to position [82, 0]
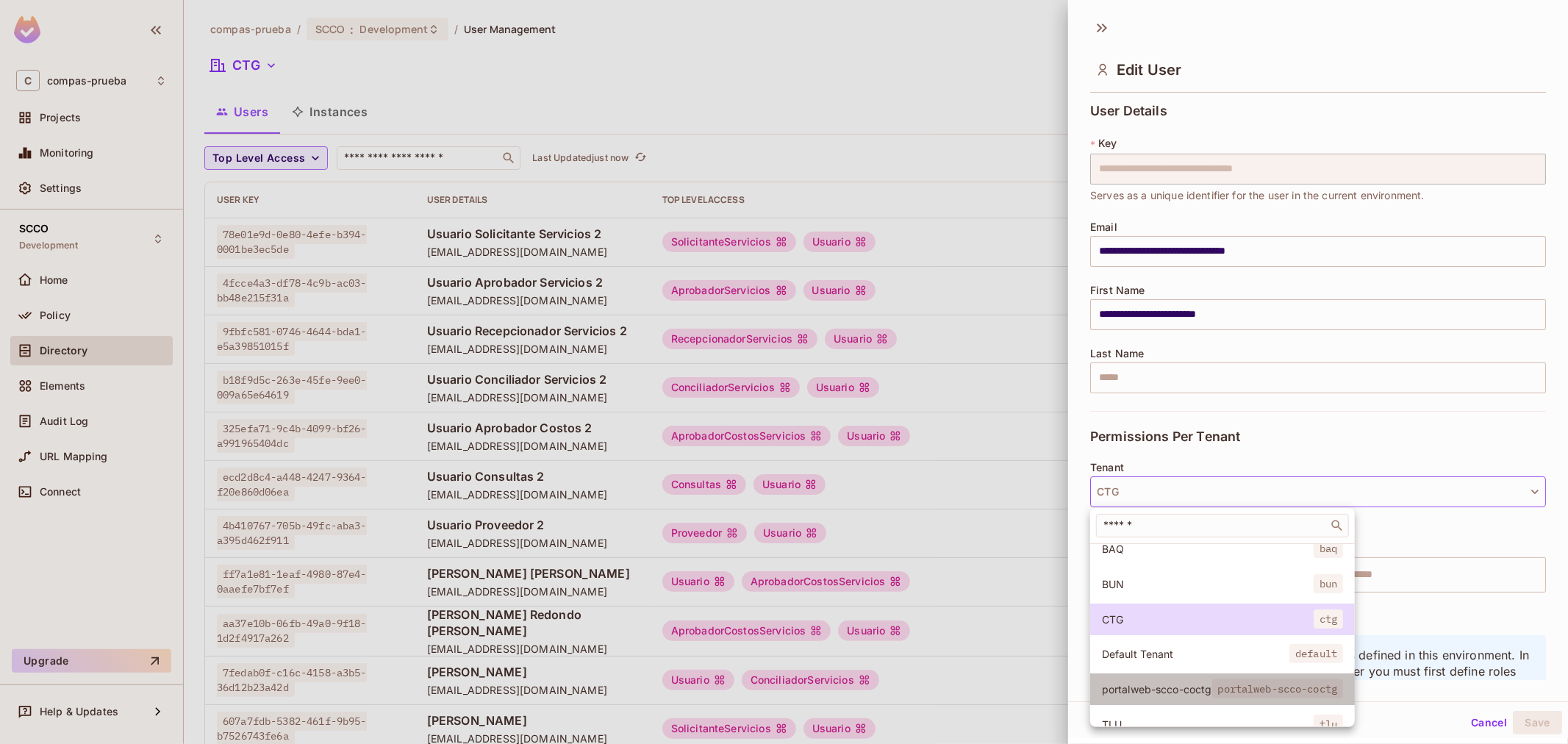
click at [1166, 684] on span "portalweb-scco-coctg" at bounding box center [1156, 689] width 110 height 14
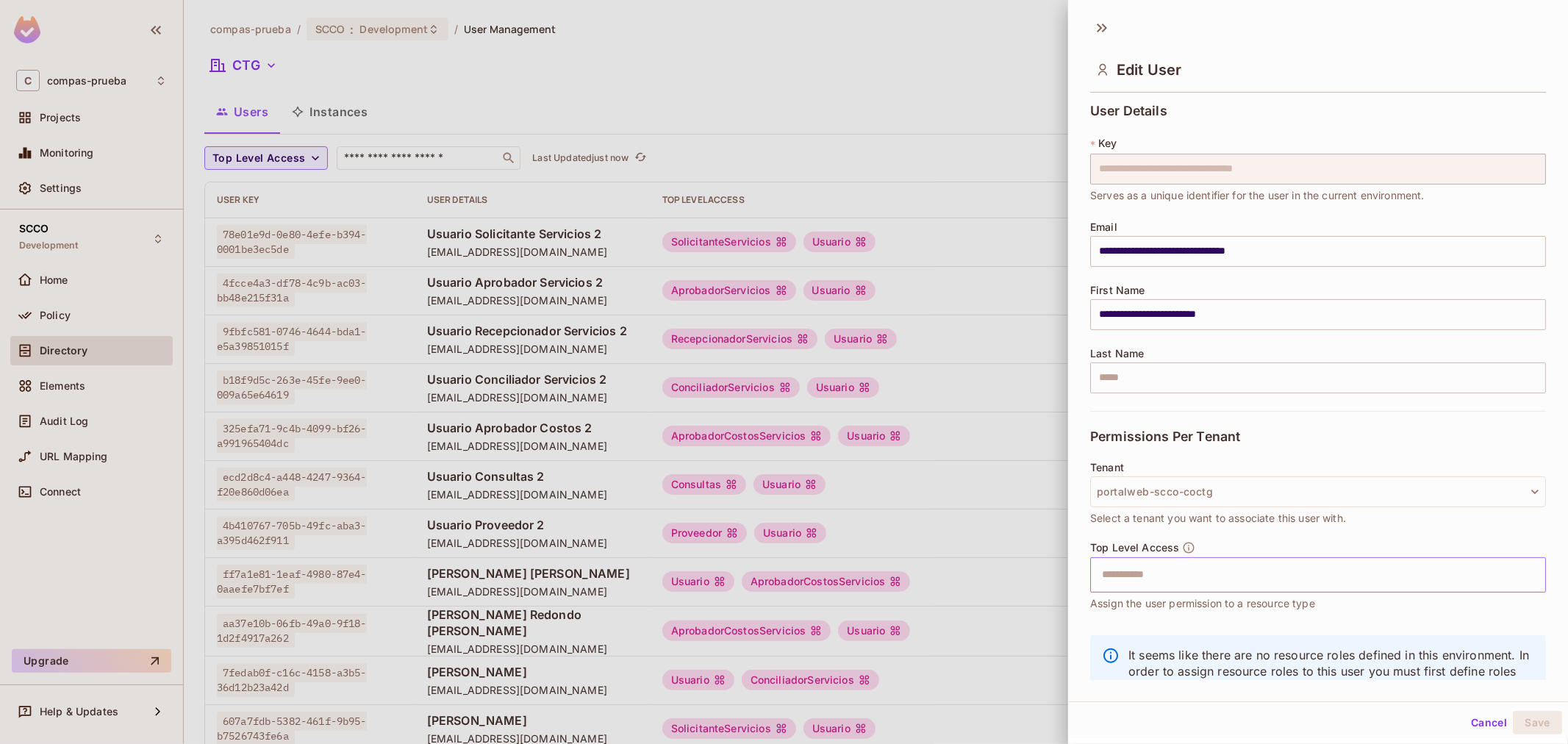
click at [1159, 569] on input "text" at bounding box center [1305, 574] width 424 height 29
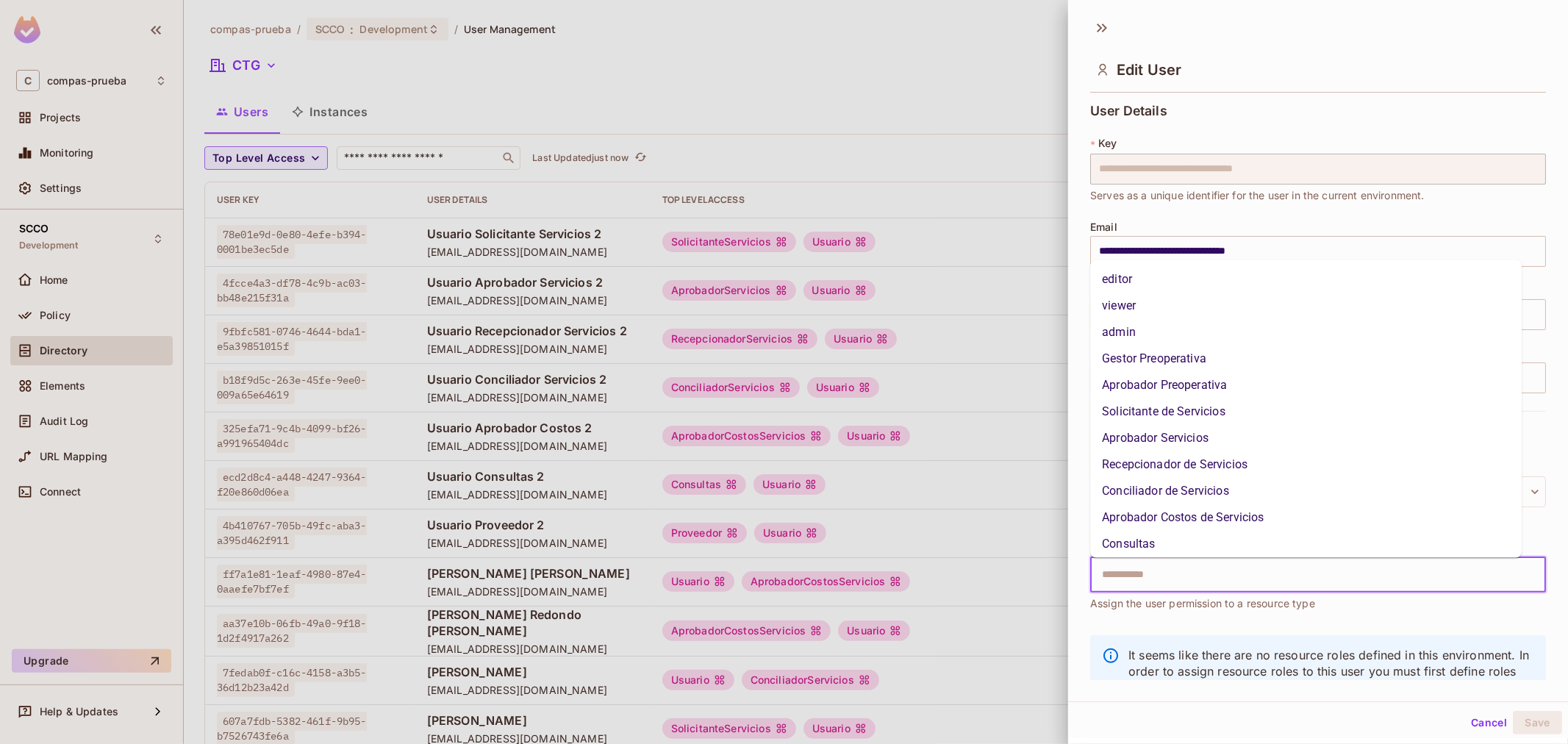
click at [1188, 519] on li "Aprobador Costos de Servicios" at bounding box center [1305, 517] width 432 height 27
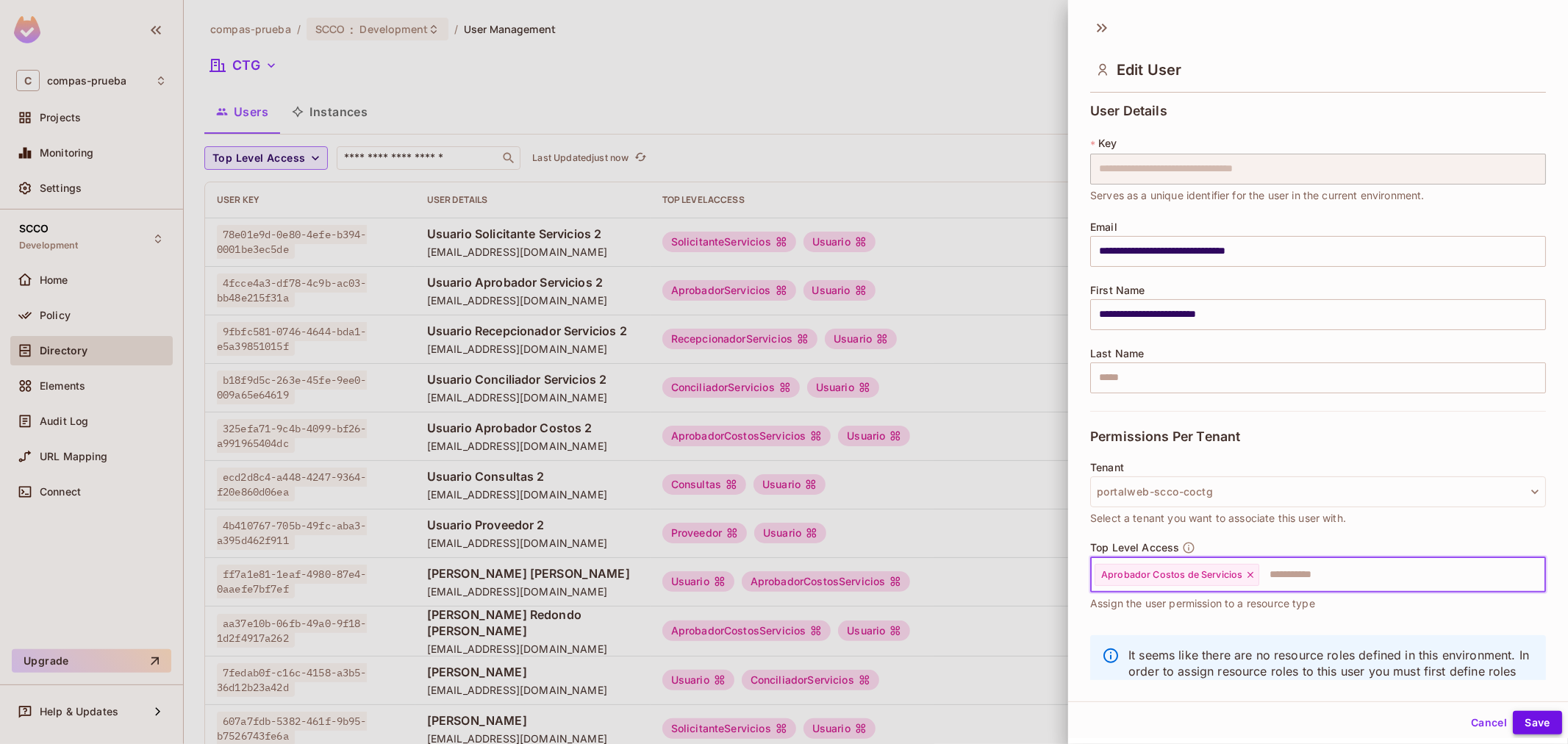
click at [1512, 723] on button "Save" at bounding box center [1537, 723] width 49 height 24
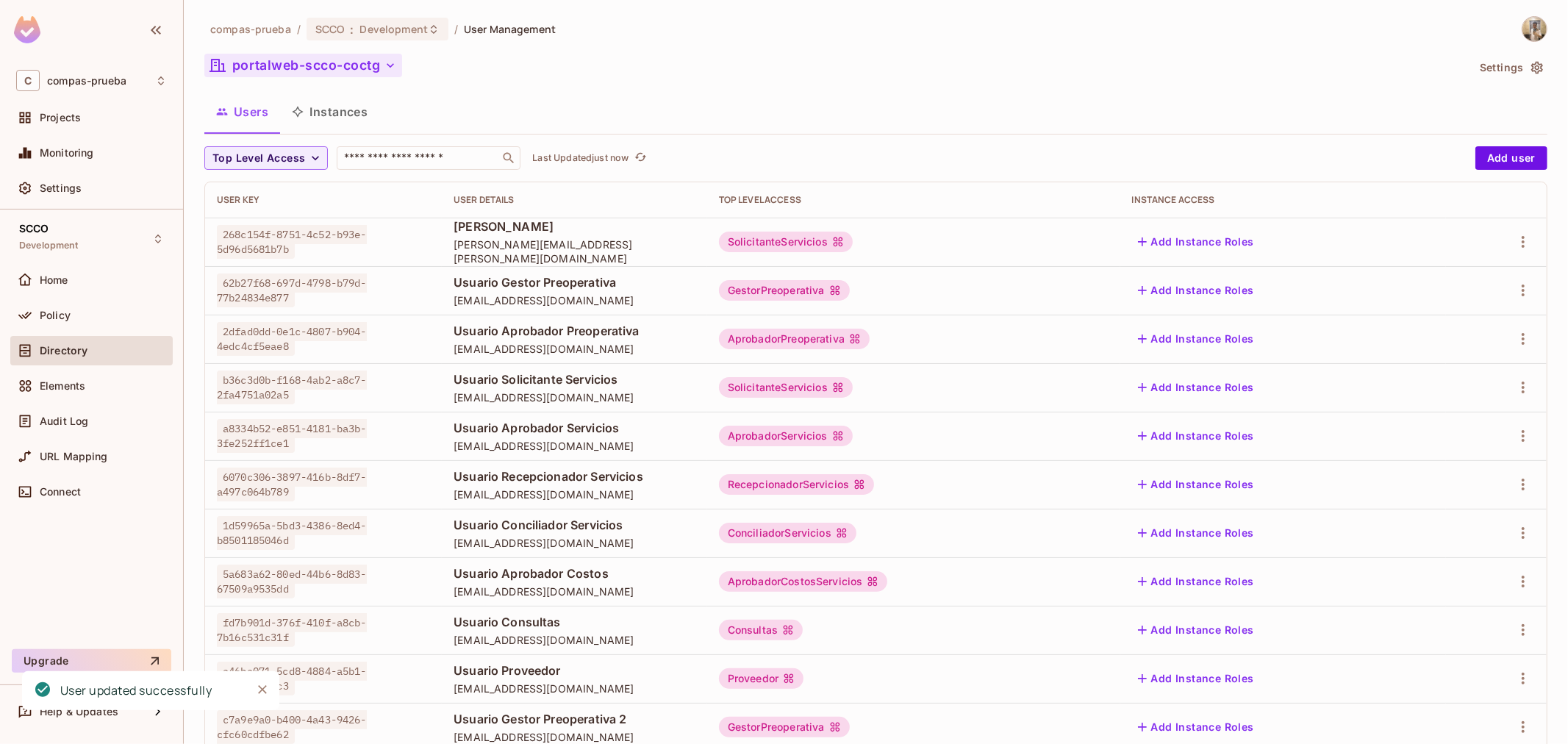
click at [320, 60] on button "portalweb-scco-coctg" at bounding box center [303, 65] width 198 height 24
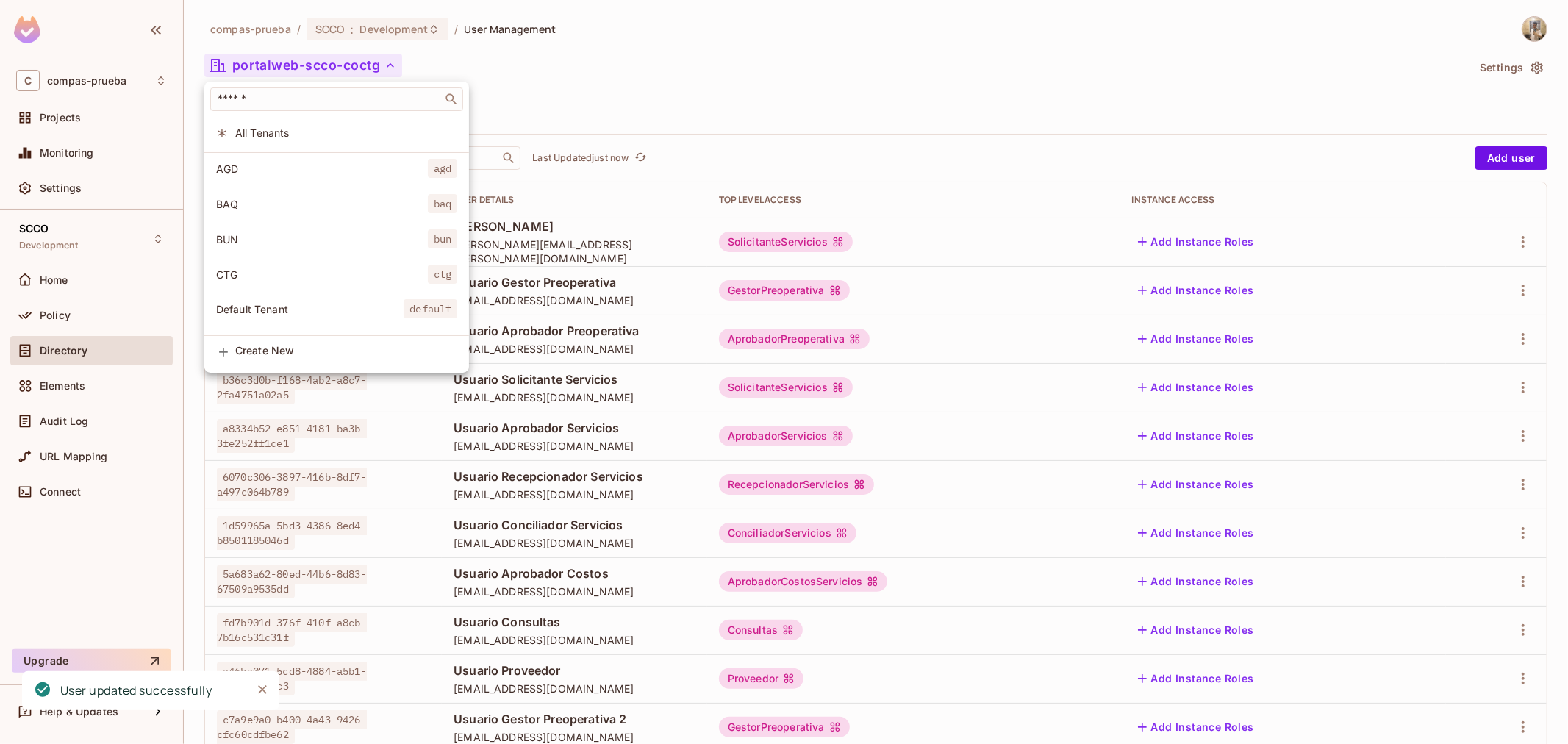
click at [282, 285] on li "CTG ctg" at bounding box center [337, 274] width 264 height 31
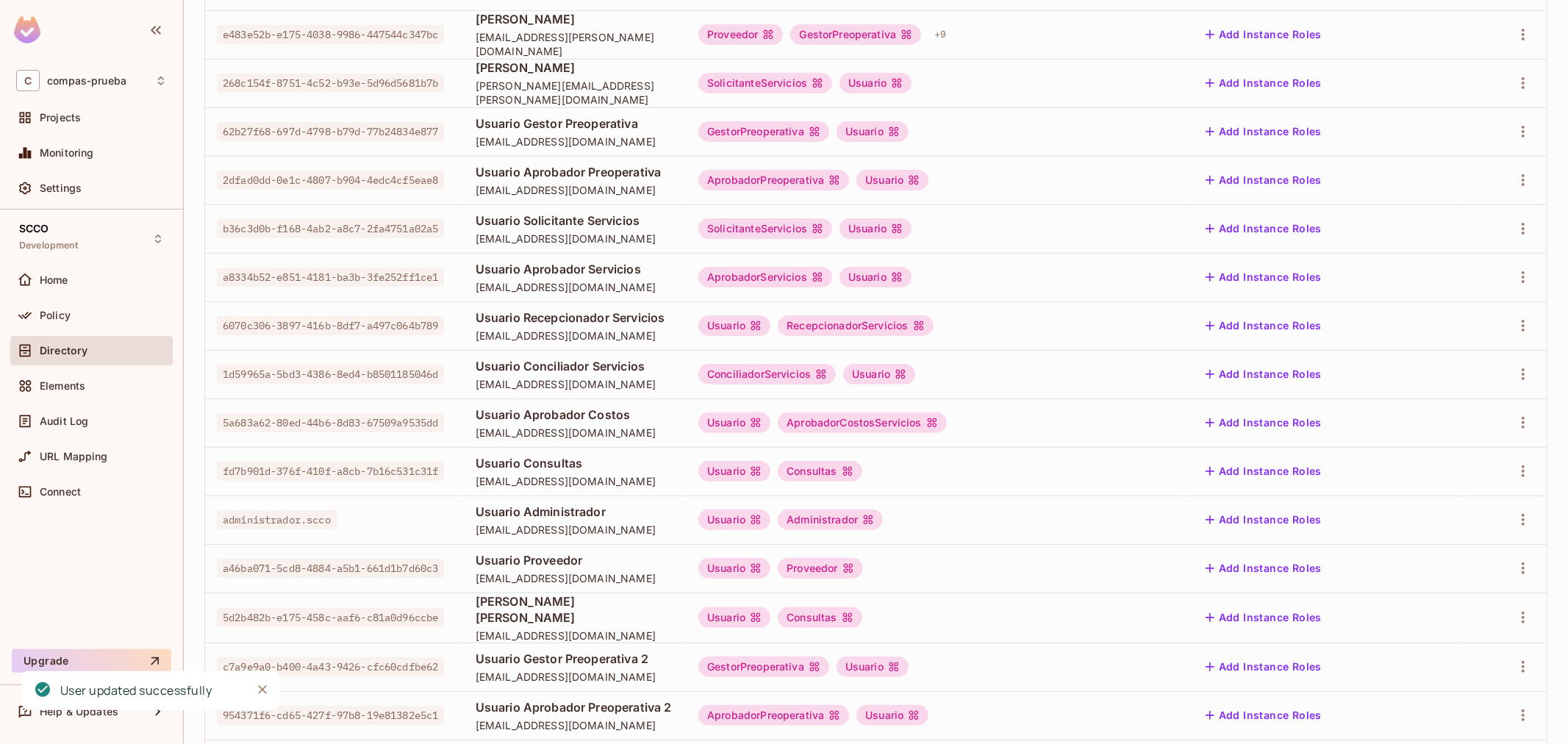
scroll to position [283, 0]
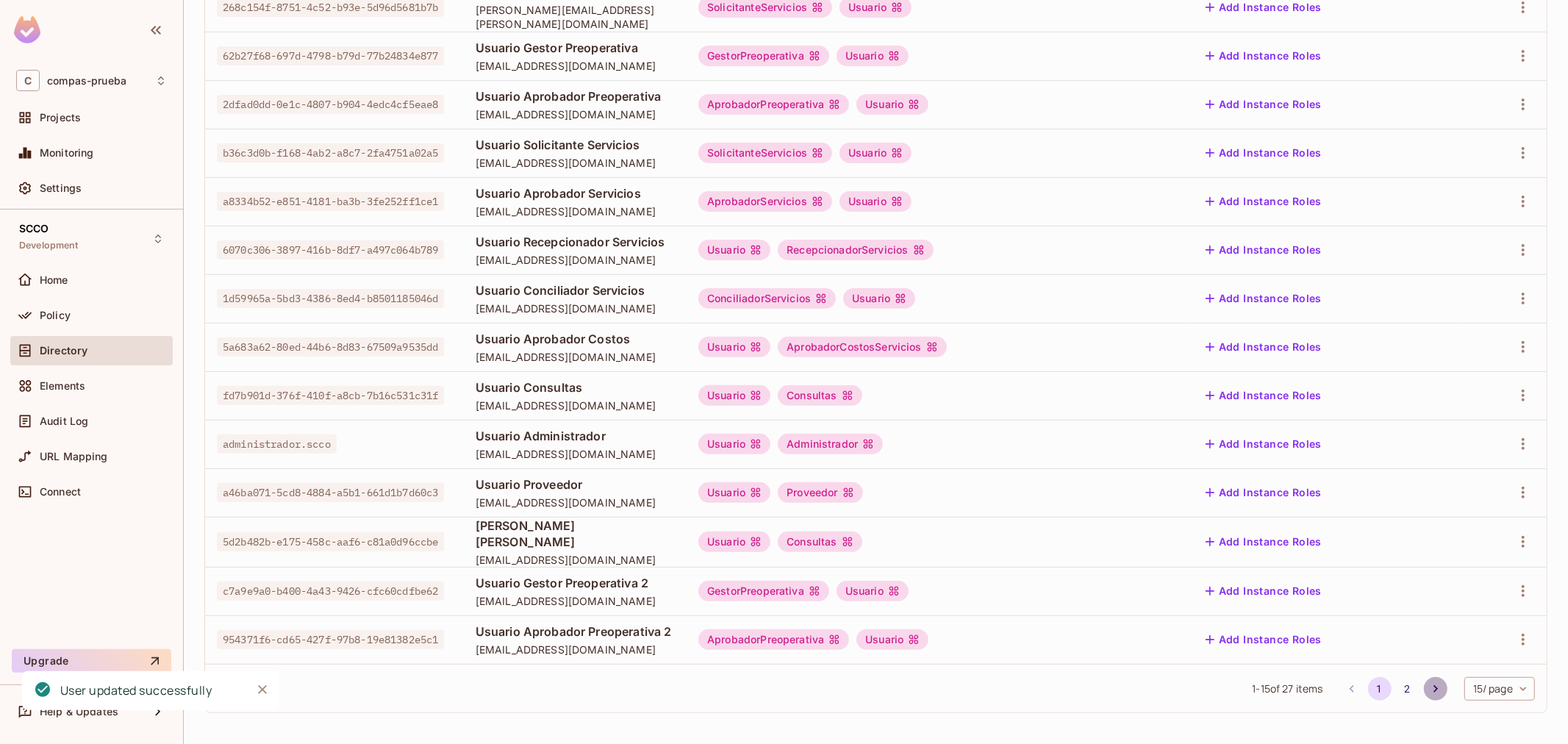
click at [1428, 690] on icon "Go to next page" at bounding box center [1435, 688] width 15 height 15
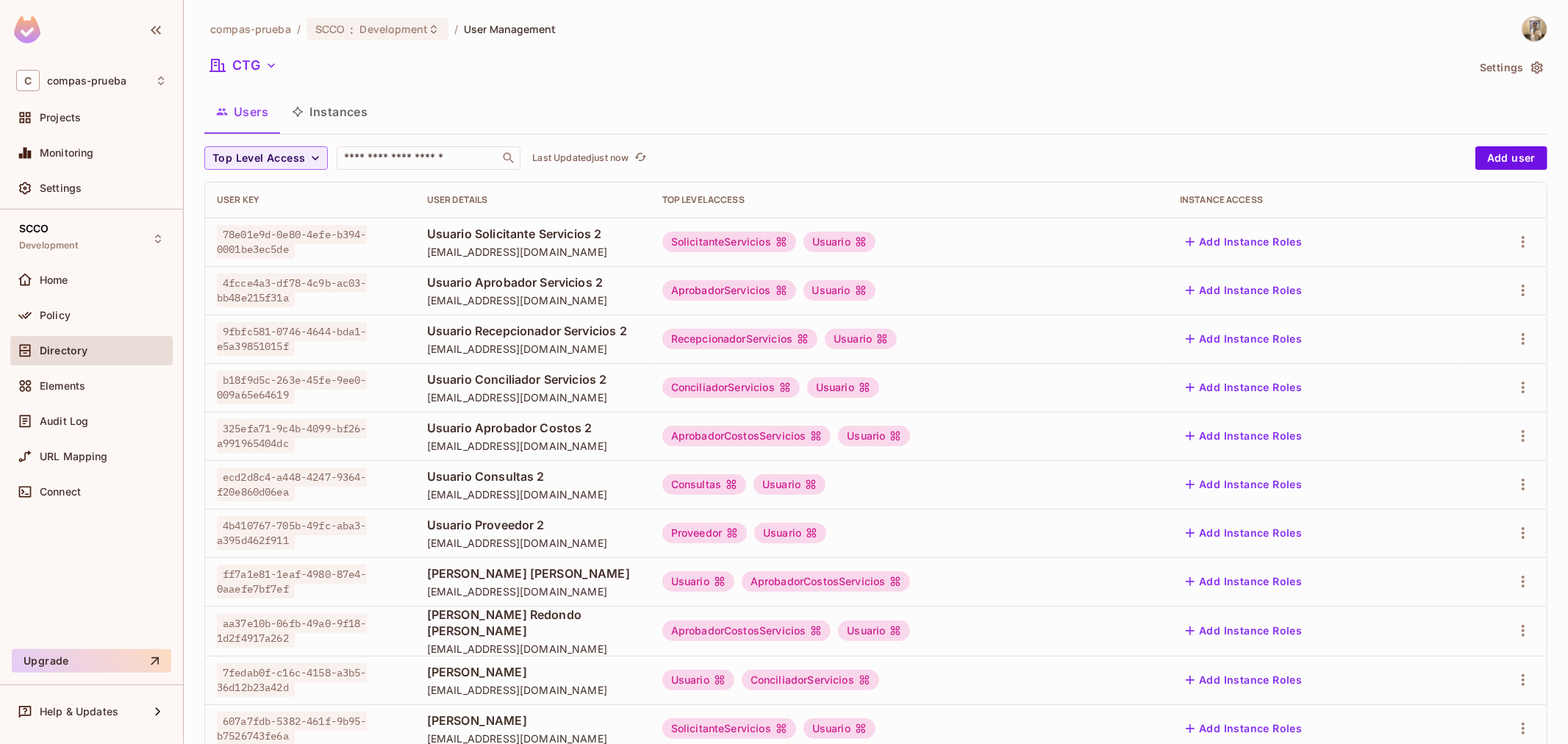
click at [605, 477] on span "Usuario Consultas 2" at bounding box center [532, 476] width 212 height 16
click at [1514, 491] on icon "button" at bounding box center [1522, 484] width 18 height 18
click at [1458, 509] on li "Edit" at bounding box center [1447, 518] width 130 height 32
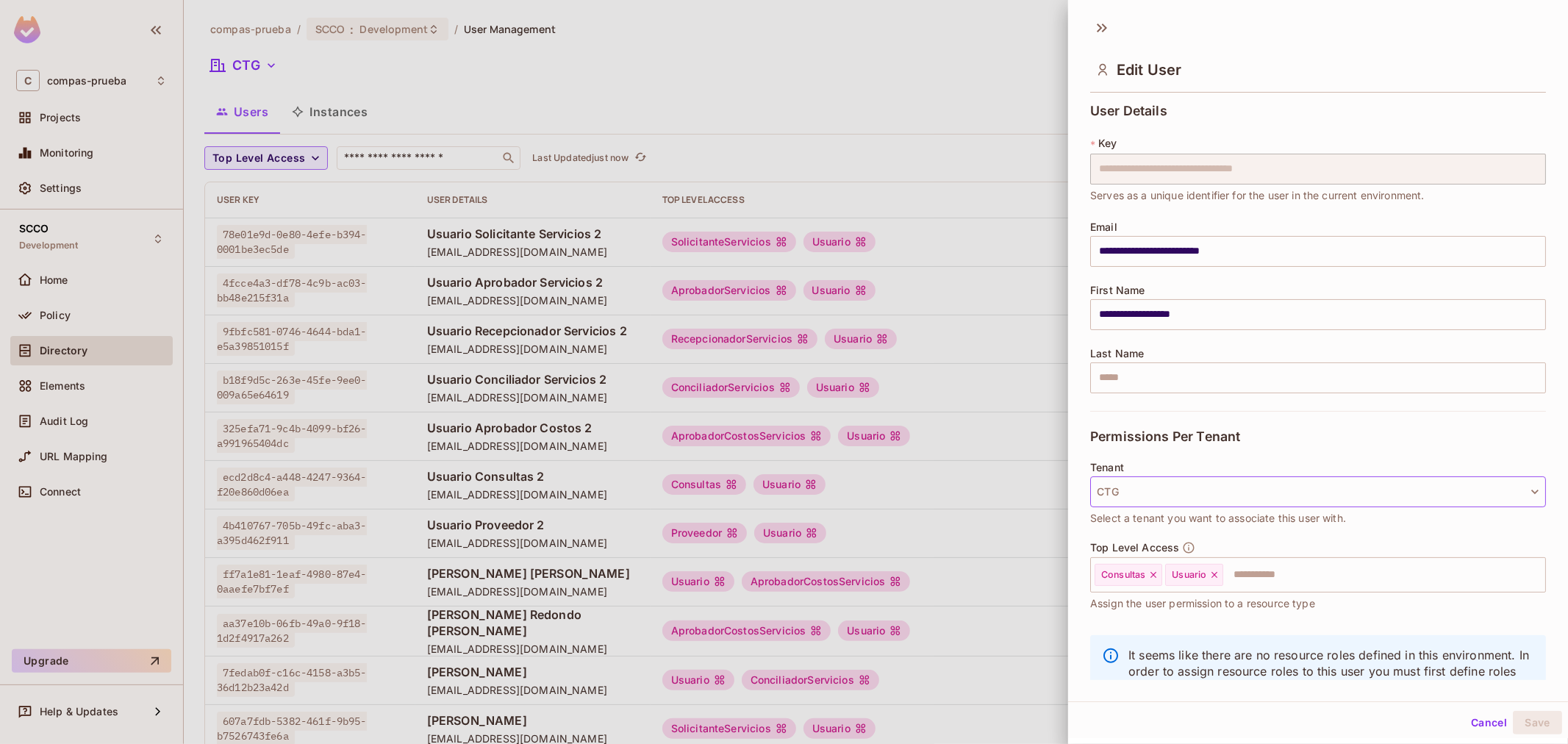
click at [1205, 490] on button "CTG" at bounding box center [1317, 492] width 456 height 31
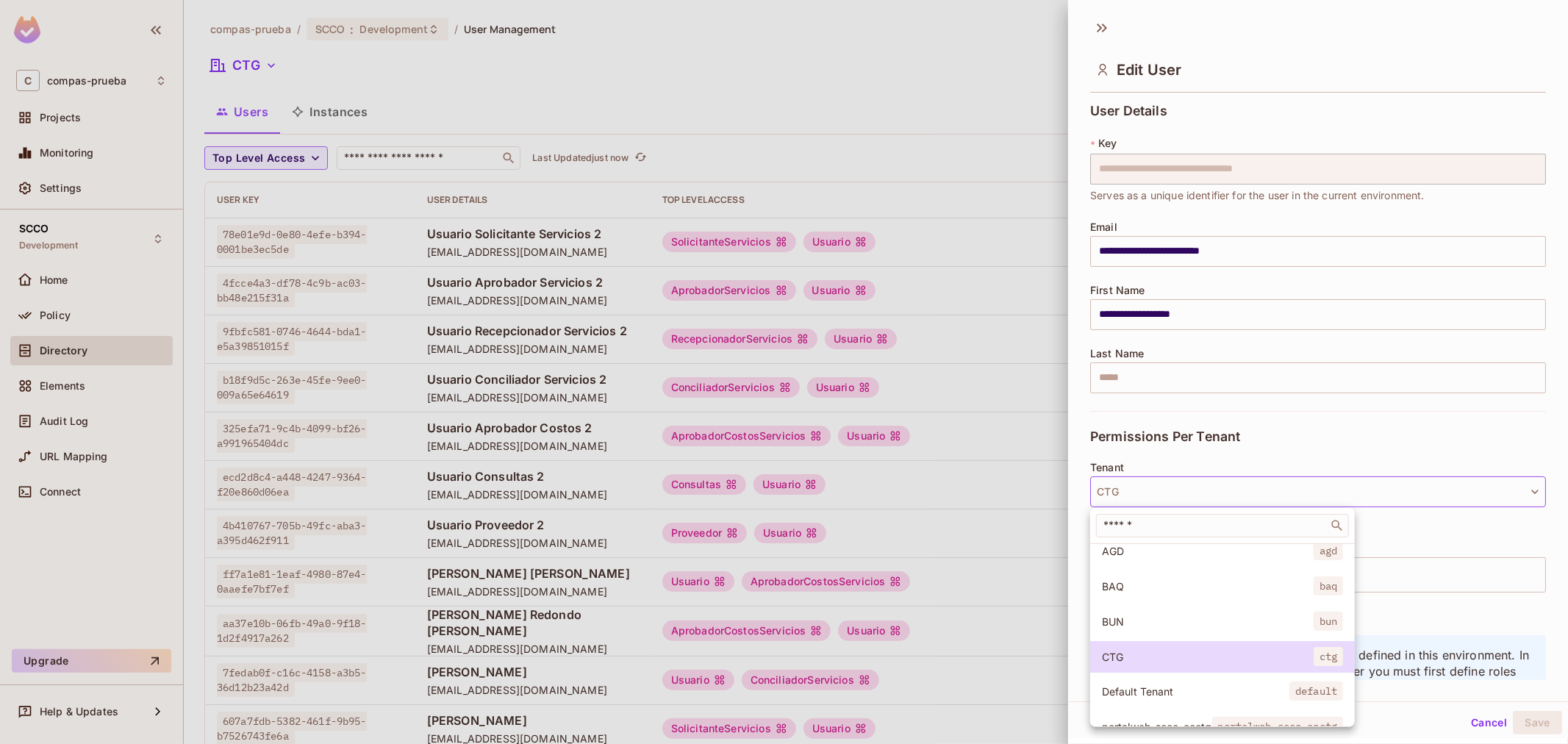
scroll to position [112, 0]
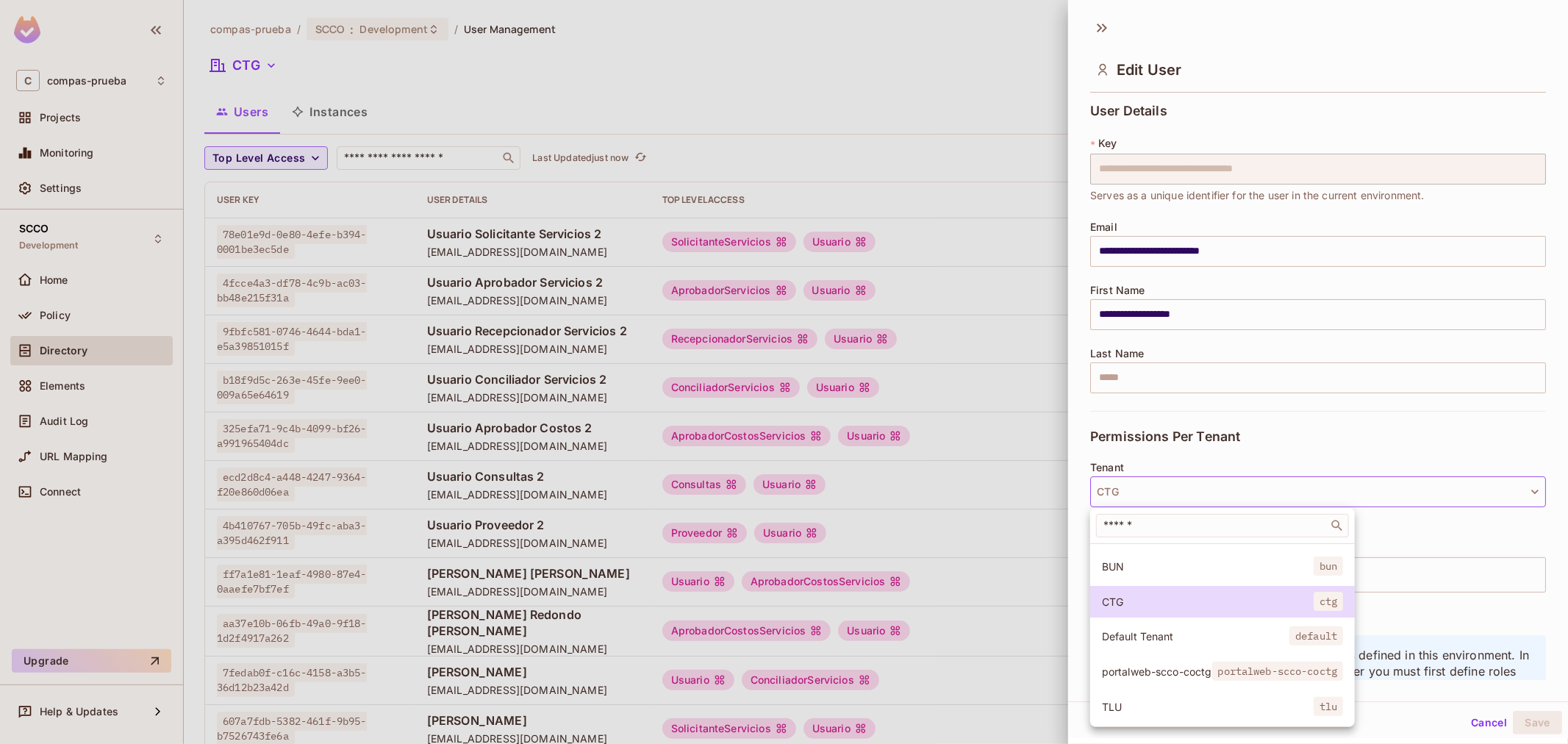
click at [1171, 665] on span "portalweb-scco-coctg" at bounding box center [1156, 671] width 110 height 14
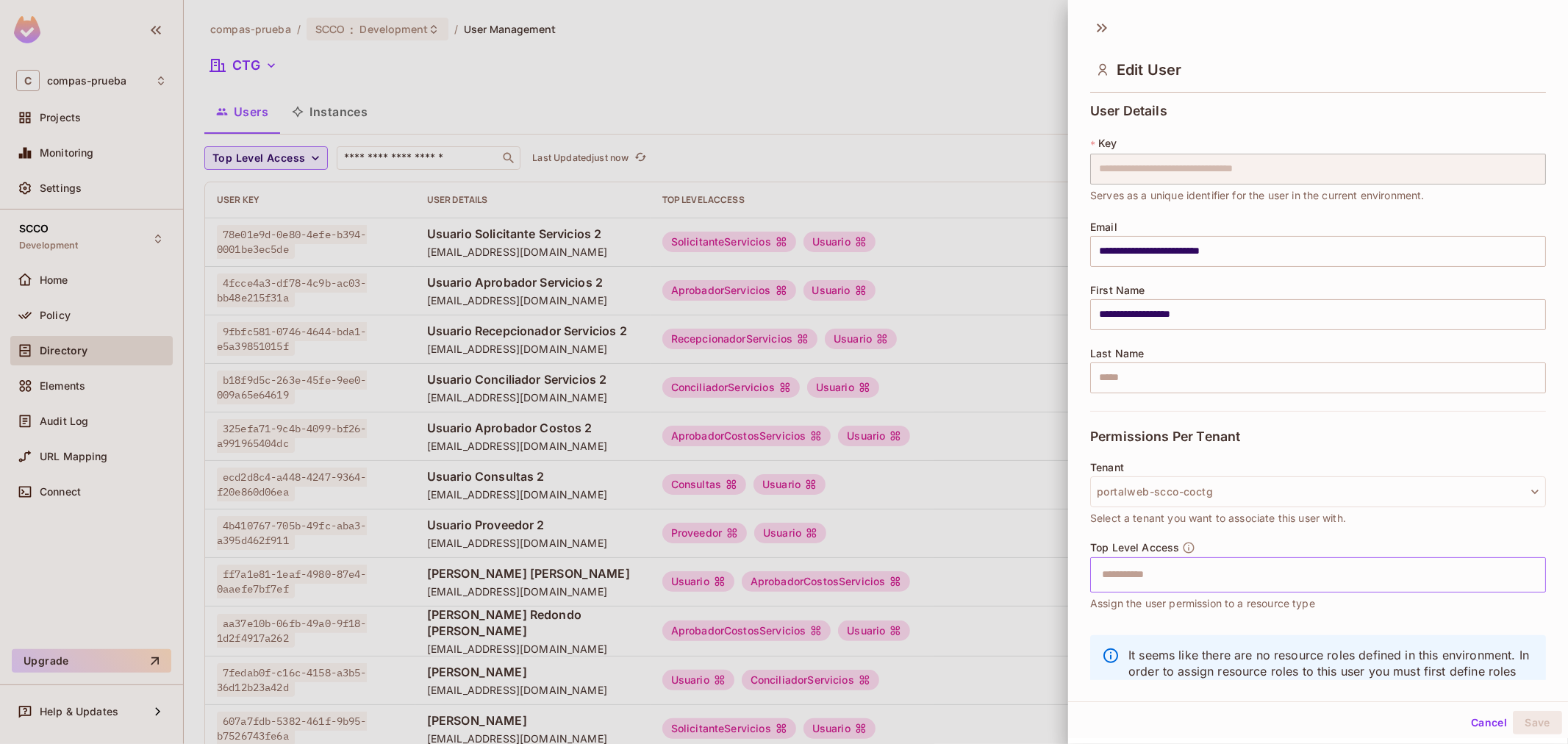
click at [1186, 577] on input "text" at bounding box center [1305, 574] width 424 height 29
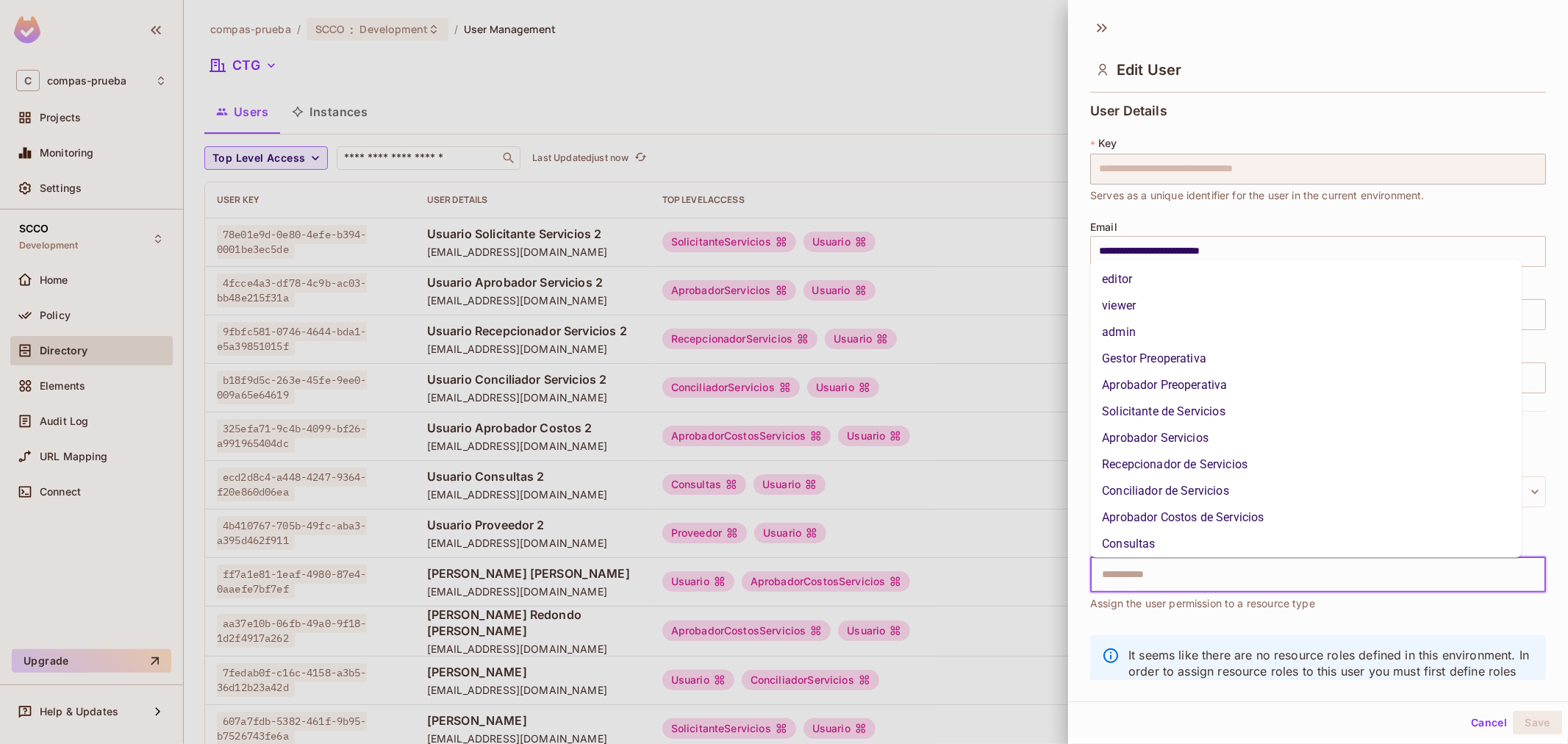
click at [1177, 552] on li "Consultas" at bounding box center [1305, 544] width 432 height 27
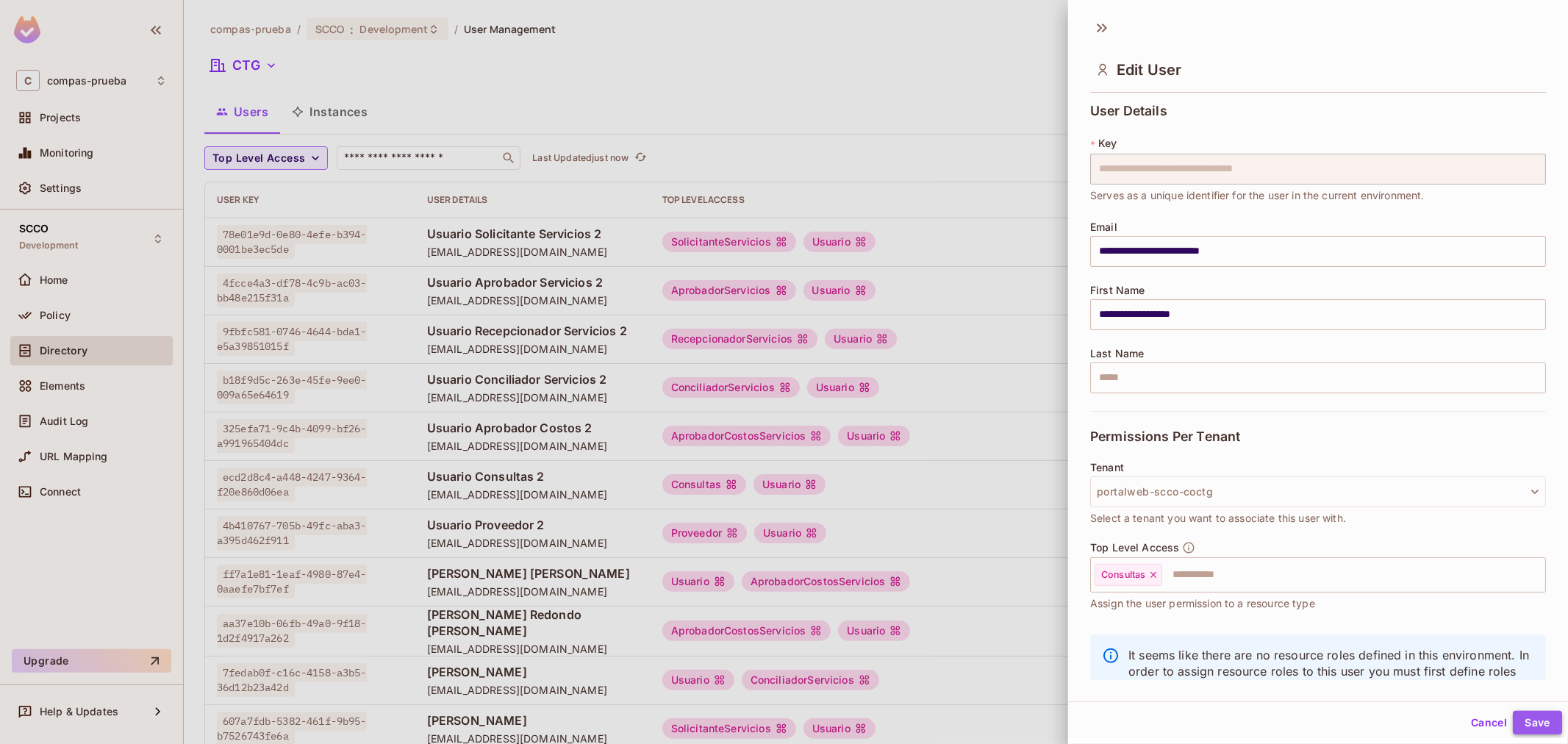
click at [1512, 717] on button "Save" at bounding box center [1537, 723] width 49 height 24
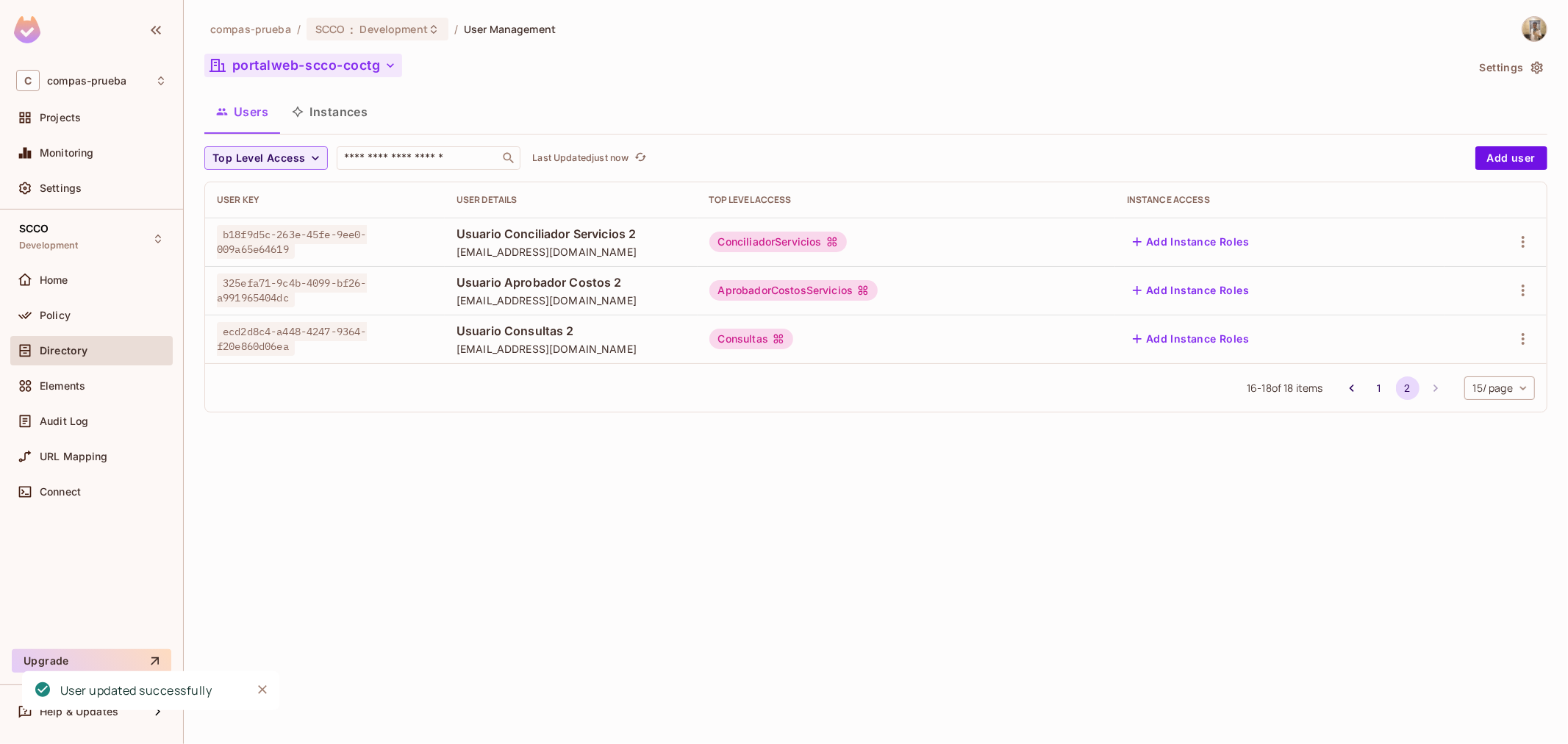
click at [306, 61] on button "portalweb-scco-coctg" at bounding box center [303, 65] width 198 height 24
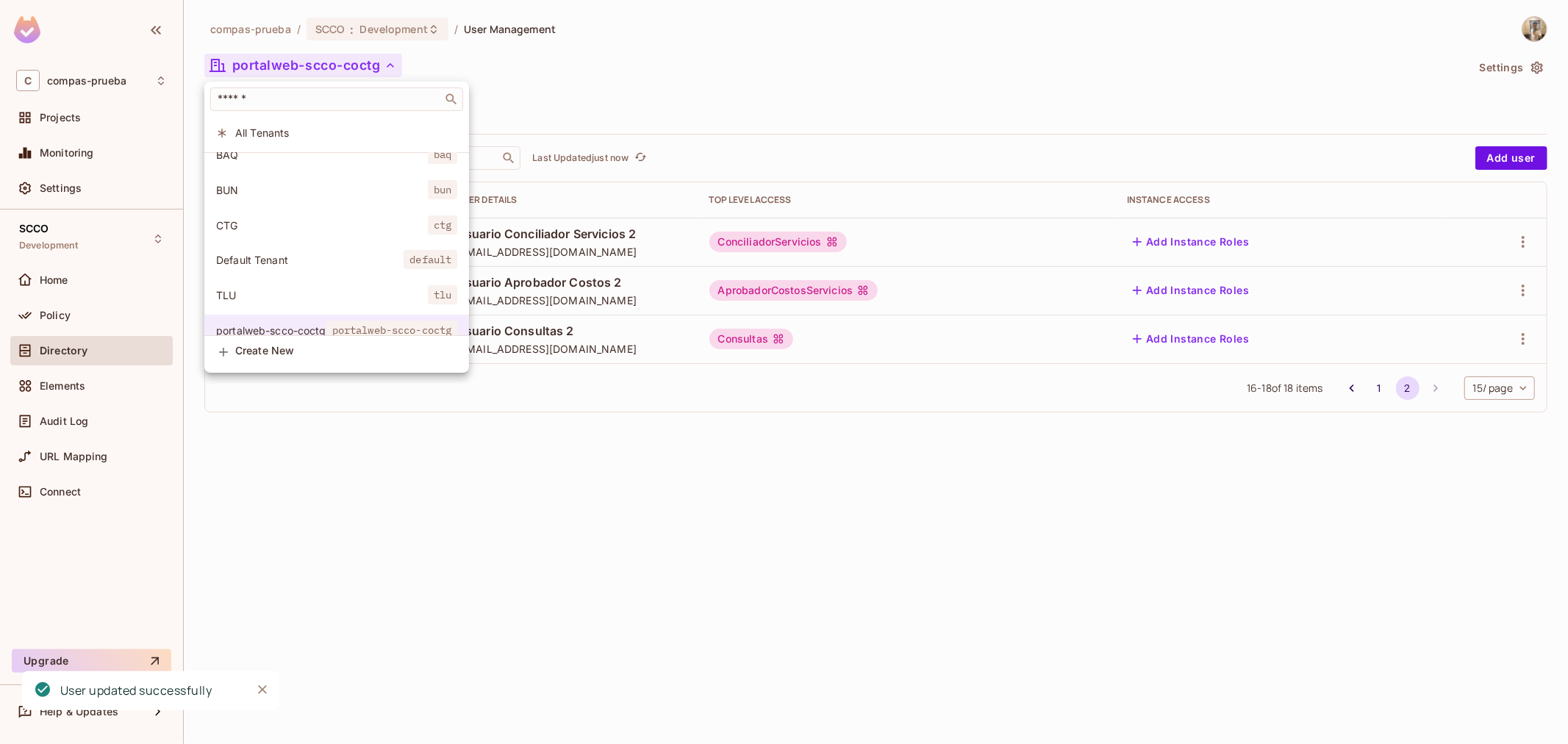
scroll to position [76, 0]
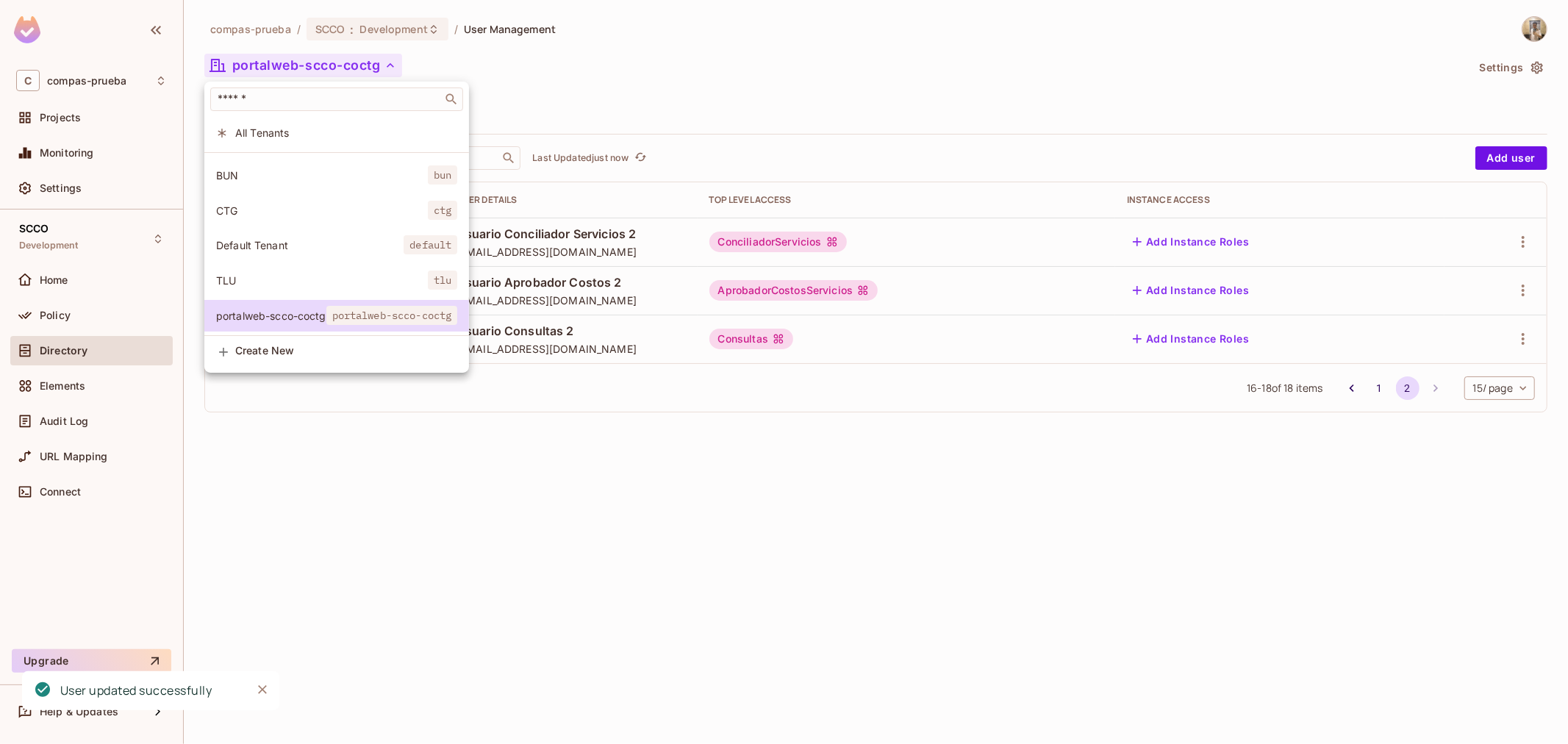
click at [270, 204] on span "CTG" at bounding box center [322, 211] width 212 height 14
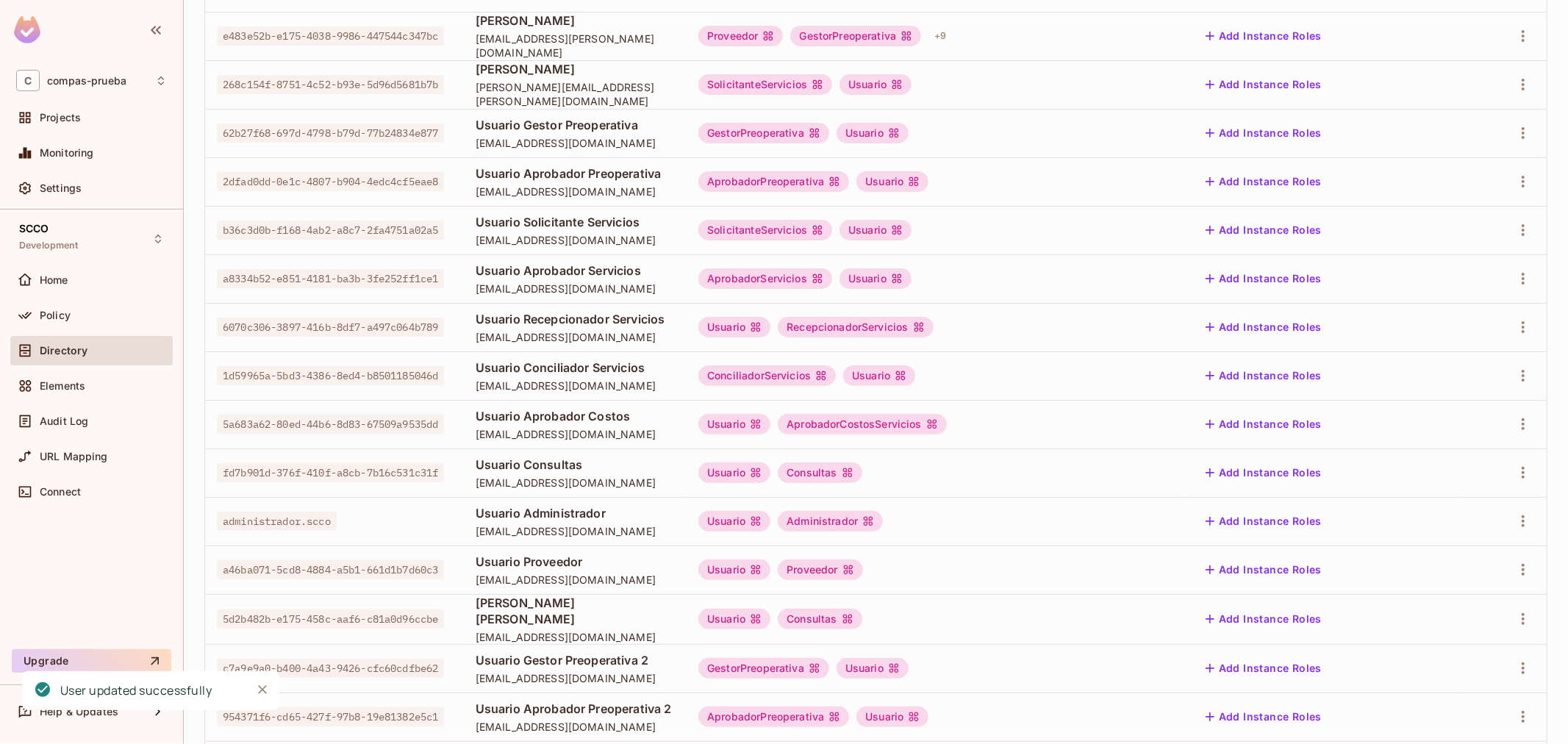
scroll to position [283, 0]
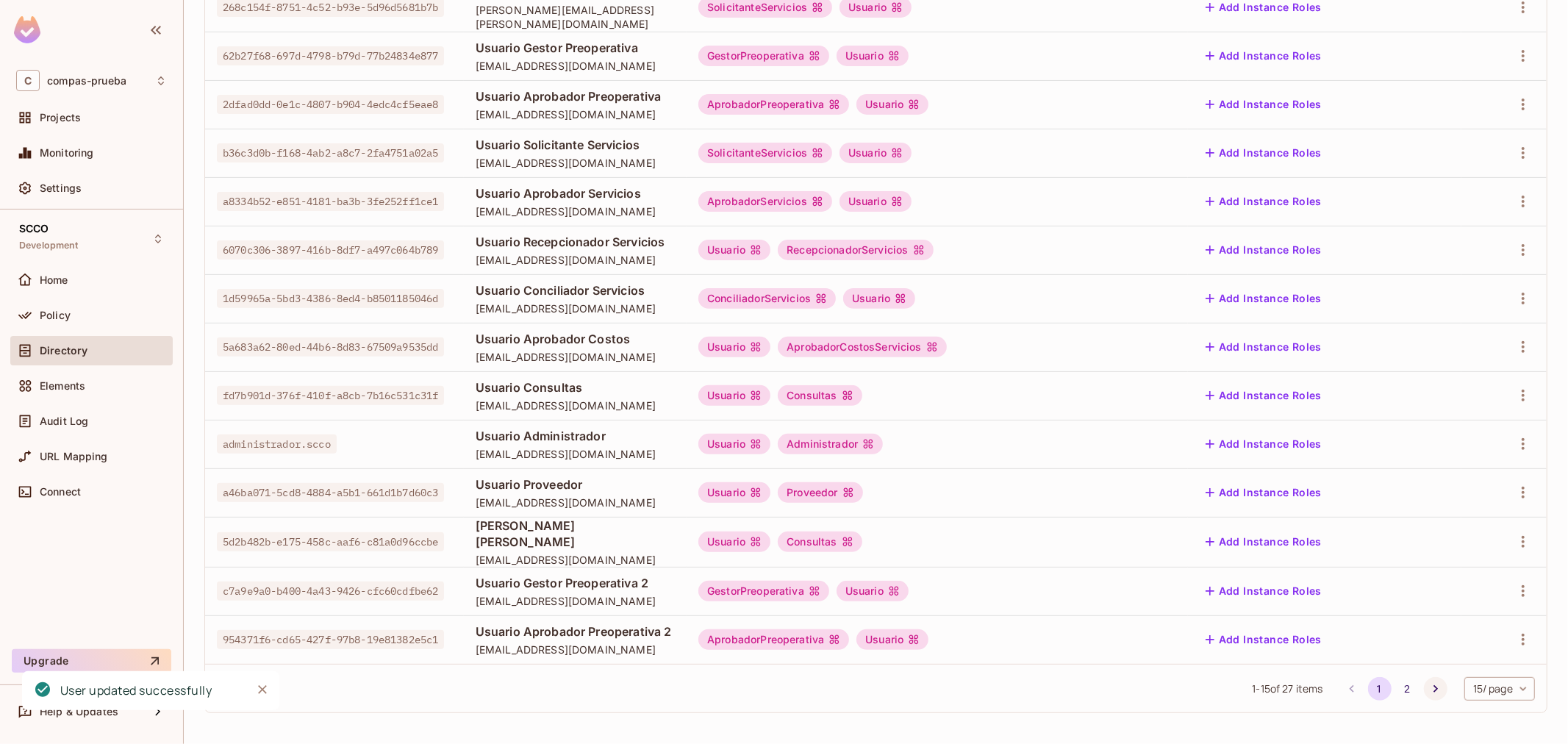
click at [1428, 687] on icon "Go to next page" at bounding box center [1435, 688] width 15 height 15
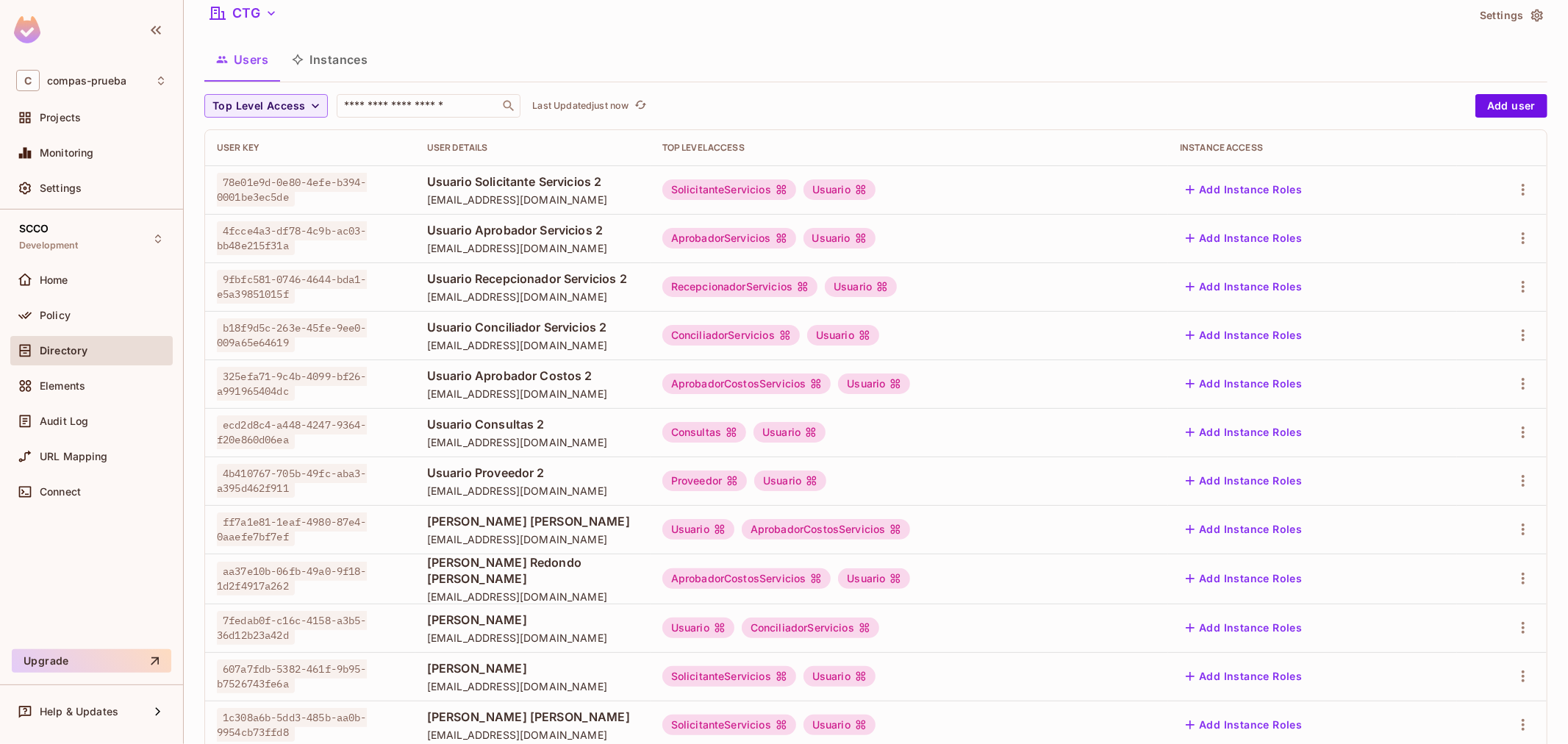
scroll to position [82, 0]
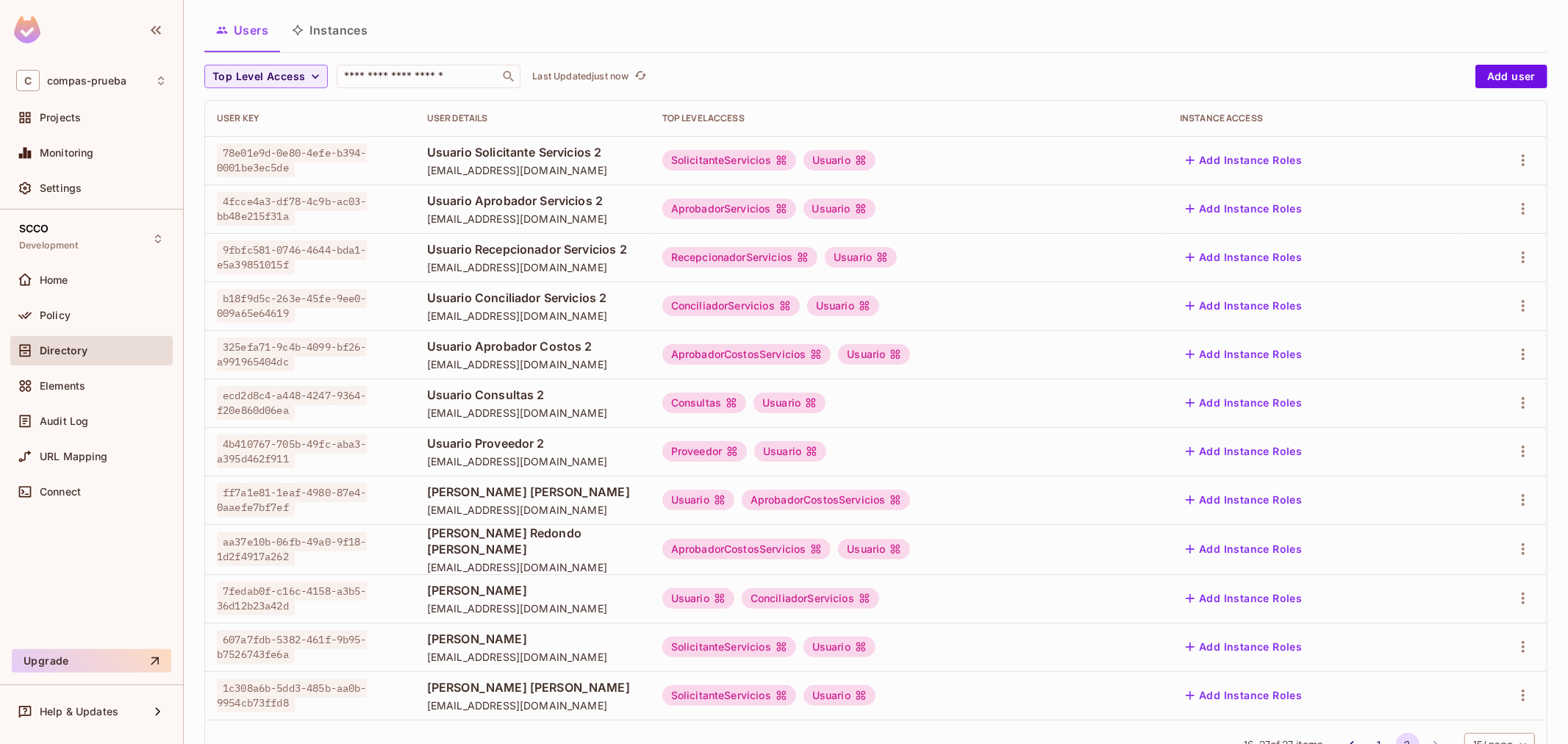
click at [1496, 459] on div at bounding box center [1502, 451] width 66 height 24
click at [1514, 454] on icon "button" at bounding box center [1522, 451] width 18 height 18
click at [1469, 480] on li "Edit" at bounding box center [1447, 485] width 130 height 32
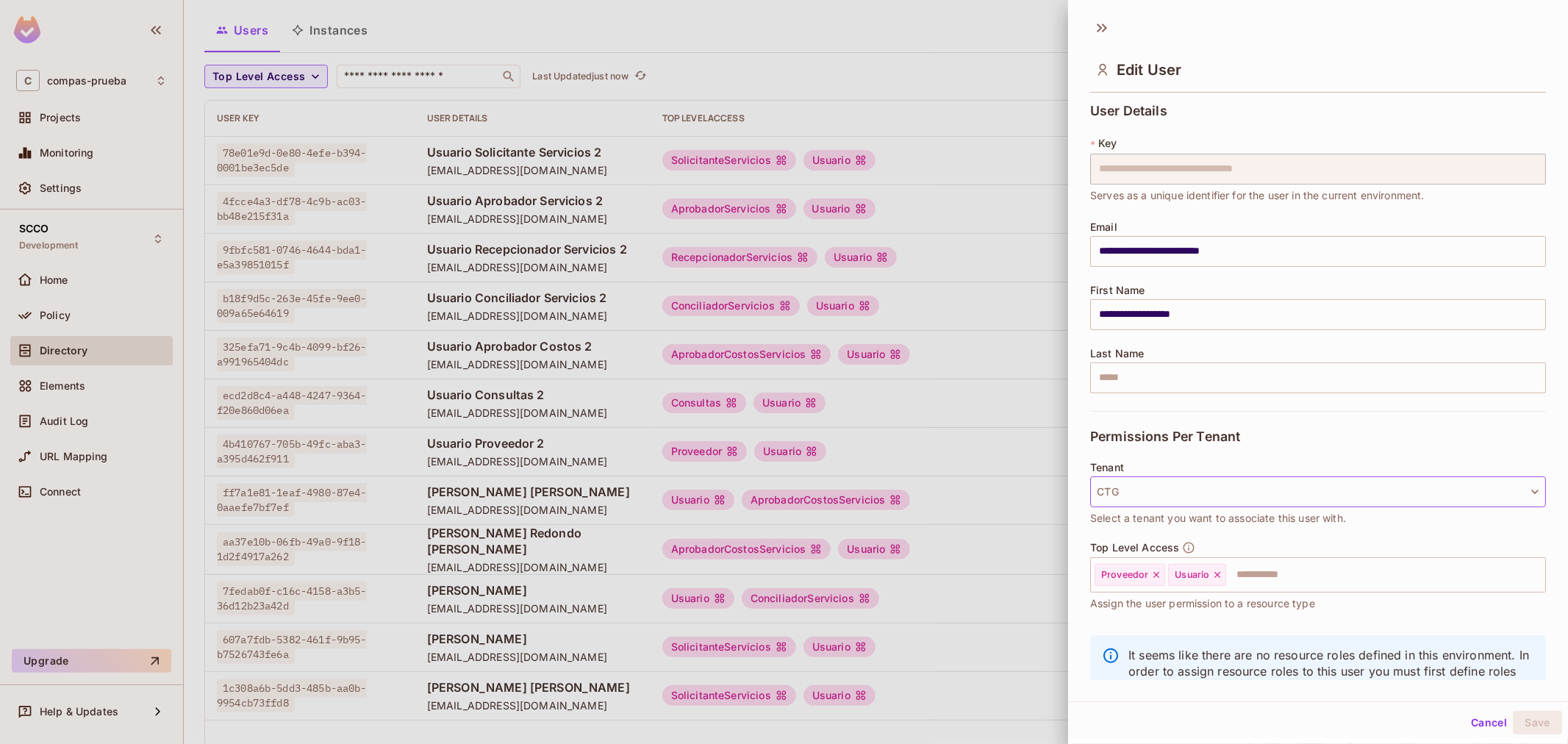
click at [1220, 483] on button "CTG" at bounding box center [1317, 492] width 456 height 31
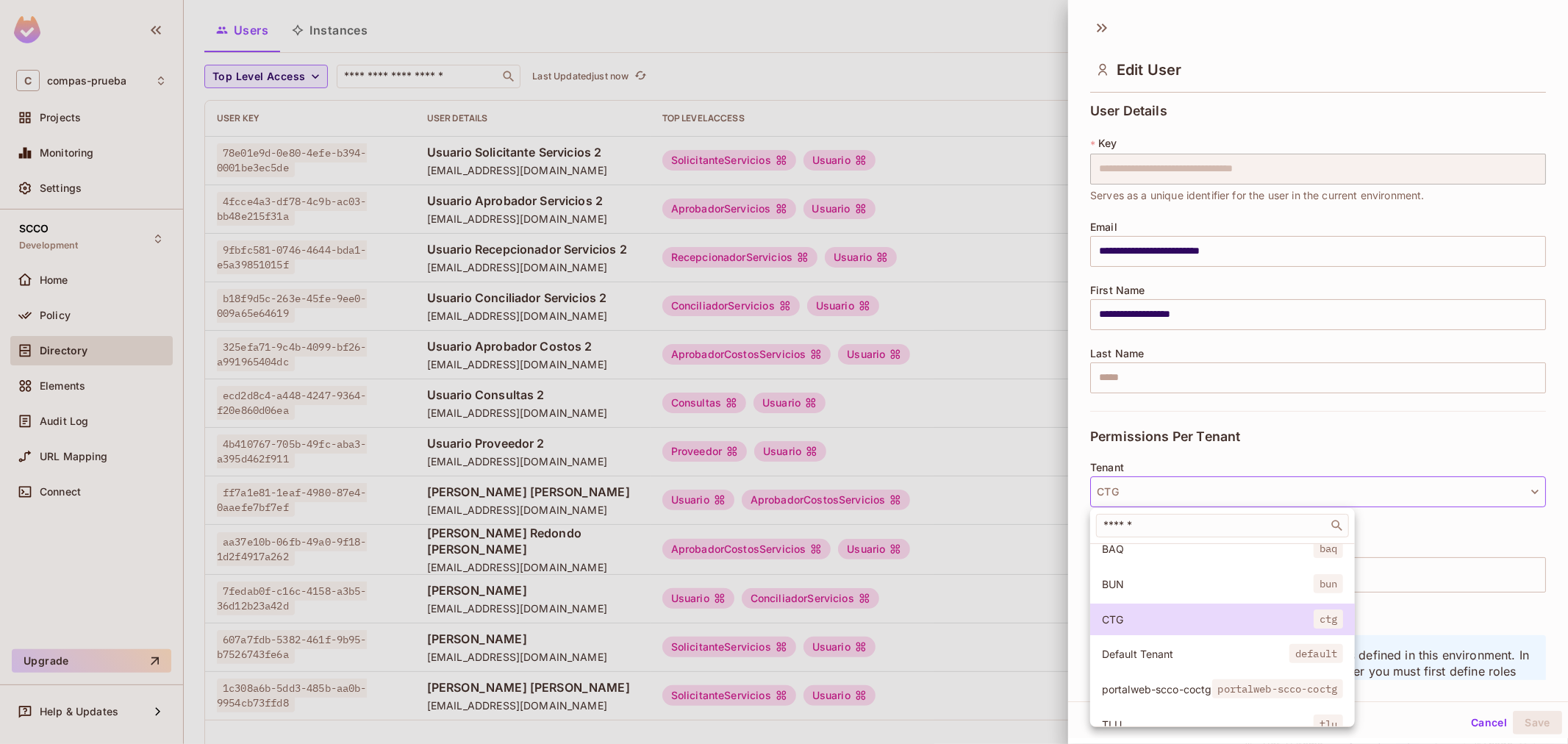
click at [1192, 692] on span "portalweb-scco-coctg" at bounding box center [1156, 689] width 110 height 14
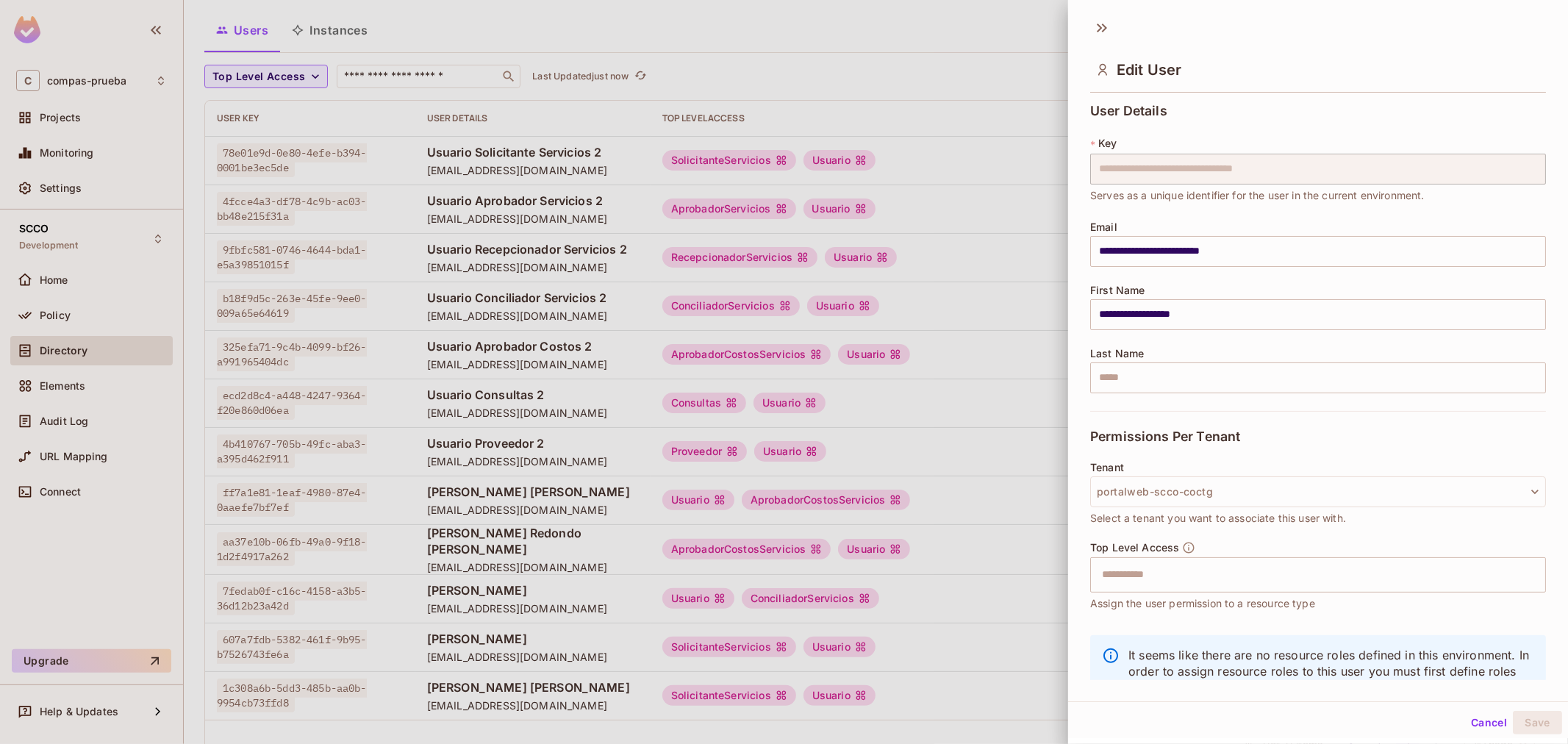
click at [1253, 596] on span "Assign the user permission to a resource type" at bounding box center [1202, 603] width 225 height 16
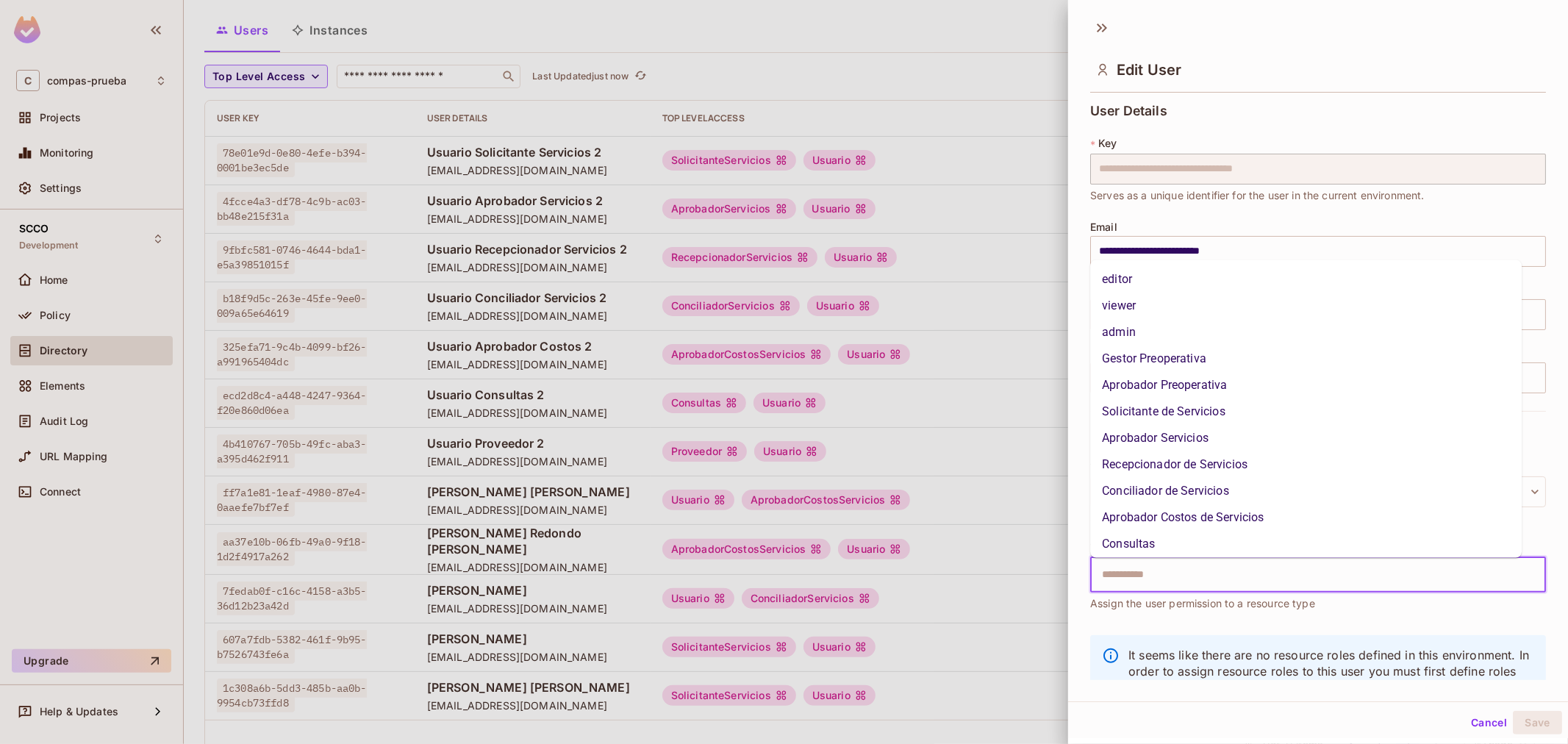
click at [1250, 588] on input "text" at bounding box center [1305, 574] width 424 height 29
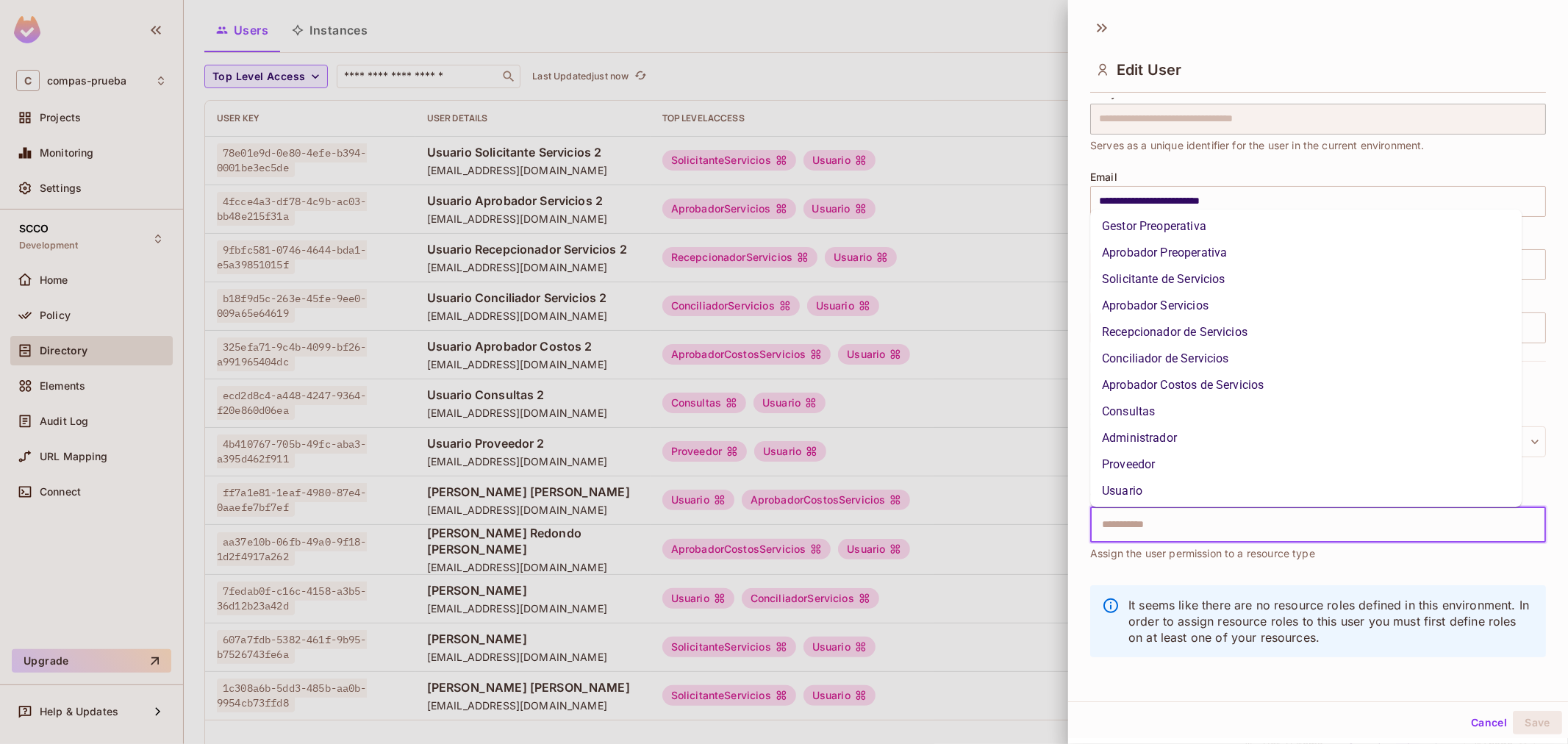
click at [1187, 477] on li "Usuario" at bounding box center [1305, 490] width 432 height 27
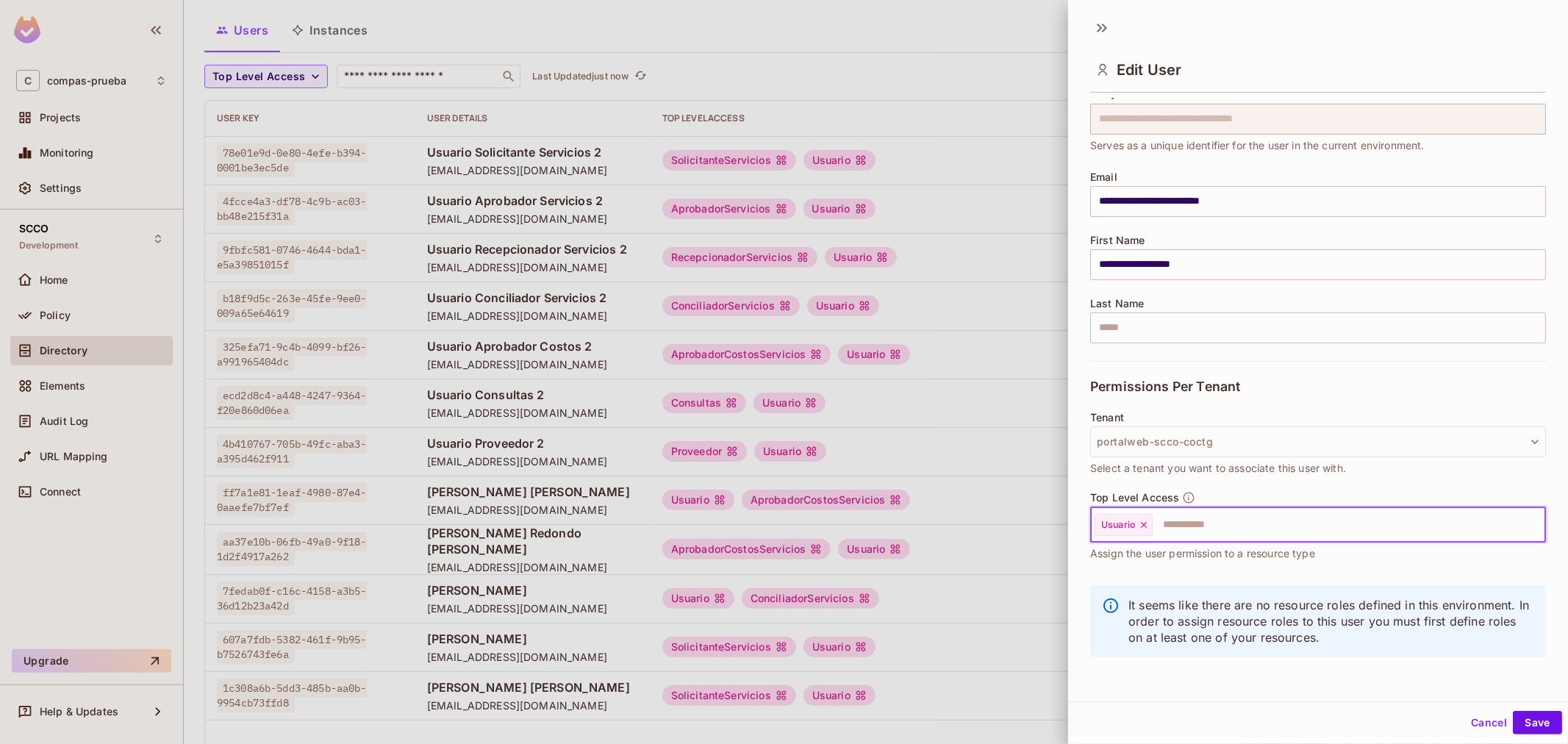
click at [1140, 528] on icon at bounding box center [1143, 524] width 10 height 10
click at [1147, 528] on input "text" at bounding box center [1305, 525] width 424 height 29
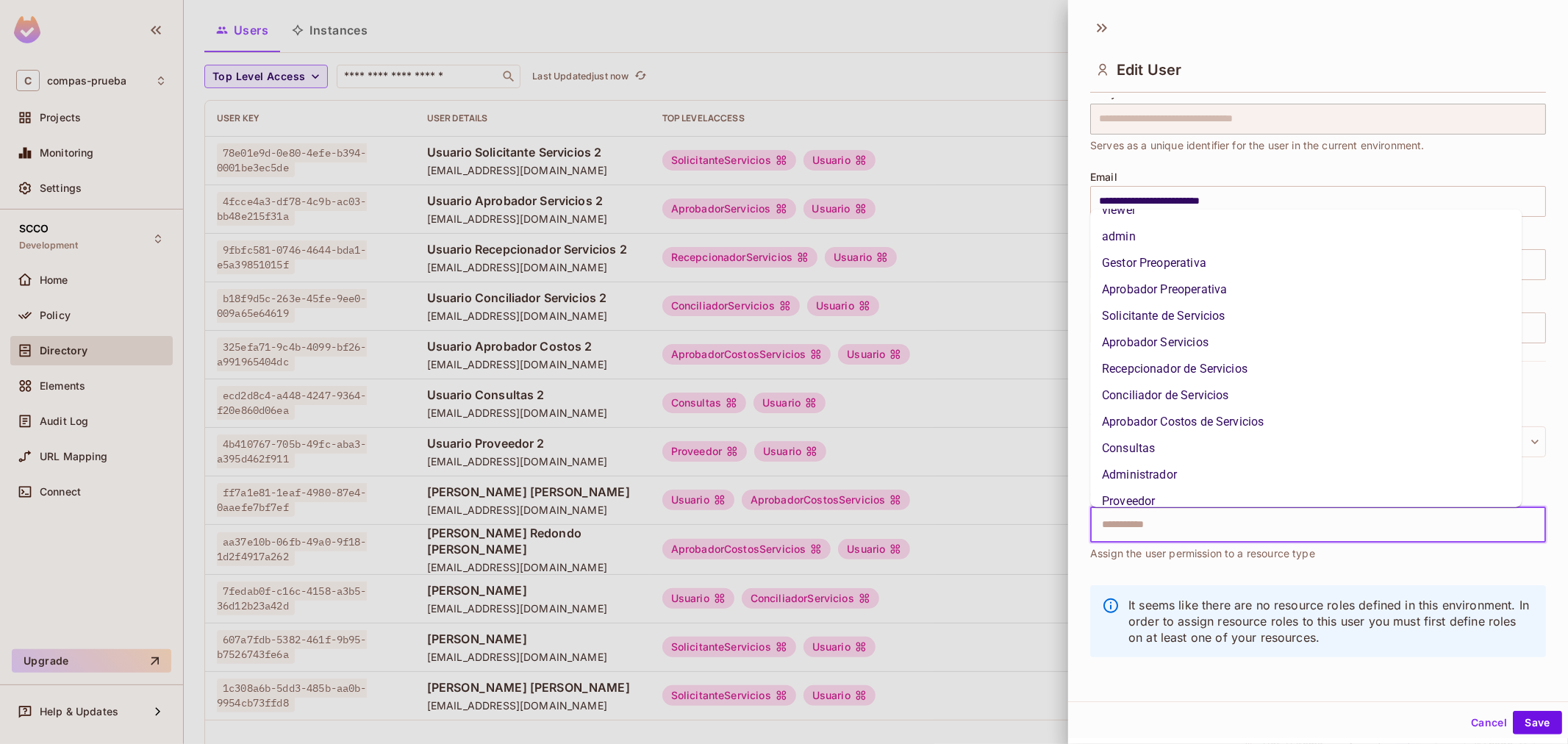
scroll to position [84, 0]
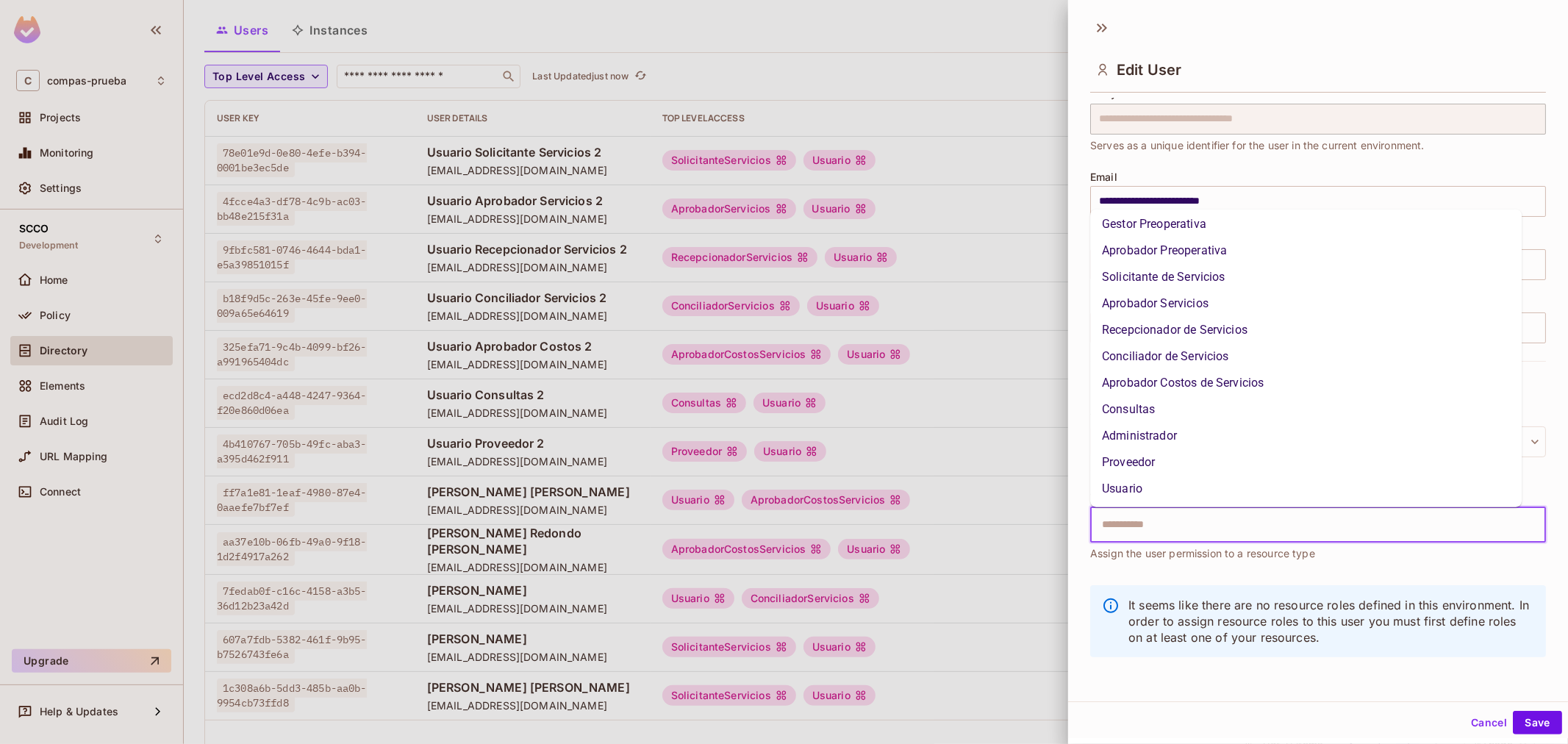
click at [1161, 467] on li "Proveedor" at bounding box center [1305, 462] width 432 height 27
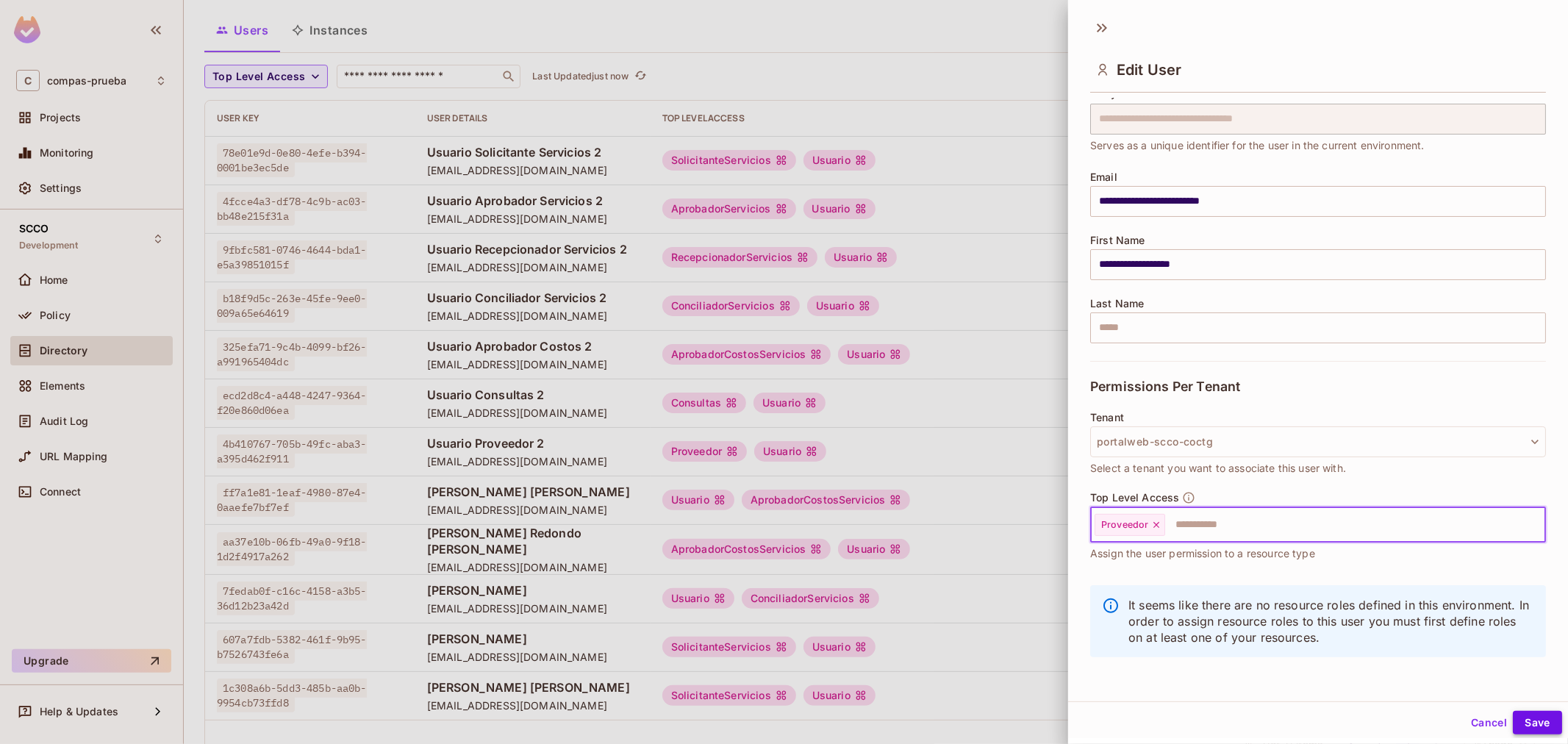
click at [1531, 726] on button "Save" at bounding box center [1537, 723] width 49 height 24
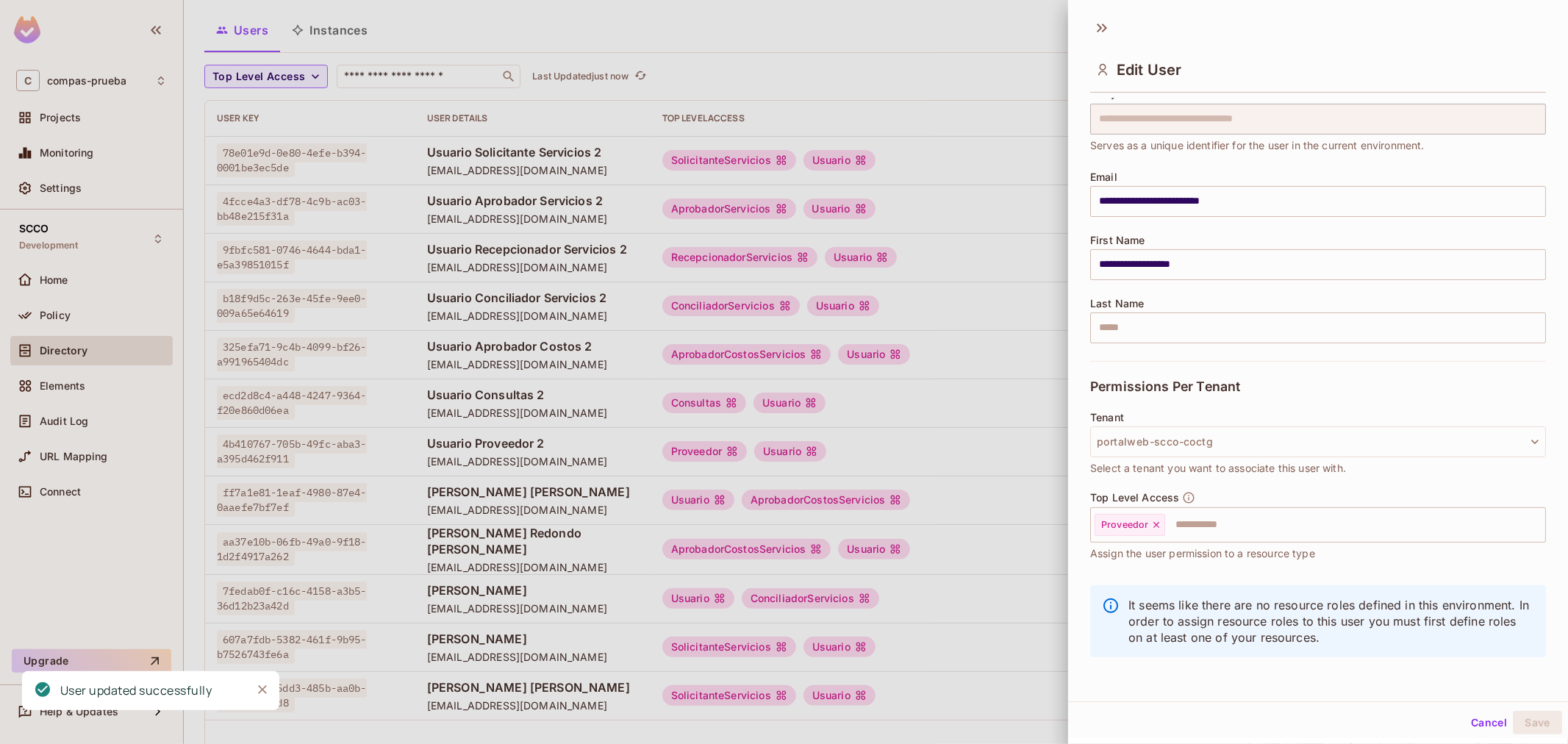
scroll to position [0, 0]
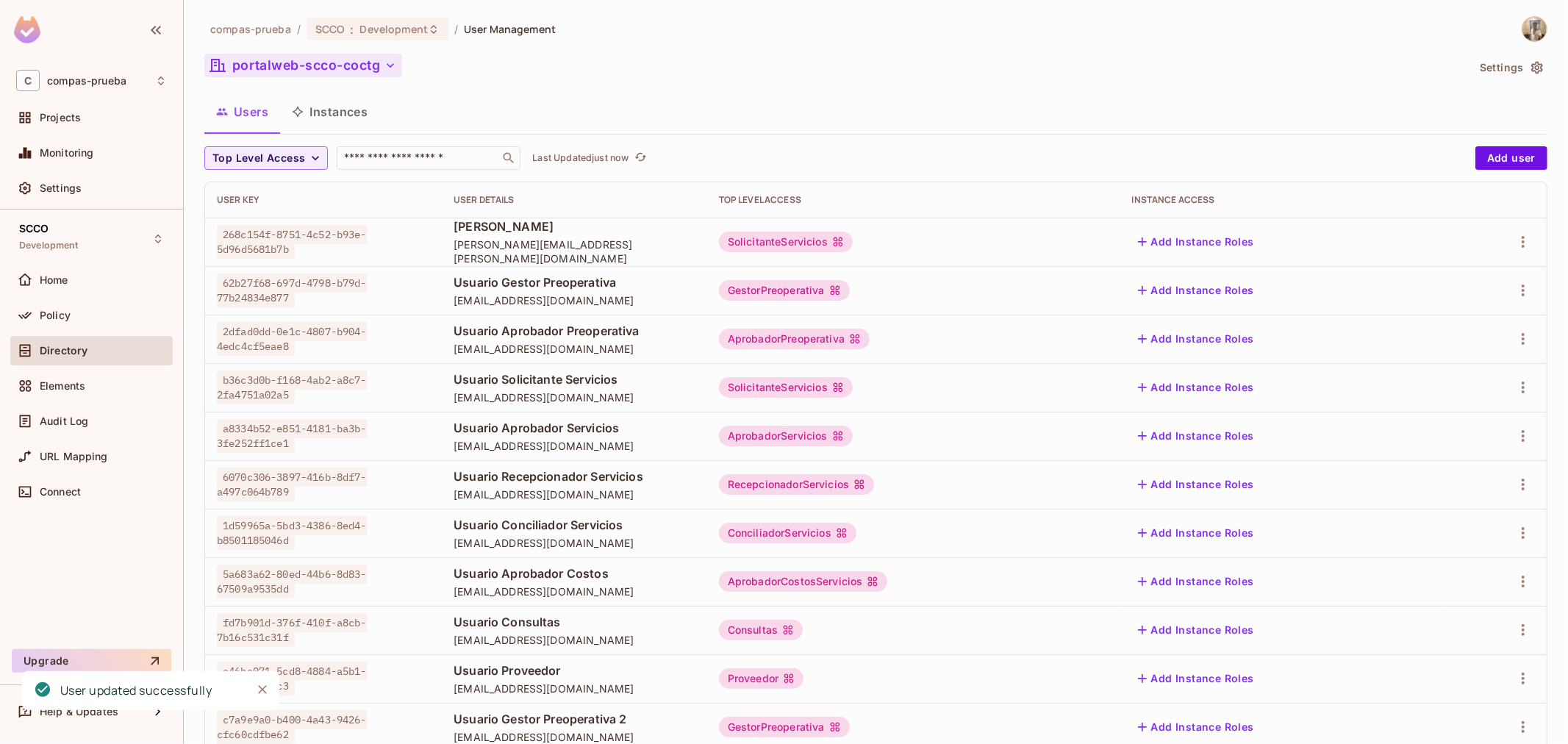
click at [364, 76] on button "portalweb-scco-coctg" at bounding box center [303, 65] width 198 height 24
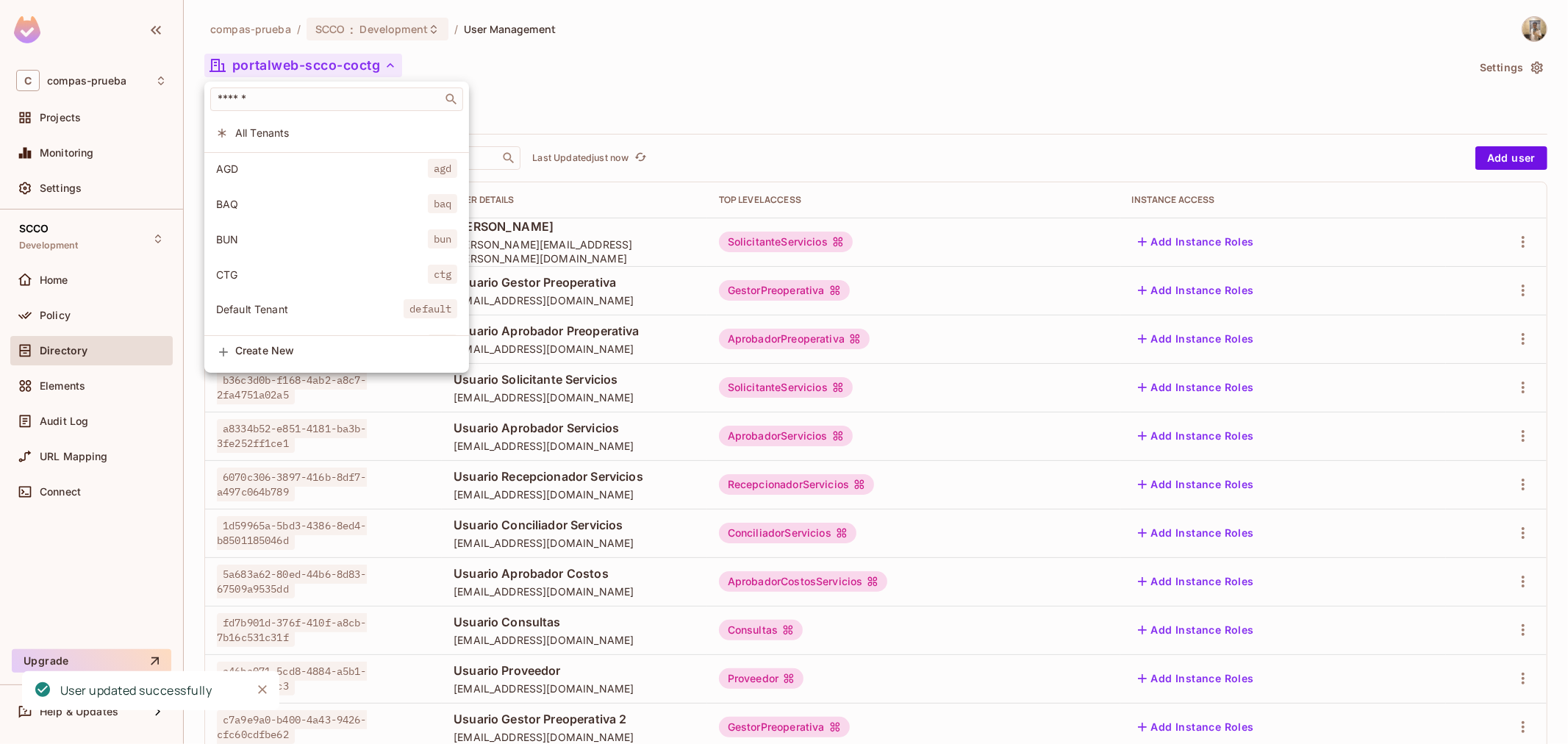
click at [703, 97] on div at bounding box center [784, 372] width 1568 height 744
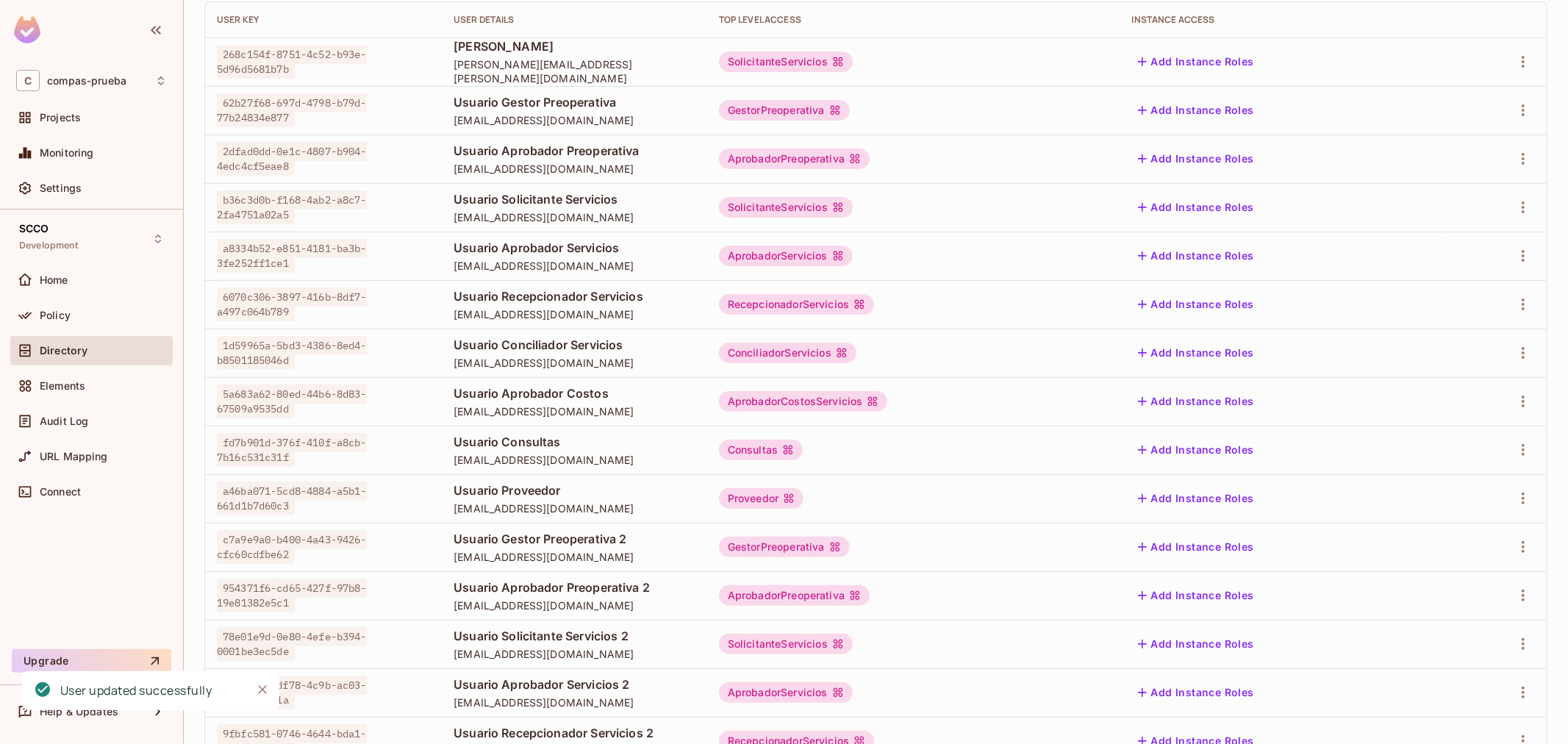
scroll to position [38, 0]
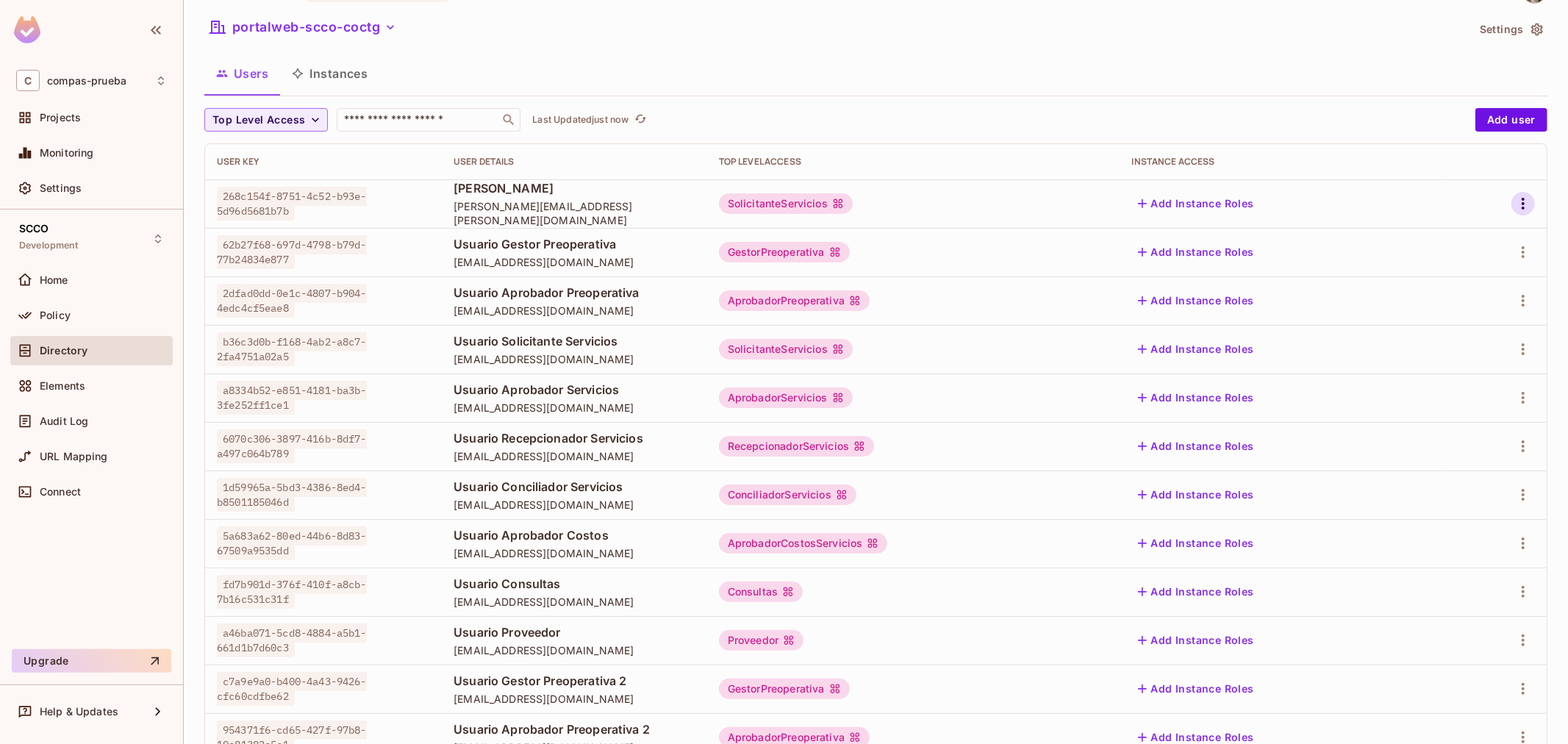
click at [1514, 212] on icon "button" at bounding box center [1522, 203] width 18 height 18
click at [1482, 244] on li "Edit" at bounding box center [1447, 238] width 130 height 32
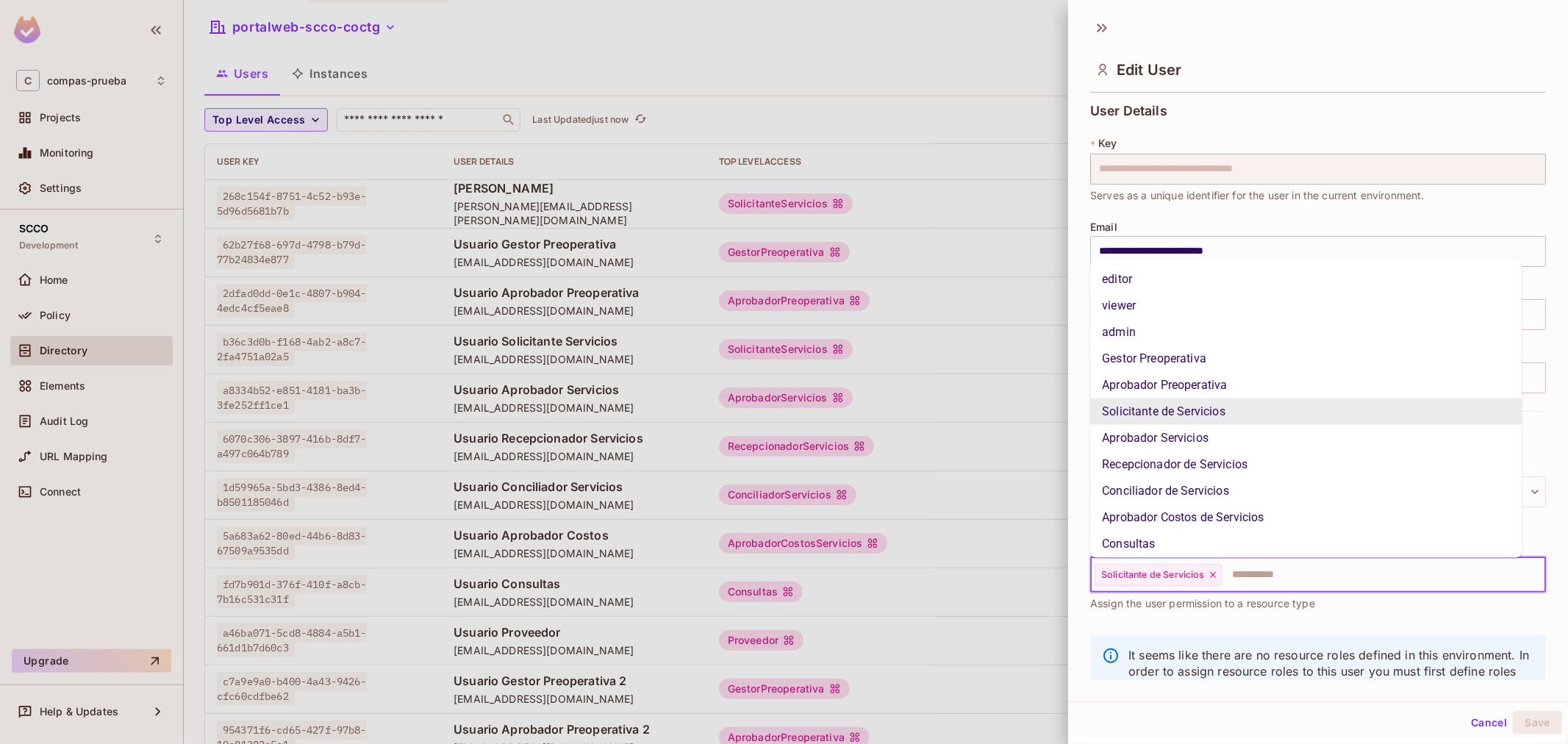
click at [1311, 578] on input "text" at bounding box center [1369, 574] width 294 height 29
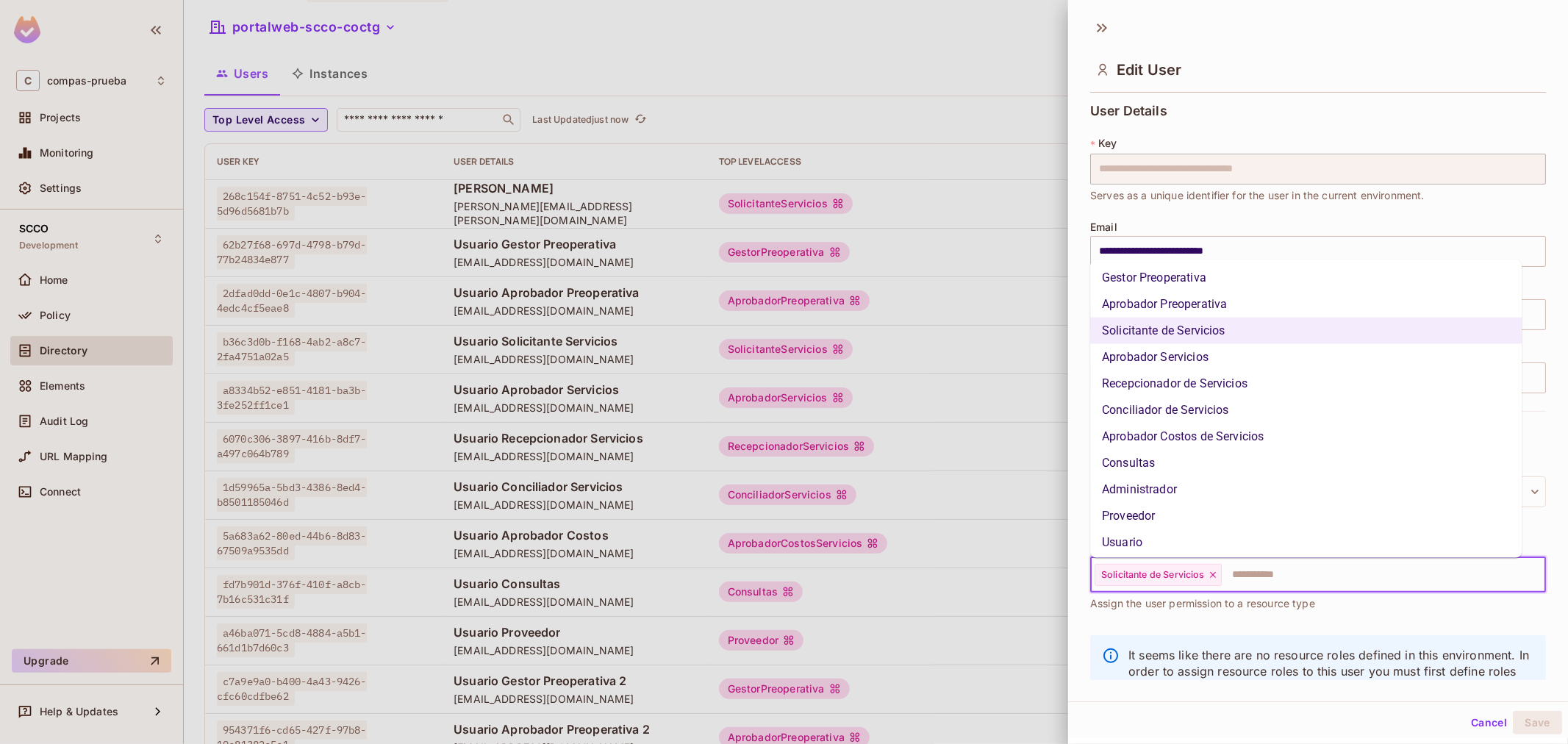
scroll to position [84, 0]
click at [1180, 526] on li "Usuario" at bounding box center [1305, 539] width 432 height 27
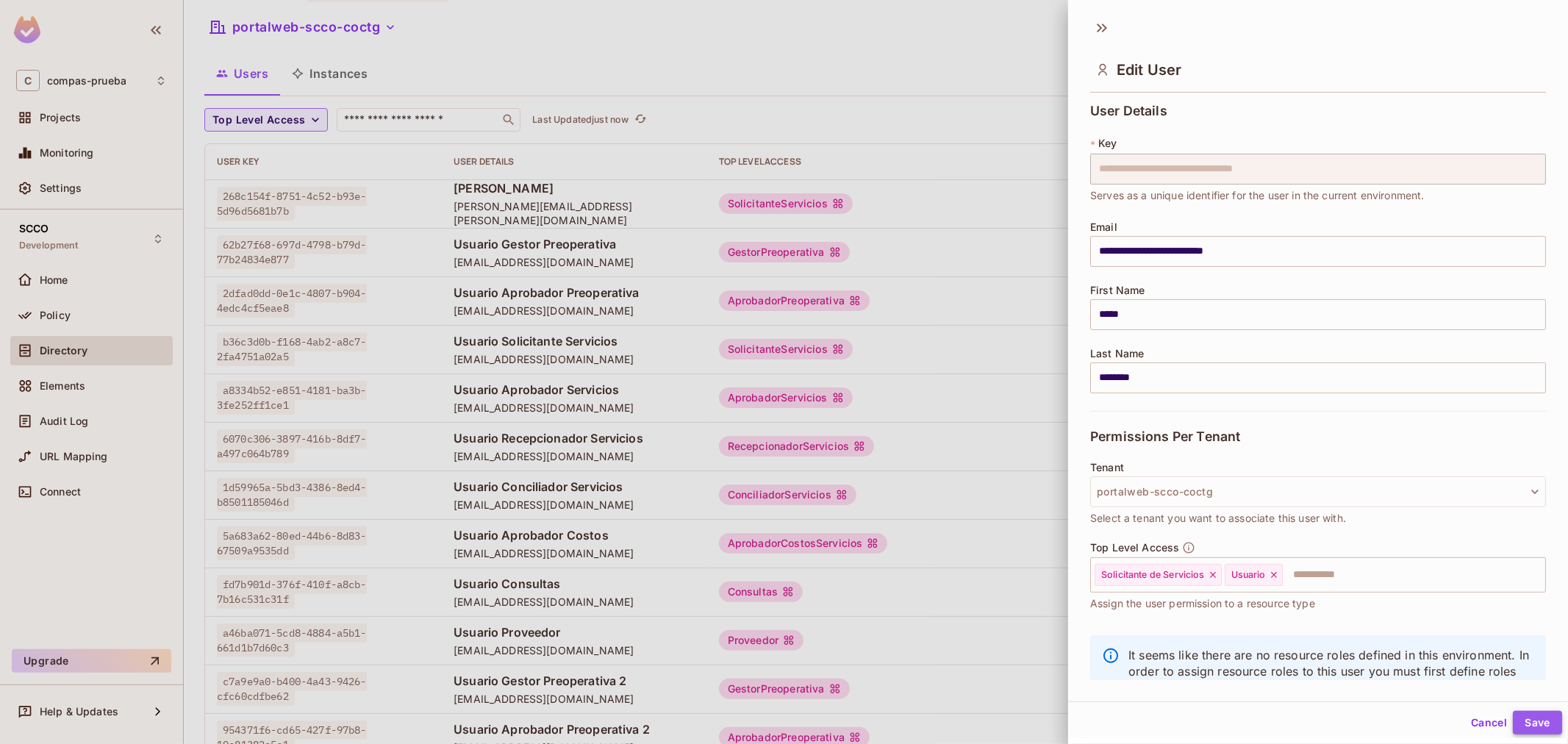
click at [1532, 726] on button "Save" at bounding box center [1537, 723] width 49 height 24
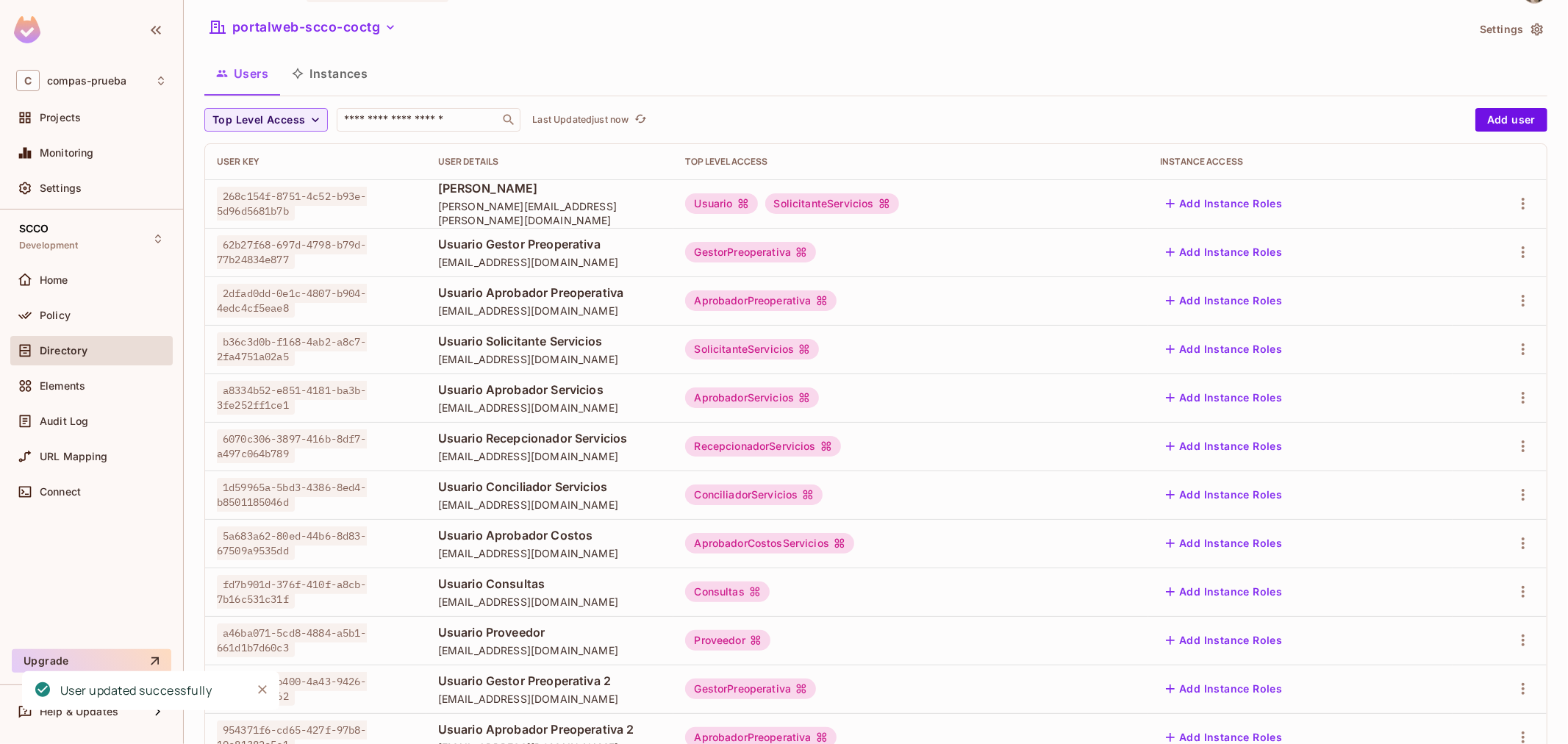
click at [0, 743] on nordpass-portal at bounding box center [0, 744] width 0 height 0
click at [1514, 250] on icon "button" at bounding box center [1522, 252] width 18 height 18
click at [1452, 305] on li "Edit Attributes" at bounding box center [1447, 318] width 130 height 32
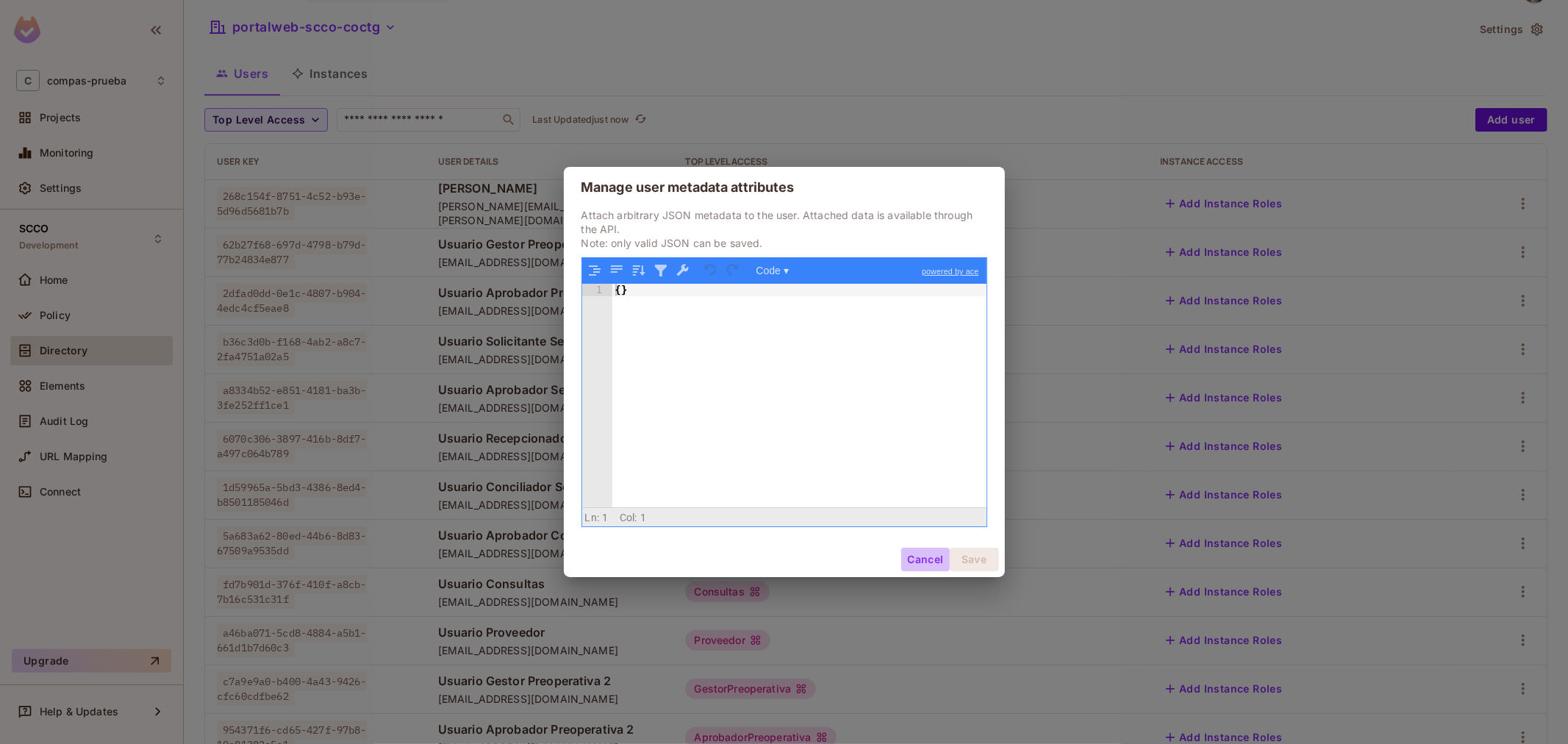
click at [930, 553] on button "Cancel" at bounding box center [925, 559] width 48 height 24
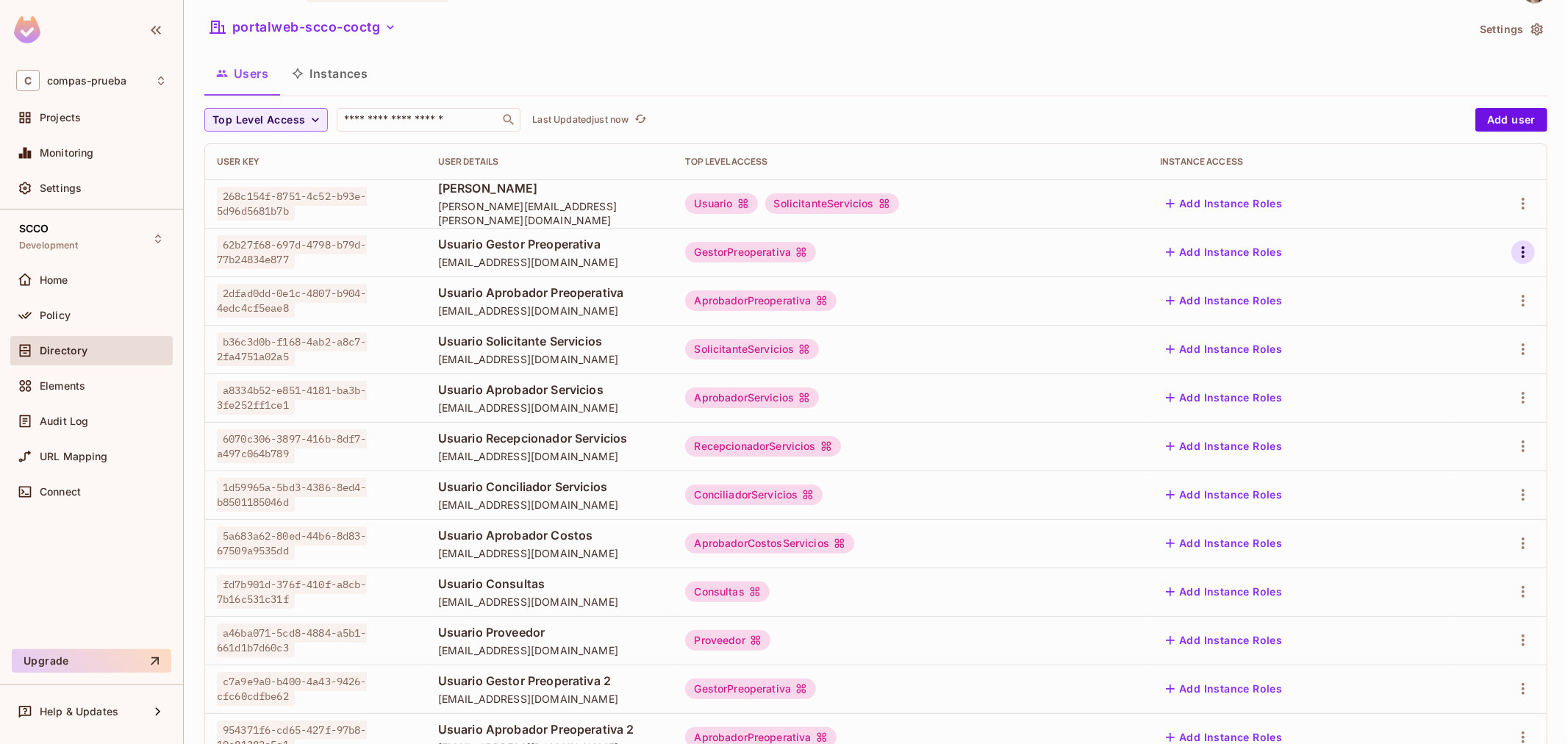
click at [1521, 247] on icon "button" at bounding box center [1523, 251] width 3 height 11
click at [1435, 291] on div "Edit" at bounding box center [1433, 286] width 20 height 15
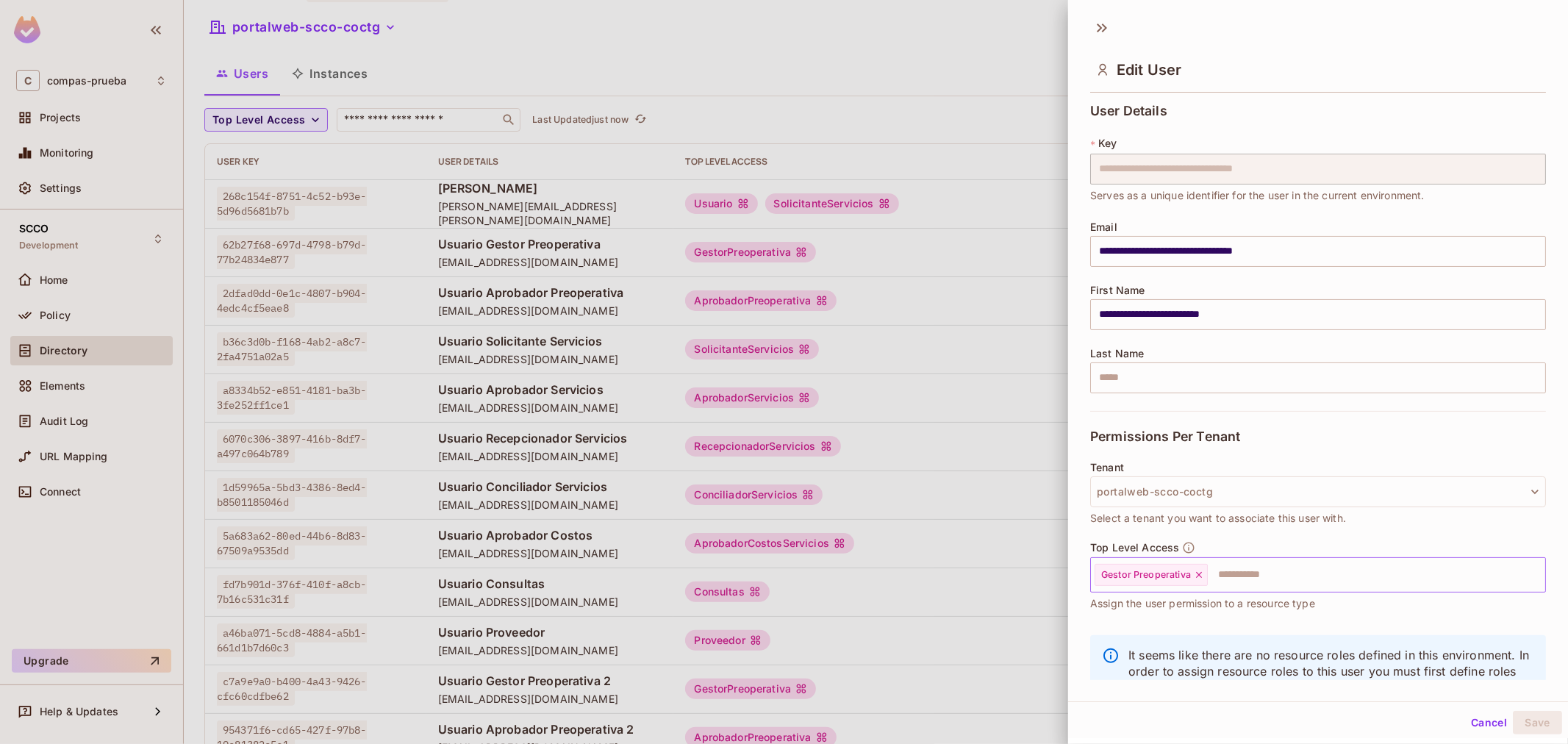
click at [1295, 564] on input "text" at bounding box center [1363, 574] width 308 height 29
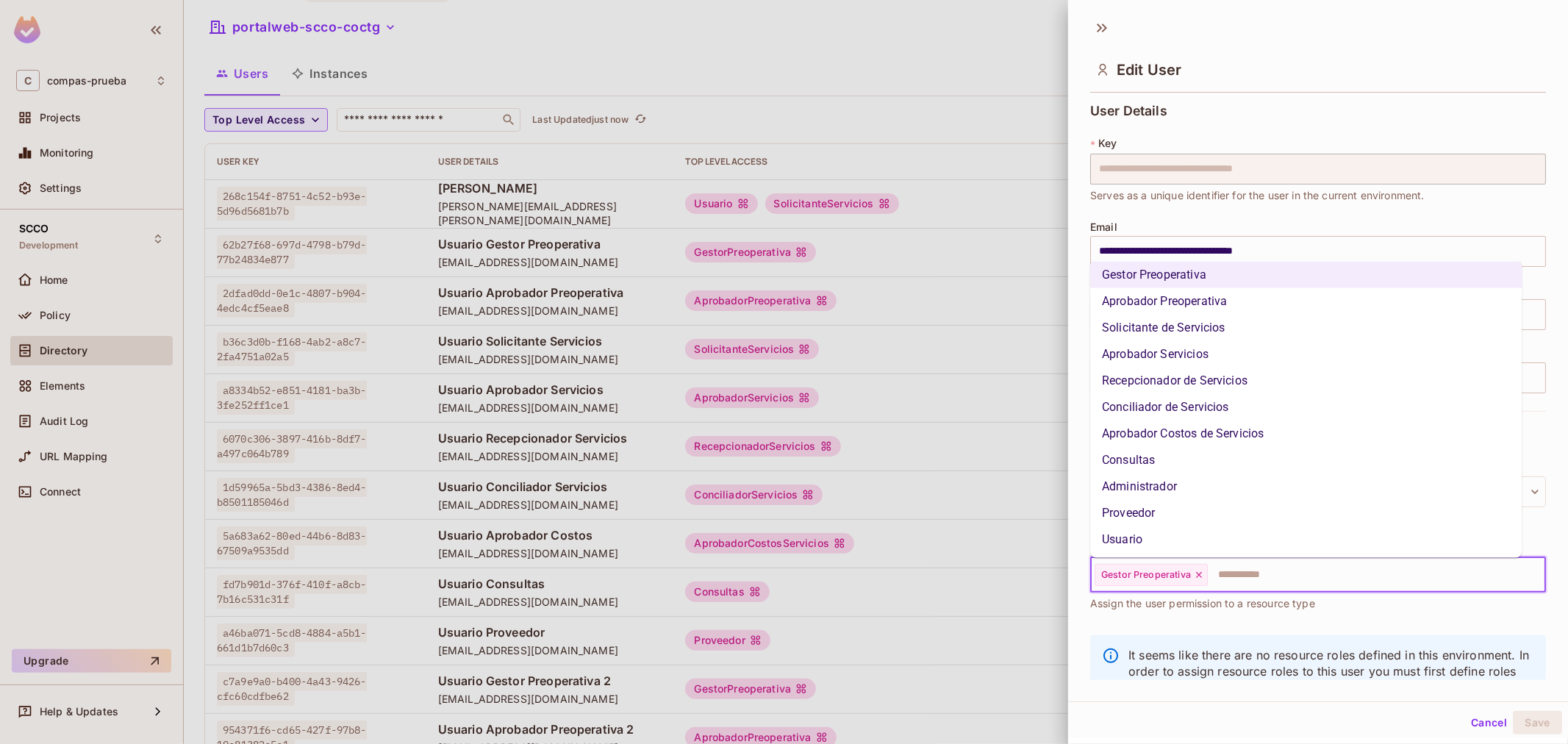
click at [1144, 538] on li "Usuario" at bounding box center [1305, 539] width 432 height 27
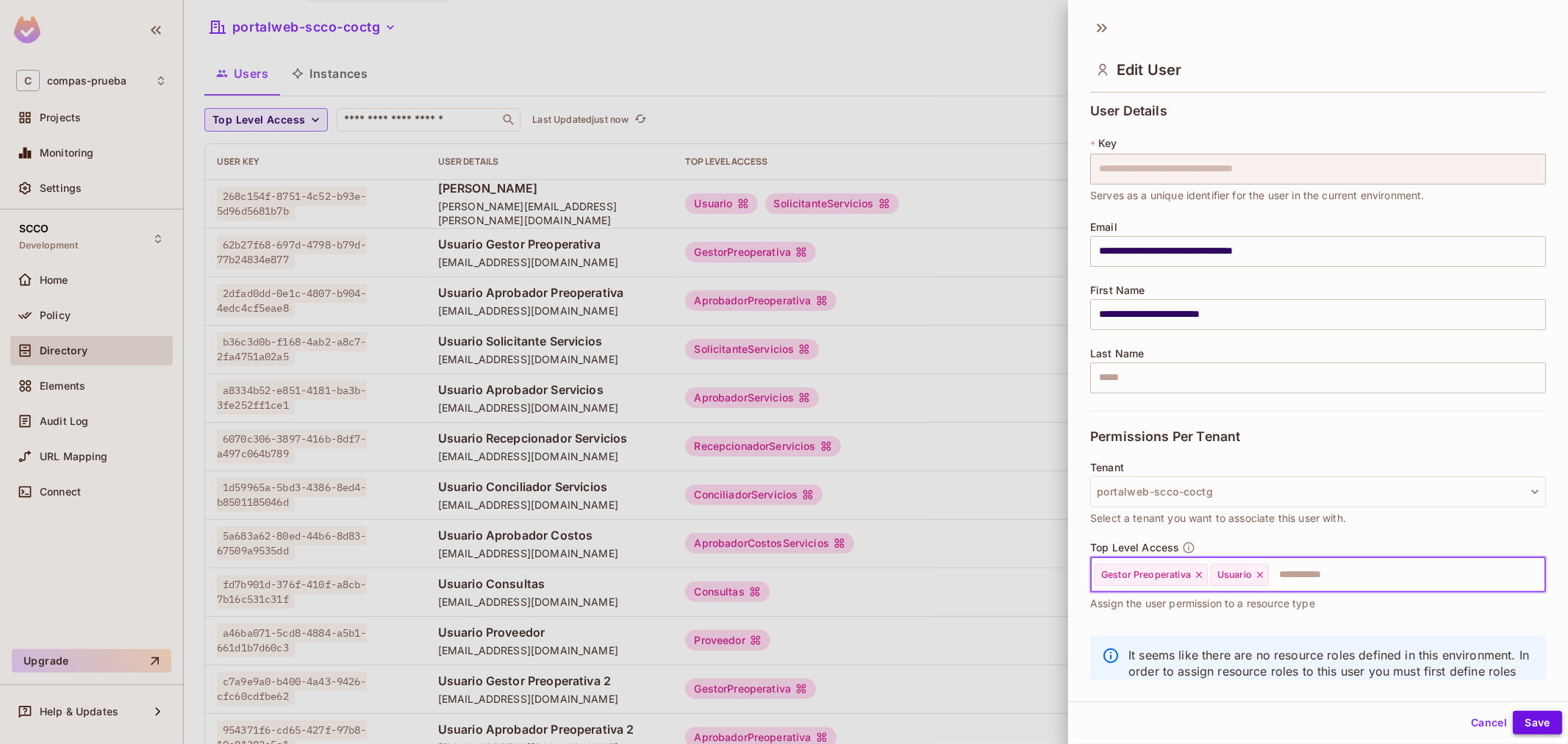
click at [1540, 726] on button "Save" at bounding box center [1537, 723] width 49 height 24
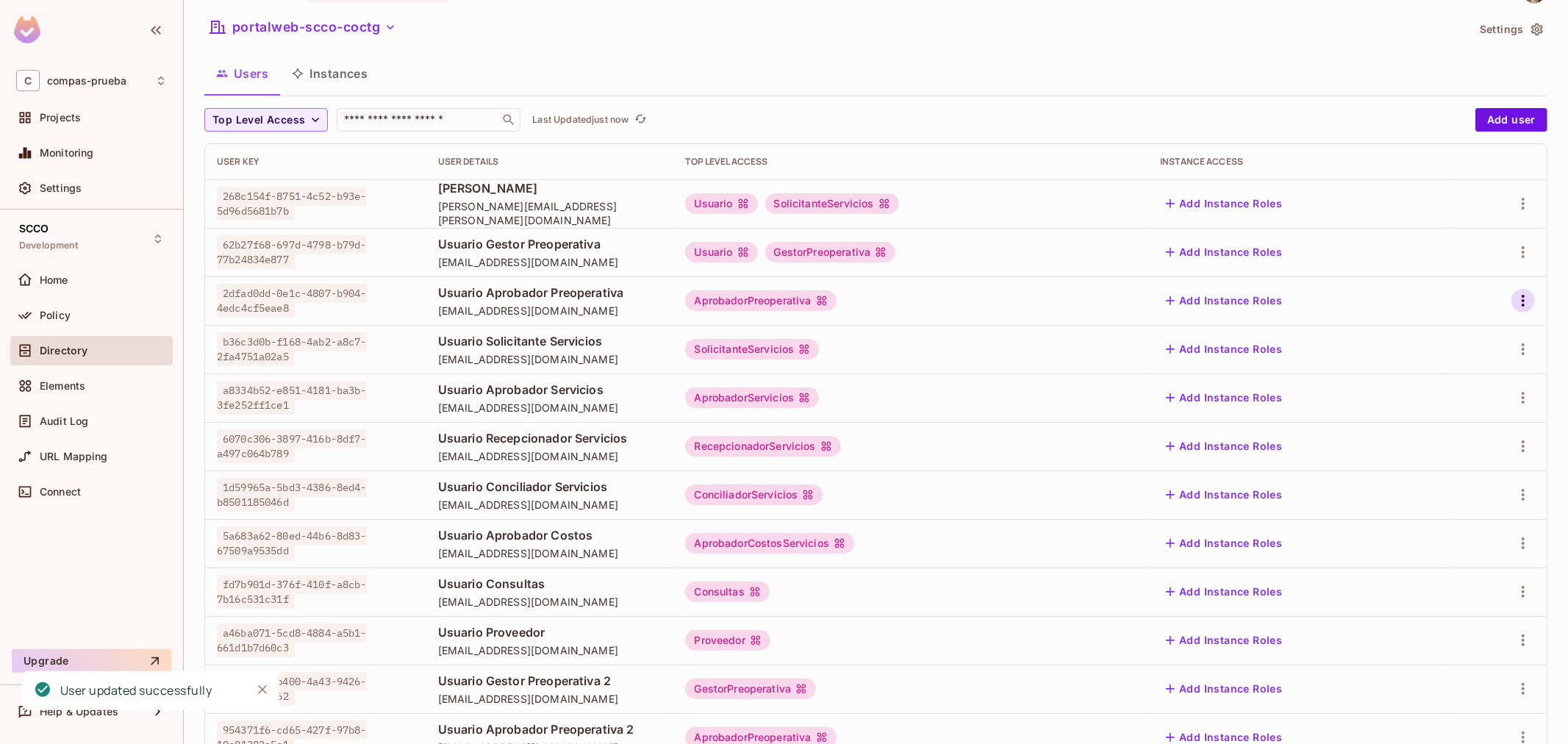
click at [1515, 296] on icon "button" at bounding box center [1522, 300] width 18 height 18
click at [1431, 341] on div "Edit" at bounding box center [1433, 334] width 20 height 15
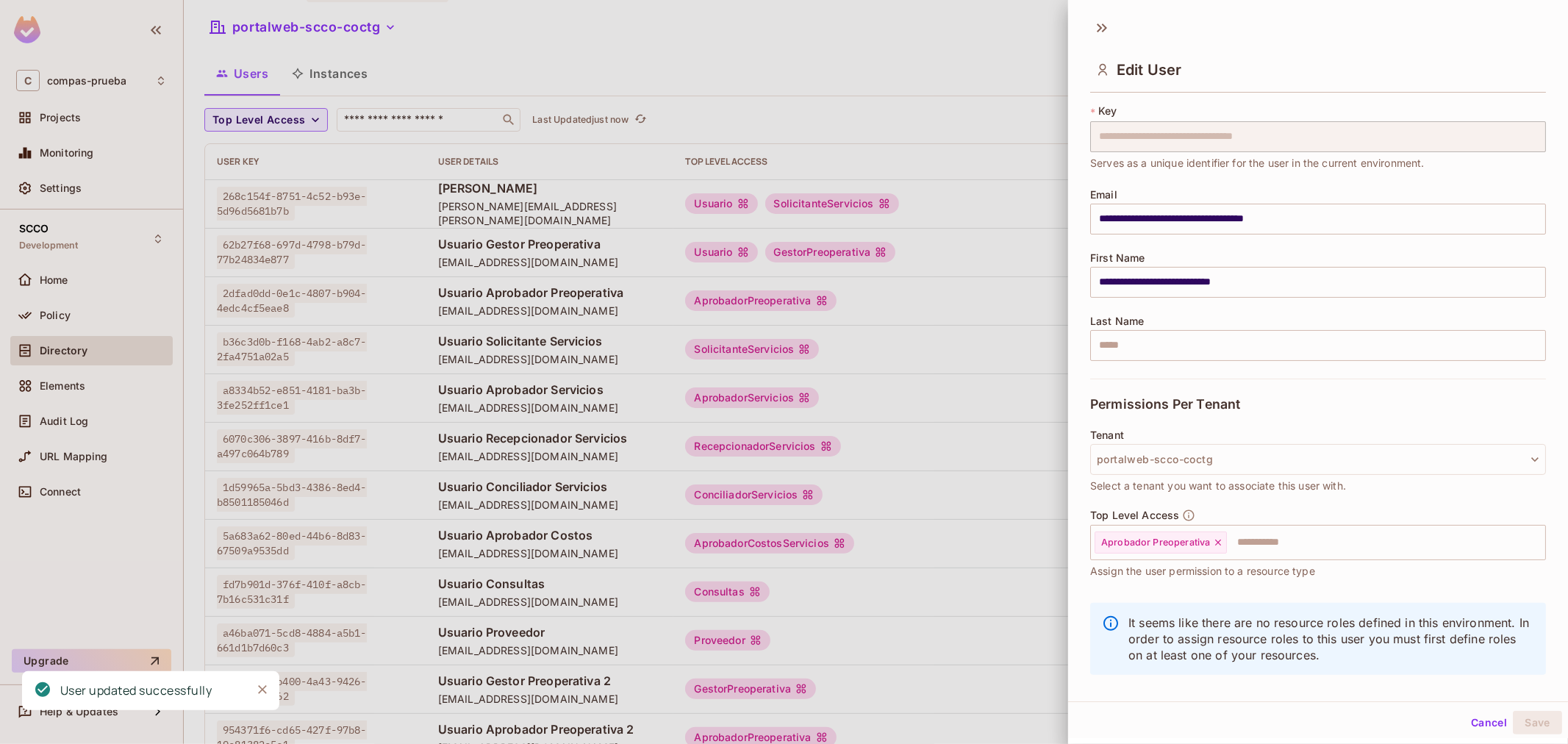
scroll to position [50, 0]
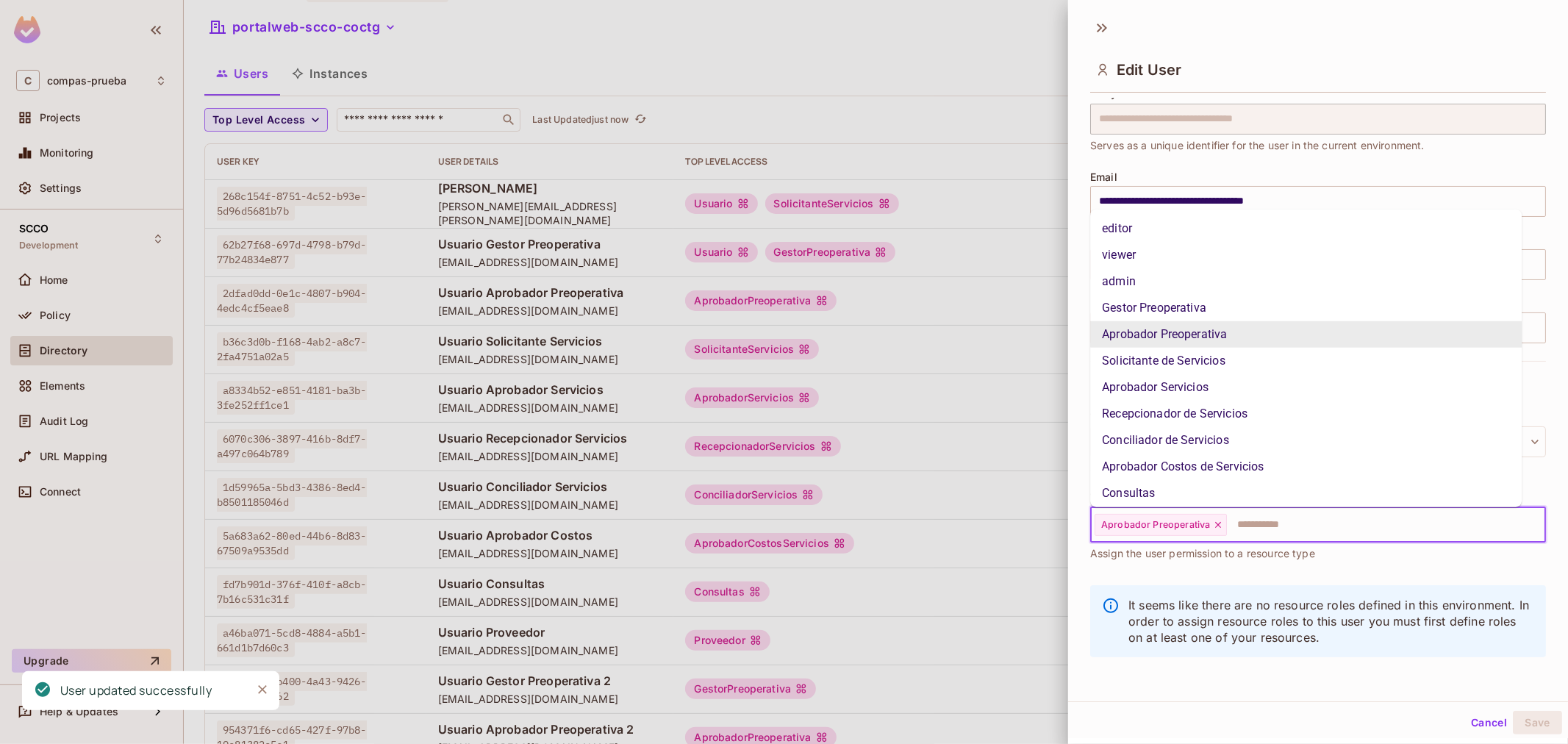
click at [1350, 529] on input "text" at bounding box center [1372, 525] width 289 height 29
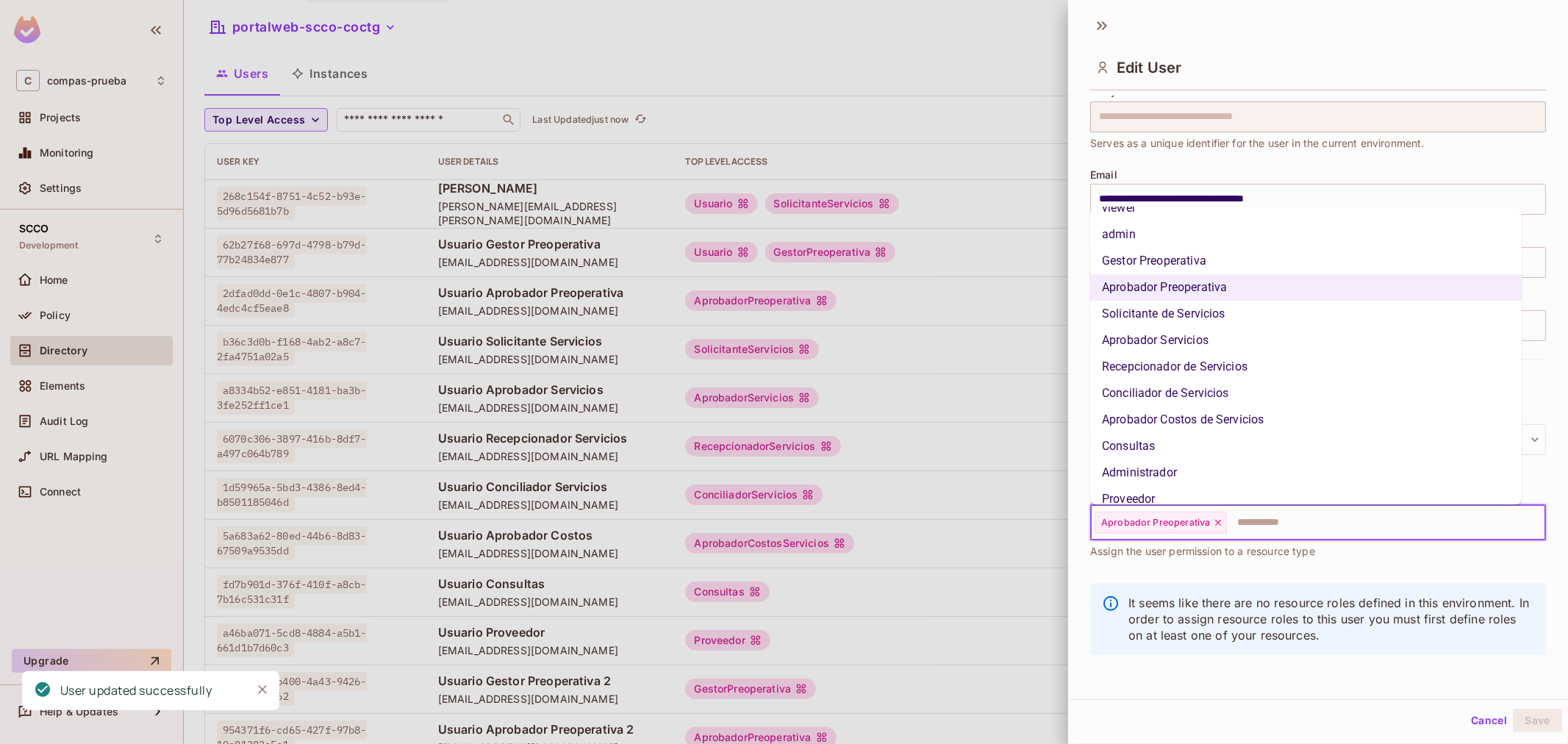
scroll to position [84, 0]
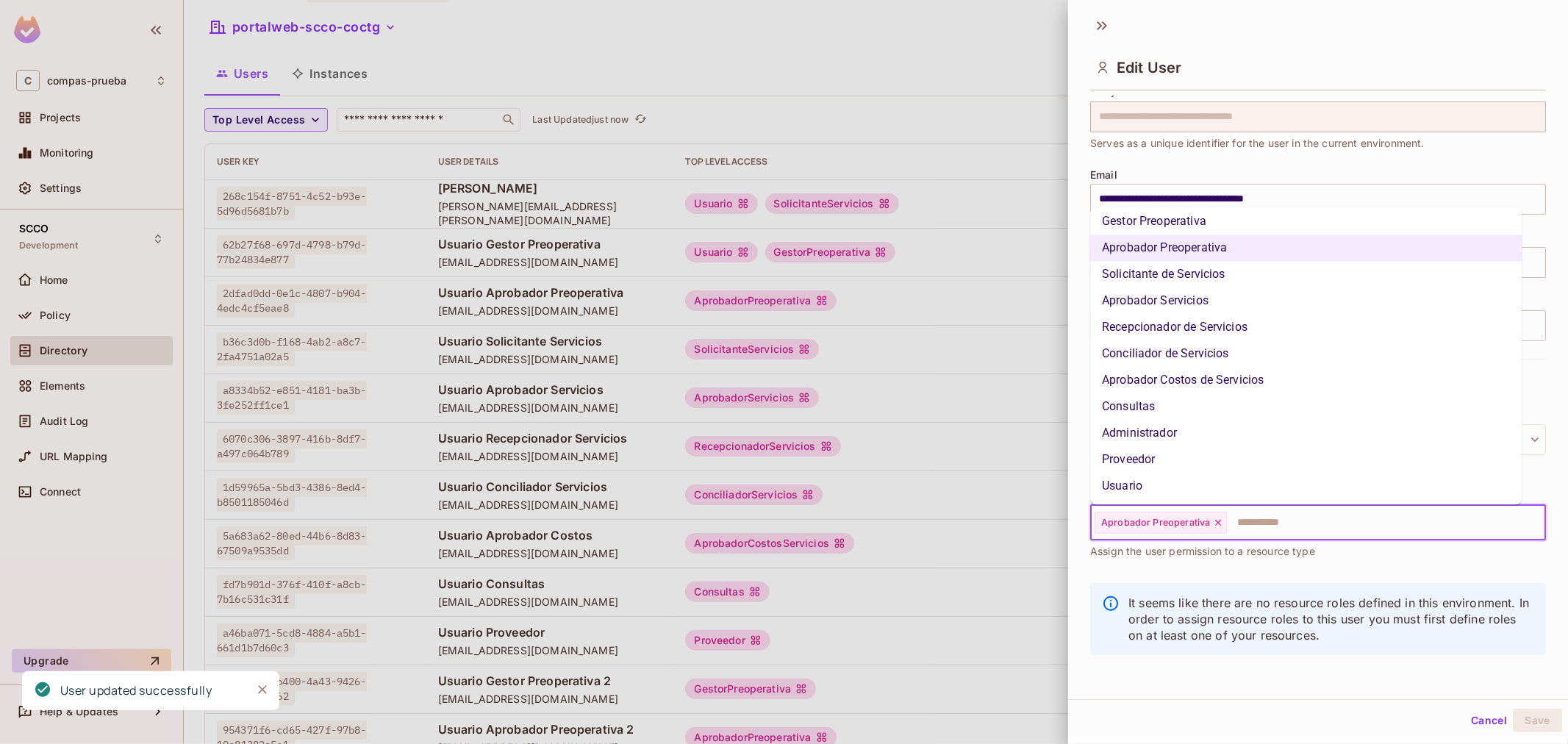
click at [1165, 480] on li "Usuario" at bounding box center [1305, 487] width 432 height 27
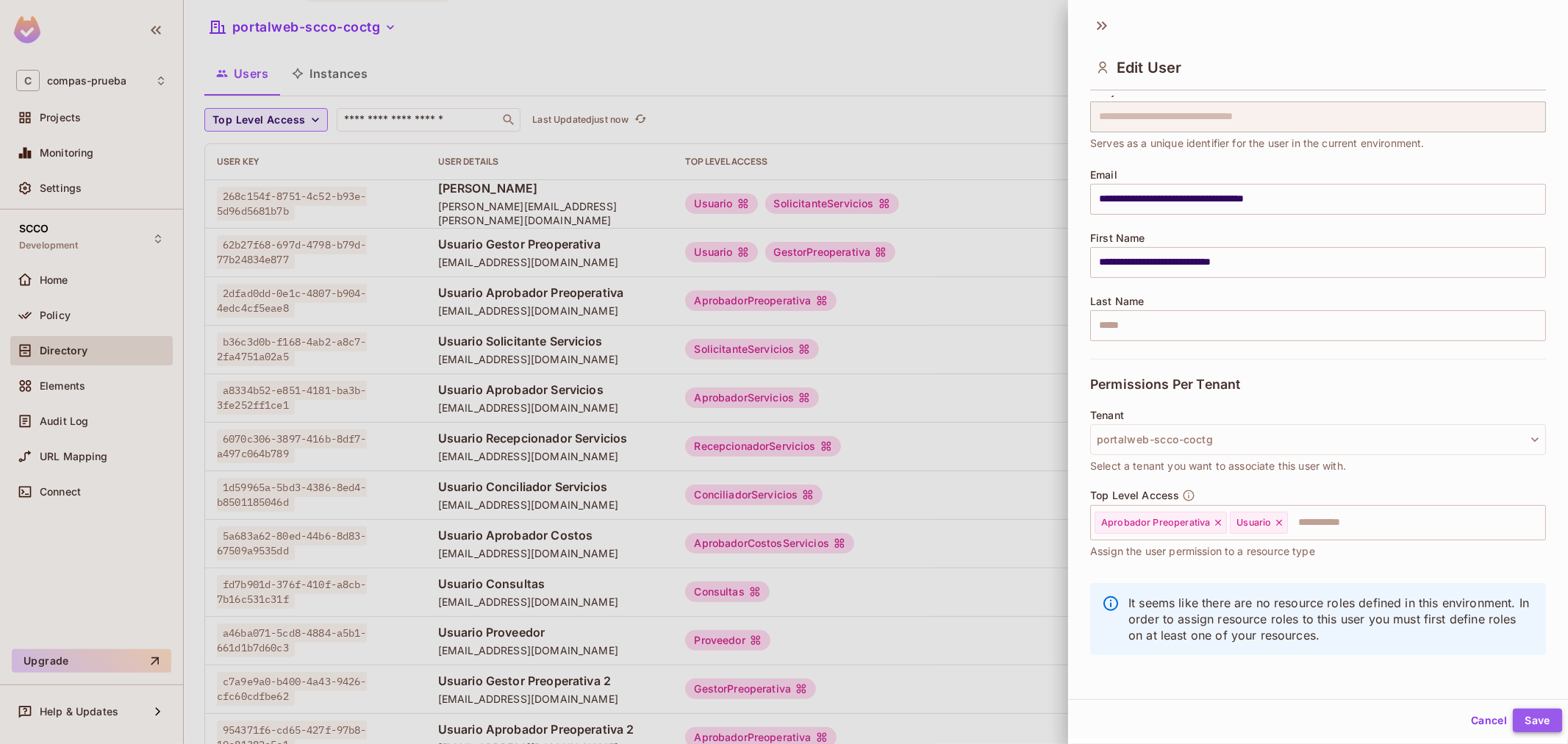
click at [1524, 713] on button "Save" at bounding box center [1537, 720] width 49 height 24
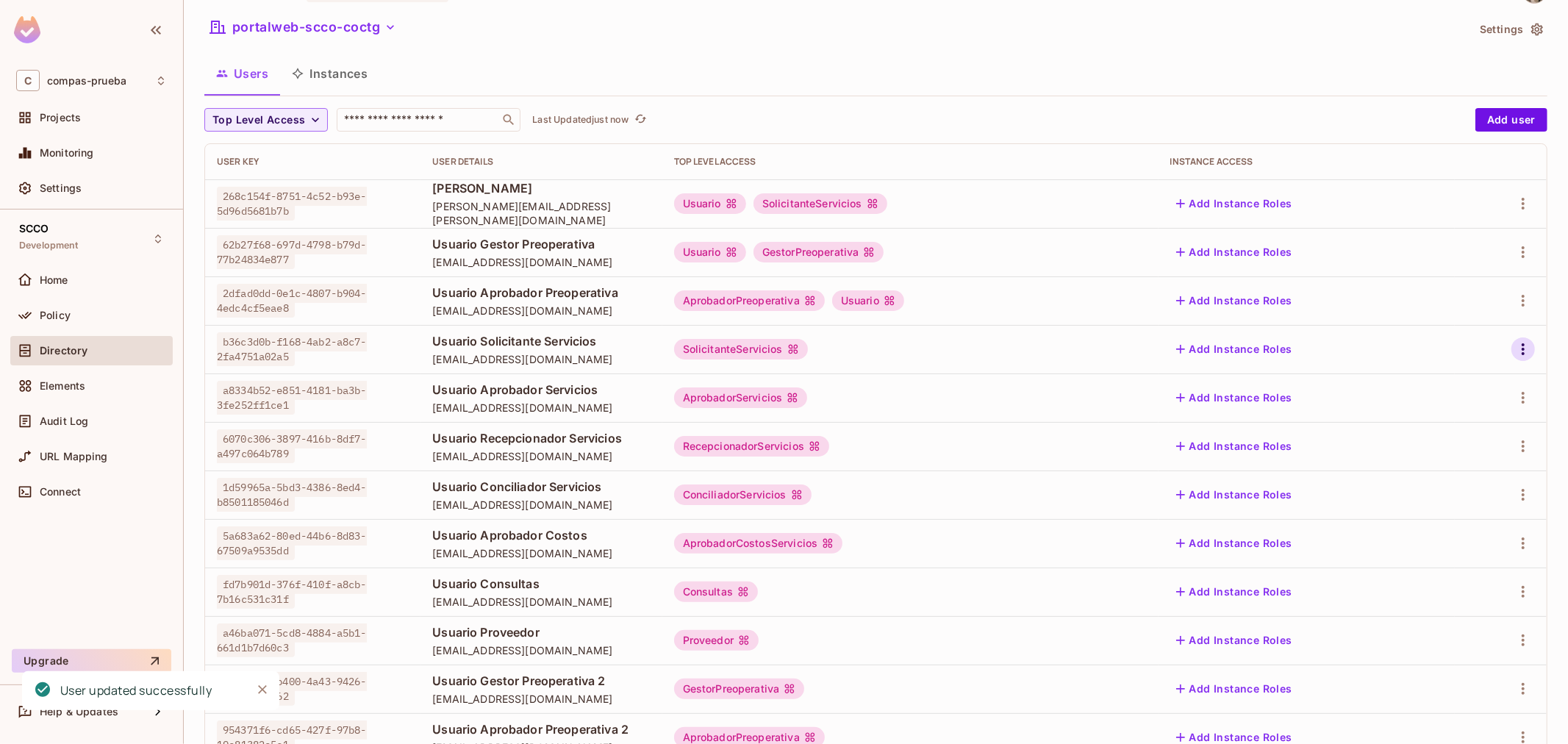
click at [1514, 351] on icon "button" at bounding box center [1522, 349] width 18 height 18
click at [1460, 386] on li "Edit" at bounding box center [1447, 383] width 130 height 32
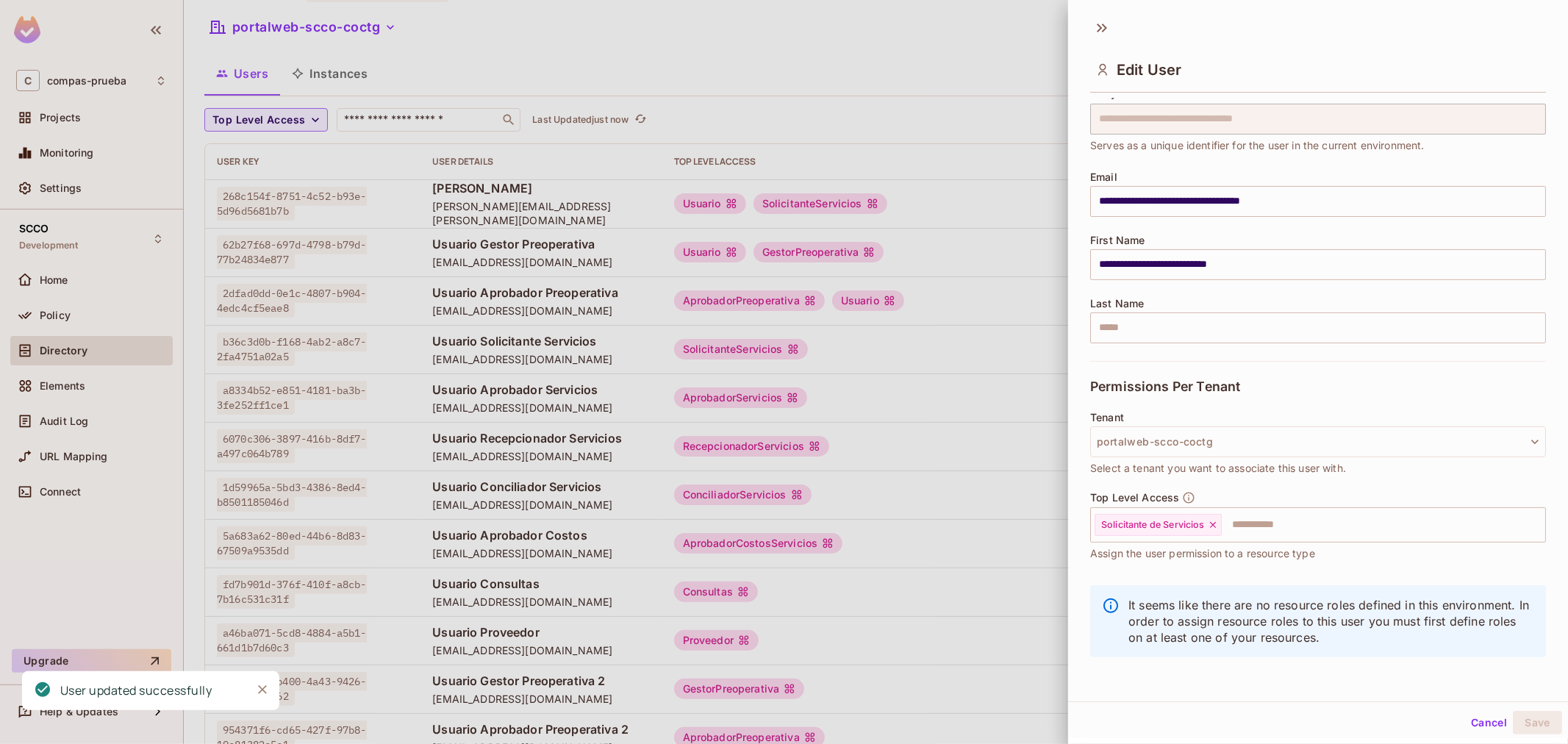
scroll to position [2, 0]
click at [1305, 529] on input "text" at bounding box center [1369, 522] width 294 height 29
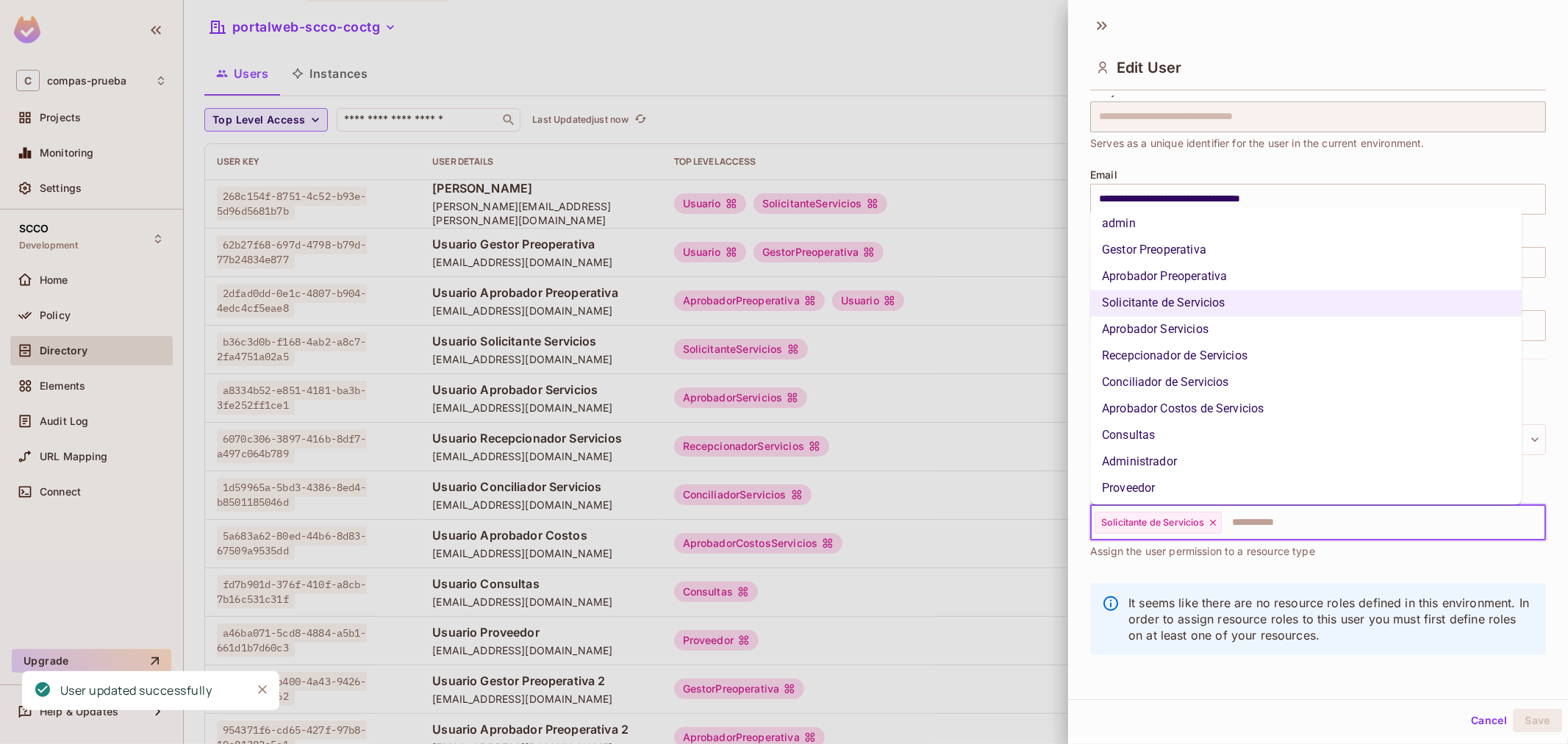
scroll to position [84, 0]
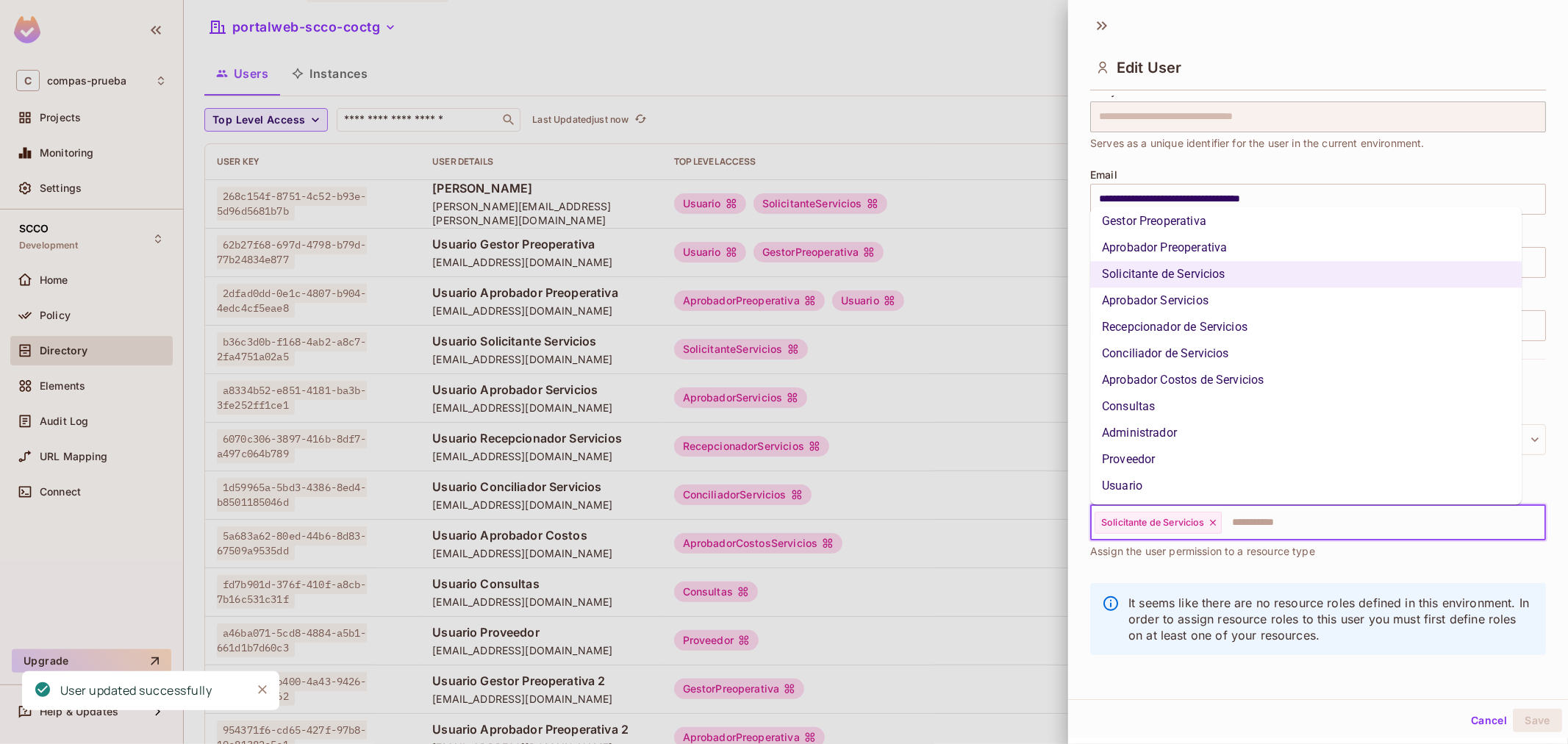
click at [1145, 474] on li "Usuario" at bounding box center [1305, 487] width 432 height 27
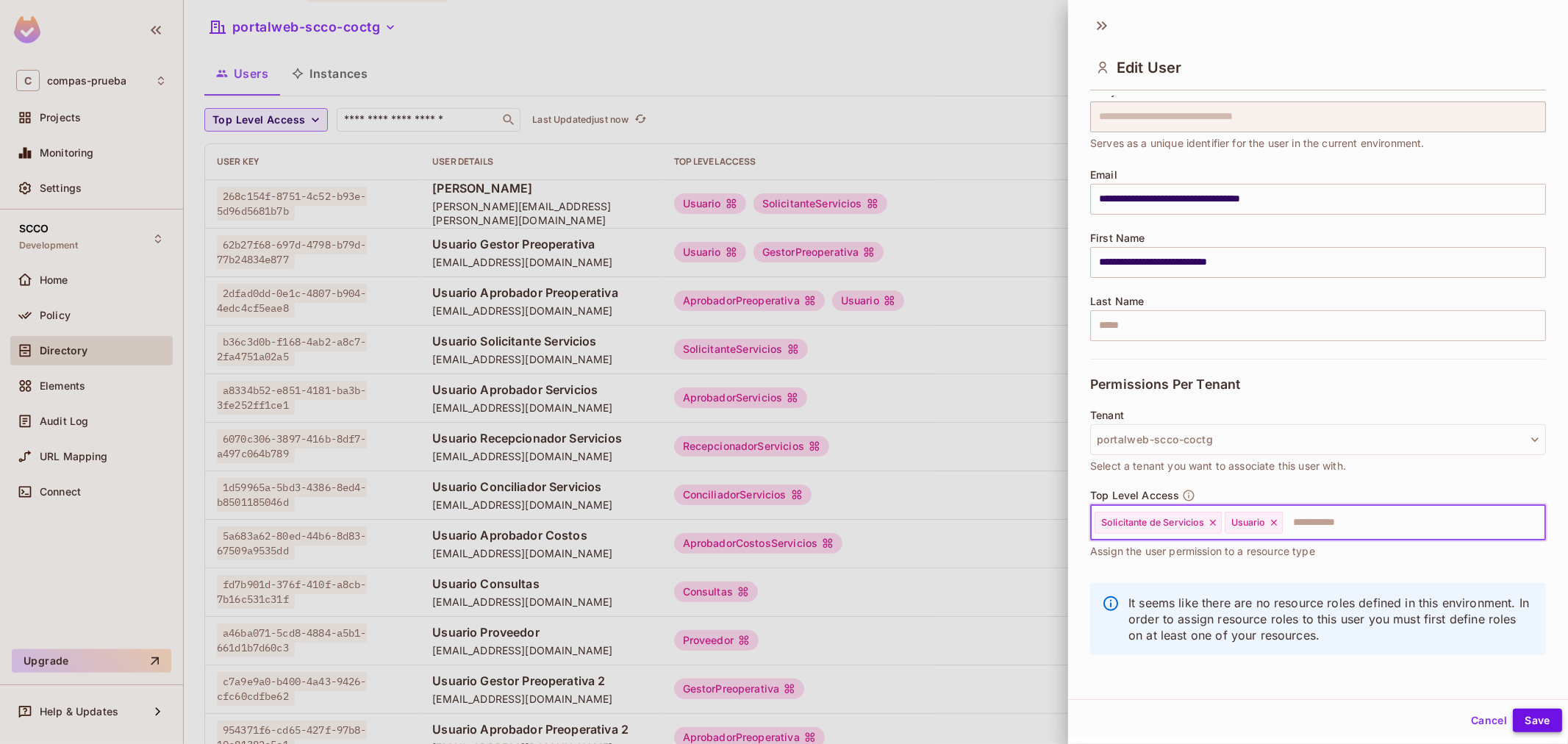
click at [1525, 709] on button "Save" at bounding box center [1537, 720] width 49 height 24
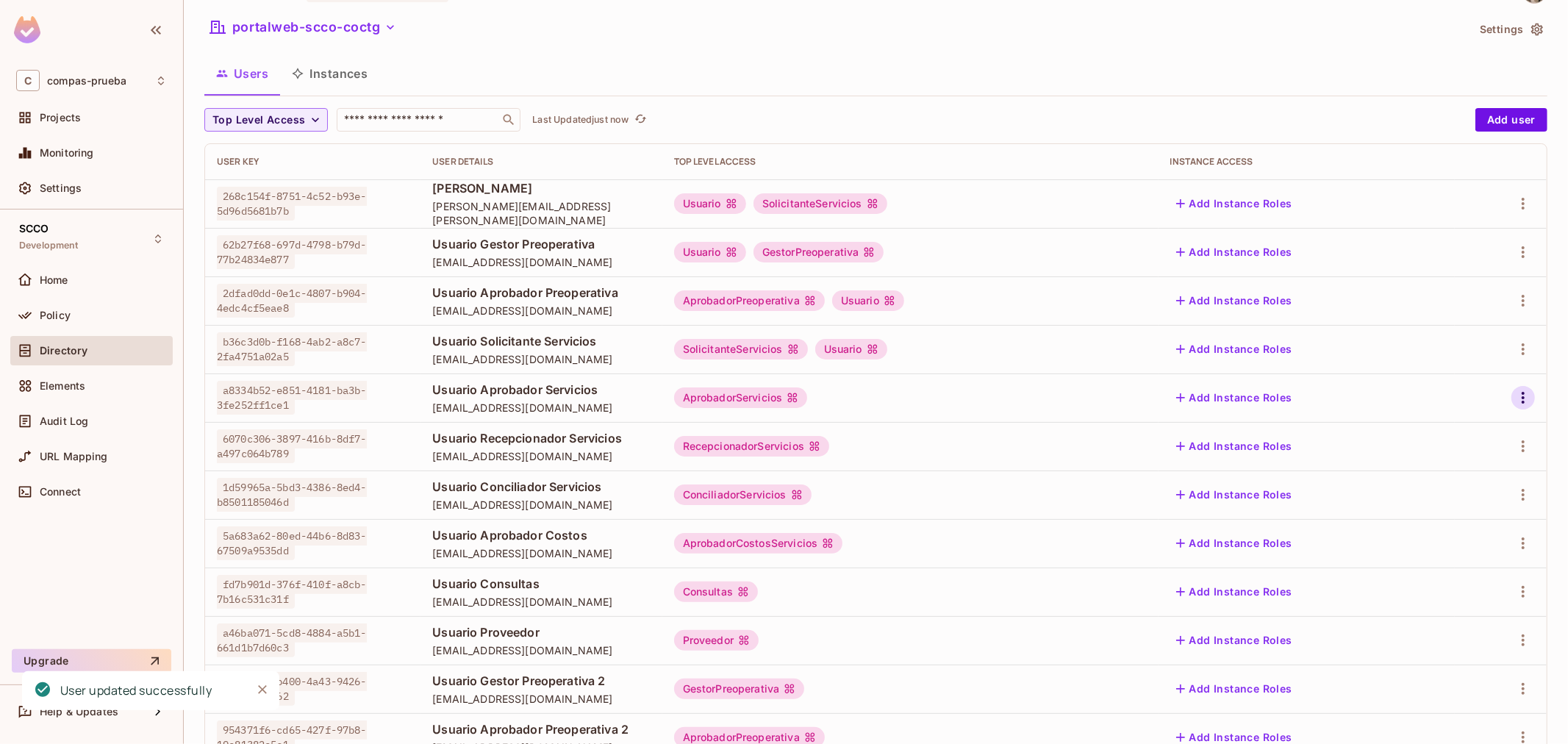
click at [1514, 404] on icon "button" at bounding box center [1522, 397] width 18 height 18
click at [1453, 419] on li "Edit" at bounding box center [1447, 432] width 130 height 32
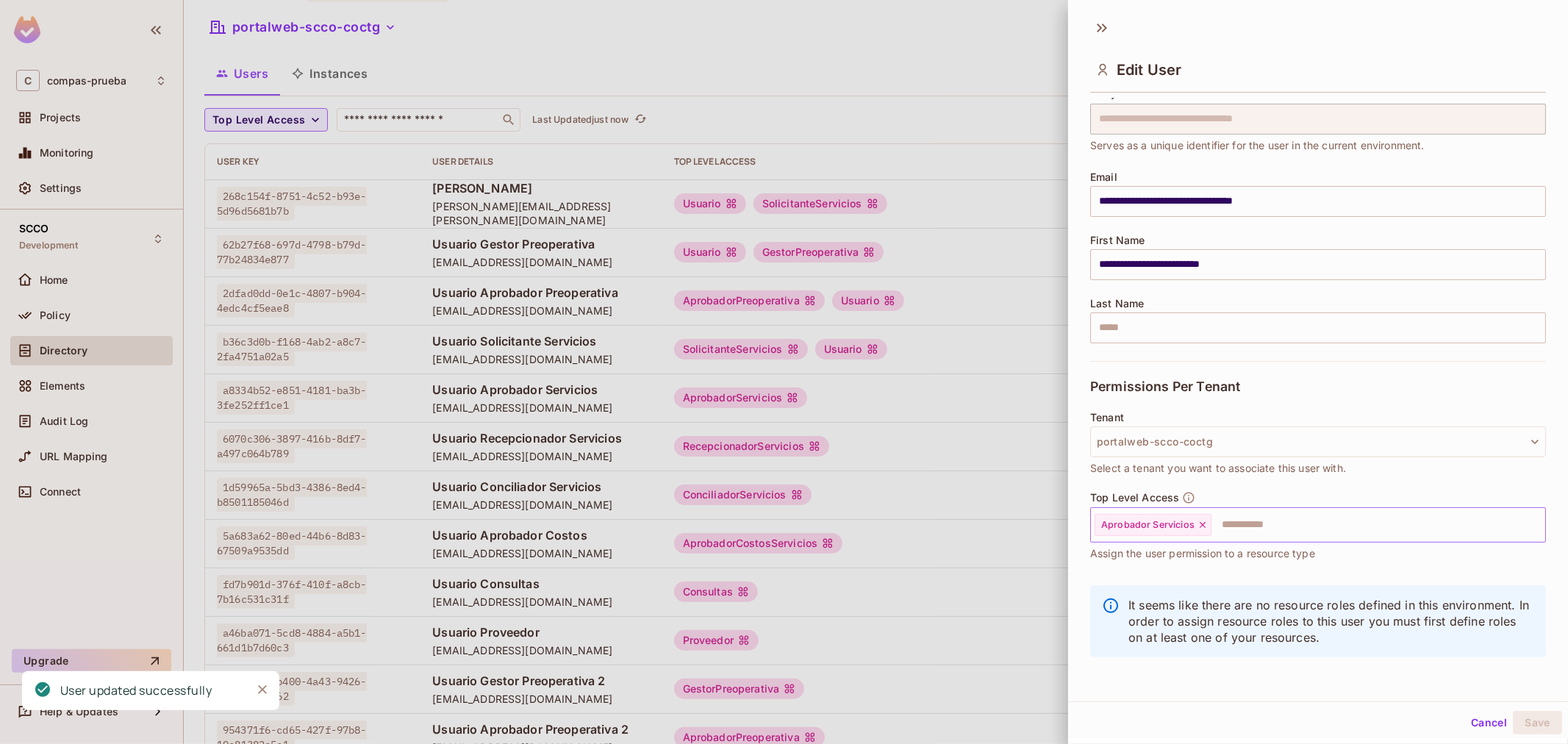
scroll to position [2, 0]
click at [1340, 515] on input "text" at bounding box center [1365, 522] width 304 height 29
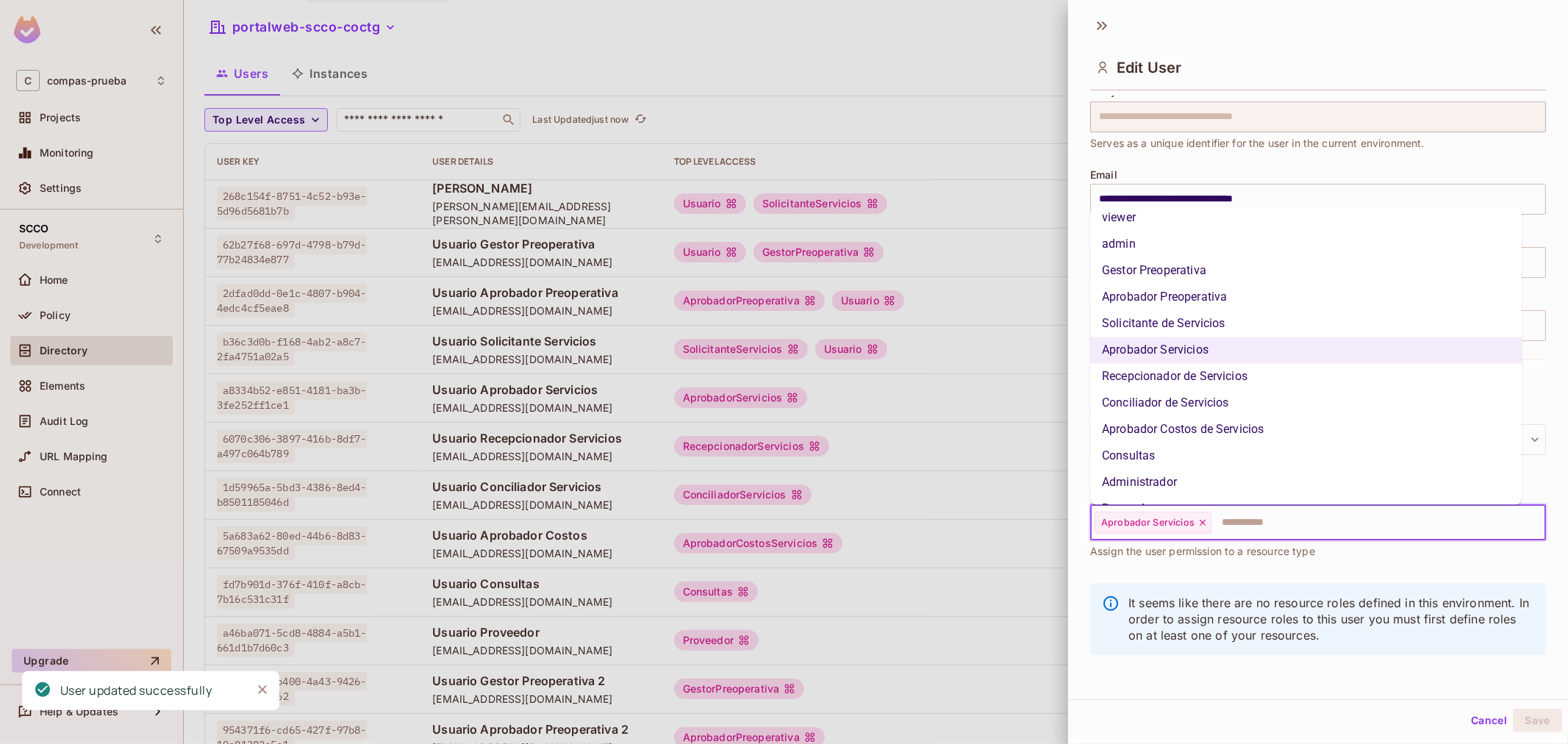
scroll to position [84, 0]
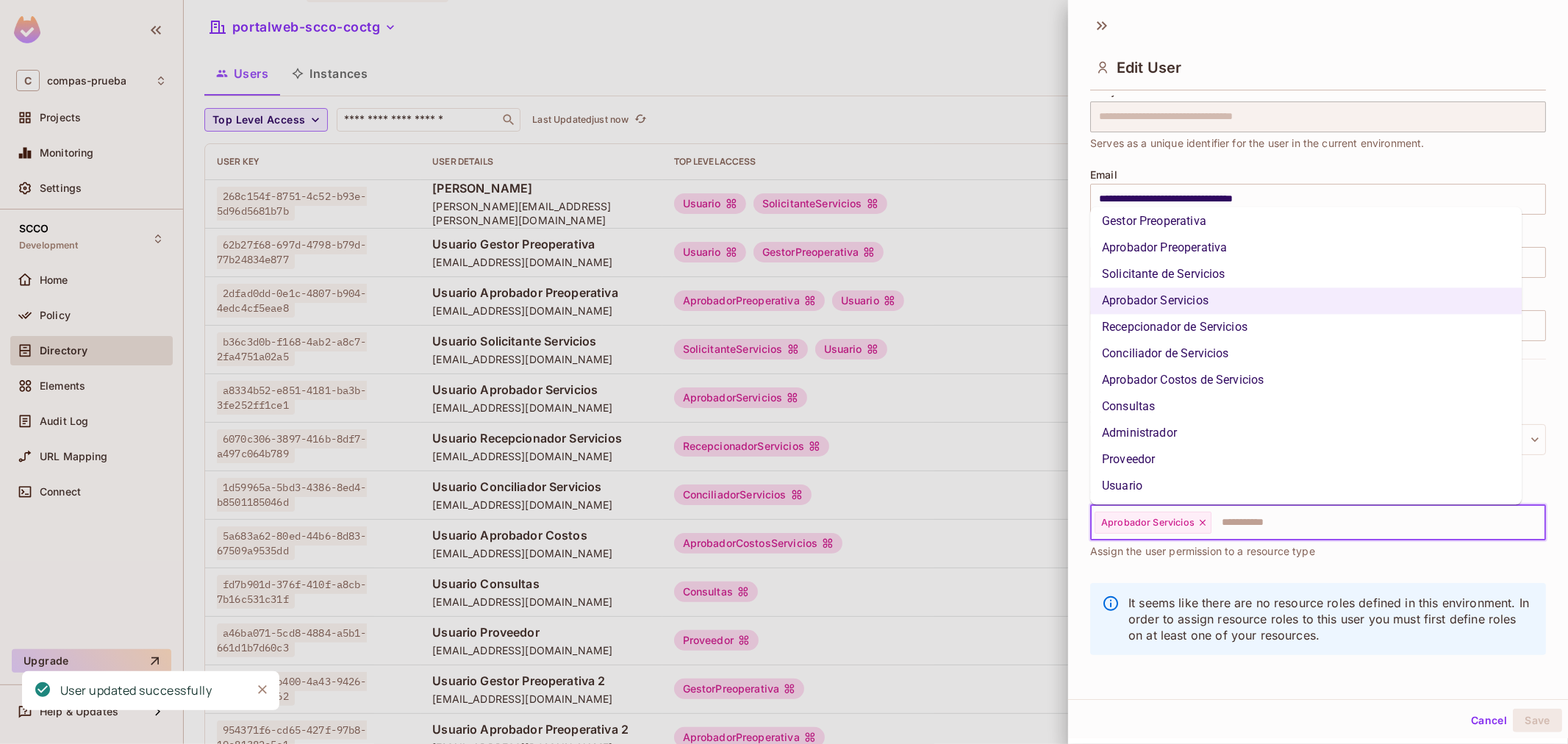
drag, startPoint x: 1133, startPoint y: 477, endPoint x: 1286, endPoint y: 542, distance: 166.2
click at [1133, 476] on li "Usuario" at bounding box center [1305, 487] width 432 height 27
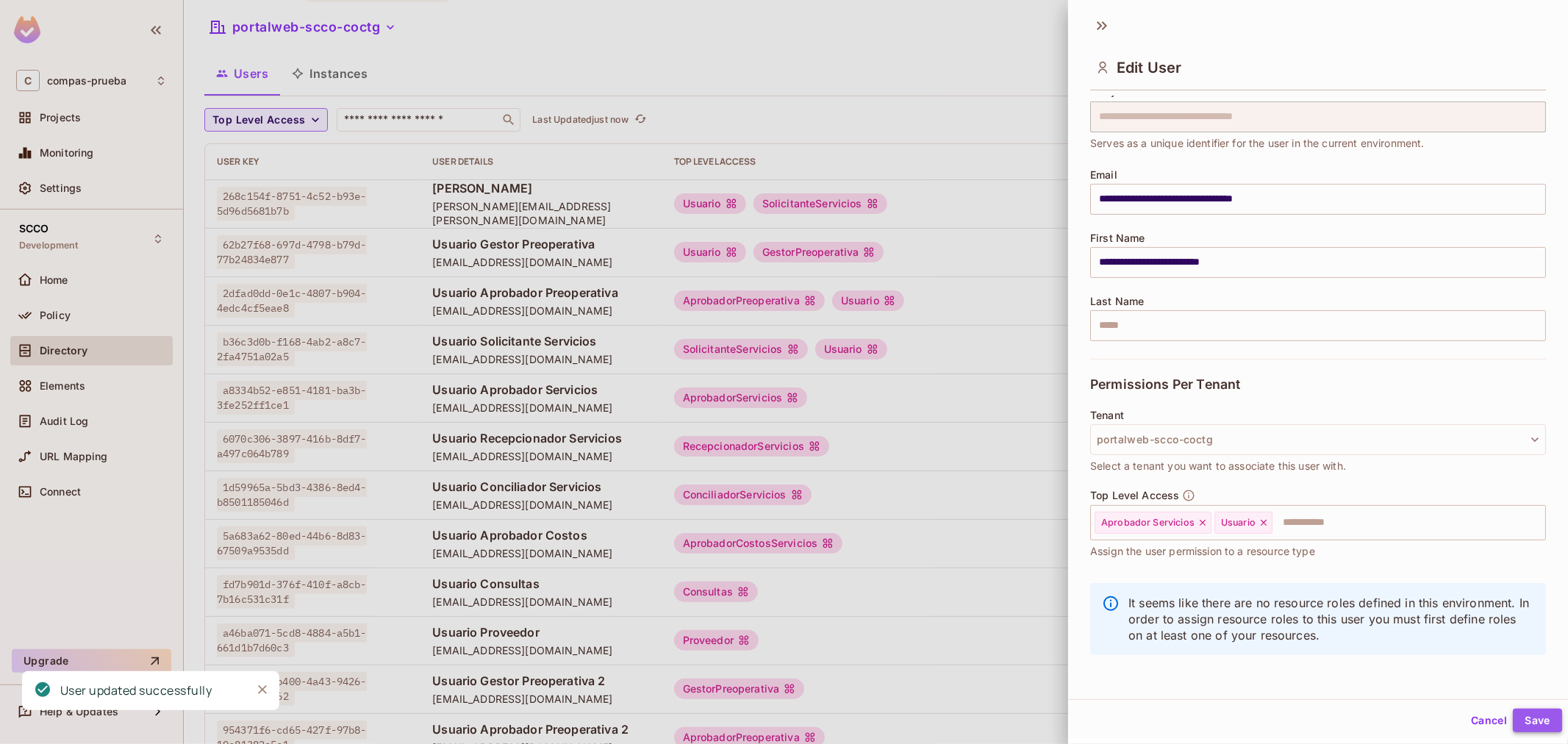
click at [1515, 709] on button "Save" at bounding box center [1537, 720] width 49 height 24
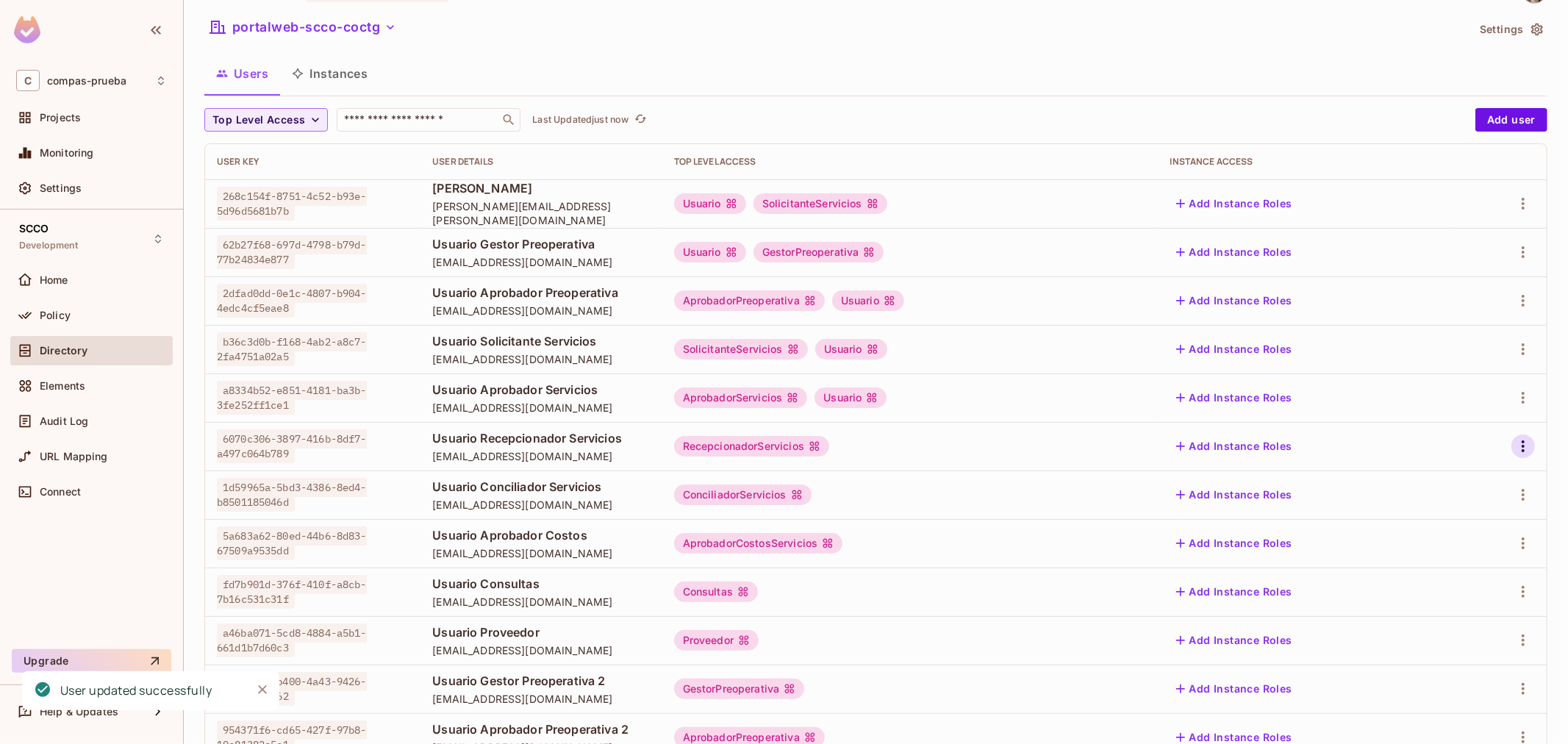
click at [1511, 456] on button "button" at bounding box center [1522, 446] width 24 height 24
click at [1467, 482] on li "Edit" at bounding box center [1447, 480] width 130 height 32
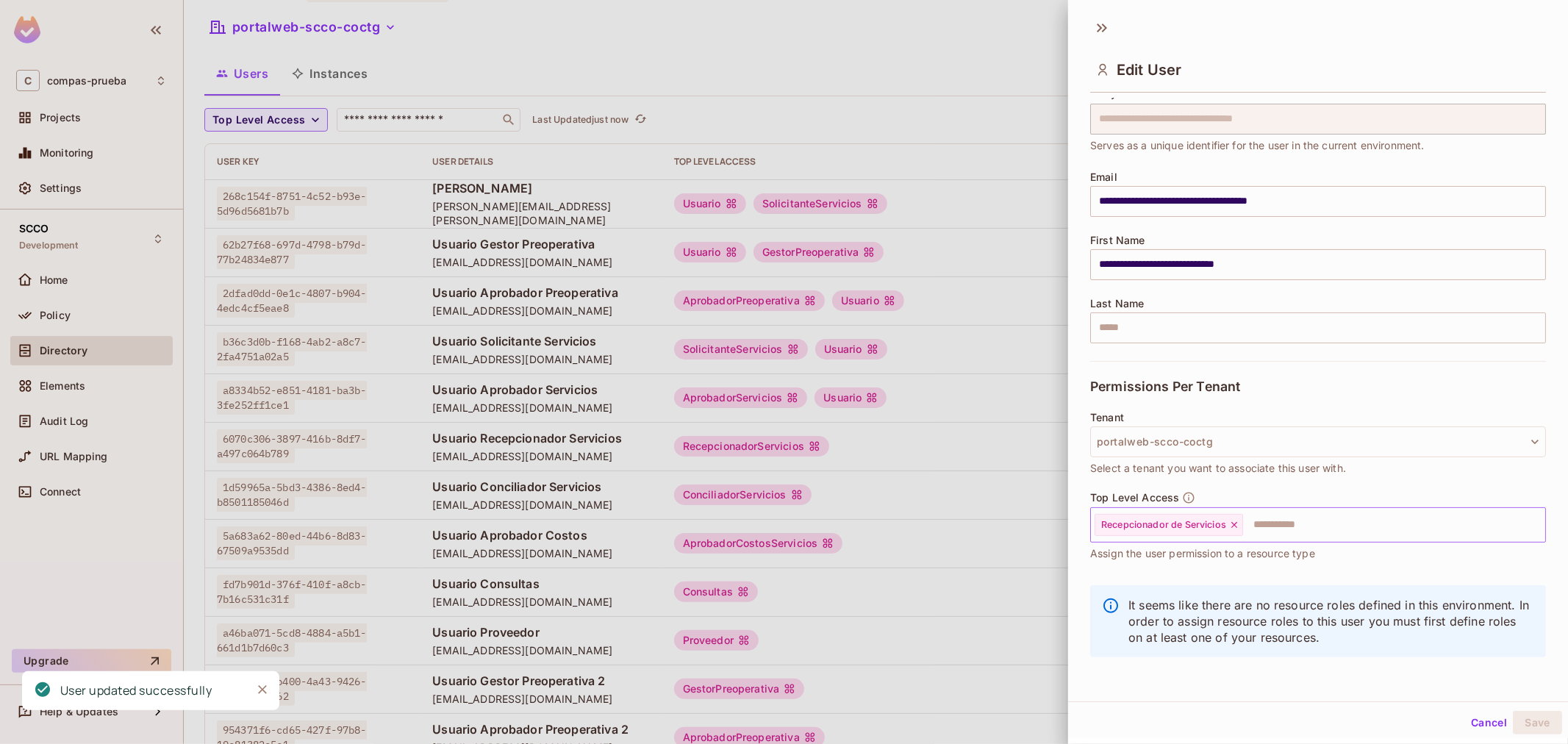
scroll to position [2, 0]
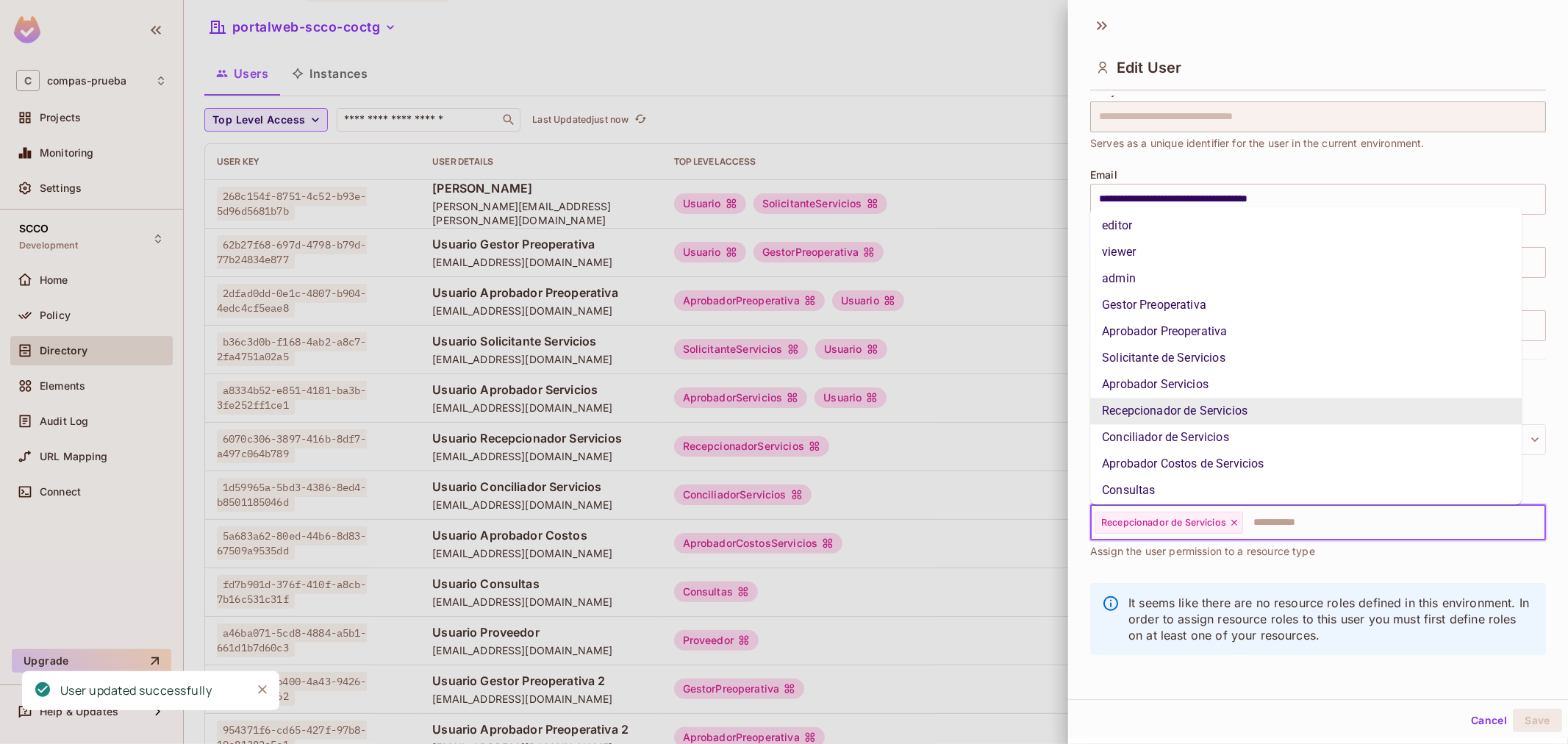
click at [1290, 526] on input "text" at bounding box center [1380, 522] width 273 height 29
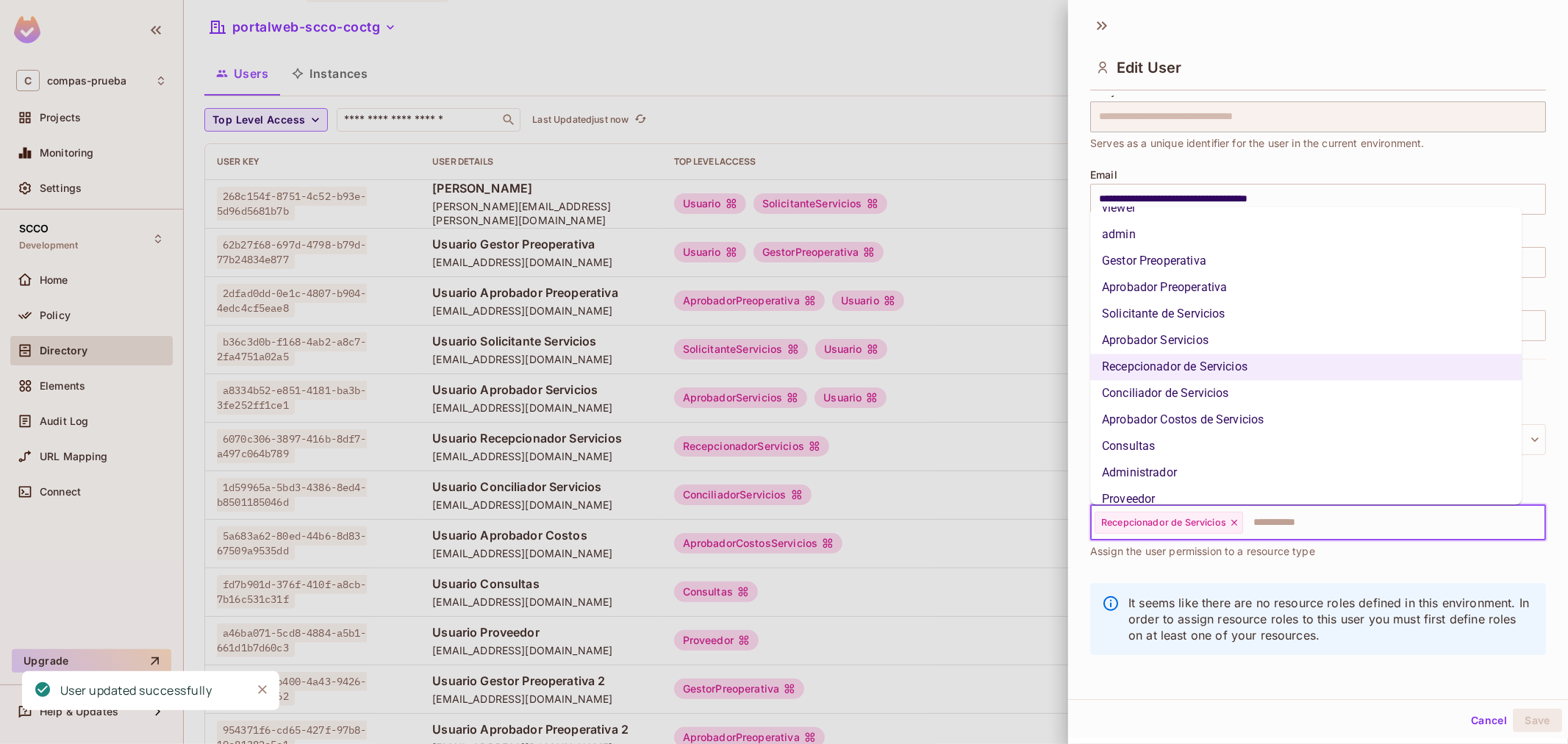
scroll to position [84, 0]
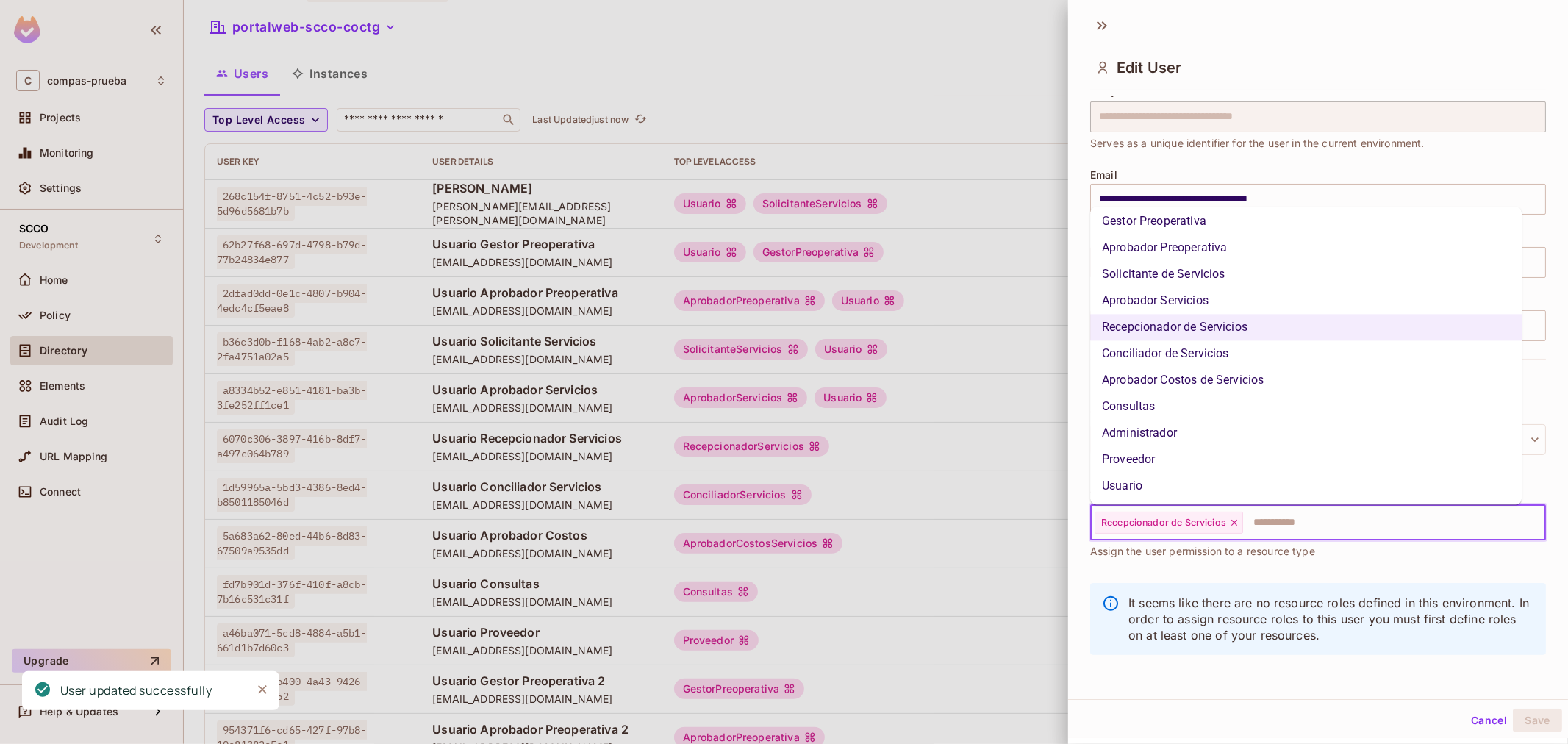
click at [1217, 489] on li "Usuario" at bounding box center [1305, 487] width 432 height 27
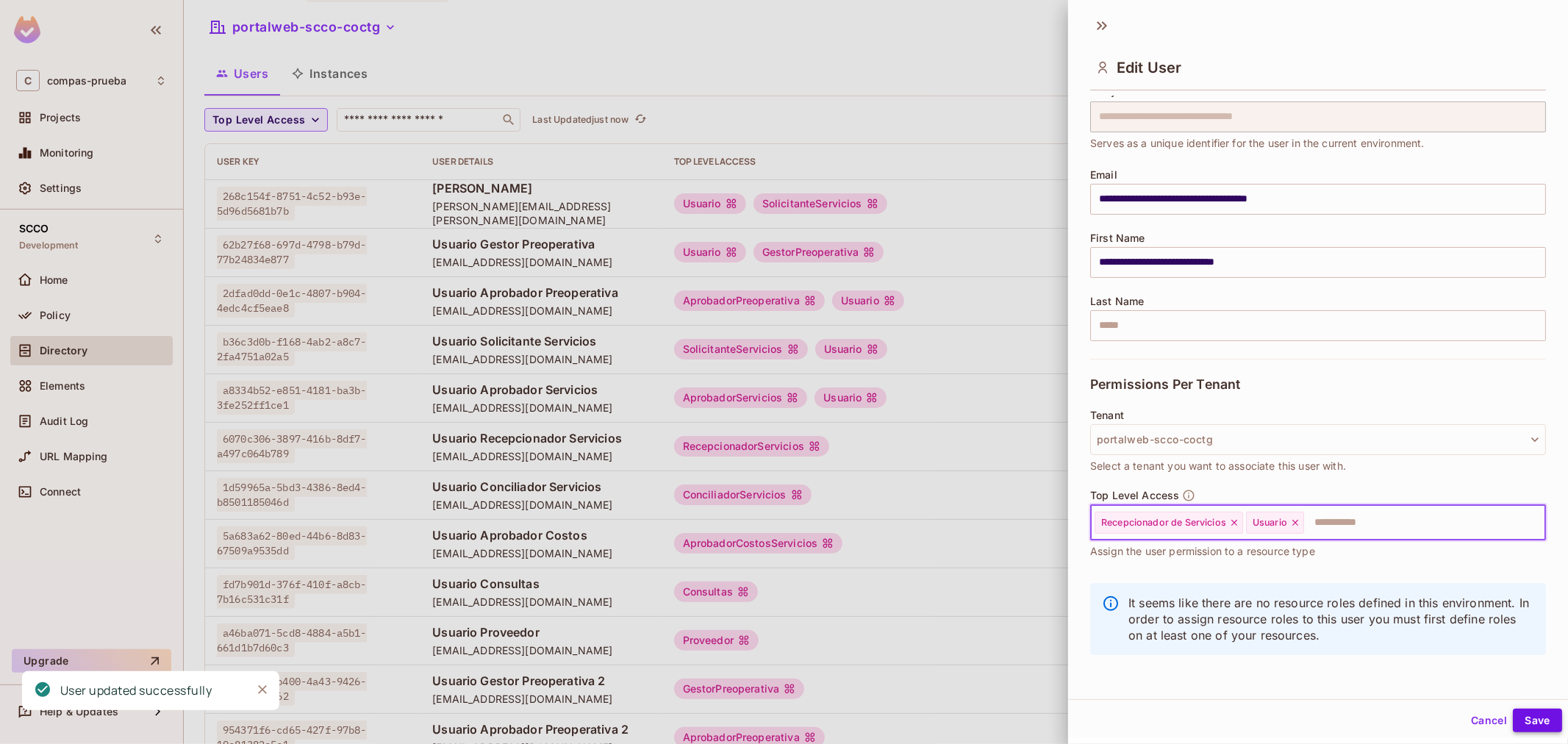
click at [1547, 717] on button "Save" at bounding box center [1537, 720] width 49 height 24
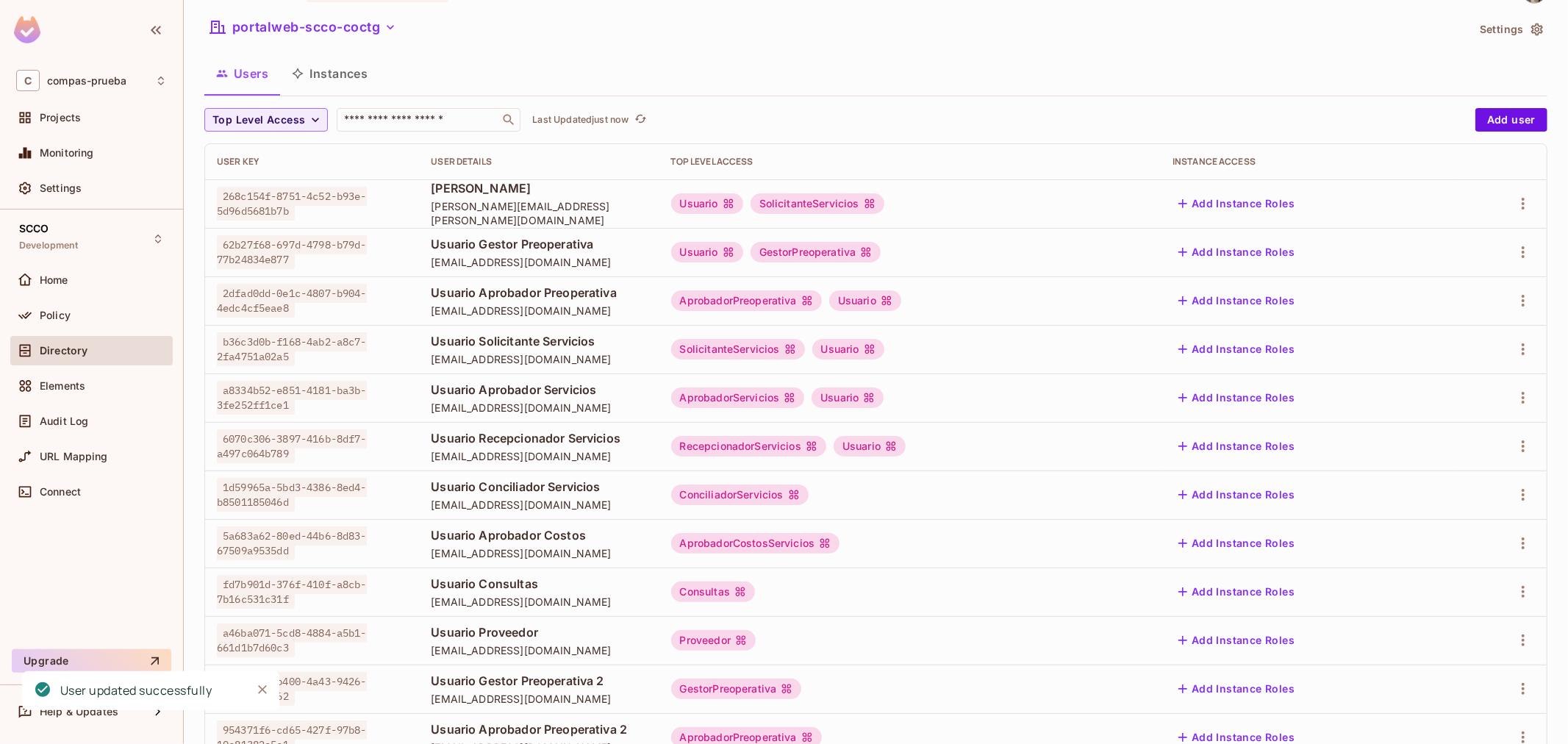
click at [984, 458] on td "RecepcionadorServicios Usuario" at bounding box center [910, 446] width 502 height 49
click at [1514, 502] on icon "button" at bounding box center [1522, 494] width 18 height 18
click at [1476, 517] on li "Edit" at bounding box center [1447, 529] width 130 height 32
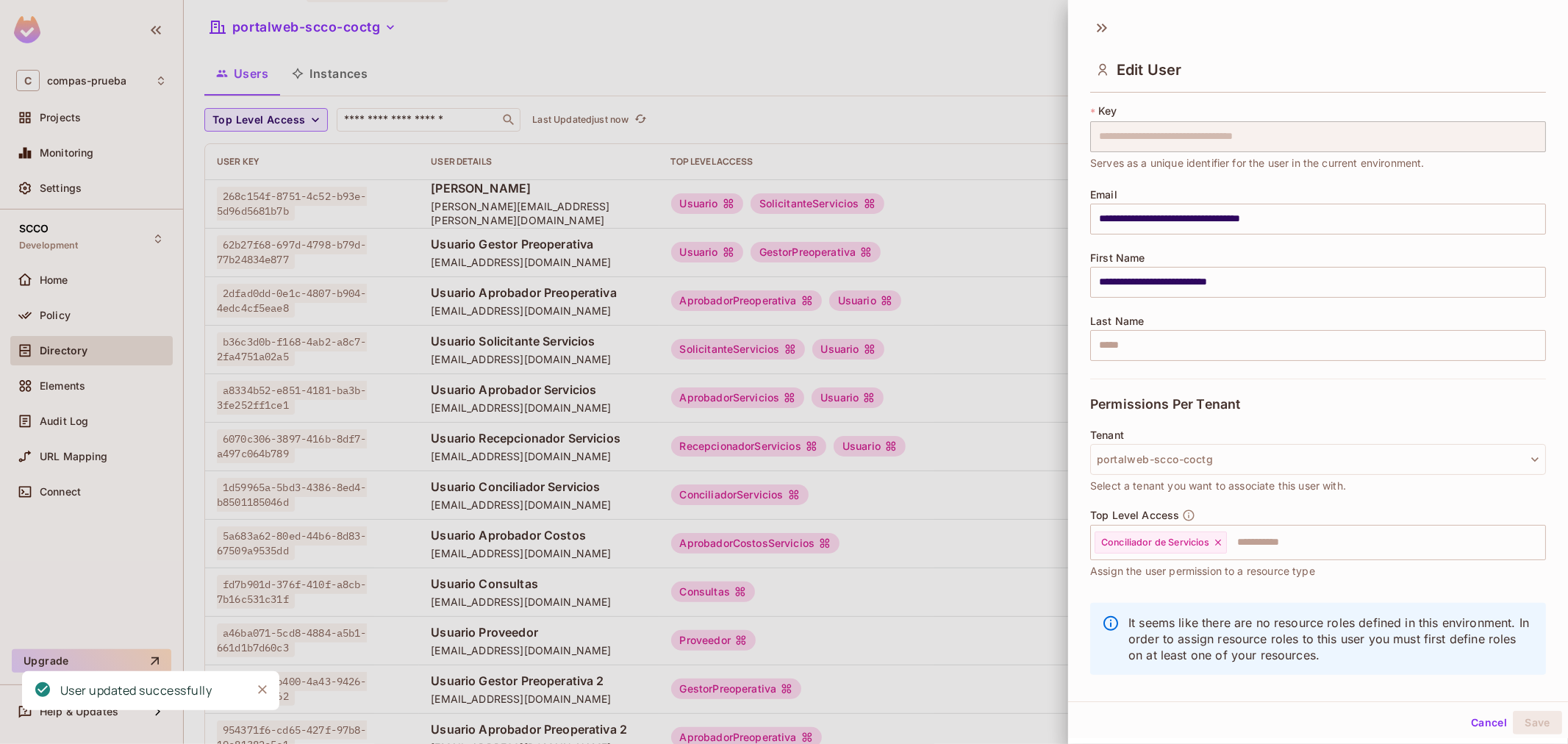
scroll to position [50, 0]
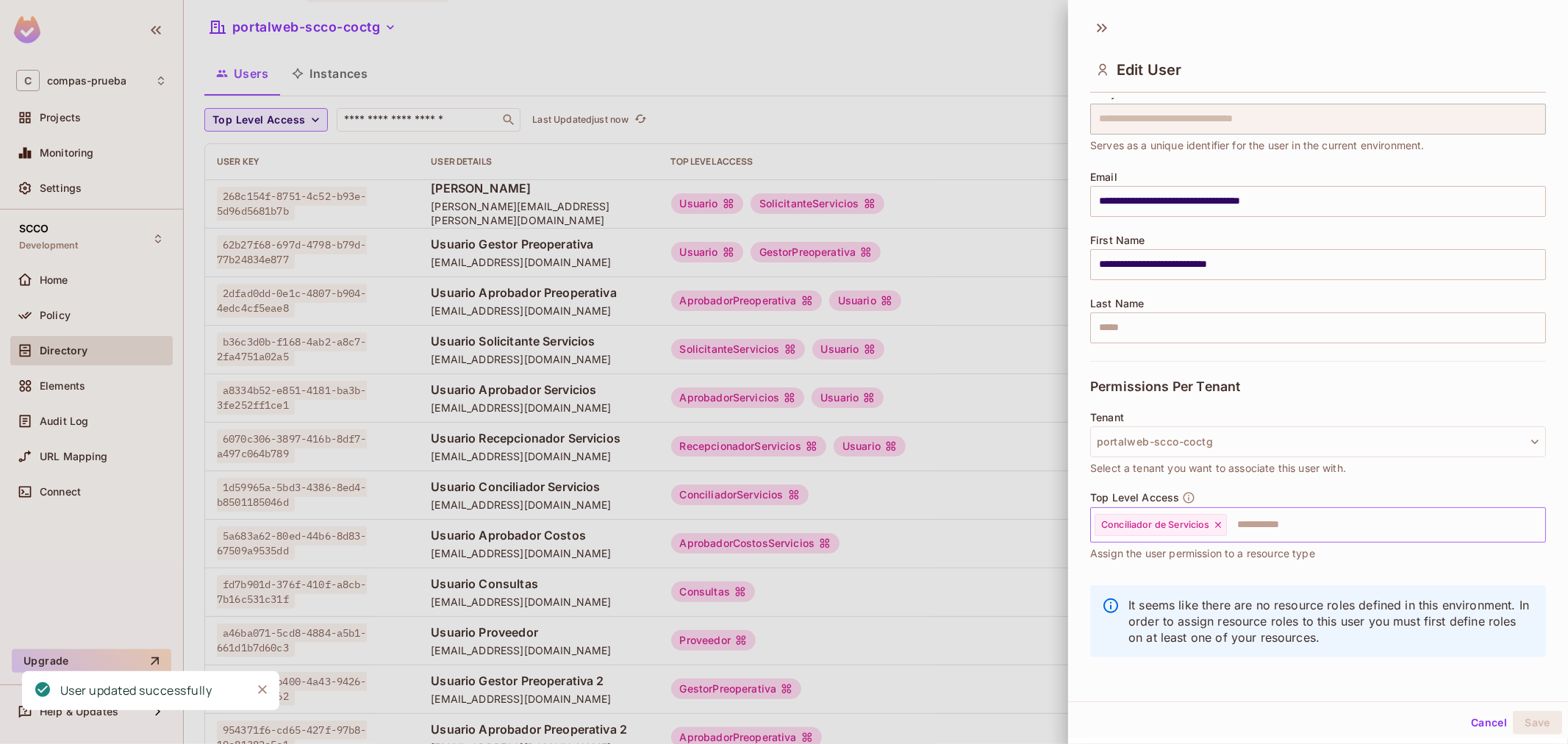
click at [1369, 531] on input "text" at bounding box center [1372, 525] width 289 height 29
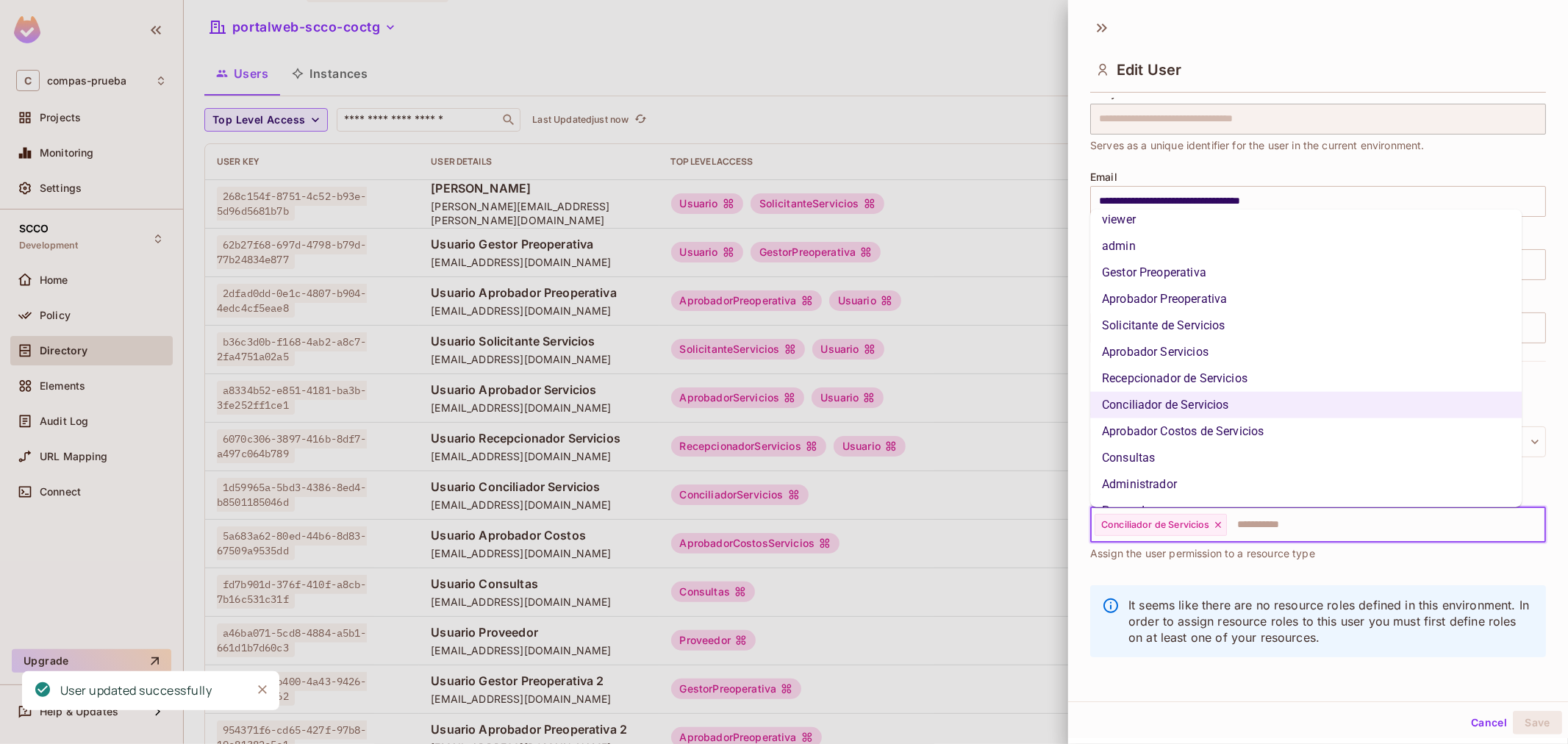
scroll to position [84, 0]
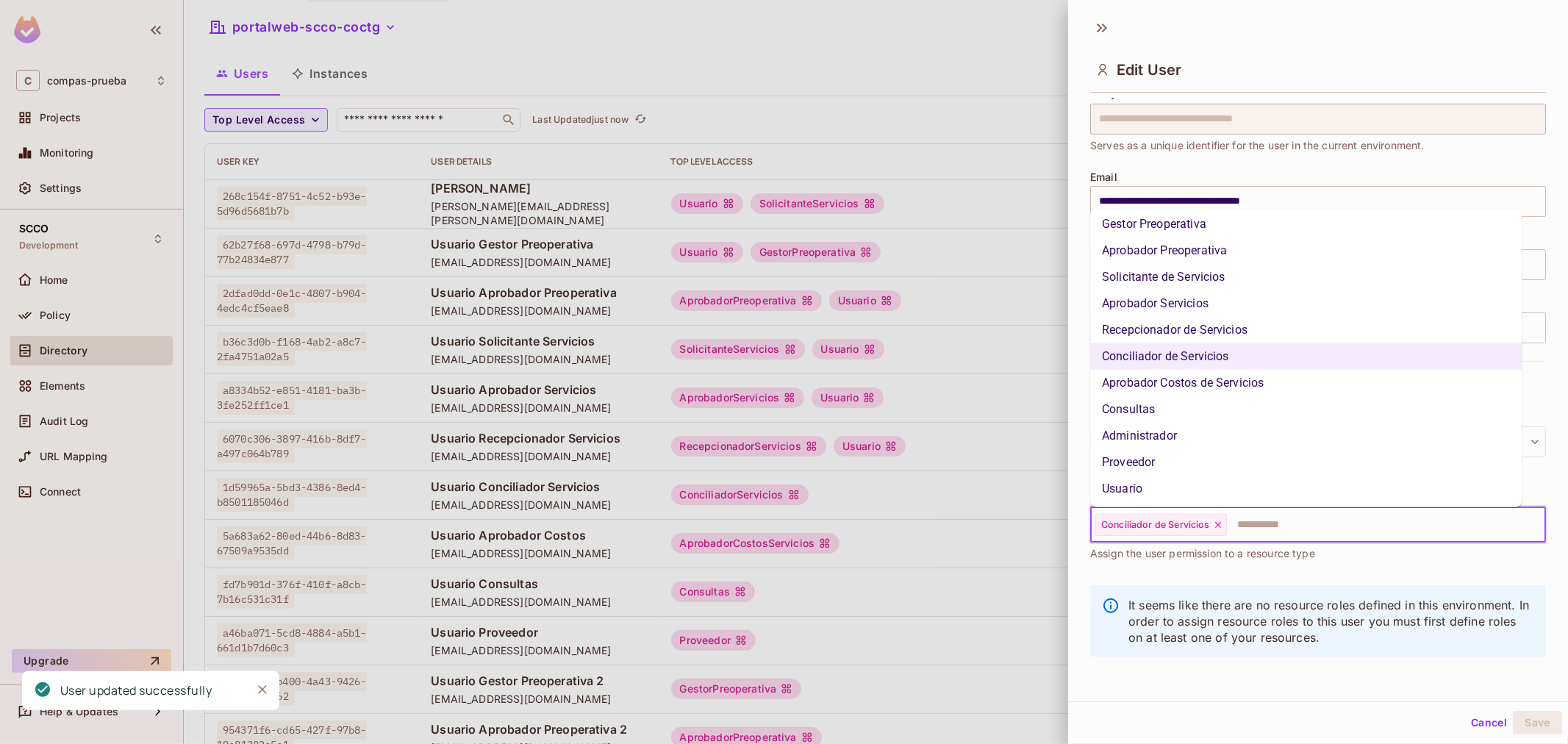
click at [1140, 481] on li "Usuario" at bounding box center [1305, 489] width 432 height 27
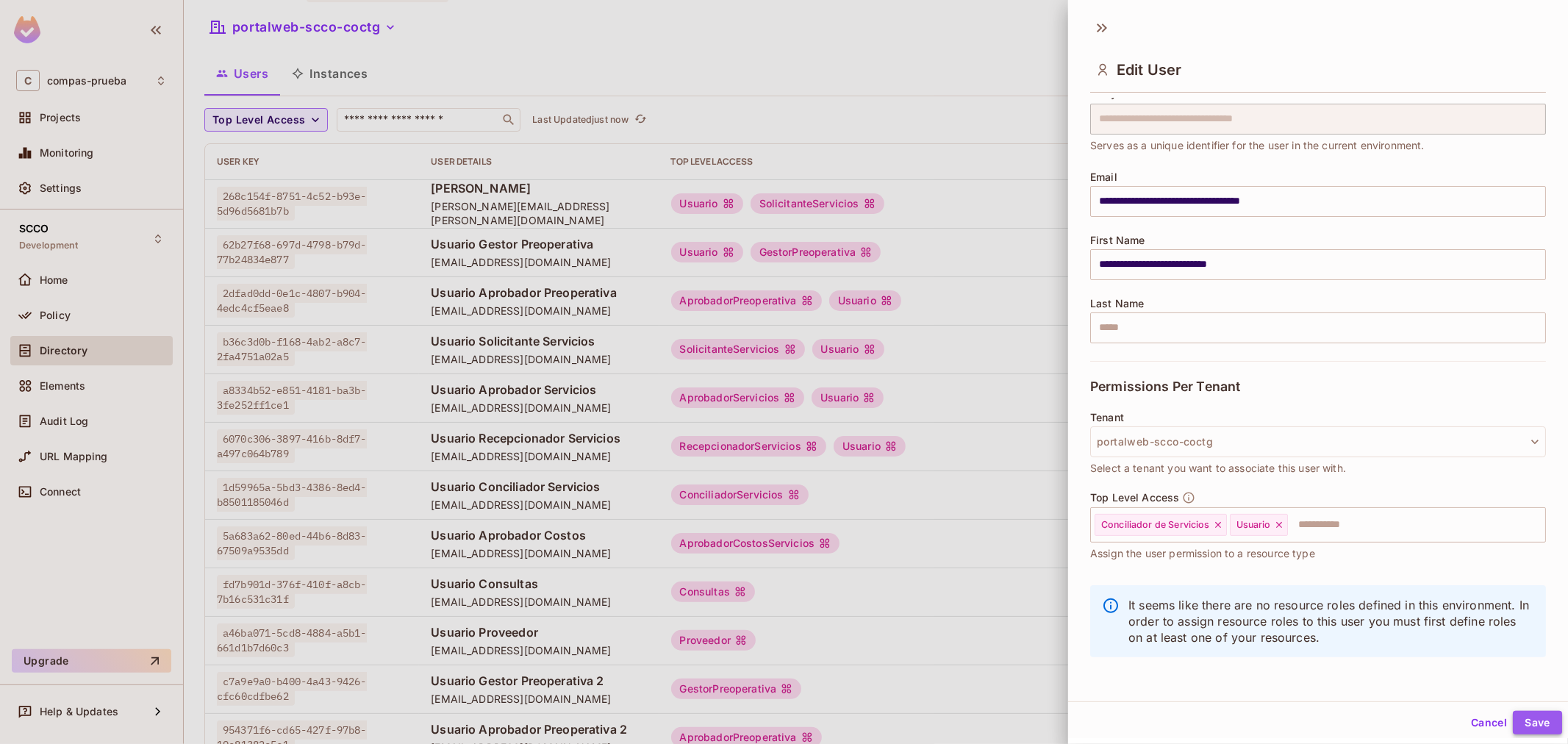
click at [1512, 716] on button "Save" at bounding box center [1537, 723] width 49 height 24
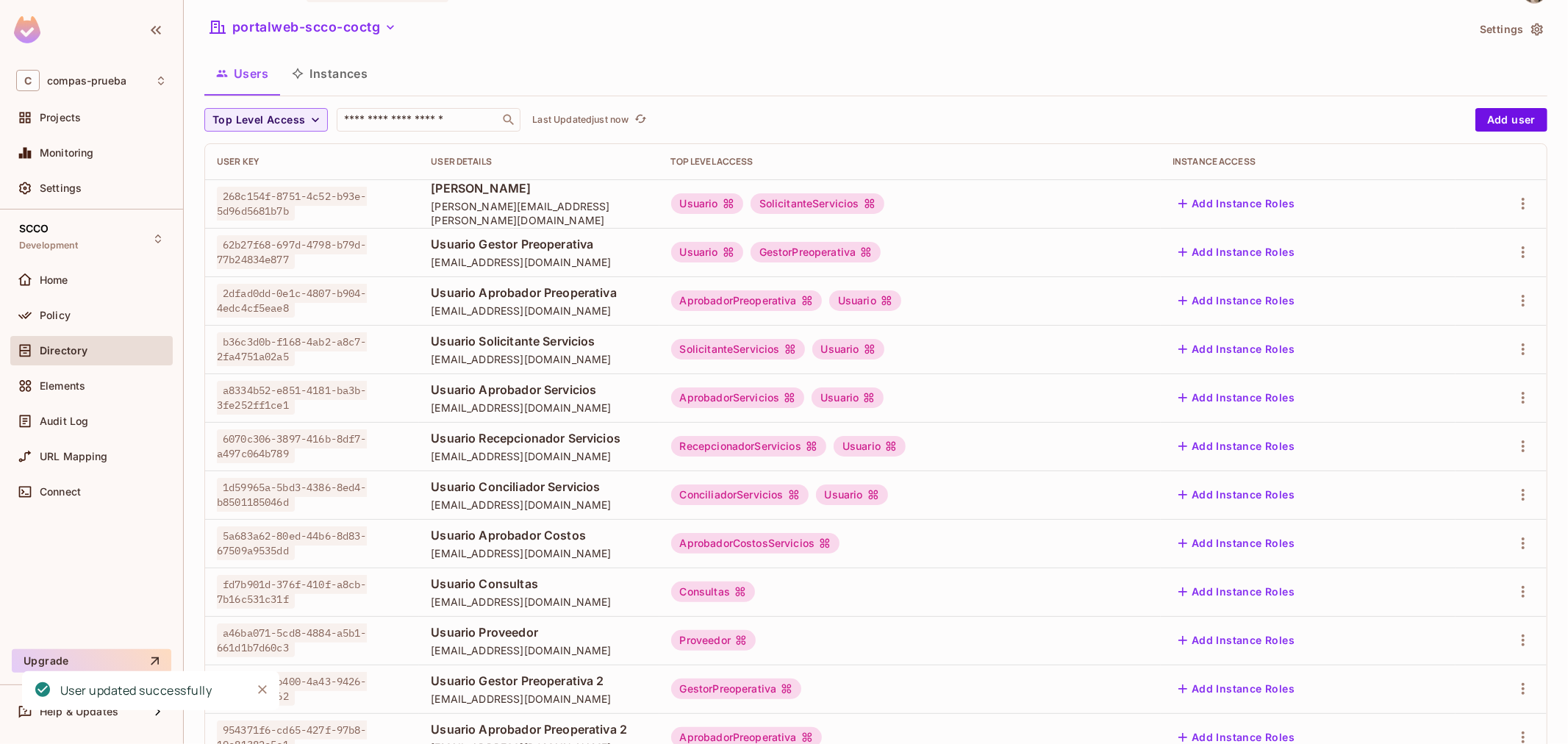
click at [1503, 556] on td at bounding box center [1500, 543] width 91 height 49
click at [1505, 558] on td at bounding box center [1500, 543] width 91 height 49
click at [1514, 530] on td at bounding box center [1500, 543] width 91 height 49
click at [1514, 542] on icon "button" at bounding box center [1522, 543] width 18 height 18
click at [1405, 561] on li "Edit" at bounding box center [1447, 577] width 130 height 32
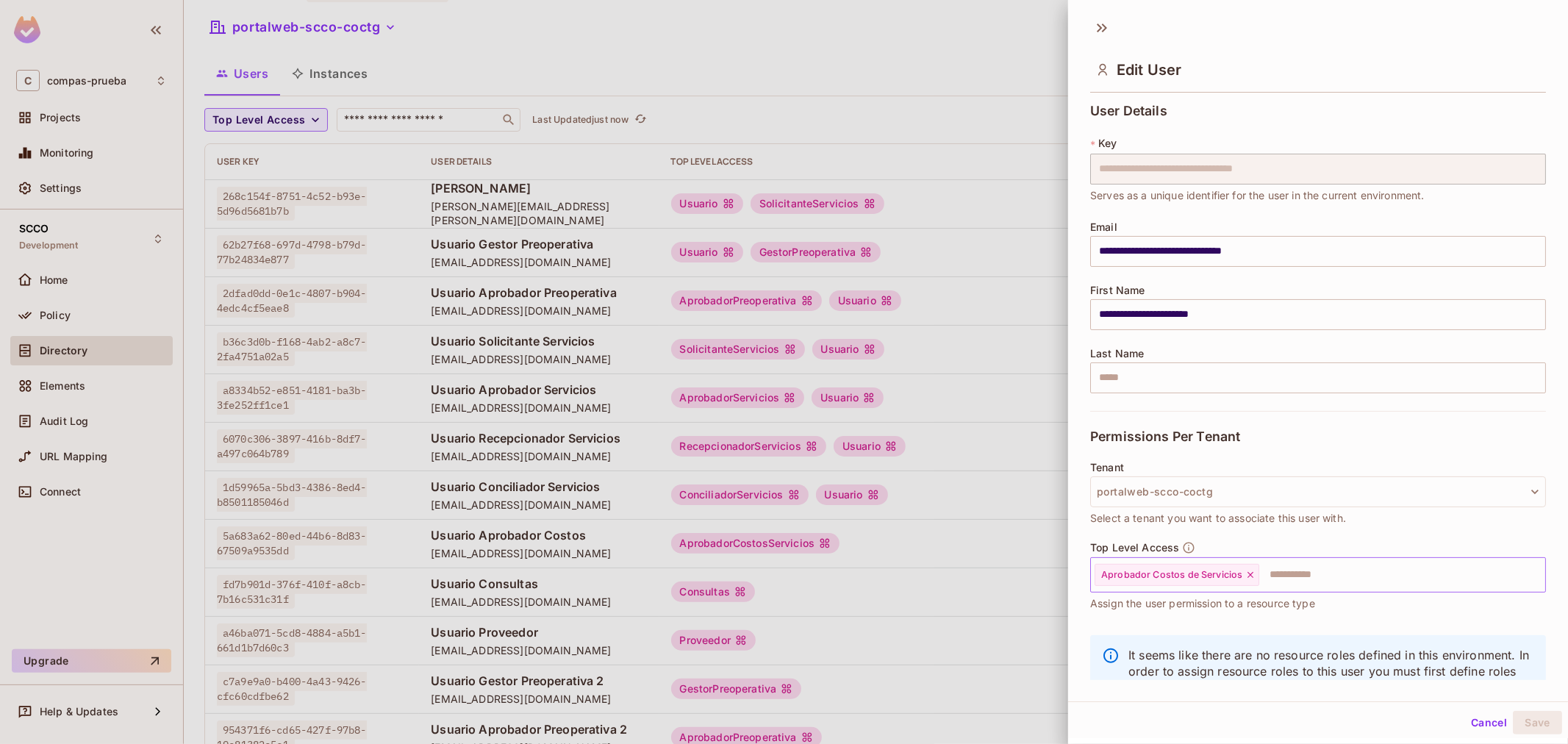
click at [1307, 583] on input "text" at bounding box center [1389, 574] width 257 height 29
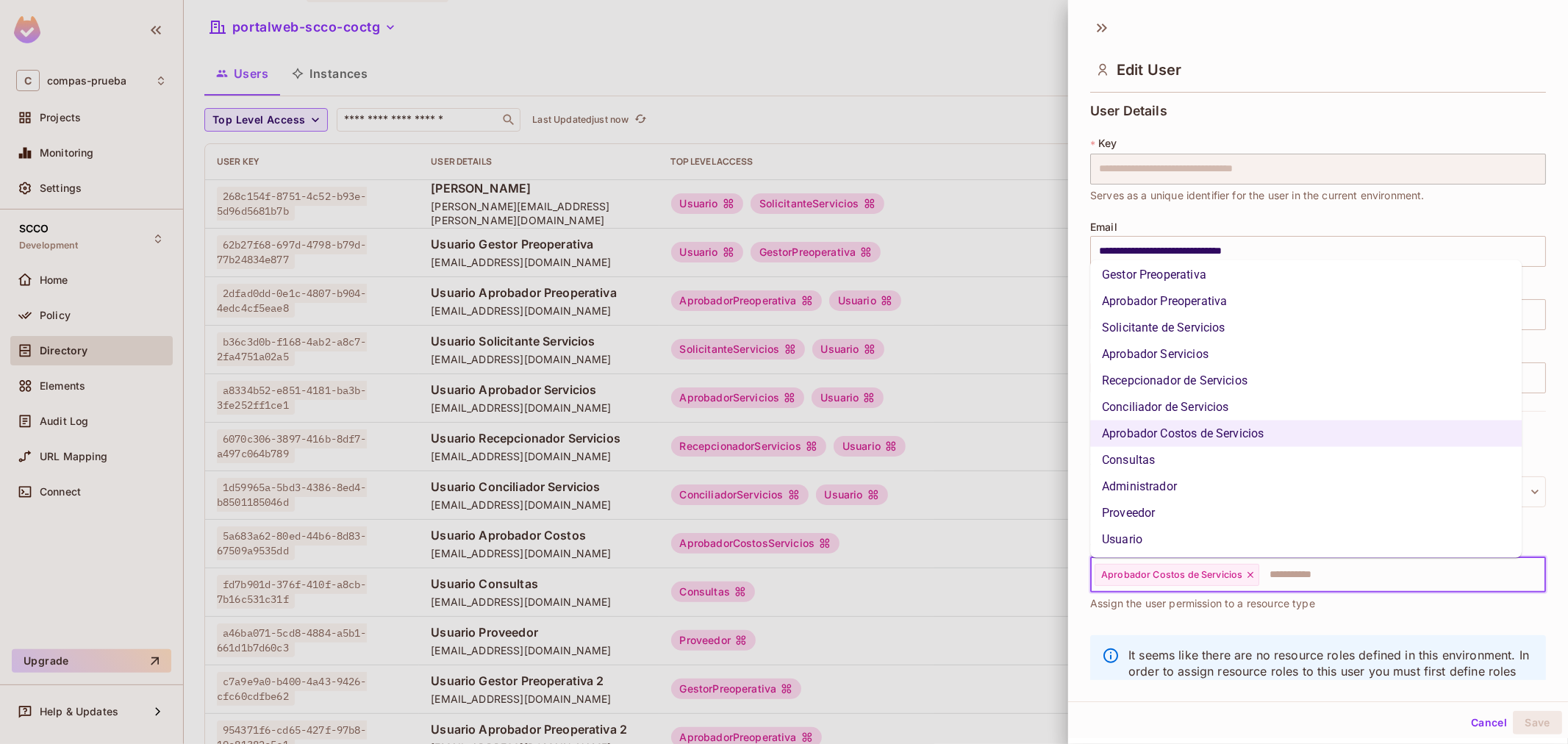
click at [1181, 542] on li "Usuario" at bounding box center [1305, 539] width 432 height 27
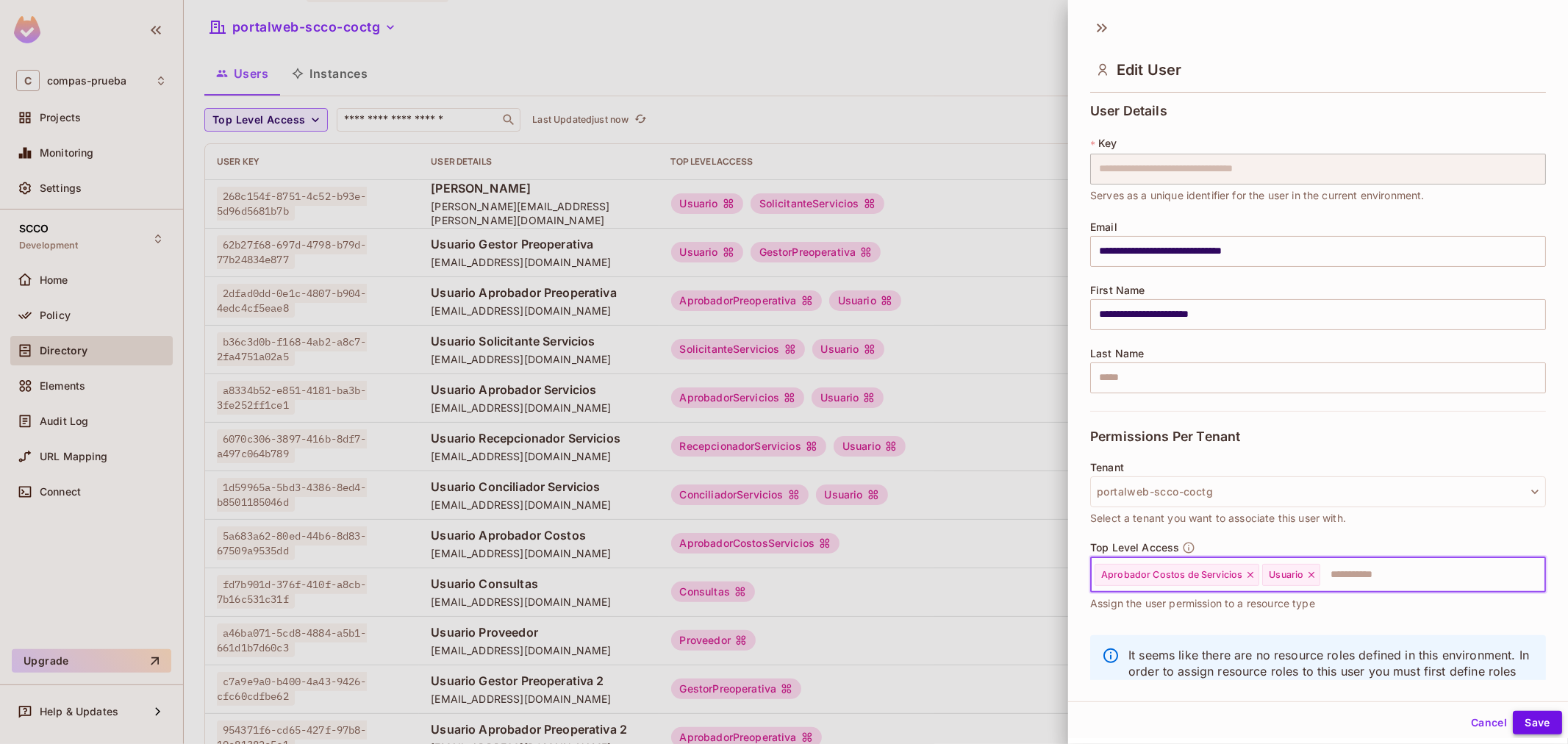
click at [1512, 716] on button "Save" at bounding box center [1537, 723] width 49 height 24
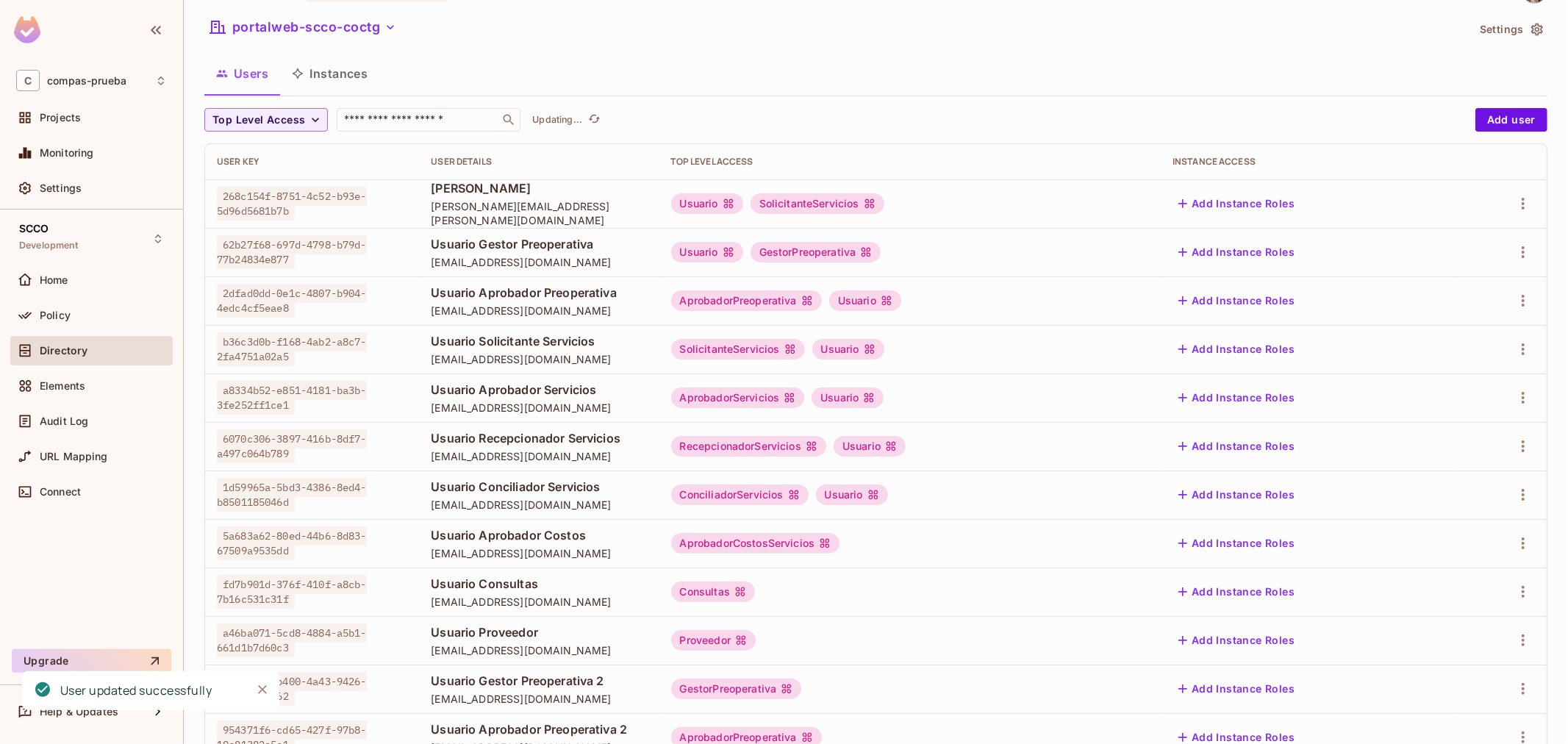
click at [967, 528] on td "AprobadorCostosServicios" at bounding box center [910, 543] width 502 height 49
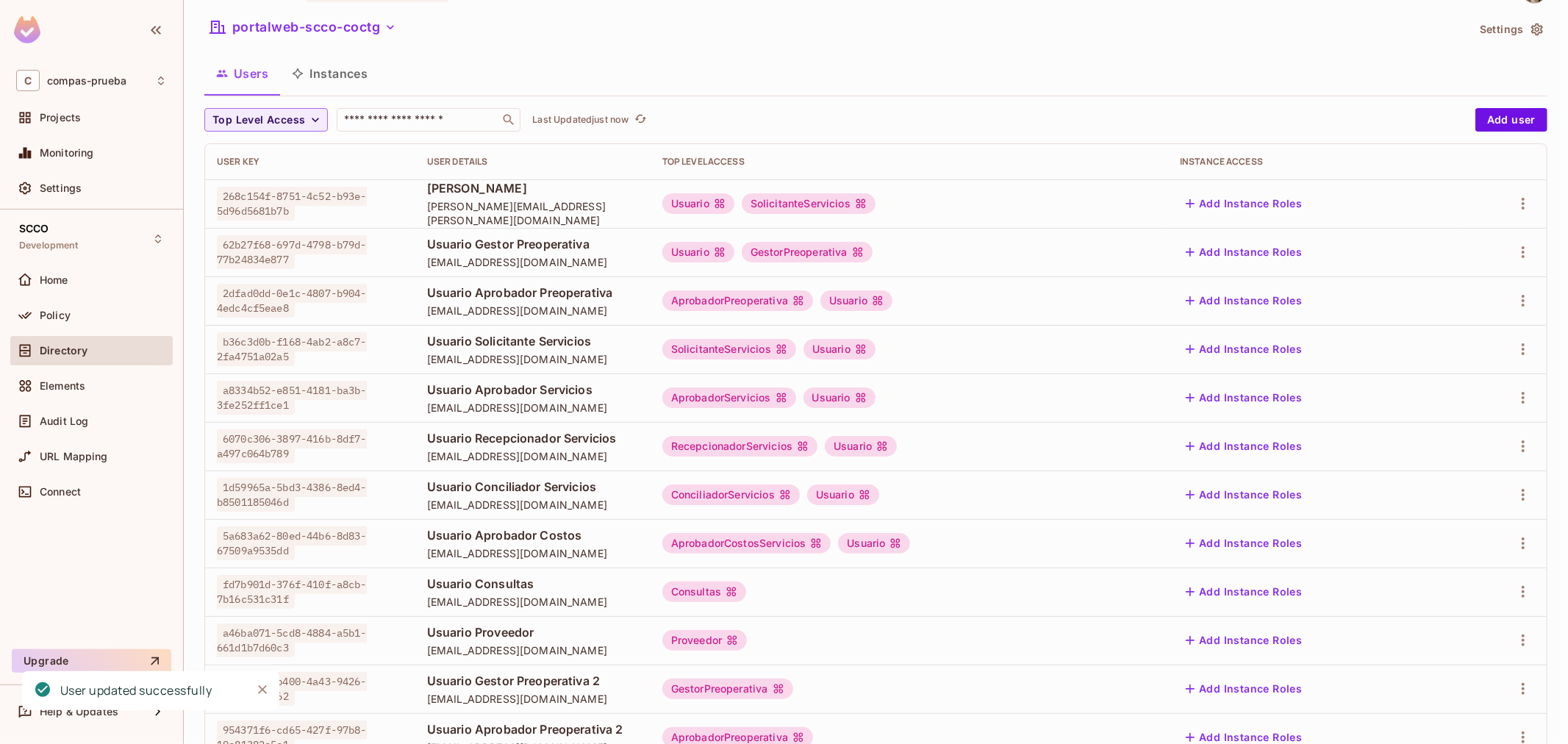
click at [1515, 606] on td at bounding box center [1501, 592] width 89 height 49
click at [1514, 583] on icon "button" at bounding box center [1522, 591] width 18 height 18
click at [1444, 603] on ul "Edit Edit Attributes Delete User" at bounding box center [1447, 658] width 130 height 108
click at [1439, 616] on span "Edit" at bounding box center [1433, 626] width 29 height 24
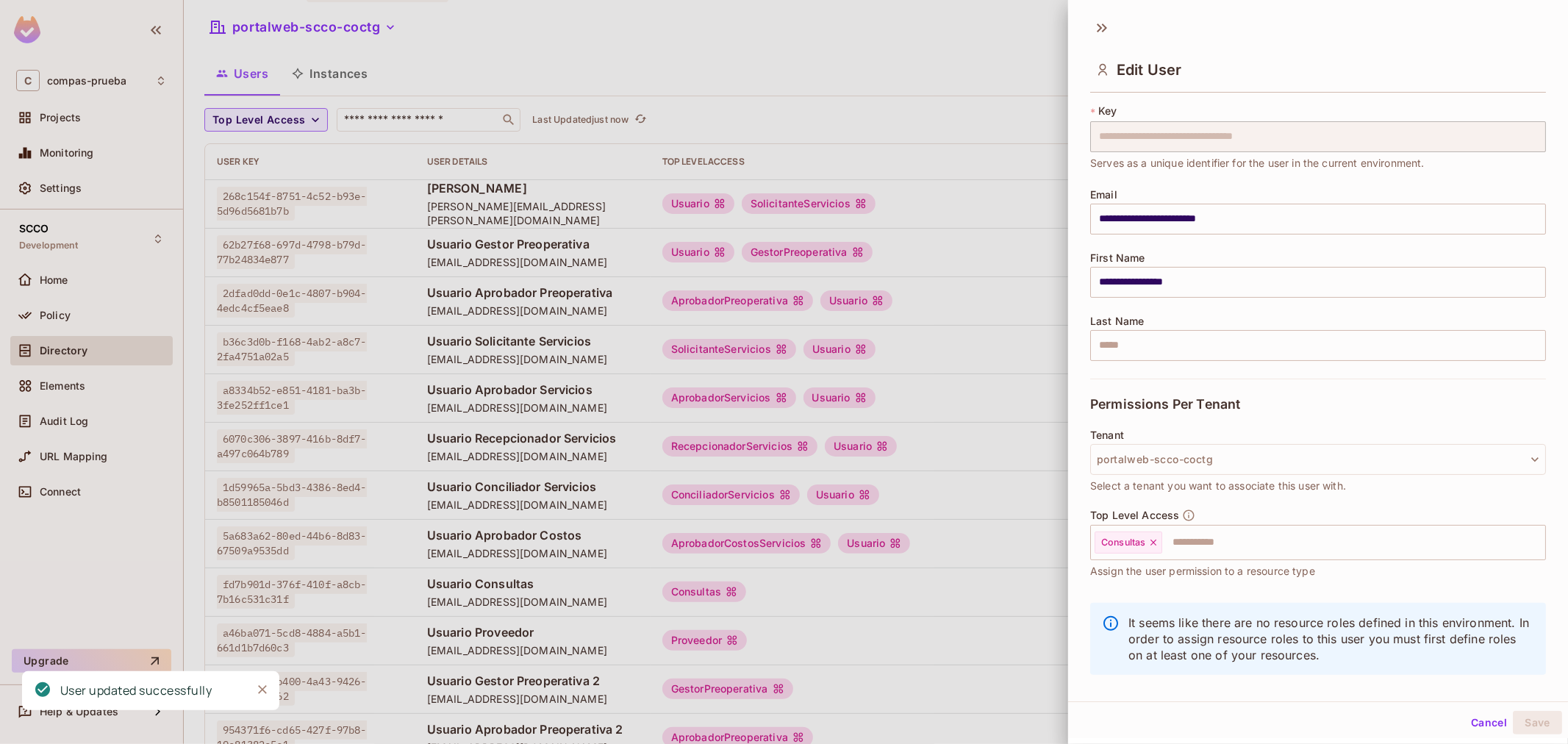
scroll to position [50, 0]
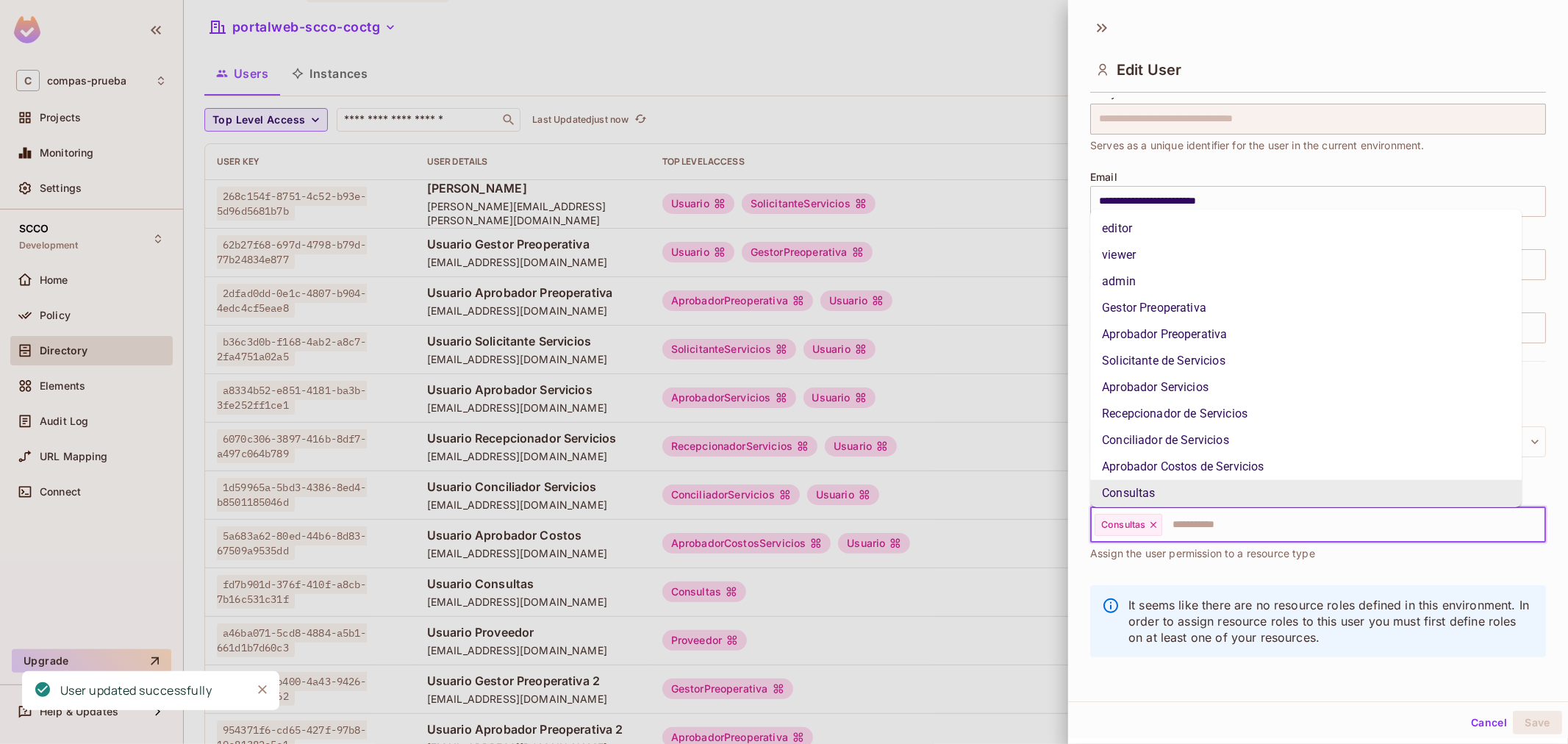
click at [1333, 532] on input "text" at bounding box center [1340, 525] width 354 height 29
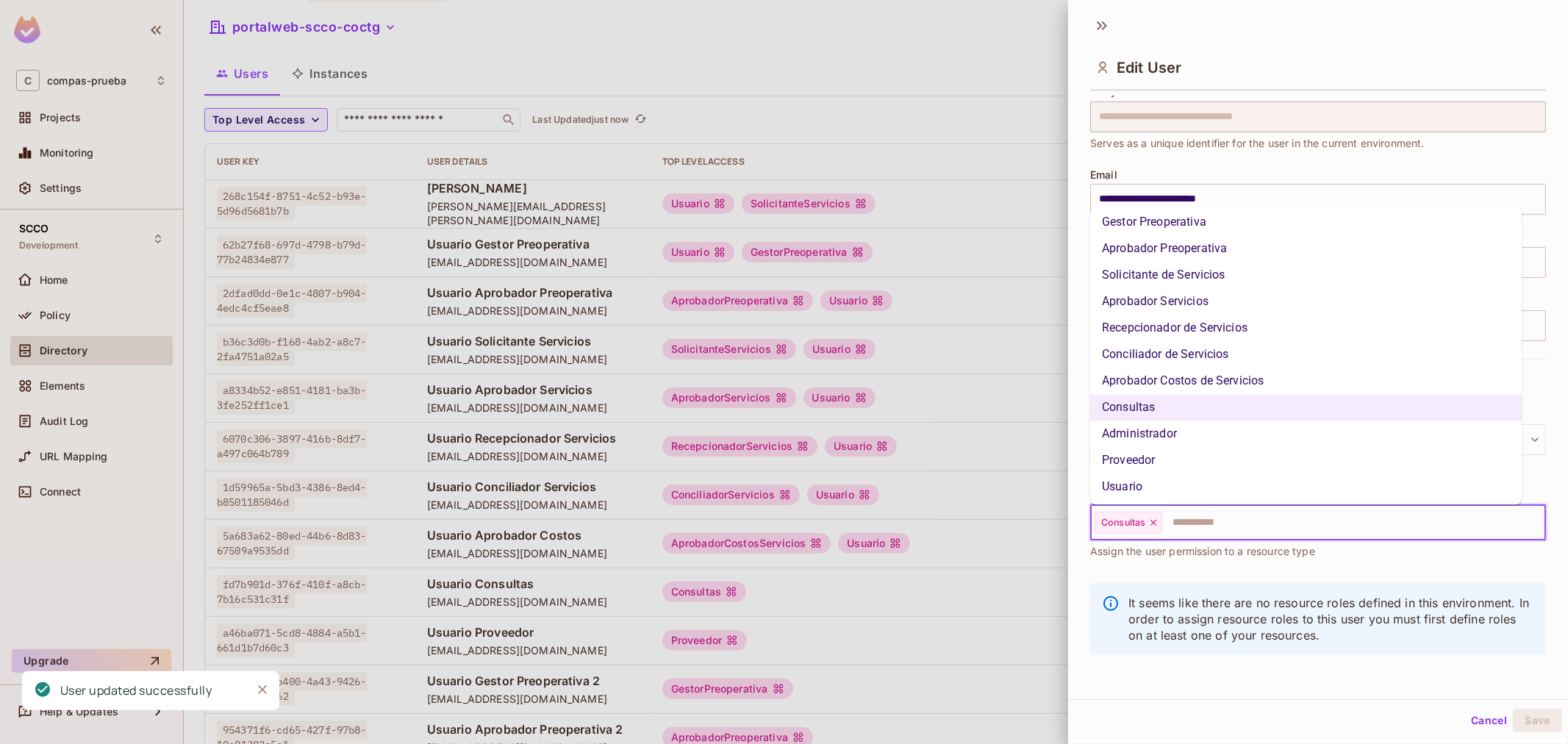
scroll to position [84, 0]
click at [1158, 490] on li "Usuario" at bounding box center [1305, 487] width 432 height 27
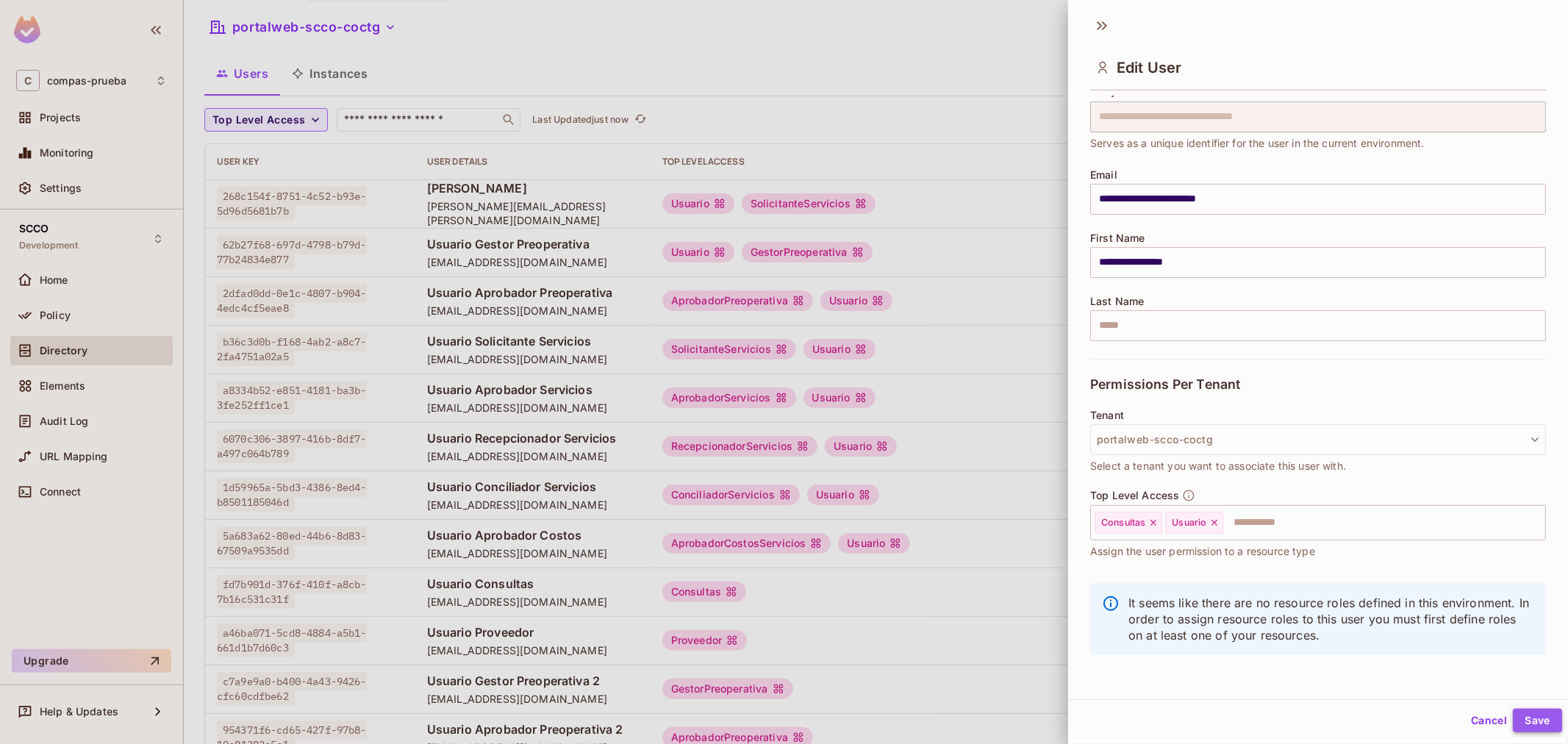
click at [1522, 717] on button "Save" at bounding box center [1537, 720] width 49 height 24
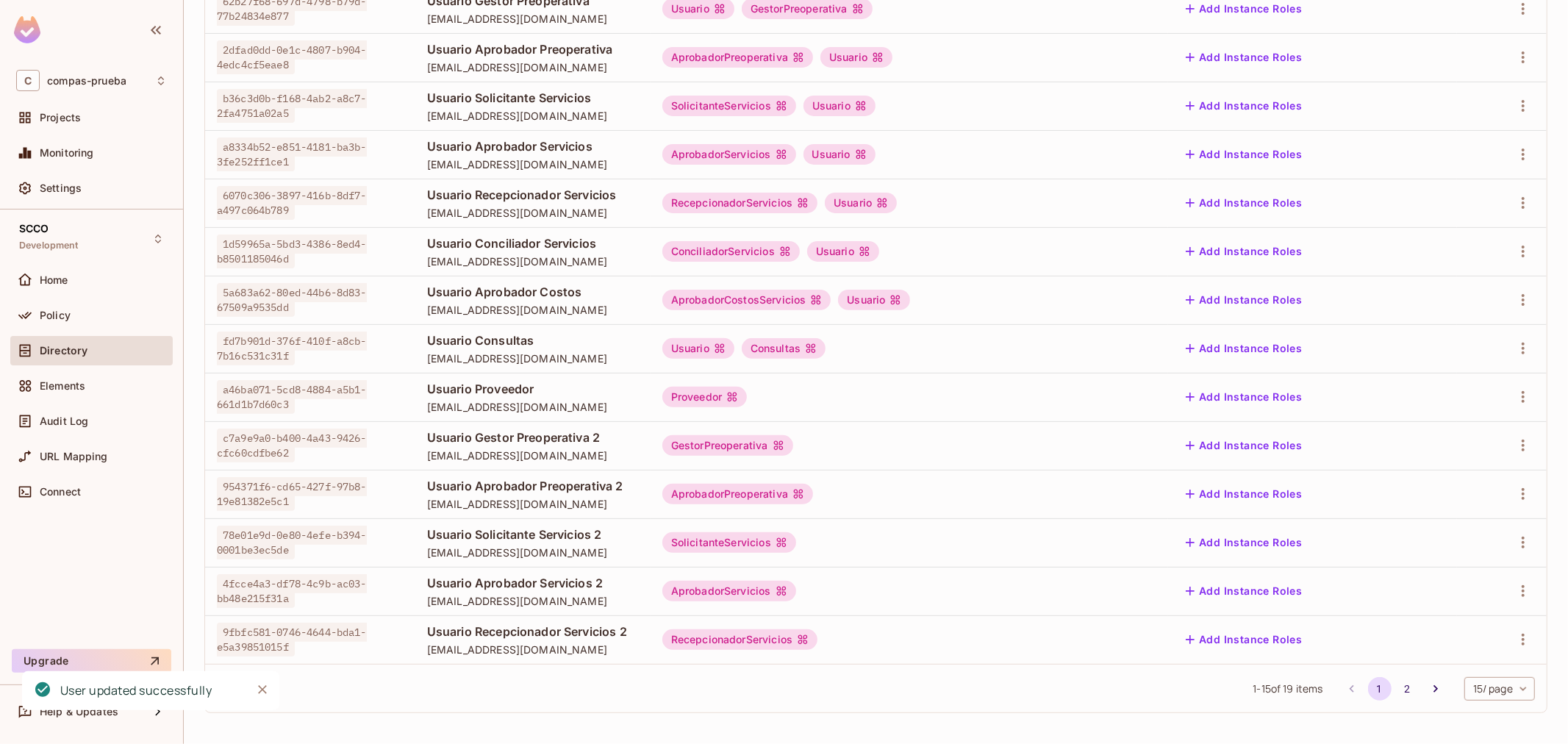
scroll to position [283, 0]
click at [1514, 399] on icon "button" at bounding box center [1522, 395] width 18 height 18
click at [1421, 432] on span "Edit" at bounding box center [1433, 429] width 29 height 24
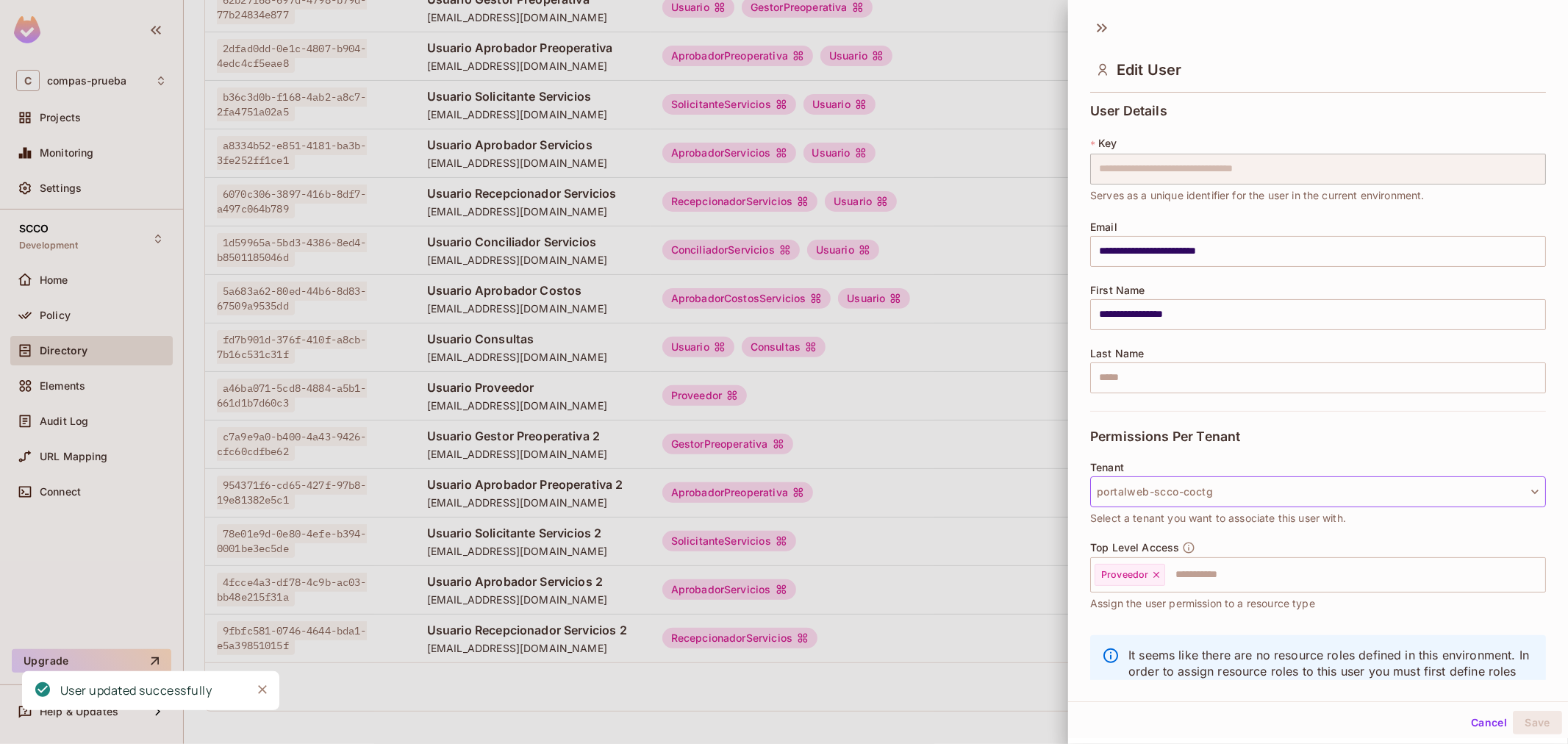
scroll to position [50, 0]
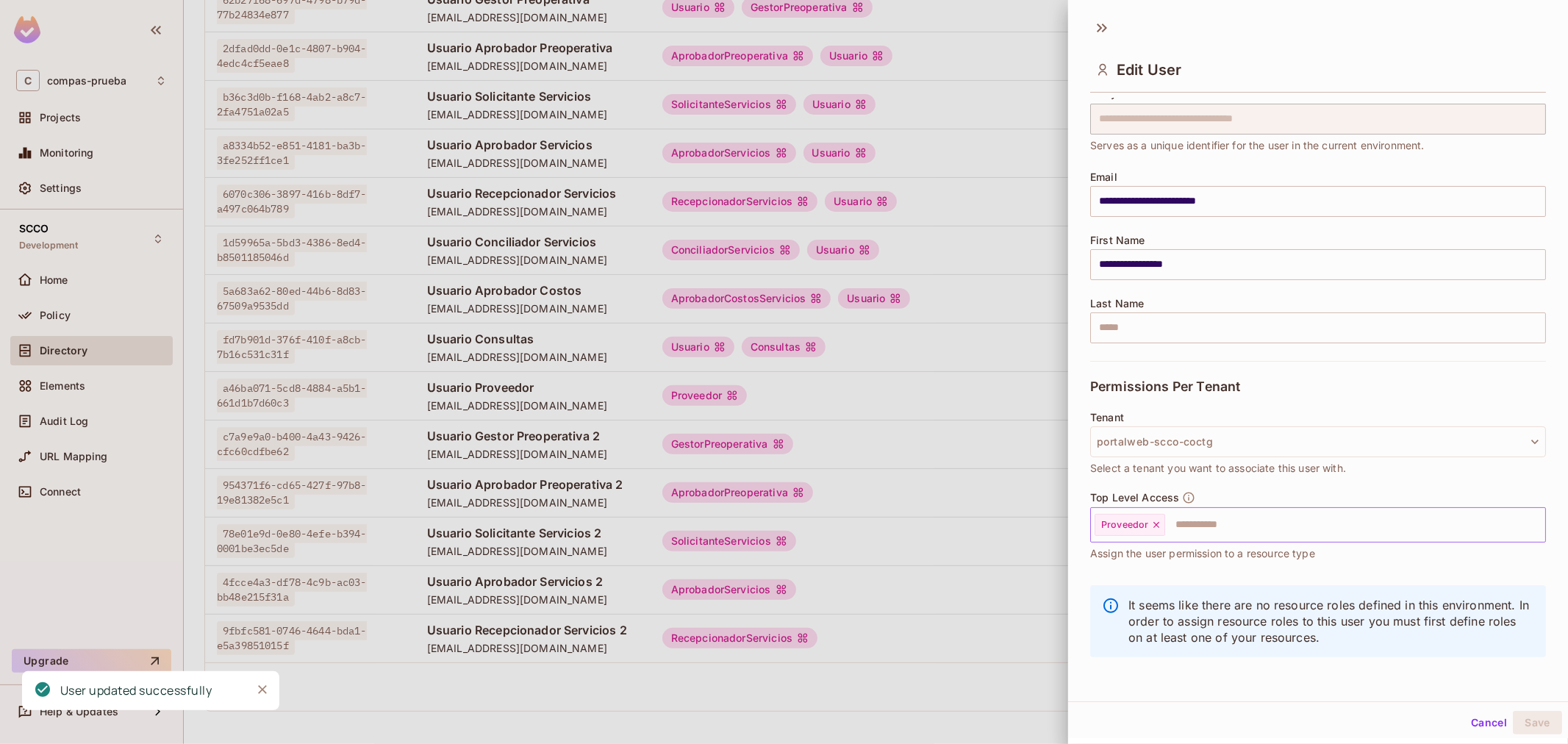
click at [1277, 537] on input "text" at bounding box center [1341, 525] width 351 height 29
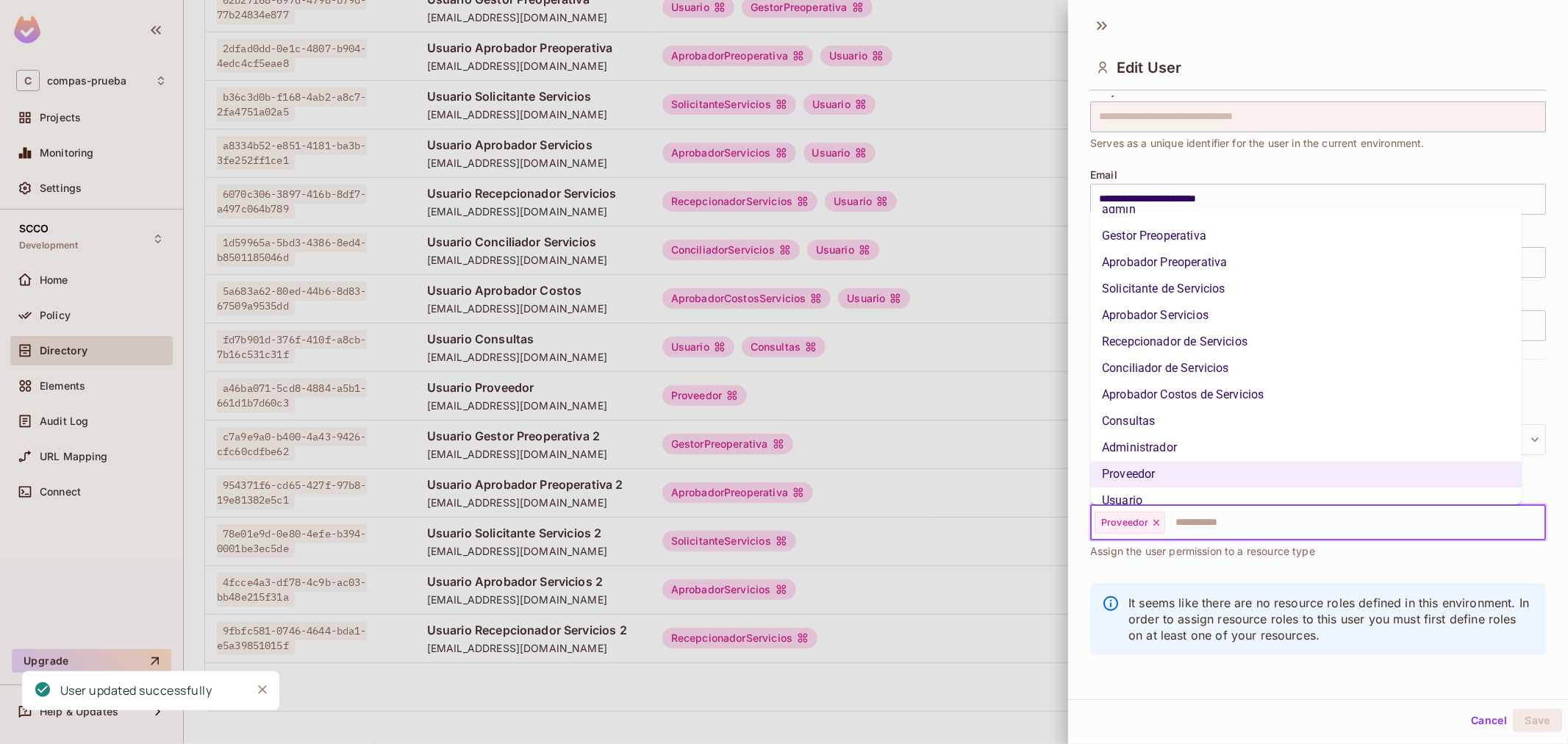
scroll to position [84, 0]
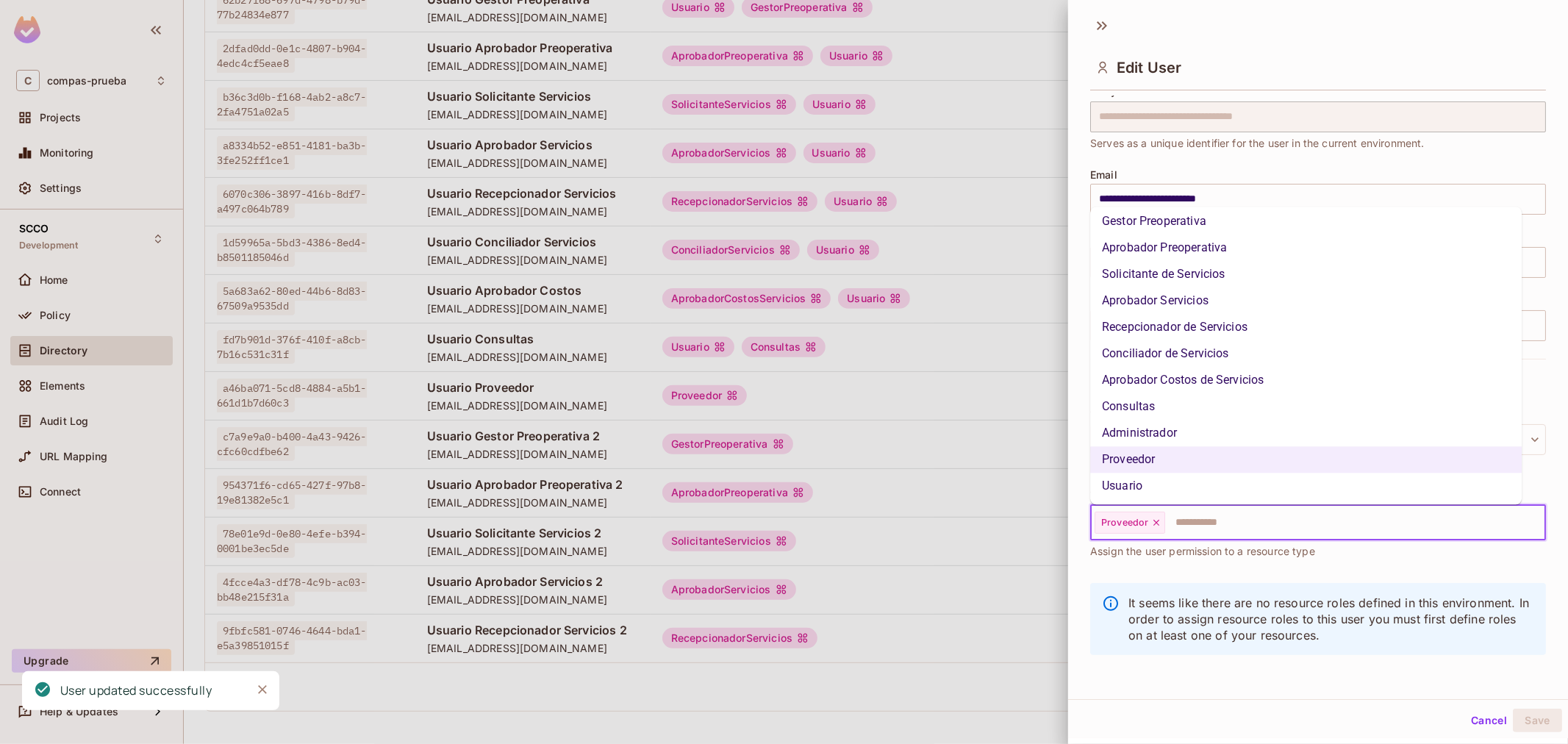
click at [1214, 489] on li "Usuario" at bounding box center [1305, 487] width 432 height 27
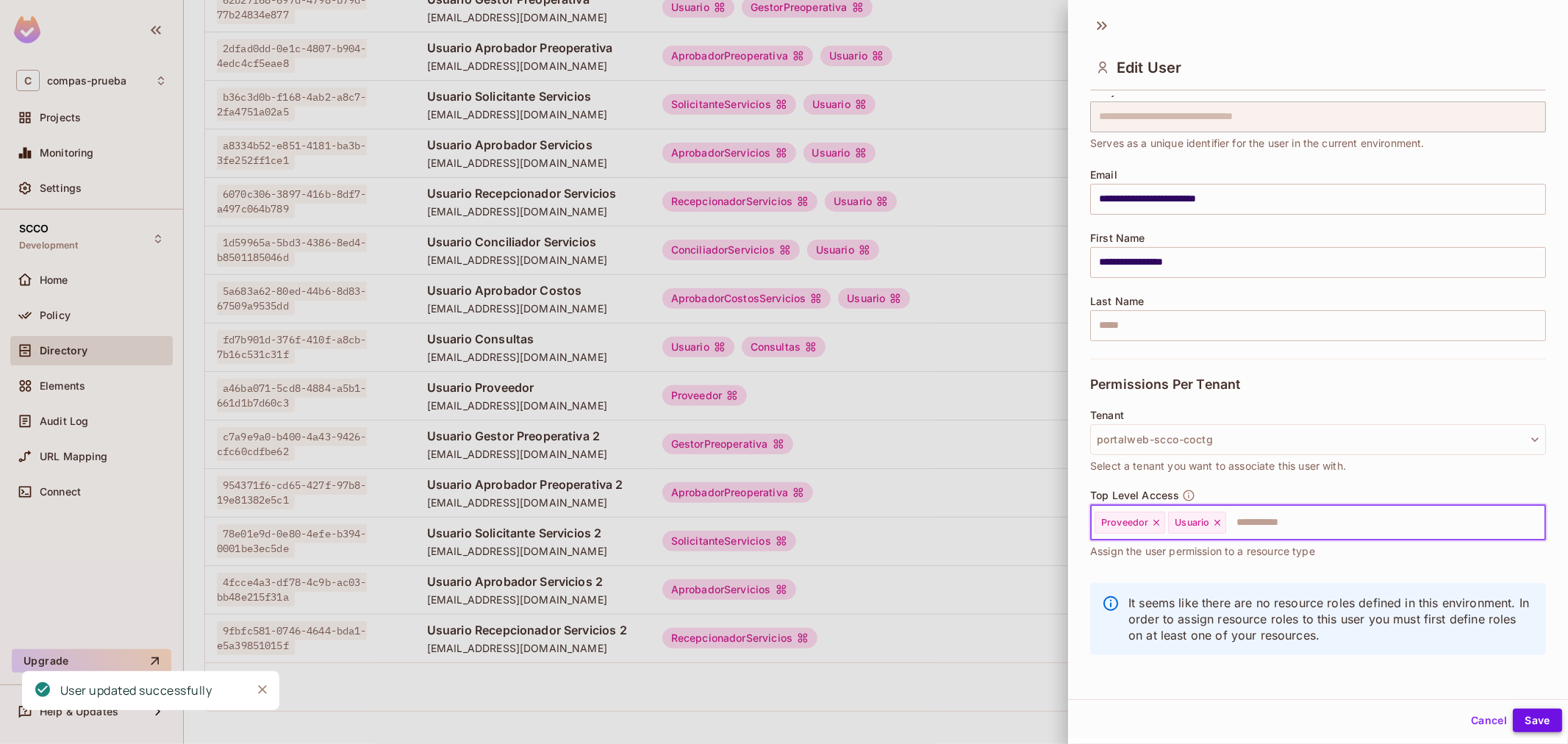
click at [1518, 710] on button "Save" at bounding box center [1537, 720] width 49 height 24
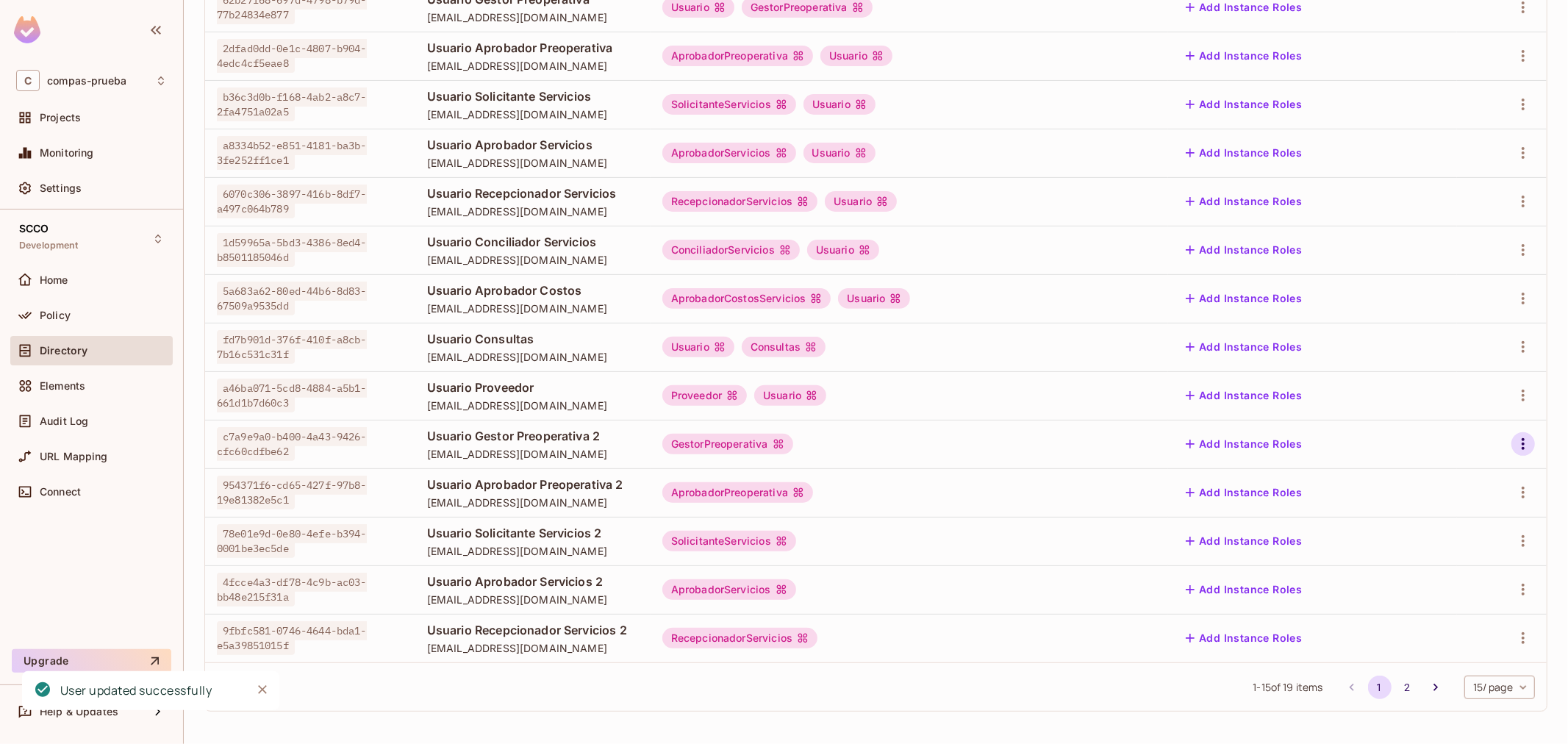
click at [1514, 438] on icon "button" at bounding box center [1522, 444] width 18 height 18
click at [1450, 471] on li "Edit" at bounding box center [1447, 477] width 130 height 32
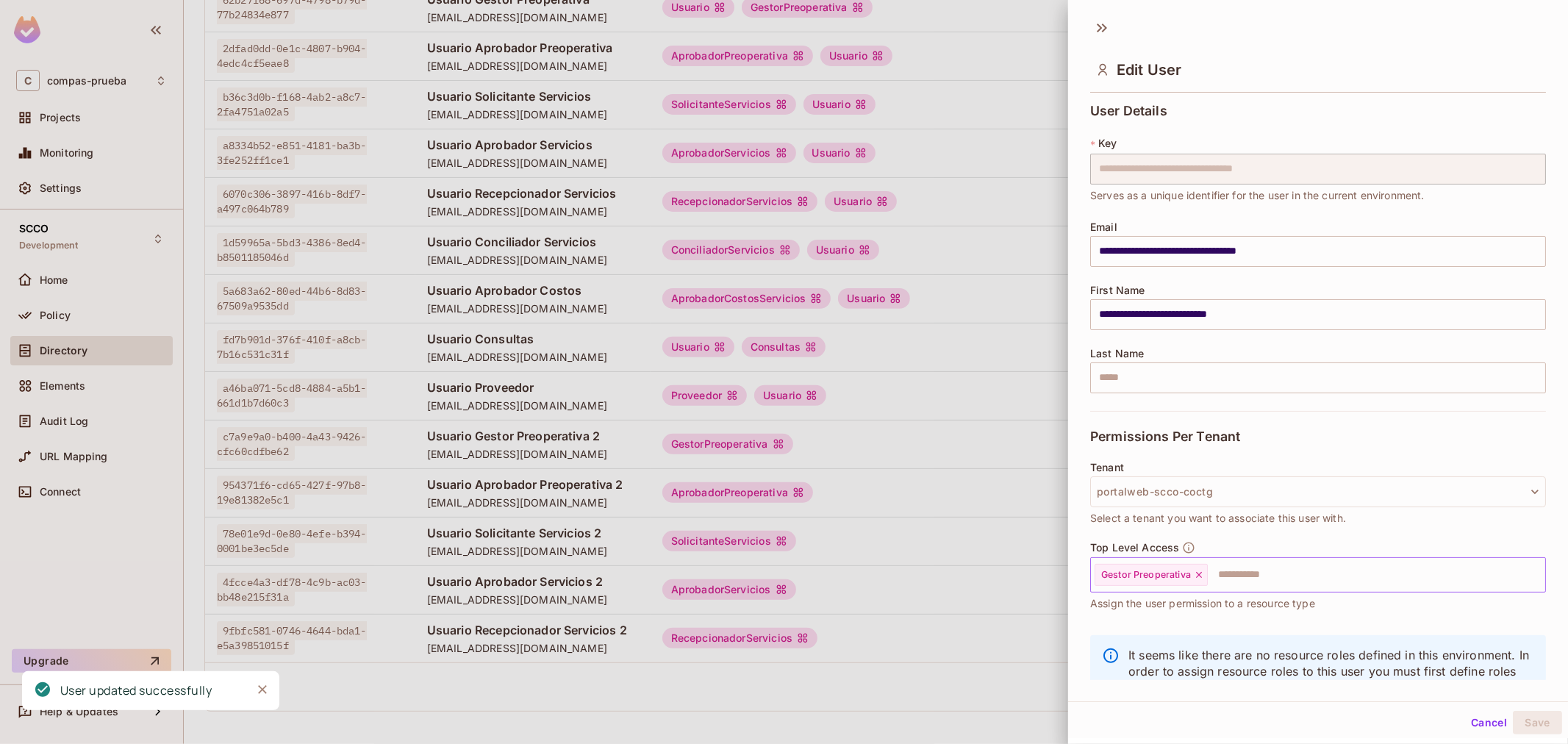
click at [1224, 572] on input "text" at bounding box center [1363, 574] width 308 height 29
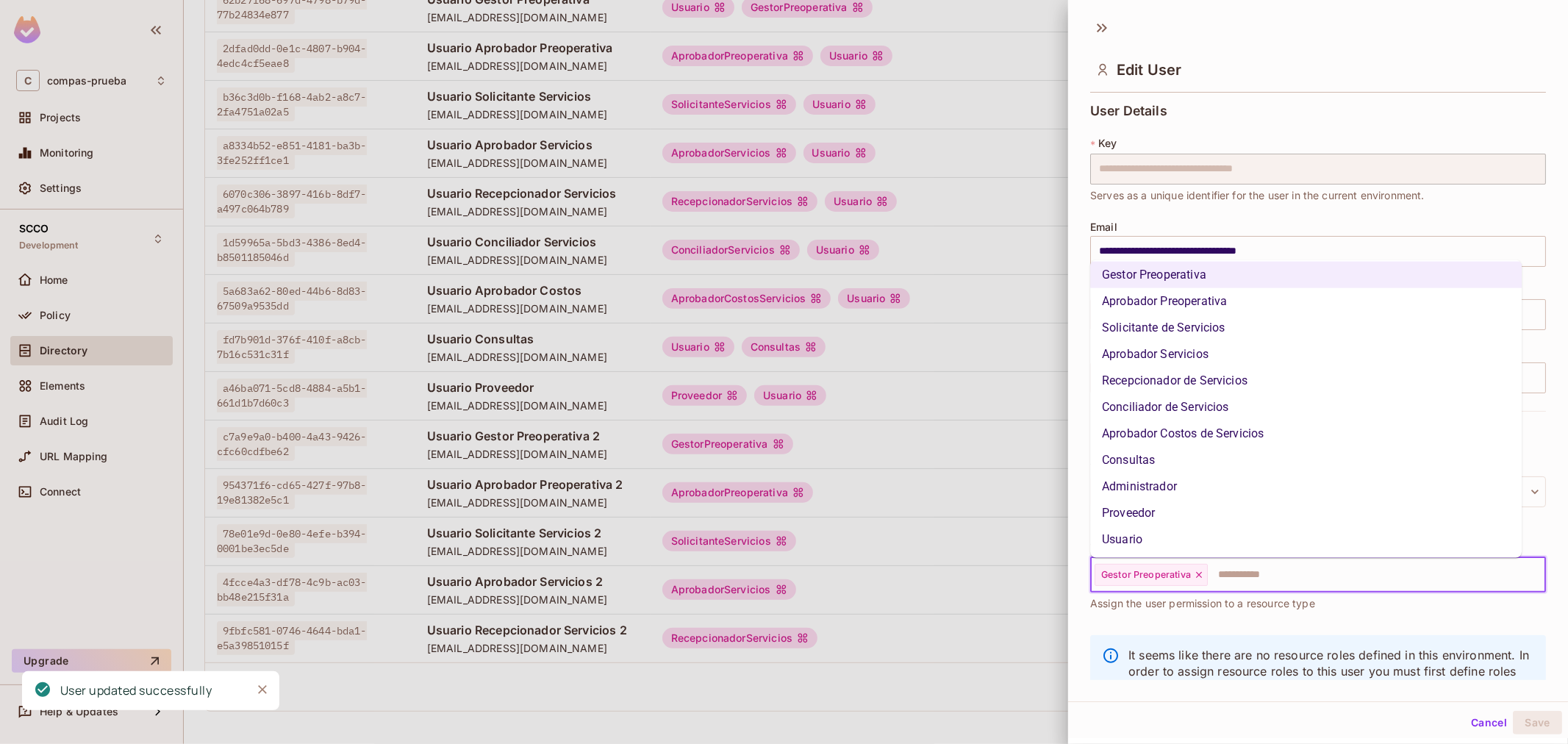
click at [1172, 545] on li "Usuario" at bounding box center [1305, 539] width 432 height 27
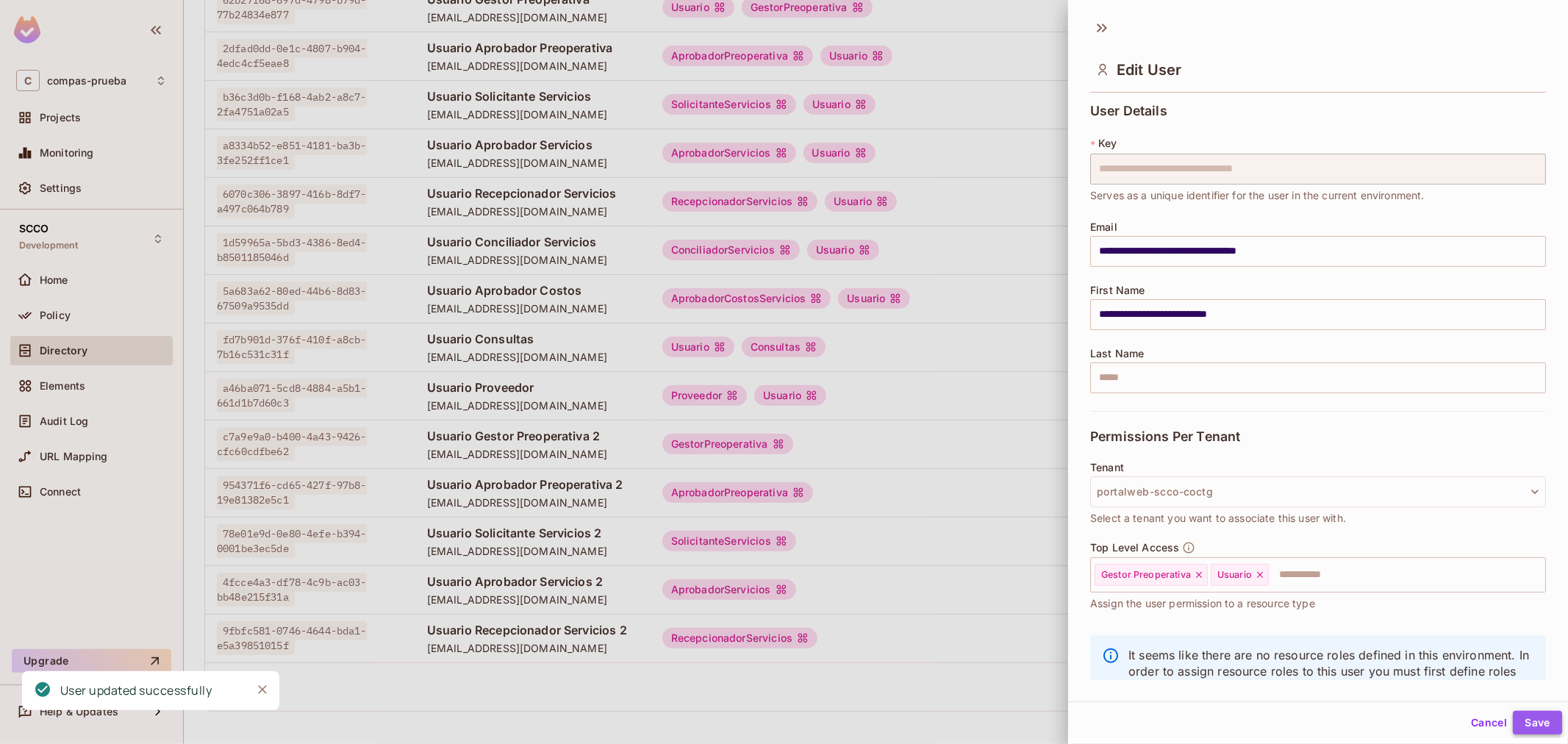
click at [1531, 711] on button "Save" at bounding box center [1537, 723] width 49 height 24
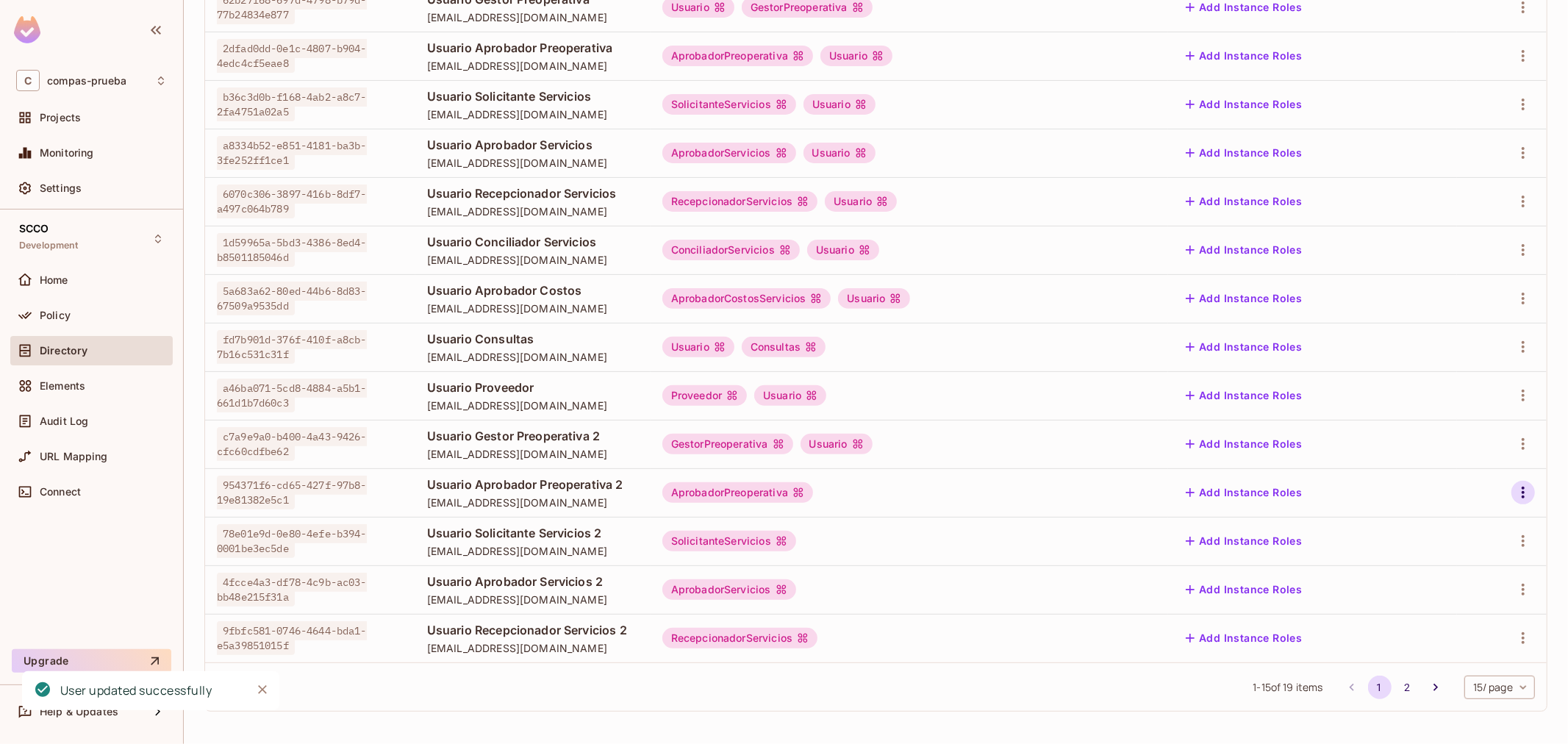
click at [1515, 497] on icon "button" at bounding box center [1522, 492] width 18 height 18
click at [1449, 530] on li "Edit" at bounding box center [1447, 526] width 130 height 32
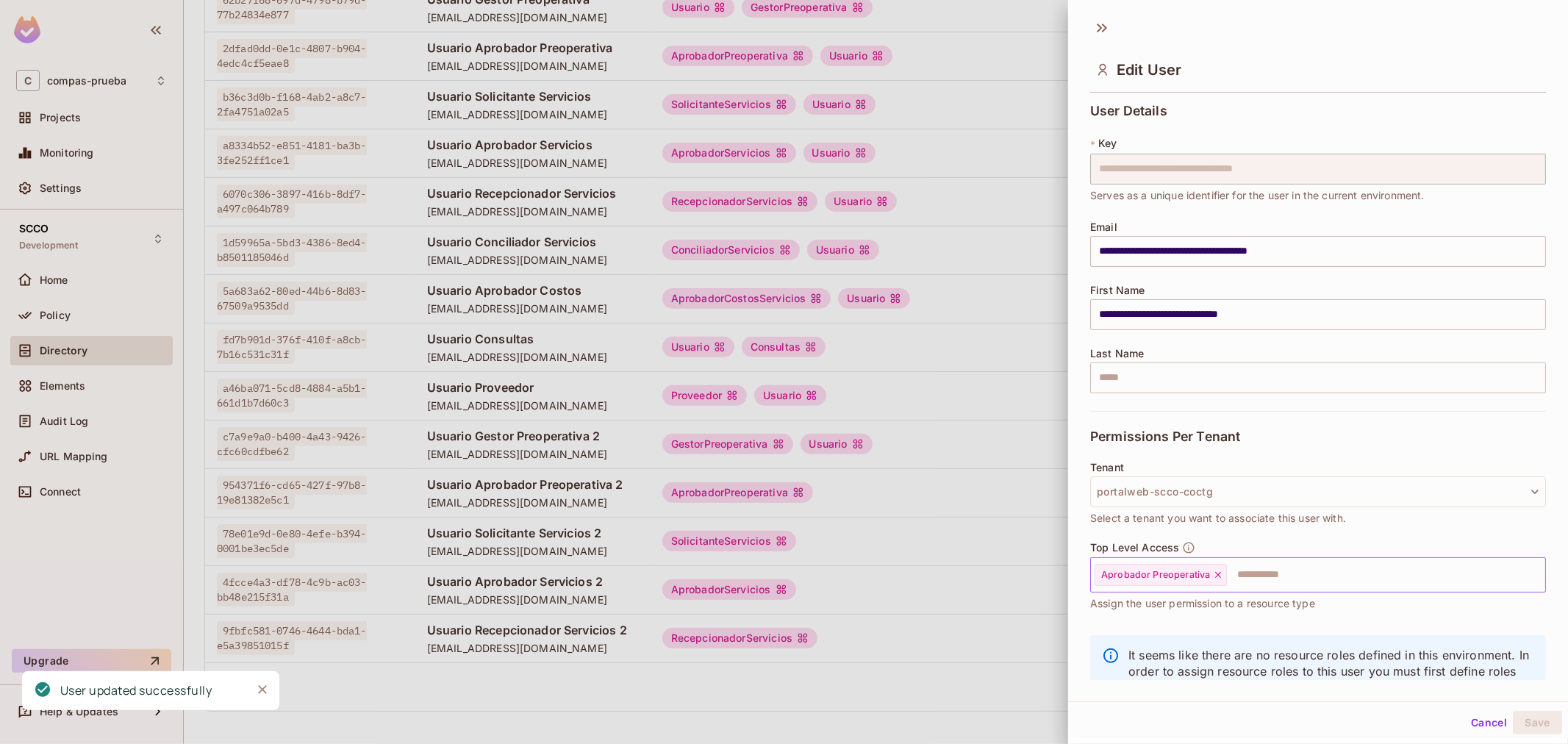
click at [1327, 575] on input "text" at bounding box center [1372, 574] width 289 height 29
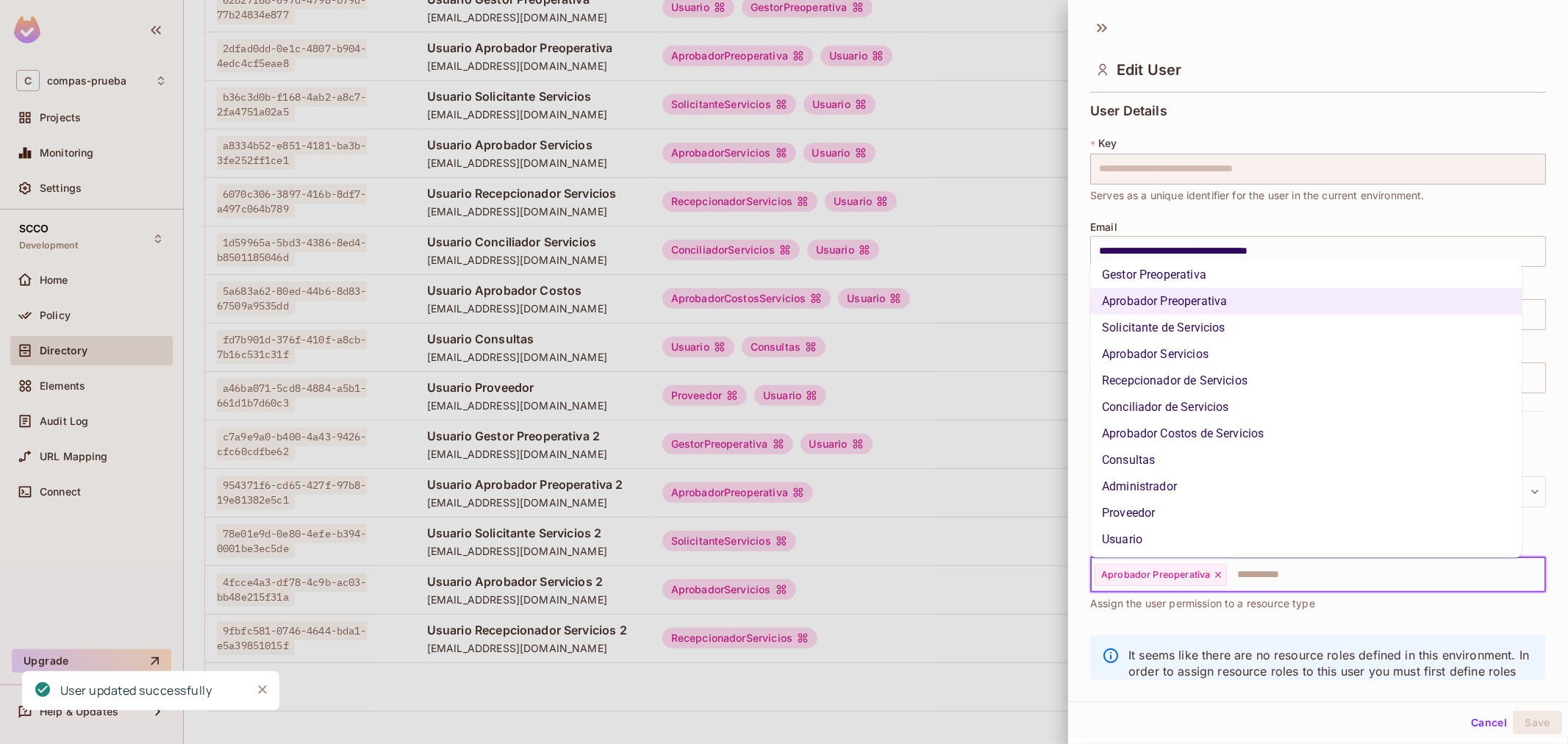
click at [1211, 532] on li "Usuario" at bounding box center [1305, 539] width 432 height 27
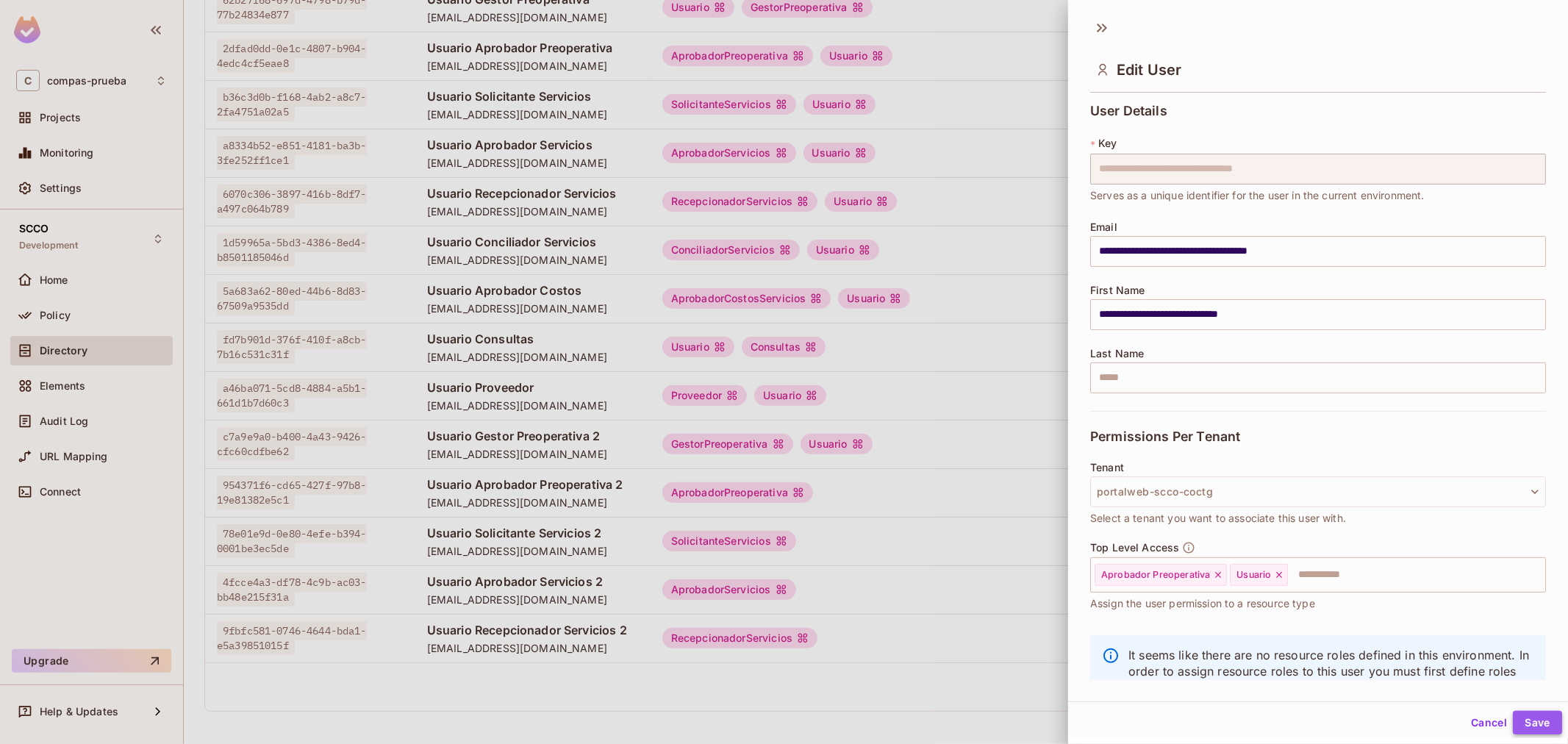
click at [1523, 713] on button "Save" at bounding box center [1537, 723] width 49 height 24
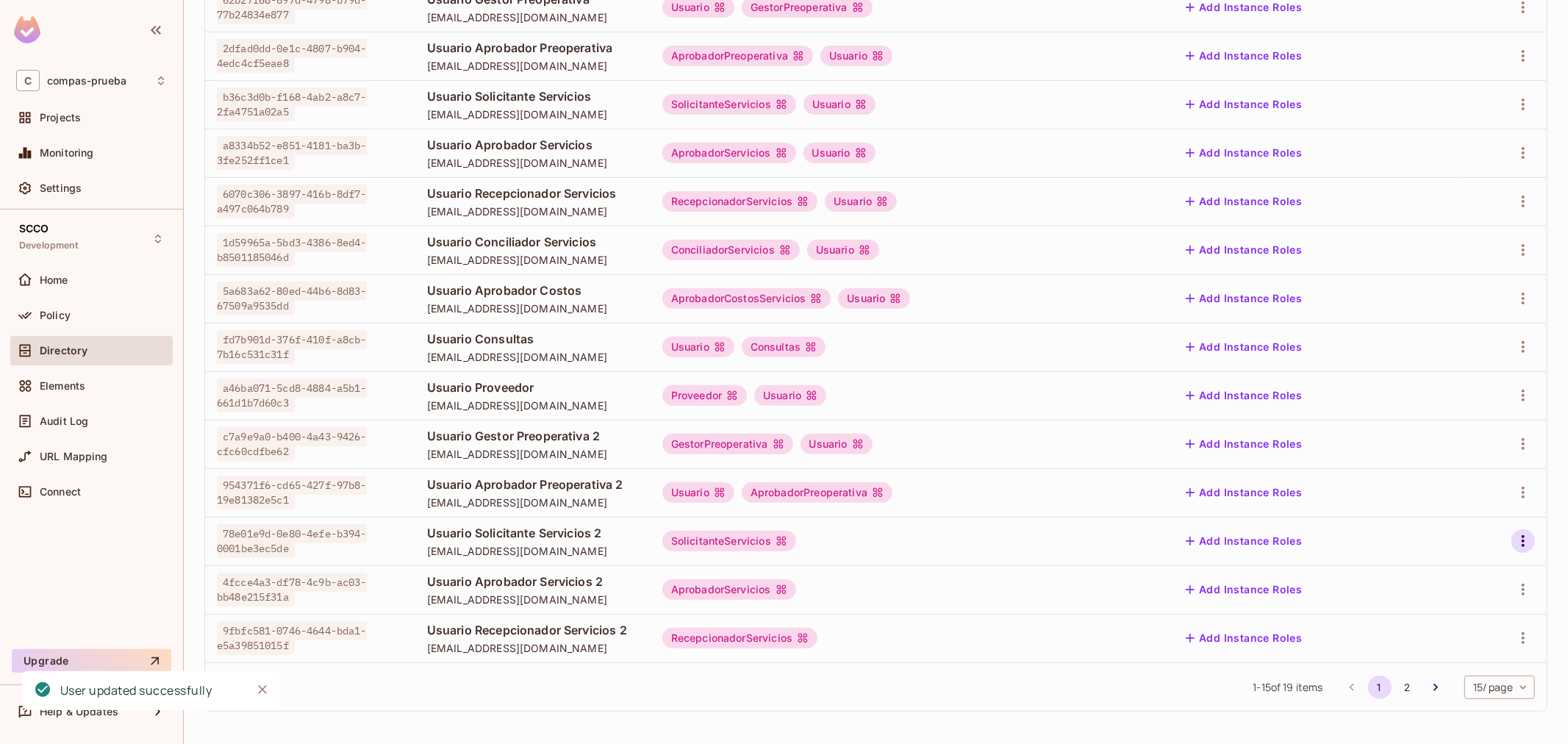
click at [1517, 531] on button "button" at bounding box center [1522, 541] width 24 height 24
click at [1406, 563] on div "Edit" at bounding box center [1420, 574] width 53 height 24
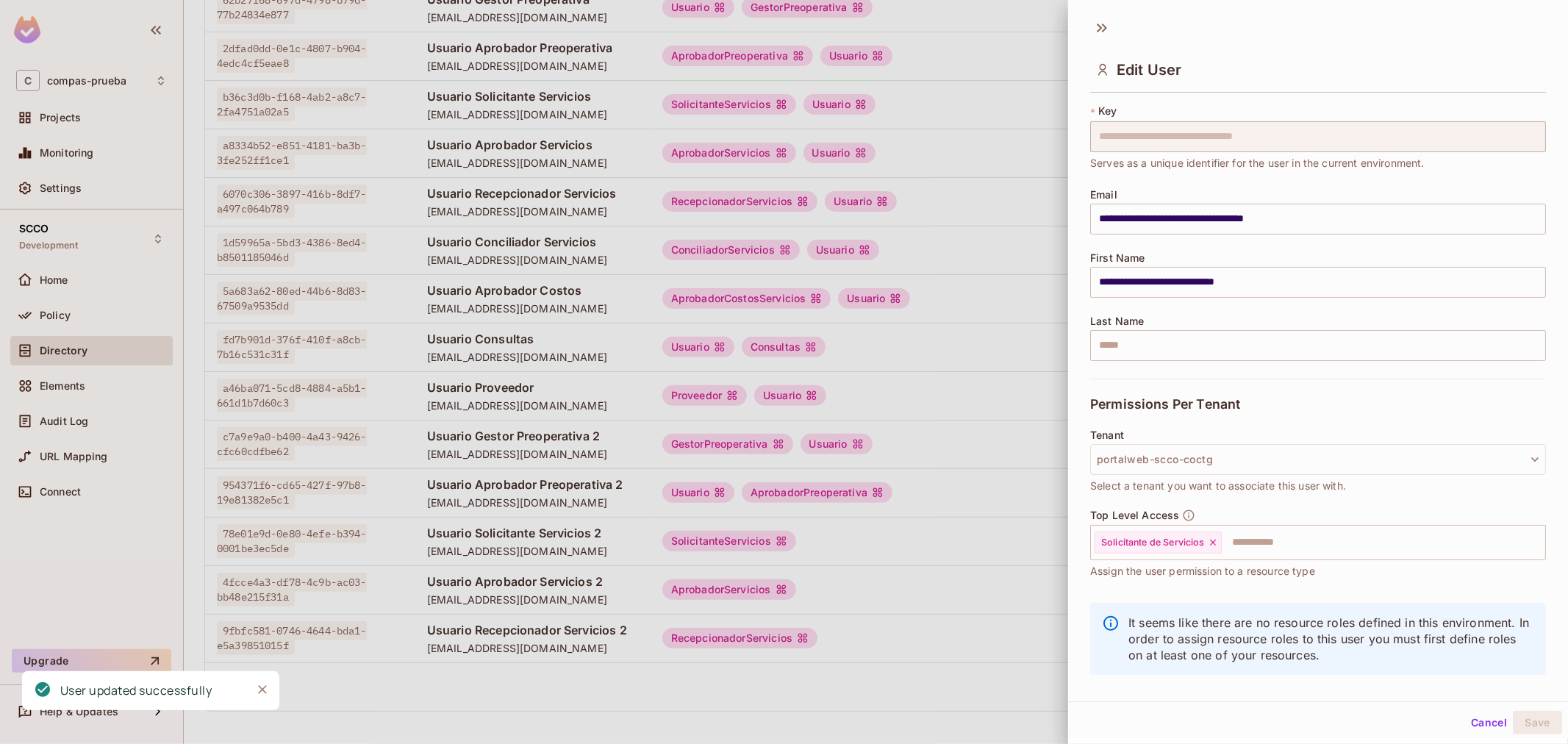
scroll to position [50, 0]
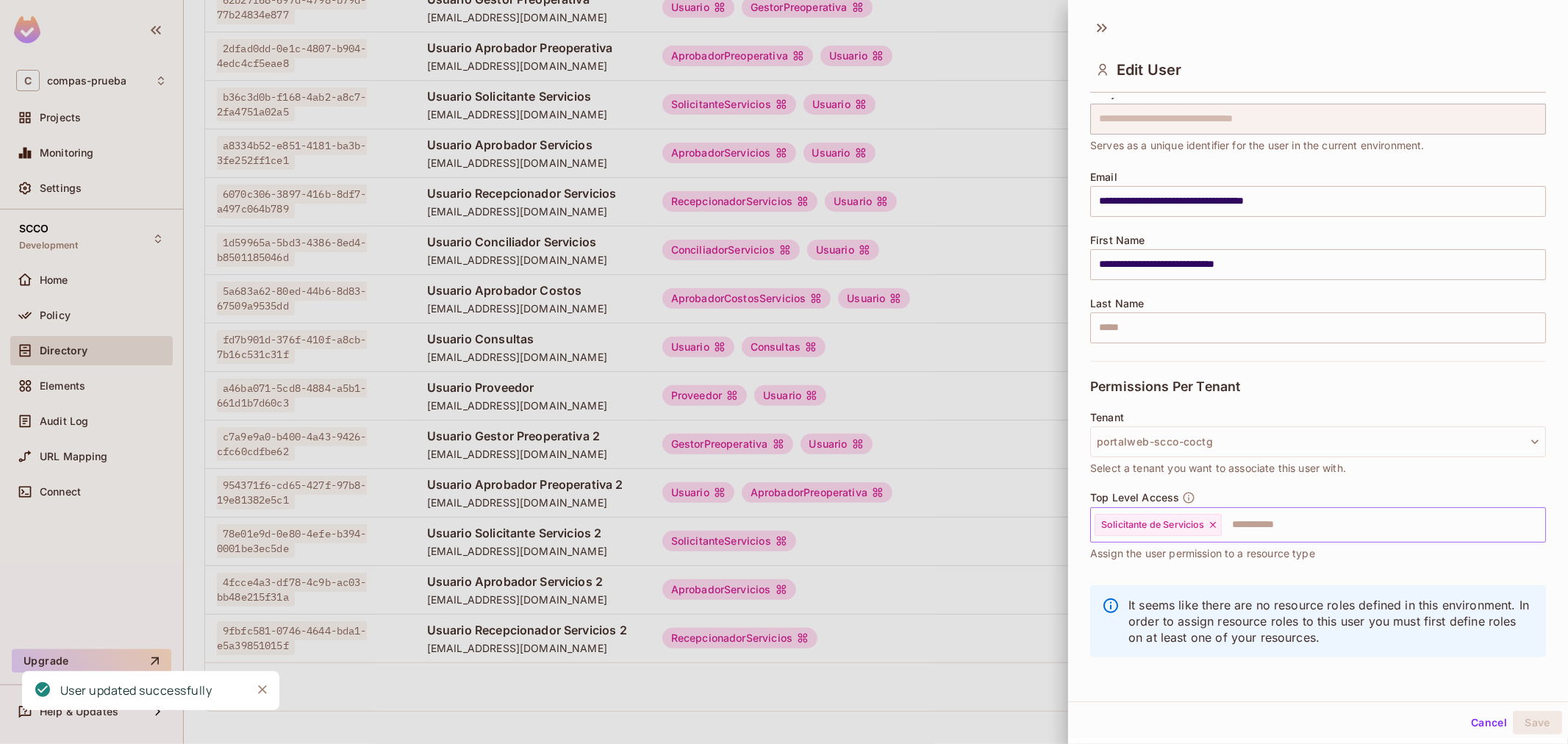
click at [1269, 519] on input "text" at bounding box center [1369, 525] width 294 height 29
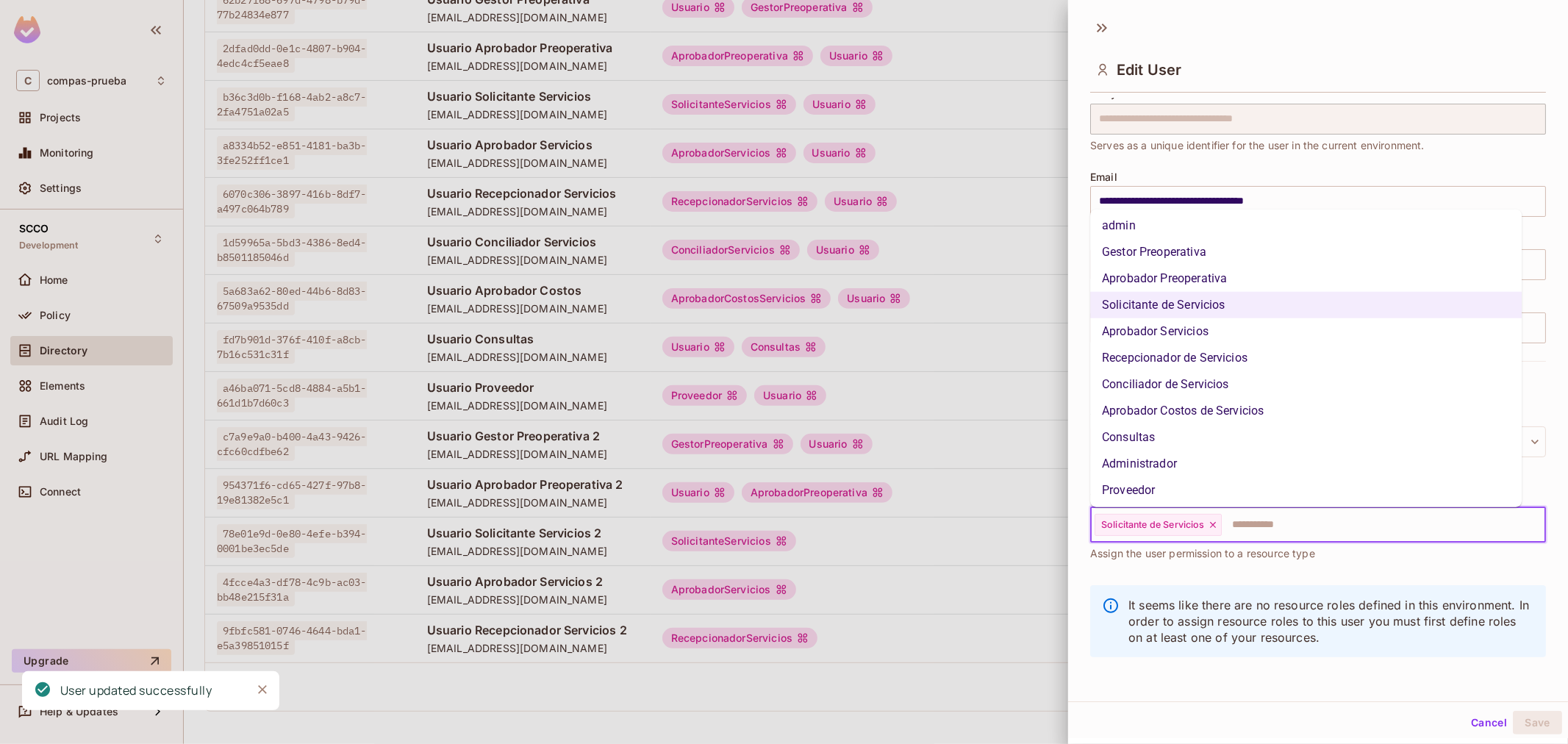
scroll to position [84, 0]
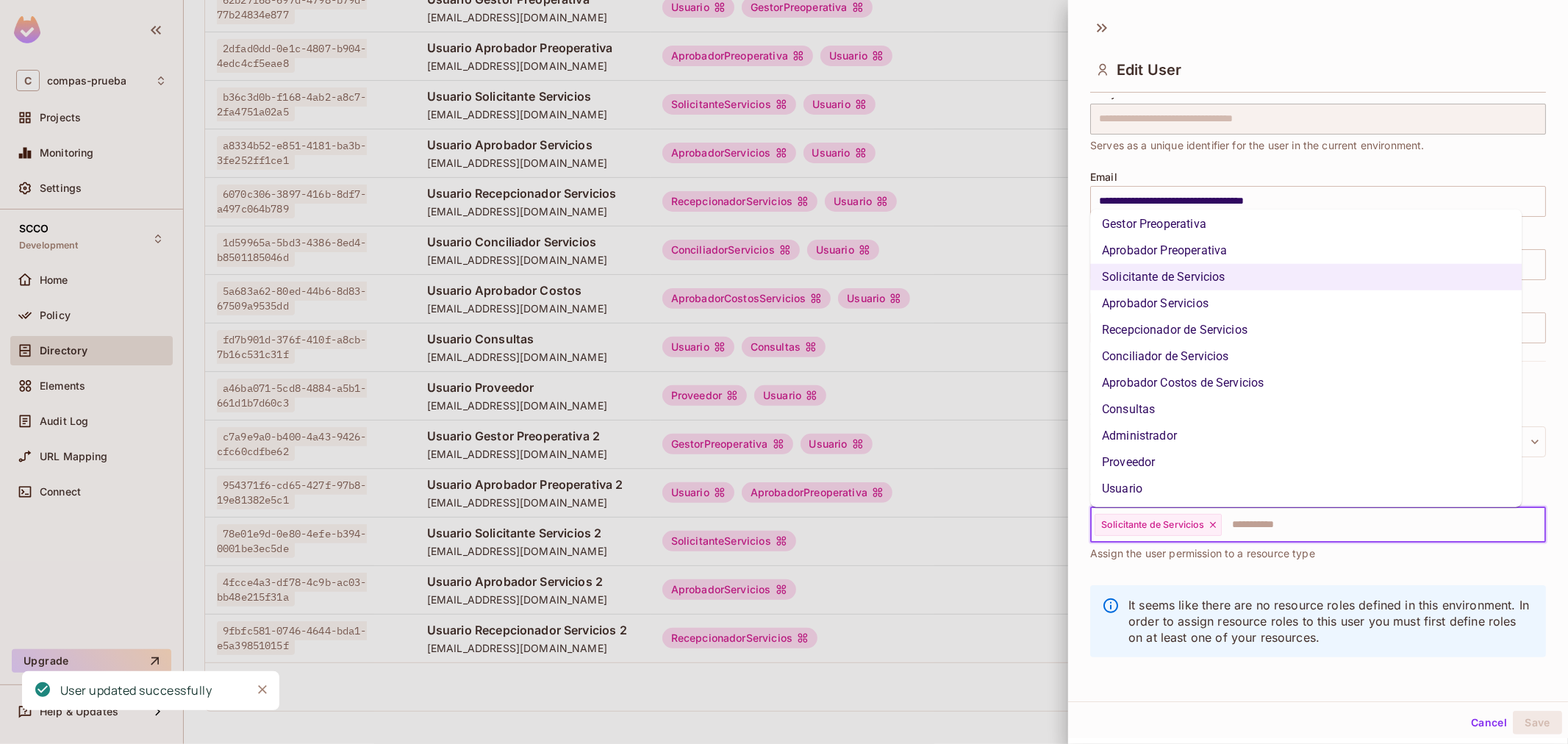
click at [1171, 486] on li "Usuario" at bounding box center [1305, 489] width 432 height 27
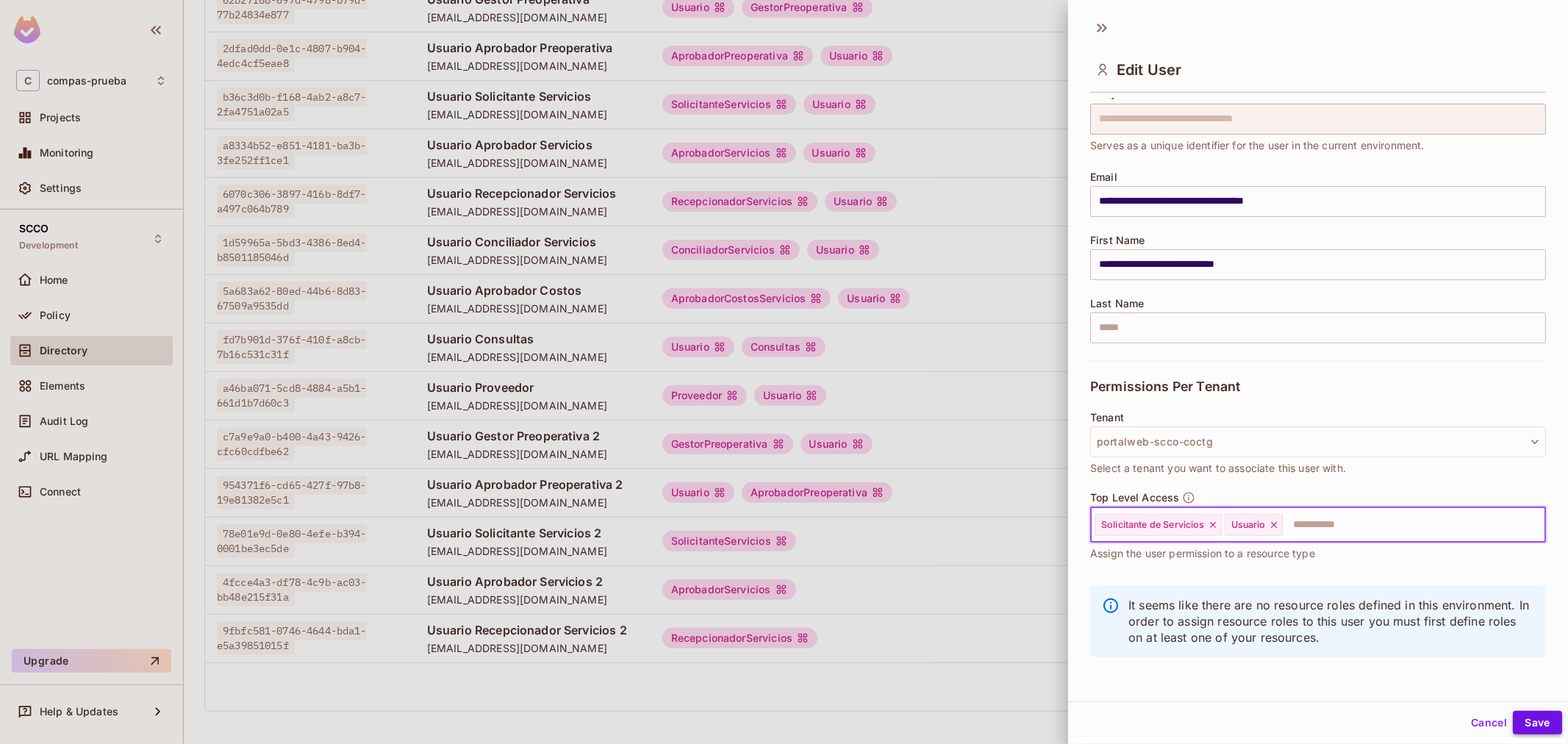
click at [1527, 713] on button "Save" at bounding box center [1537, 723] width 49 height 24
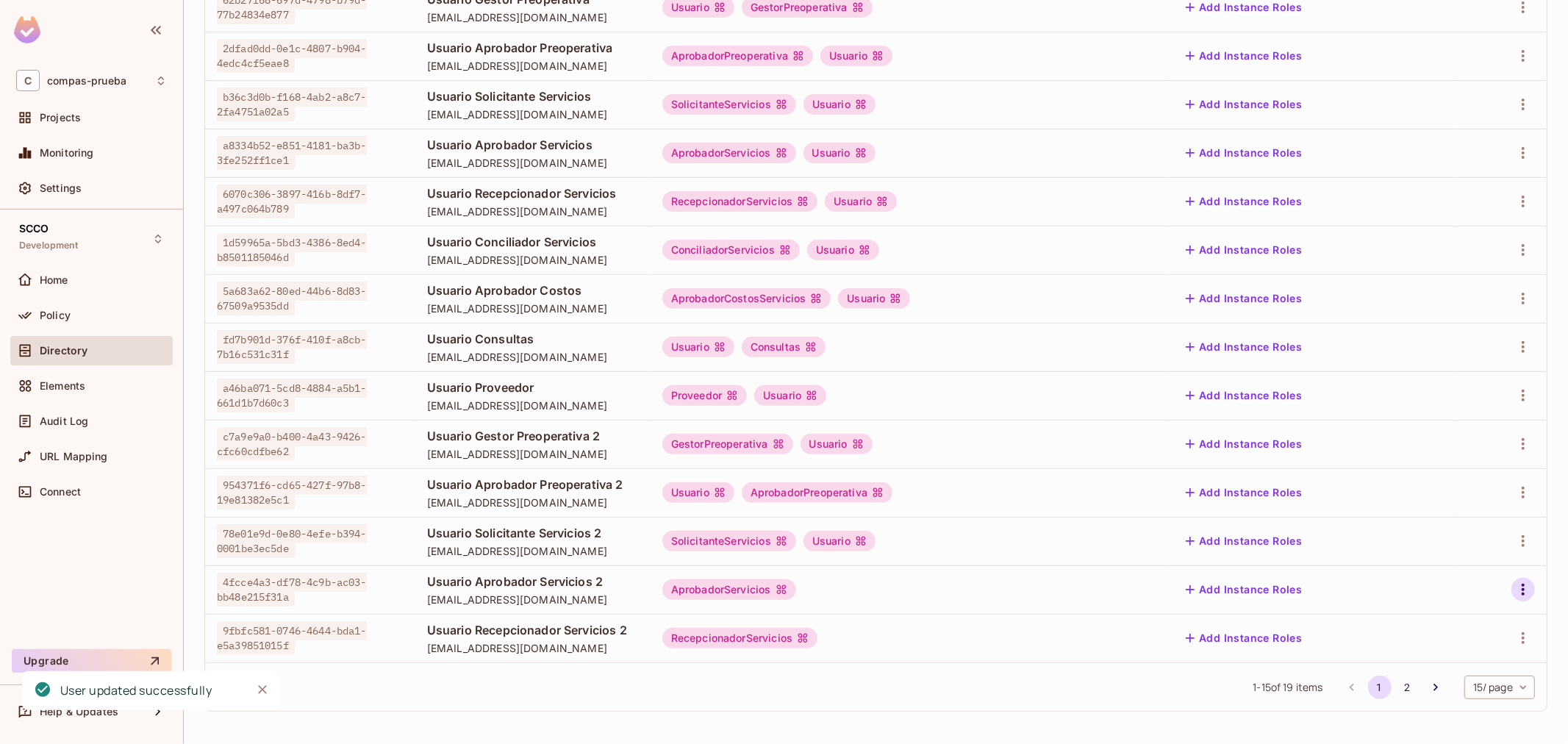
click at [1521, 590] on icon "button" at bounding box center [1523, 589] width 3 height 11
click at [1440, 613] on span "Edit" at bounding box center [1433, 623] width 29 height 24
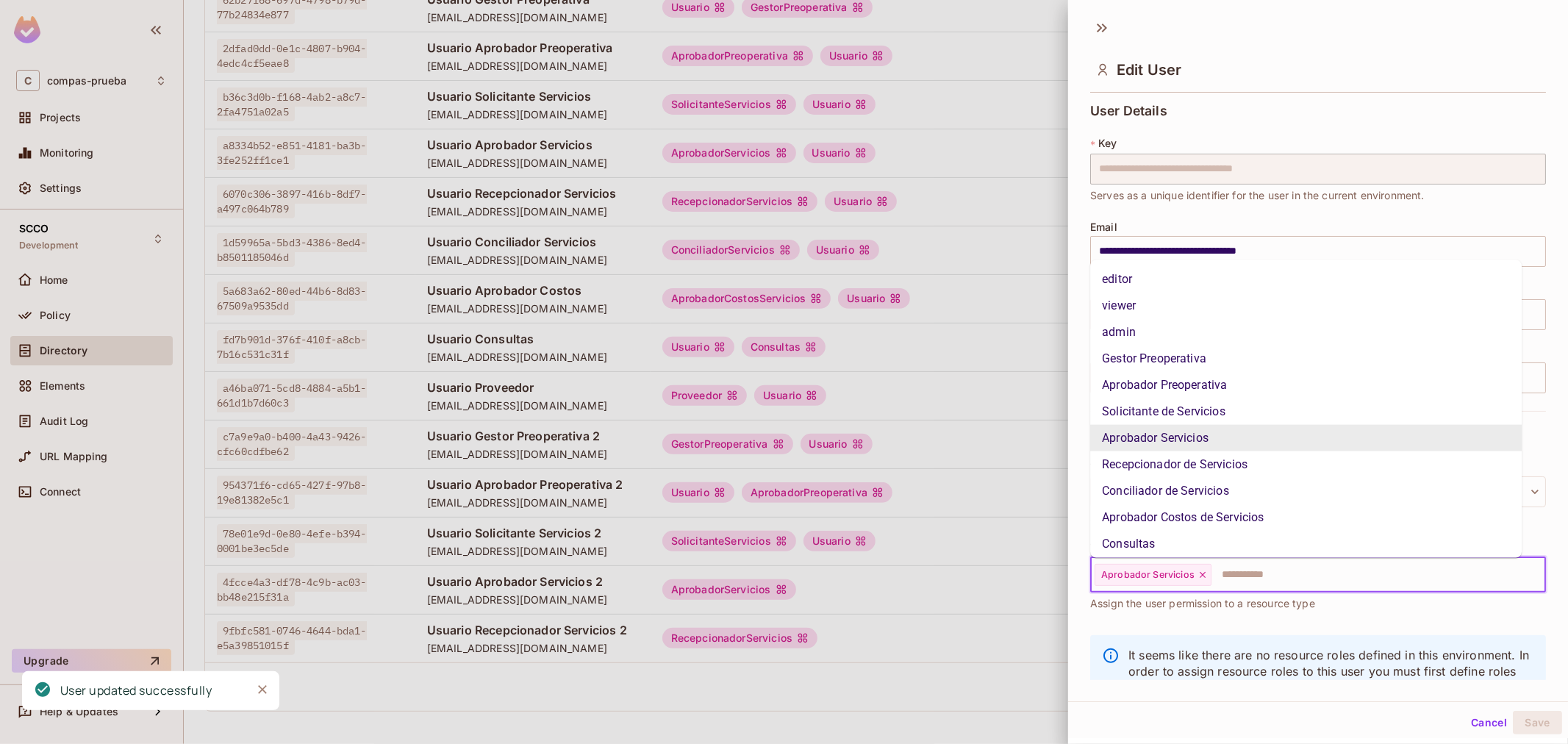
click at [1295, 574] on input "text" at bounding box center [1365, 574] width 304 height 29
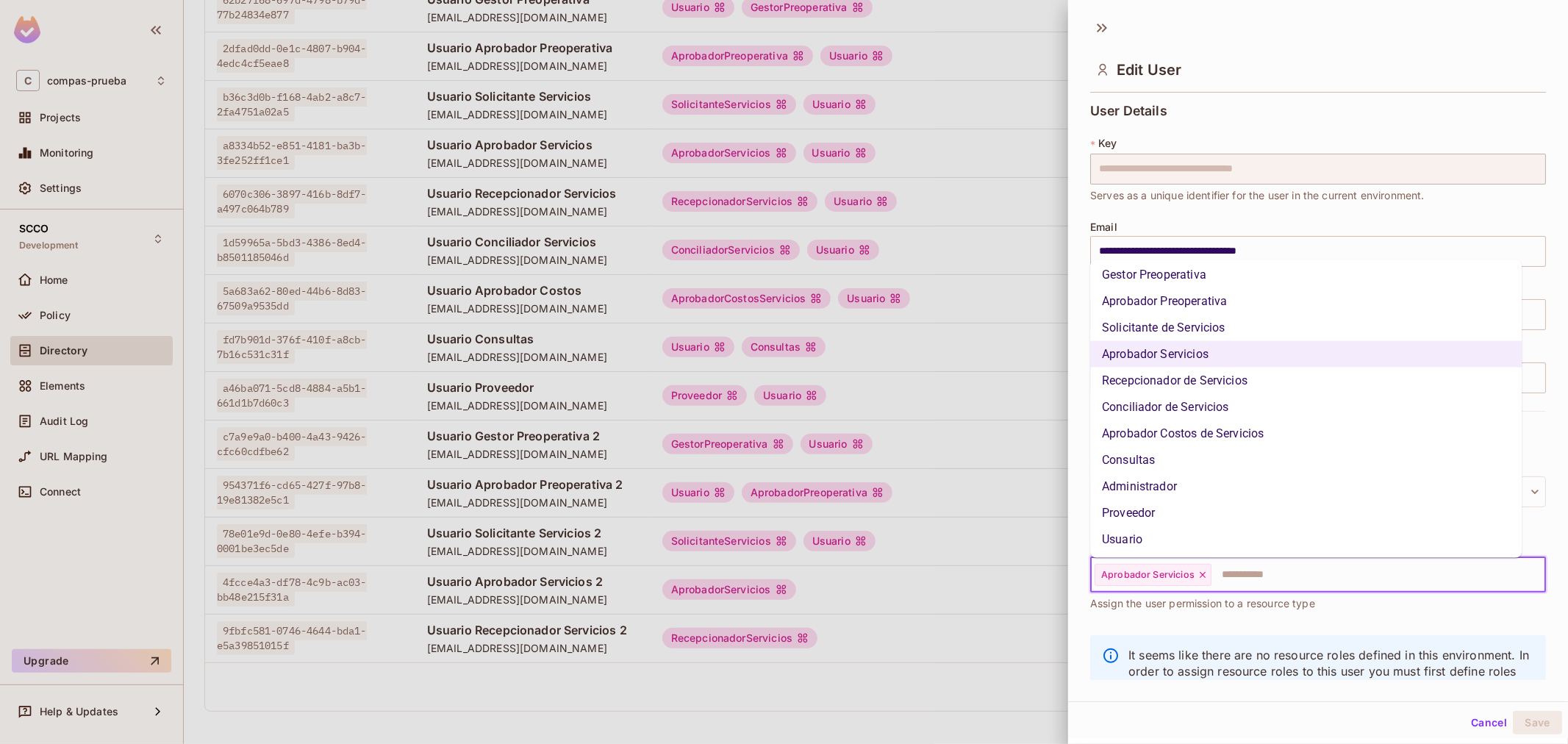
click at [1136, 532] on li "Usuario" at bounding box center [1305, 539] width 432 height 27
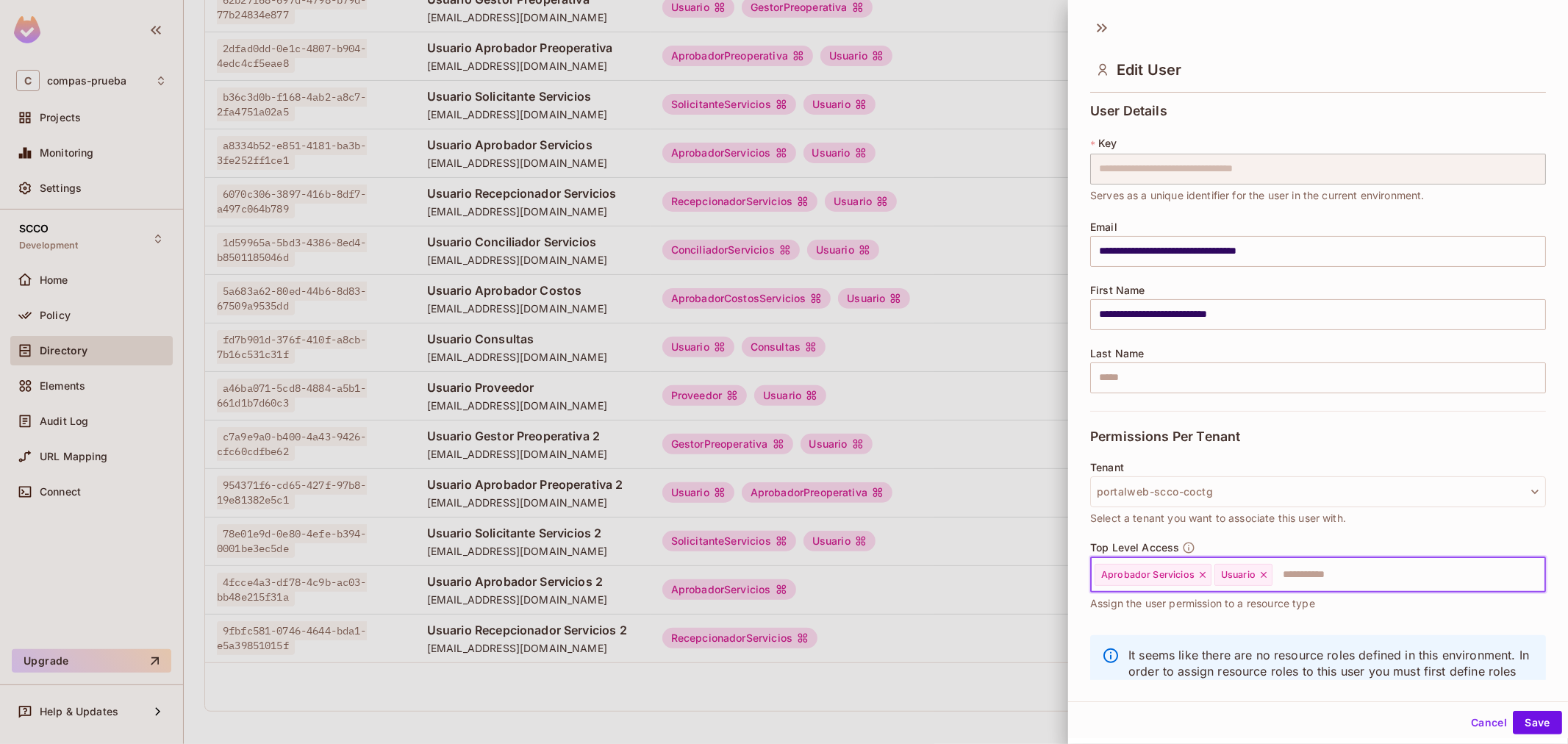
click at [1553, 719] on div "Cancel Save" at bounding box center [1317, 723] width 499 height 35
click at [1531, 715] on button "Save" at bounding box center [1537, 723] width 49 height 24
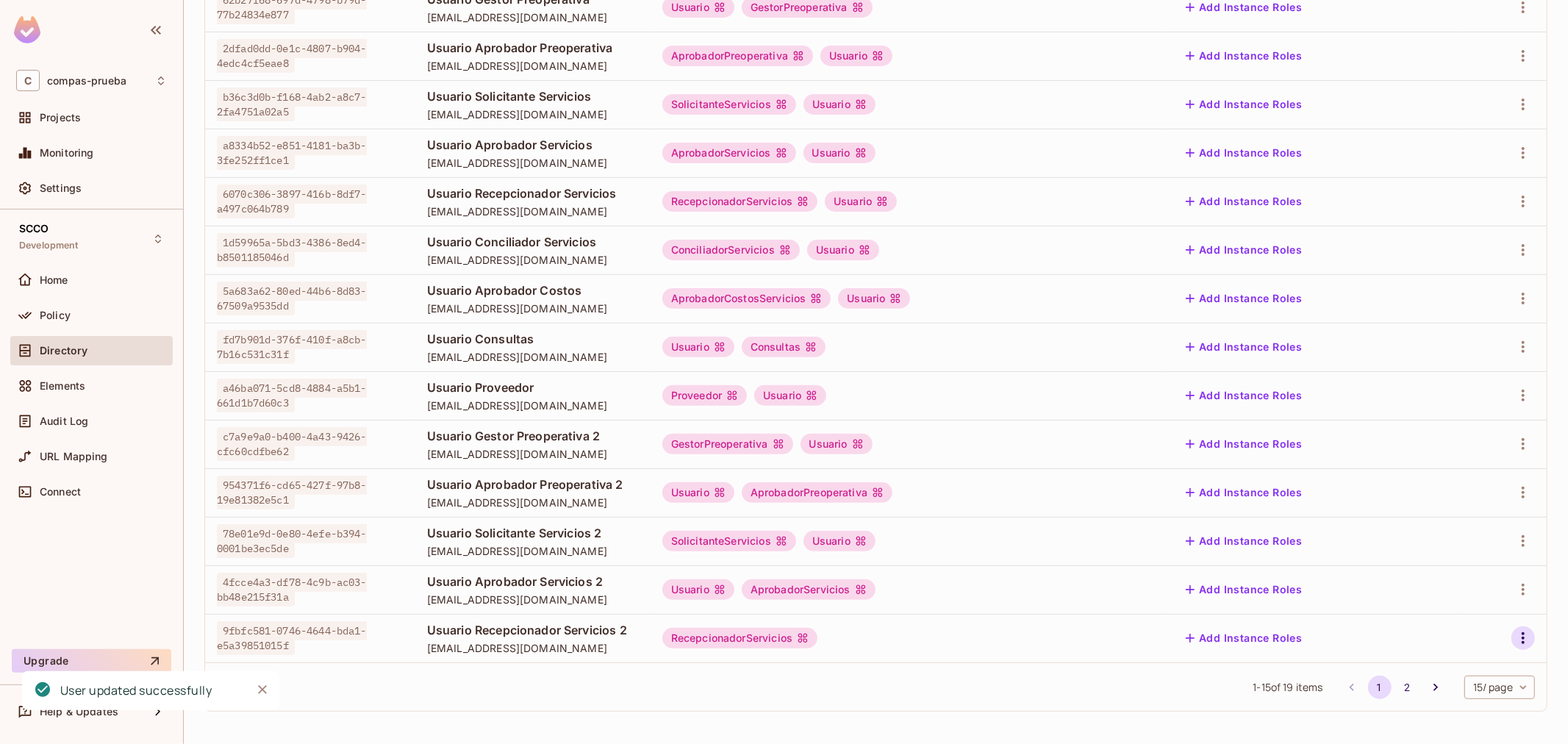
click at [1516, 633] on icon "button" at bounding box center [1522, 638] width 18 height 18
click at [1474, 649] on li "Edit" at bounding box center [1447, 645] width 130 height 32
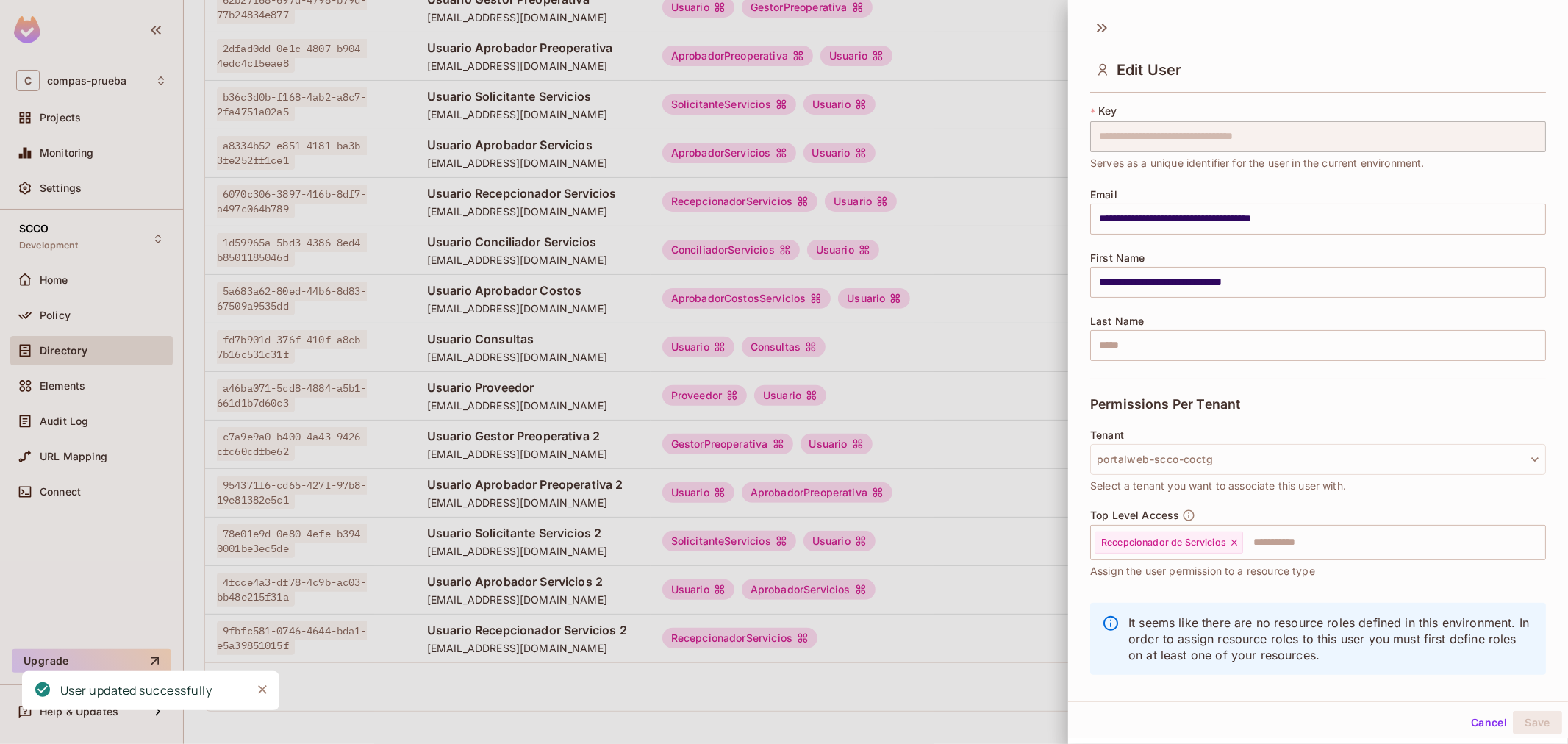
scroll to position [50, 0]
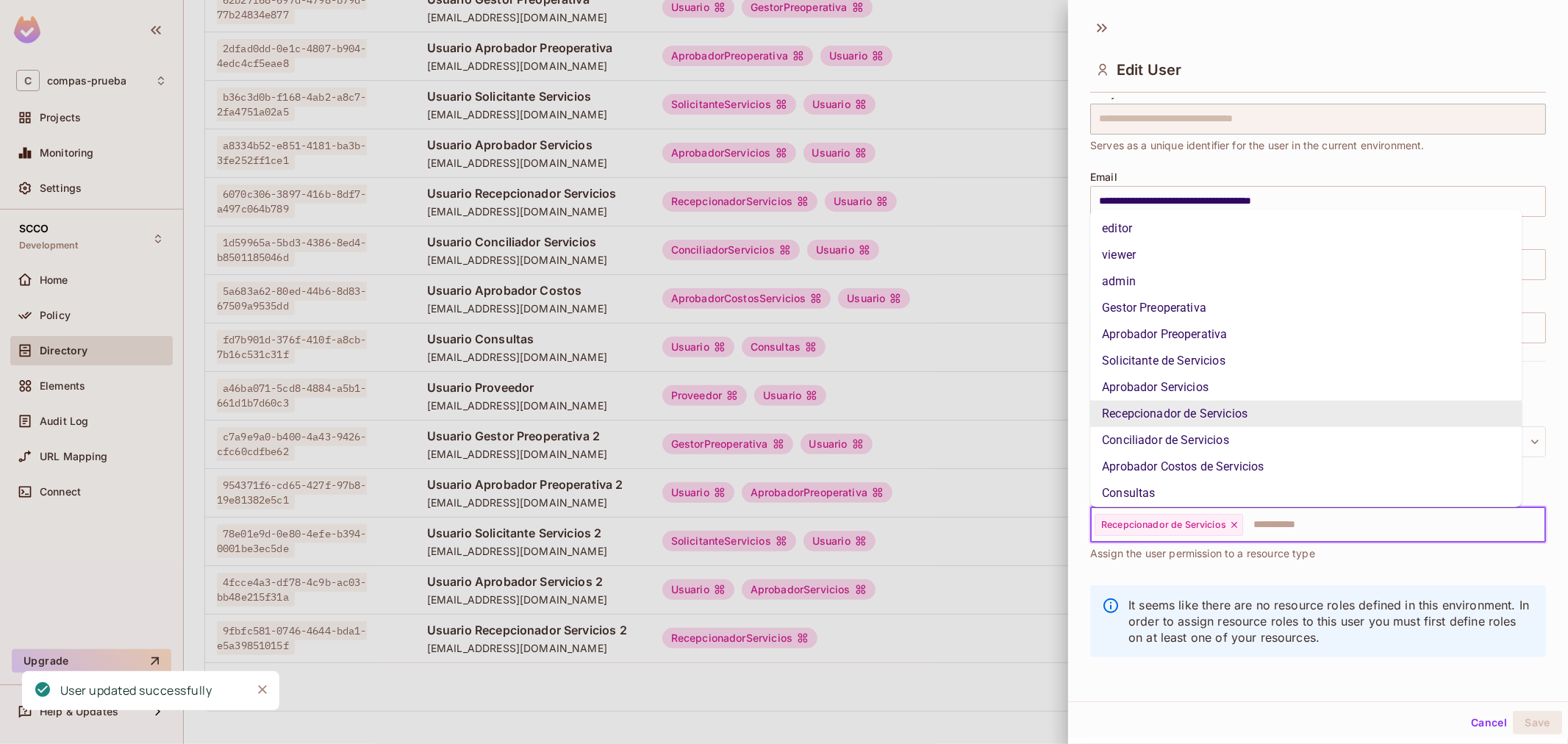
click at [1301, 530] on input "text" at bounding box center [1380, 525] width 273 height 29
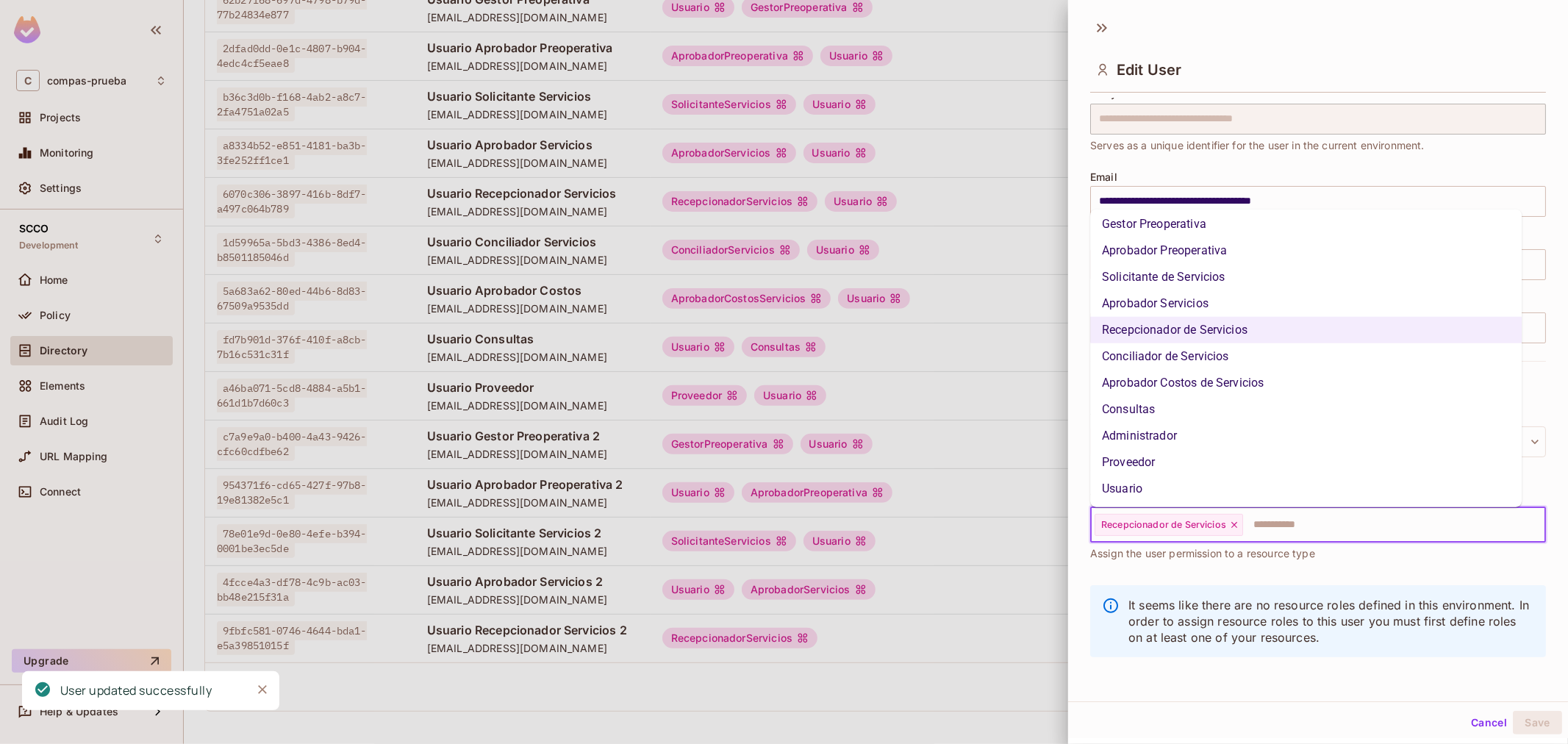
click at [1198, 488] on li "Usuario" at bounding box center [1305, 489] width 432 height 27
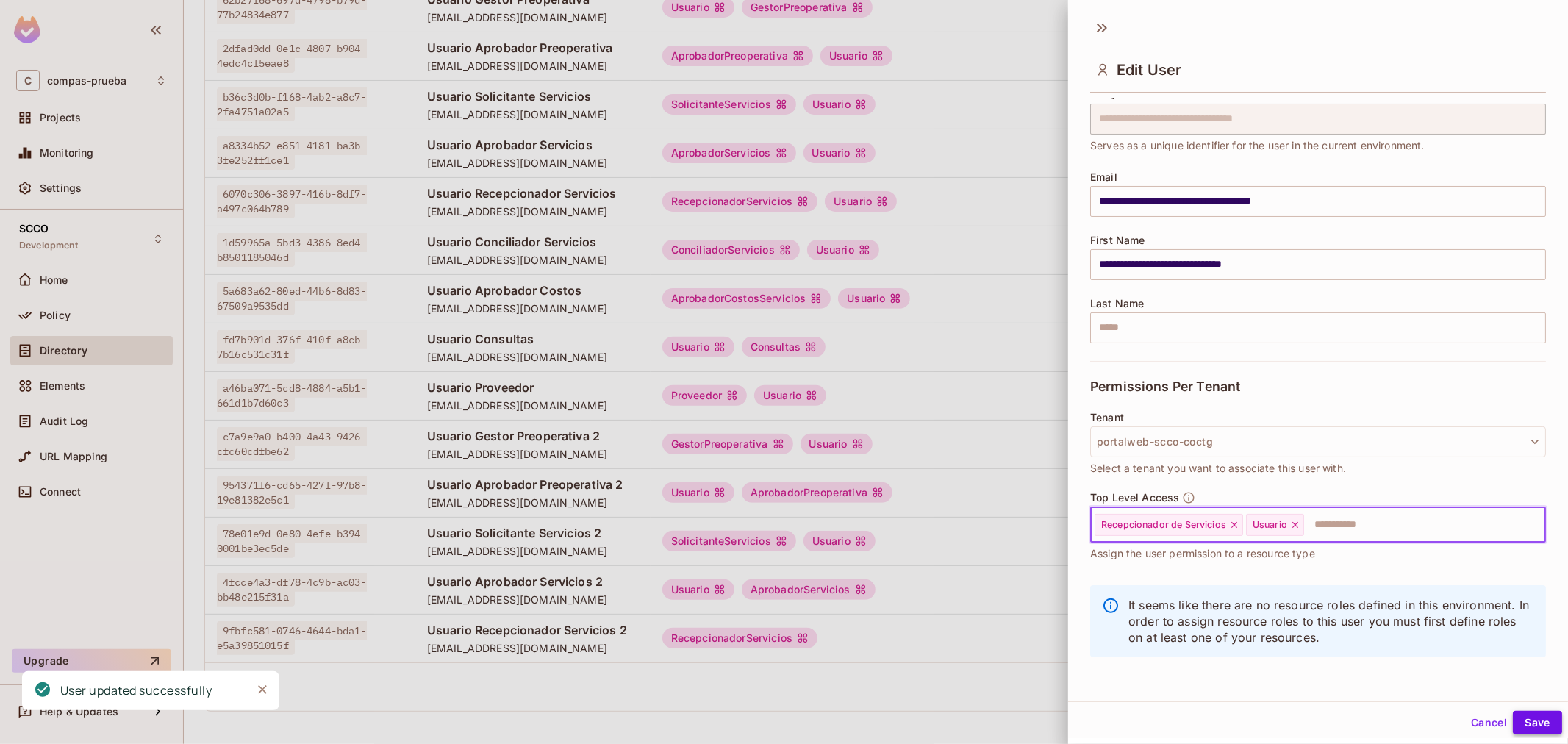
click at [1518, 717] on button "Save" at bounding box center [1537, 723] width 49 height 24
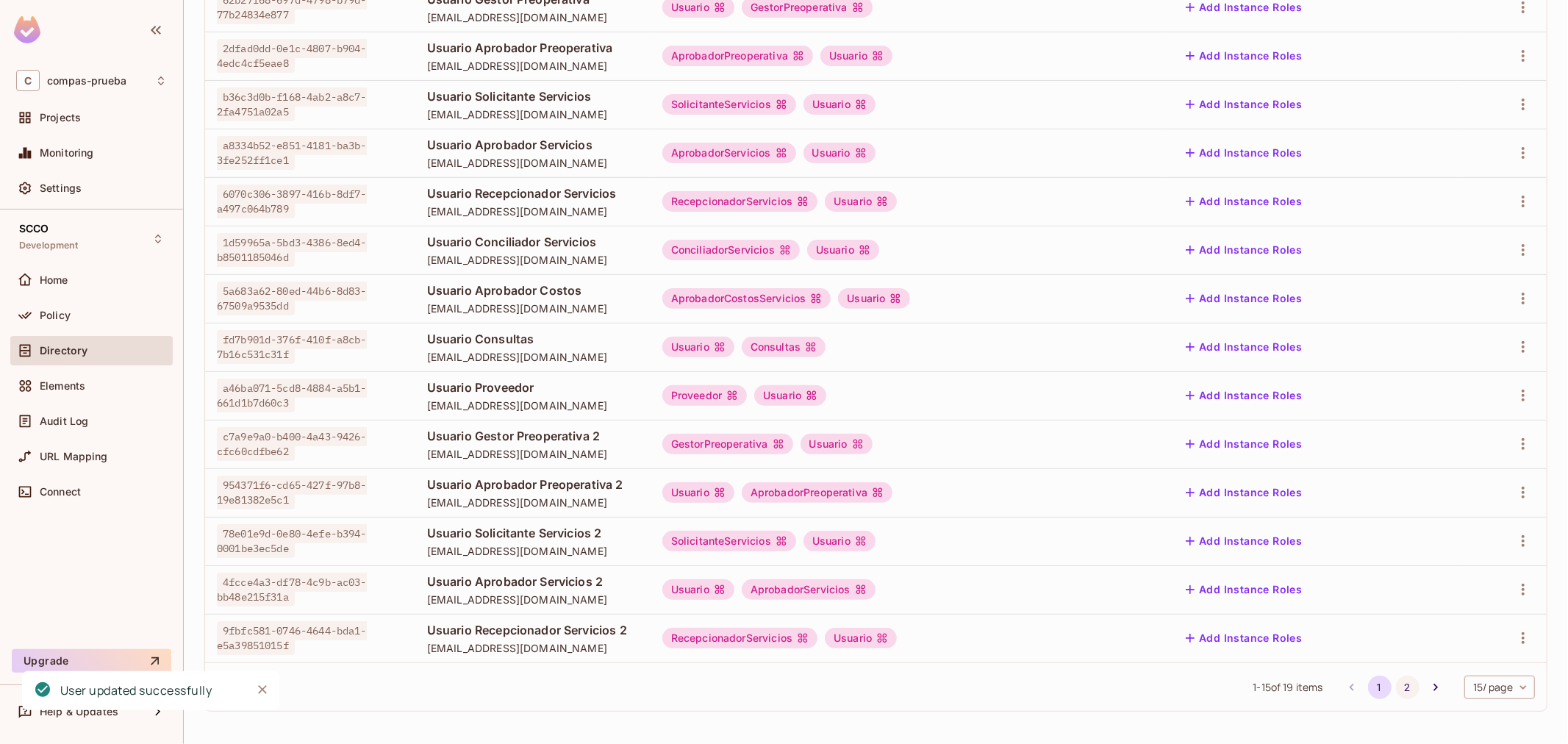
click at [1396, 682] on button "2" at bounding box center [1407, 687] width 24 height 24
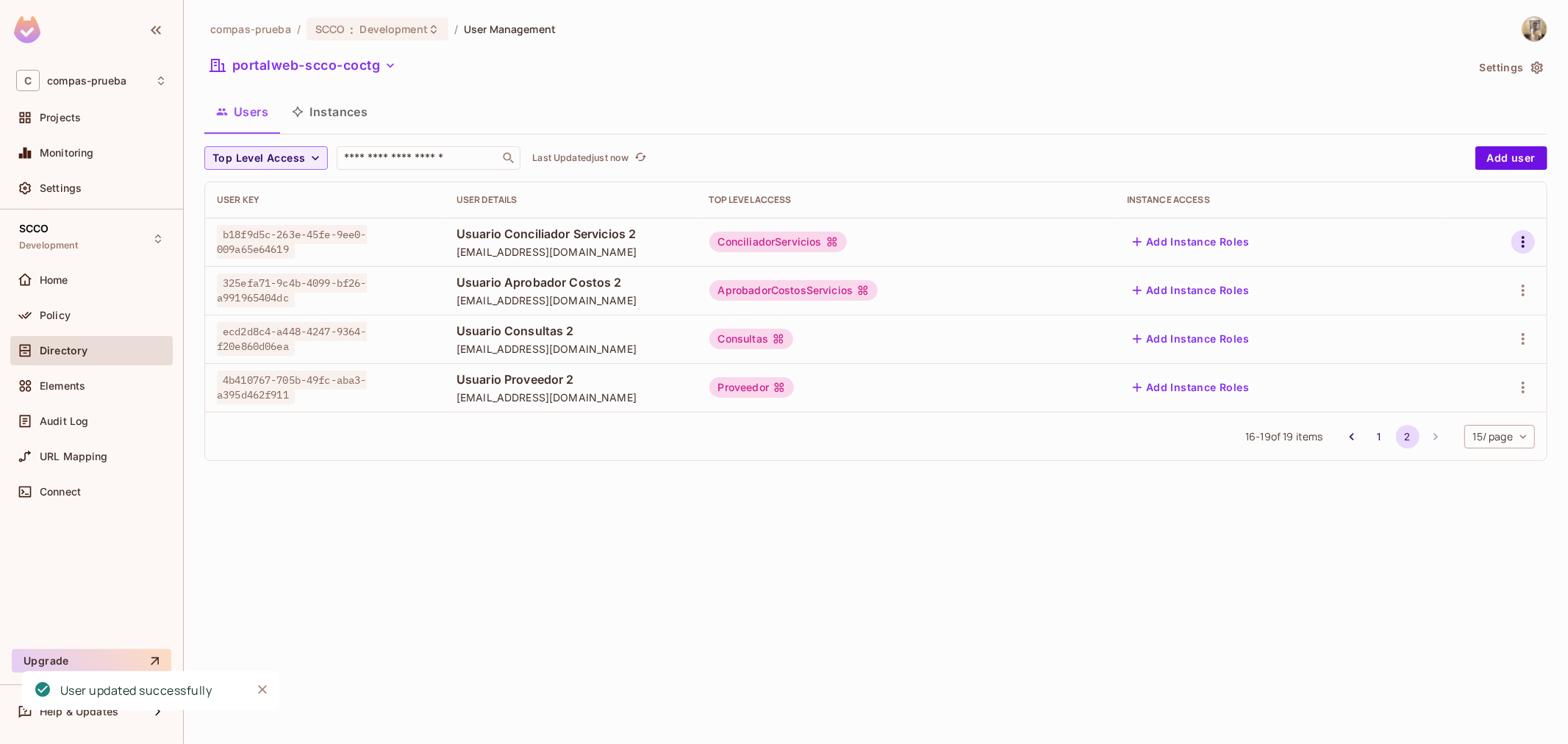
click at [1532, 238] on button "button" at bounding box center [1522, 241] width 24 height 24
click at [1451, 281] on div "Edit" at bounding box center [1444, 275] width 20 height 15
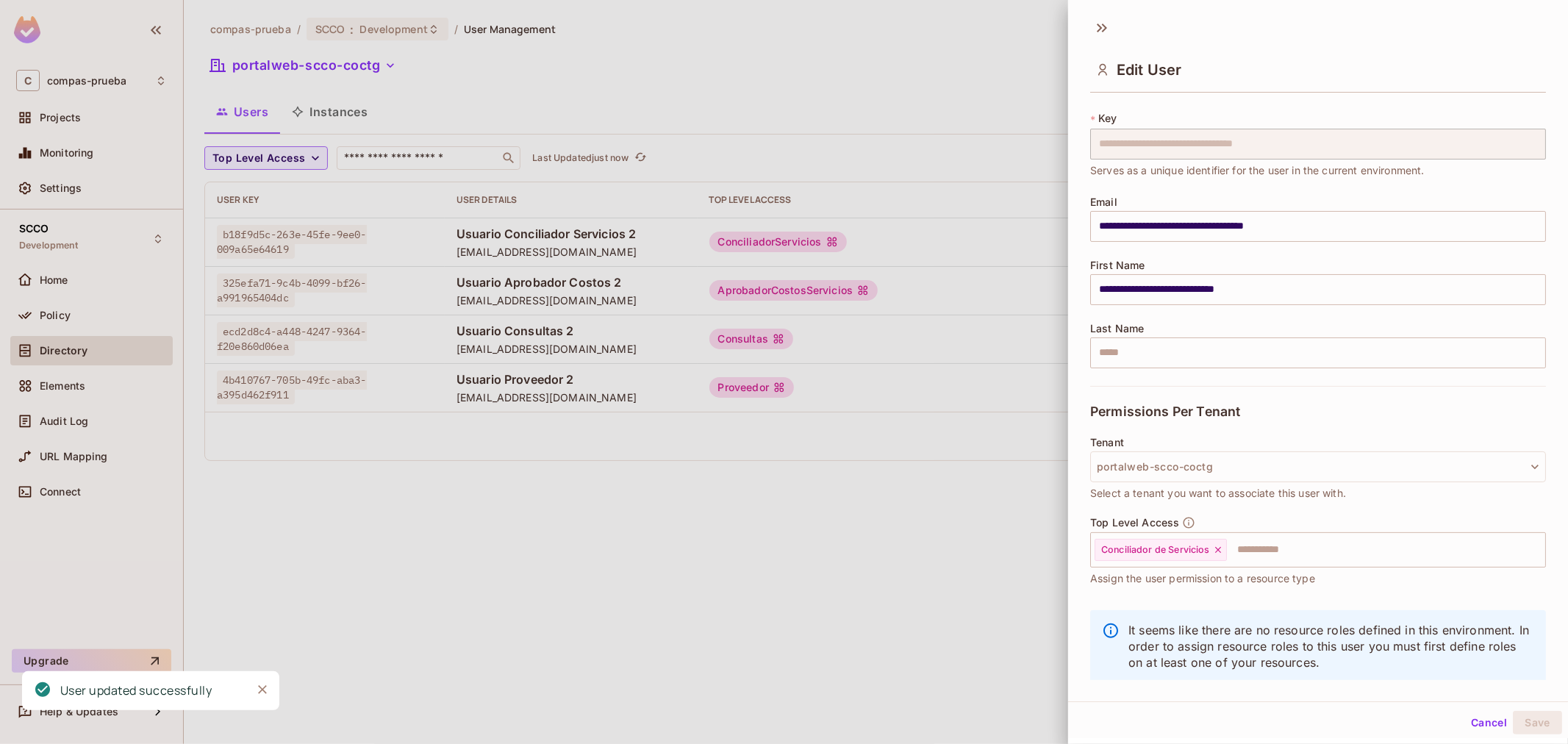
scroll to position [50, 0]
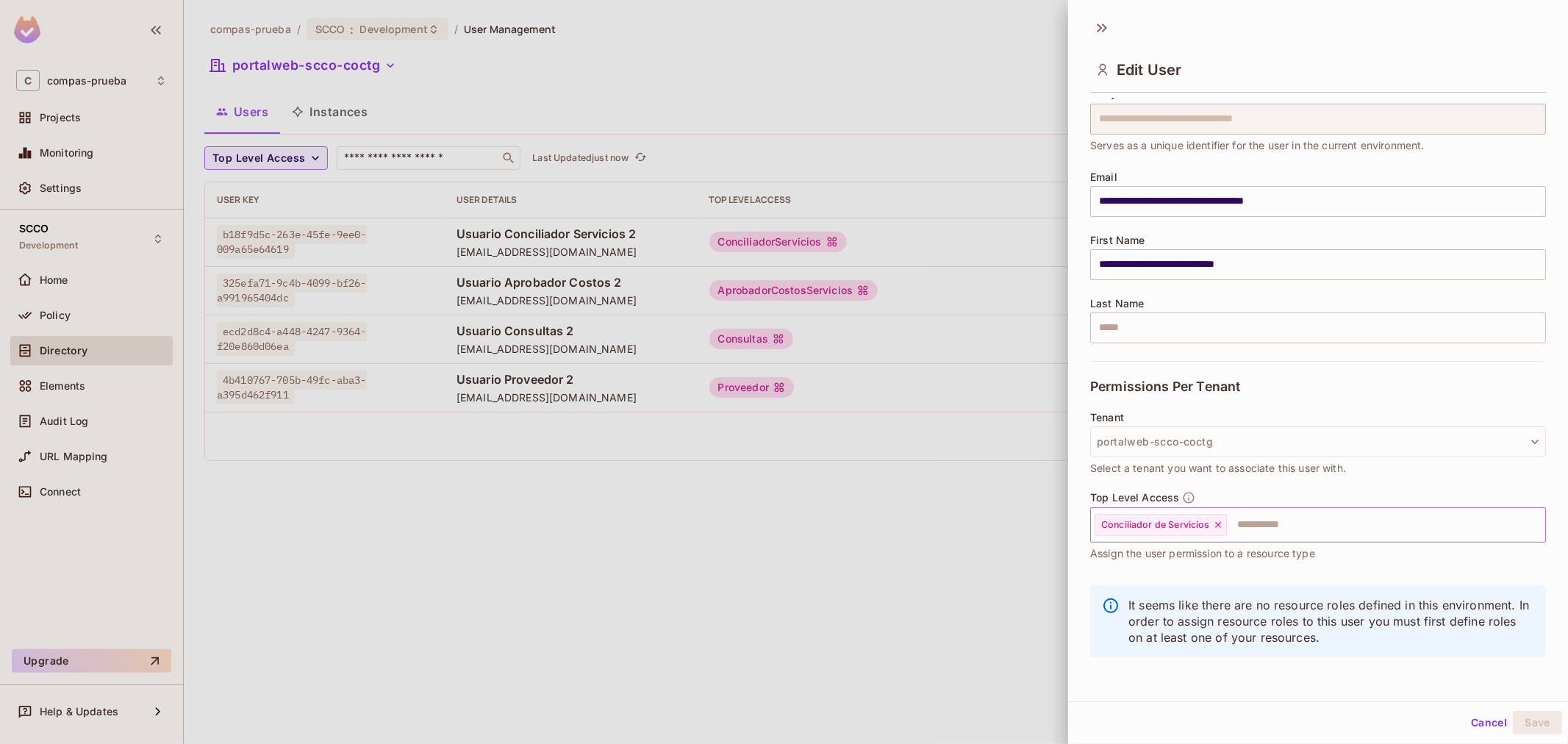
click at [1309, 508] on div "Conciliador de Servicios ​" at bounding box center [1317, 525] width 456 height 35
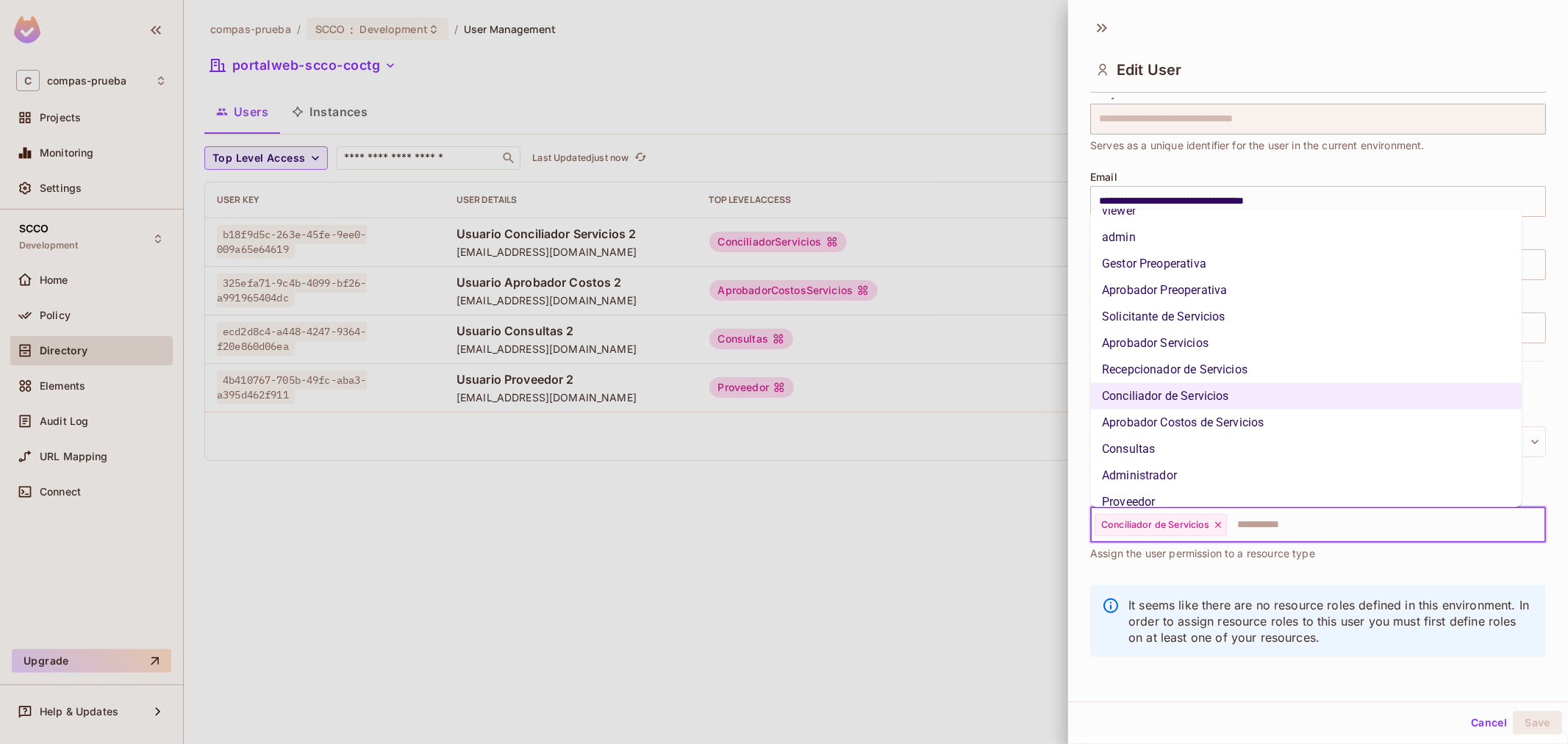
scroll to position [84, 0]
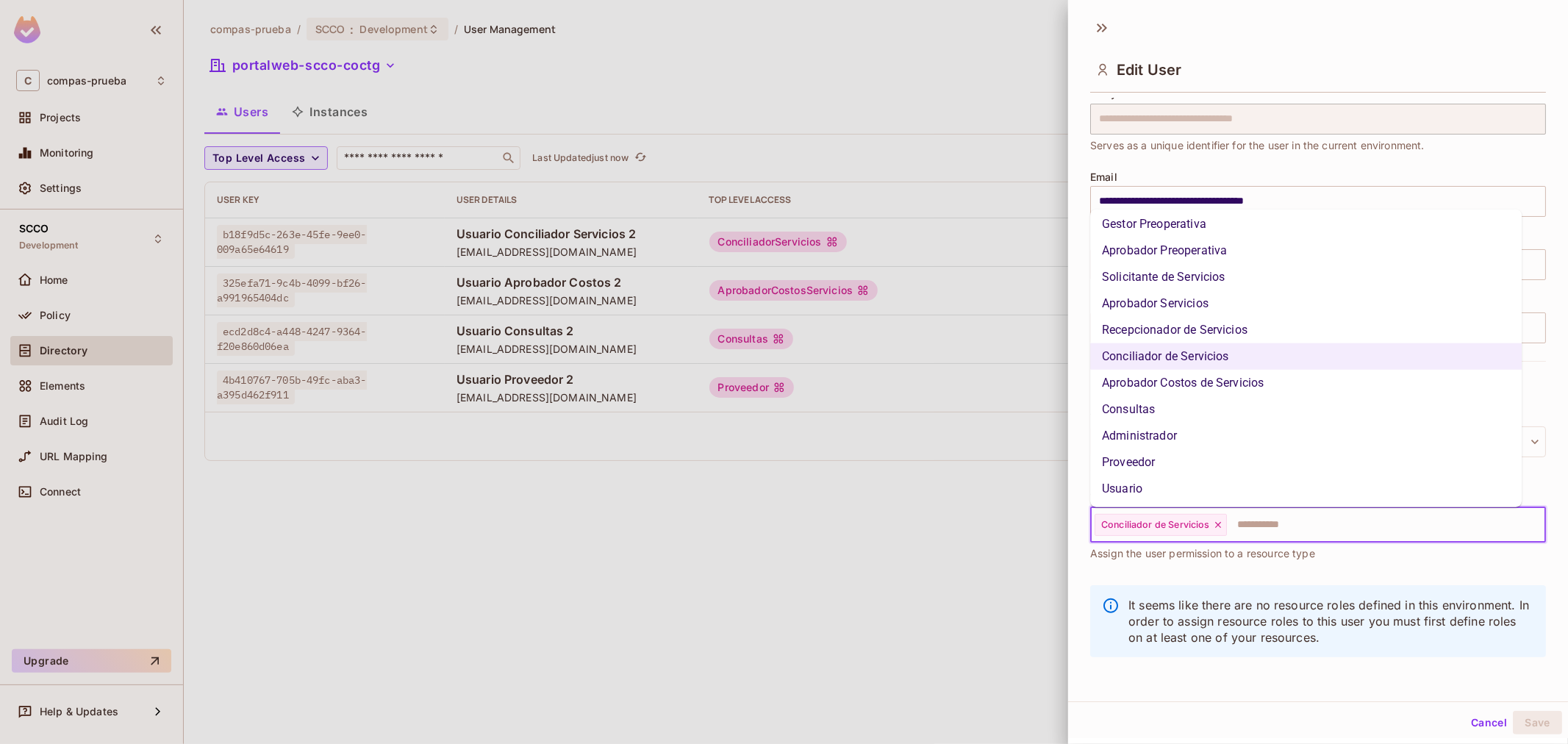
click at [1222, 490] on li "Usuario" at bounding box center [1305, 489] width 432 height 27
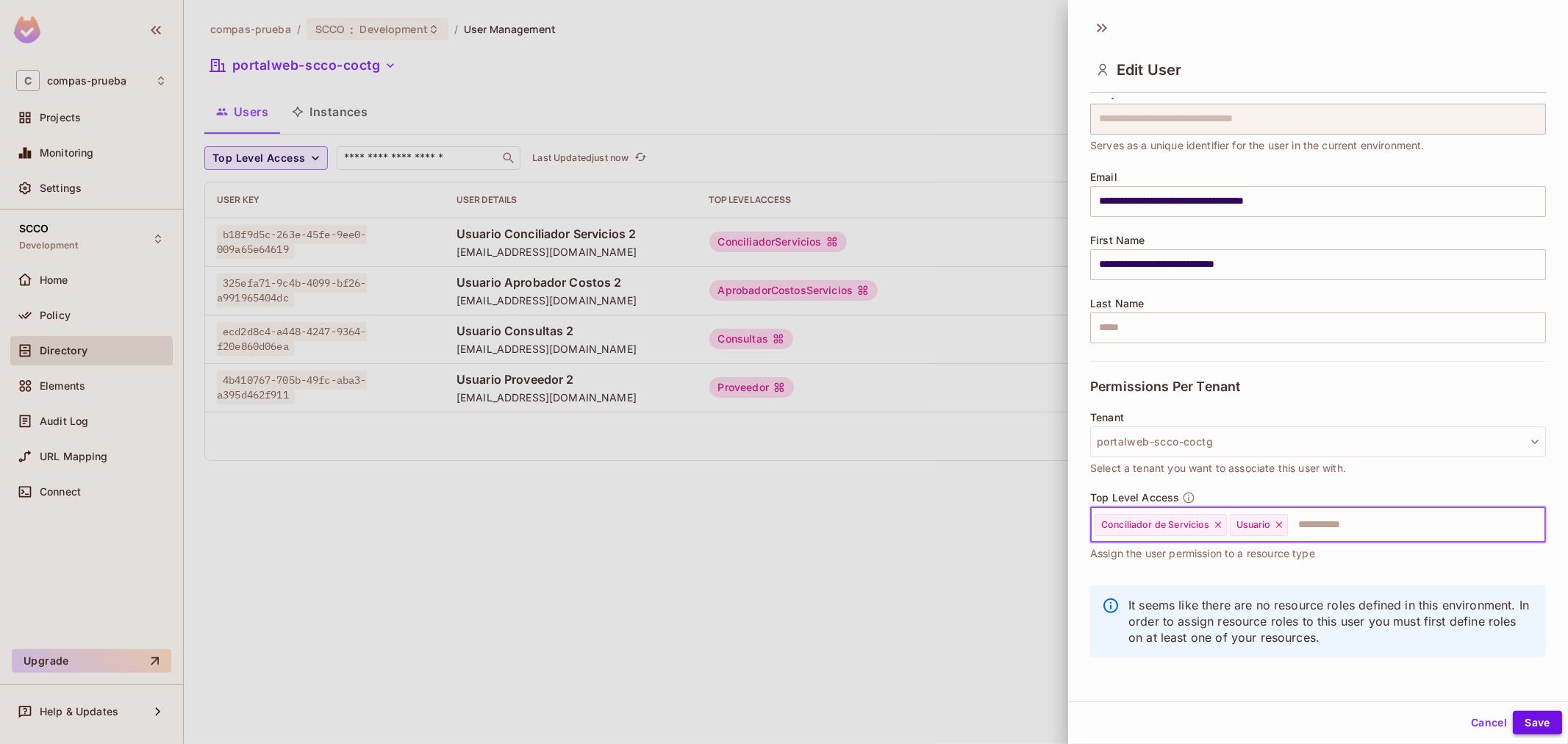
click at [1501, 722] on div "Cancel Save" at bounding box center [1513, 723] width 97 height 24
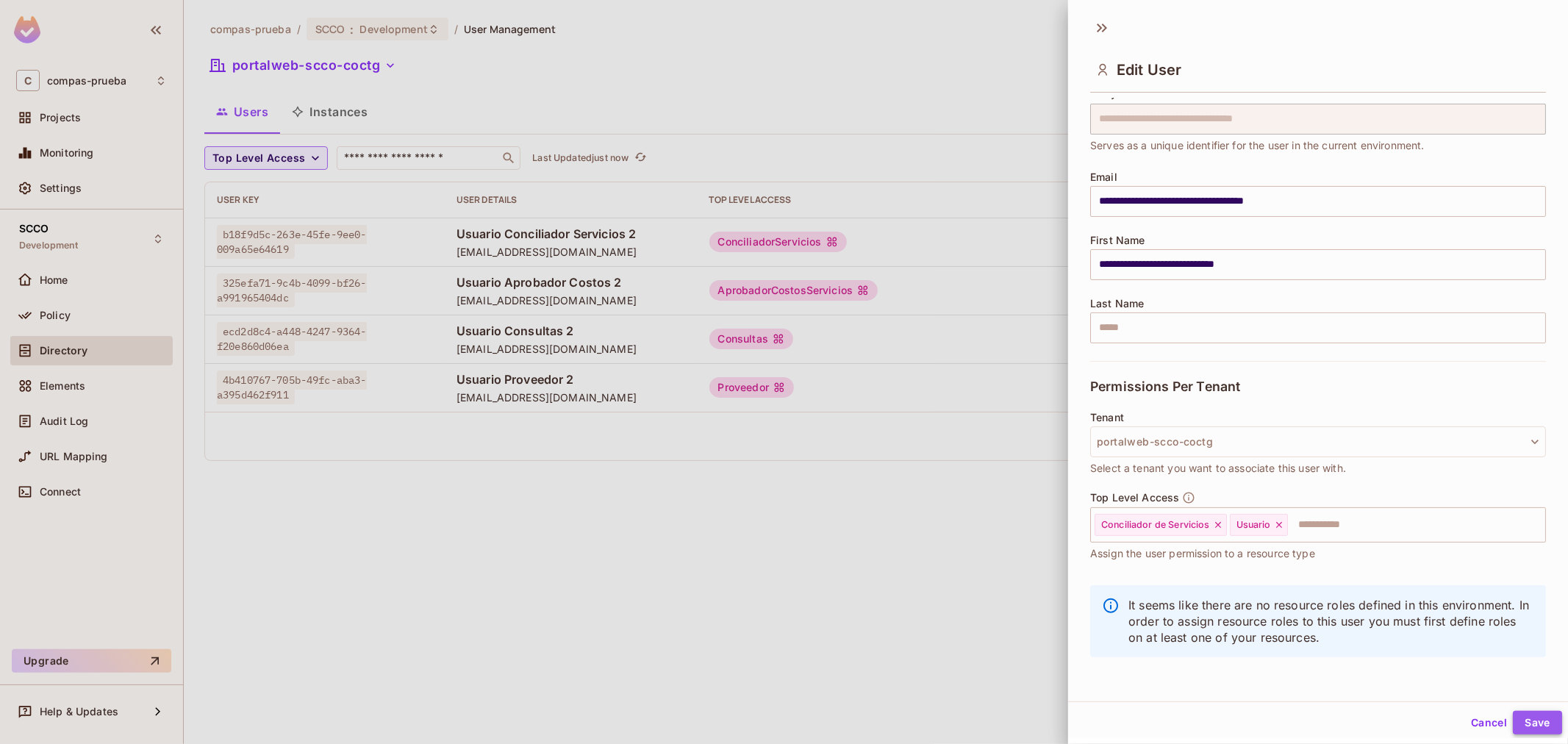
click at [1518, 726] on button "Save" at bounding box center [1537, 723] width 49 height 24
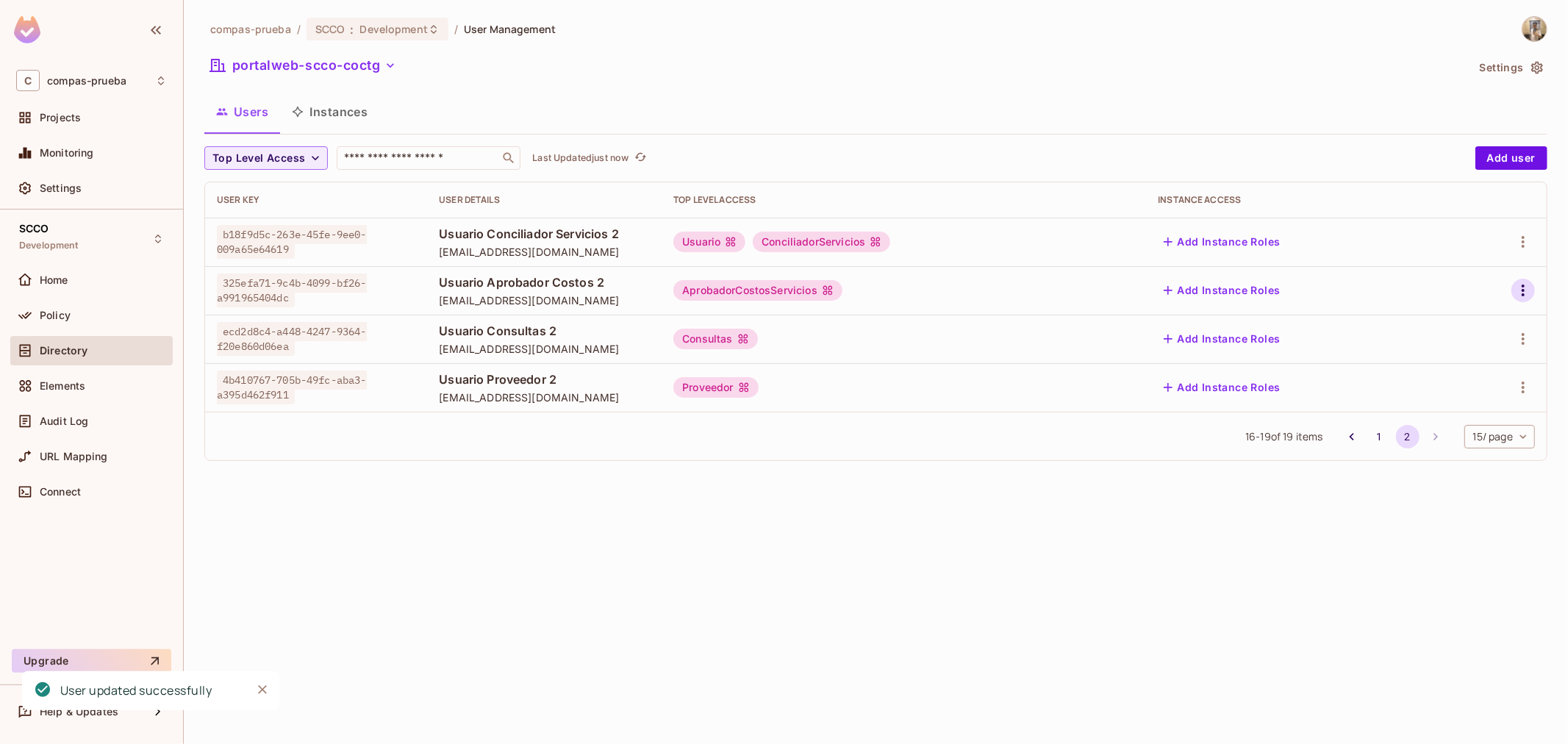
click at [1529, 280] on button "button" at bounding box center [1522, 290] width 24 height 24
click at [1479, 331] on li "Edit" at bounding box center [1458, 324] width 130 height 32
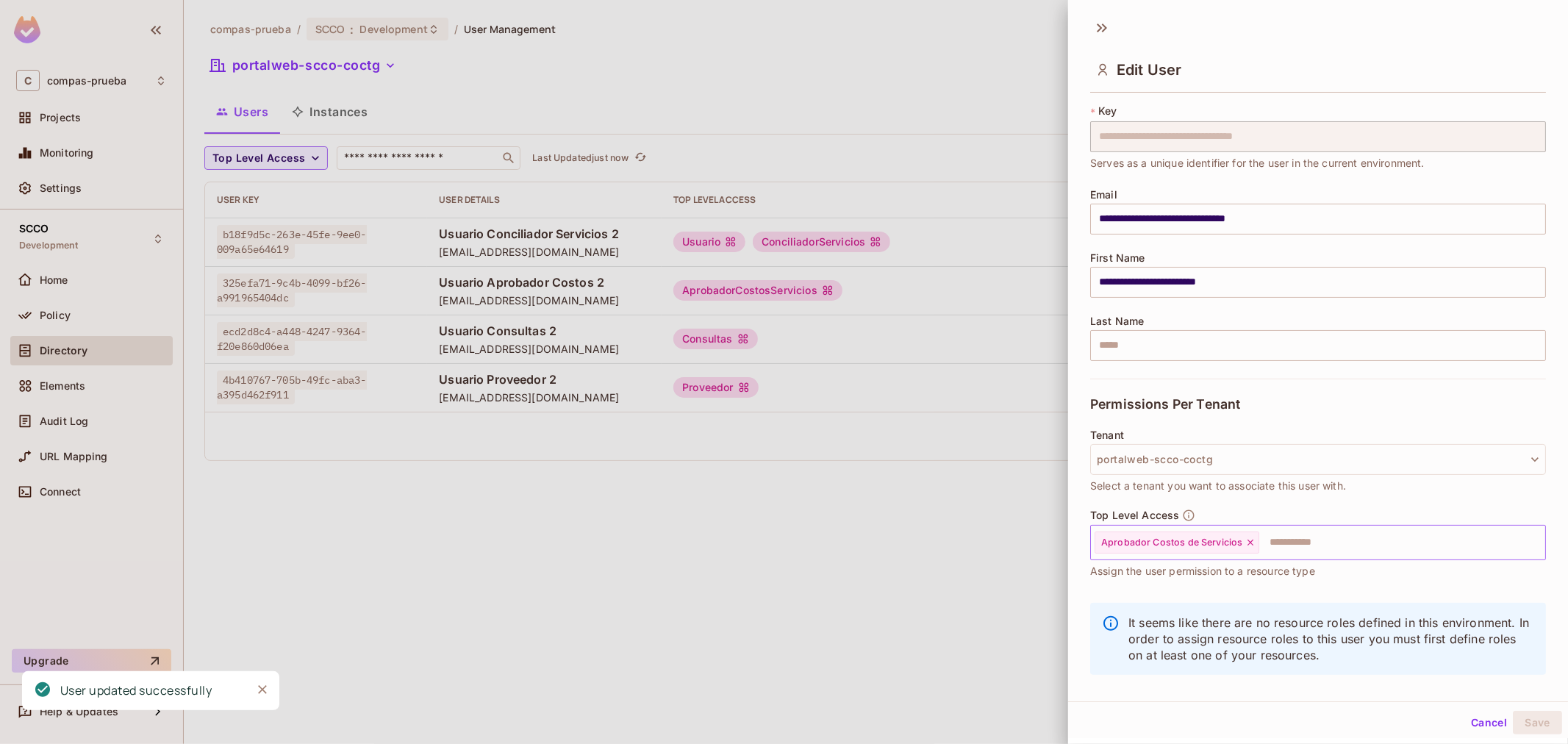
scroll to position [50, 0]
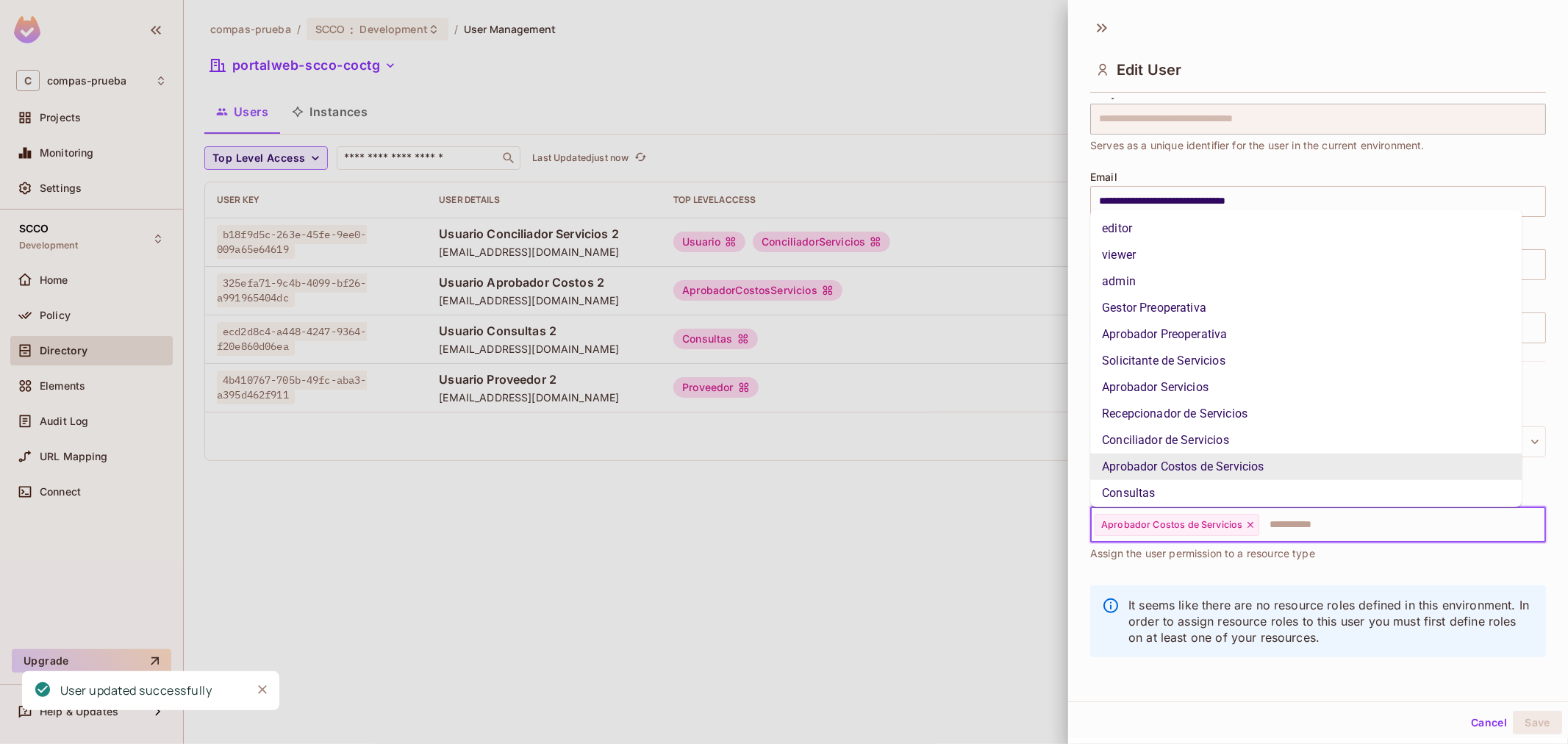
click at [1363, 527] on input "text" at bounding box center [1389, 525] width 257 height 29
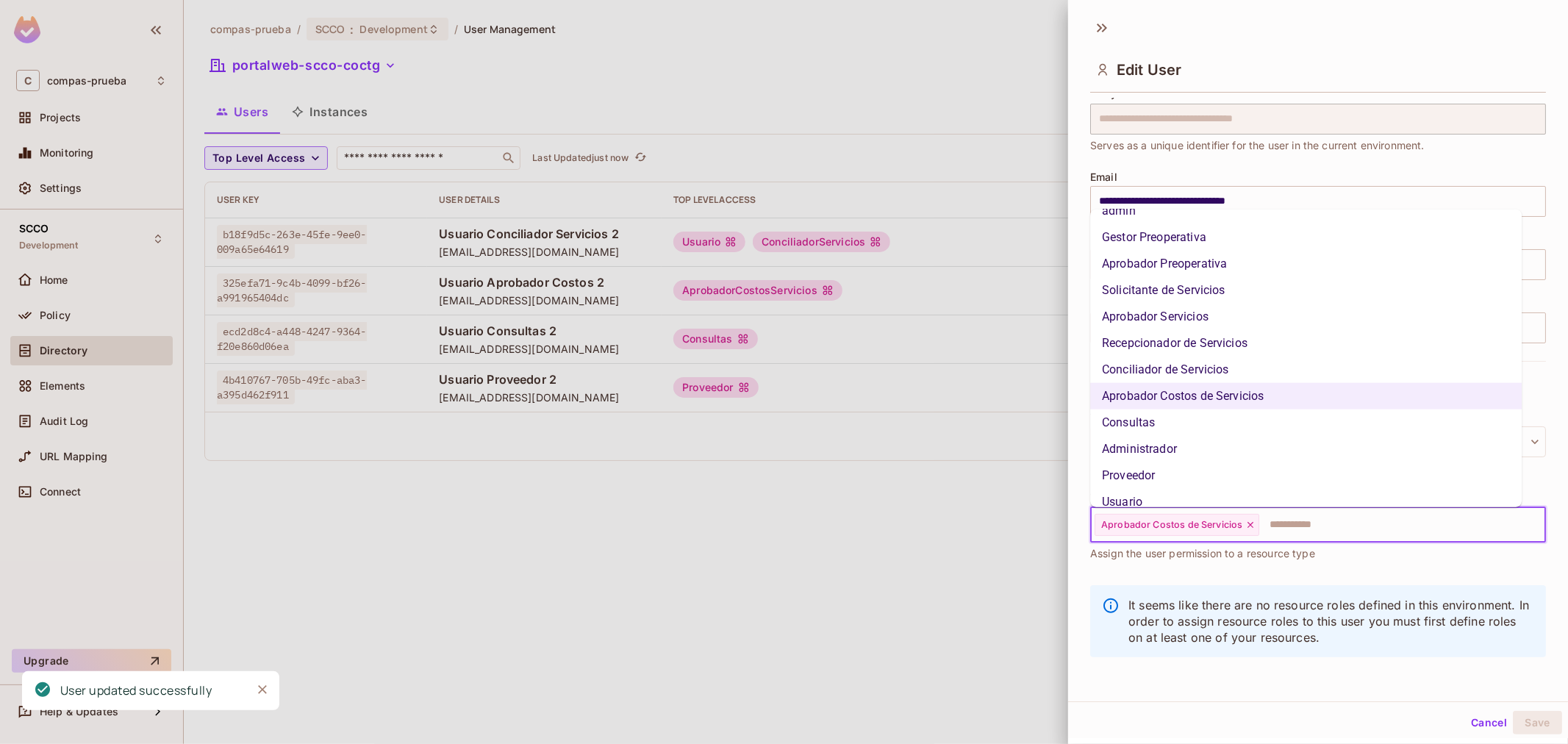
scroll to position [84, 0]
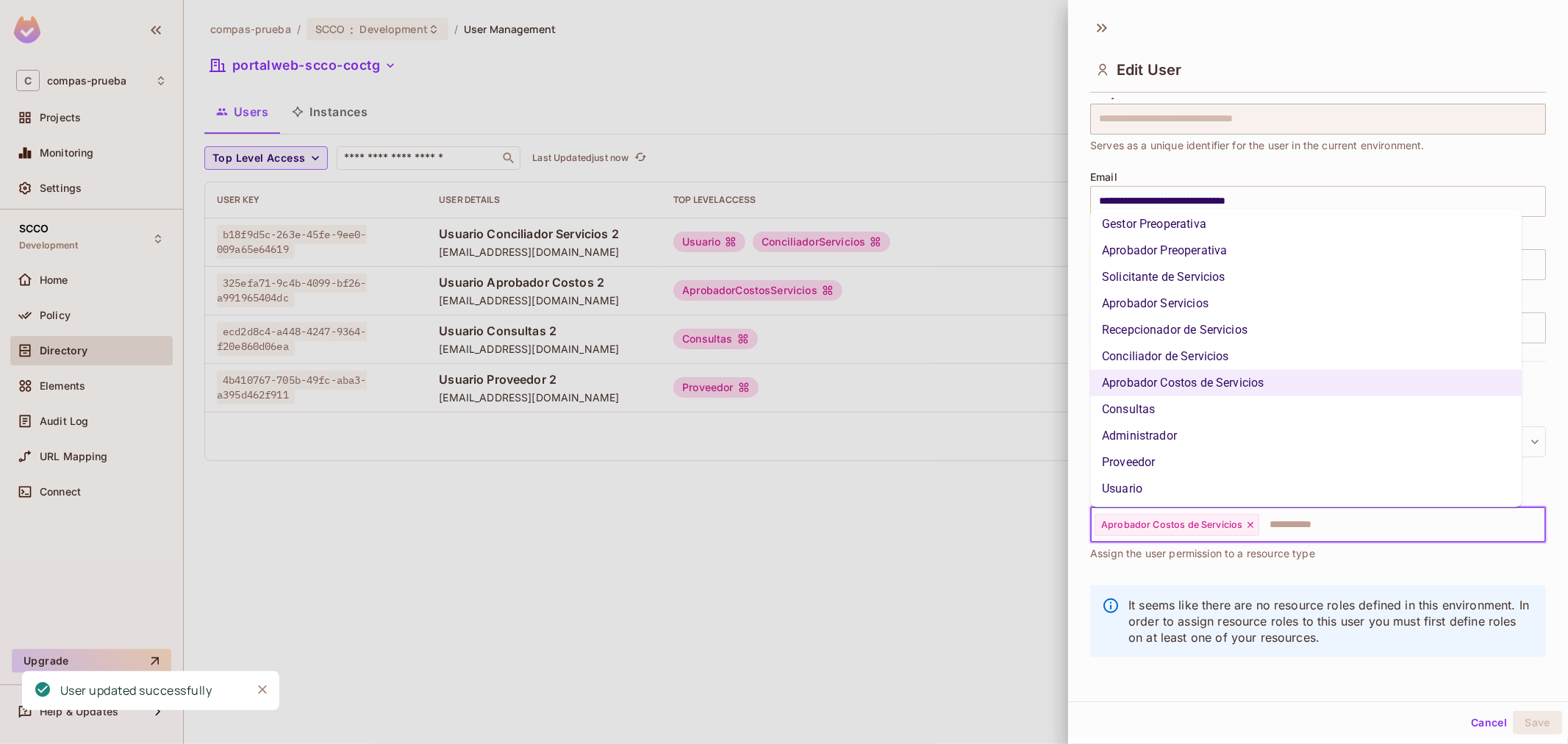
click at [1191, 480] on li "Usuario" at bounding box center [1305, 489] width 432 height 27
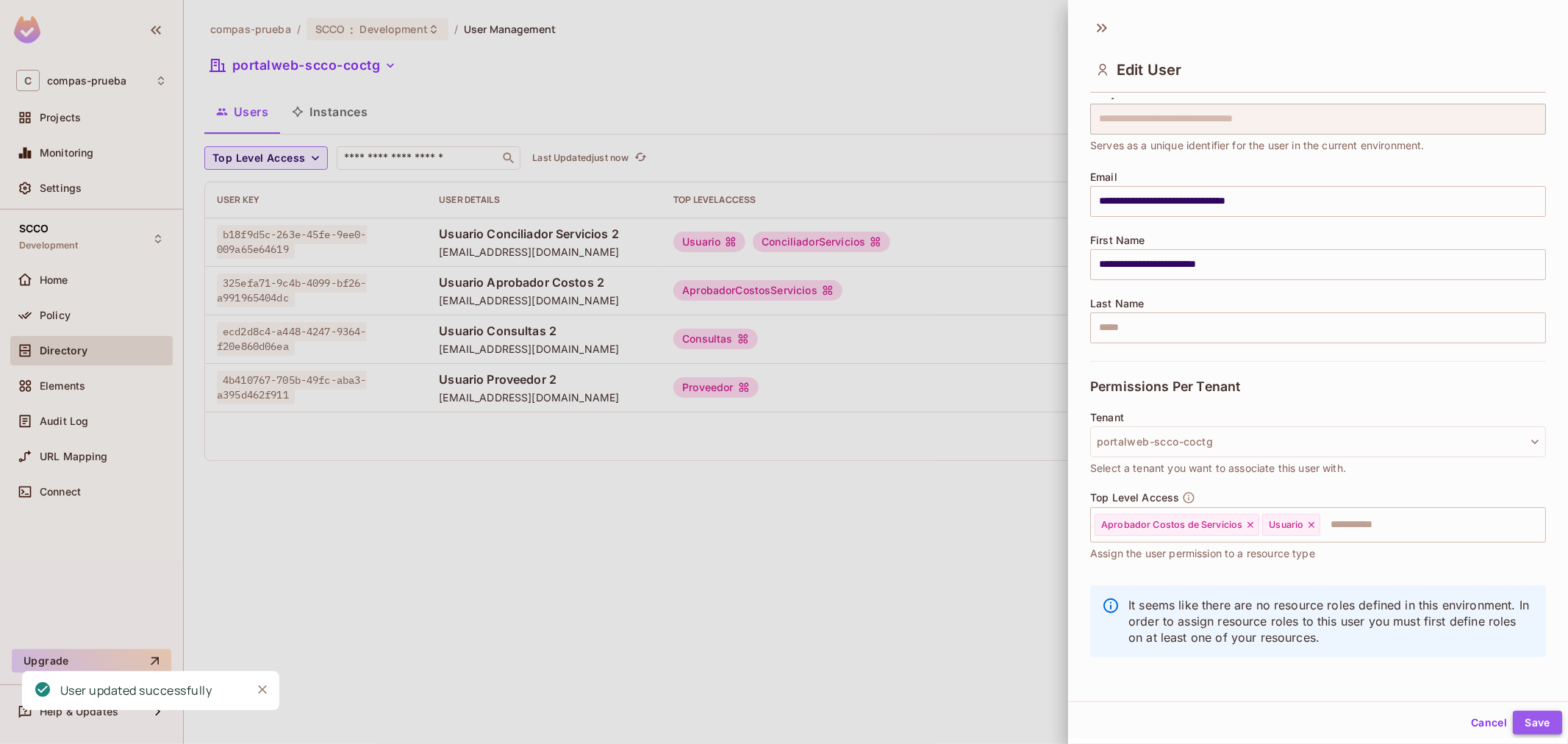
click at [1512, 731] on button "Save" at bounding box center [1537, 723] width 49 height 24
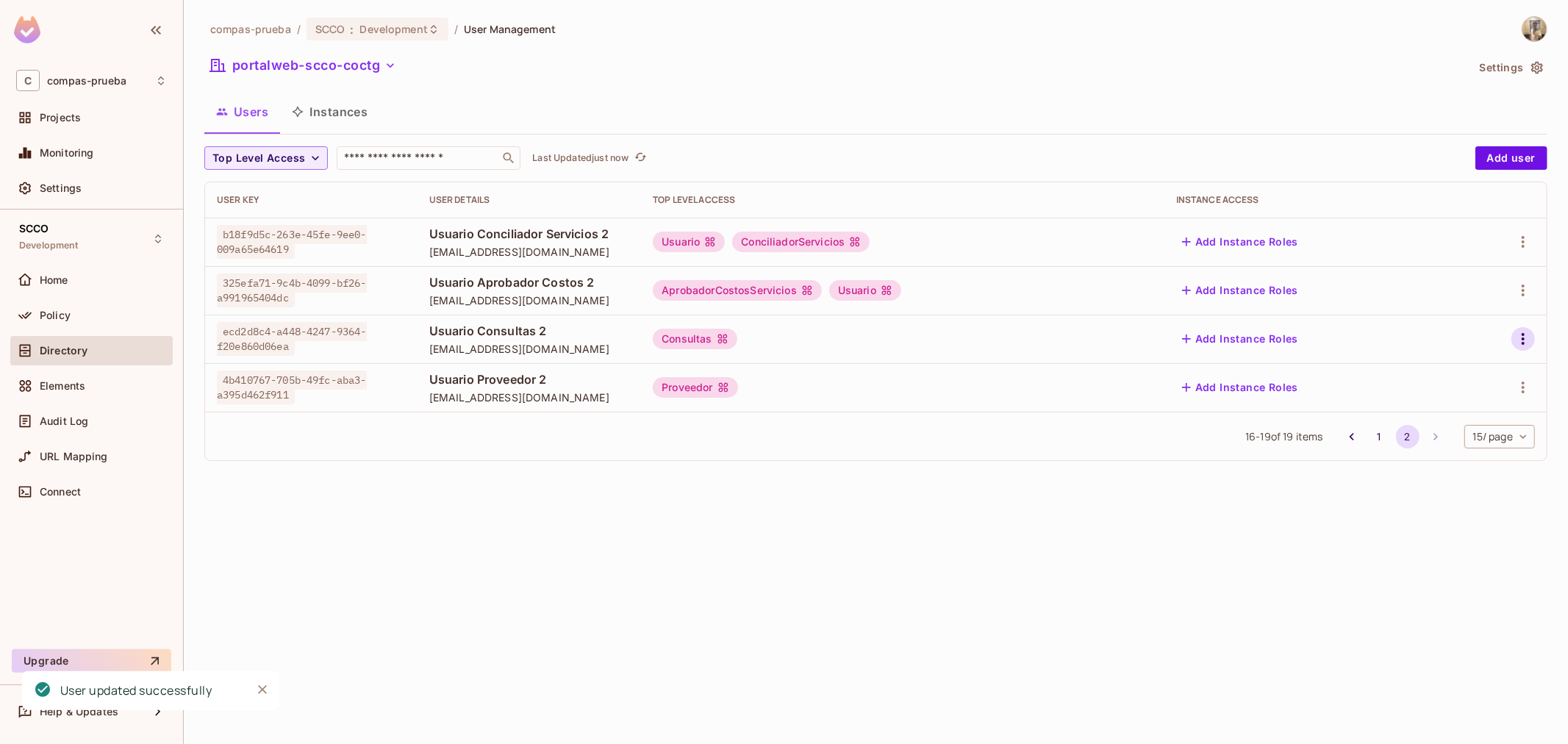
click at [1528, 340] on icon "button" at bounding box center [1522, 338] width 18 height 18
click at [1478, 361] on li "Edit" at bounding box center [1458, 373] width 130 height 32
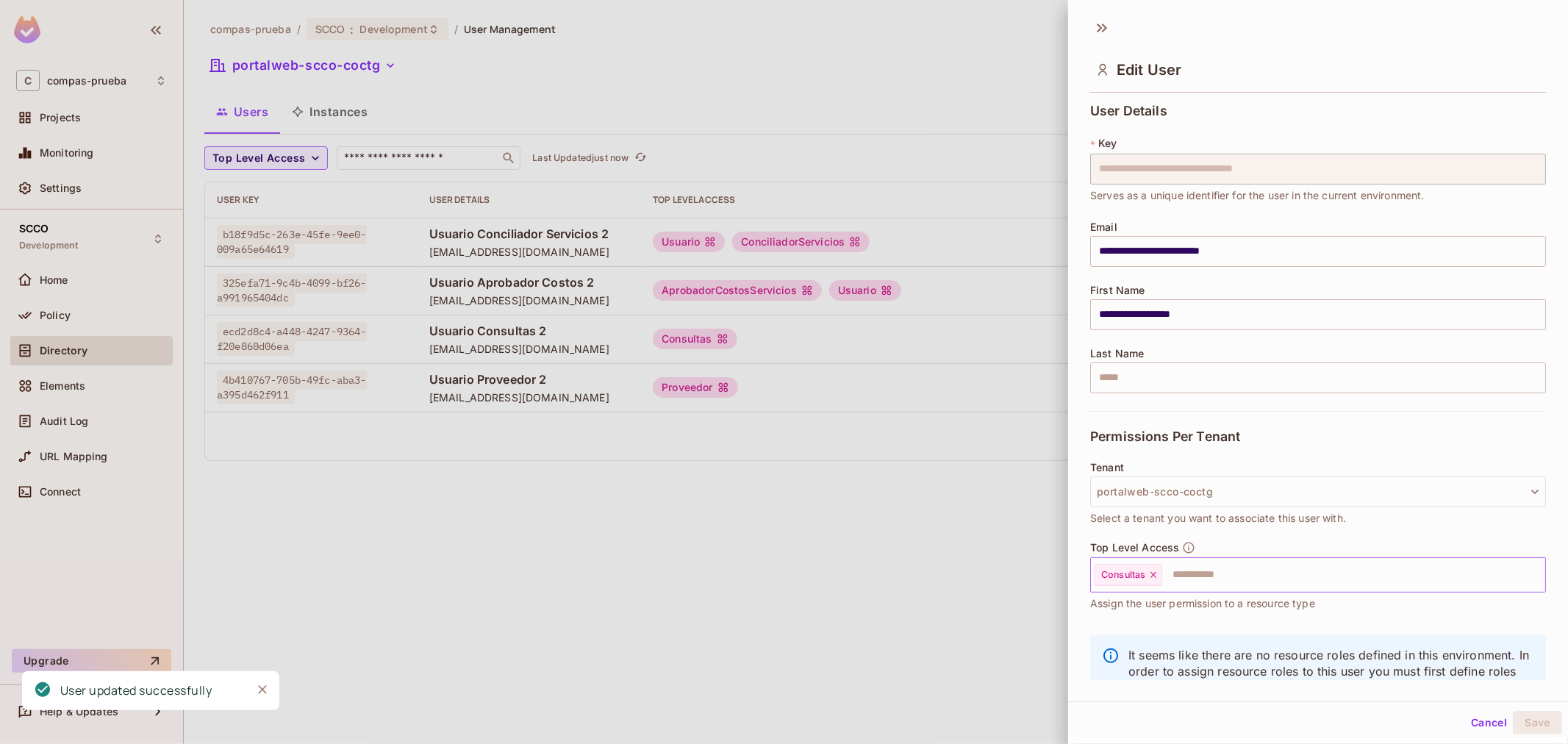
click at [1209, 579] on input "text" at bounding box center [1340, 574] width 354 height 29
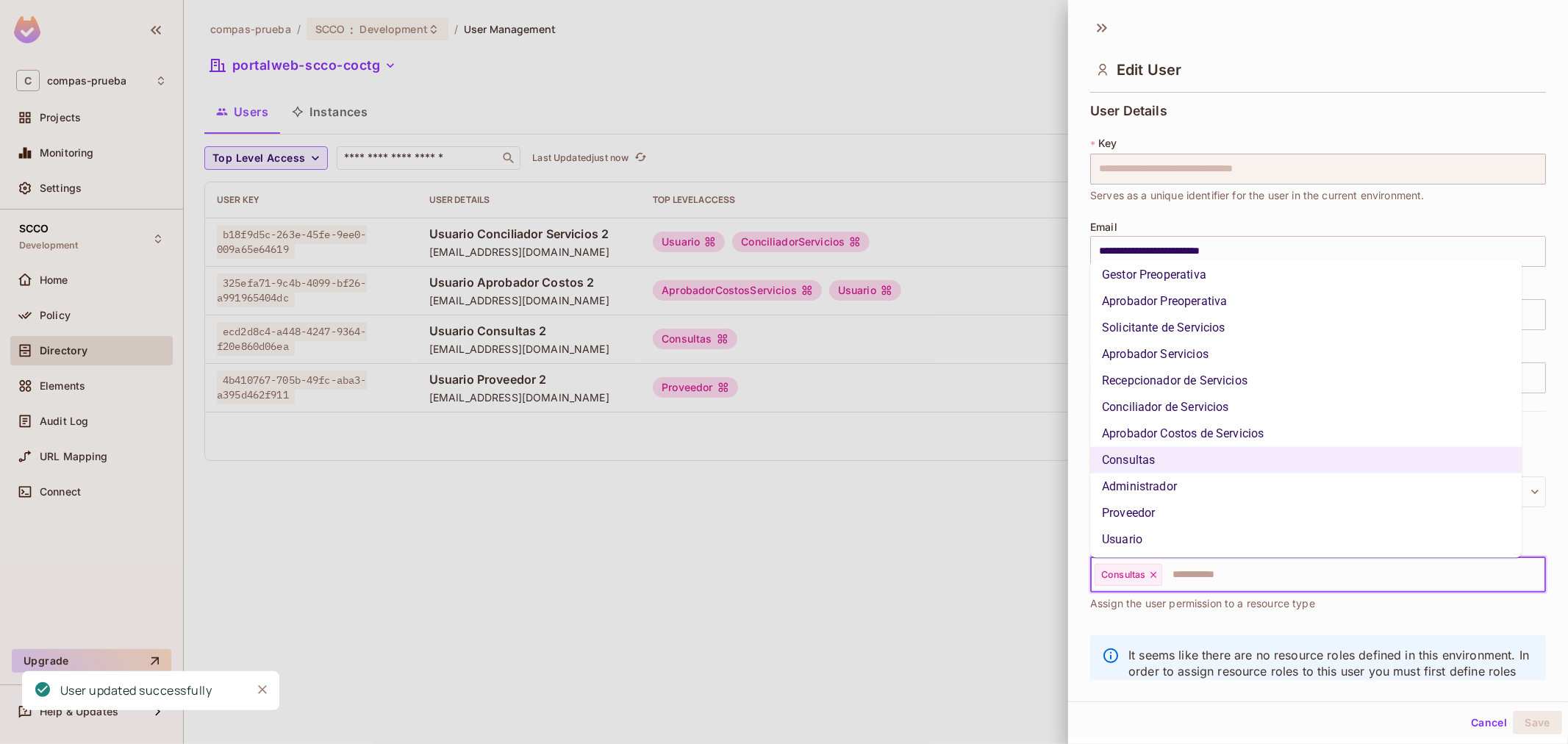
click at [1250, 533] on li "Usuario" at bounding box center [1305, 539] width 432 height 27
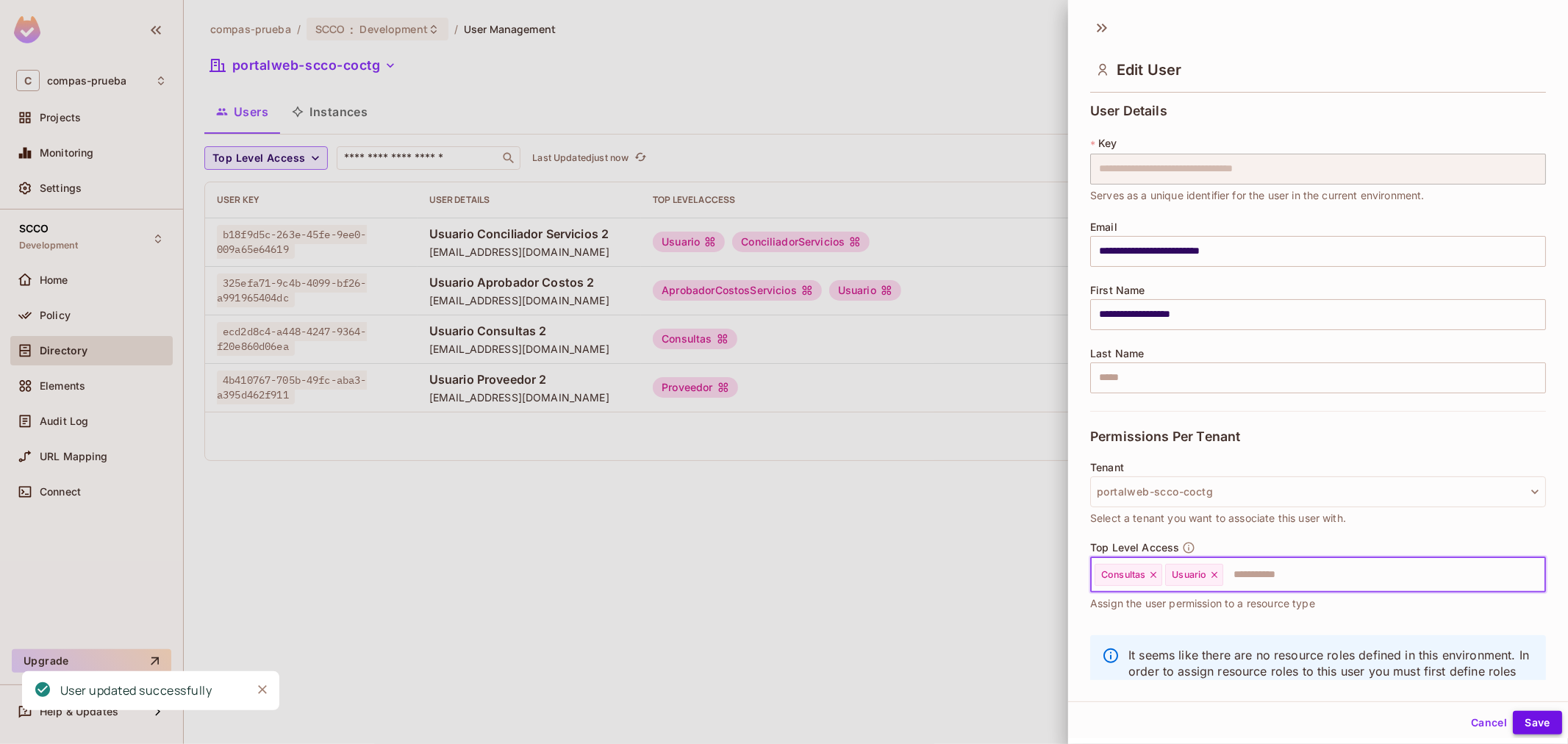
click at [1531, 721] on button "Save" at bounding box center [1537, 723] width 49 height 24
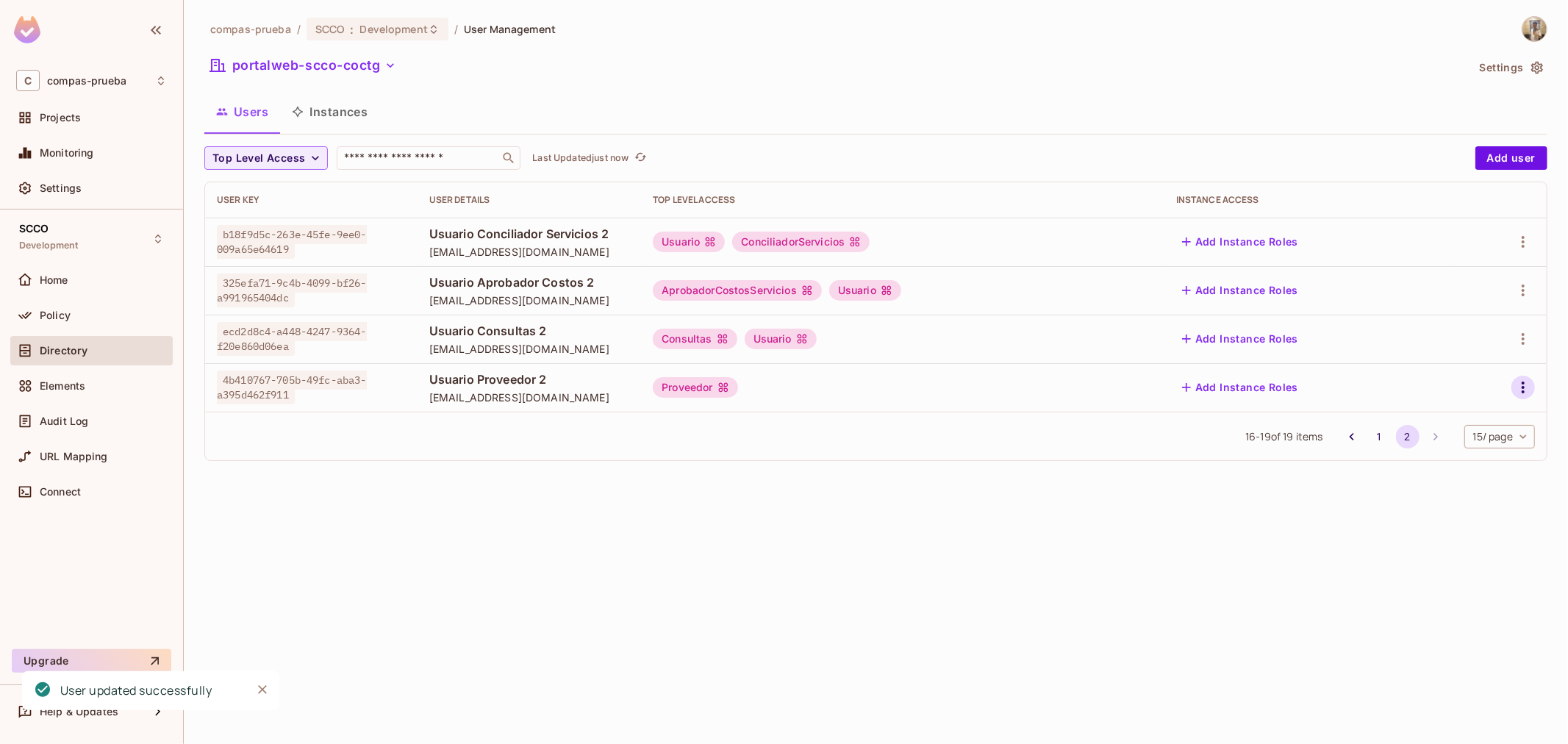
click at [1532, 390] on button "button" at bounding box center [1522, 387] width 24 height 24
click at [1490, 420] on li "Edit" at bounding box center [1458, 422] width 130 height 32
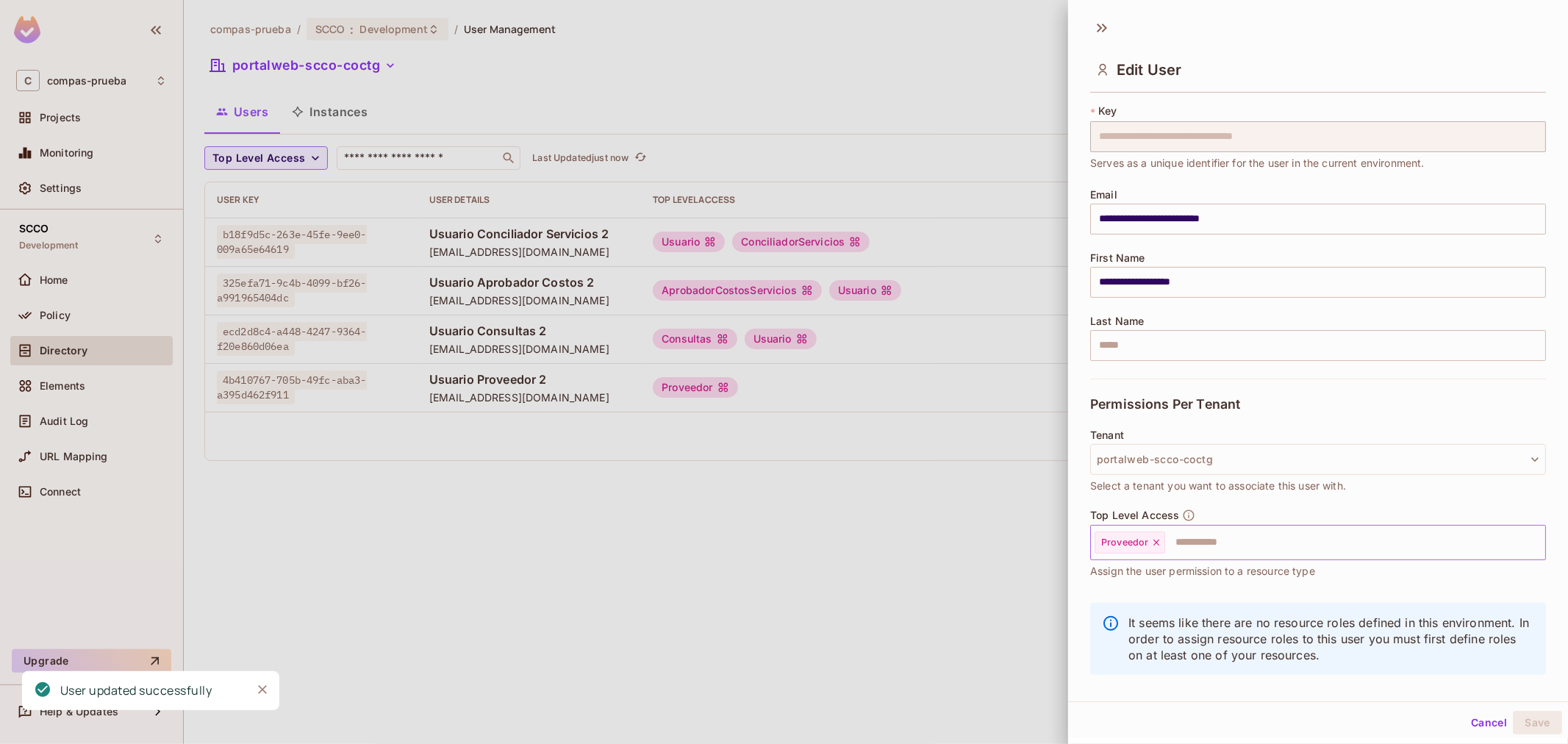
scroll to position [50, 0]
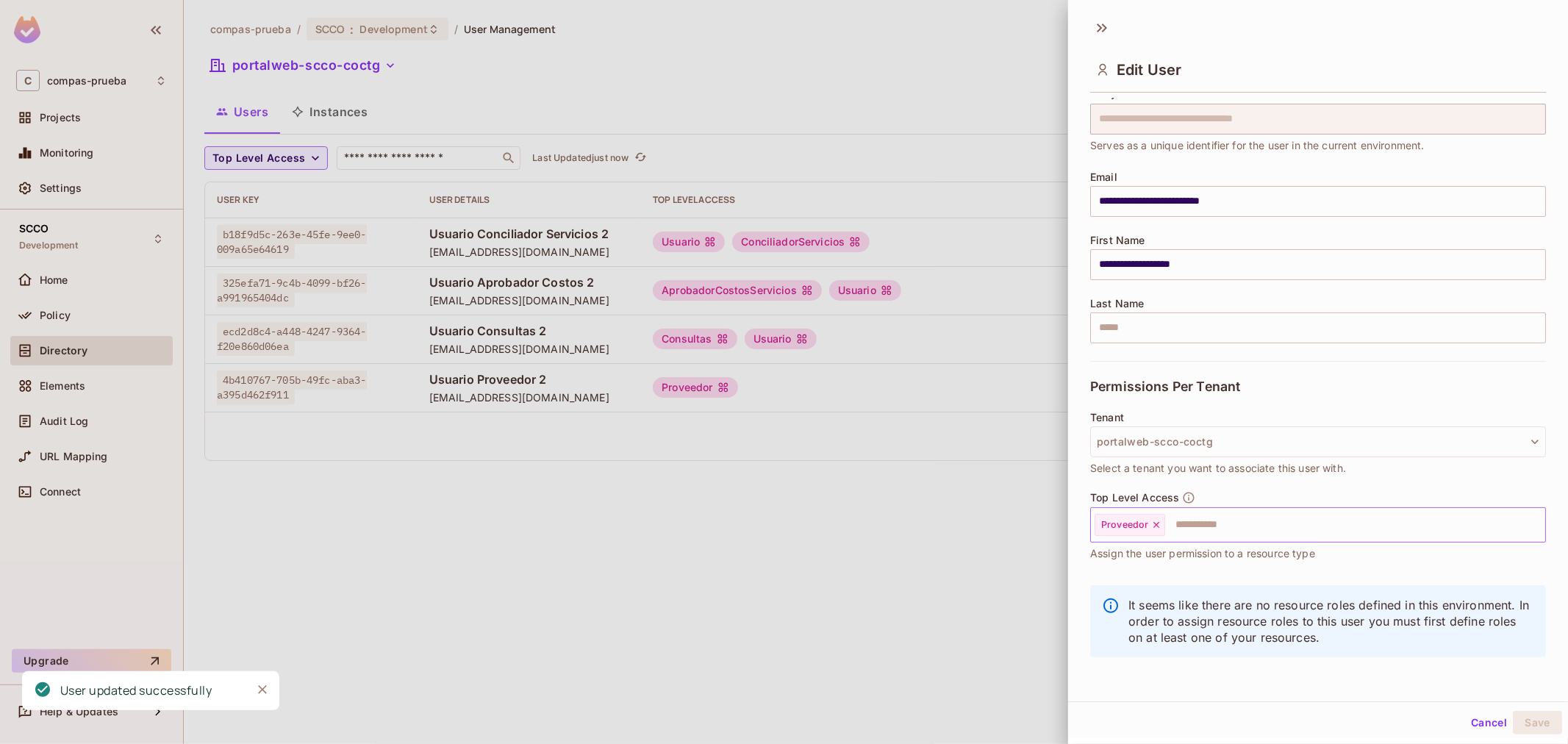
click at [1305, 516] on input "text" at bounding box center [1341, 525] width 351 height 29
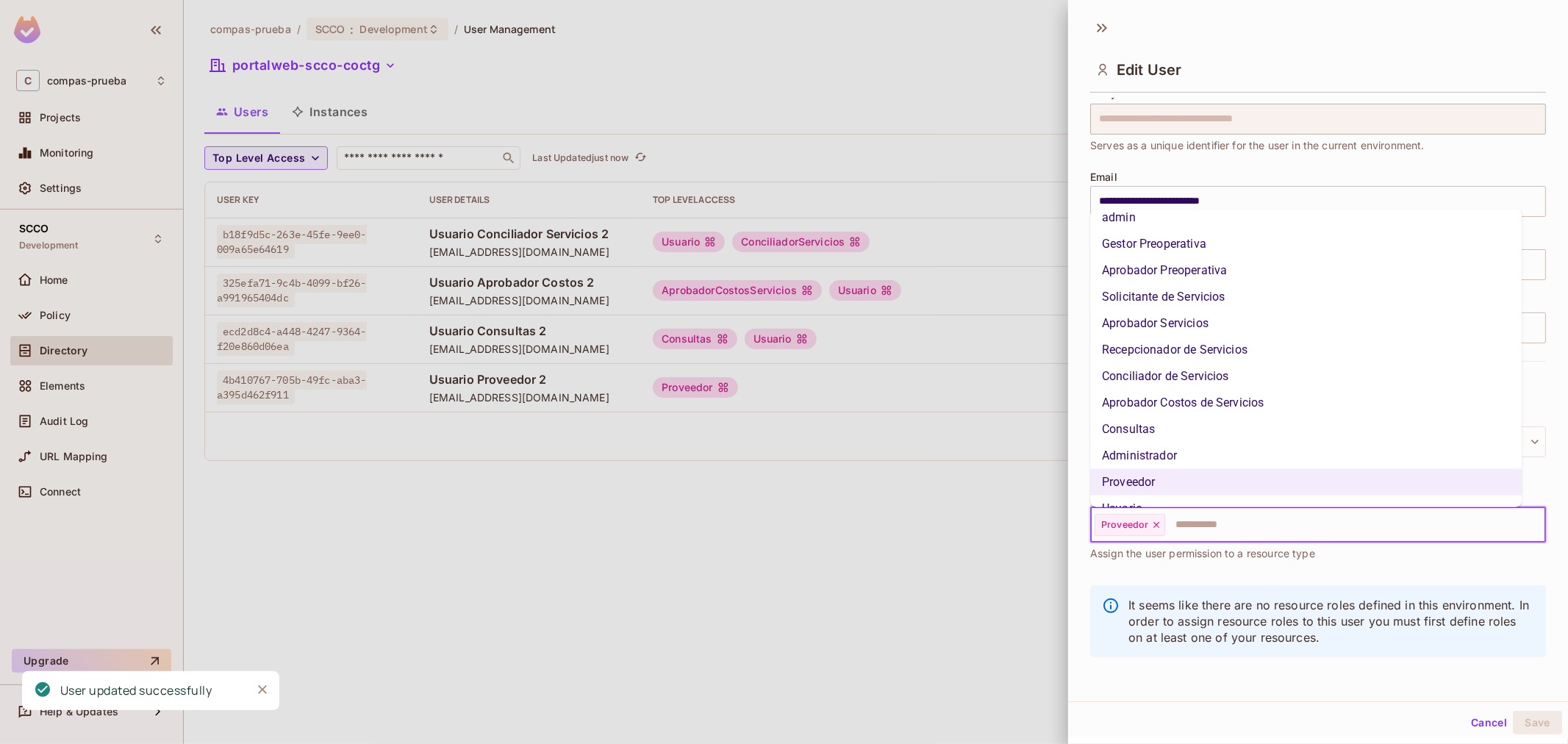
scroll to position [84, 0]
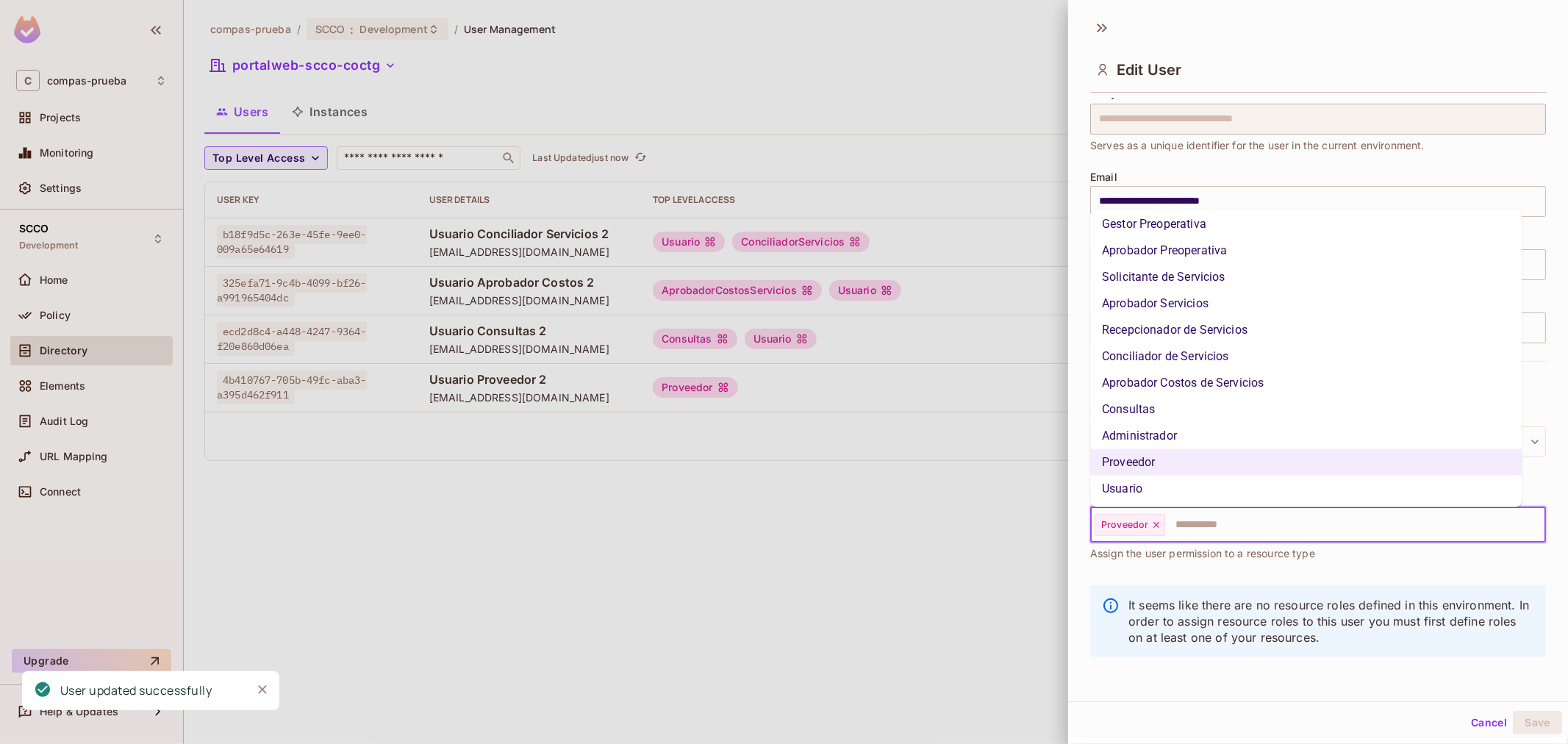
click at [1137, 482] on li "Usuario" at bounding box center [1305, 489] width 432 height 27
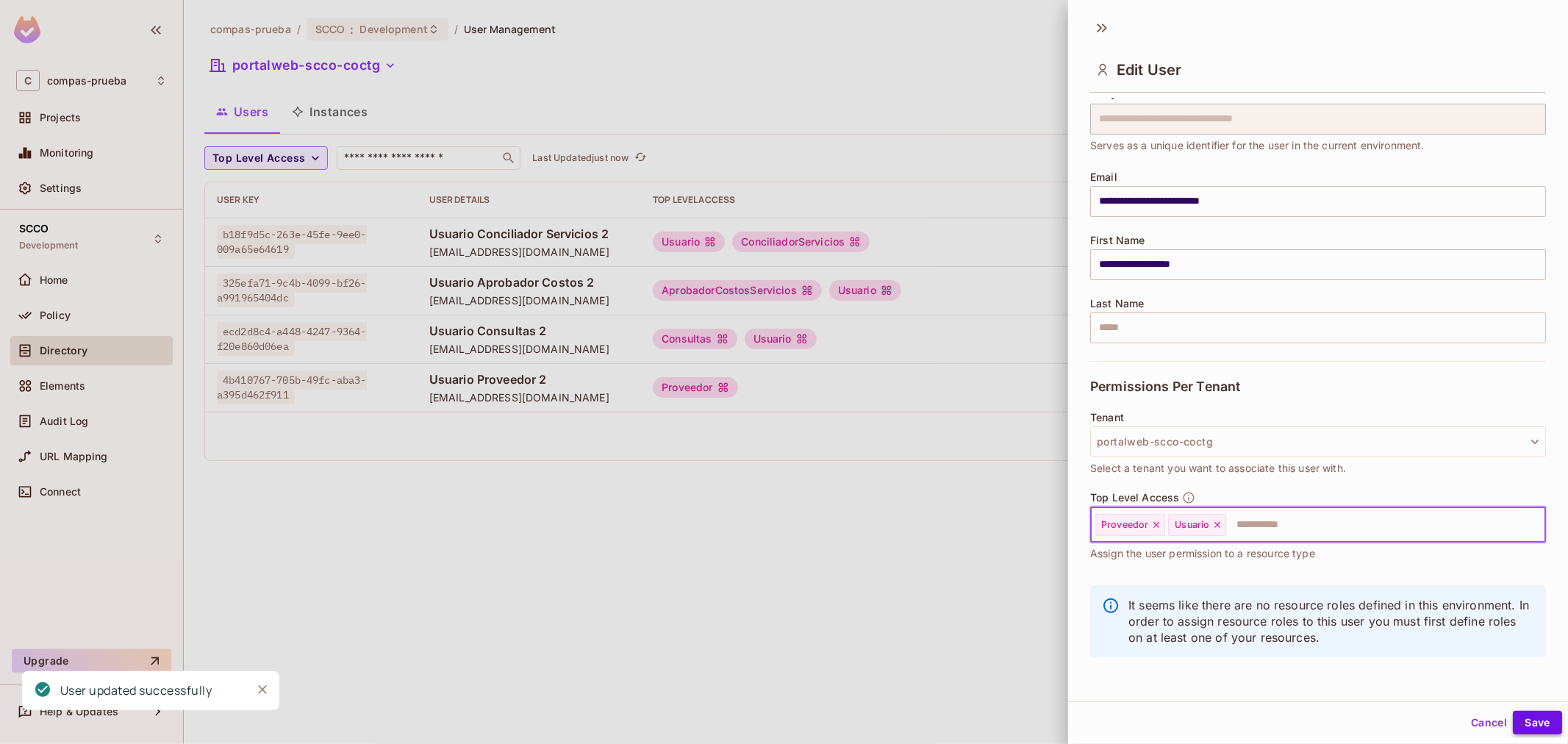
click at [1540, 729] on button "Save" at bounding box center [1537, 723] width 49 height 24
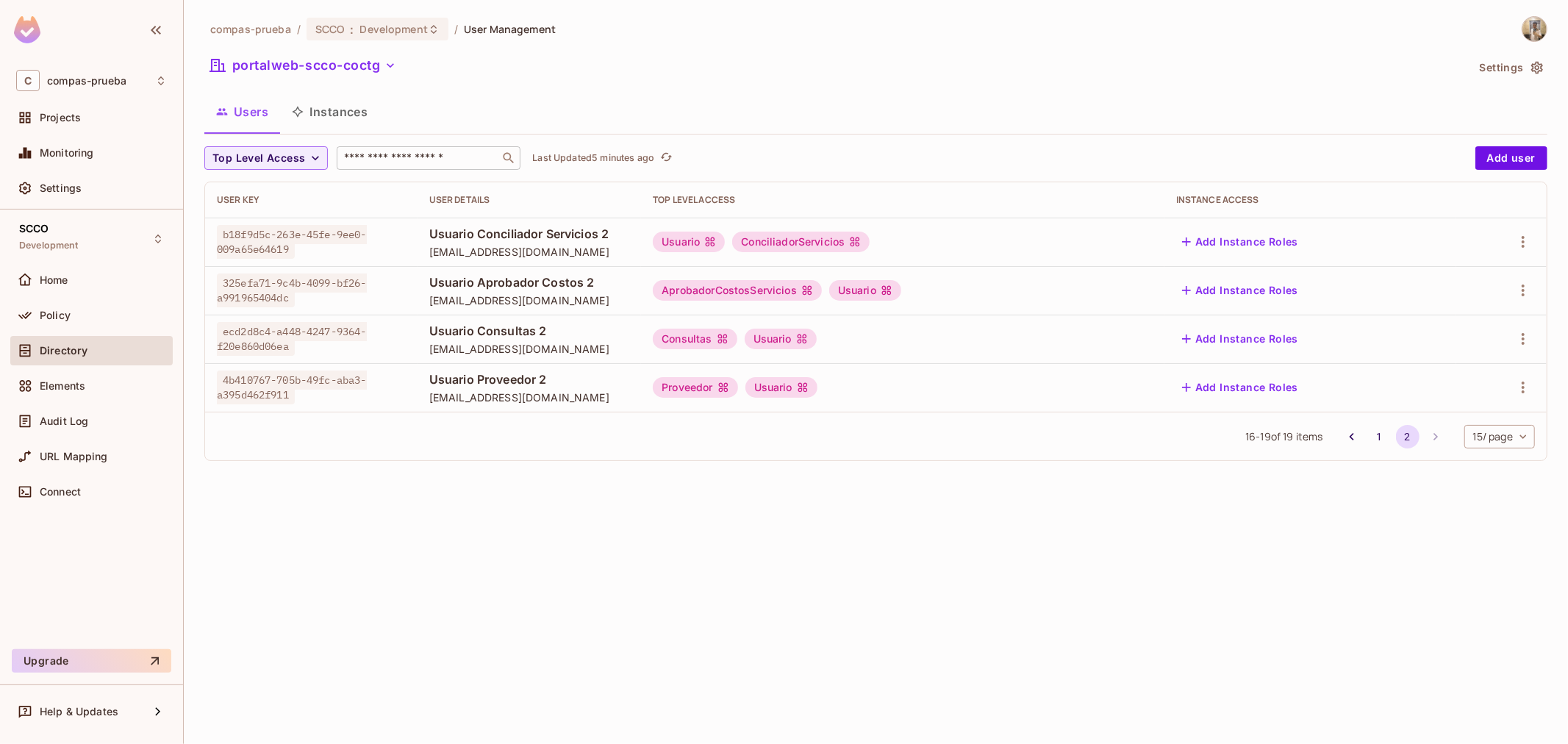
click at [357, 160] on input "text" at bounding box center [418, 157] width 154 height 15
paste input "**********"
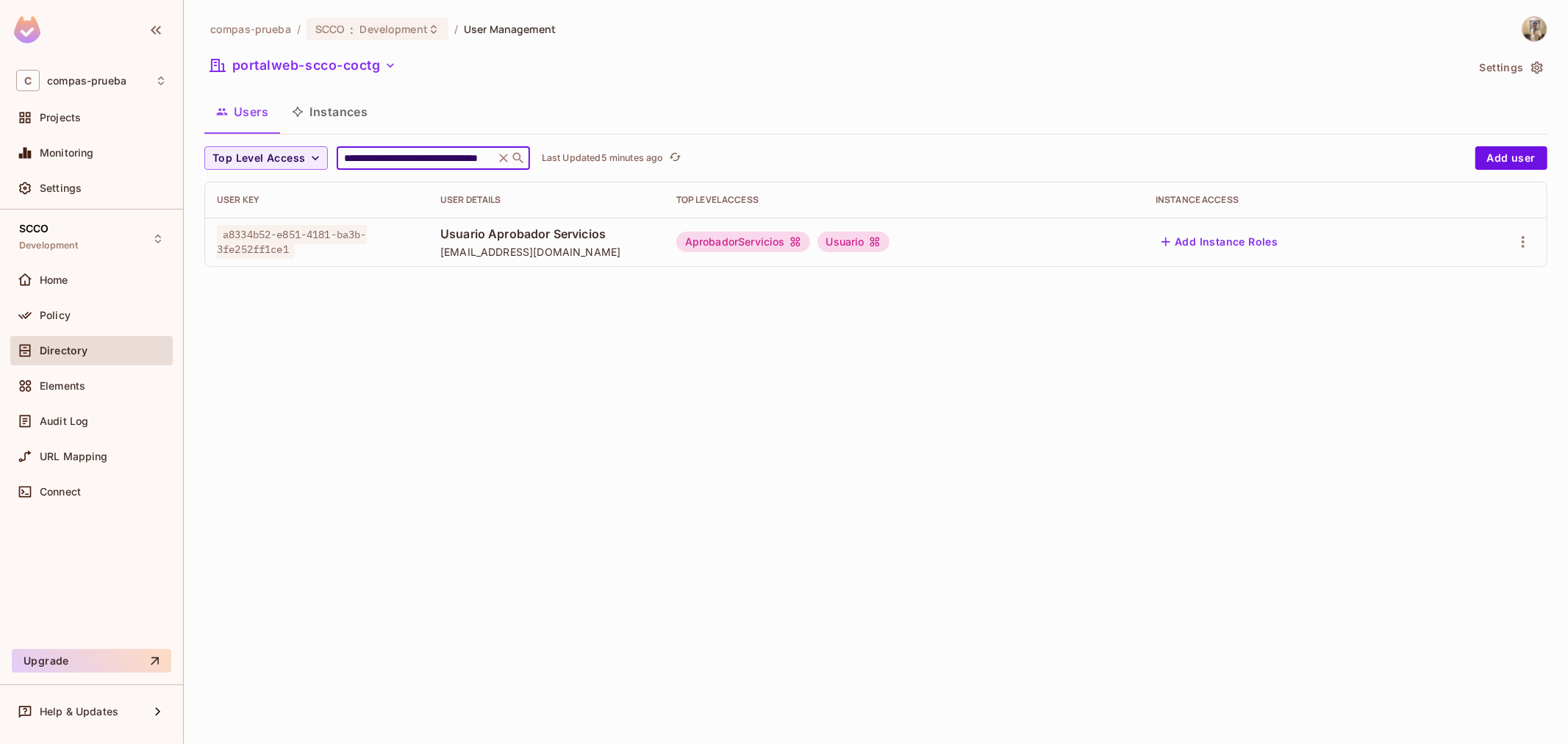
type input "**********"
